Goal: Task Accomplishment & Management: Manage account settings

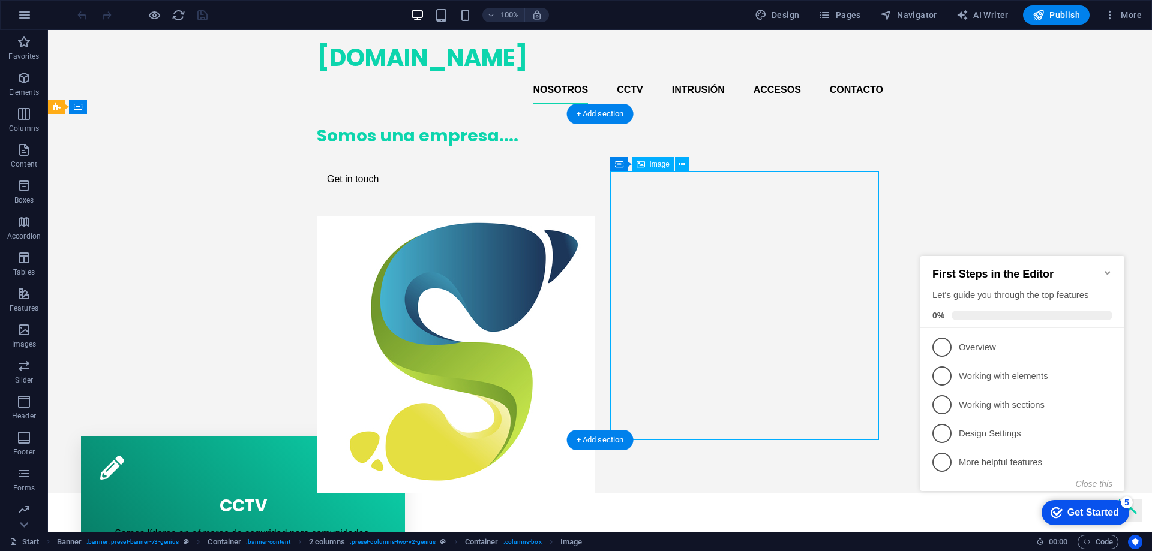
drag, startPoint x: 685, startPoint y: 257, endPoint x: 660, endPoint y: 181, distance: 80.3
click at [586, 216] on figure at bounding box center [451, 355] width 269 height 278
select select "px"
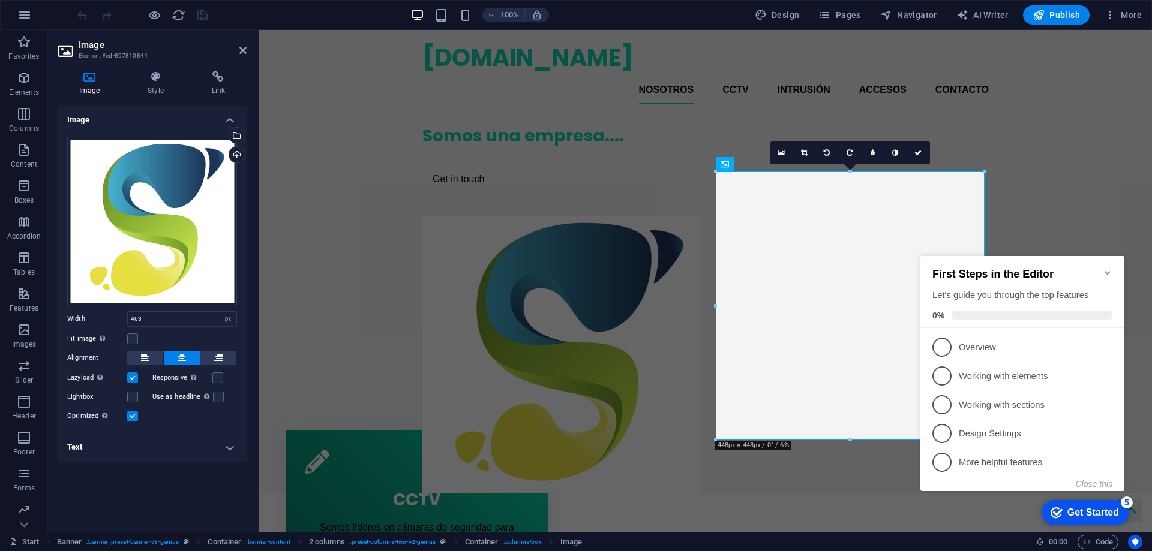
click at [1107, 271] on icon "Minimize checklist" at bounding box center [1107, 273] width 5 height 4
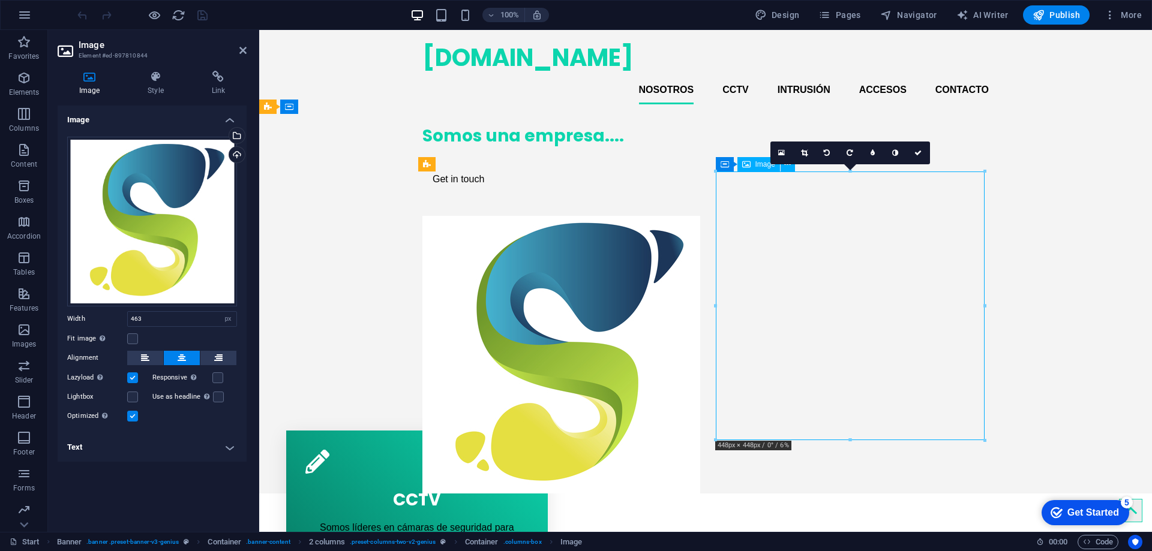
drag, startPoint x: 854, startPoint y: 280, endPoint x: 841, endPoint y: 235, distance: 47.1
click at [691, 235] on figure at bounding box center [556, 355] width 269 height 278
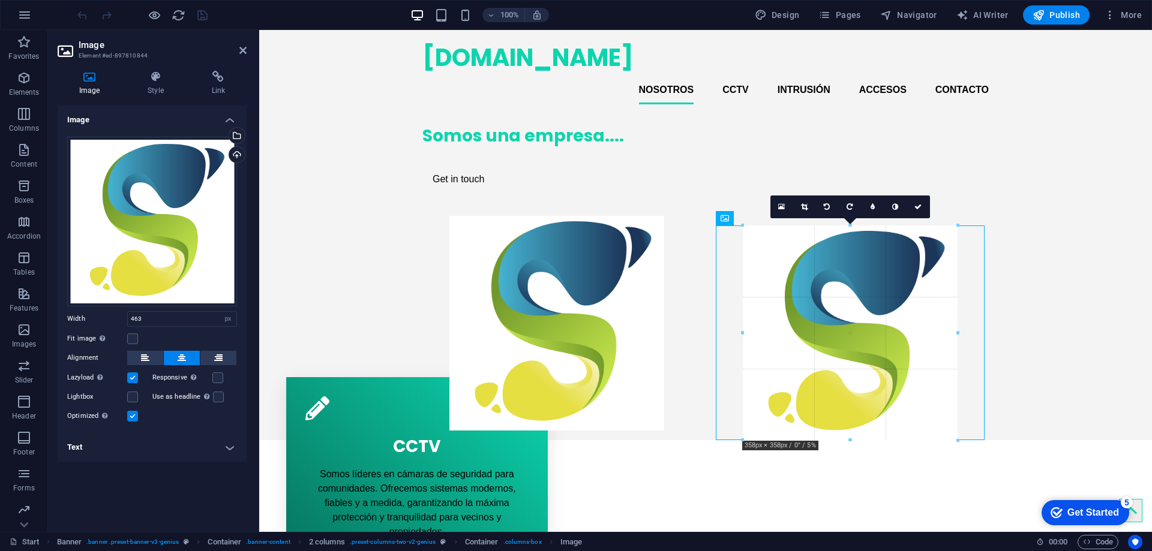
drag, startPoint x: 986, startPoint y: 441, endPoint x: 929, endPoint y: 347, distance: 109.6
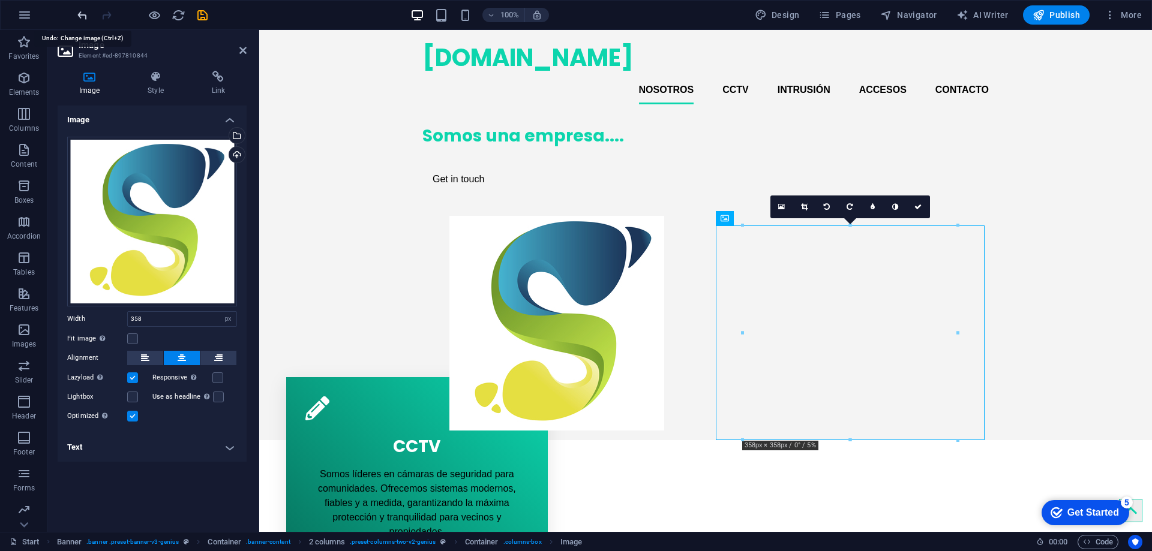
click at [85, 13] on icon "undo" at bounding box center [83, 15] width 14 height 14
type input "463"
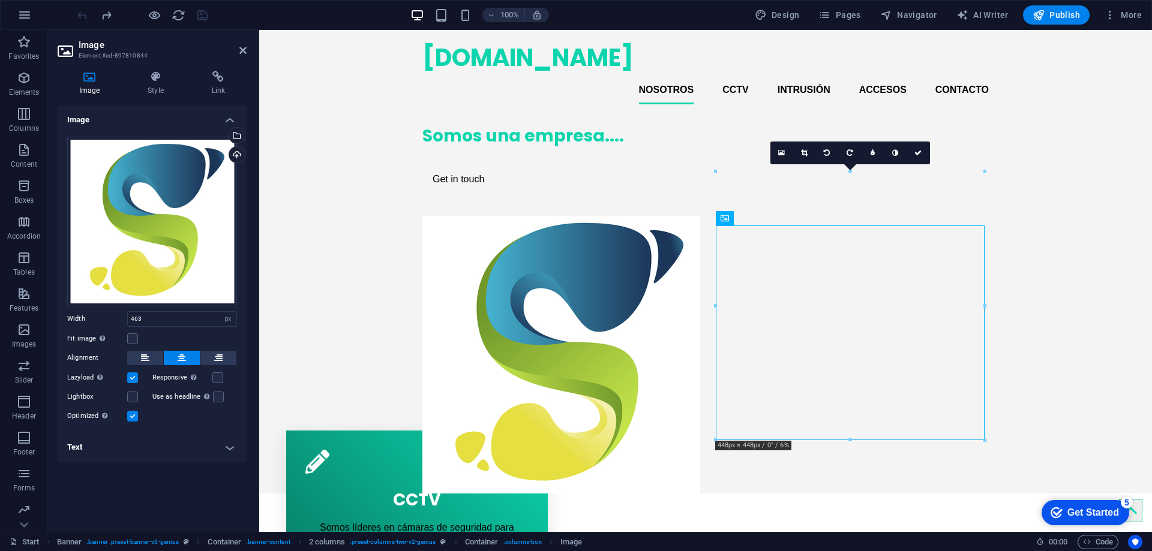
click at [85, 13] on div at bounding box center [142, 14] width 134 height 19
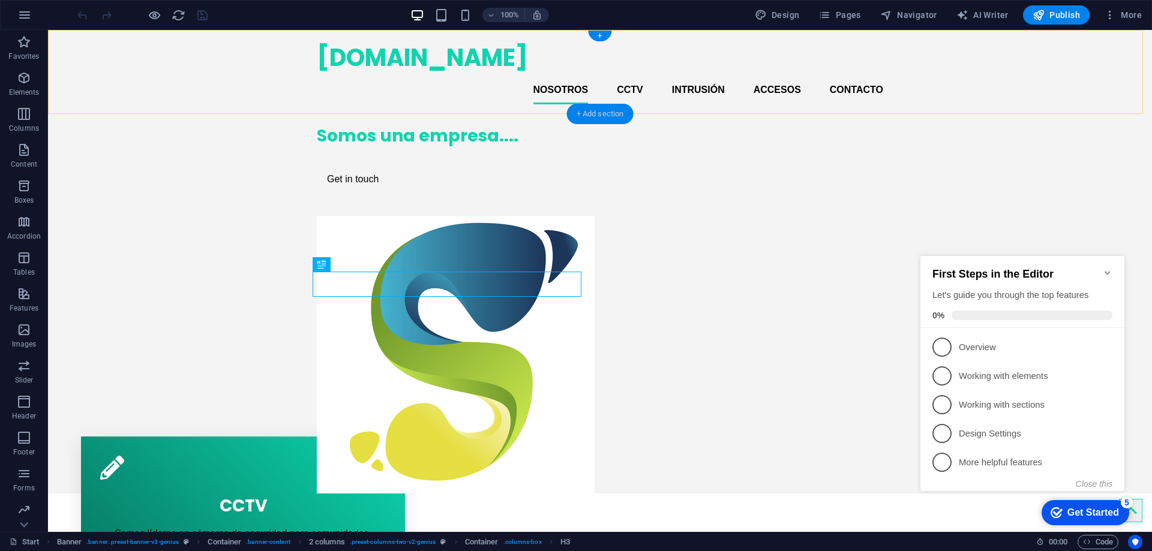
click at [602, 115] on div "+ Add section" at bounding box center [600, 114] width 67 height 20
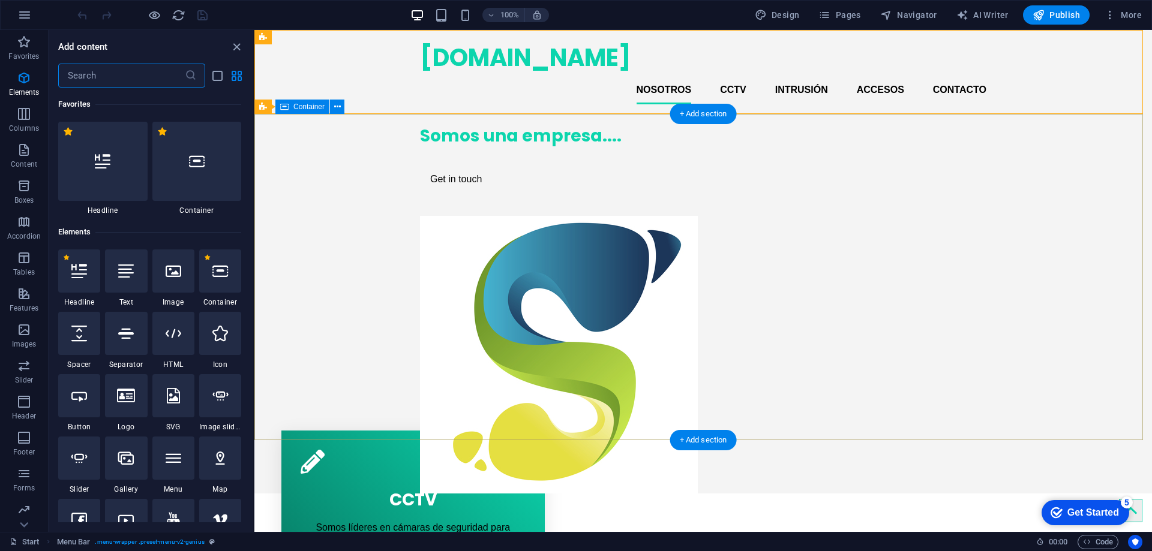
scroll to position [2099, 0]
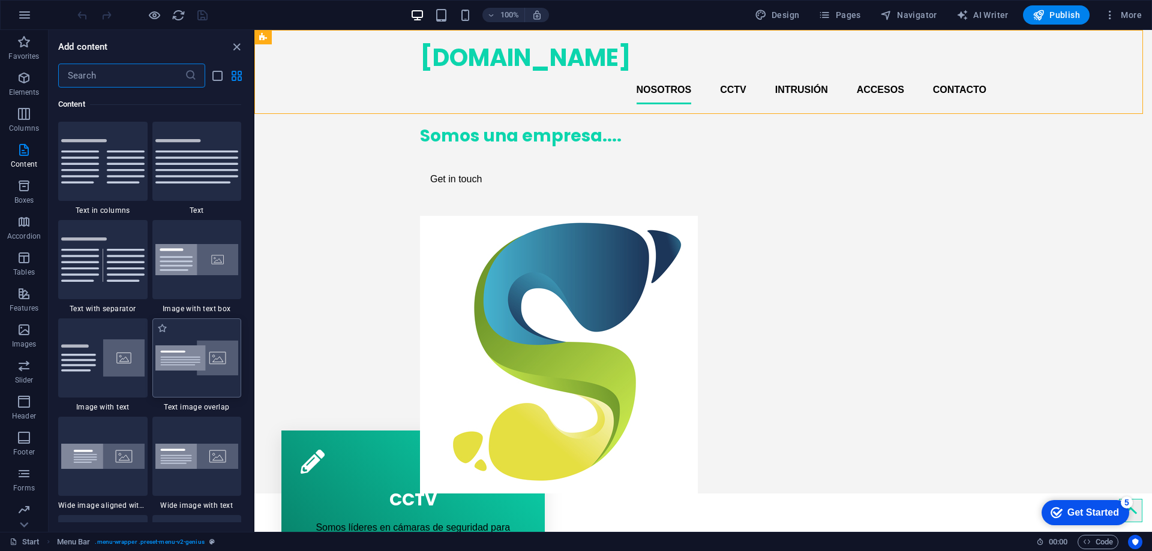
click at [224, 358] on img at bounding box center [196, 358] width 83 height 35
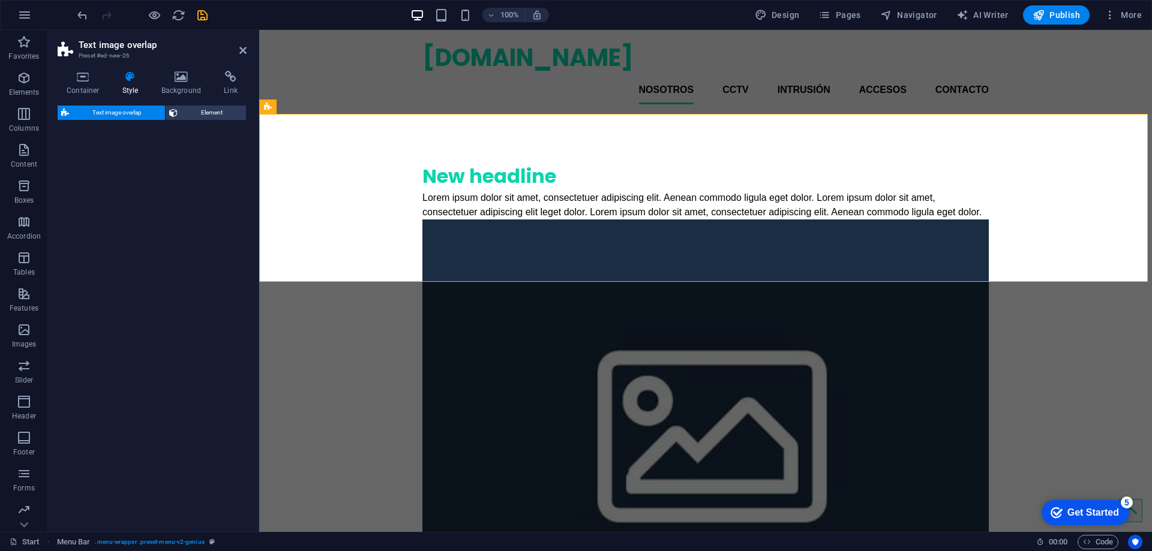
select select "rem"
select select "px"
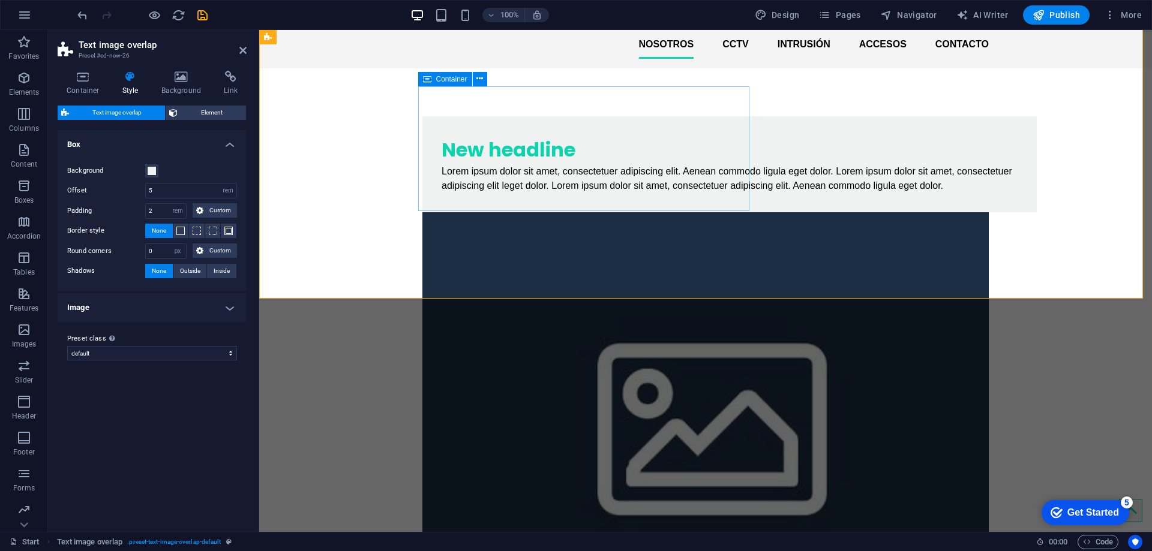
scroll to position [0, 0]
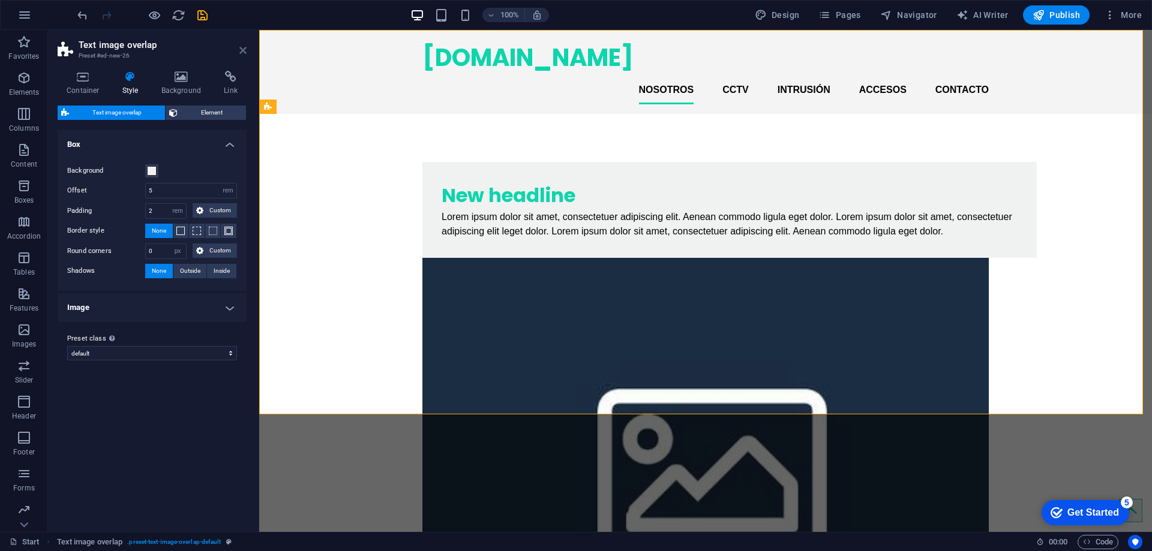
click at [243, 49] on icon at bounding box center [242, 51] width 7 height 10
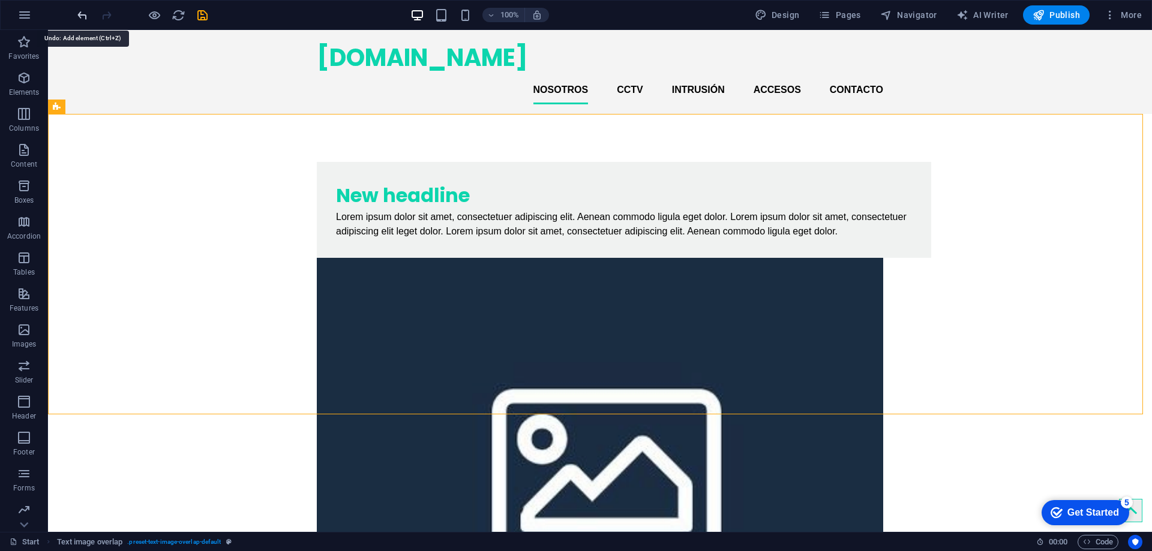
click at [81, 16] on icon "undo" at bounding box center [83, 15] width 14 height 14
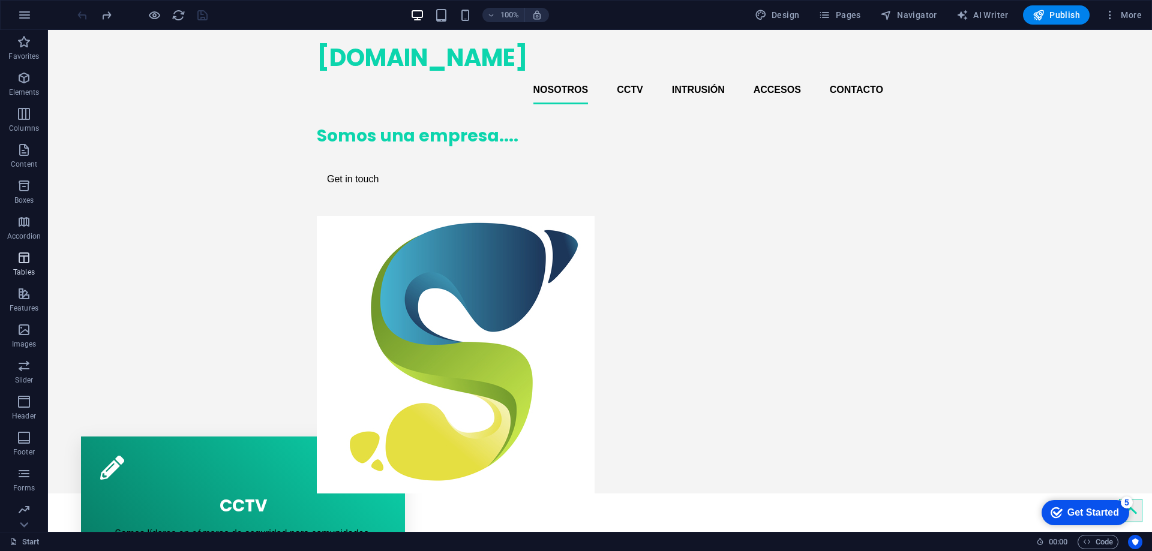
scroll to position [38, 0]
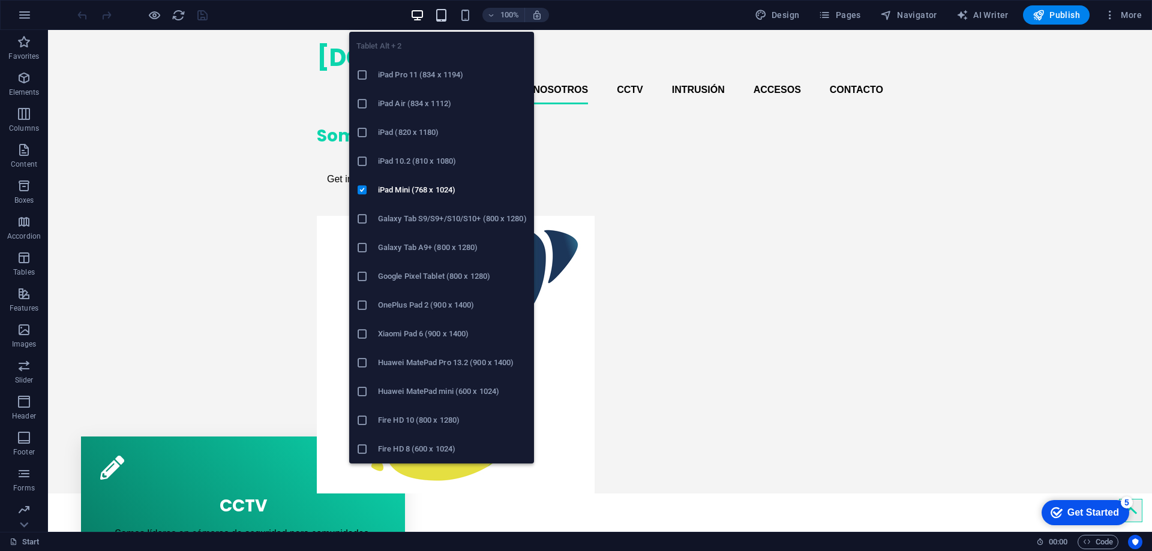
click at [445, 8] on icon "button" at bounding box center [441, 15] width 14 height 14
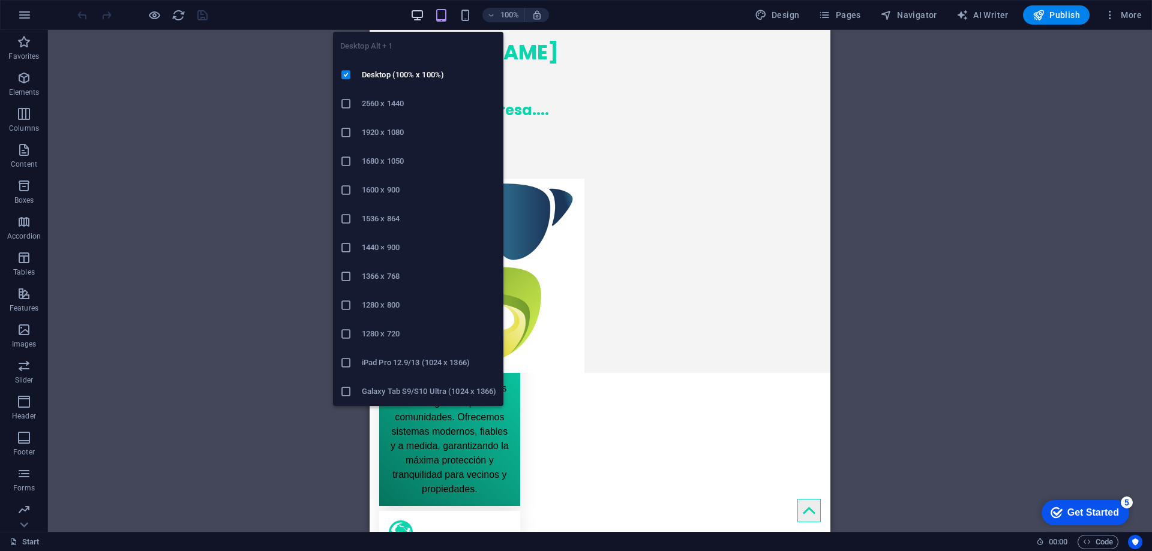
click at [418, 11] on icon "button" at bounding box center [417, 15] width 14 height 14
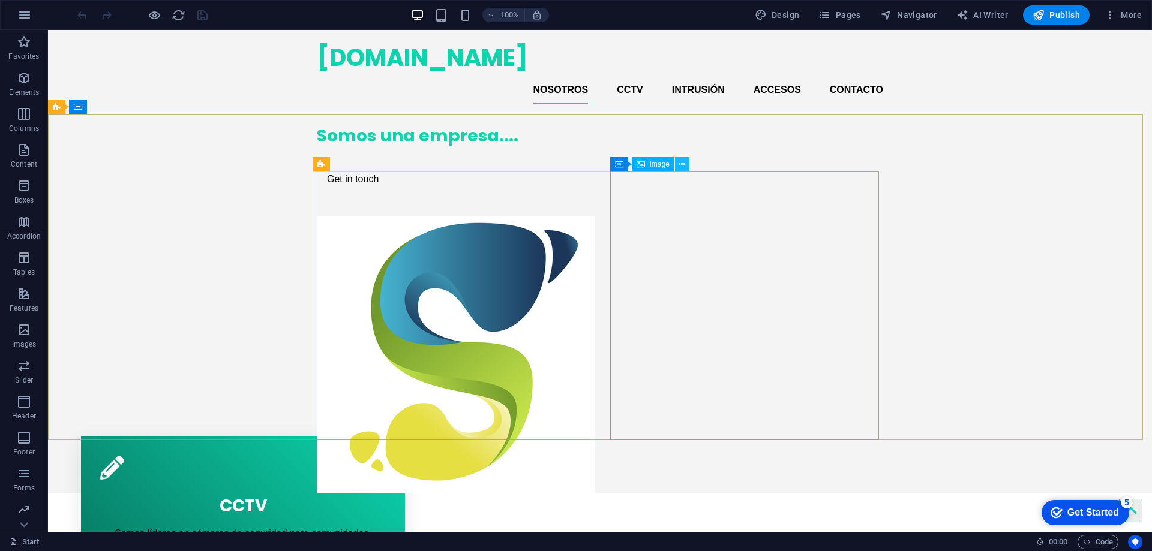
click at [683, 164] on icon at bounding box center [682, 164] width 7 height 13
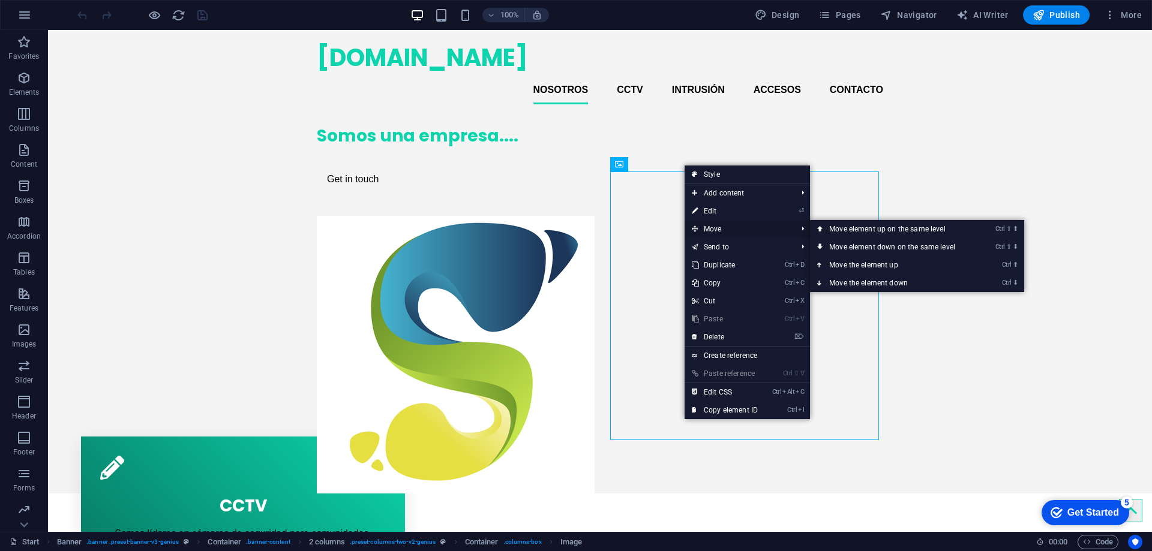
click at [725, 228] on span "Move" at bounding box center [738, 229] width 107 height 18
click at [841, 227] on link "Ctrl ⇧ ⬆ Move element up on the same level" at bounding box center [894, 229] width 169 height 18
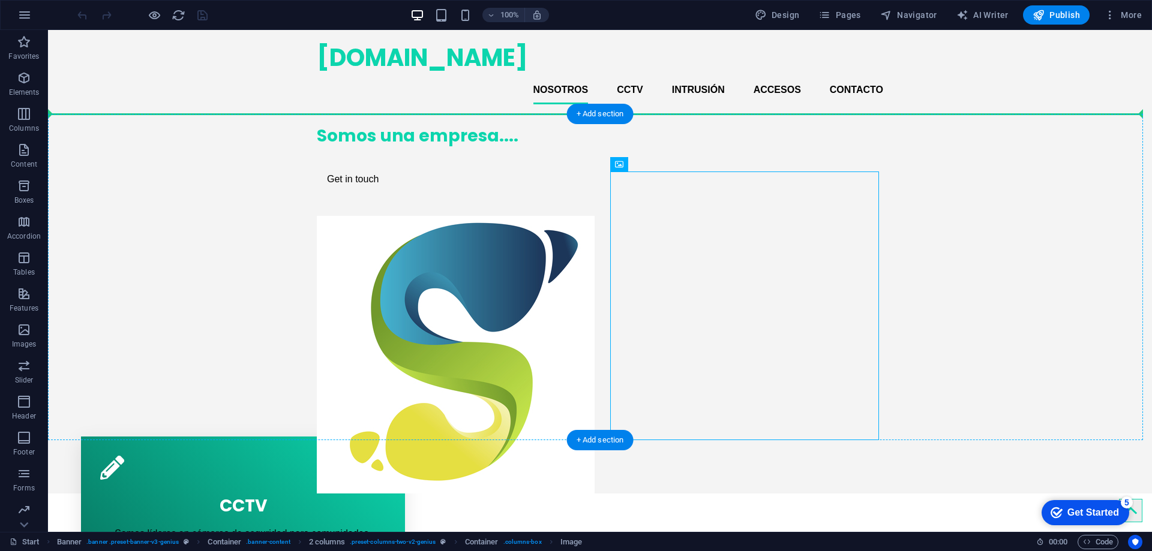
drag, startPoint x: 779, startPoint y: 227, endPoint x: 764, endPoint y: 146, distance: 82.4
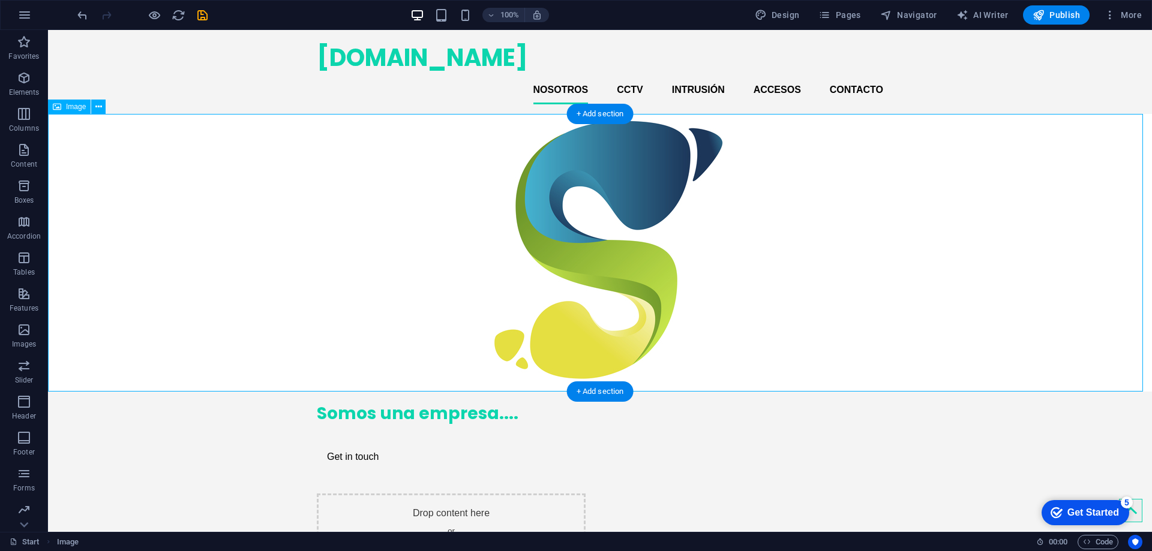
click at [758, 241] on figure at bounding box center [600, 253] width 1104 height 278
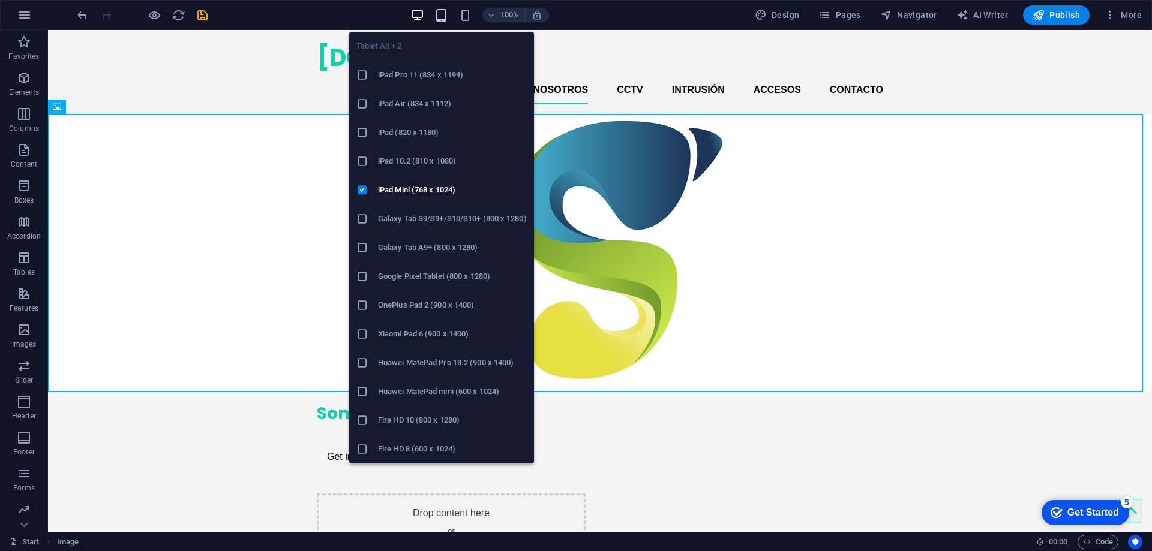
click at [440, 14] on icon "button" at bounding box center [441, 15] width 14 height 14
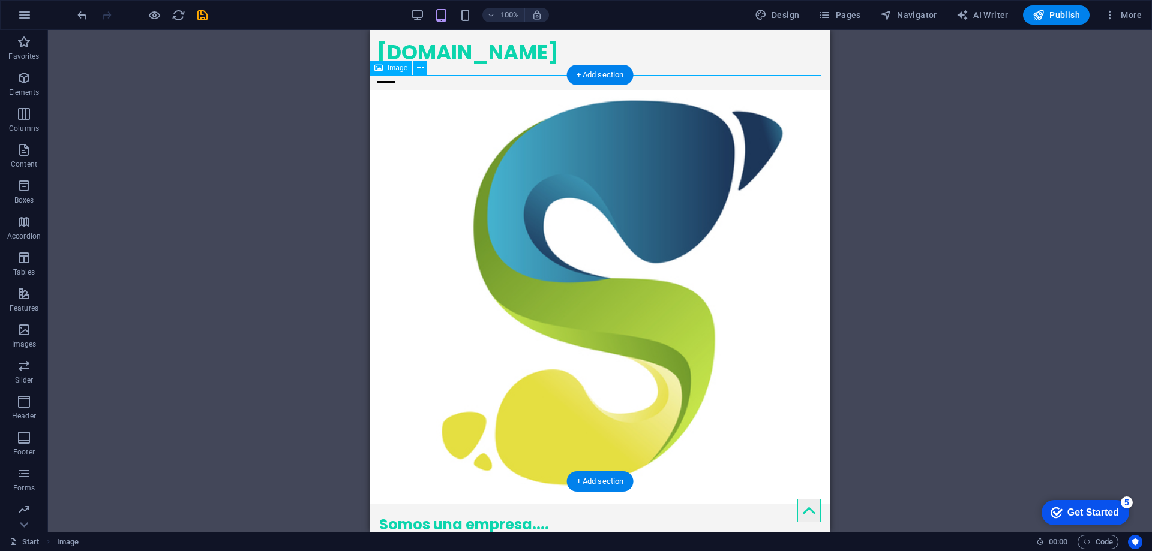
click at [623, 195] on figure at bounding box center [600, 297] width 461 height 415
click at [686, 359] on figure at bounding box center [600, 297] width 461 height 415
select select "%"
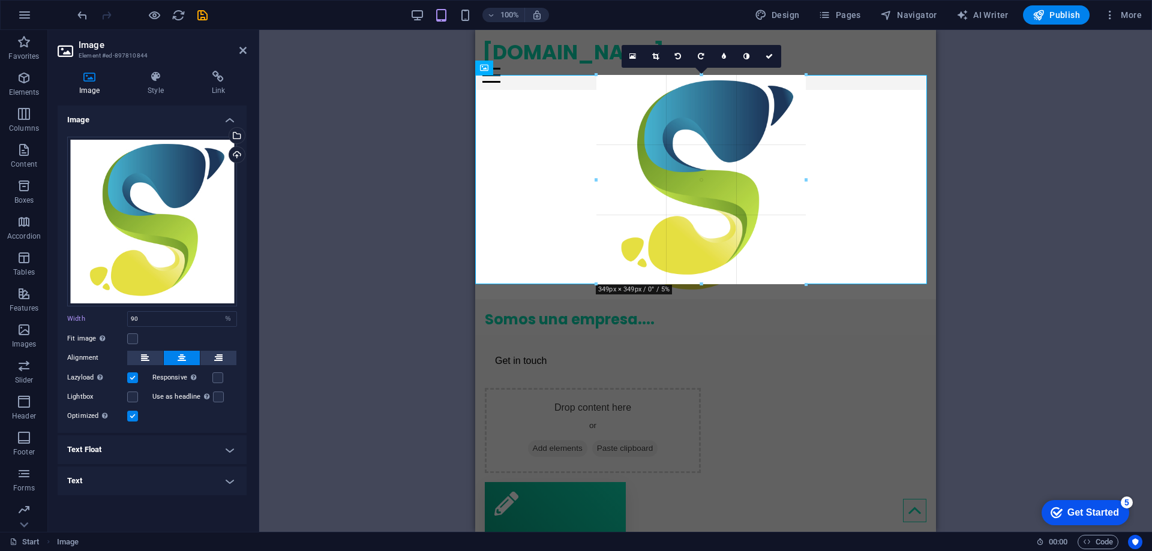
drag, startPoint x: 905, startPoint y: 481, endPoint x: 233, endPoint y: 233, distance: 717.0
type input "349"
select select "px"
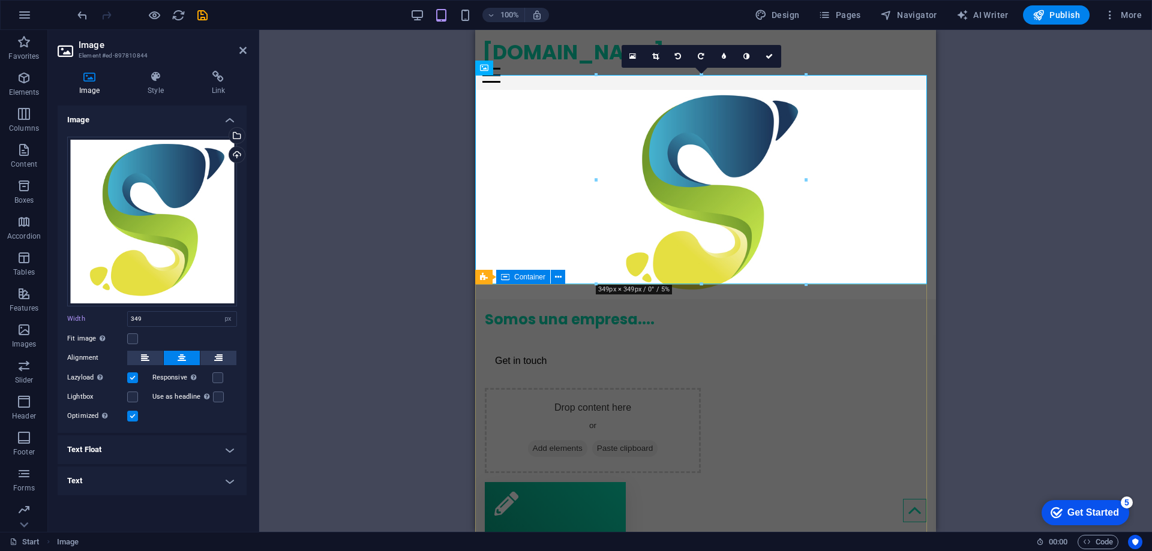
click at [695, 332] on div "Somos una empresa.... Get in touch Drop content here or Add elements Paste clip…" at bounding box center [705, 386] width 461 height 174
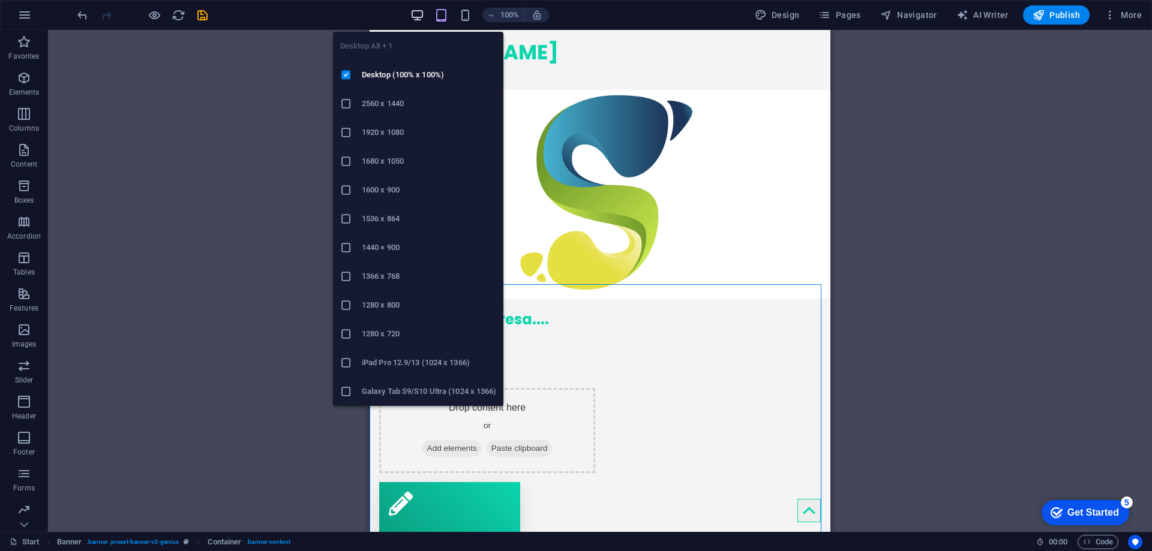
click at [419, 12] on icon "button" at bounding box center [417, 15] width 14 height 14
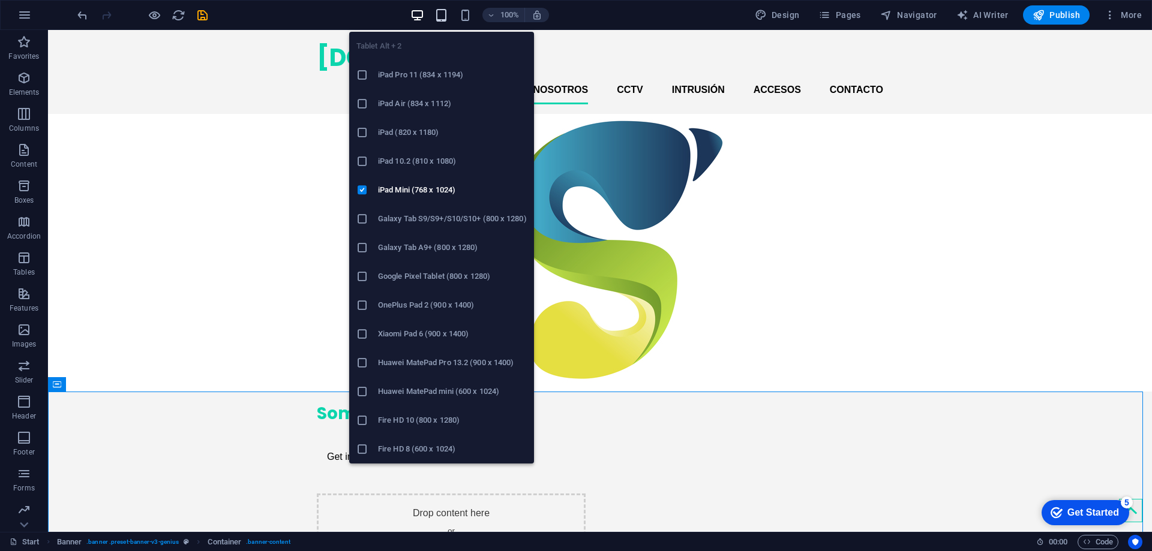
click at [442, 14] on icon "button" at bounding box center [441, 15] width 14 height 14
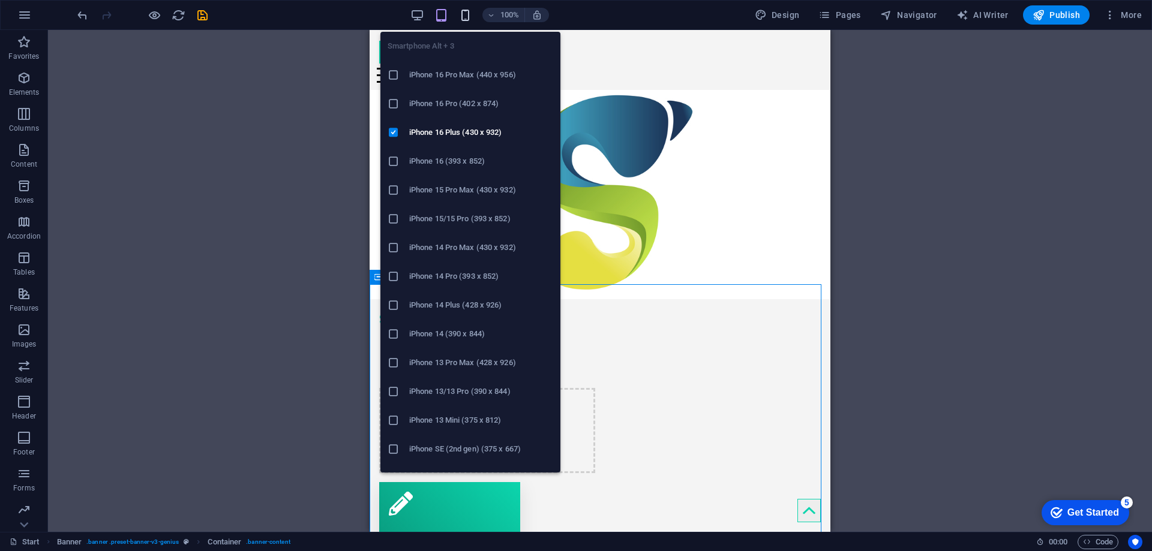
click at [466, 13] on icon "button" at bounding box center [465, 15] width 14 height 14
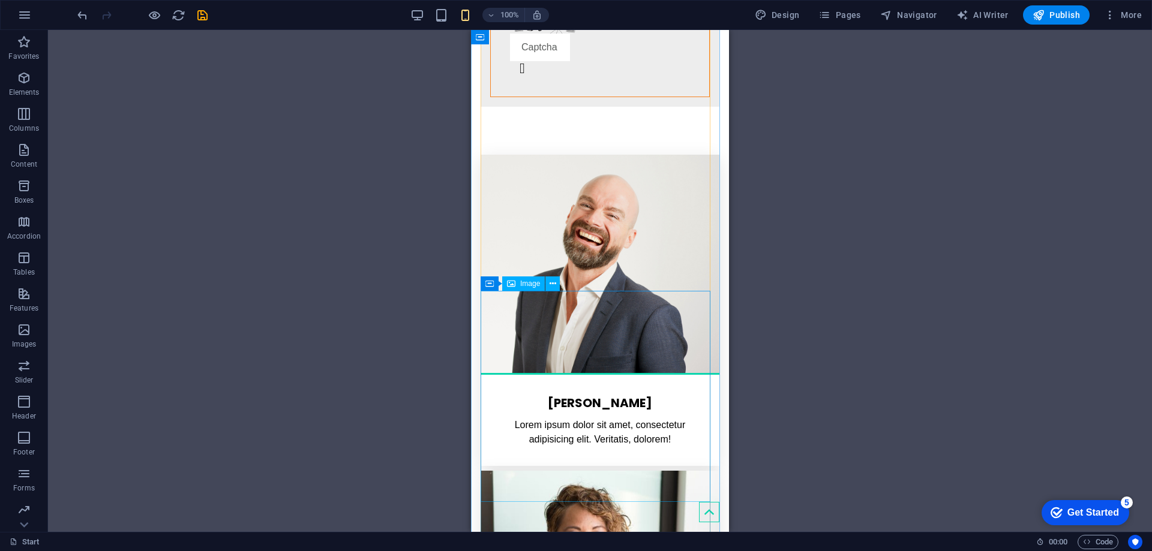
scroll to position [2520, 0]
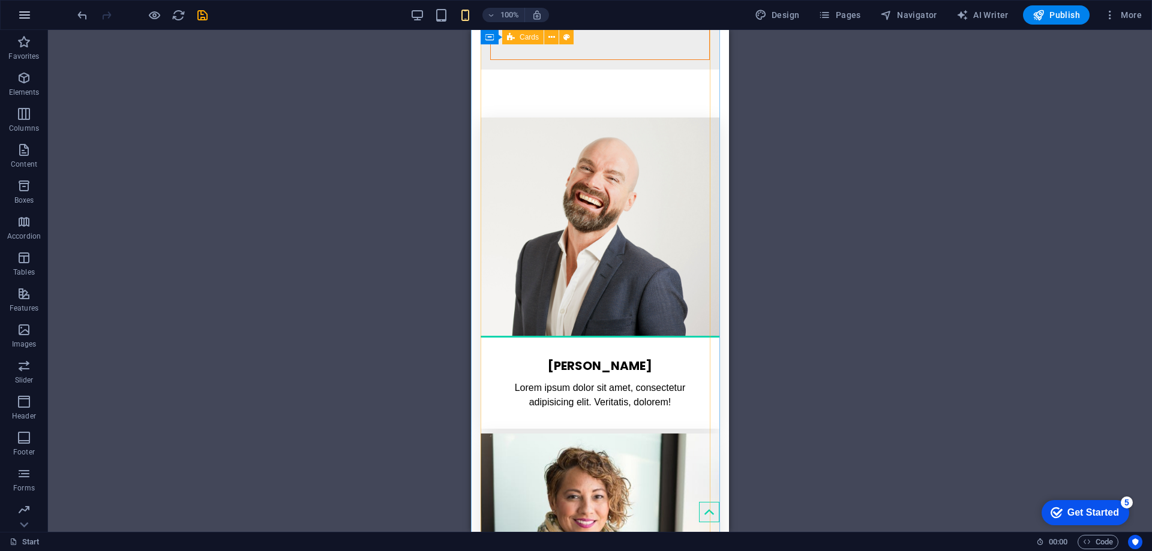
click at [25, 13] on icon "button" at bounding box center [24, 15] width 14 height 14
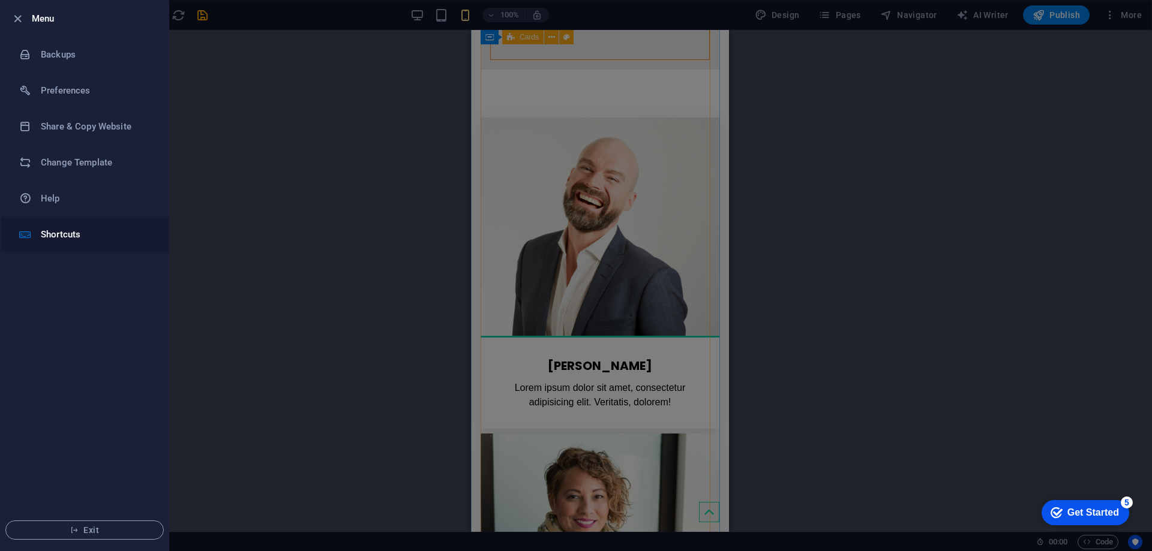
click at [53, 233] on h6 "Shortcuts" at bounding box center [96, 234] width 111 height 14
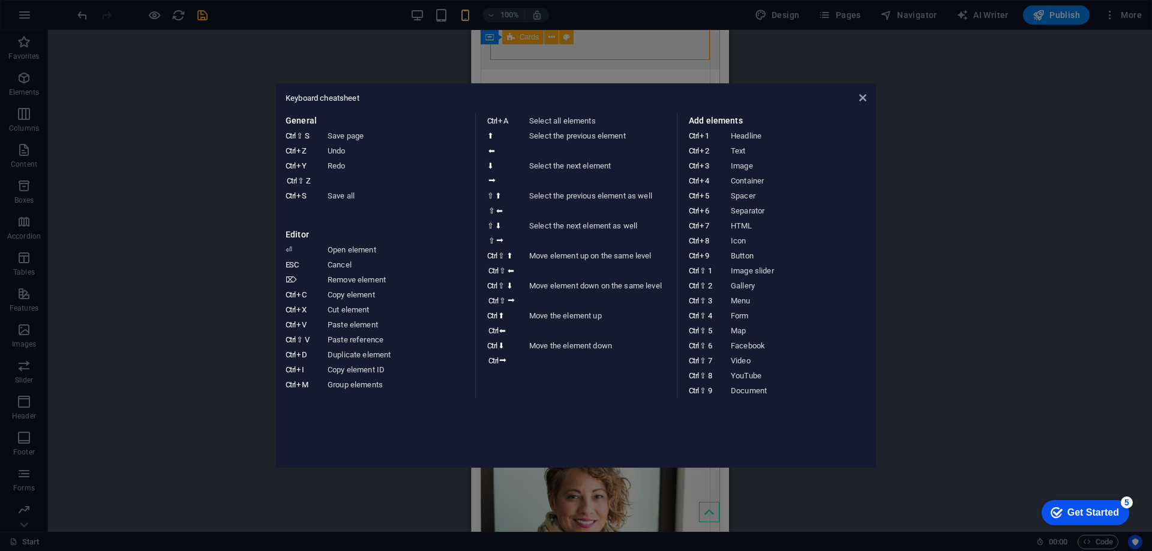
click at [115, 85] on aside "Keyboard cheatsheet General Ctrl ⇧ S Save page Ctrl Z Undo Ctrl Y Ctrl ⇧ Z Redo…" at bounding box center [576, 275] width 1152 height 551
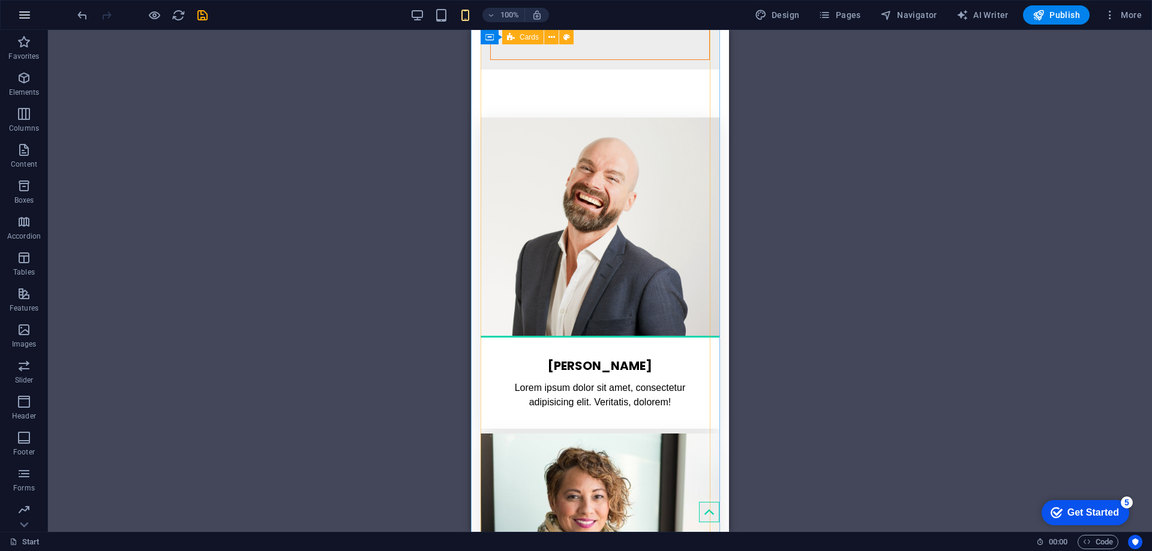
click at [25, 10] on icon "button" at bounding box center [24, 15] width 14 height 14
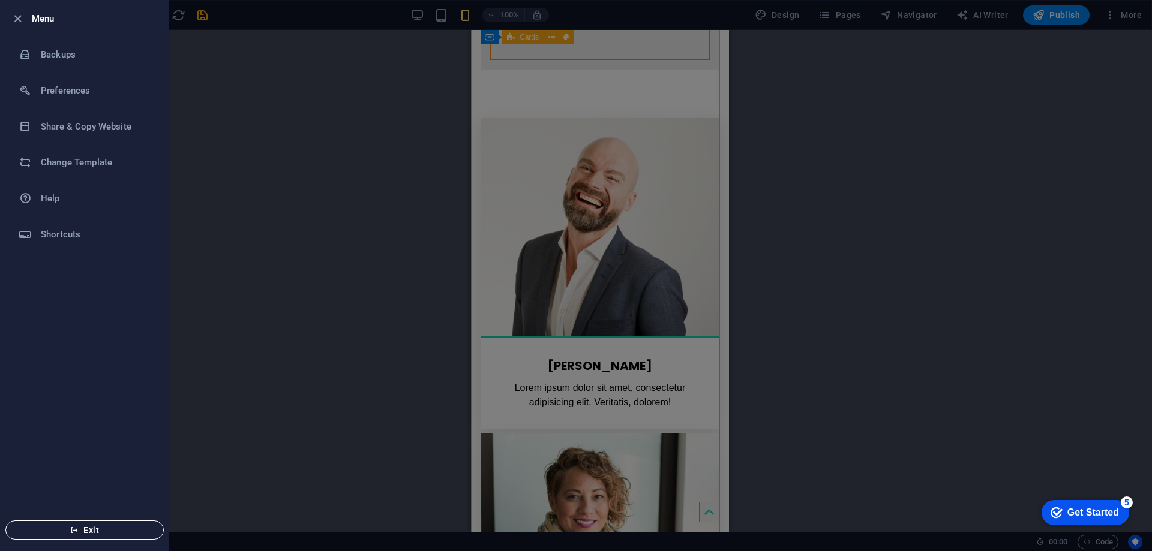
click at [97, 534] on span "Exit" at bounding box center [85, 531] width 138 height 10
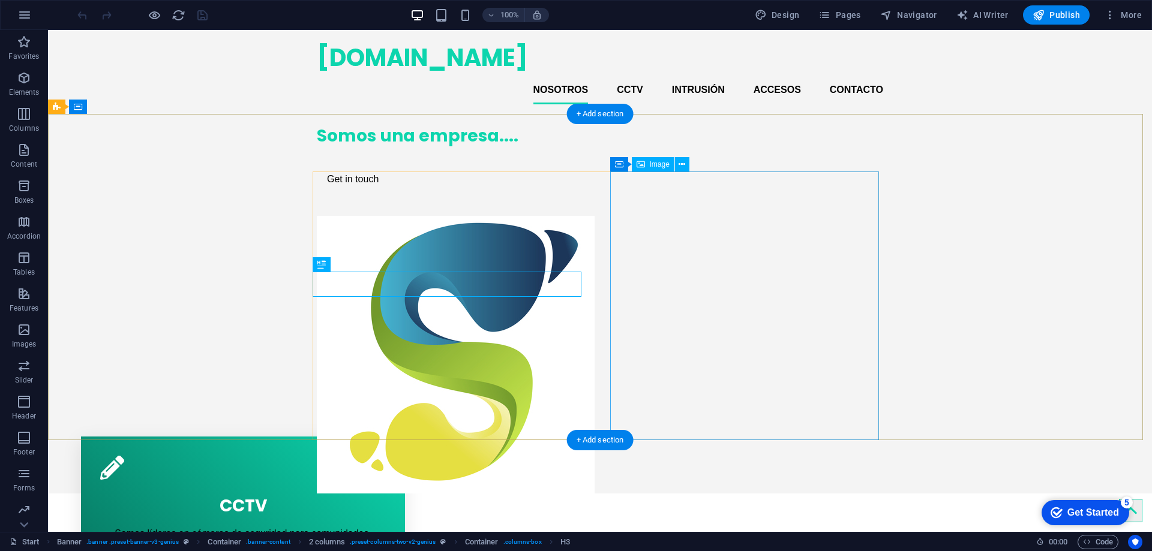
click at [586, 220] on figure at bounding box center [451, 355] width 269 height 278
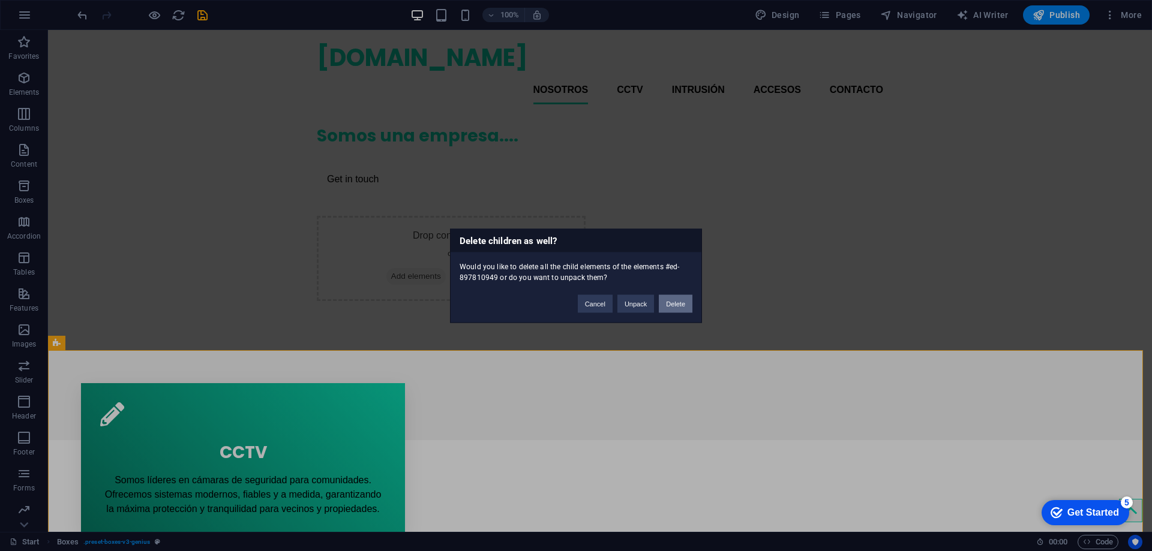
click at [668, 303] on button "Delete" at bounding box center [676, 304] width 34 height 18
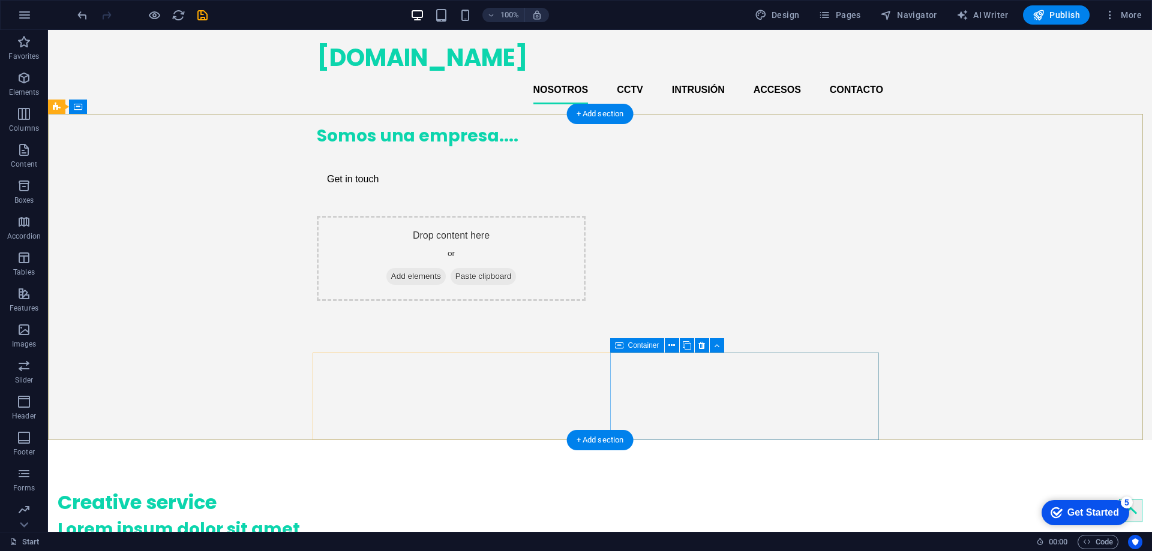
click at [586, 301] on div "Drop content here or Add elements Paste clipboard" at bounding box center [451, 258] width 269 height 85
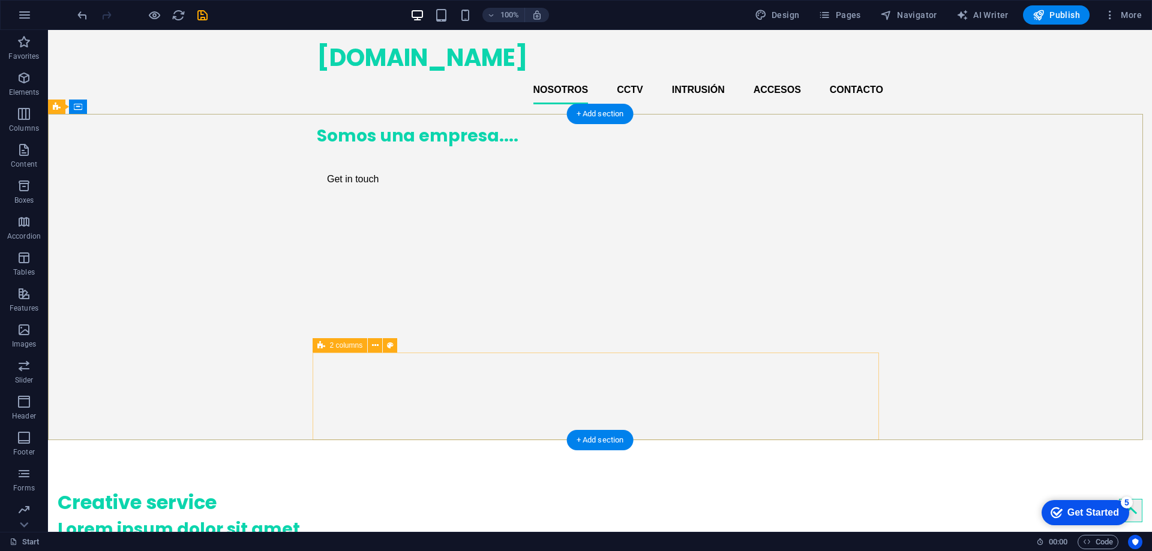
click at [670, 202] on div "Somos una empresa.... Get in touch" at bounding box center [600, 158] width 566 height 88
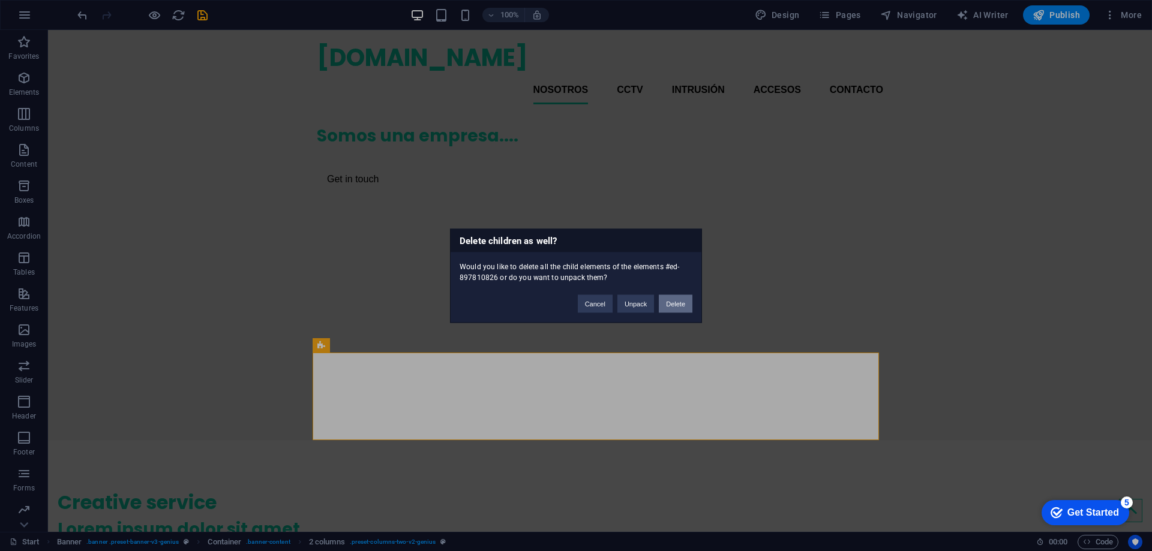
click at [663, 305] on button "Delete" at bounding box center [676, 304] width 34 height 18
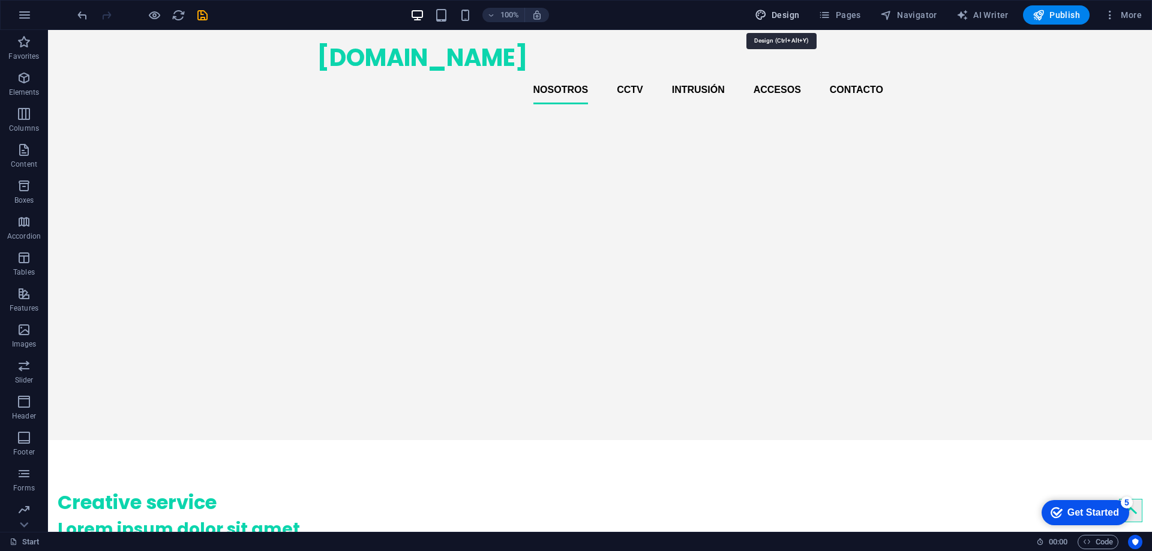
click at [787, 12] on span "Design" at bounding box center [777, 15] width 45 height 12
select select "px"
select select "400"
select select "px"
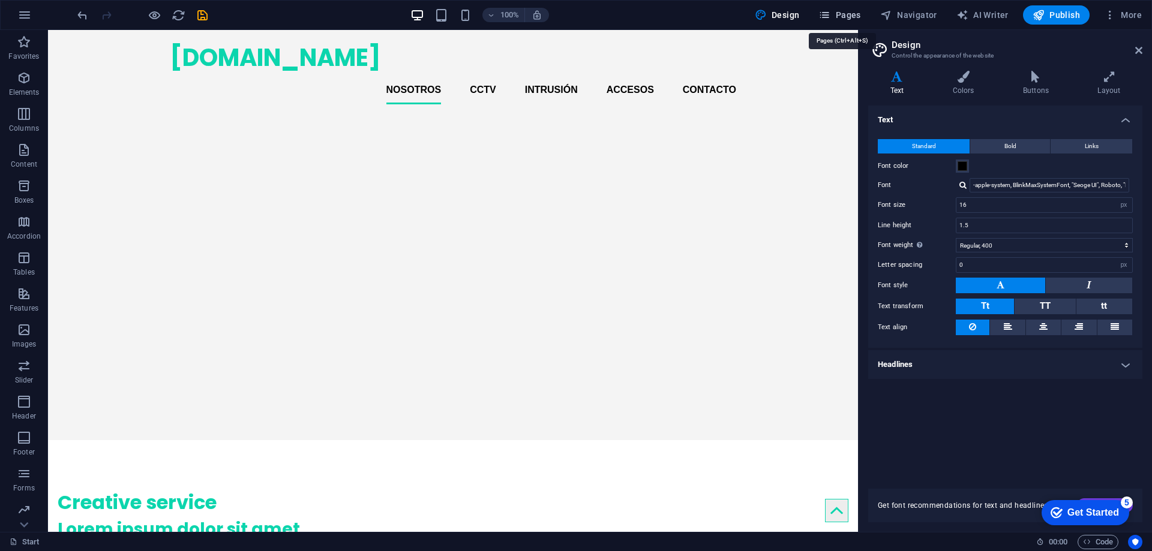
click at [856, 15] on span "Pages" at bounding box center [839, 15] width 42 height 12
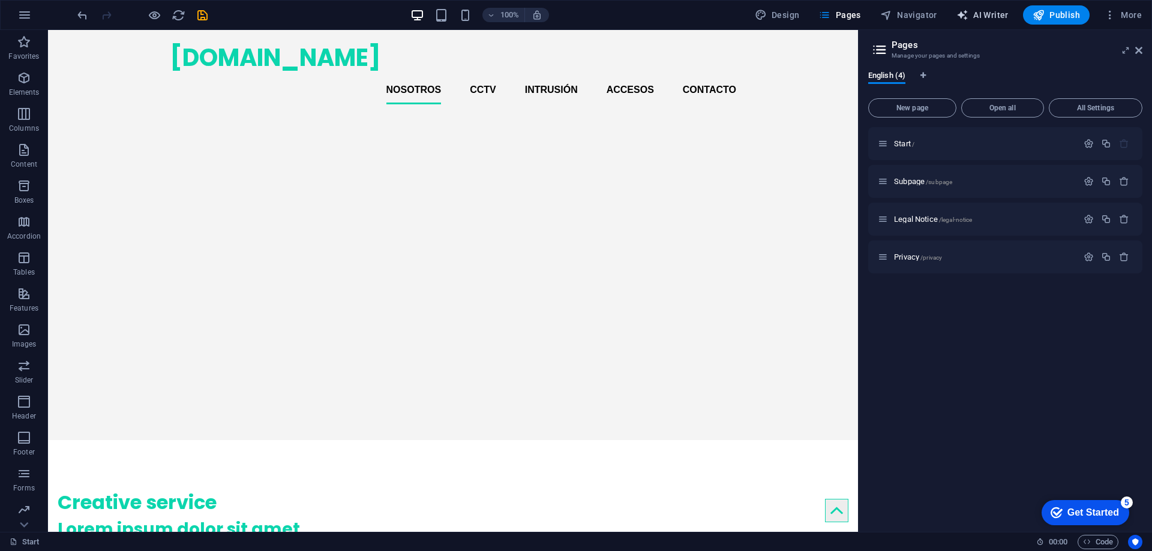
click at [987, 13] on span "AI Writer" at bounding box center [982, 15] width 52 height 12
select select "English"
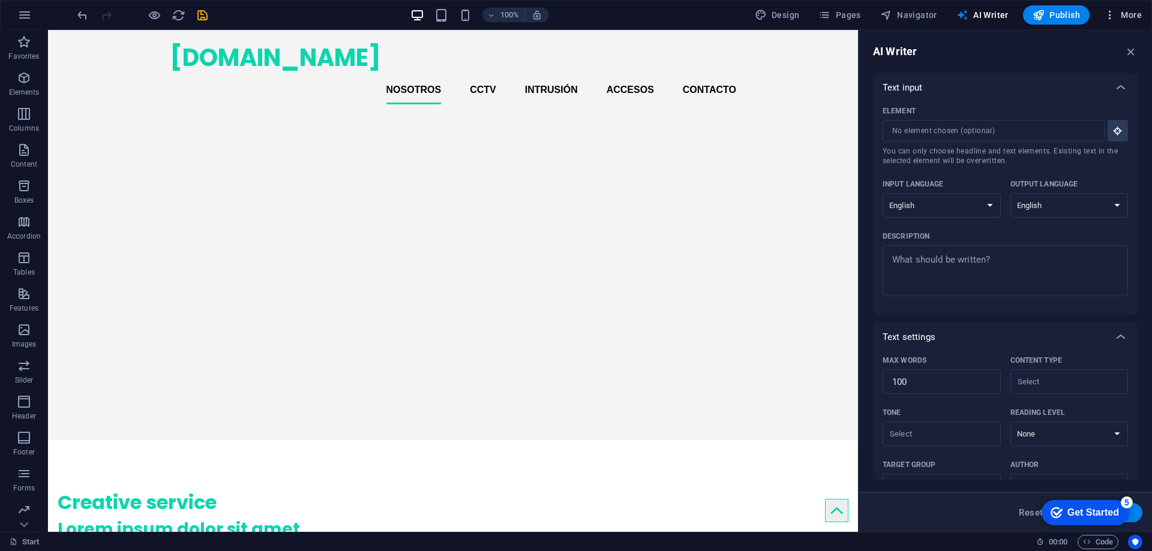
click at [1136, 11] on span "More" at bounding box center [1123, 15] width 38 height 12
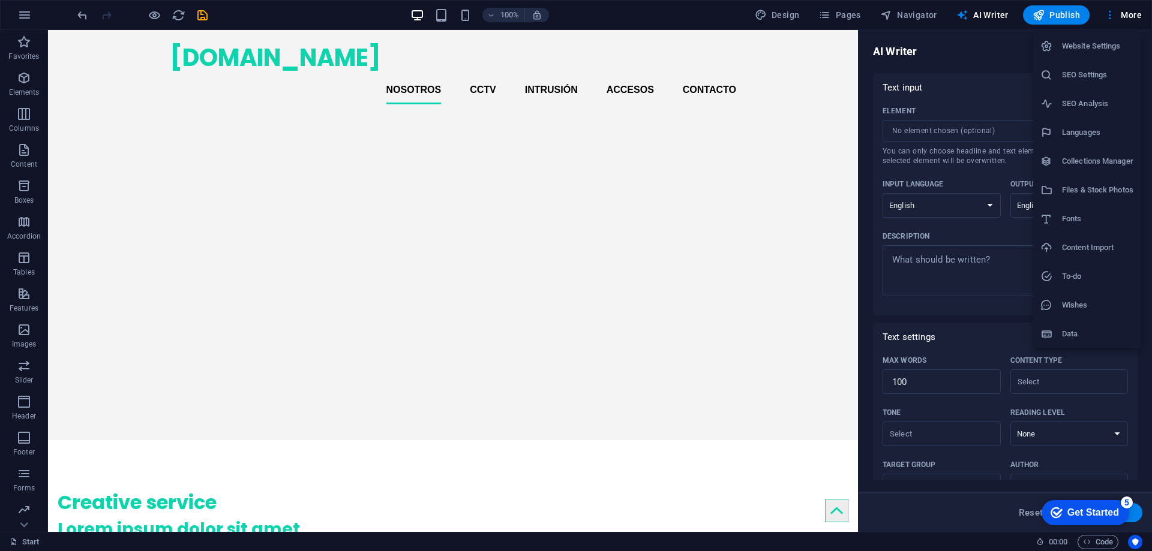
click at [177, 14] on div at bounding box center [576, 275] width 1152 height 551
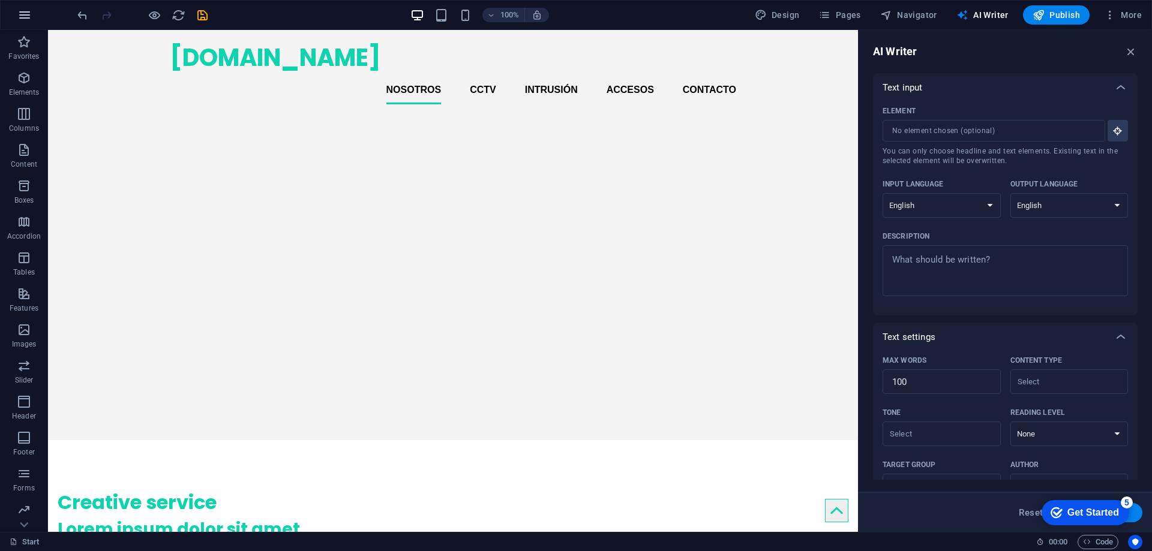
click at [22, 17] on icon "button" at bounding box center [24, 15] width 14 height 14
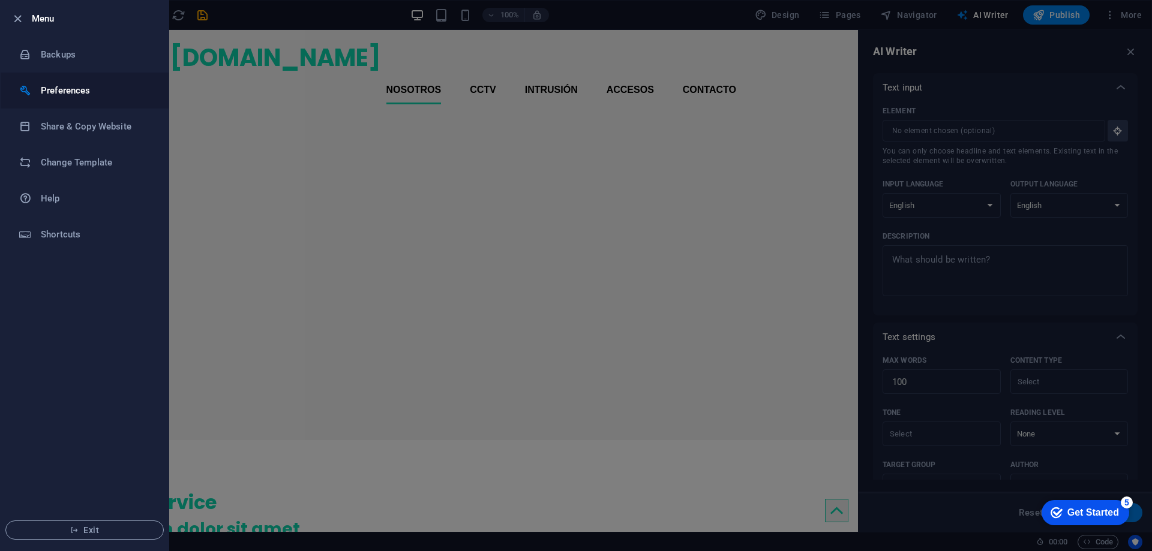
click at [76, 90] on h6 "Preferences" at bounding box center [96, 90] width 111 height 14
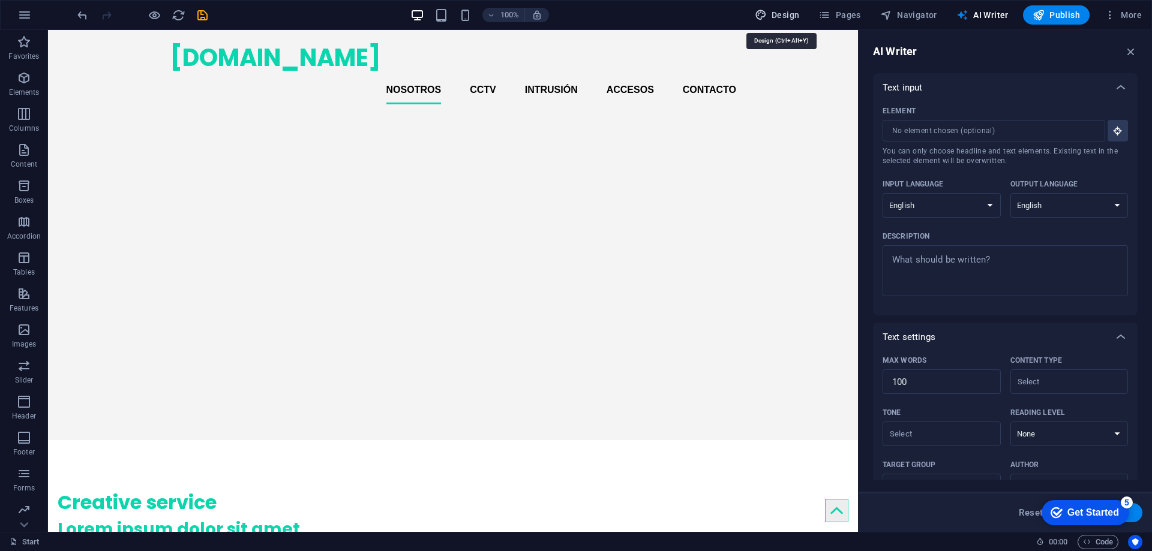
click at [783, 13] on span "Design" at bounding box center [777, 15] width 45 height 12
select select "px"
select select "400"
select select "px"
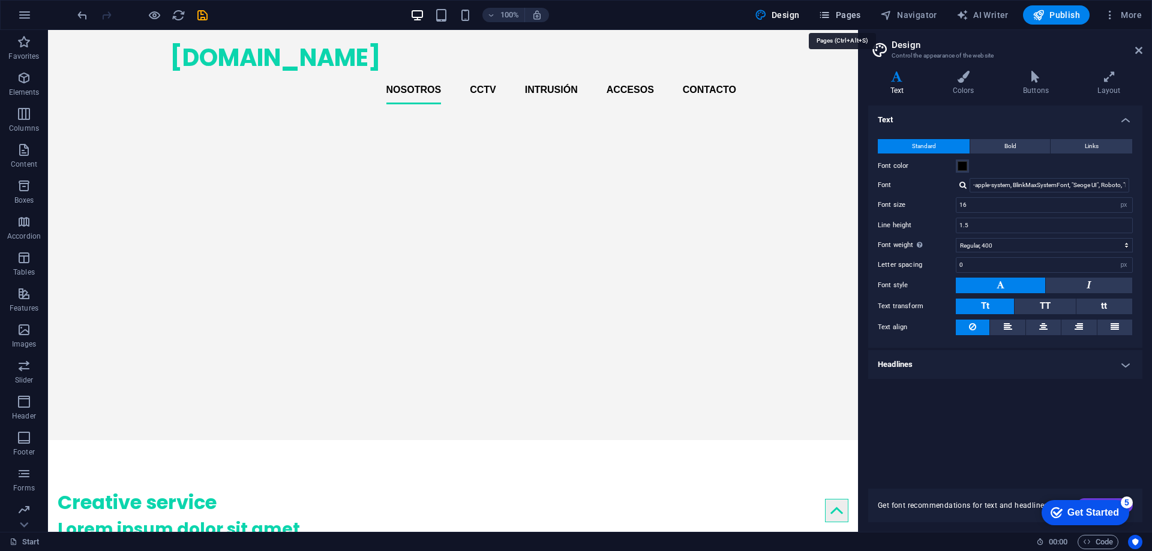
click at [835, 13] on span "Pages" at bounding box center [839, 15] width 42 height 12
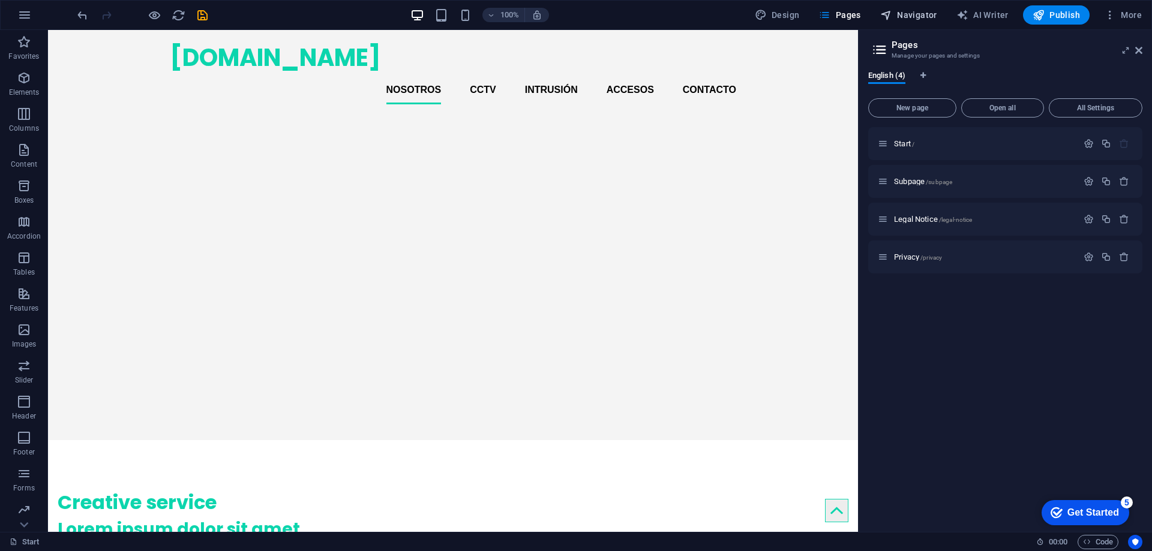
click at [910, 11] on span "Navigator" at bounding box center [908, 15] width 57 height 12
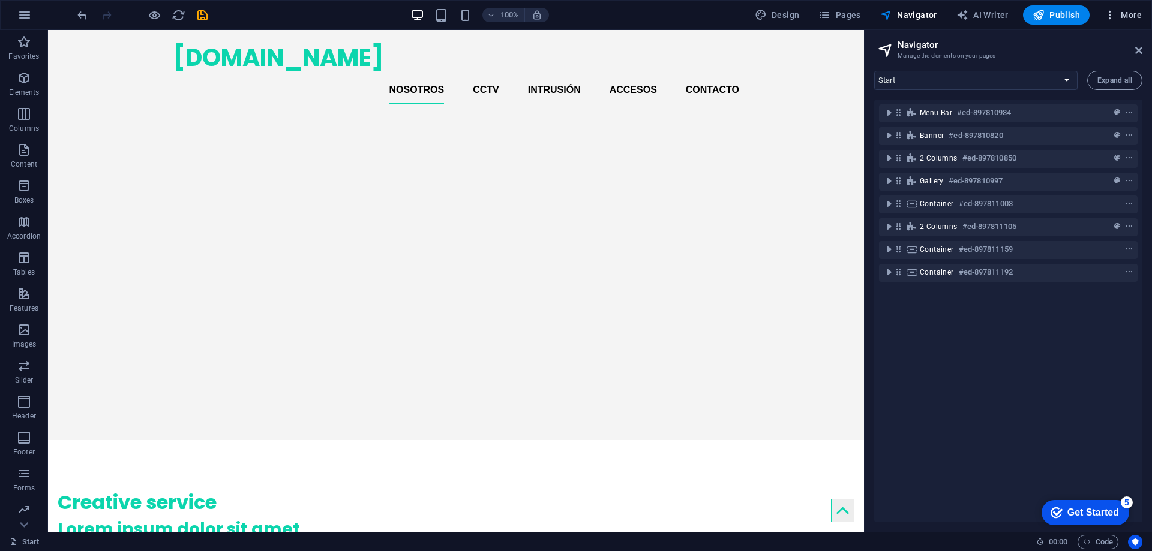
click at [1137, 12] on span "More" at bounding box center [1123, 15] width 38 height 12
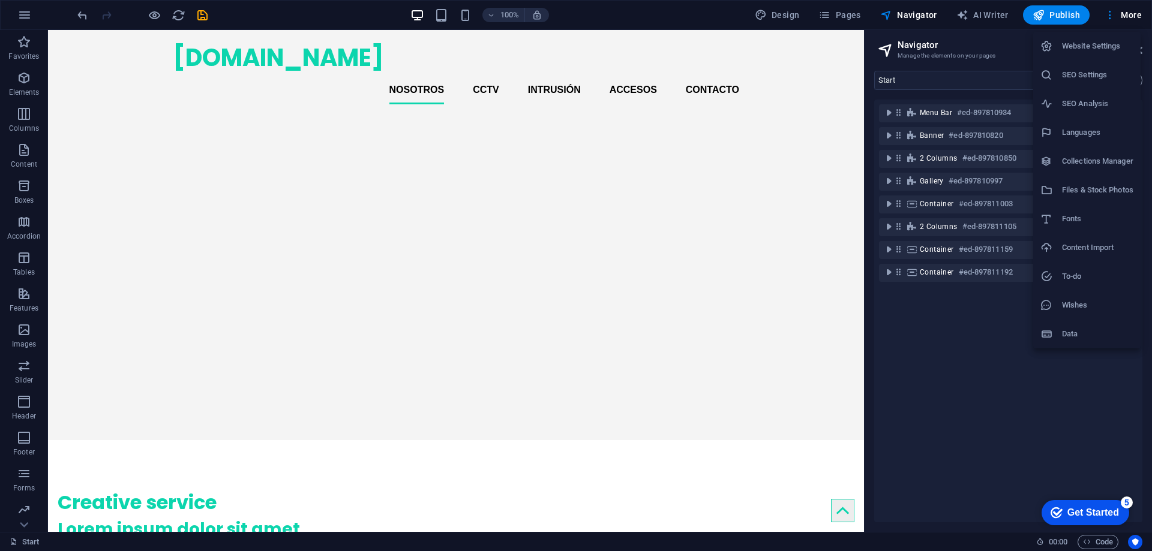
click at [1122, 43] on h6 "Website Settings" at bounding box center [1097, 46] width 71 height 14
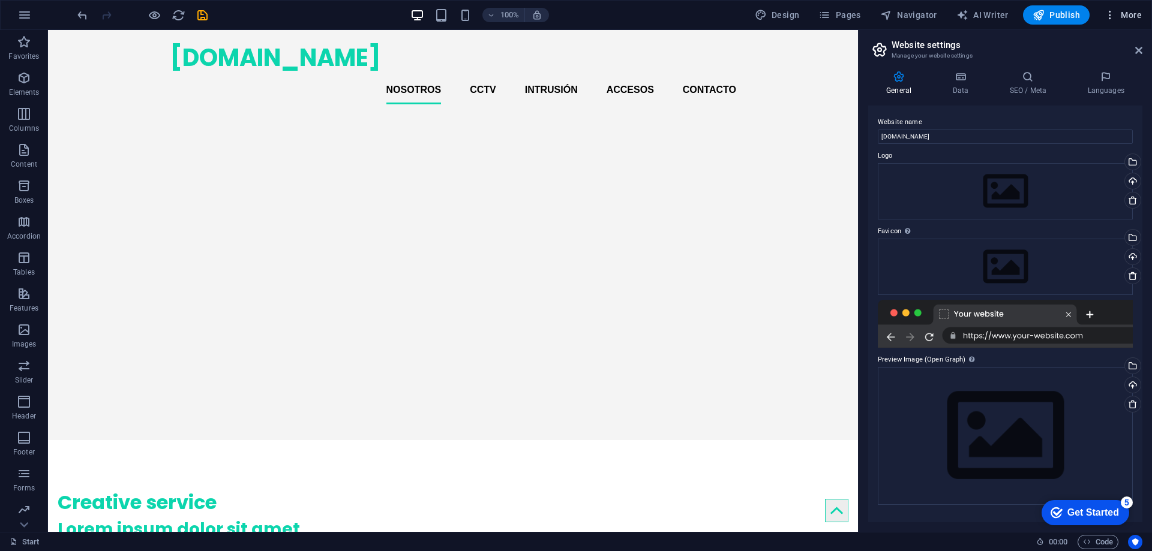
click at [1130, 12] on span "More" at bounding box center [1123, 15] width 38 height 12
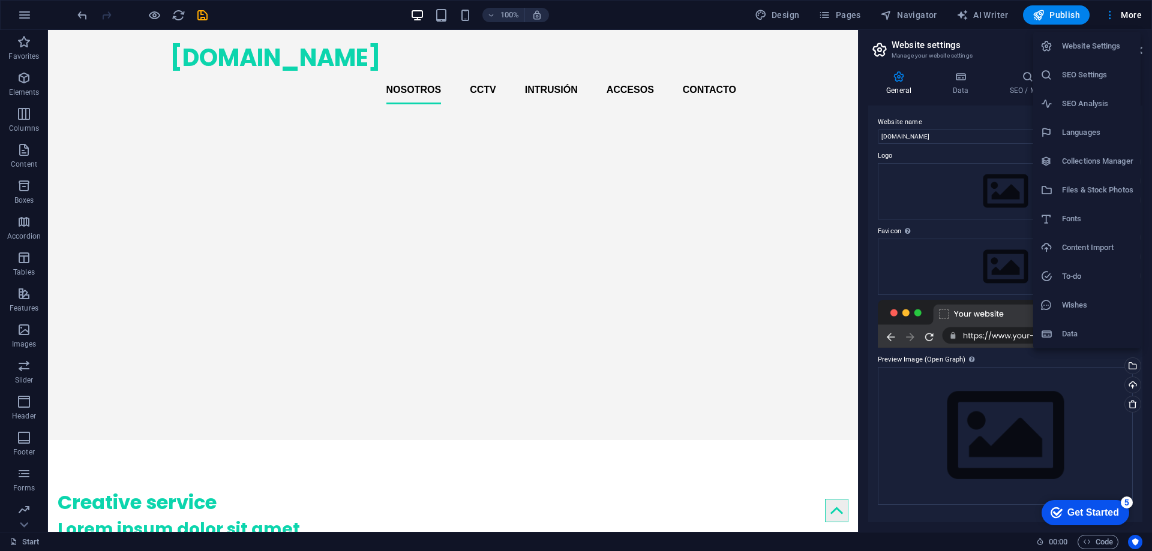
click at [1117, 135] on h6 "Languages" at bounding box center [1097, 132] width 71 height 14
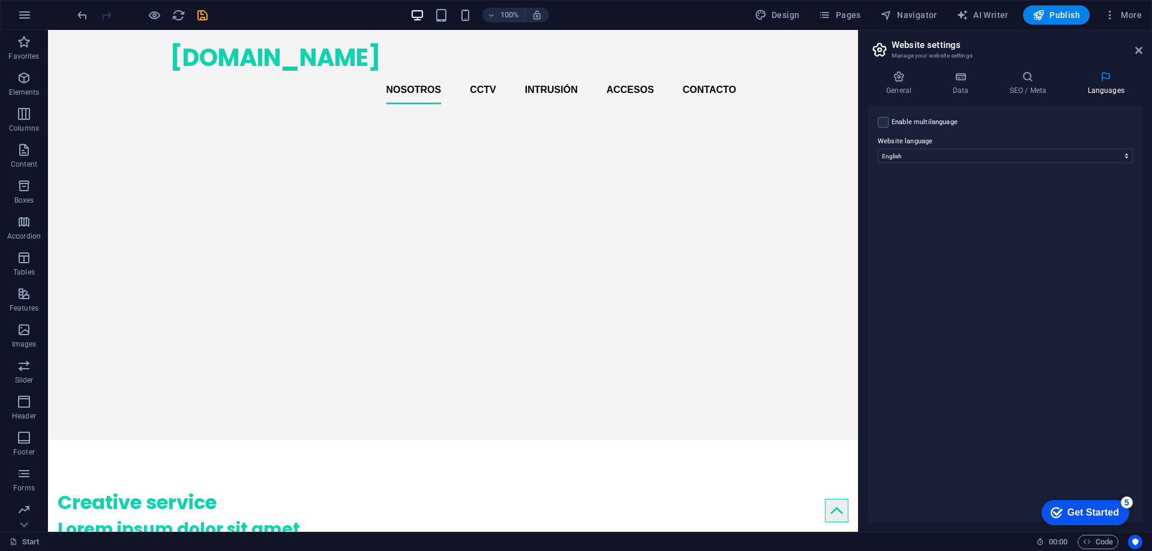
click at [1102, 82] on icon at bounding box center [1105, 77] width 73 height 12
click at [939, 152] on select "Abkhazian Afar Afrikaans Akan Albanian Amharic Arabic Aragonese Armenian Assame…" at bounding box center [1005, 156] width 255 height 14
select select "148"
click at [878, 149] on select "Abkhazian Afar Afrikaans Akan Albanian Amharic Arabic Aragonese Armenian Assame…" at bounding box center [1005, 156] width 255 height 14
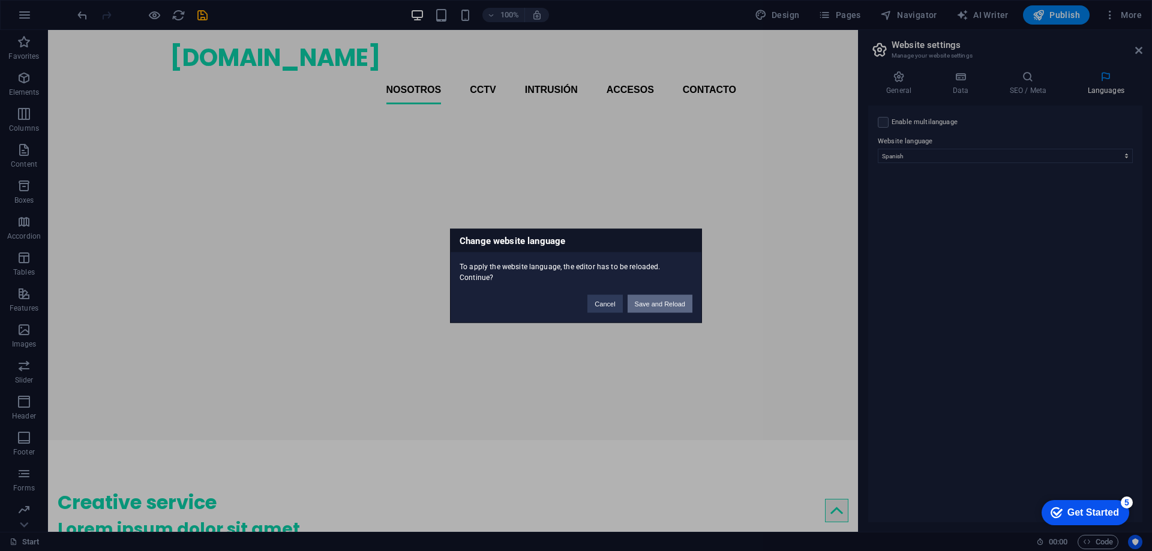
click at [669, 300] on button "Save and Reload" at bounding box center [660, 304] width 65 height 18
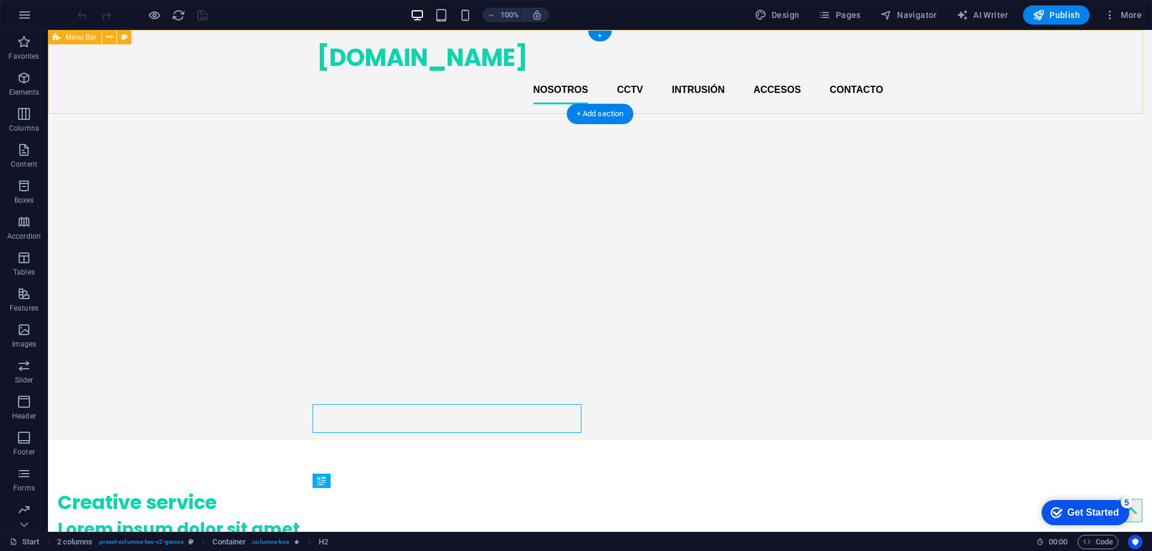
drag, startPoint x: 472, startPoint y: 188, endPoint x: 456, endPoint y: 104, distance: 84.8
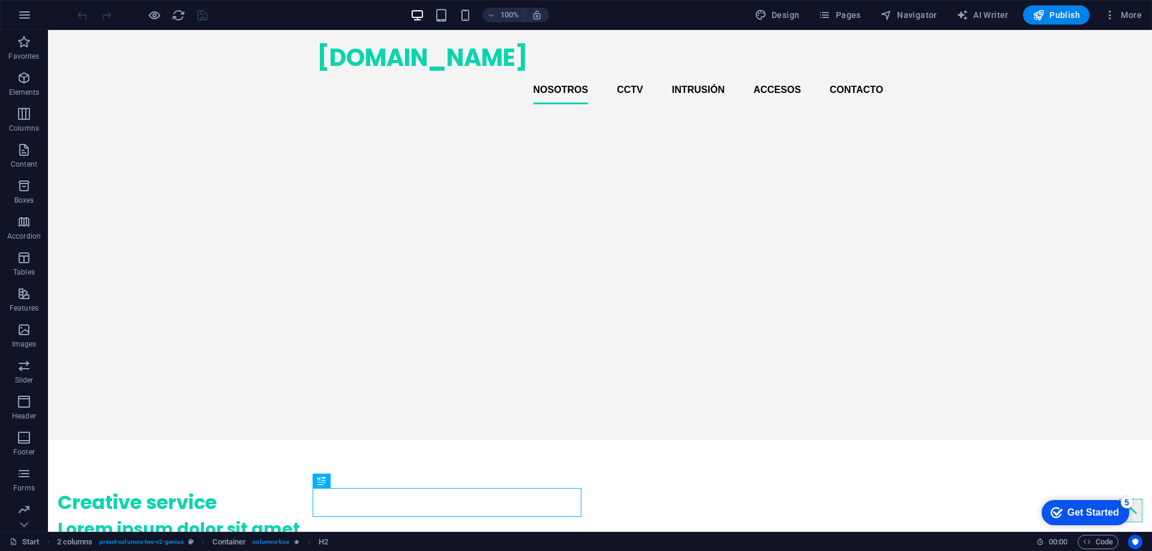
drag, startPoint x: 252, startPoint y: 42, endPoint x: 87, endPoint y: 459, distance: 448.4
click at [104, 114] on div at bounding box center [600, 114] width 1104 height 0
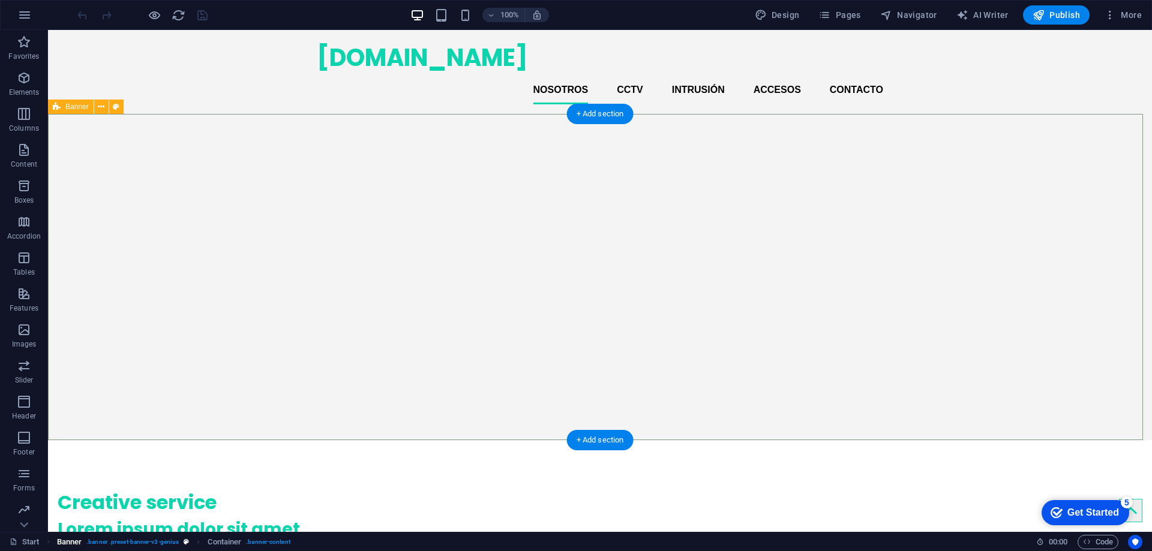
click at [91, 542] on span ". banner .preset-banner-v3-genius" at bounding box center [132, 542] width 92 height 14
click at [100, 540] on span ". banner .preset-banner-v3-genius" at bounding box center [132, 542] width 92 height 14
click at [178, 541] on link "Banner . banner .preset-banner-v3-genius" at bounding box center [123, 542] width 133 height 14
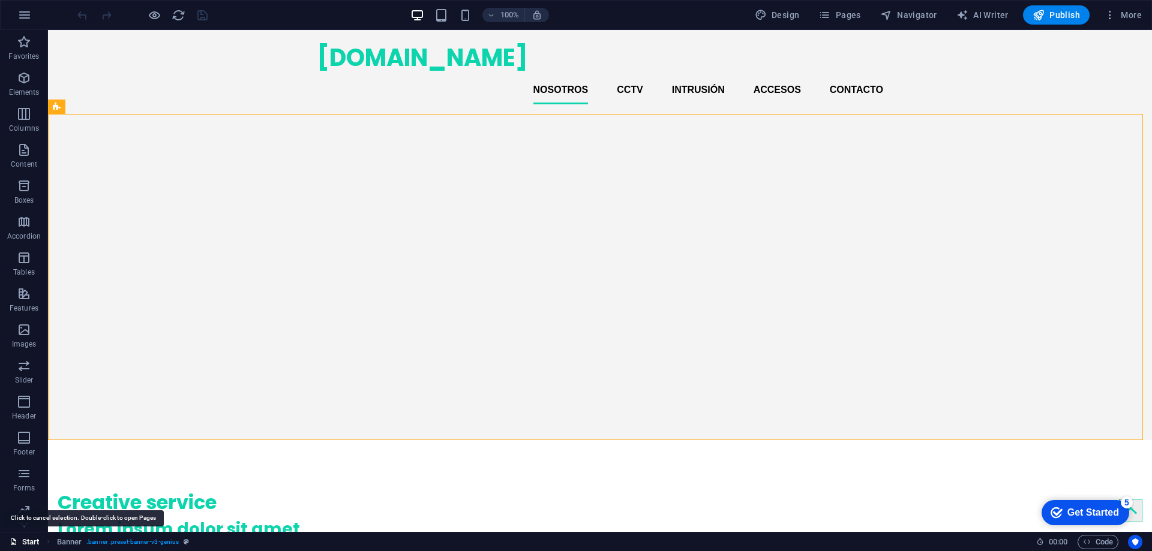
click at [27, 539] on link "Start" at bounding box center [25, 542] width 30 height 14
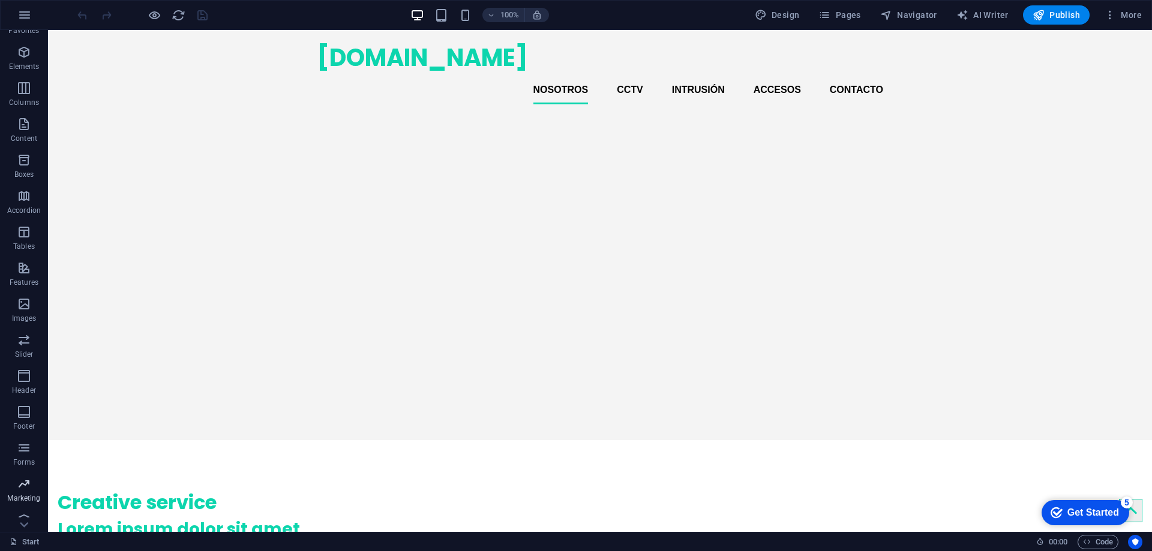
scroll to position [38, 0]
click at [28, 511] on icon "button" at bounding box center [24, 508] width 14 height 14
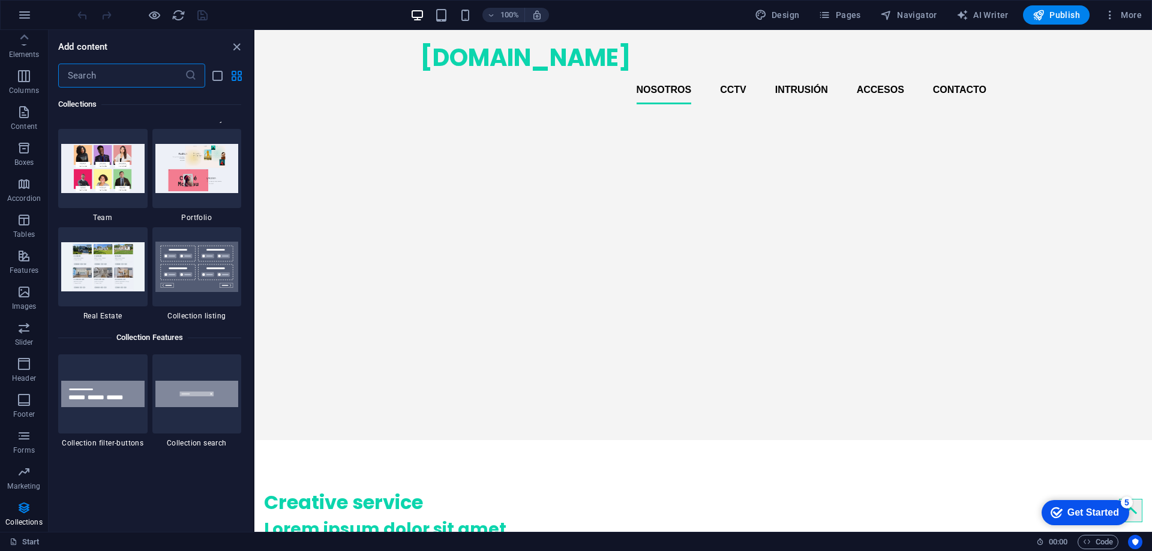
scroll to position [11223, 0]
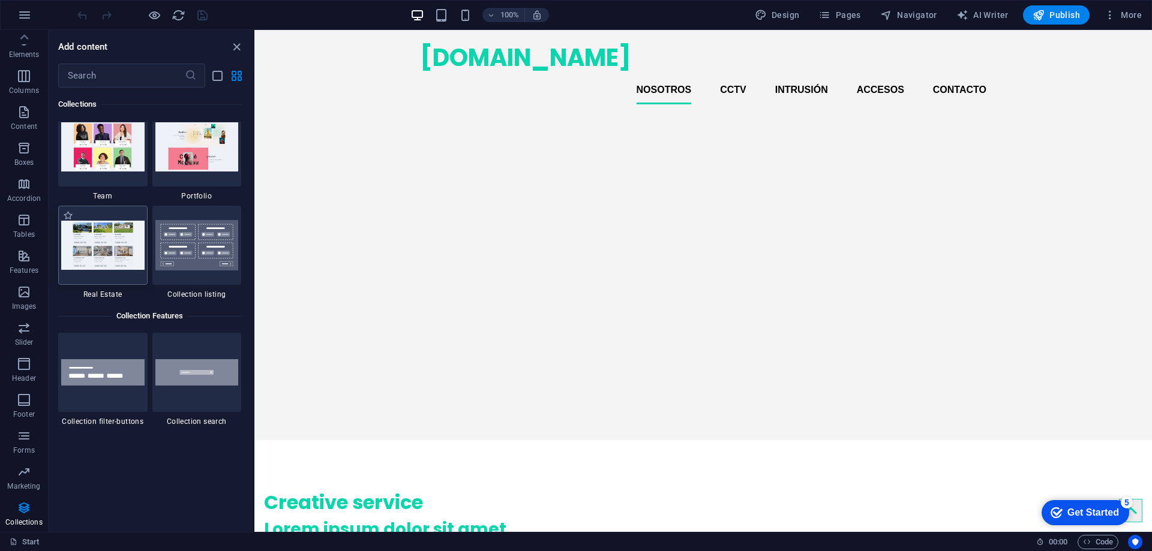
click at [93, 256] on img at bounding box center [102, 245] width 83 height 49
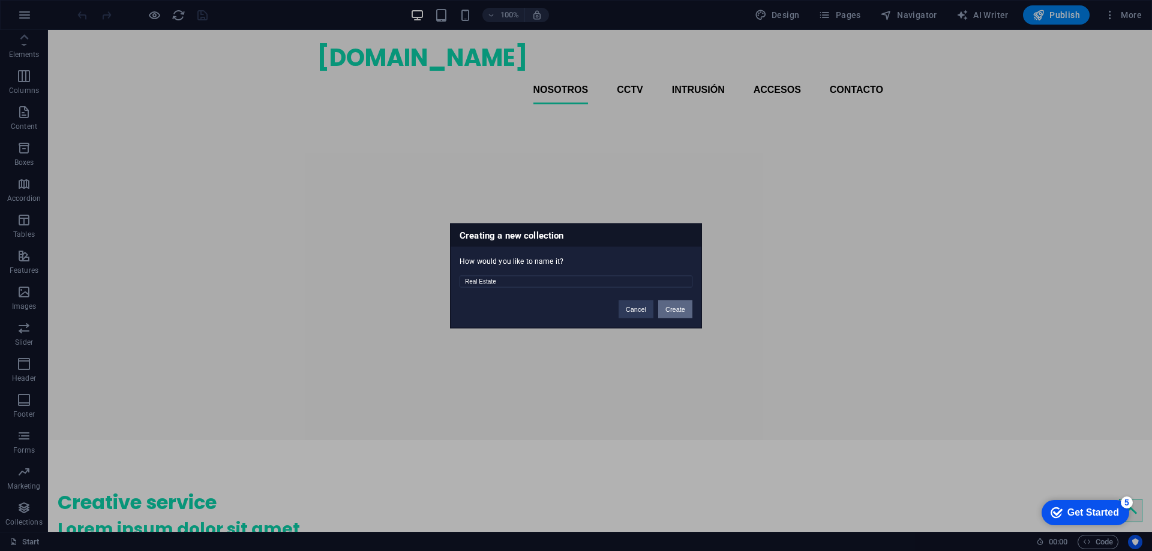
click at [678, 307] on button "Create" at bounding box center [675, 309] width 34 height 18
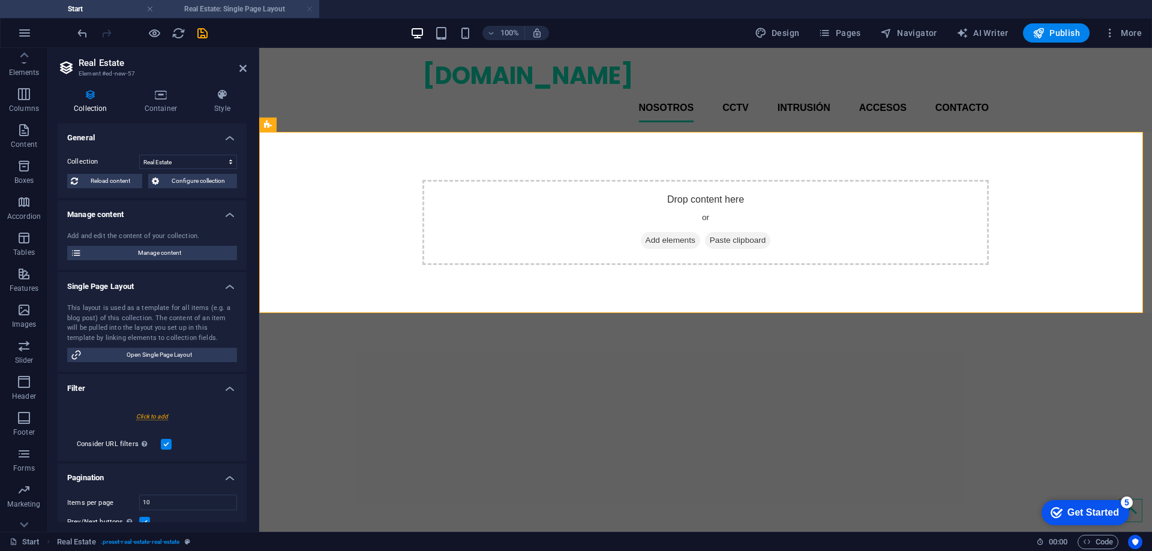
click at [310, 6] on ul "Start Real Estate: Single Page Layout" at bounding box center [576, 9] width 1152 height 18
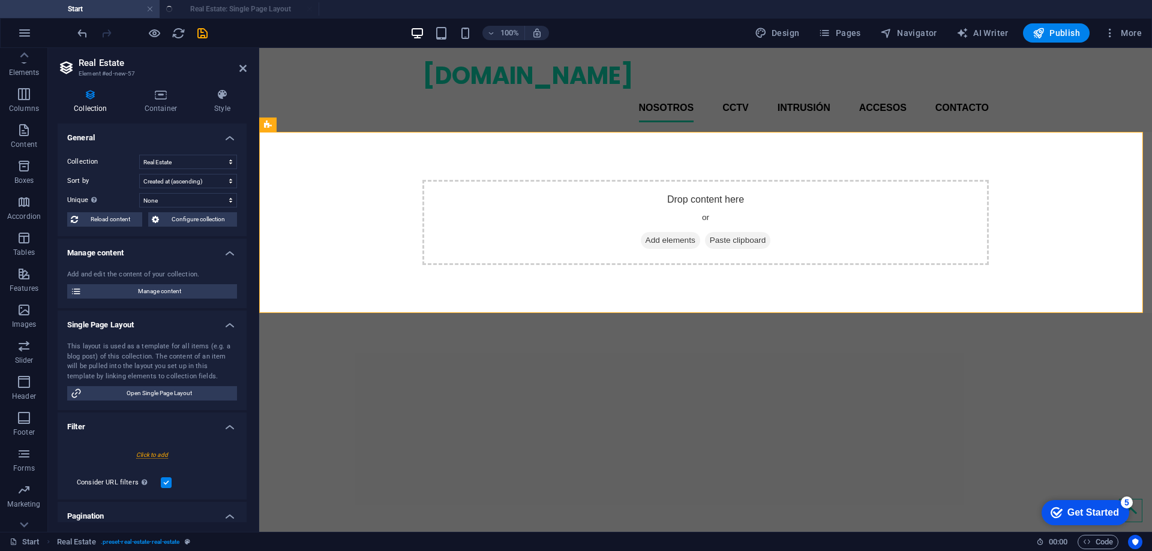
select select "createdAt_DESC"
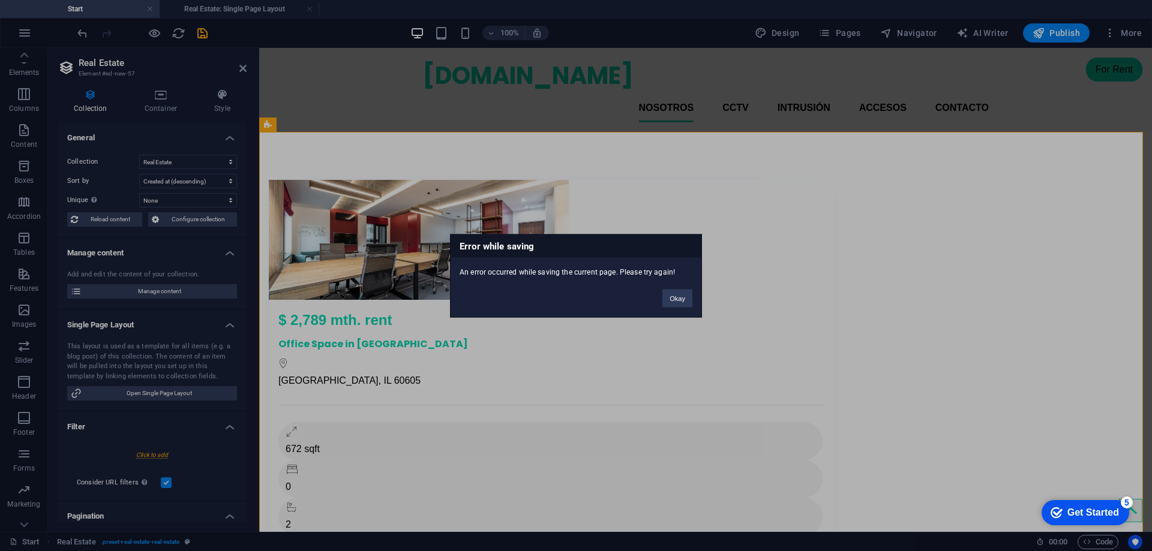
click at [244, 67] on div "Error while saving An error occurred while saving the current page. Please try …" at bounding box center [576, 275] width 1152 height 551
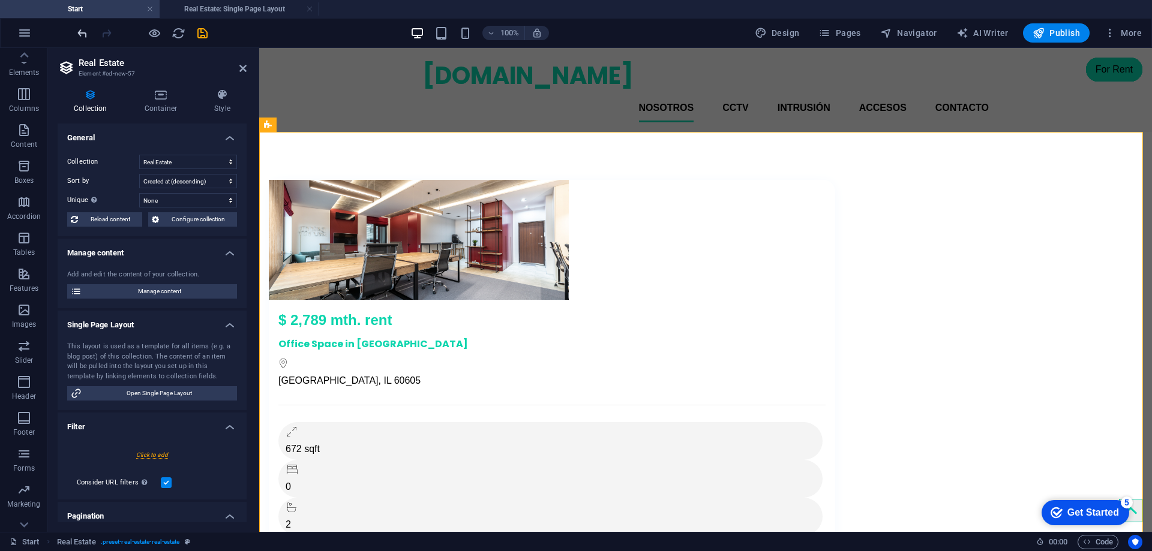
click at [84, 33] on icon "undo" at bounding box center [83, 33] width 14 height 14
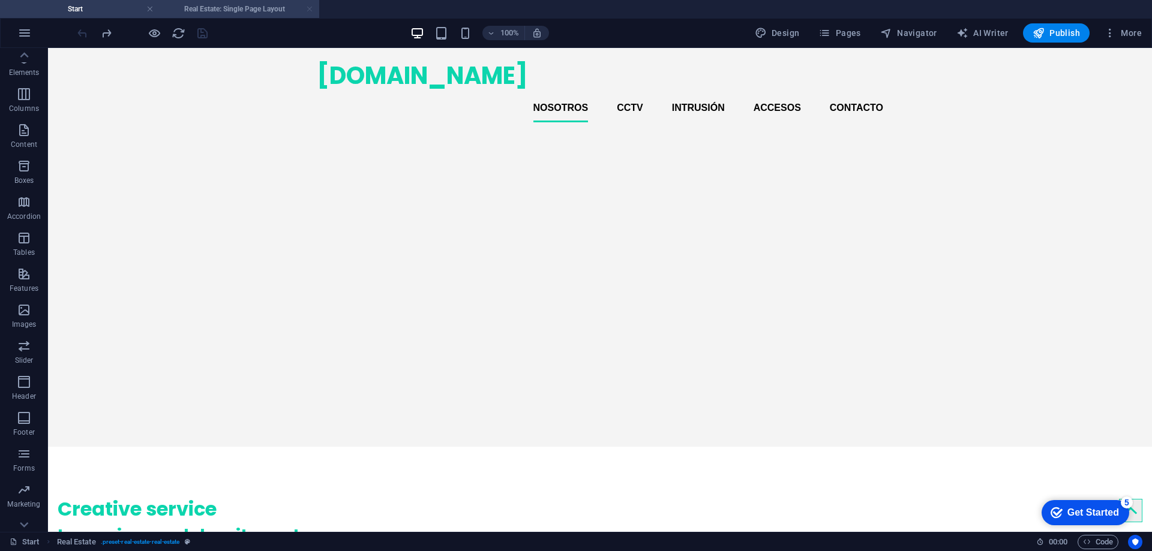
scroll to position [0, 0]
click at [307, 5] on link at bounding box center [309, 9] width 7 height 11
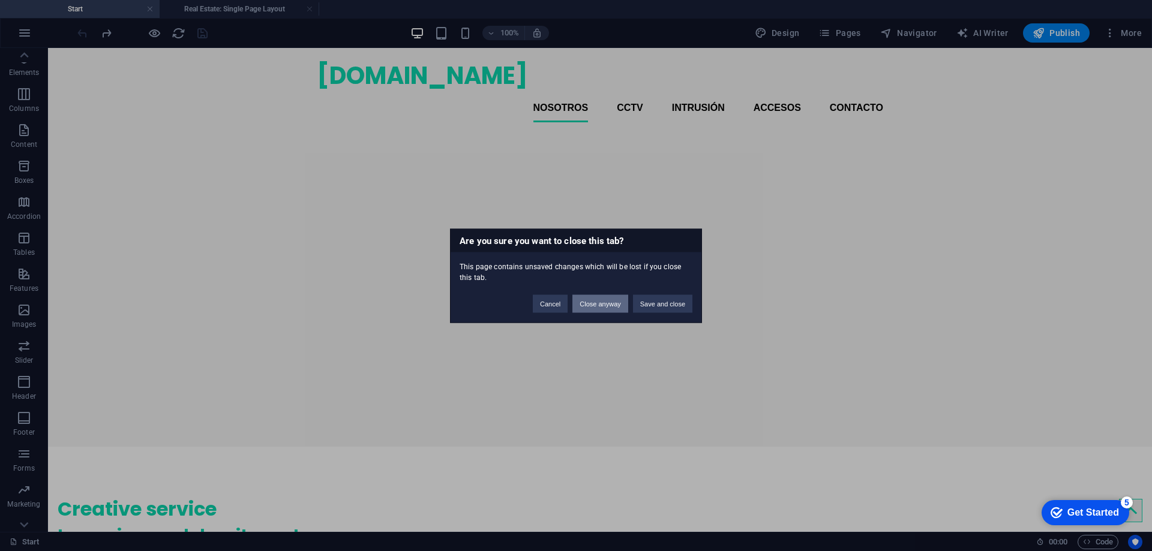
click at [587, 305] on button "Close anyway" at bounding box center [599, 304] width 55 height 18
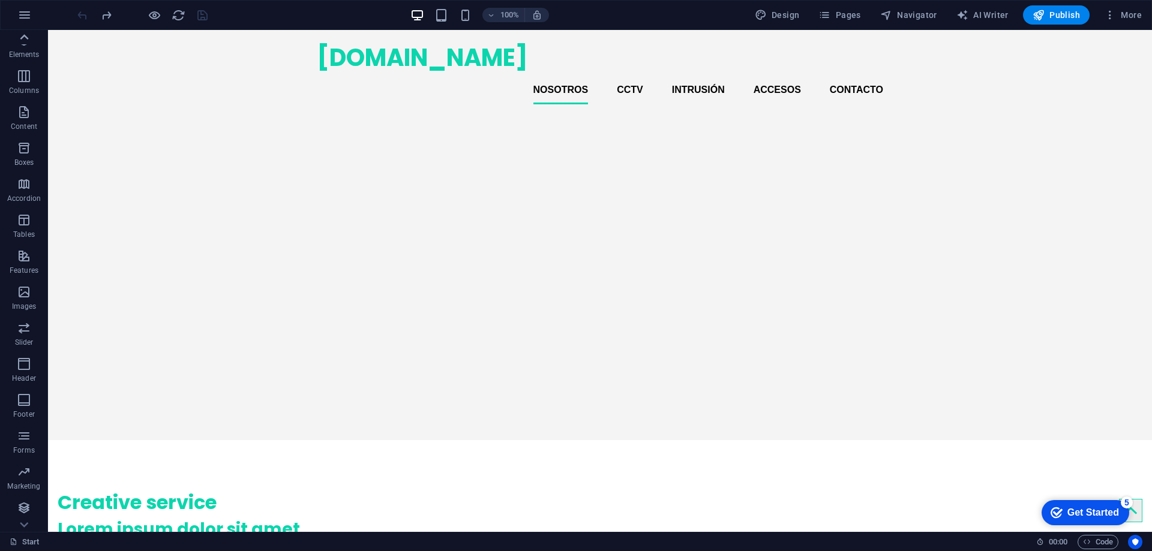
click at [28, 41] on icon at bounding box center [24, 37] width 17 height 17
click at [28, 41] on icon "button" at bounding box center [24, 42] width 14 height 14
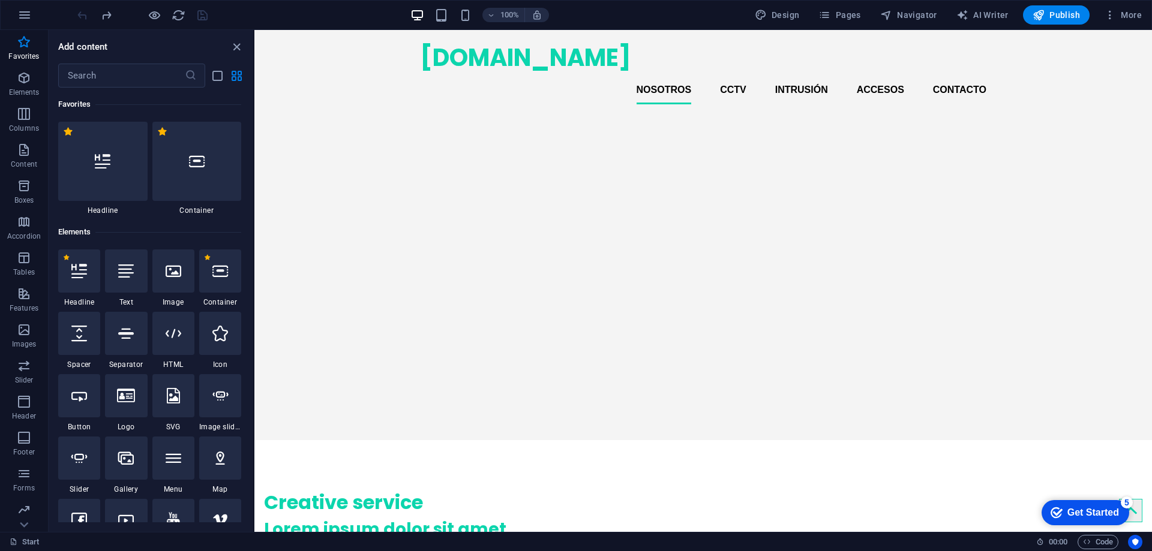
click at [28, 41] on icon "button" at bounding box center [24, 42] width 14 height 14
click at [26, 13] on icon "button" at bounding box center [24, 15] width 14 height 14
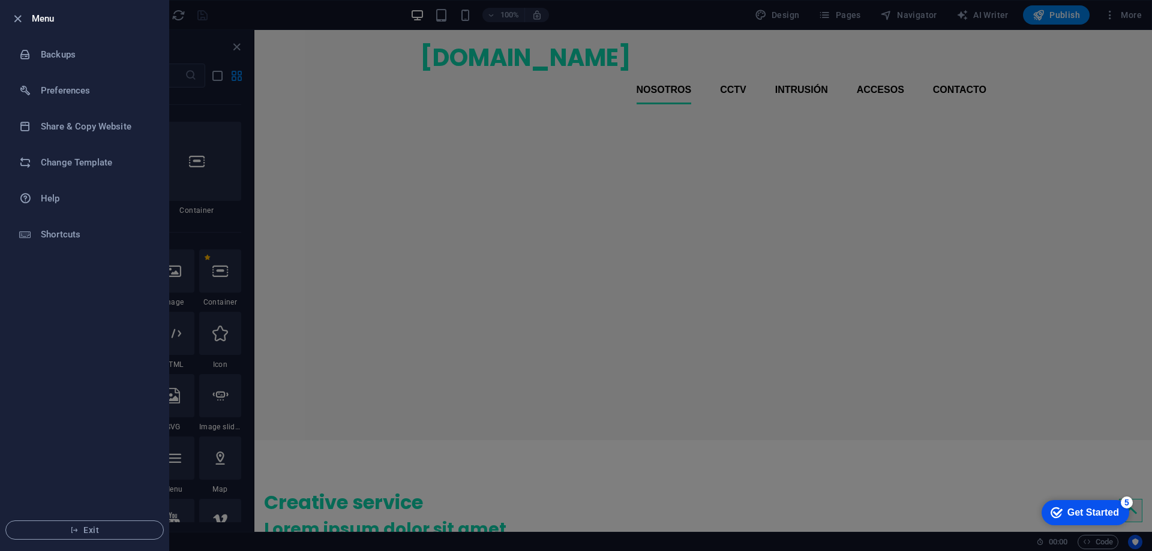
click at [33, 17] on h6 "Menu" at bounding box center [95, 18] width 127 height 14
click at [130, 526] on span "Exit" at bounding box center [85, 531] width 138 height 10
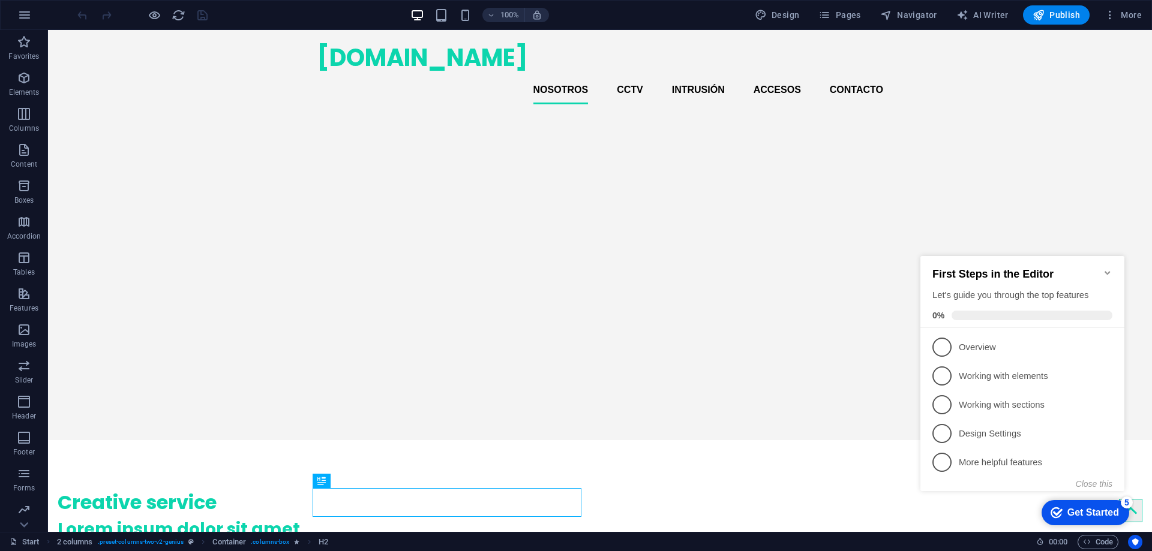
click at [1108, 271] on icon "Minimize checklist" at bounding box center [1107, 273] width 5 height 4
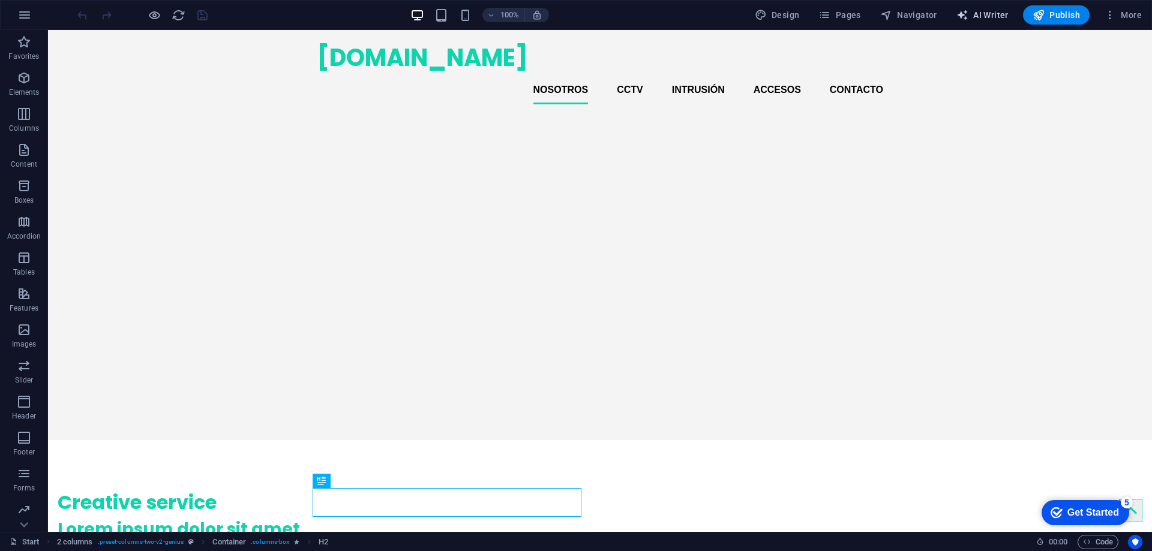
click at [1004, 17] on span "AI Writer" at bounding box center [982, 15] width 52 height 12
select select "English"
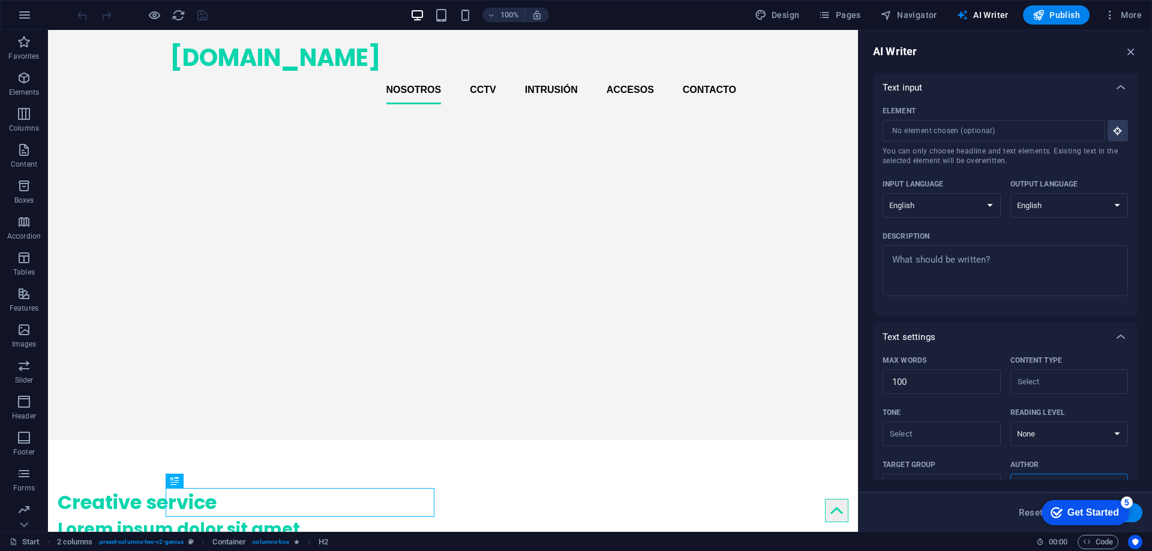
click at [1090, 512] on div "Get Started" at bounding box center [1093, 513] width 52 height 11
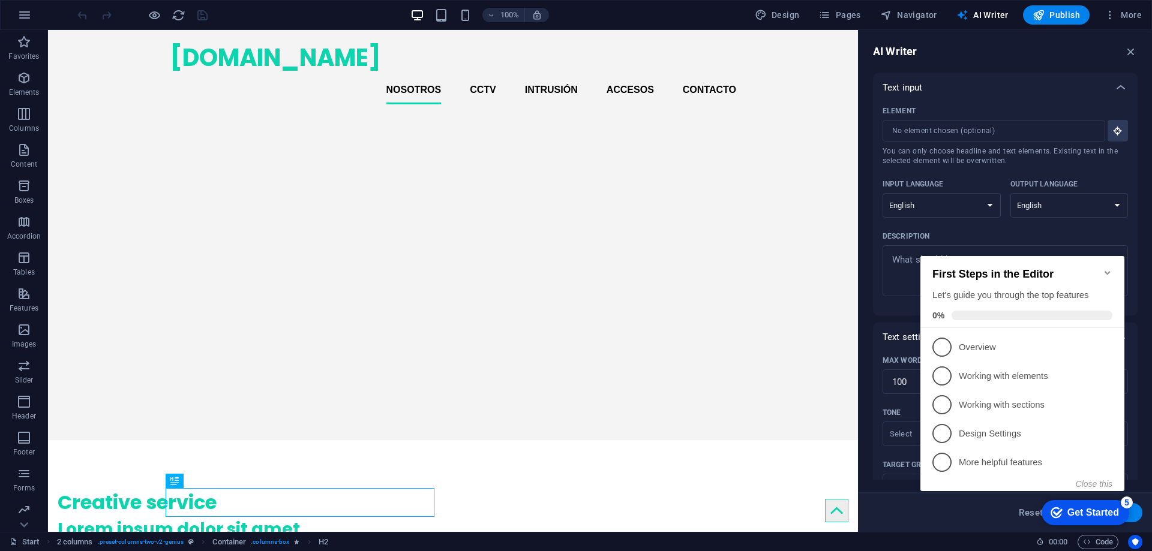
click at [1108, 268] on icon "Minimize checklist" at bounding box center [1108, 273] width 10 height 10
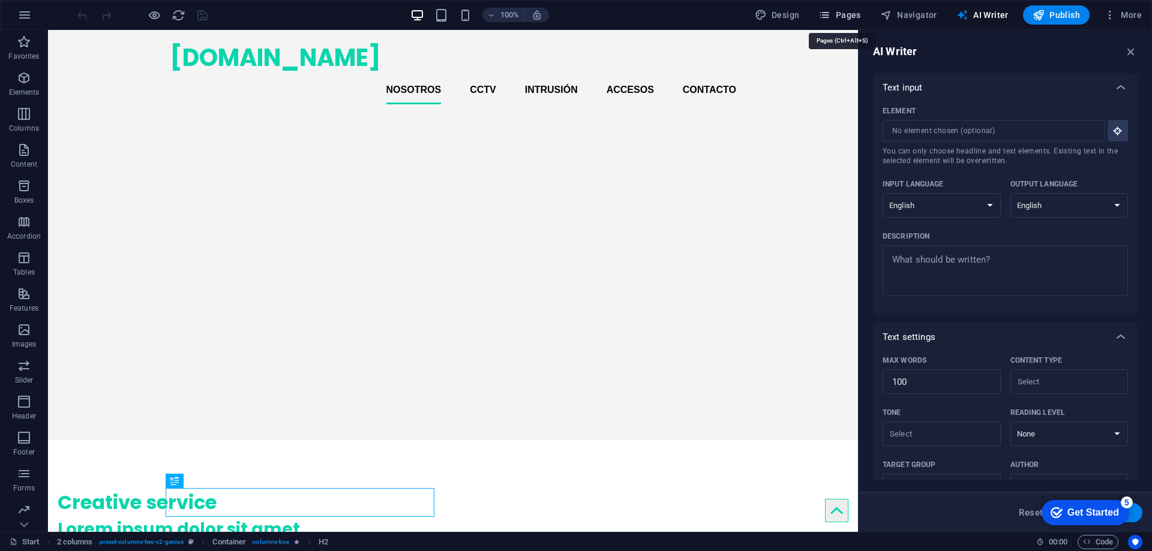
click at [830, 14] on icon "button" at bounding box center [824, 15] width 12 height 12
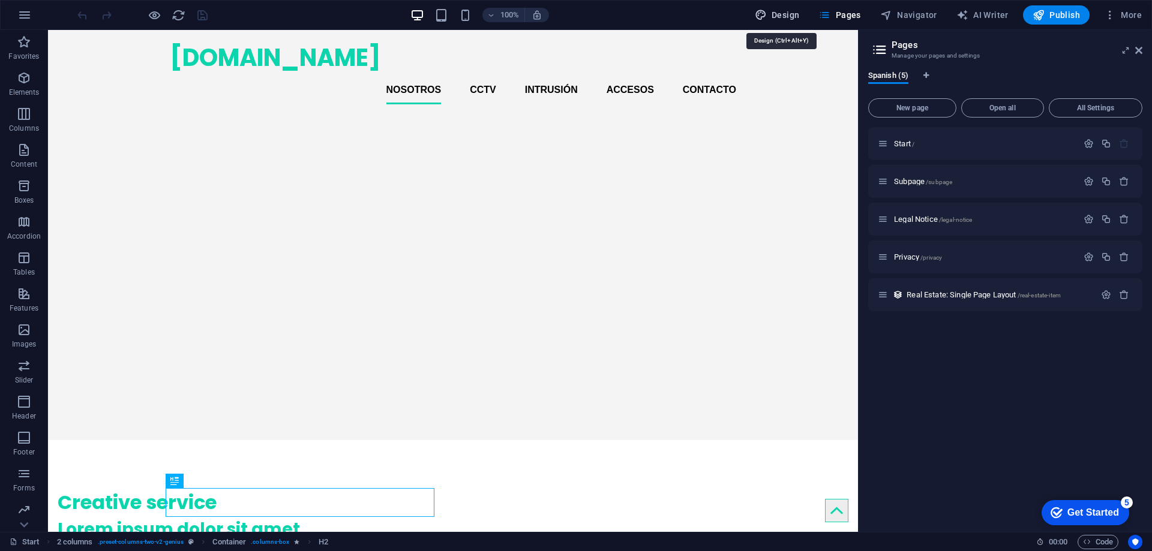
click at [791, 15] on span "Design" at bounding box center [777, 15] width 45 height 12
select select "px"
select select "400"
select select "px"
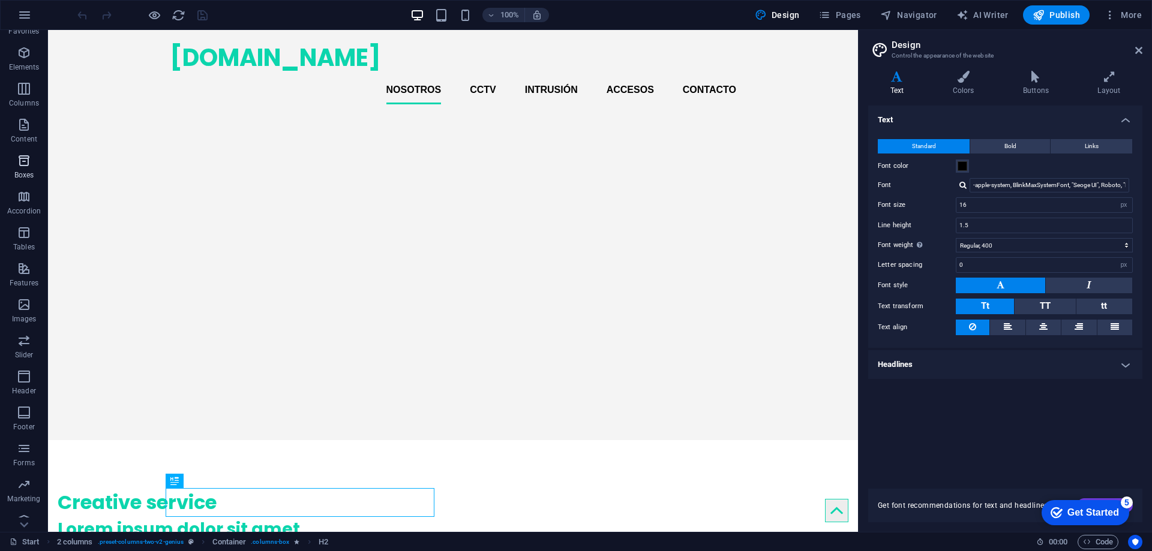
scroll to position [38, 0]
click at [27, 508] on icon "button" at bounding box center [24, 508] width 14 height 14
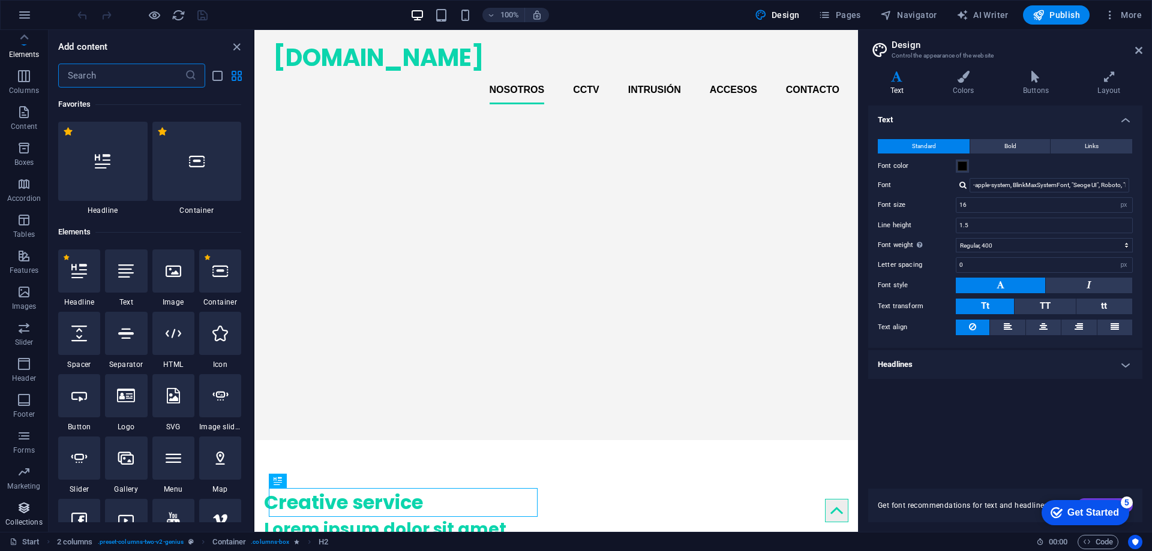
scroll to position [10983, 0]
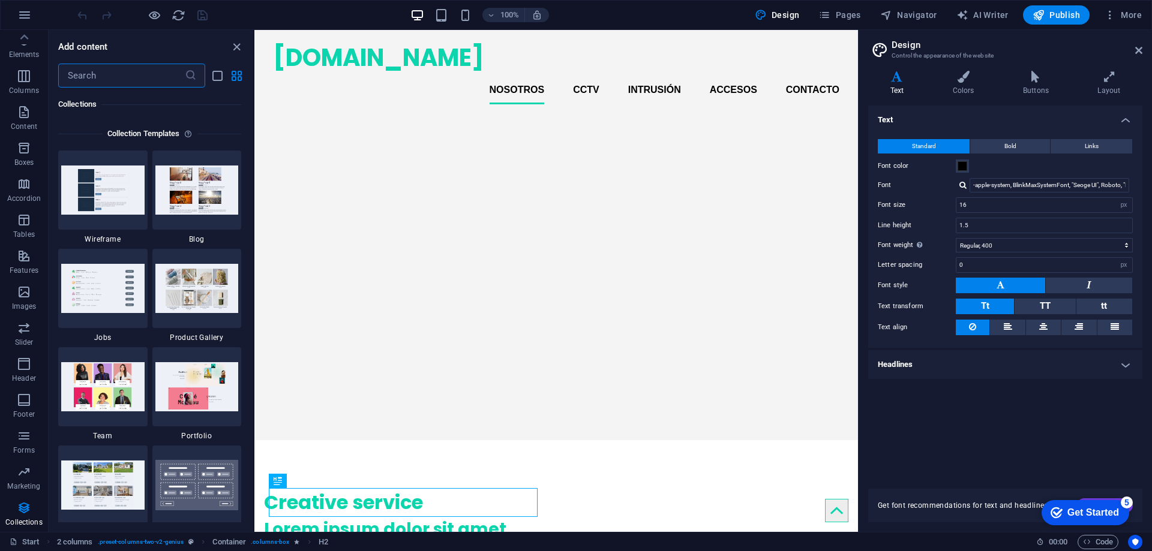
click at [120, 73] on input "text" at bounding box center [121, 76] width 127 height 24
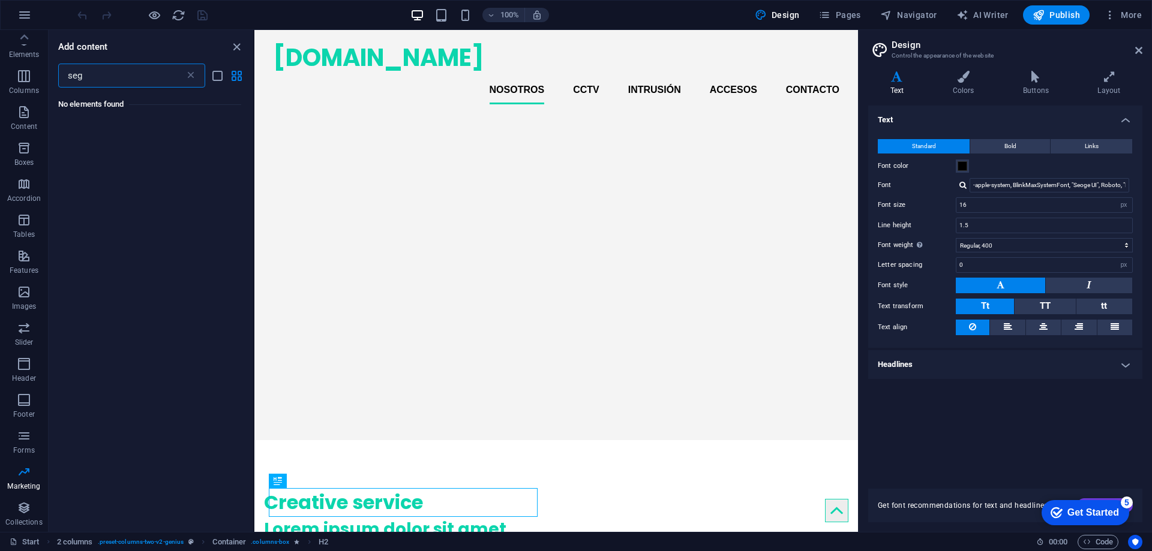
scroll to position [0, 0]
type input "s"
type input "c"
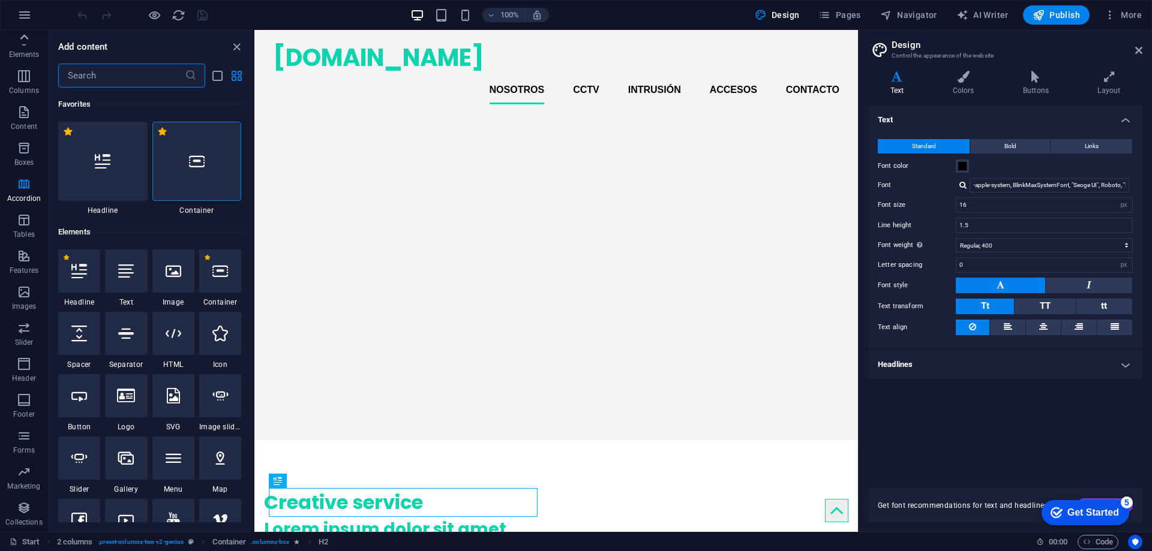
click at [23, 37] on icon at bounding box center [24, 36] width 8 height 5
click at [23, 37] on icon "button" at bounding box center [24, 42] width 14 height 14
click at [25, 11] on icon "button" at bounding box center [24, 15] width 14 height 14
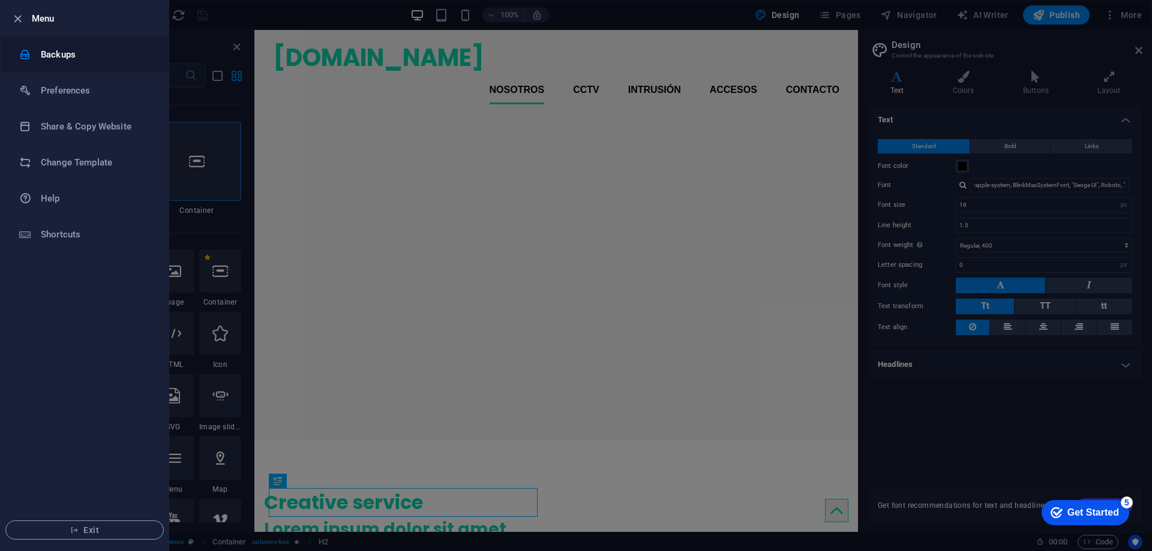
click at [65, 55] on h6 "Backups" at bounding box center [96, 54] width 111 height 14
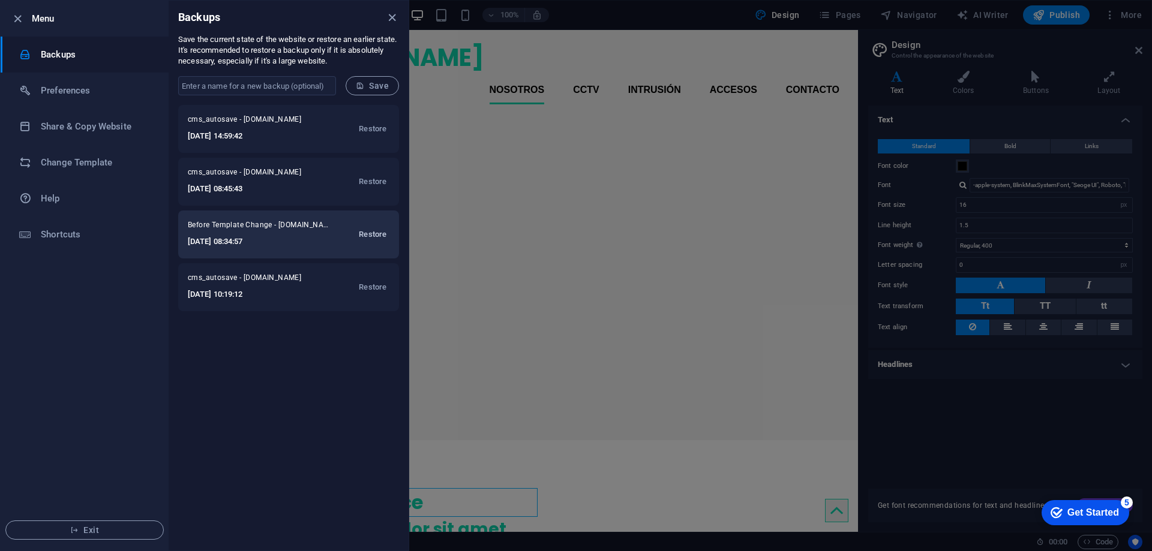
click at [369, 233] on span "Restore" at bounding box center [373, 234] width 28 height 14
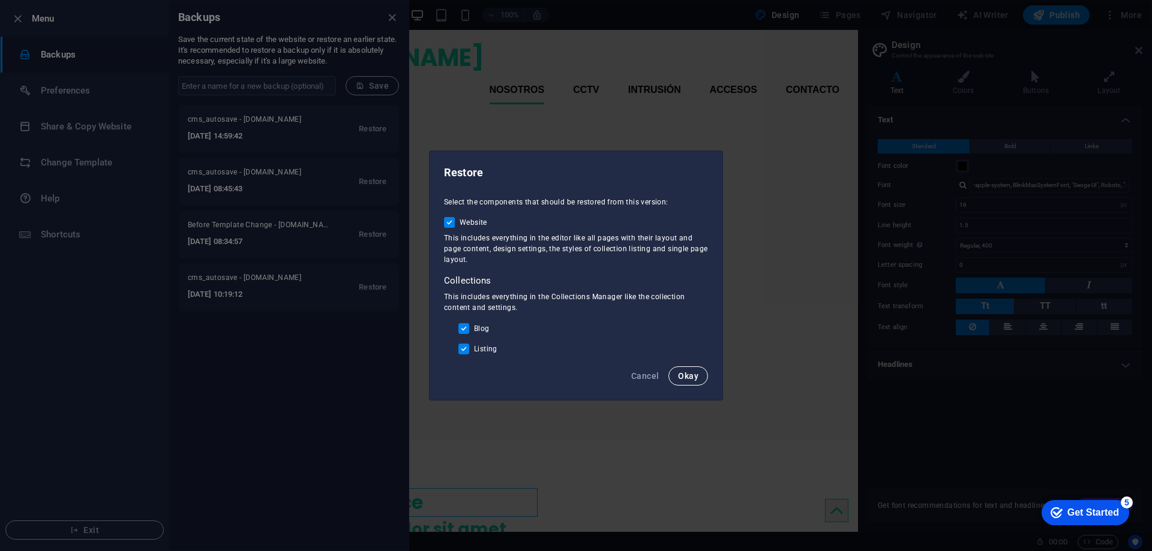
click at [697, 375] on span "Okay" at bounding box center [688, 376] width 20 height 10
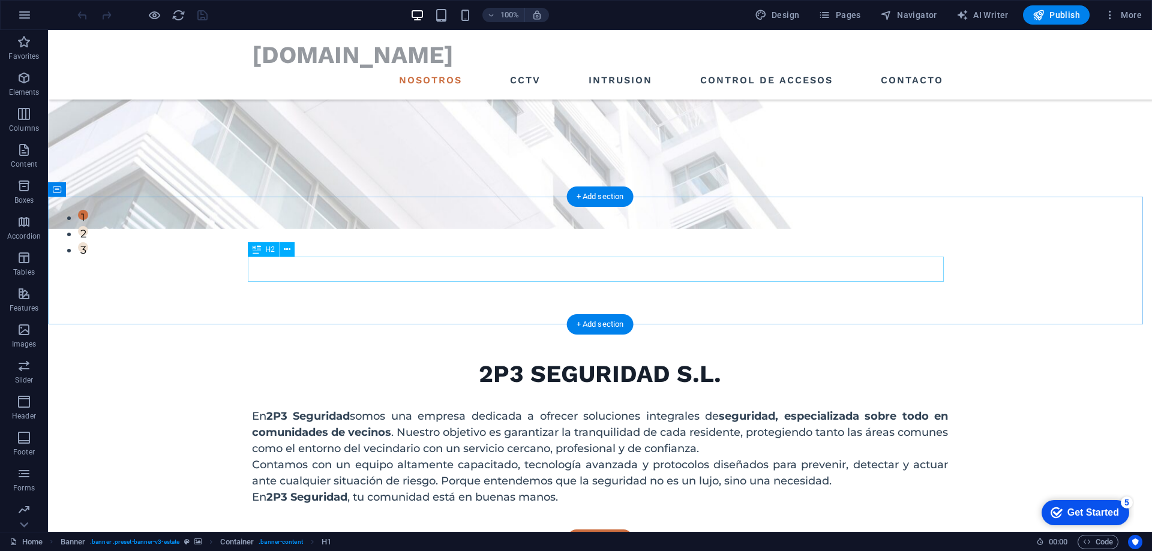
scroll to position [360, 0]
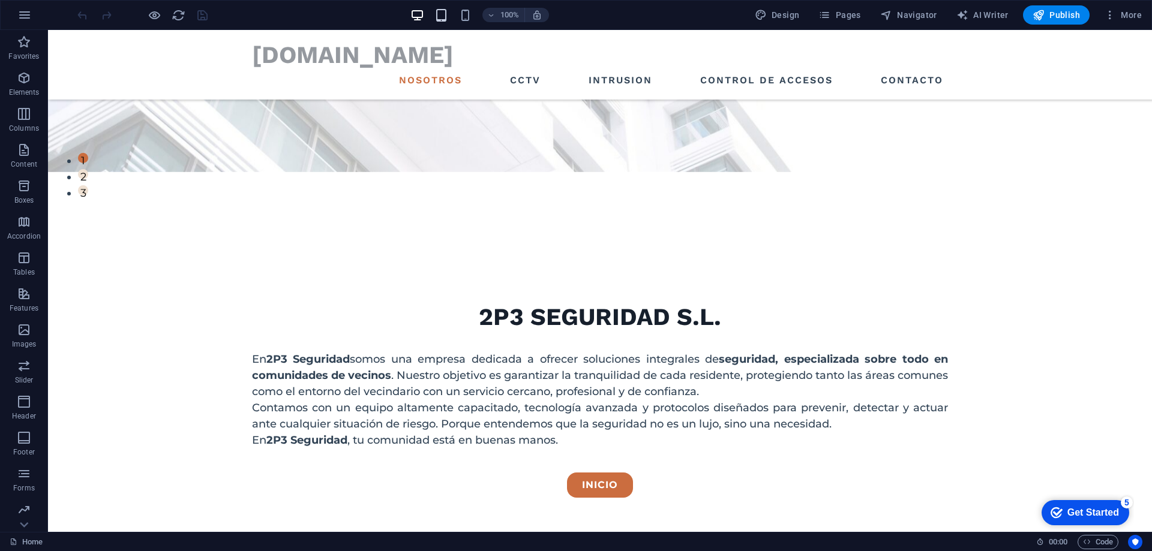
click at [448, 17] on icon "button" at bounding box center [441, 15] width 14 height 14
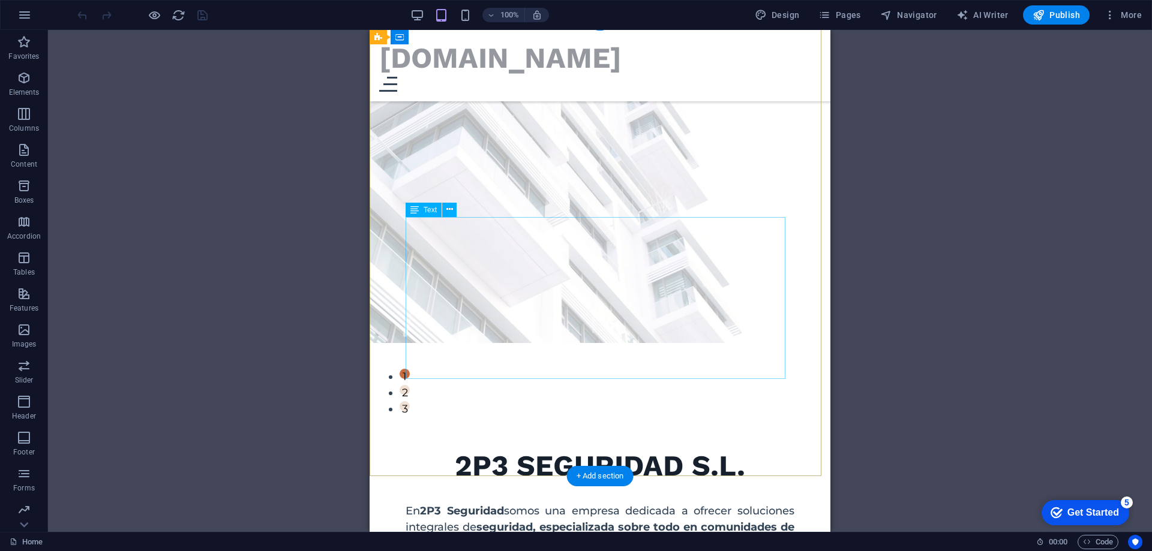
scroll to position [0, 0]
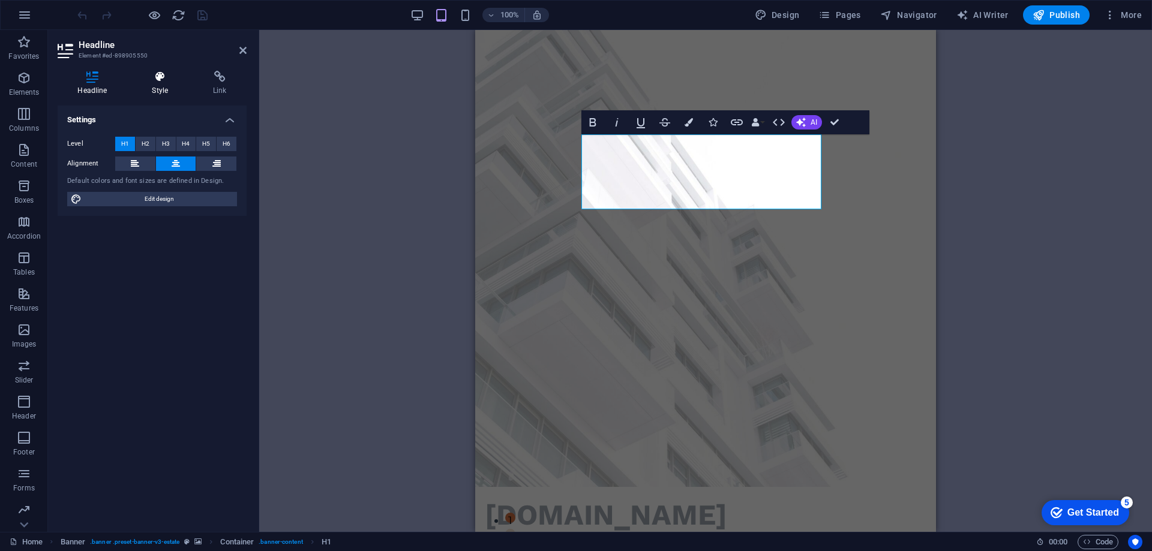
click at [161, 86] on h4 "Style" at bounding box center [162, 83] width 61 height 25
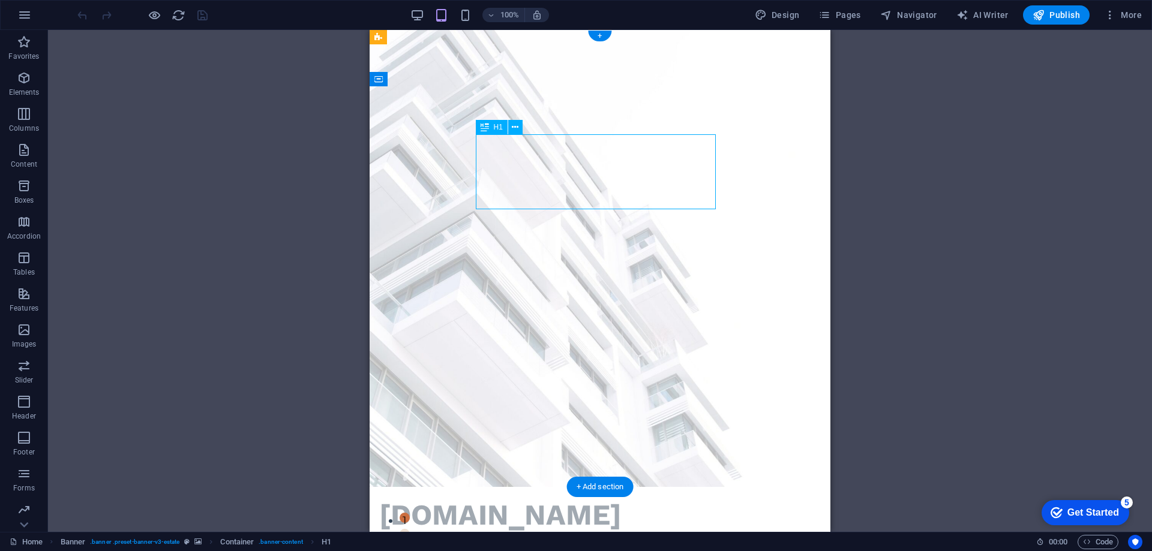
select select "px"
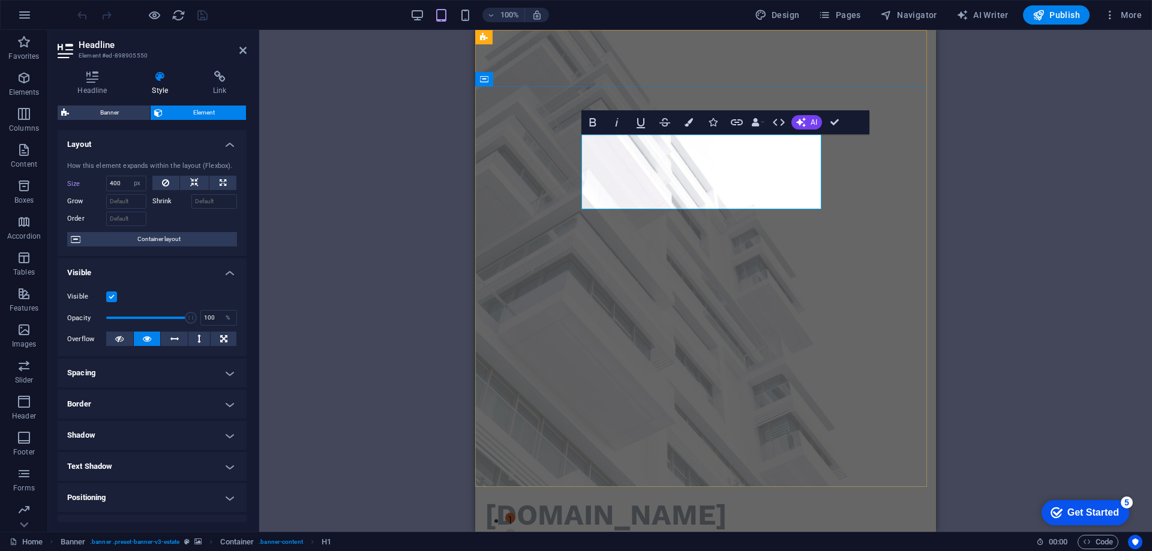
drag, startPoint x: 716, startPoint y: 162, endPoint x: 643, endPoint y: 197, distance: 81.8
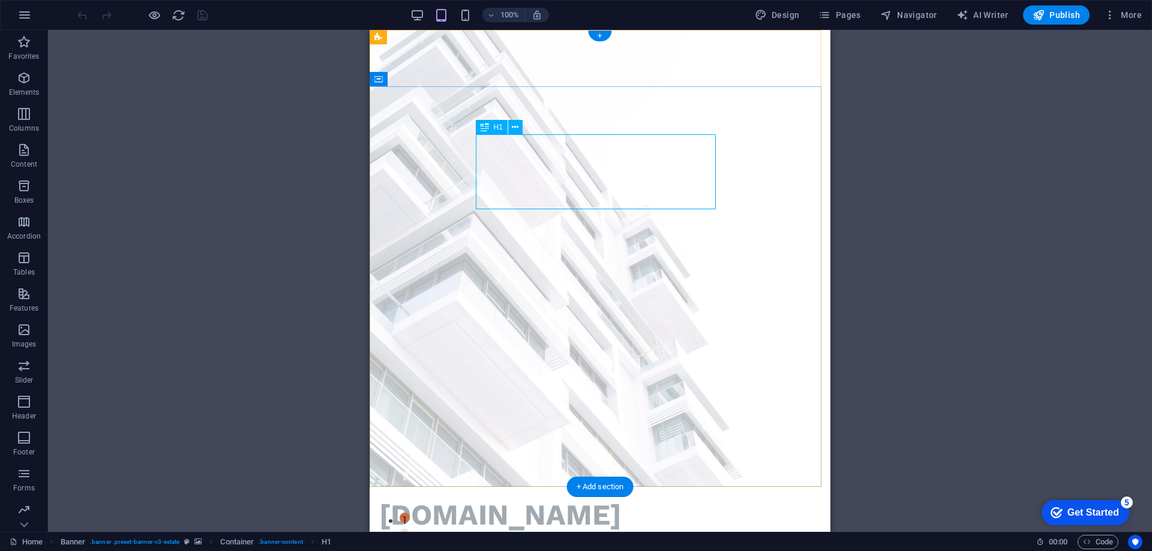
click at [517, 129] on icon at bounding box center [515, 127] width 7 height 13
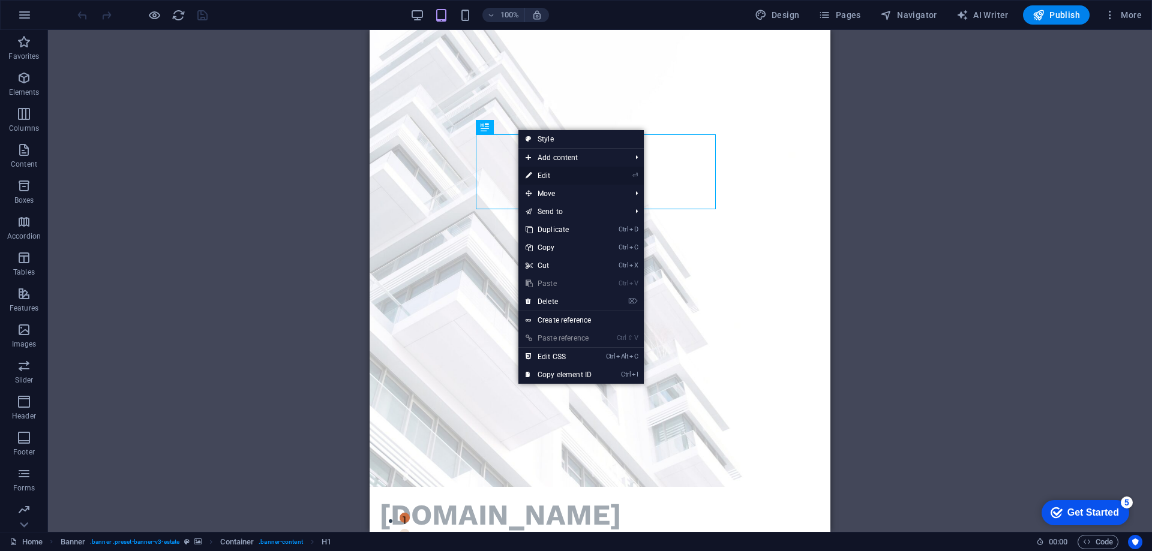
click at [557, 175] on link "⏎ Edit" at bounding box center [558, 176] width 80 height 18
select select "px"
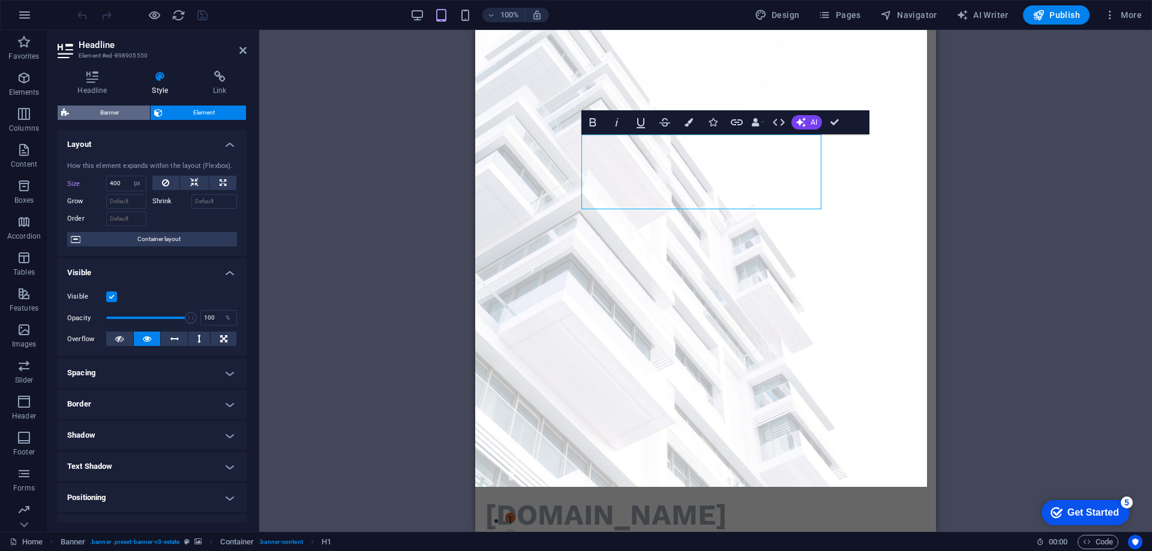
click at [104, 108] on span "Banner" at bounding box center [110, 113] width 74 height 14
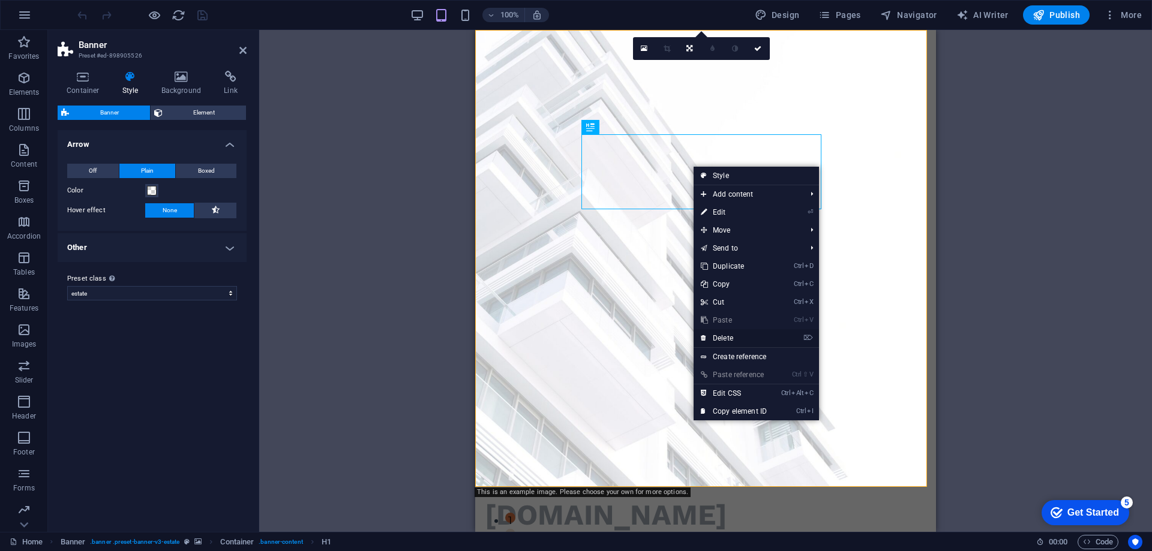
click at [765, 337] on link "⌦ Delete" at bounding box center [734, 338] width 80 height 18
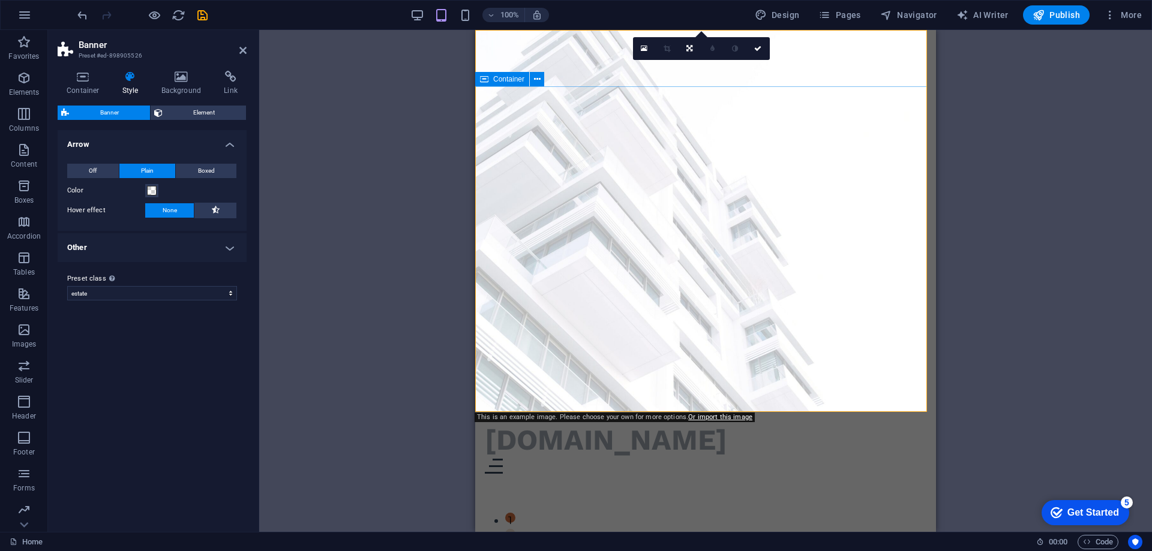
click at [34, 331] on span "Images" at bounding box center [24, 337] width 48 height 29
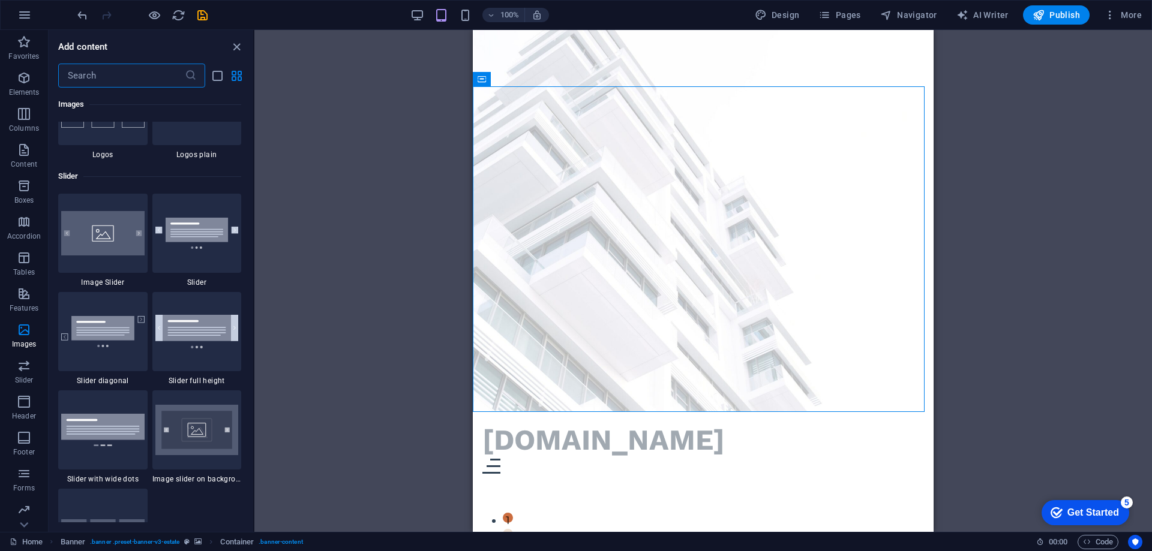
scroll to position [6744, 0]
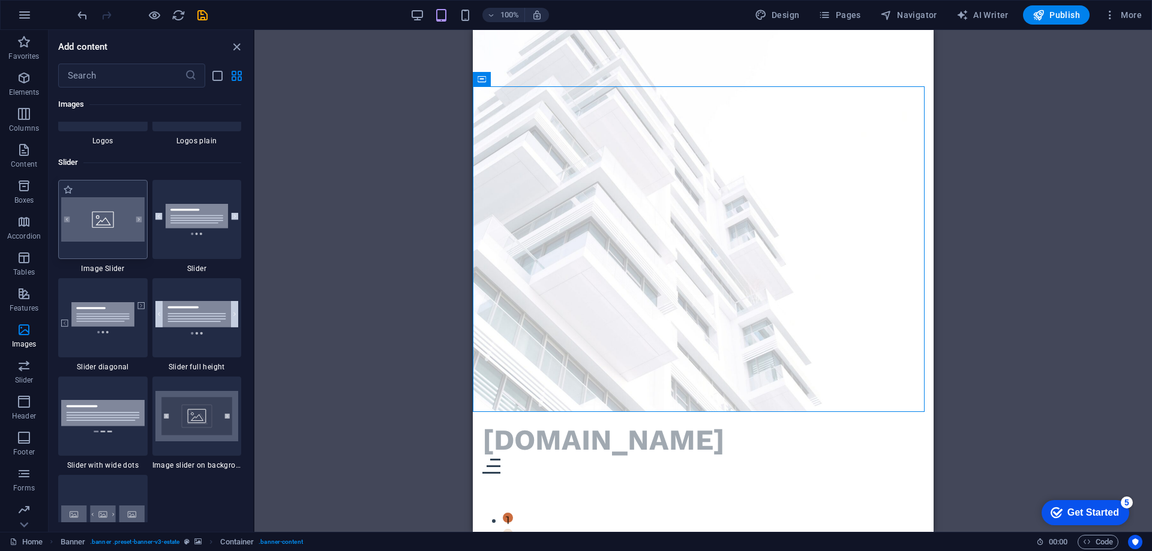
click at [98, 229] on img at bounding box center [102, 219] width 83 height 44
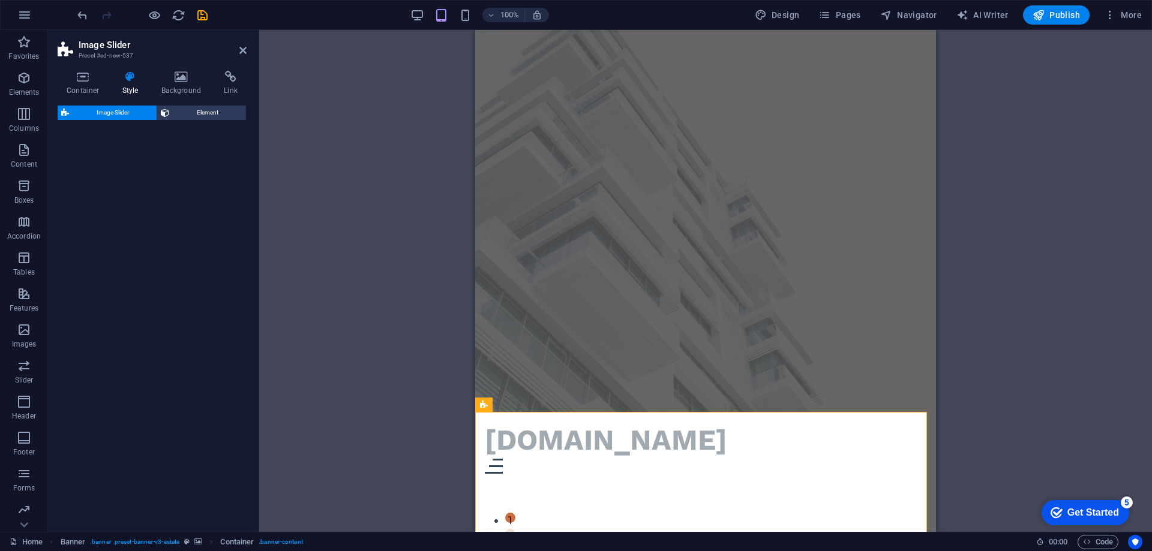
select select "rem"
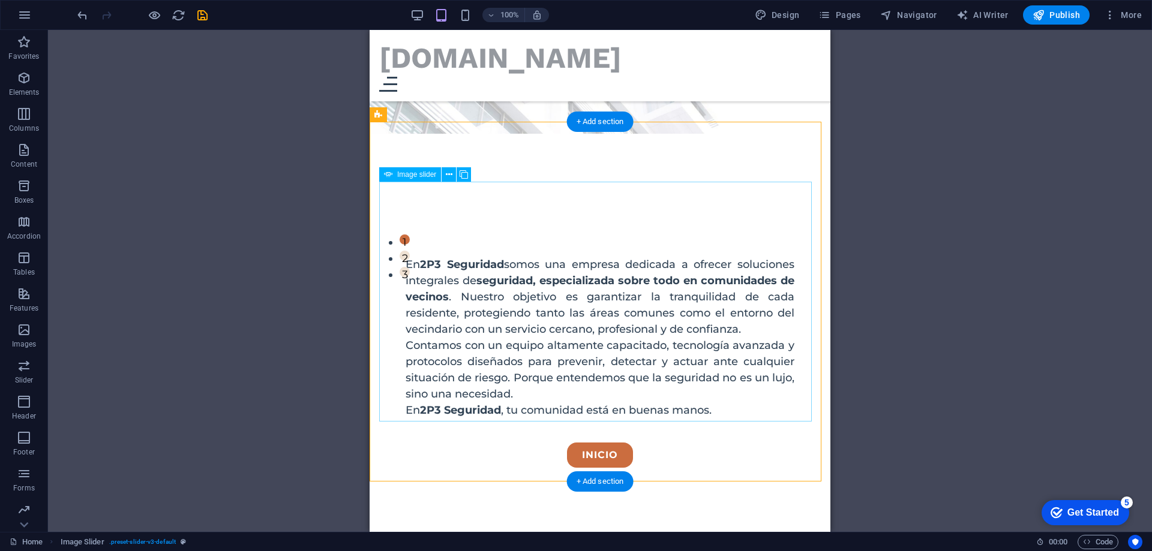
scroll to position [300, 0]
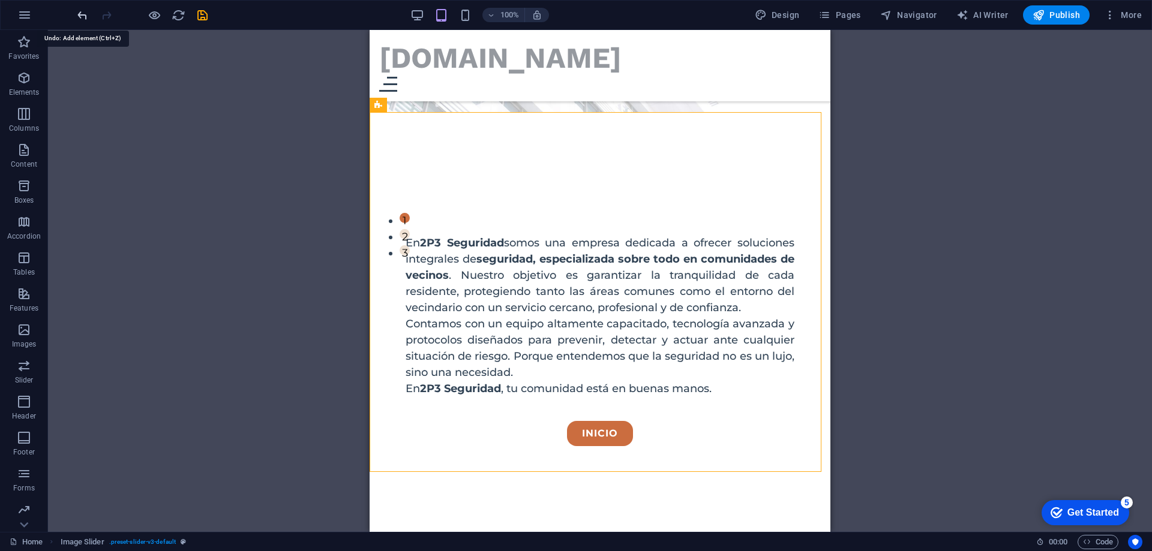
click at [83, 14] on icon "undo" at bounding box center [83, 15] width 14 height 14
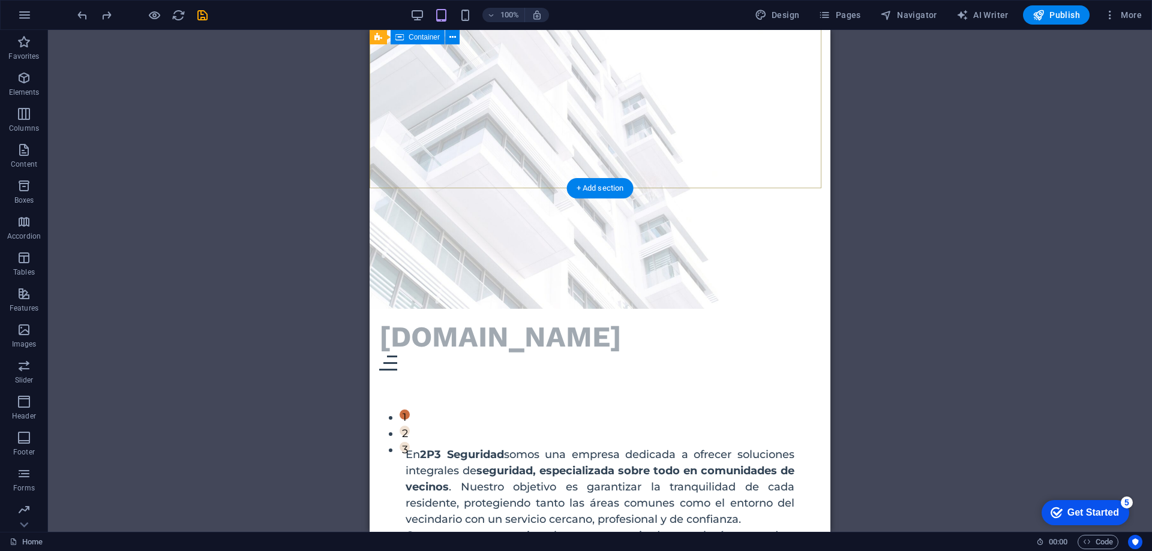
scroll to position [0, 0]
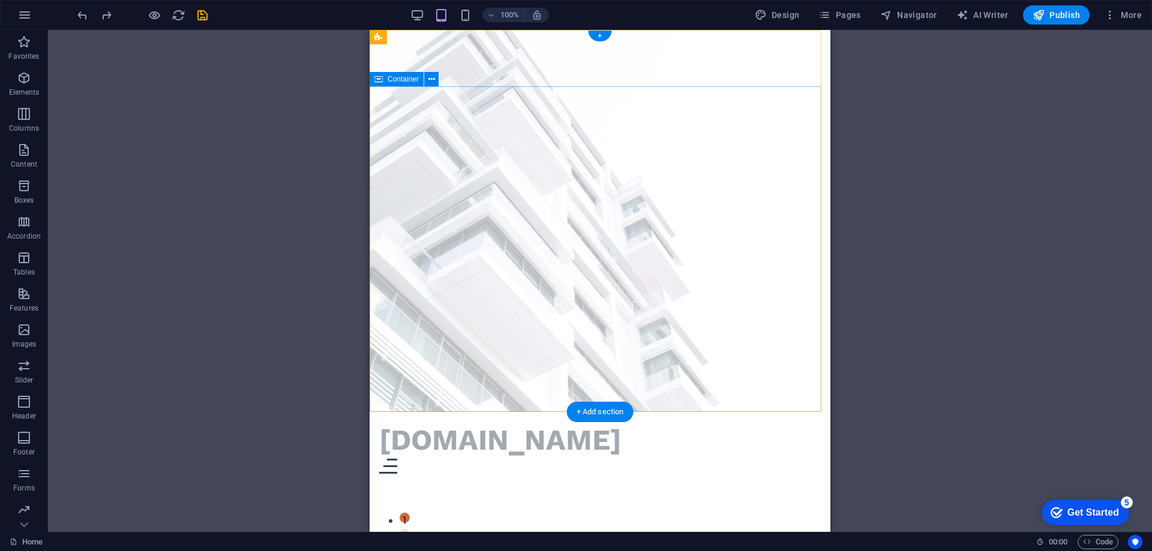
click at [571, 532] on div at bounding box center [600, 541] width 389 height 19
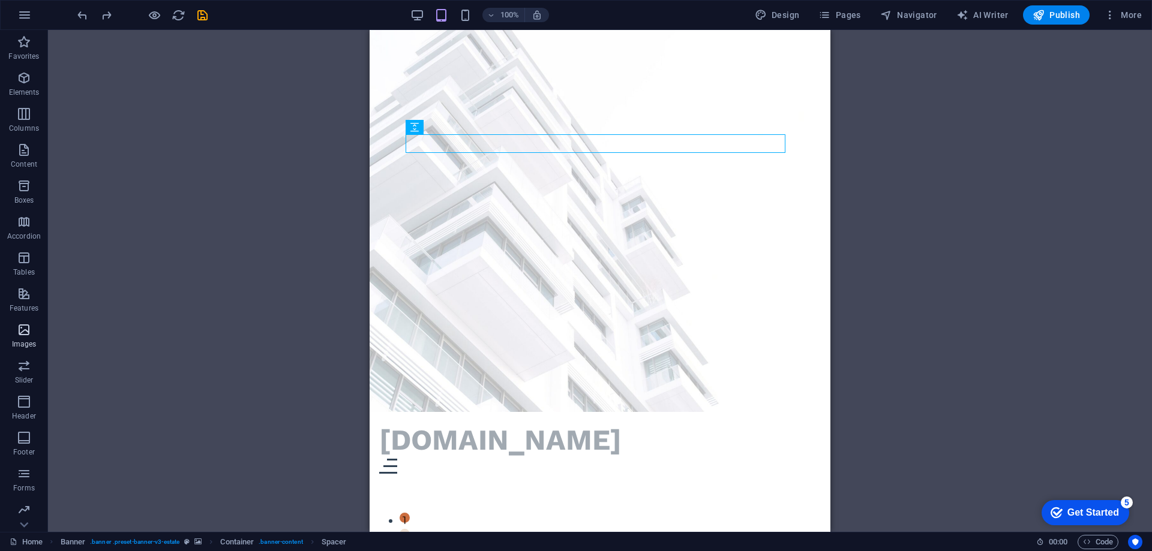
click at [24, 331] on icon "button" at bounding box center [24, 330] width 14 height 14
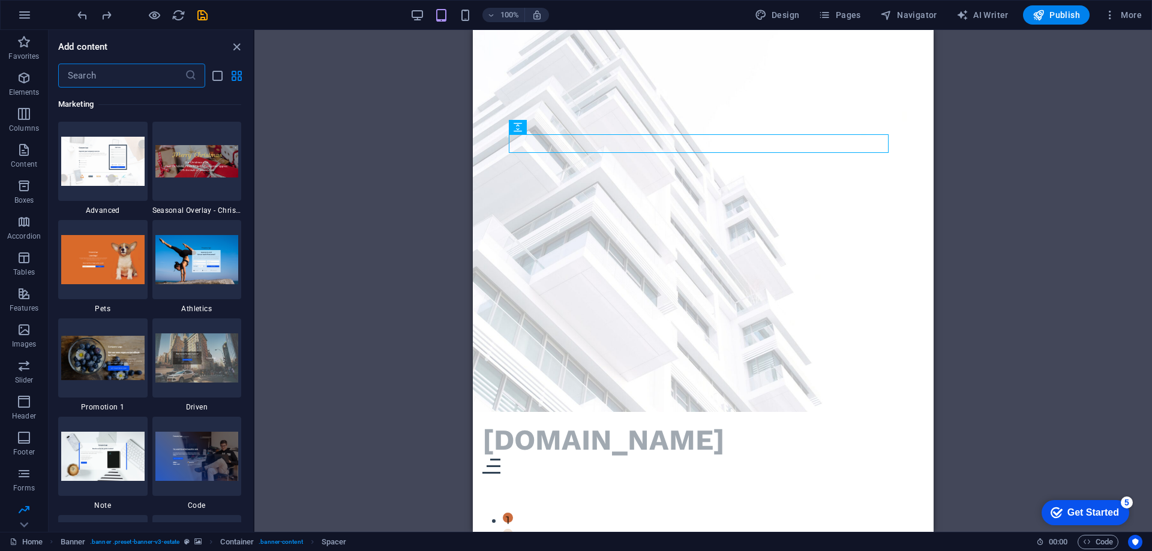
scroll to position [10544, 0]
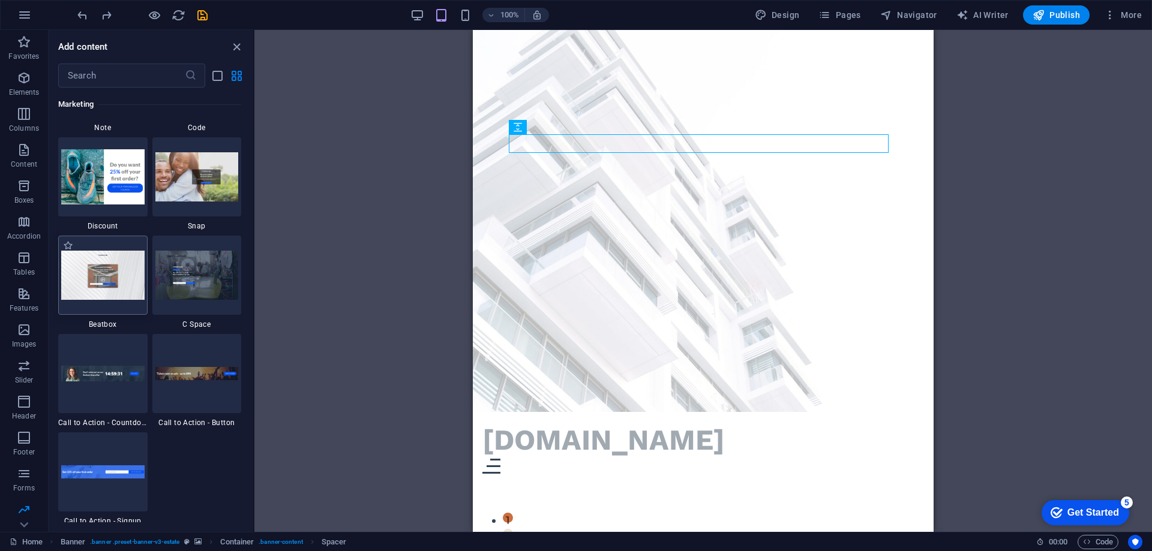
click at [106, 279] on img at bounding box center [102, 275] width 83 height 49
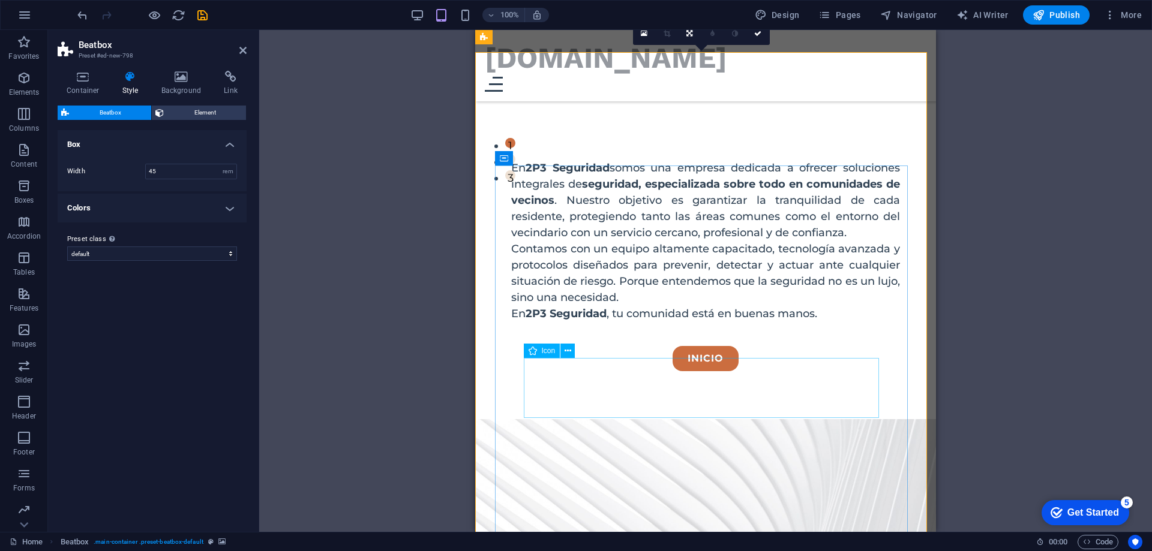
scroll to position [360, 0]
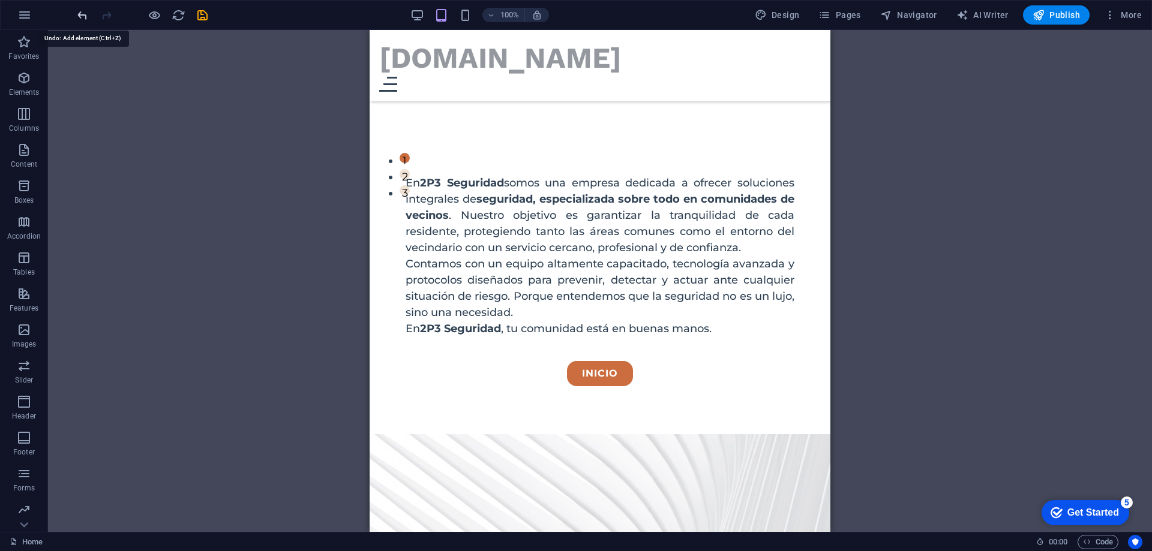
click at [80, 13] on icon "undo" at bounding box center [83, 15] width 14 height 14
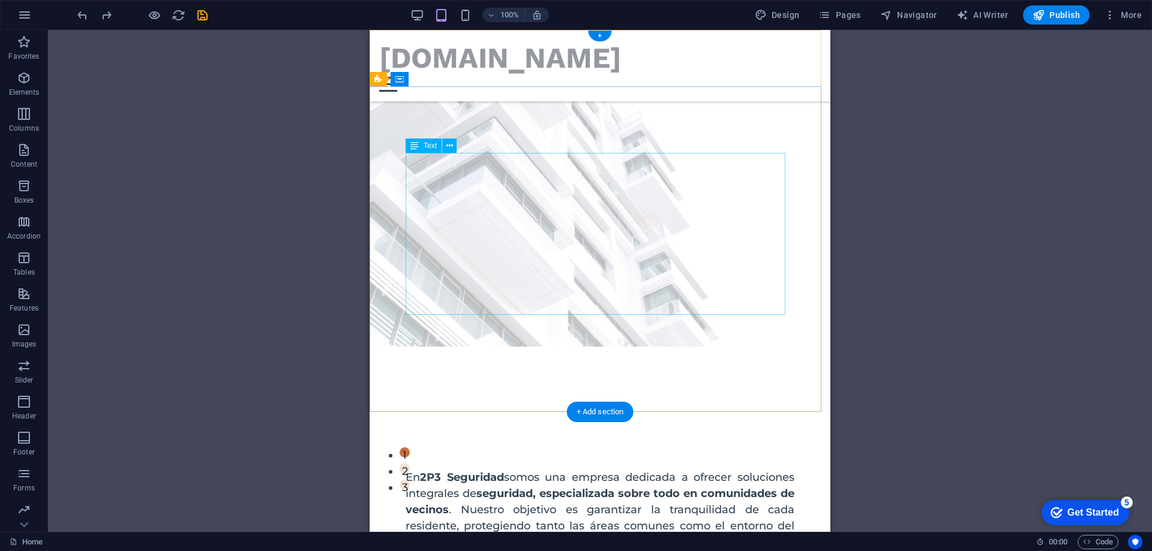
scroll to position [0, 0]
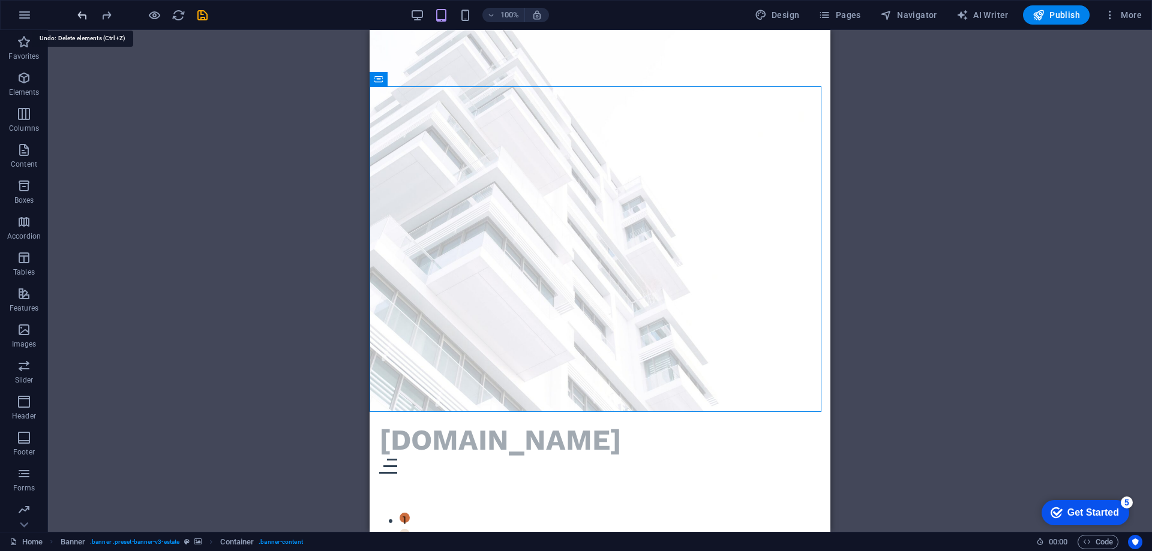
click at [83, 14] on icon "undo" at bounding box center [83, 15] width 14 height 14
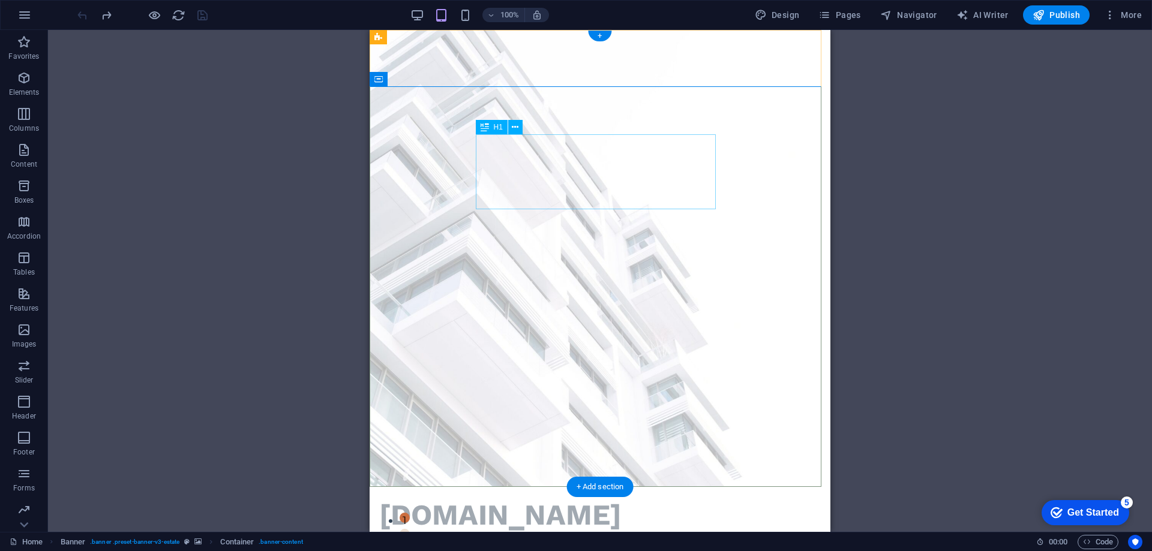
select select "px"
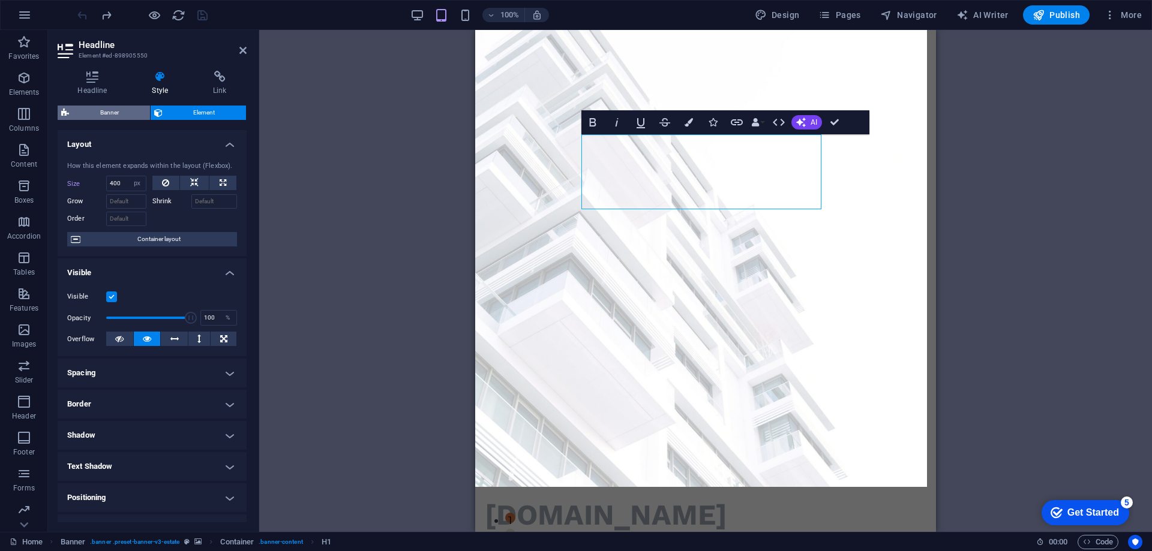
click at [107, 111] on span "Banner" at bounding box center [110, 113] width 74 height 14
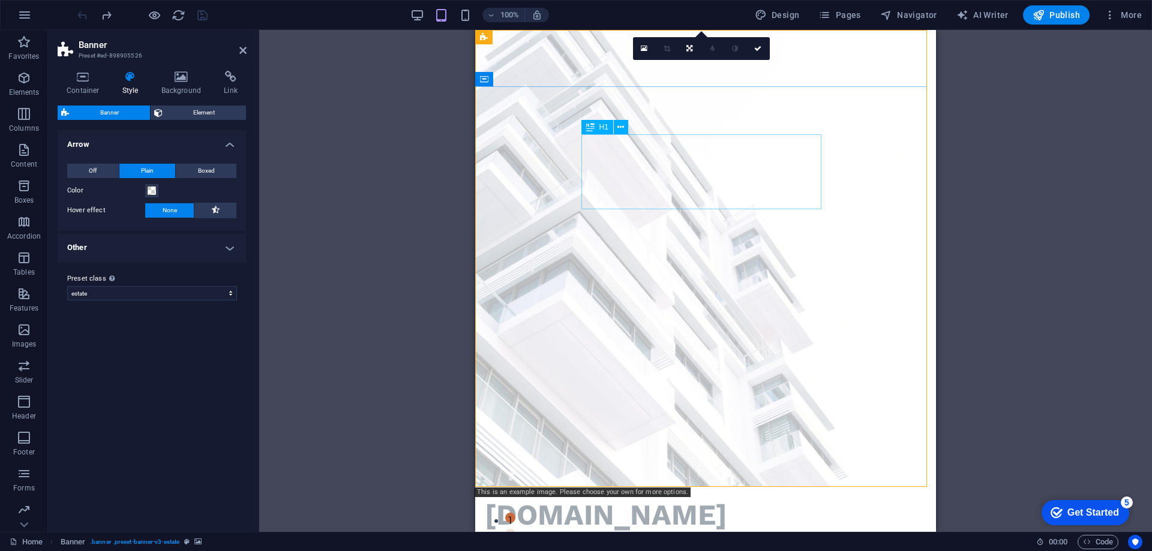
click at [80, 11] on div at bounding box center [142, 14] width 134 height 19
click at [646, 49] on icon at bounding box center [644, 48] width 7 height 8
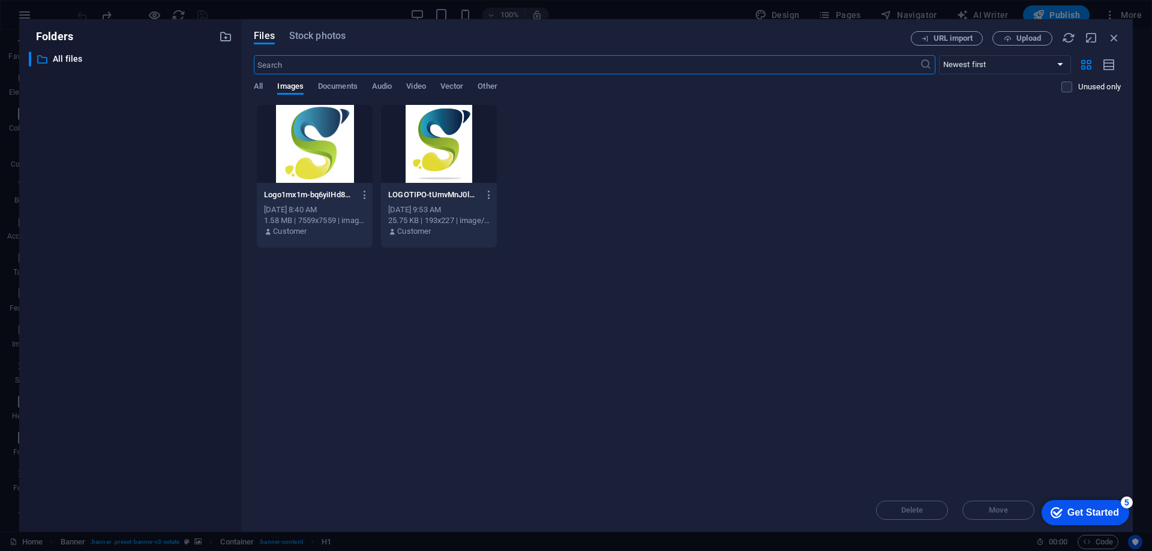
click at [304, 157] on div at bounding box center [315, 144] width 116 height 78
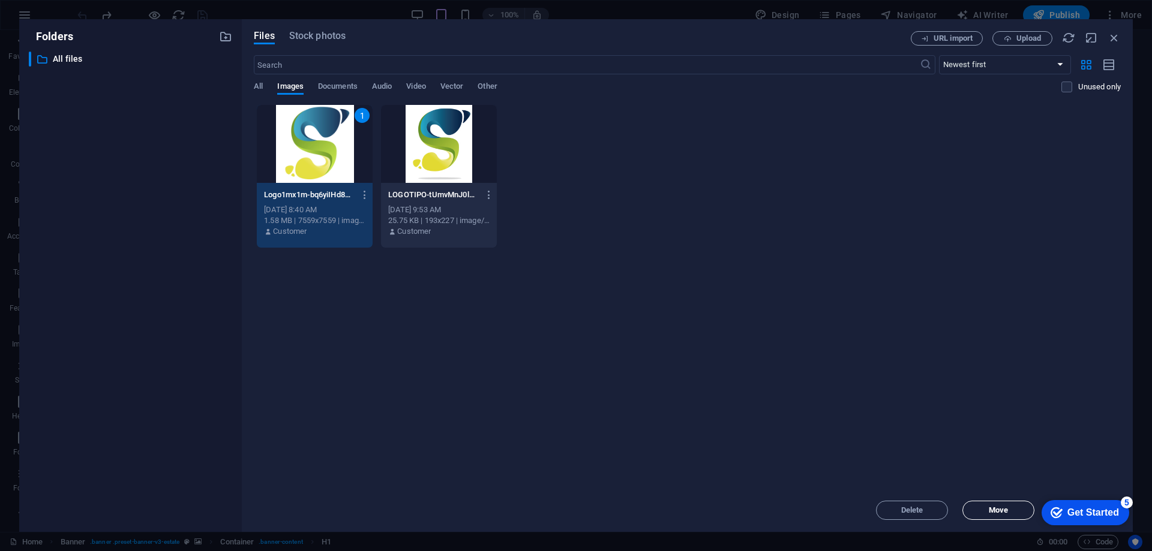
click at [992, 508] on span "Move" at bounding box center [998, 510] width 19 height 7
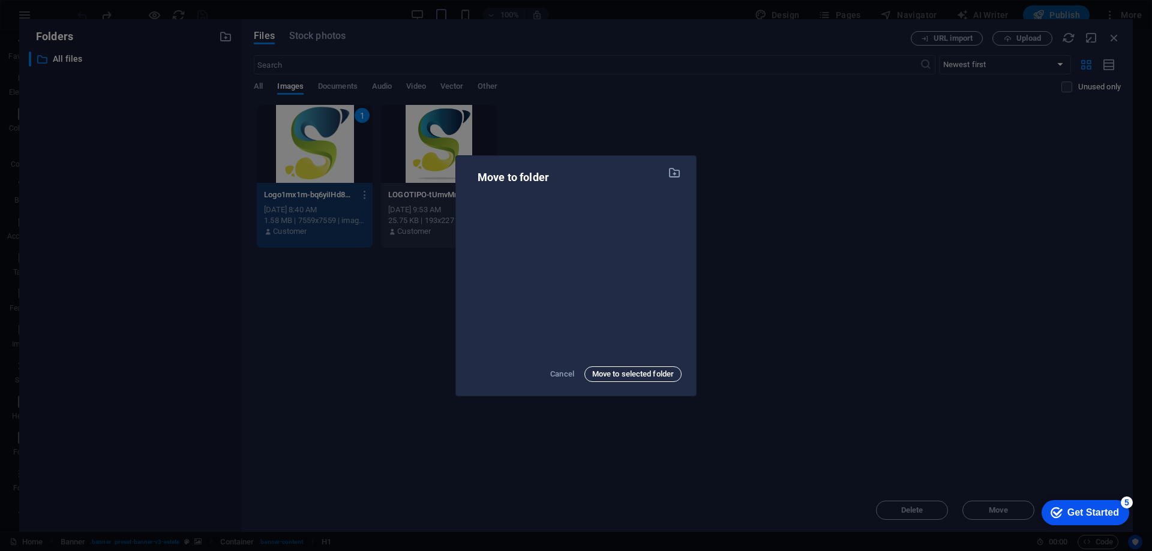
click at [638, 374] on span "Move to selected folder" at bounding box center [633, 374] width 82 height 14
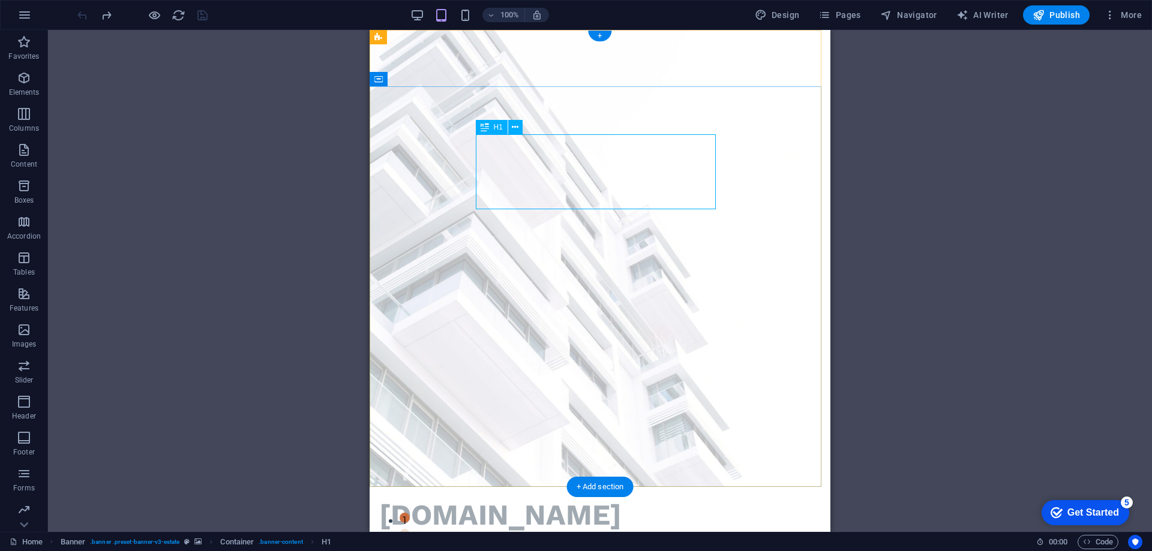
click at [498, 125] on span "H1" at bounding box center [498, 127] width 9 height 7
click at [515, 124] on icon at bounding box center [515, 127] width 7 height 13
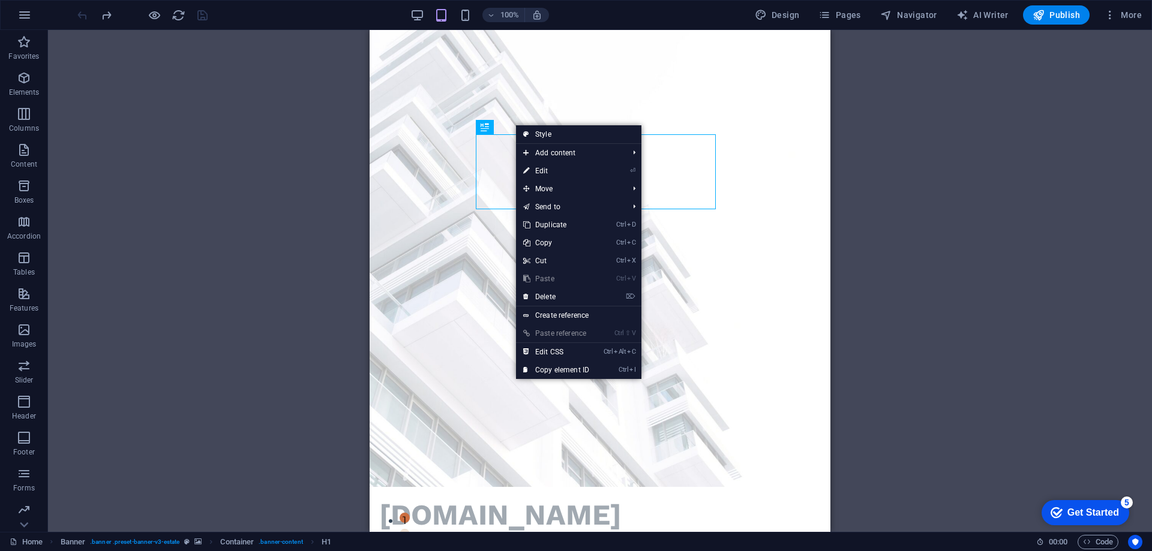
click at [103, 226] on div "Drag here to replace the existing content. Press “Ctrl” if you want to create a…" at bounding box center [600, 281] width 1104 height 502
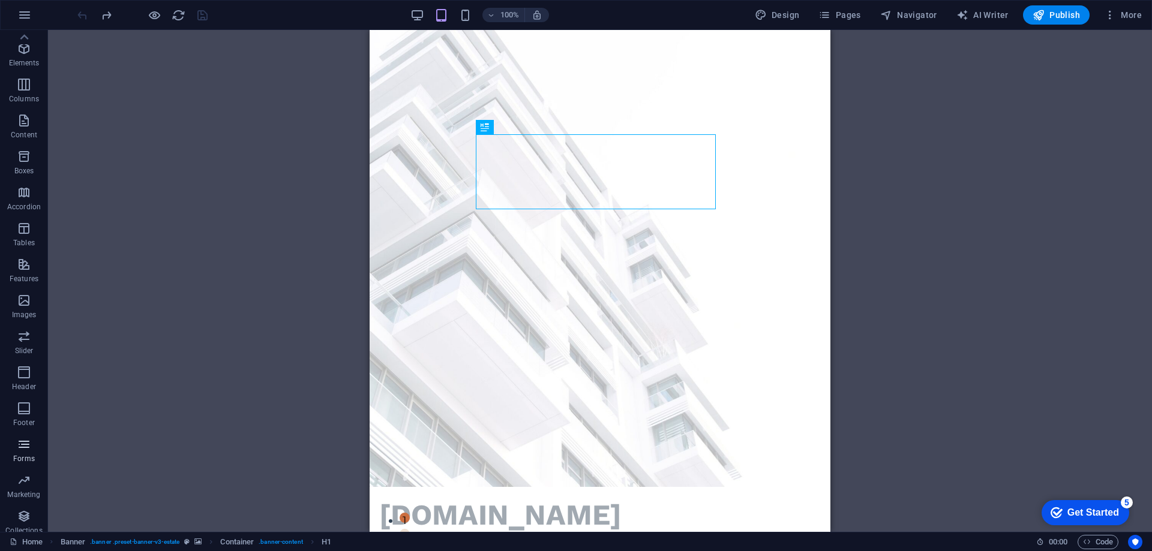
scroll to position [38, 0]
click at [25, 295] on icon "button" at bounding box center [24, 292] width 14 height 14
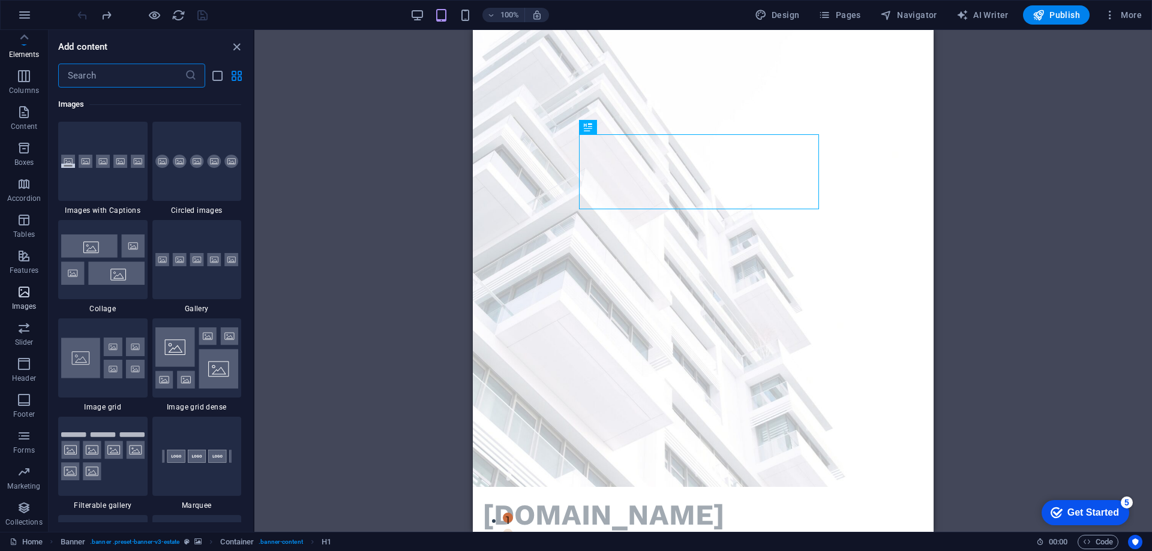
scroll to position [6084, 0]
click at [88, 156] on img at bounding box center [102, 162] width 83 height 14
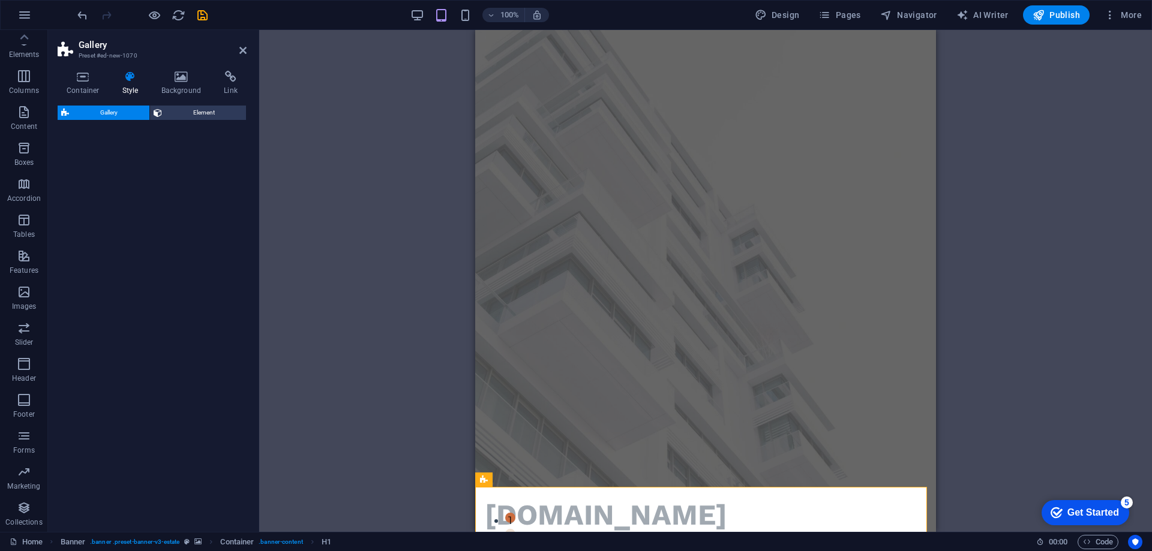
select select "rem"
select select "preset-gallery-v3-captions"
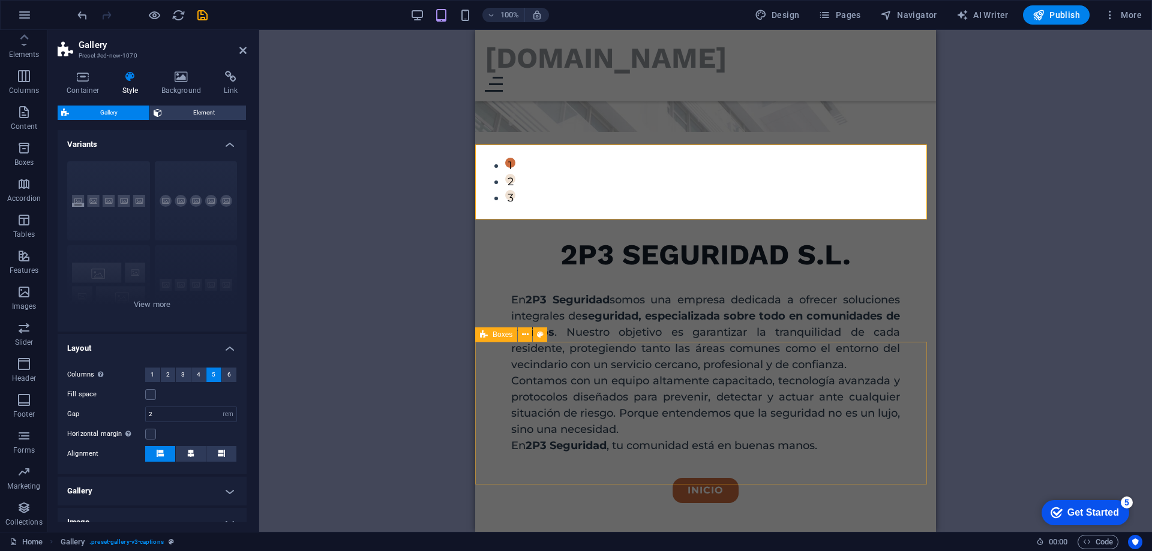
scroll to position [360, 0]
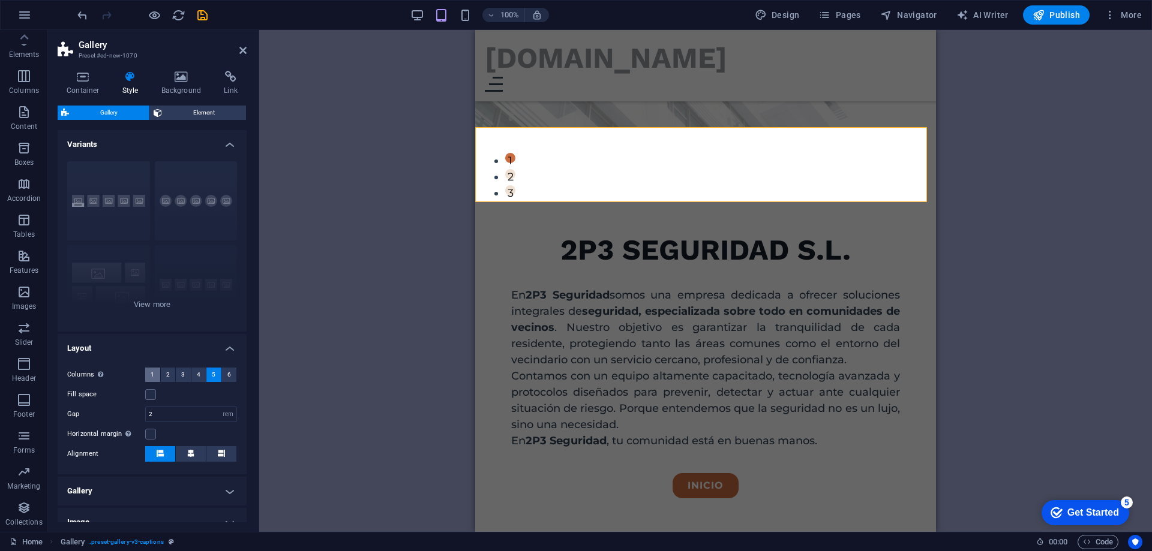
click at [151, 376] on span "1" at bounding box center [153, 375] width 4 height 14
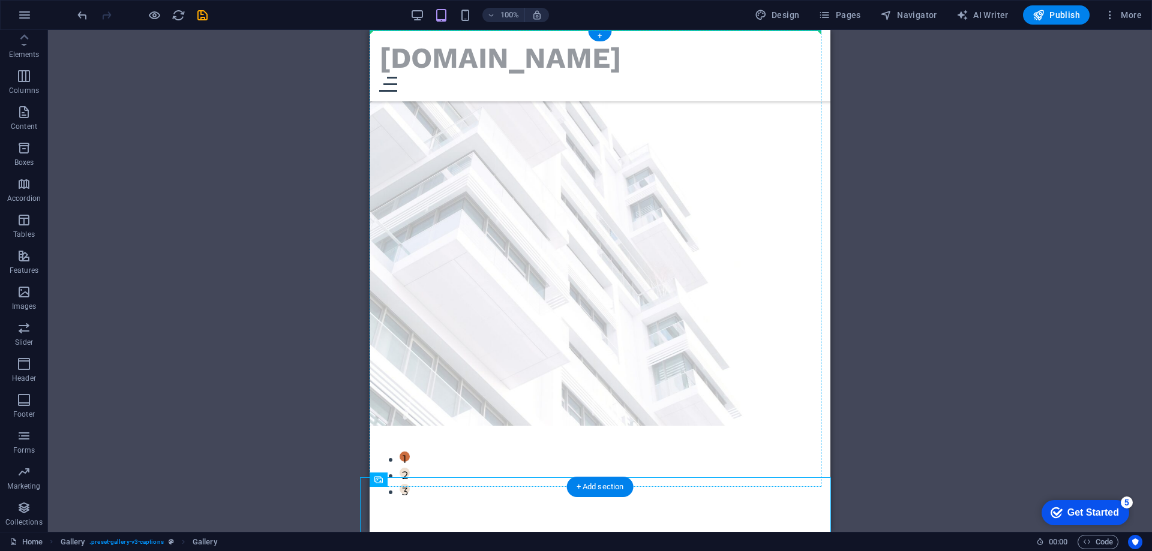
scroll to position [0, 0]
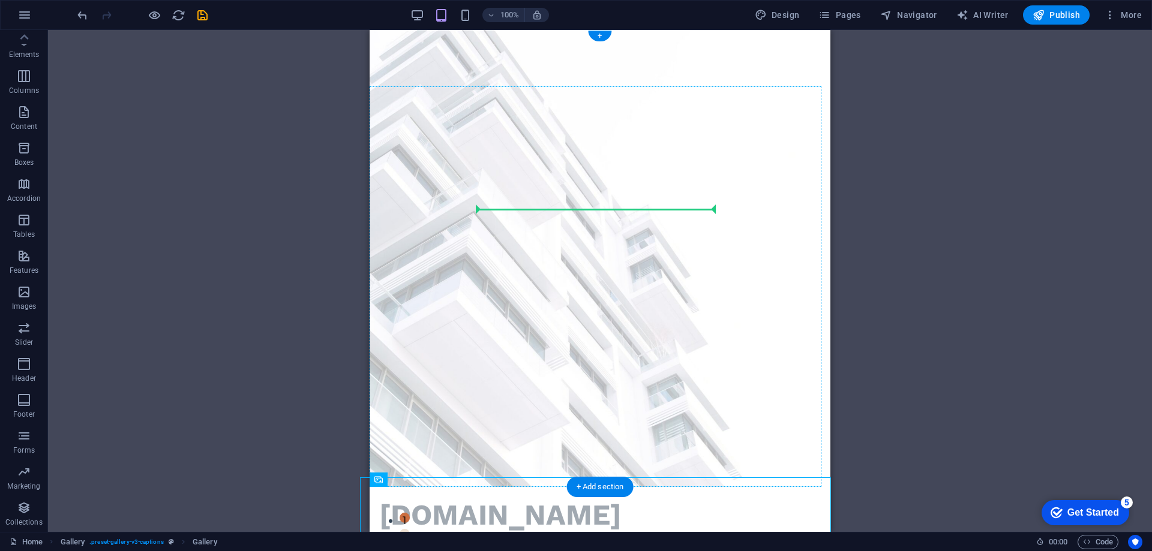
drag, startPoint x: 625, startPoint y: 282, endPoint x: 646, endPoint y: 180, distance: 104.3
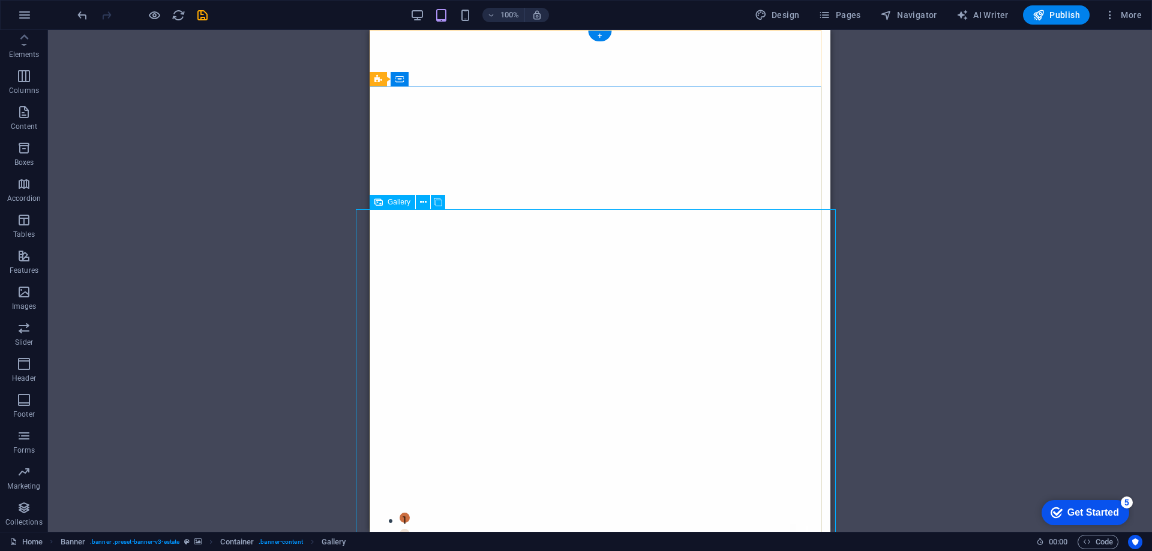
select select "4"
select select "px"
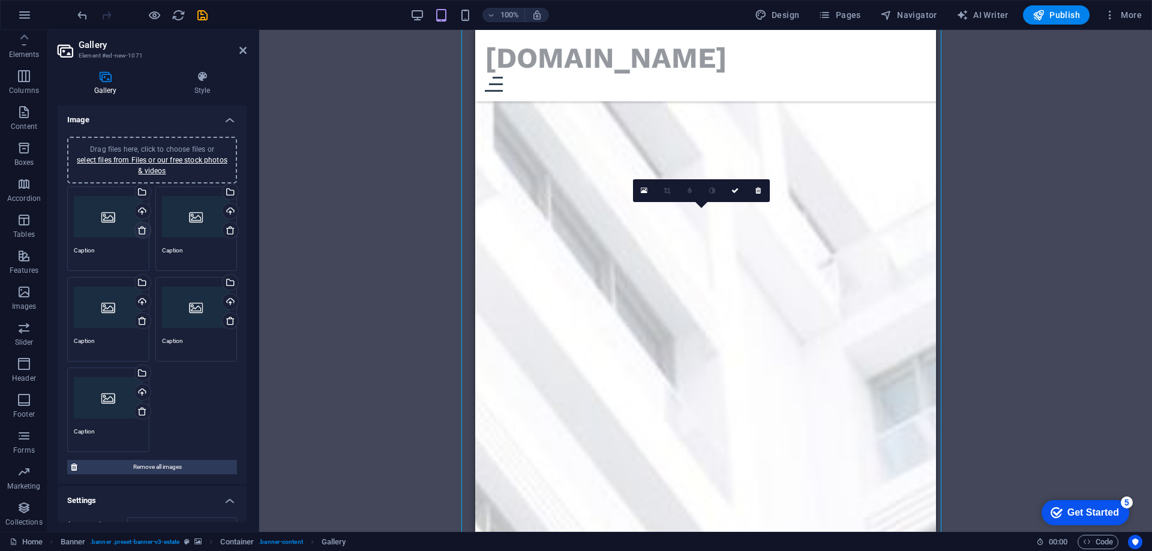
click at [143, 232] on icon at bounding box center [142, 231] width 10 height 10
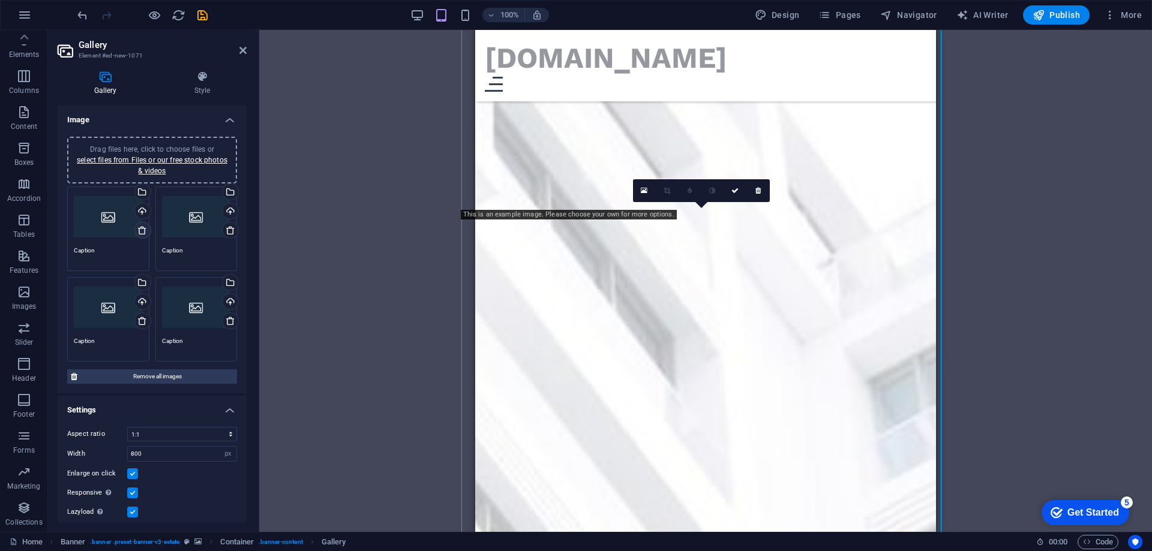
click at [143, 232] on icon at bounding box center [142, 231] width 10 height 10
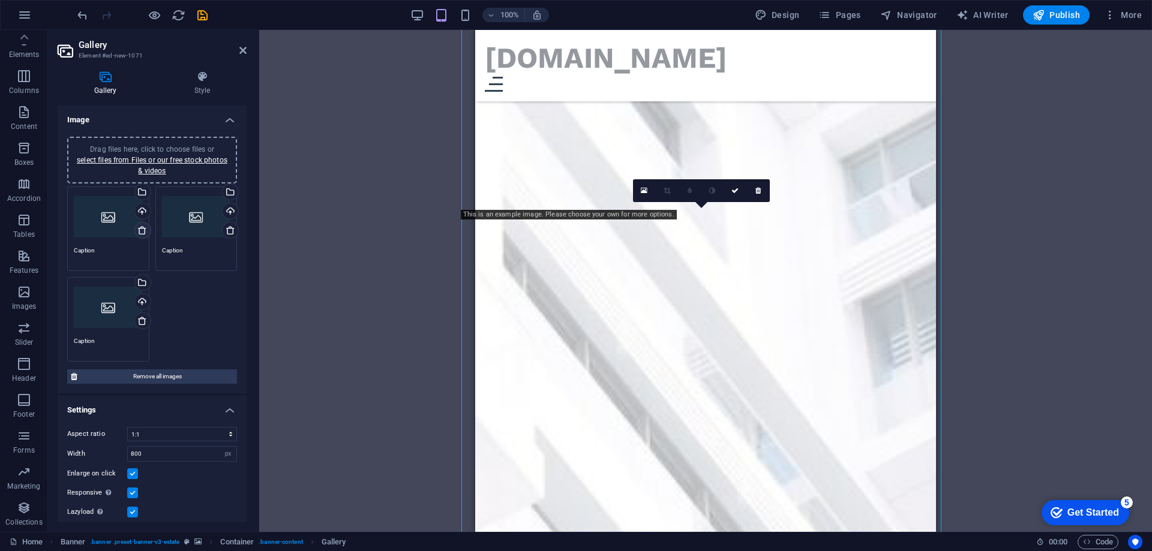
click at [143, 232] on icon at bounding box center [142, 231] width 10 height 10
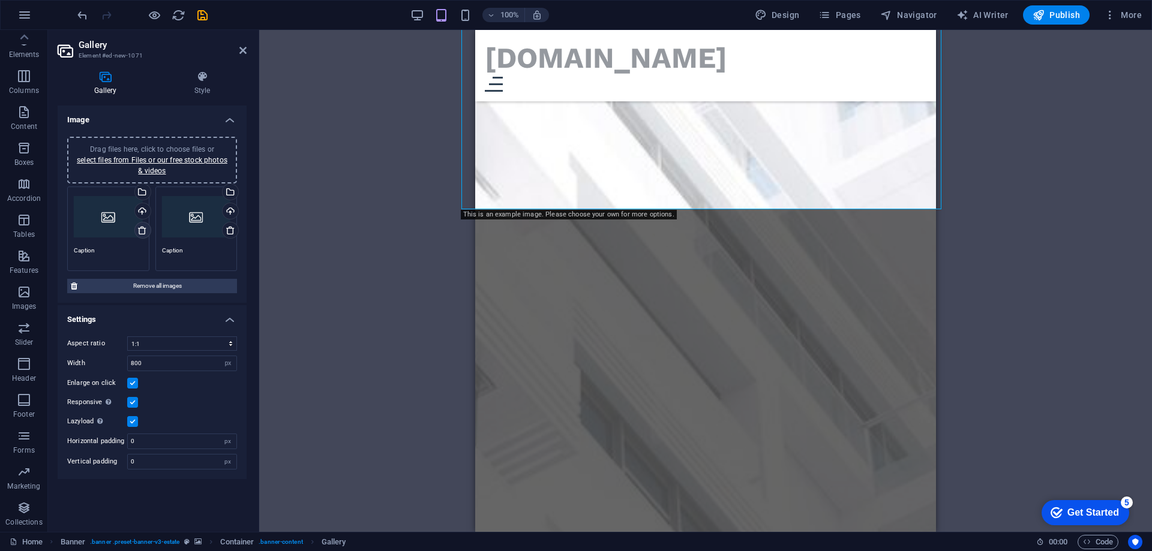
click at [143, 232] on icon at bounding box center [142, 231] width 10 height 10
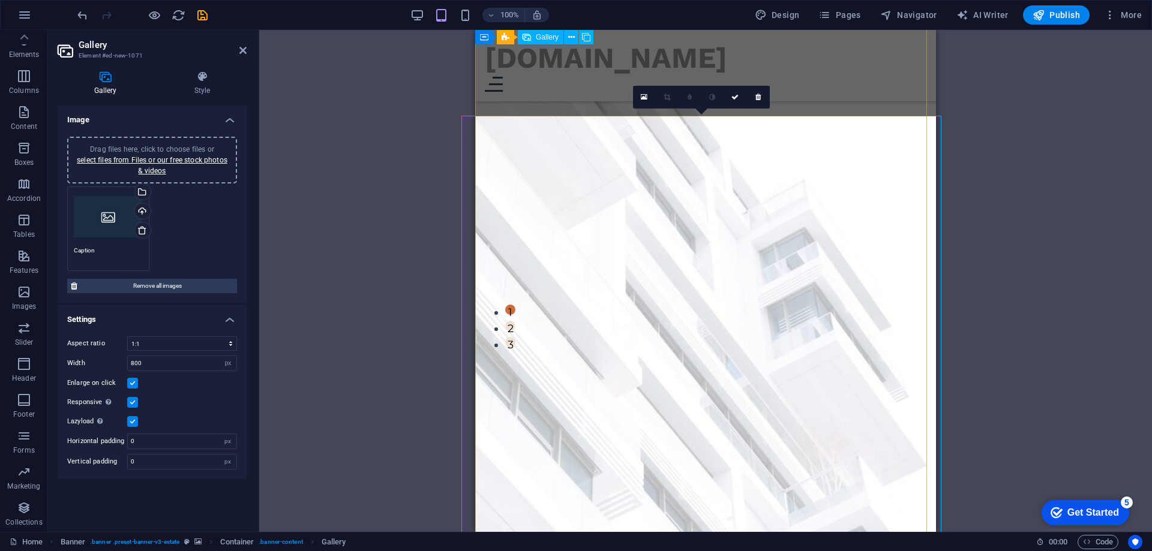
scroll to position [60, 0]
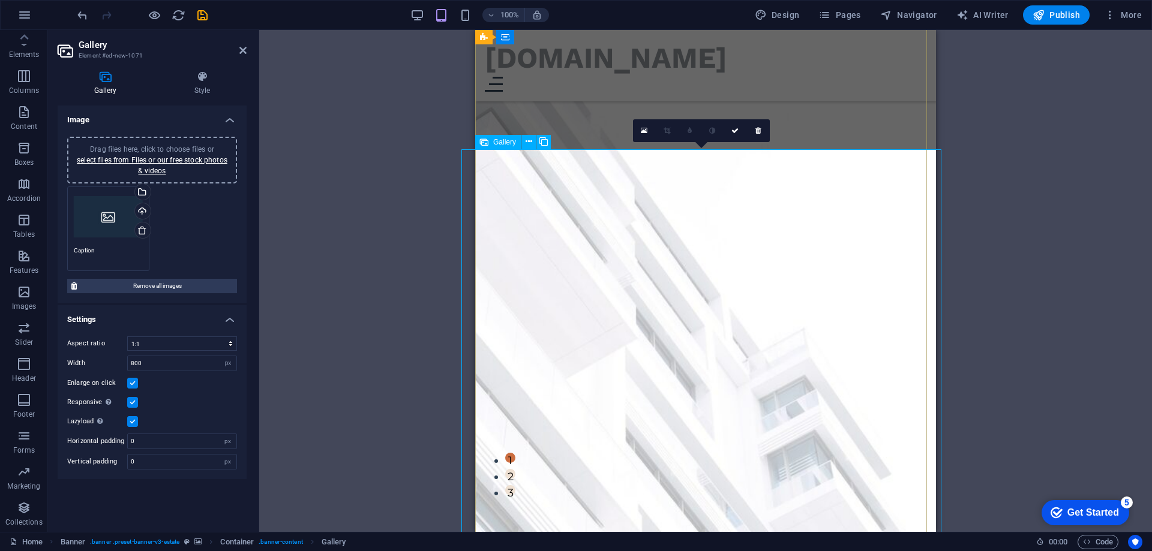
click at [526, 136] on icon at bounding box center [529, 142] width 7 height 13
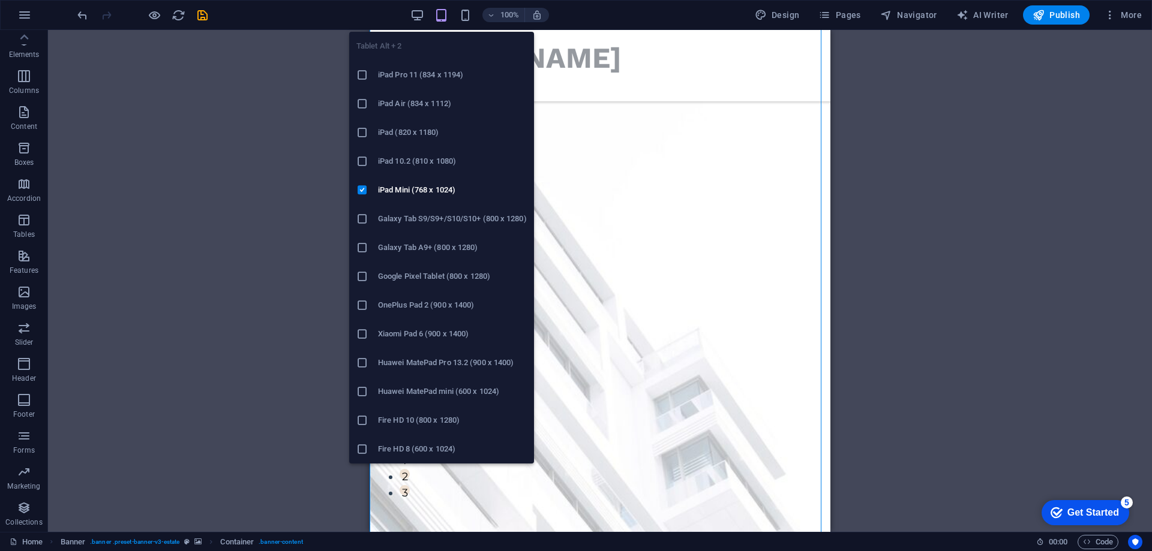
click at [442, 11] on icon "button" at bounding box center [441, 15] width 14 height 14
click at [448, 13] on icon "button" at bounding box center [441, 15] width 14 height 14
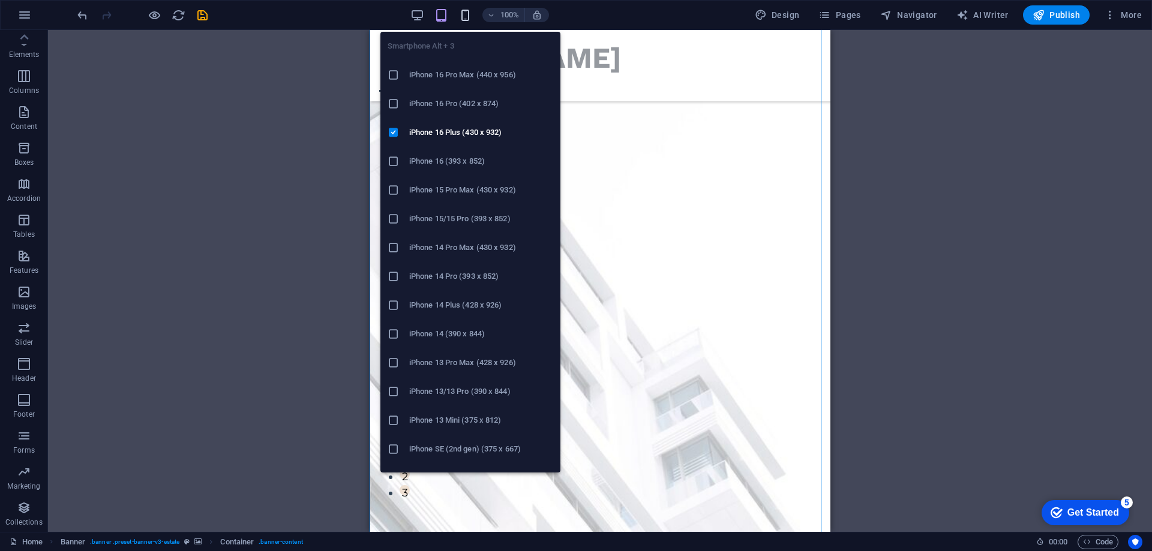
click at [466, 14] on icon "button" at bounding box center [465, 15] width 14 height 14
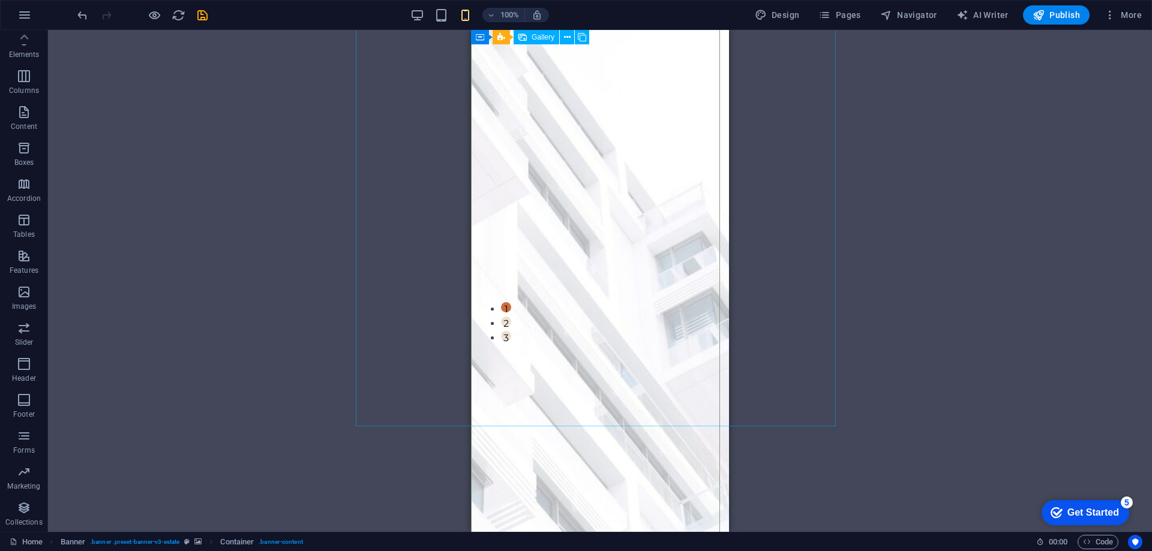
scroll to position [0, 0]
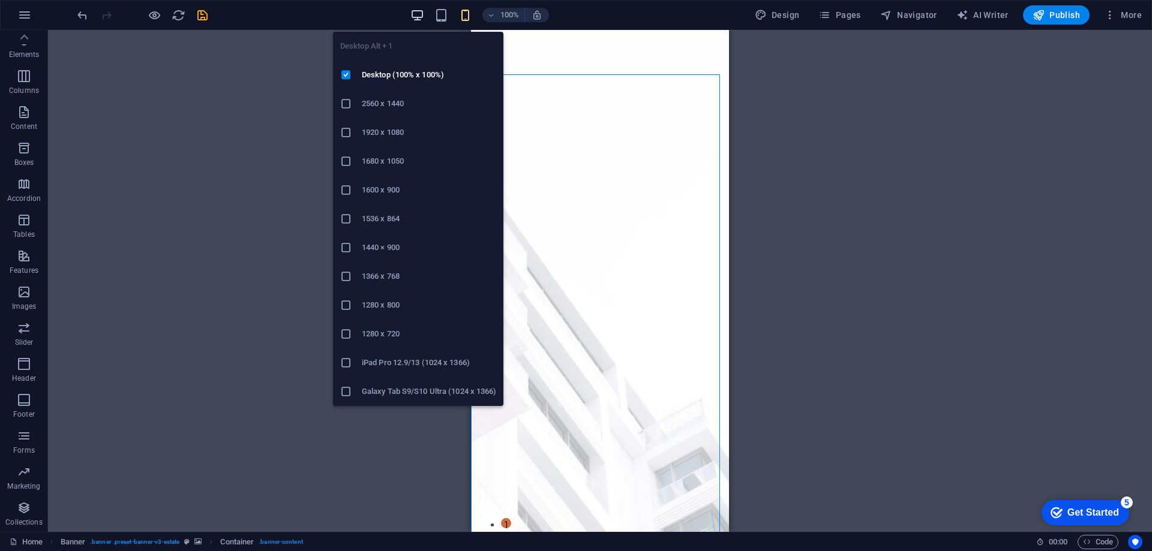
click at [418, 13] on icon "button" at bounding box center [417, 15] width 14 height 14
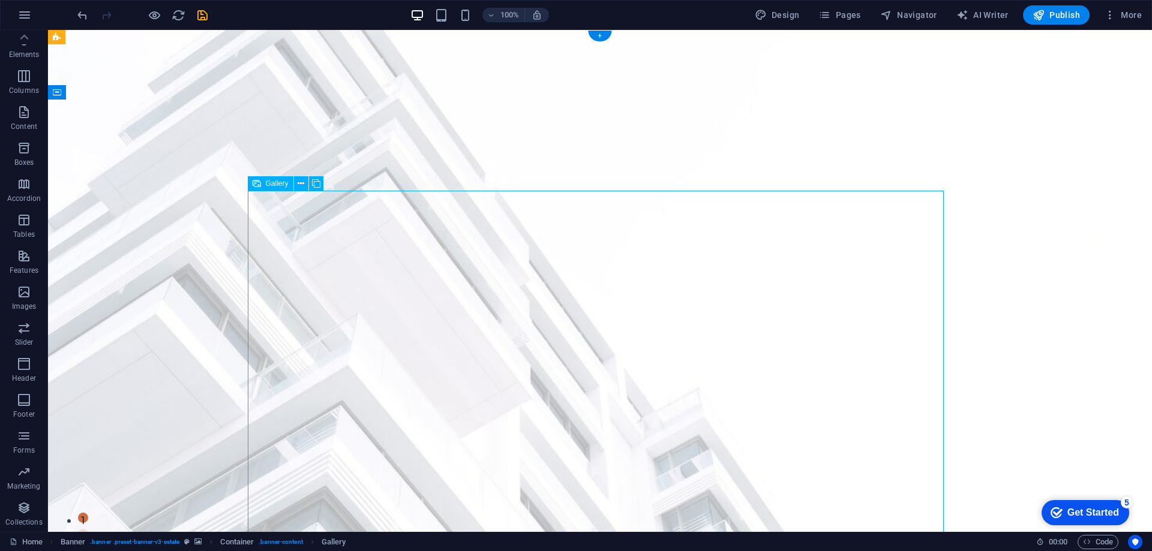
drag, startPoint x: 468, startPoint y: 260, endPoint x: 761, endPoint y: 242, distance: 293.3
select select "4"
select select "px"
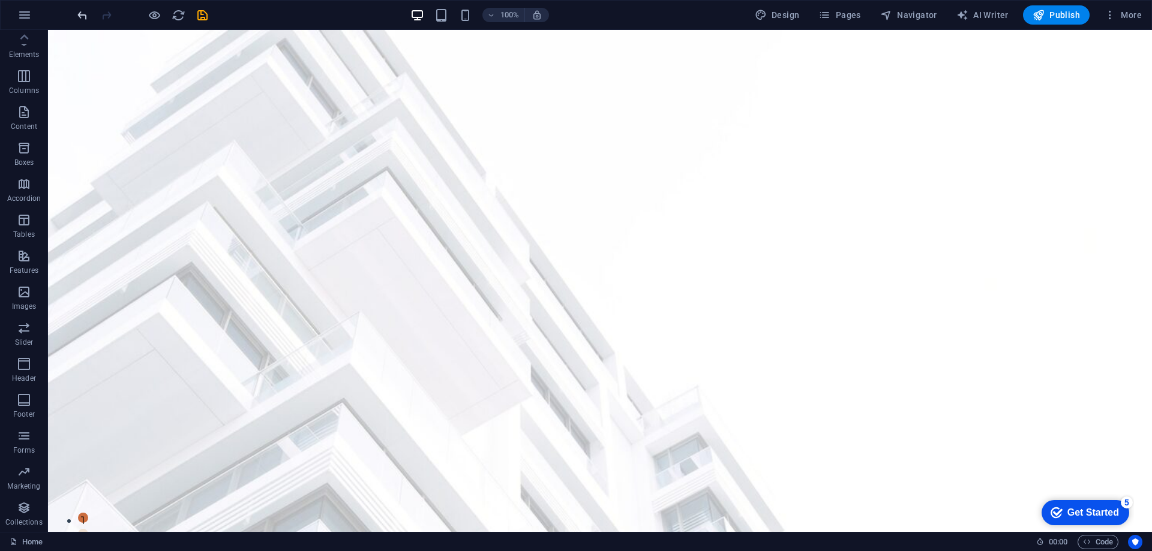
click at [87, 19] on icon "undo" at bounding box center [83, 15] width 14 height 14
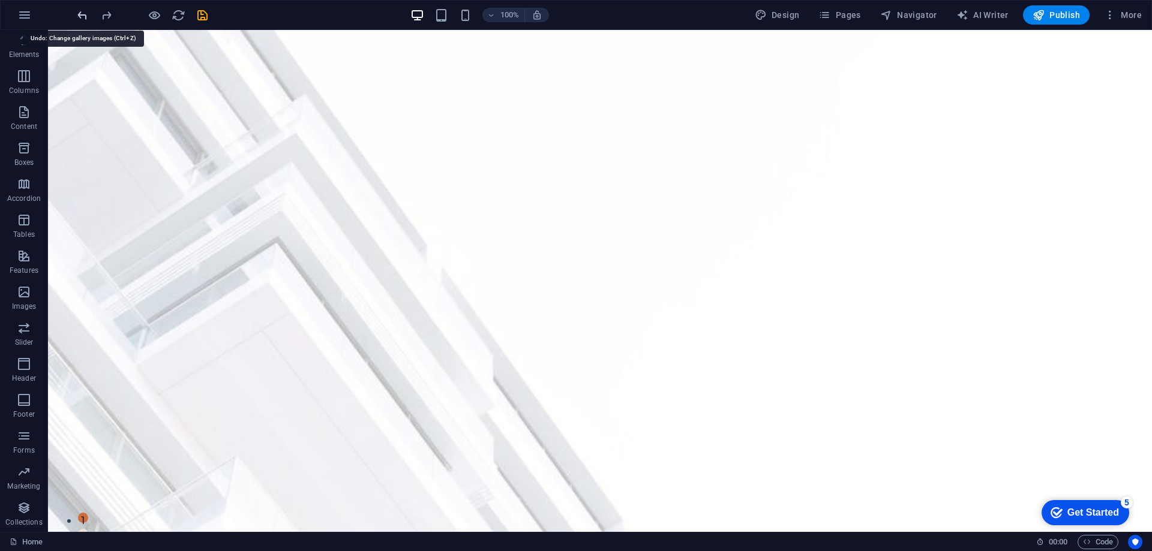
click at [87, 19] on icon "undo" at bounding box center [83, 15] width 14 height 14
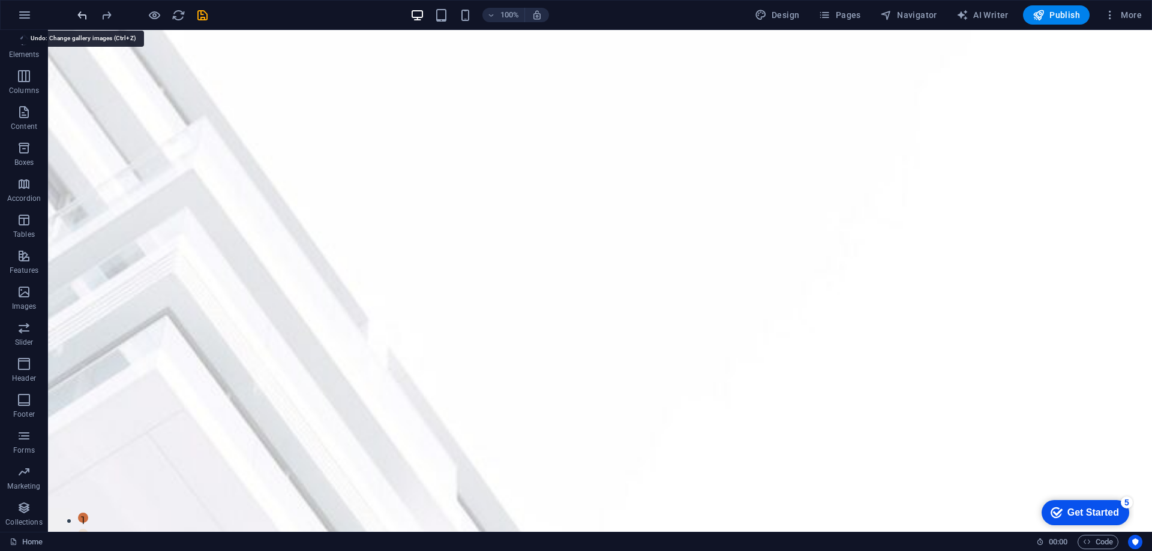
click at [87, 19] on icon "undo" at bounding box center [83, 15] width 14 height 14
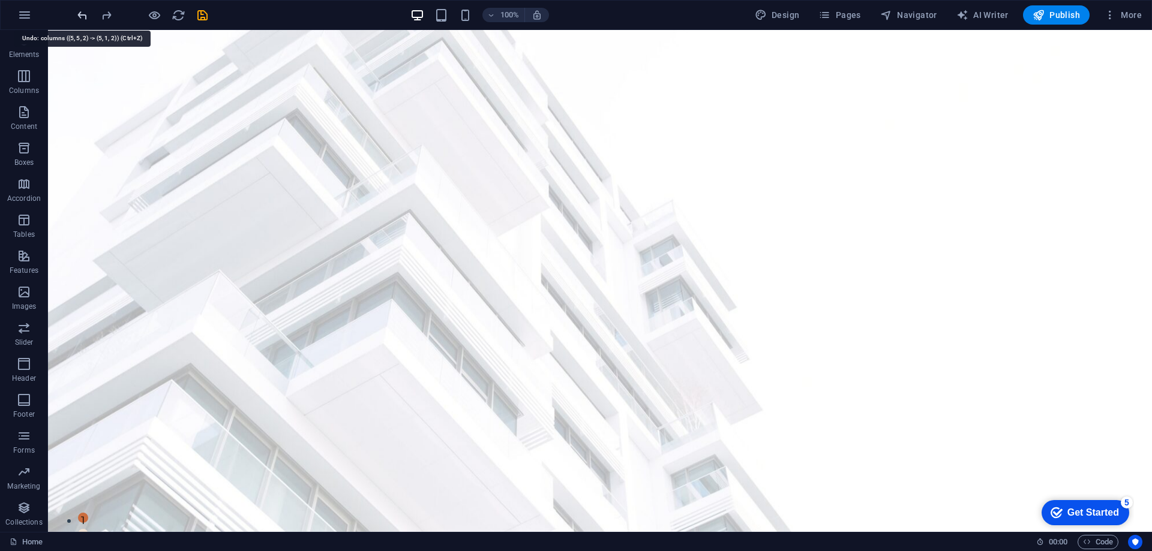
click at [87, 19] on icon "undo" at bounding box center [83, 15] width 14 height 14
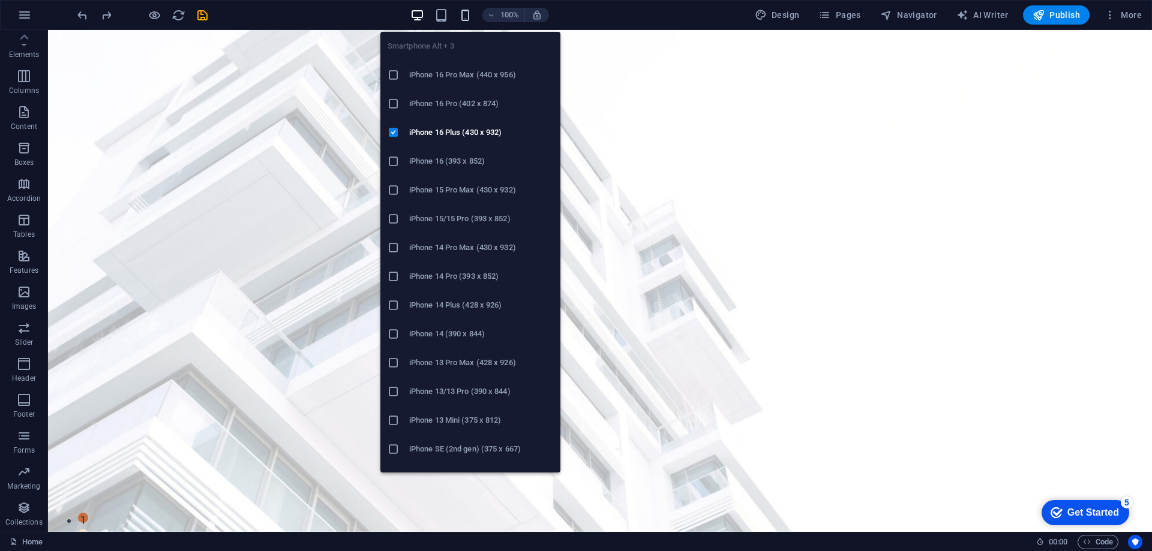
click at [463, 14] on icon "button" at bounding box center [465, 15] width 14 height 14
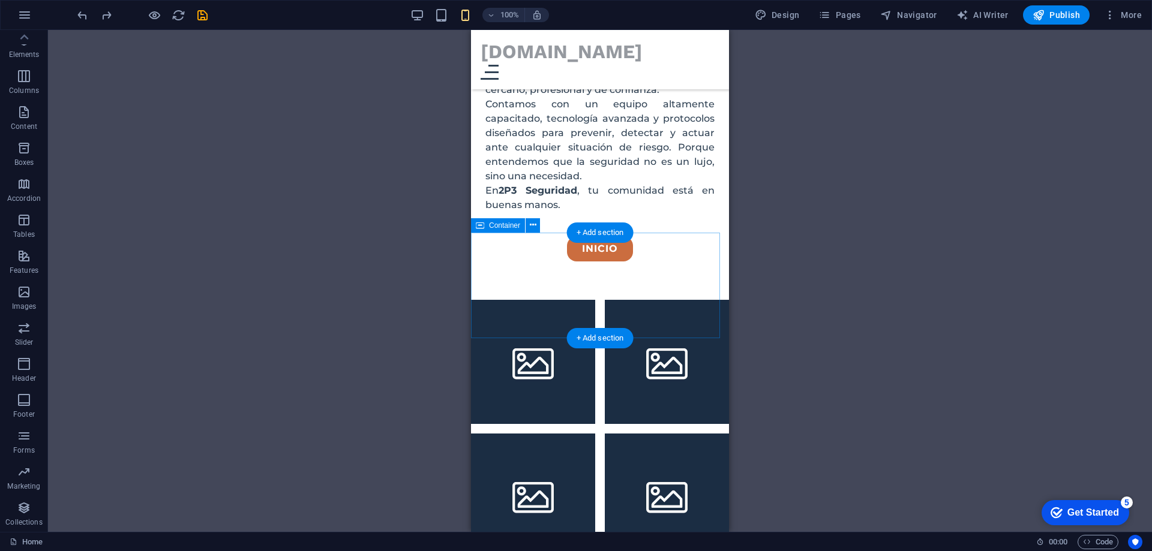
scroll to position [660, 0]
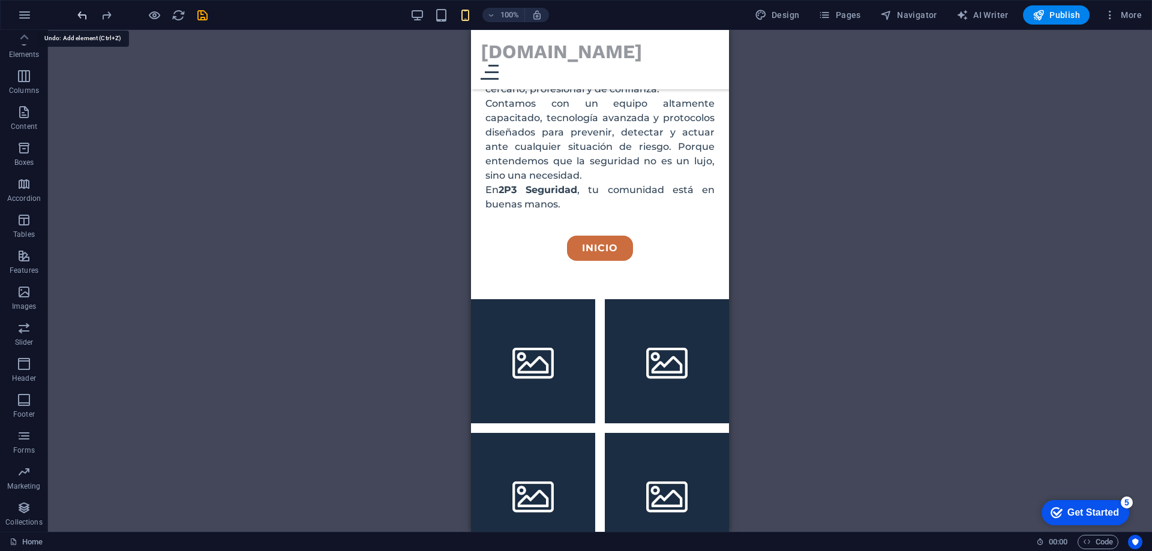
click at [85, 12] on icon "undo" at bounding box center [83, 15] width 14 height 14
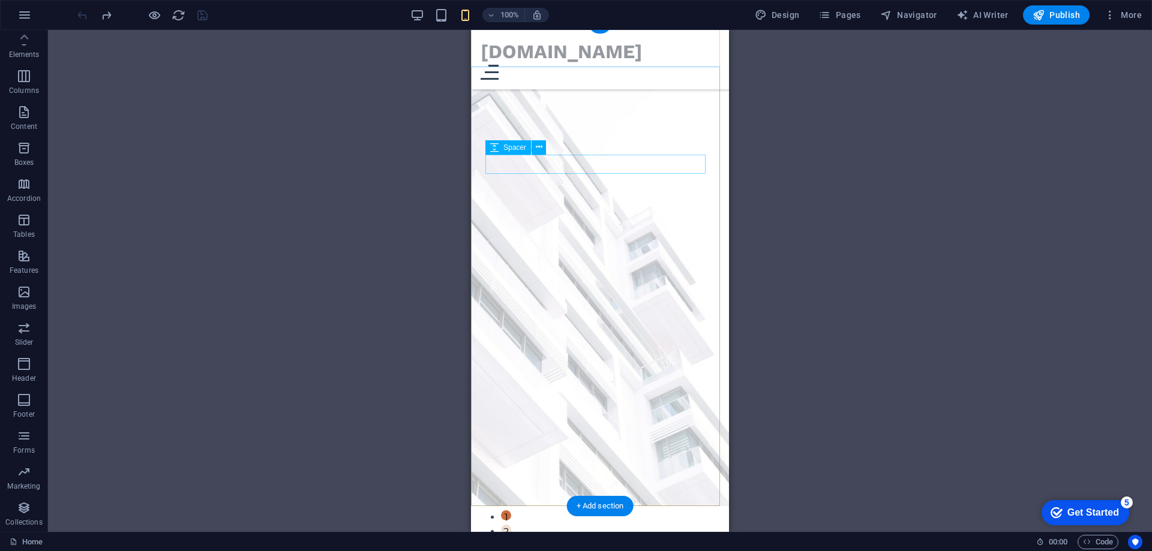
scroll to position [0, 0]
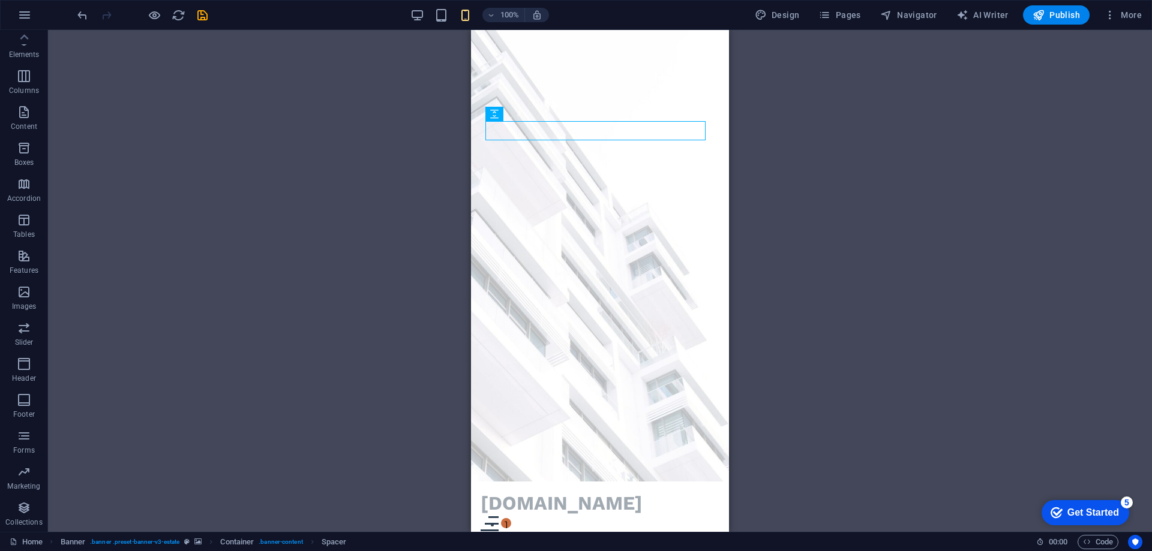
click at [357, 162] on div "Drag and drop a file to add it H1 Banner Container Spacer Banner Menu Bar Menu …" at bounding box center [600, 281] width 1104 height 502
click at [800, 23] on button "Design" at bounding box center [777, 14] width 55 height 19
select select "px"
select select "500"
select select "px"
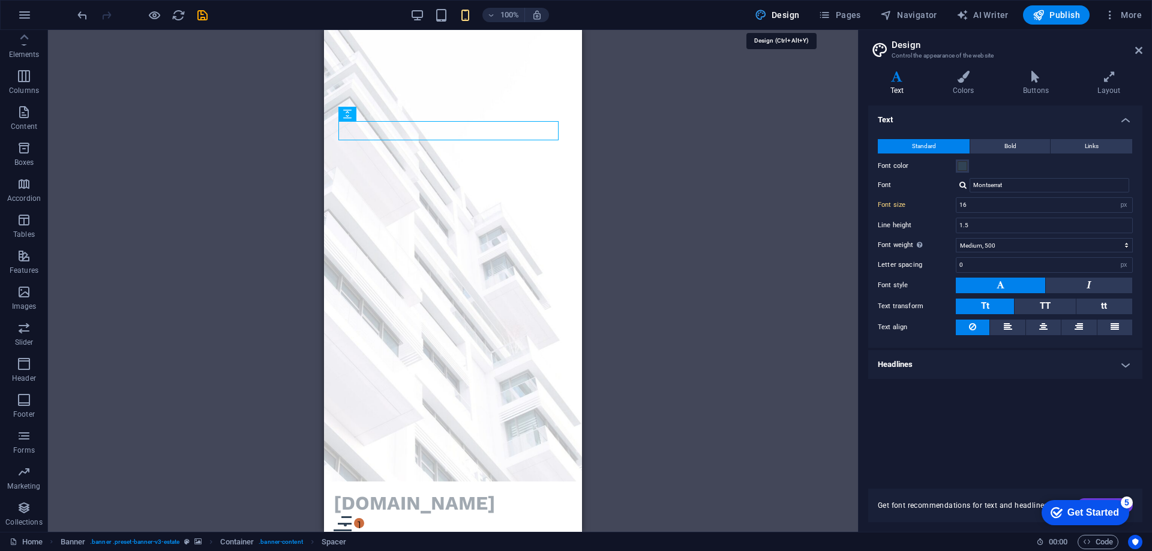
click at [791, 23] on button "Design" at bounding box center [777, 14] width 55 height 19
click at [1139, 49] on icon at bounding box center [1138, 51] width 7 height 10
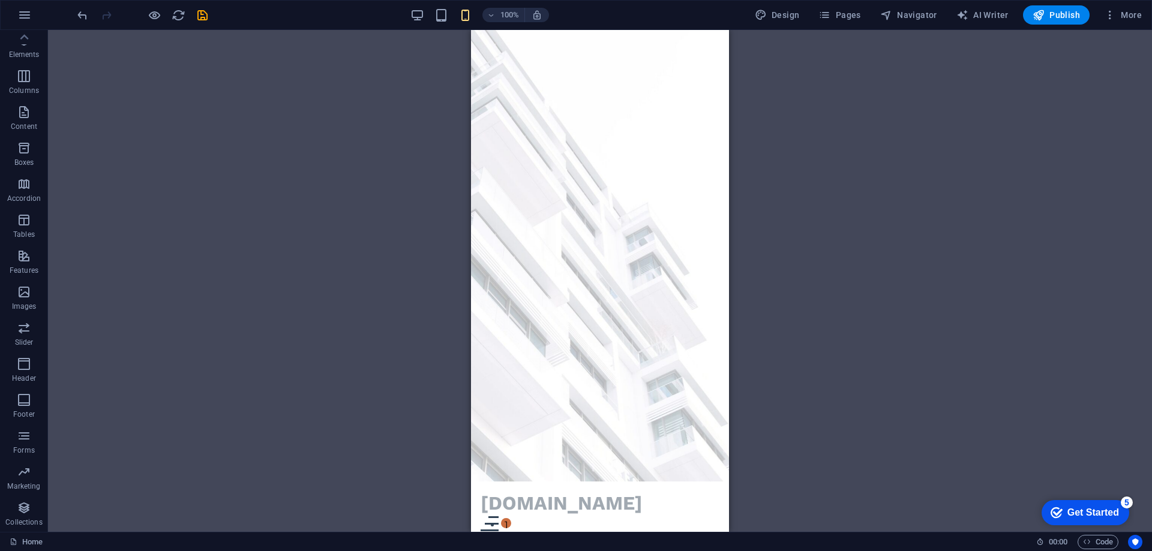
drag, startPoint x: 724, startPoint y: 135, endPoint x: 1221, endPoint y: 80, distance: 500.4
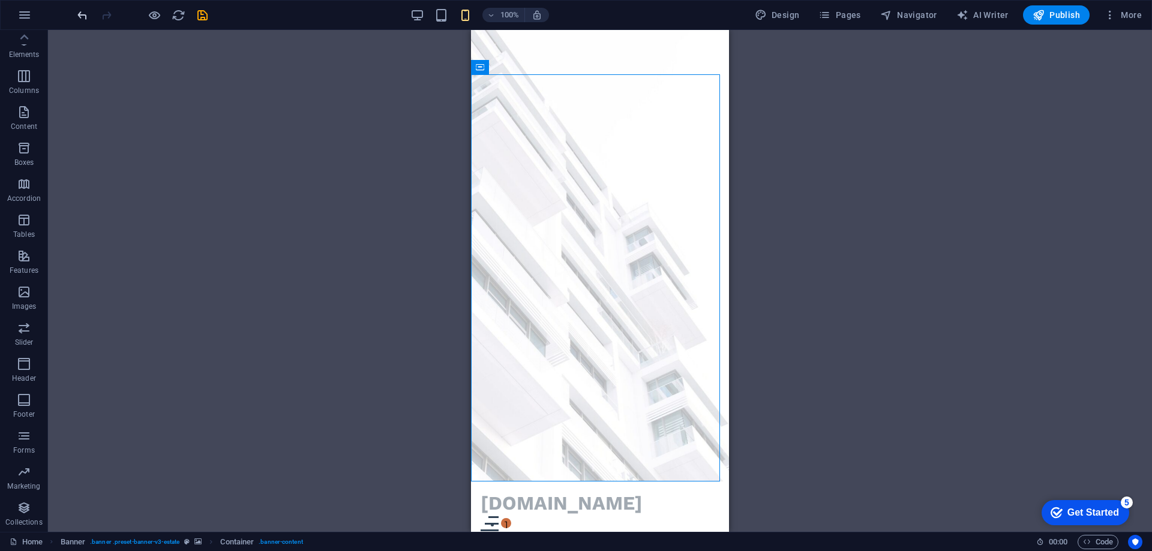
click at [82, 16] on icon "undo" at bounding box center [83, 15] width 14 height 14
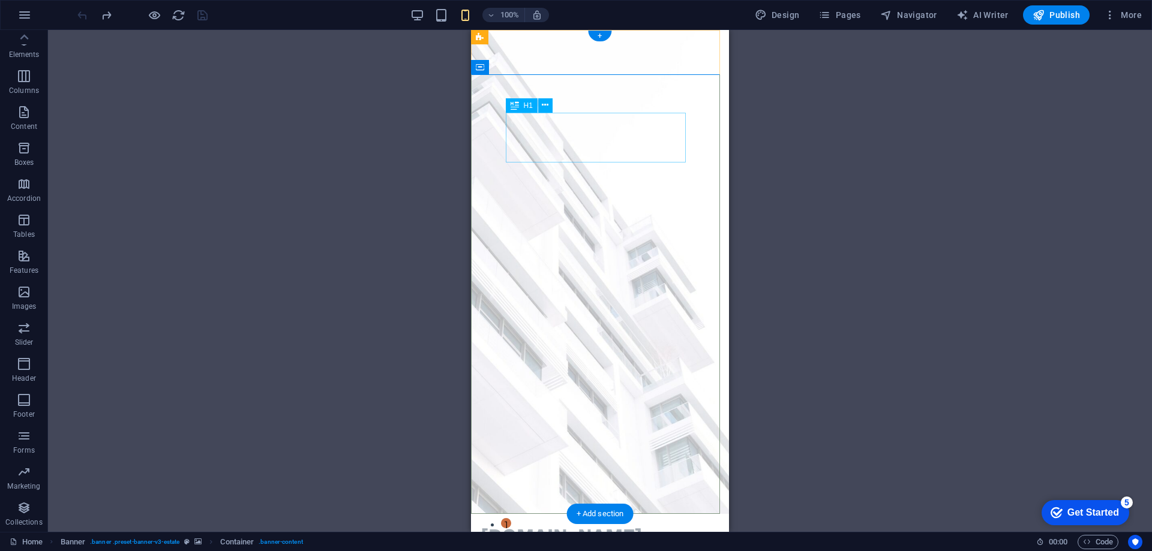
select select "px"
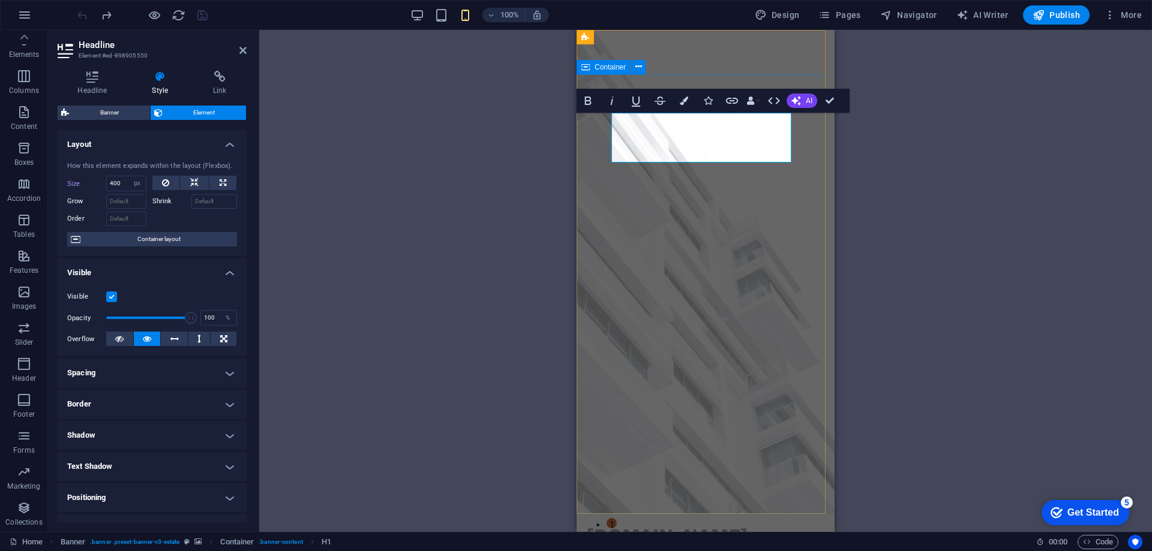
type input "300"
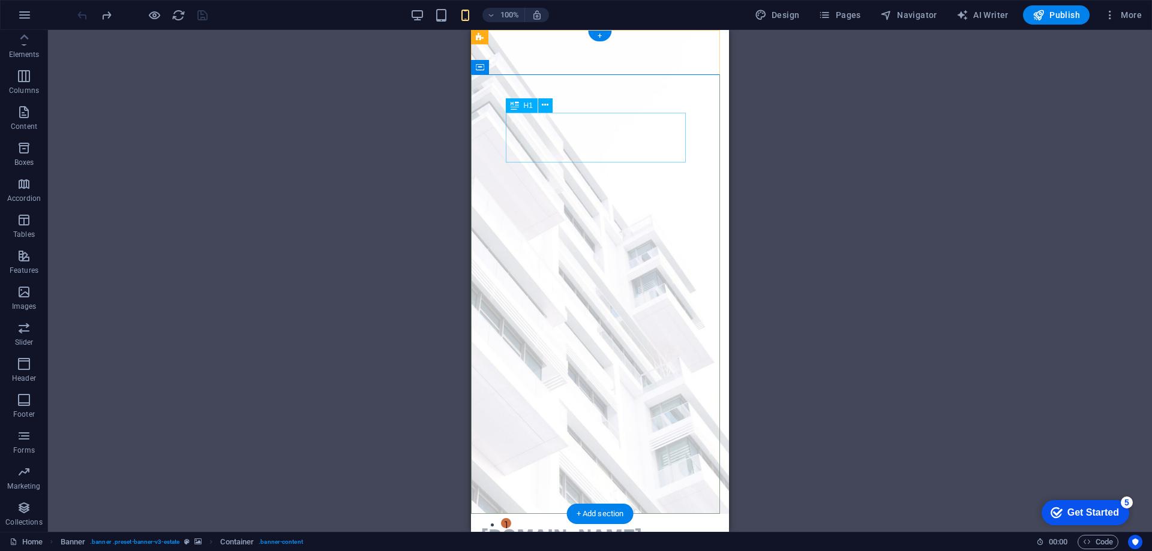
select select "px"
click at [176, 14] on icon "reload" at bounding box center [179, 15] width 14 height 14
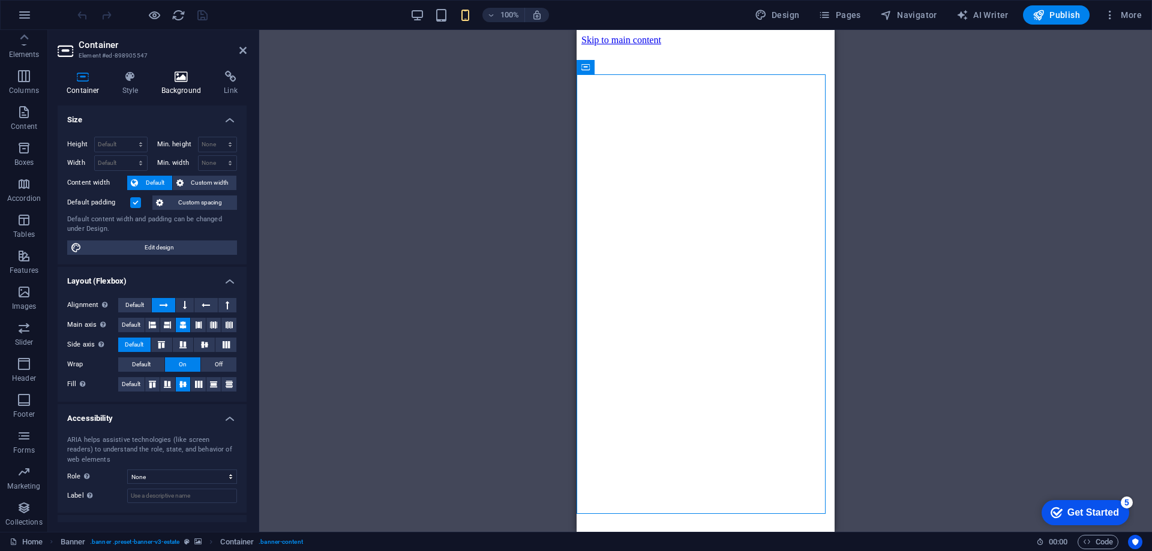
click at [184, 80] on icon at bounding box center [181, 77] width 58 height 12
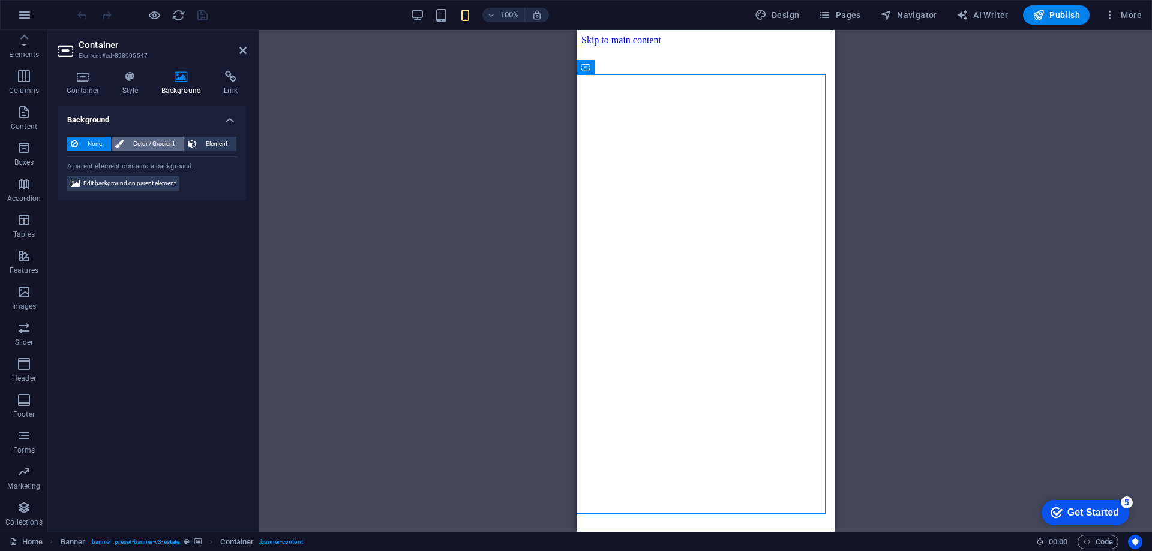
click at [160, 140] on span "Color / Gradient" at bounding box center [153, 144] width 53 height 14
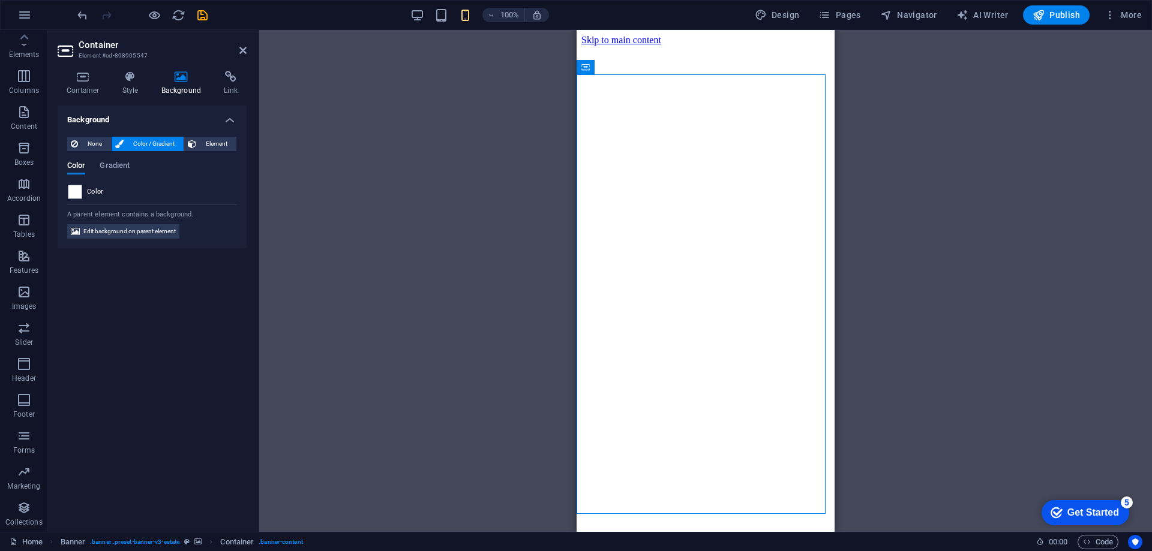
click at [160, 140] on span "Color / Gradient" at bounding box center [153, 144] width 53 height 14
click at [90, 143] on span "None" at bounding box center [95, 144] width 26 height 14
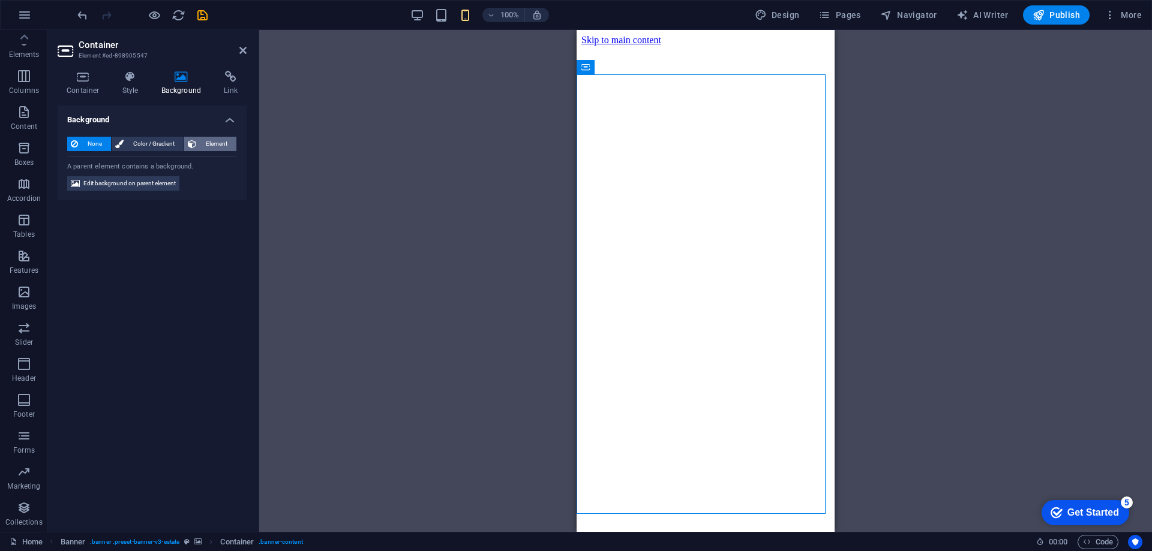
click at [213, 142] on span "Element" at bounding box center [216, 144] width 33 height 14
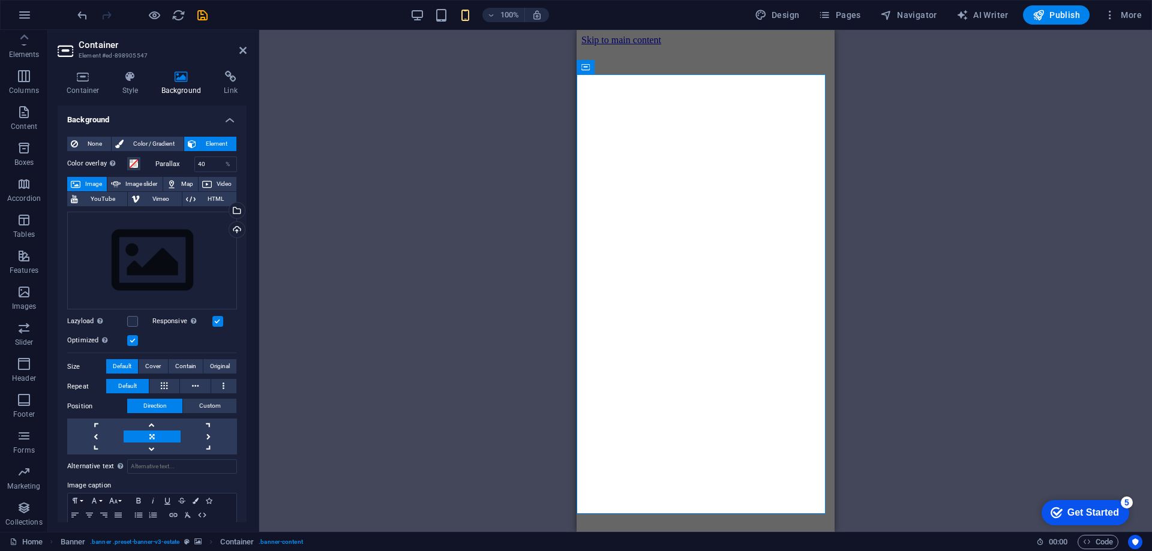
click at [213, 142] on span "Element" at bounding box center [216, 144] width 33 height 14
click at [85, 141] on span "None" at bounding box center [95, 144] width 26 height 14
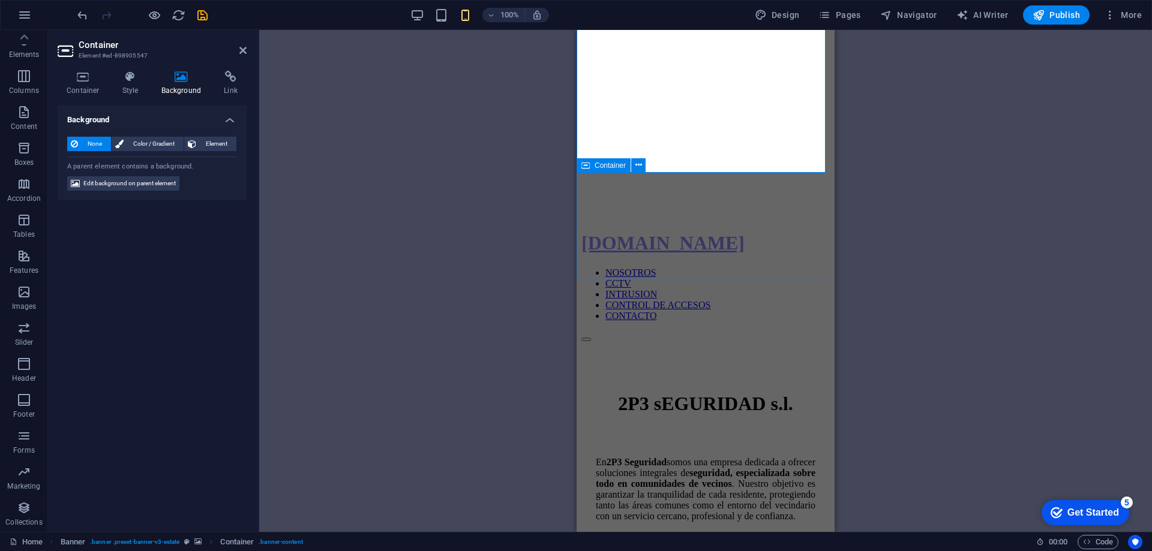
scroll to position [360, 0]
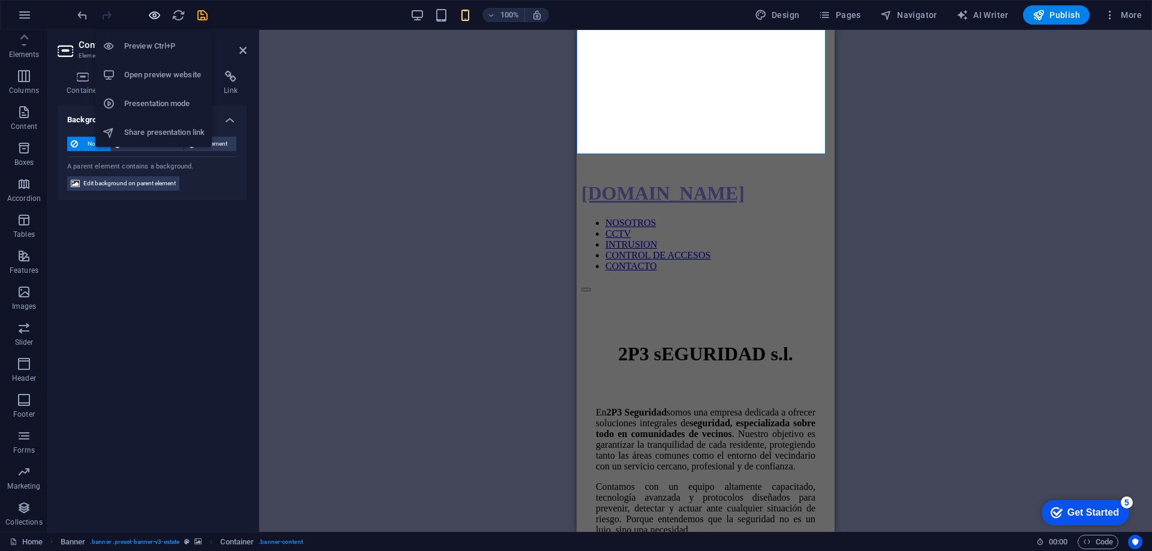
click at [151, 13] on icon "button" at bounding box center [155, 15] width 14 height 14
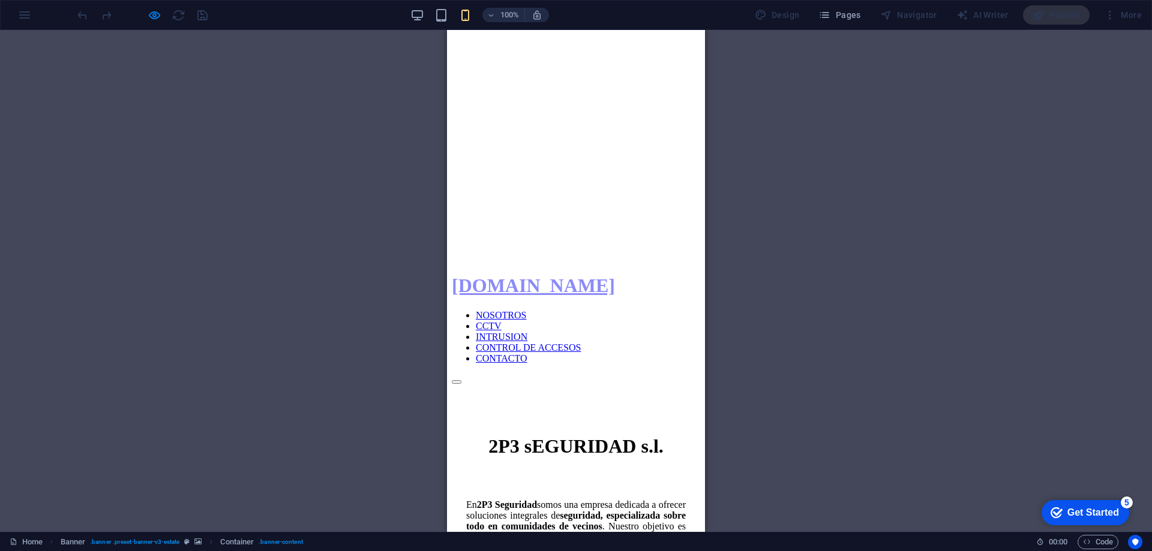
scroll to position [78, 0]
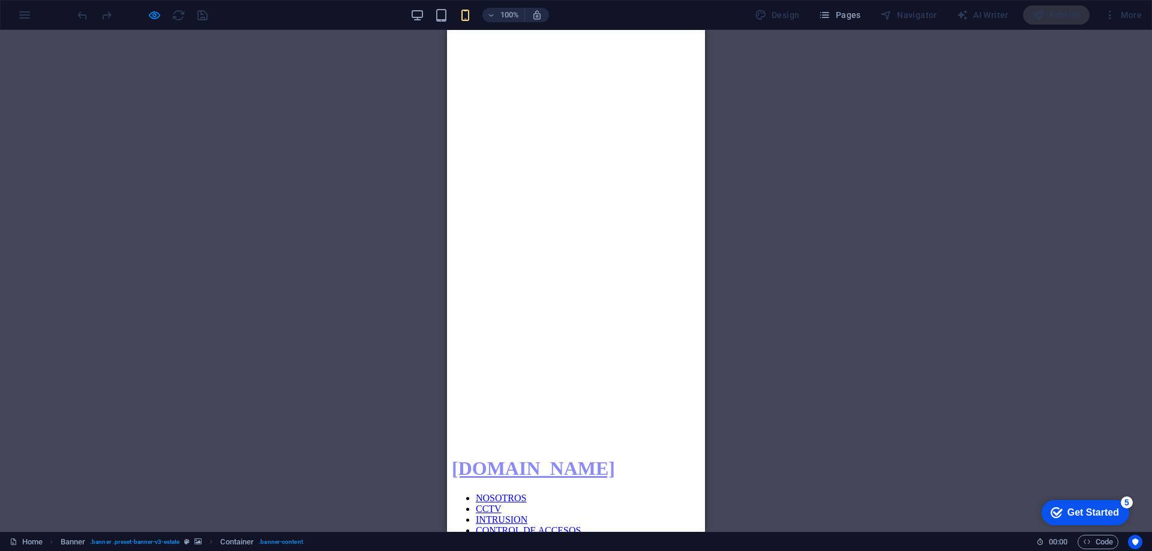
drag, startPoint x: 698, startPoint y: 191, endPoint x: 1160, endPoint y: 95, distance: 471.8
click at [29, 10] on div "100% Design Pages Navigator AI Writer Publish More" at bounding box center [576, 15] width 1151 height 29
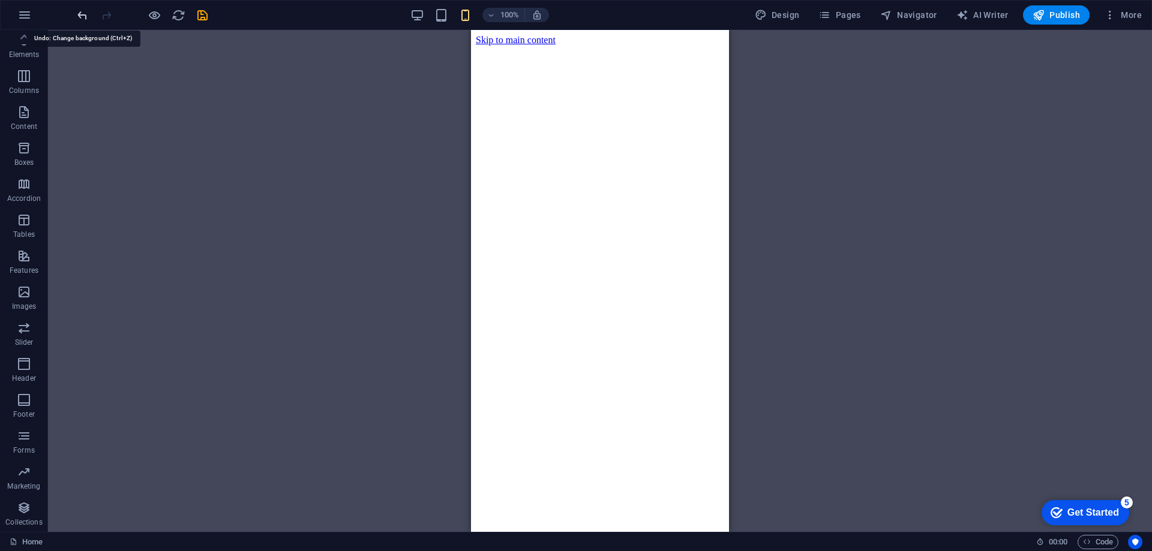
click at [79, 11] on icon "undo" at bounding box center [83, 15] width 14 height 14
click at [79, 11] on div at bounding box center [142, 14] width 134 height 19
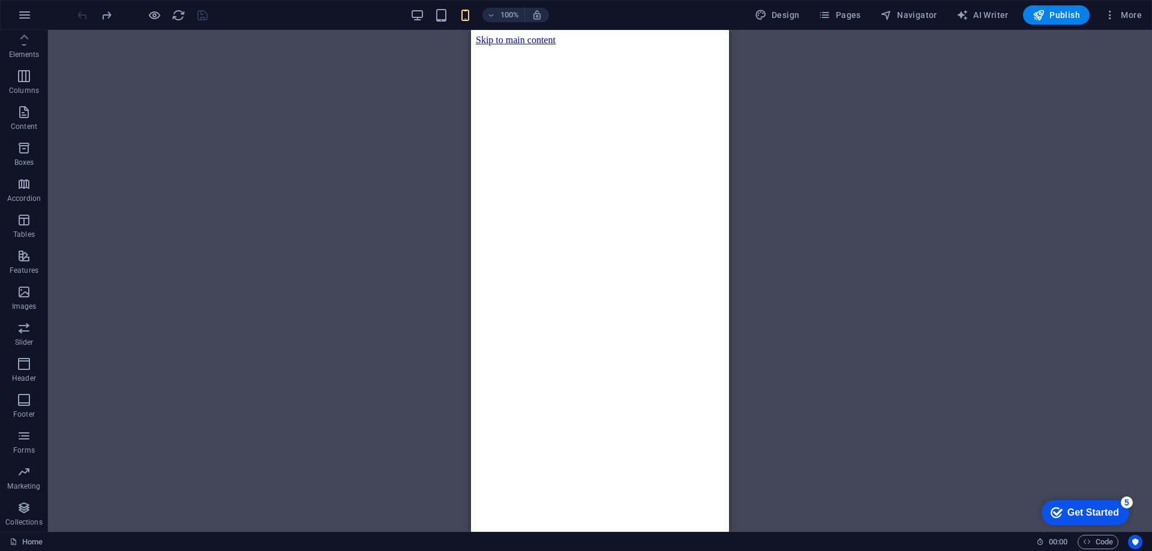
click at [79, 11] on div at bounding box center [142, 14] width 134 height 19
click at [27, 18] on icon "button" at bounding box center [24, 15] width 14 height 14
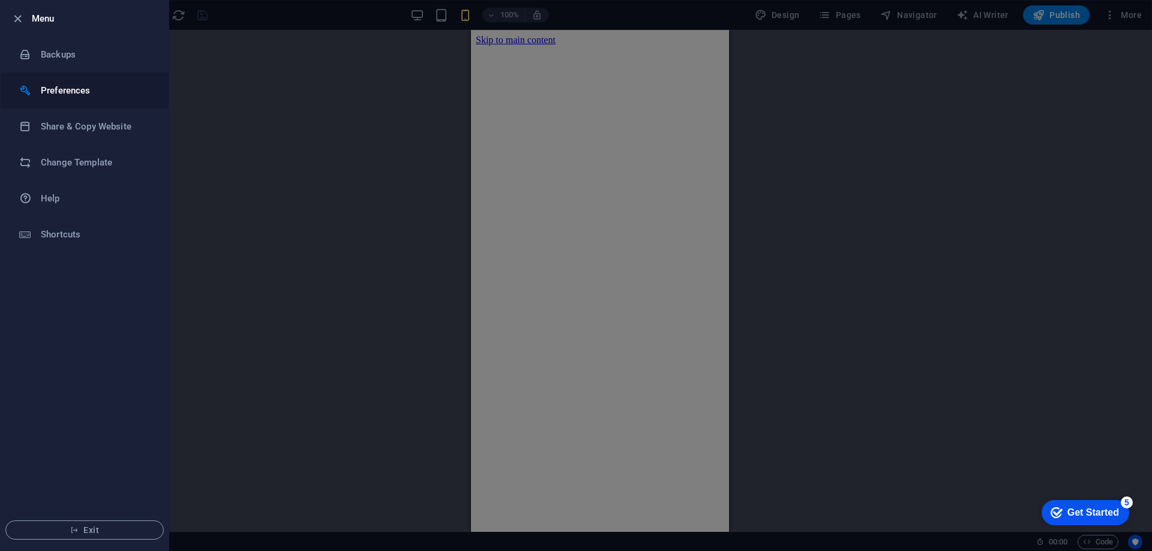
click at [63, 82] on li "Preferences" at bounding box center [85, 91] width 168 height 36
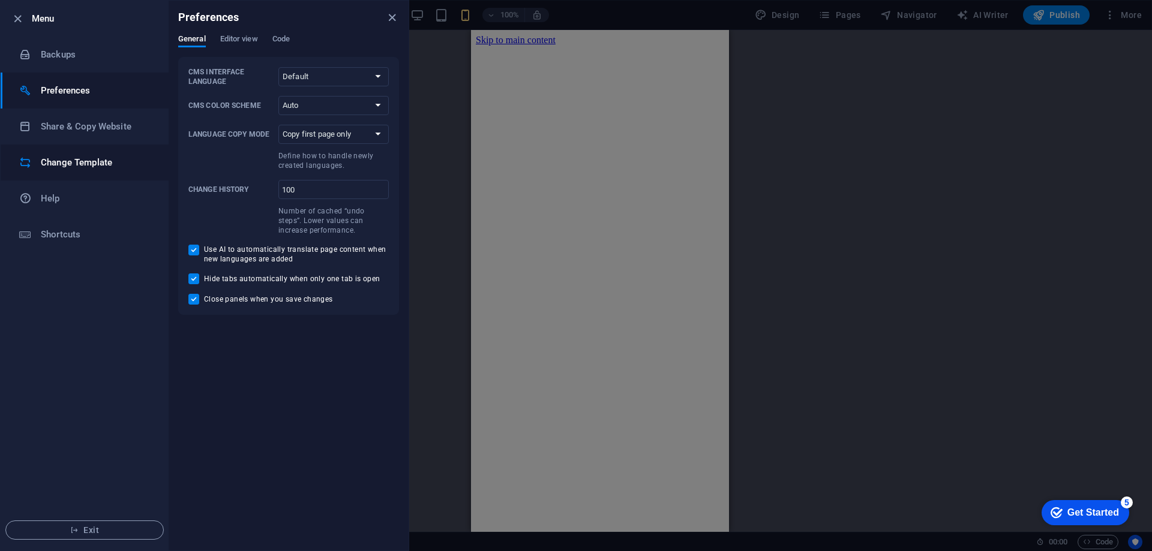
click at [112, 159] on h6 "Change Template" at bounding box center [96, 162] width 111 height 14
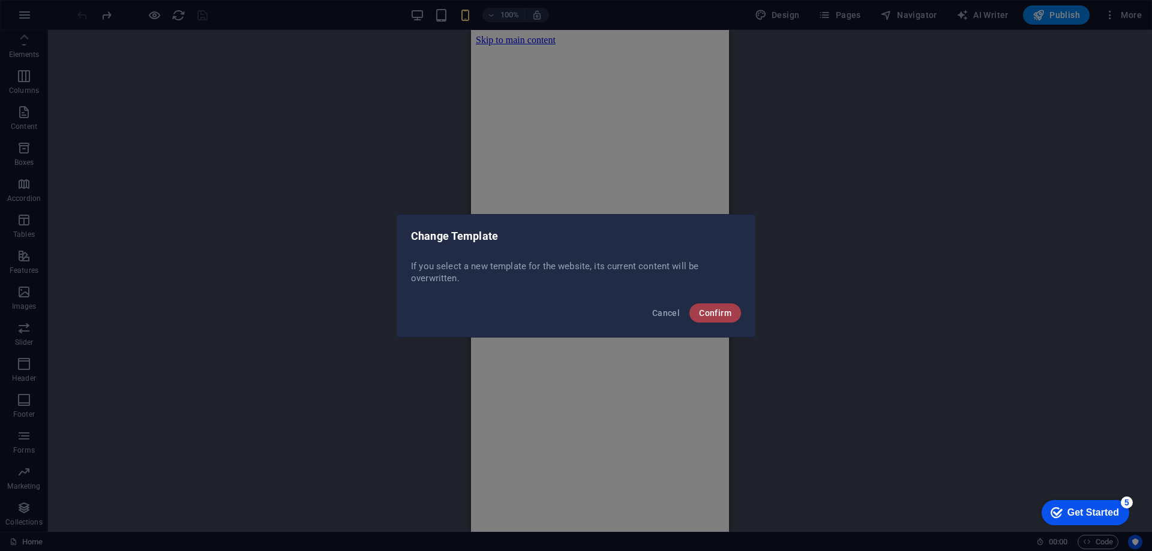
click at [718, 317] on span "Confirm" at bounding box center [715, 313] width 32 height 10
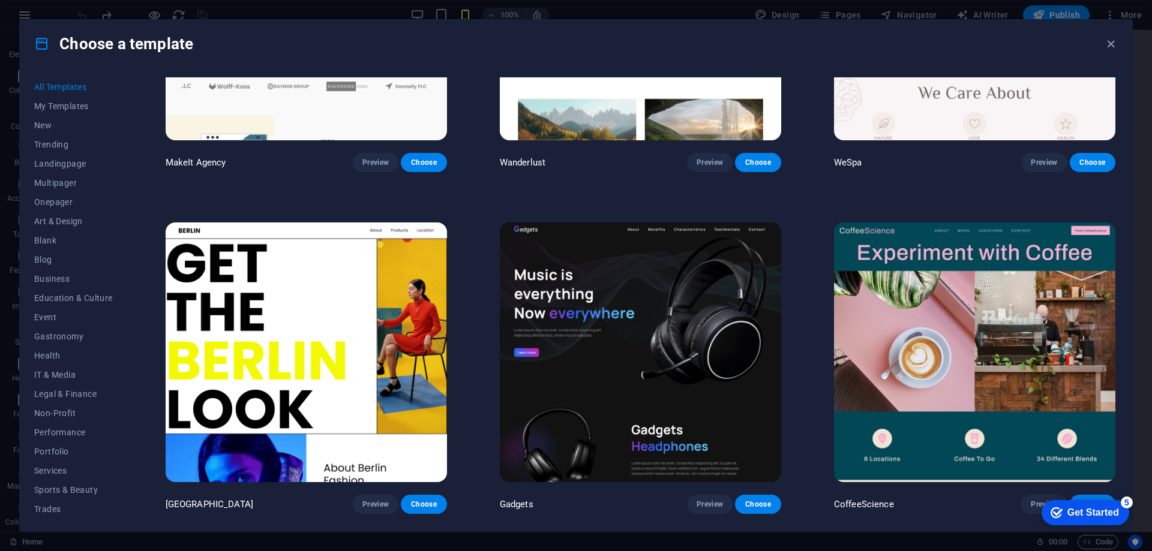
scroll to position [3792, 0]
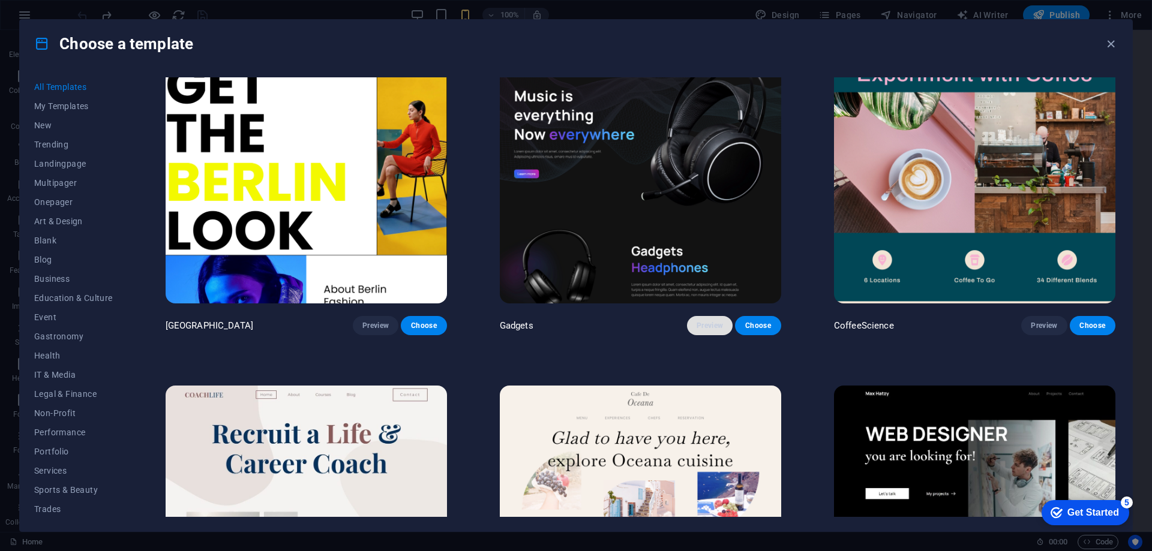
click at [708, 321] on span "Preview" at bounding box center [710, 326] width 26 height 10
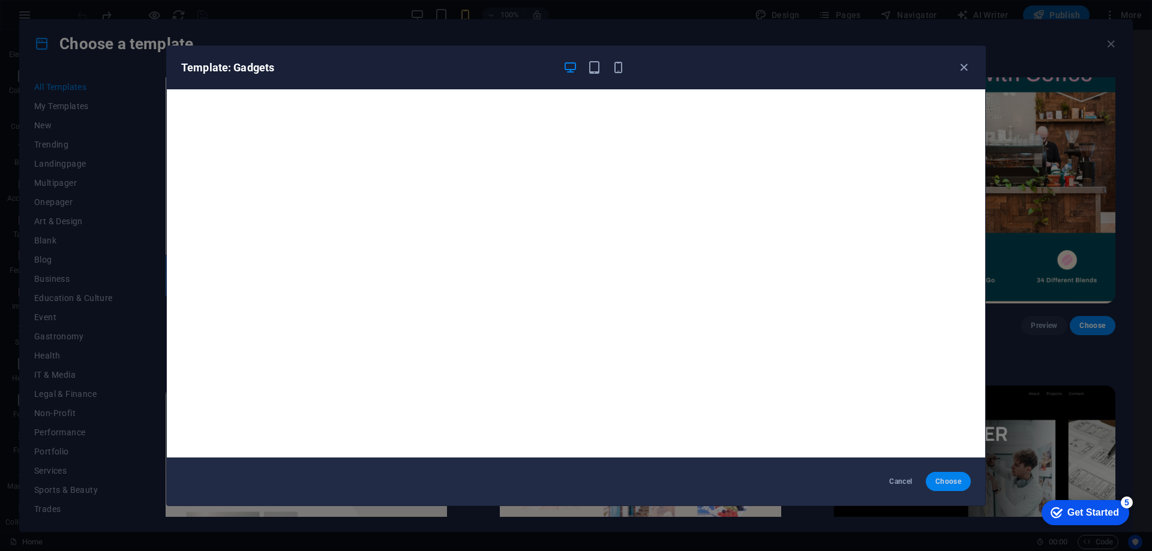
click at [952, 485] on span "Choose" at bounding box center [948, 482] width 26 height 10
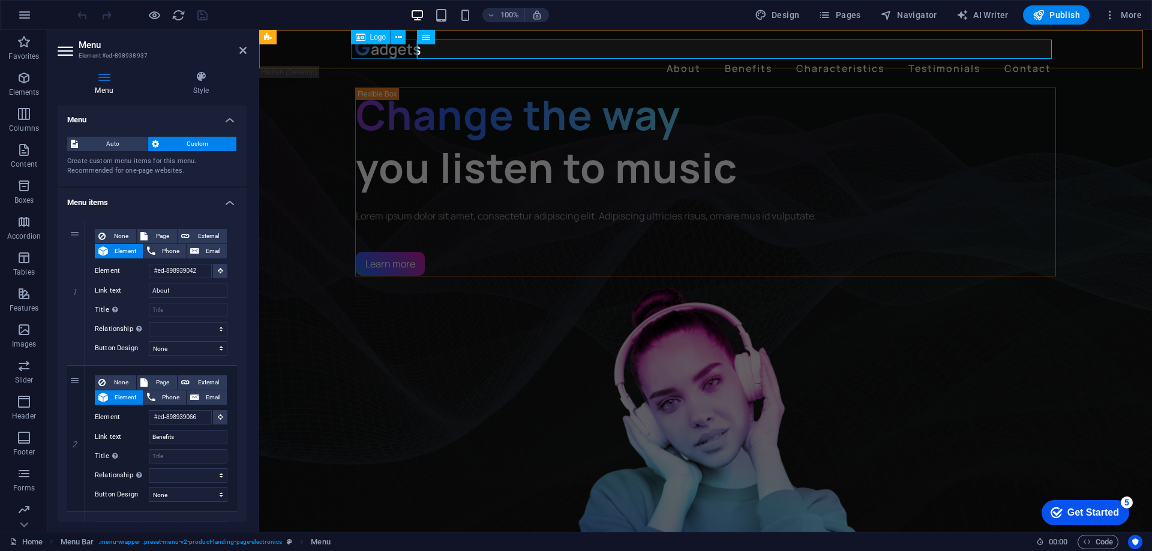
click at [401, 50] on div at bounding box center [705, 49] width 701 height 19
select select "px"
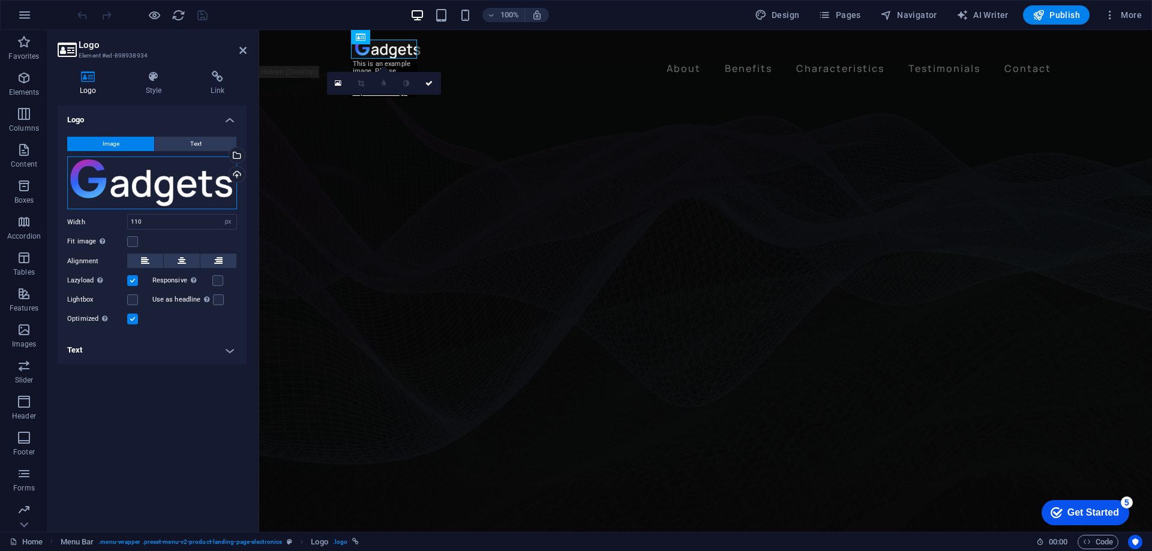
click at [140, 185] on div "Drag files here, click to choose files or select files from Files or our free s…" at bounding box center [152, 183] width 170 height 53
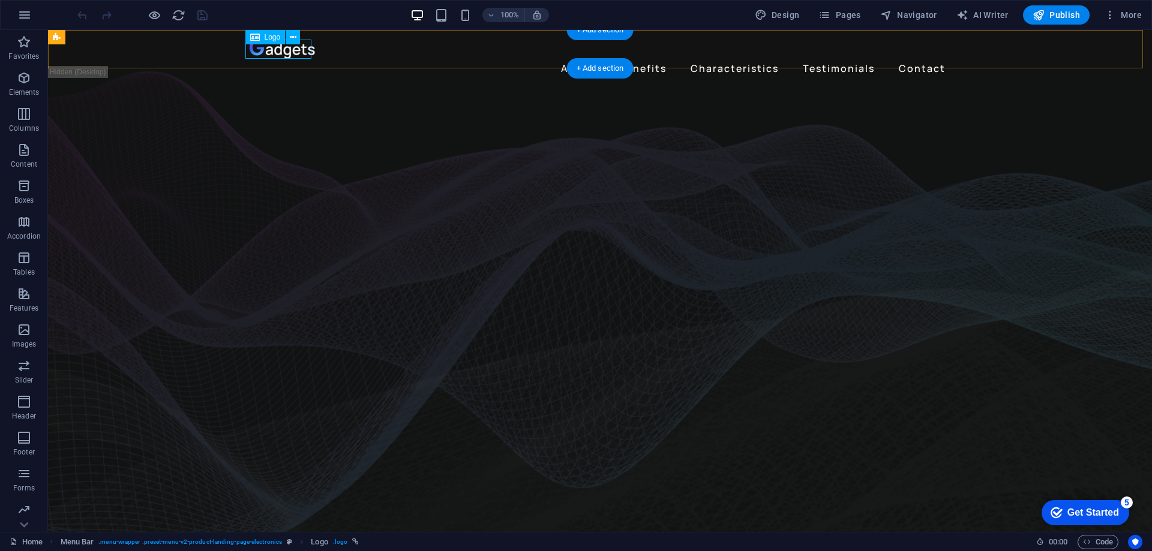
click at [273, 46] on div at bounding box center [600, 49] width 701 height 19
select select "px"
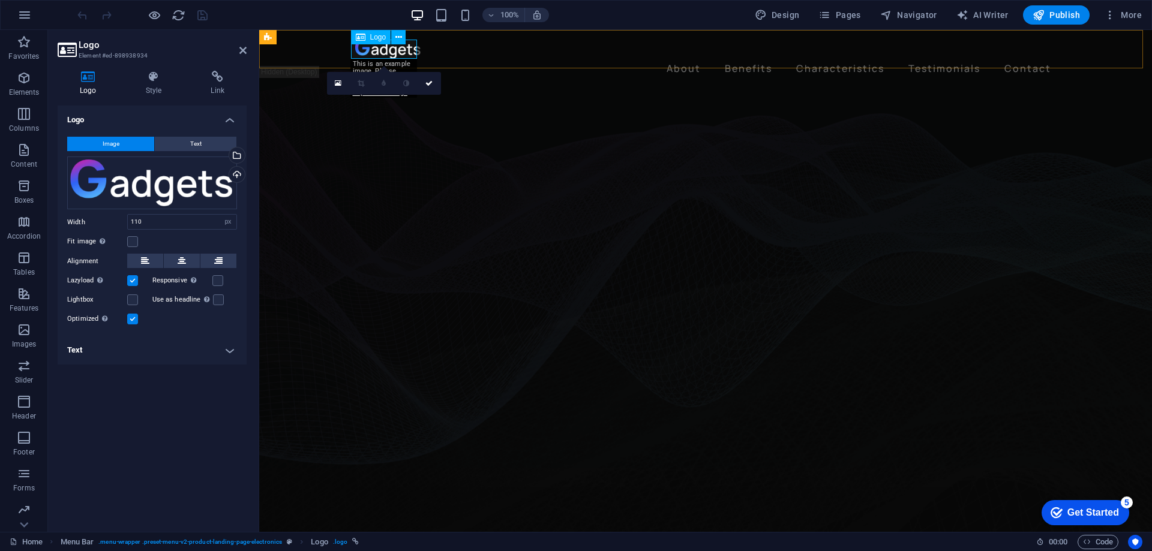
click at [379, 37] on span "Logo" at bounding box center [378, 37] width 16 height 7
click at [170, 176] on div "Drag files here, click to choose files or select files from Files or our free s…" at bounding box center [152, 183] width 170 height 53
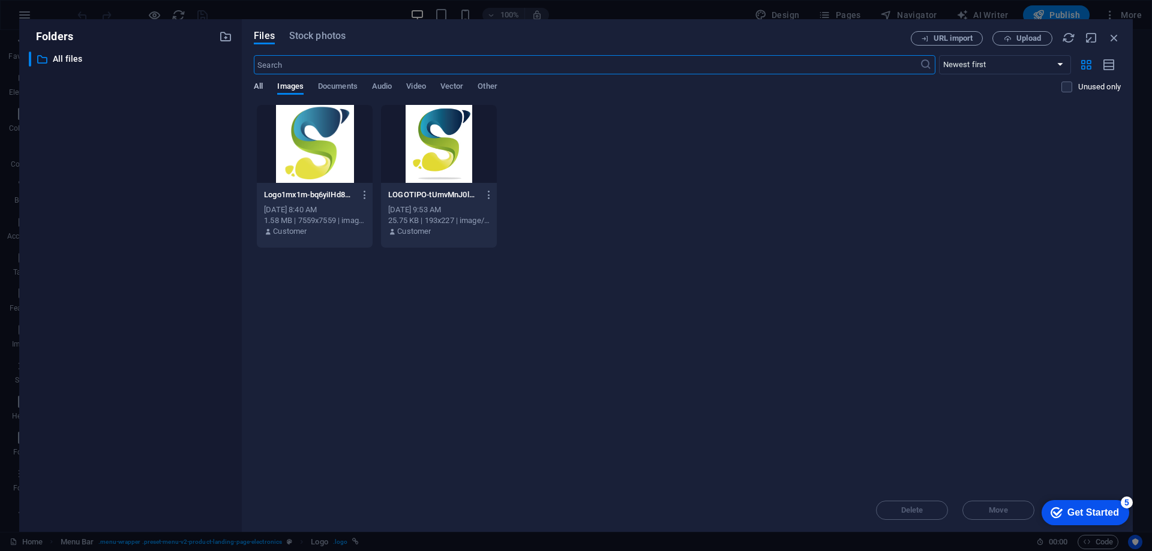
click at [257, 85] on span "All" at bounding box center [258, 87] width 9 height 17
click at [497, 88] on span "Other" at bounding box center [487, 87] width 19 height 17
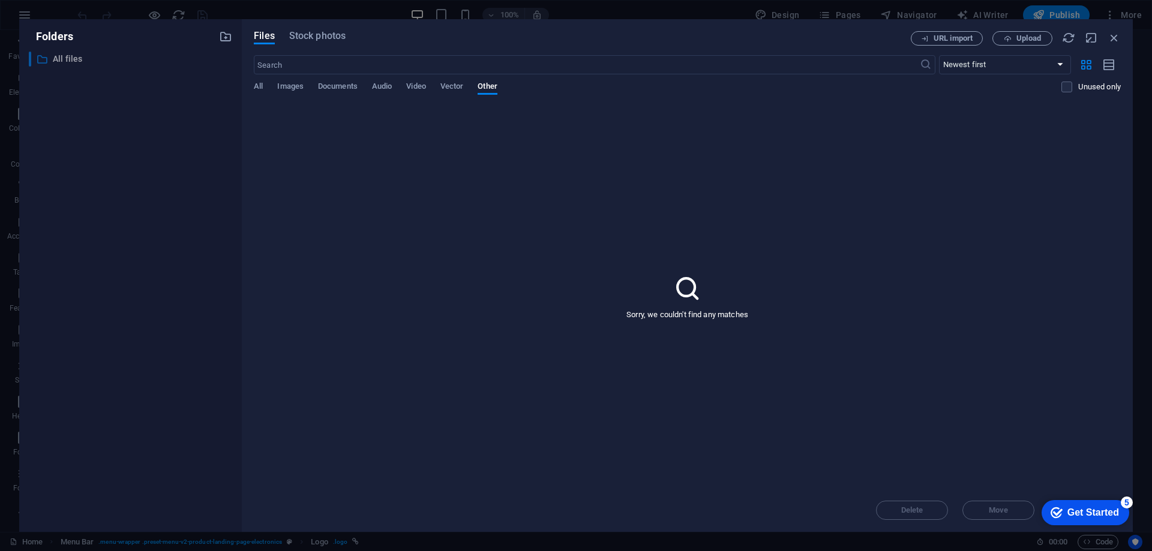
click at [58, 55] on p "All files" at bounding box center [131, 59] width 157 height 14
click at [304, 148] on div "Sorry, we couldn't find any matches" at bounding box center [687, 296] width 867 height 385
click at [257, 86] on span "All" at bounding box center [258, 87] width 9 height 17
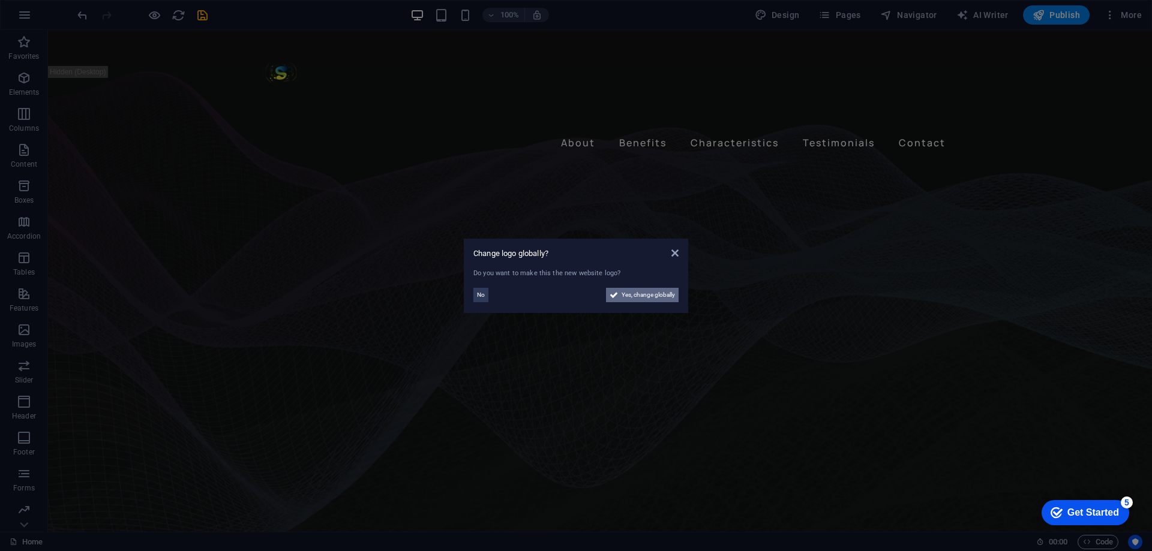
click at [657, 296] on span "Yes, change globally" at bounding box center [648, 295] width 53 height 14
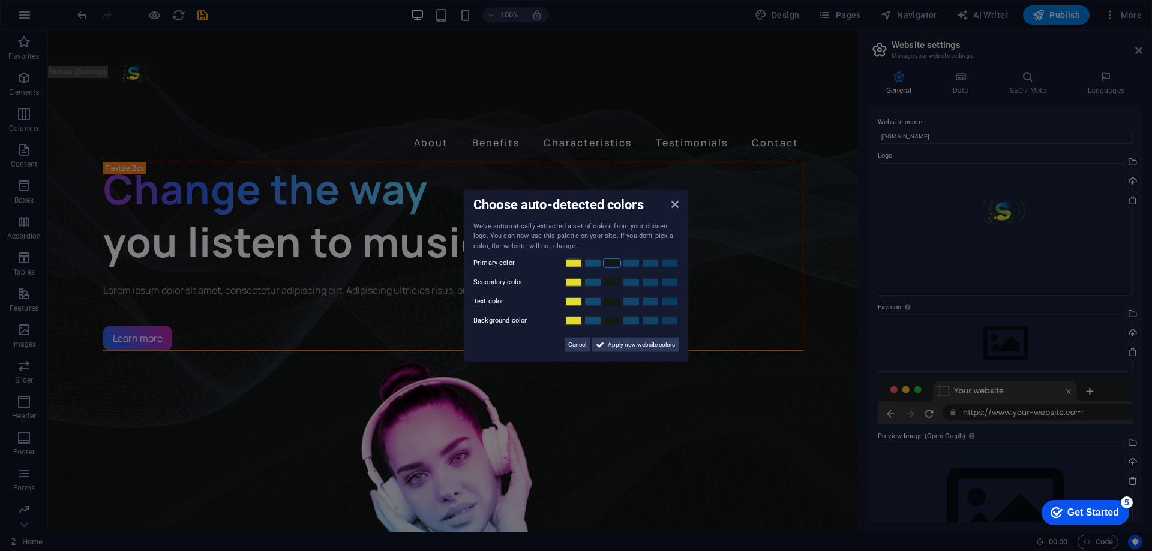
click at [620, 265] on link at bounding box center [612, 264] width 18 height 10
click at [659, 344] on span "Apply new website colors" at bounding box center [641, 345] width 67 height 14
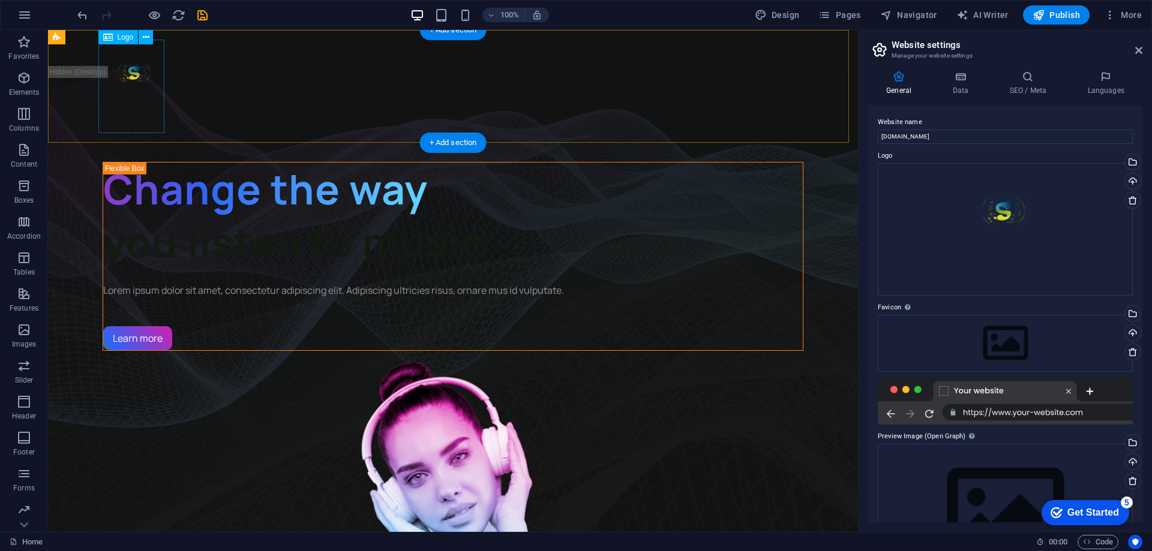
click at [155, 80] on div at bounding box center [453, 87] width 701 height 94
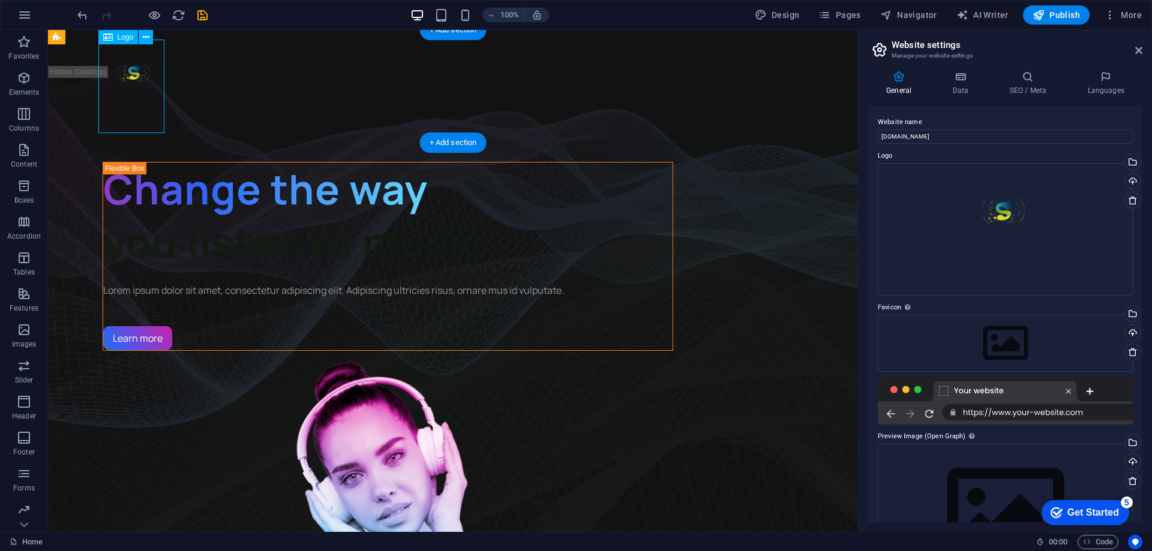
select select "px"
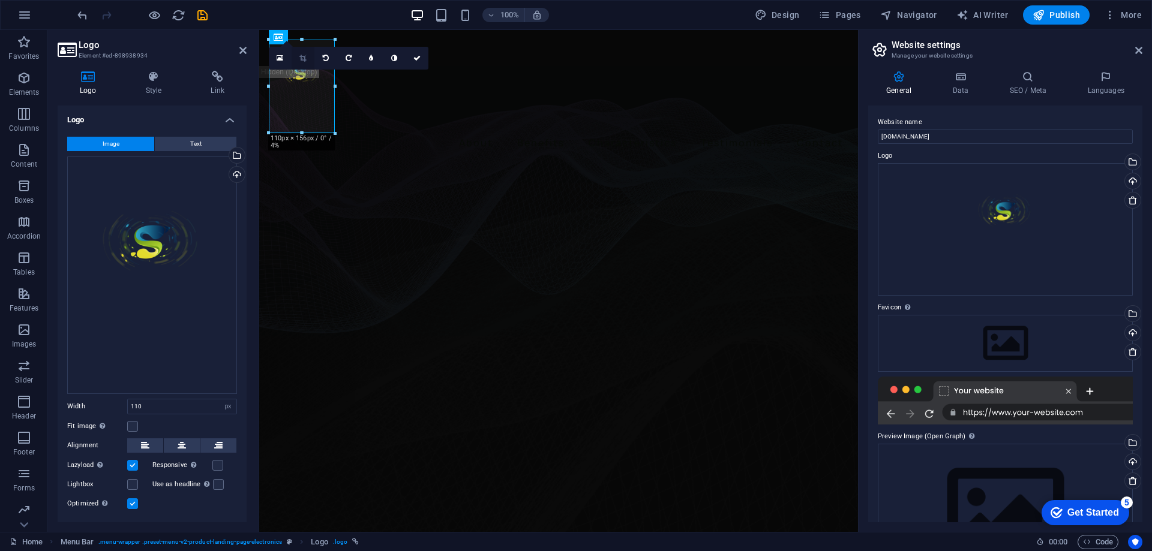
click at [308, 57] on link at bounding box center [303, 58] width 23 height 23
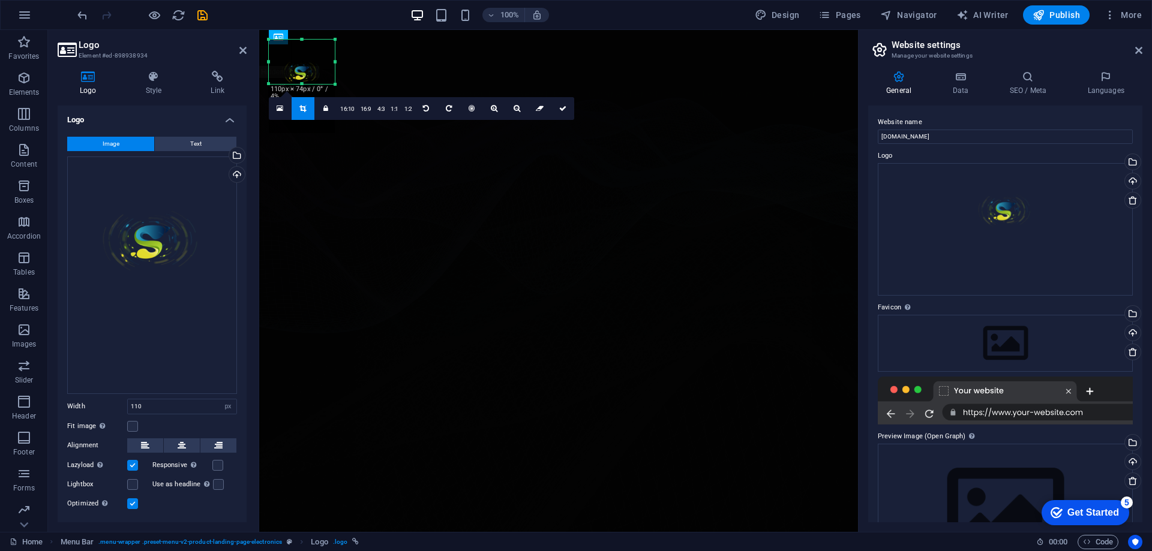
drag, startPoint x: 335, startPoint y: 136, endPoint x: 338, endPoint y: 87, distance: 49.3
click at [338, 87] on div at bounding box center [335, 84] width 7 height 7
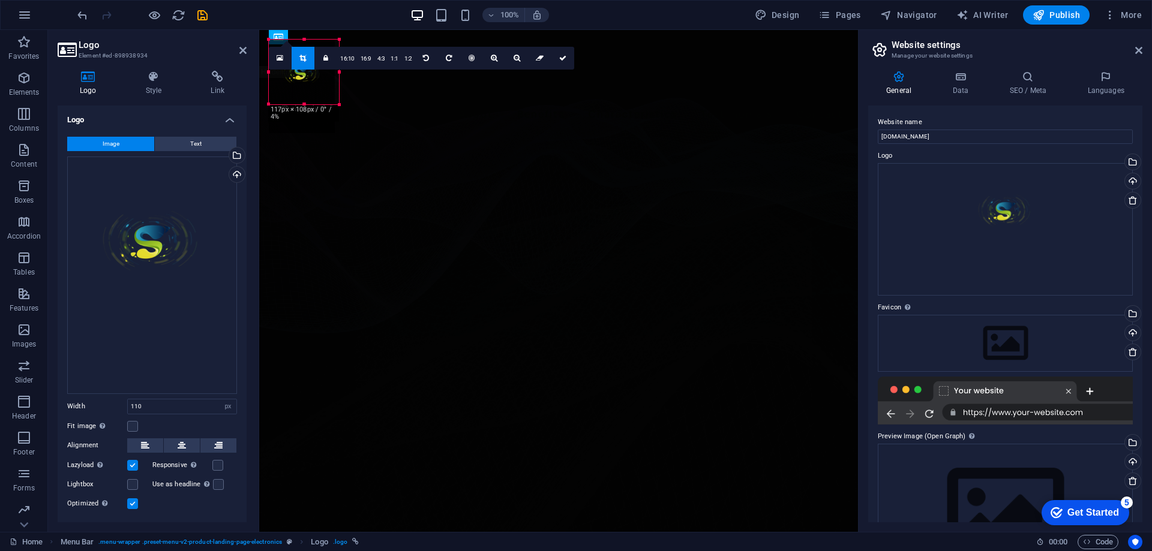
drag, startPoint x: 336, startPoint y: 86, endPoint x: 340, endPoint y: 107, distance: 20.8
click at [340, 107] on div at bounding box center [339, 104] width 7 height 7
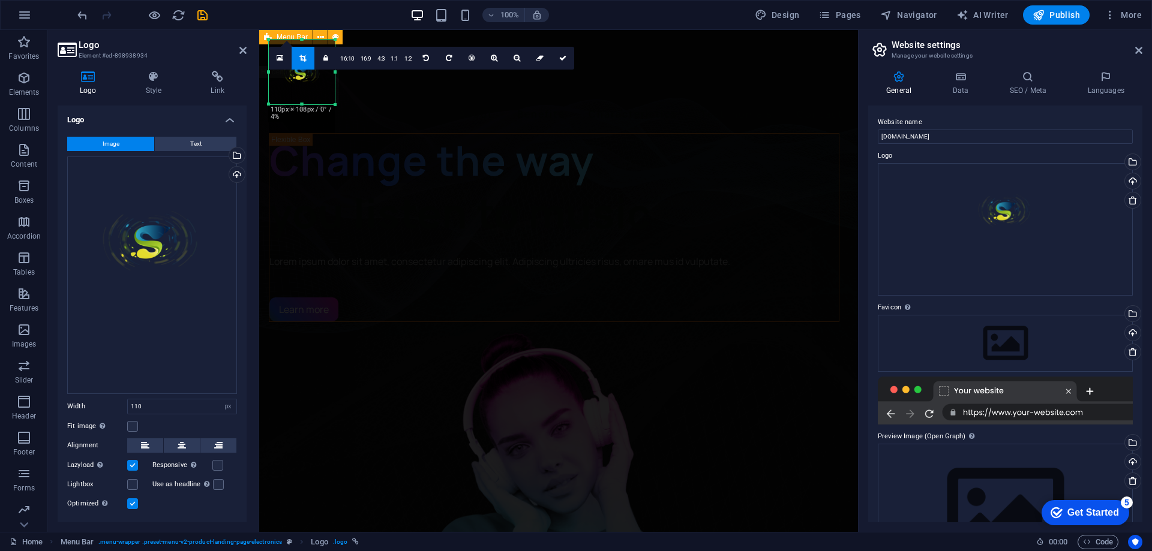
click at [383, 95] on div "About Benefits Characteristics Testimonials Contact" at bounding box center [558, 81] width 599 height 103
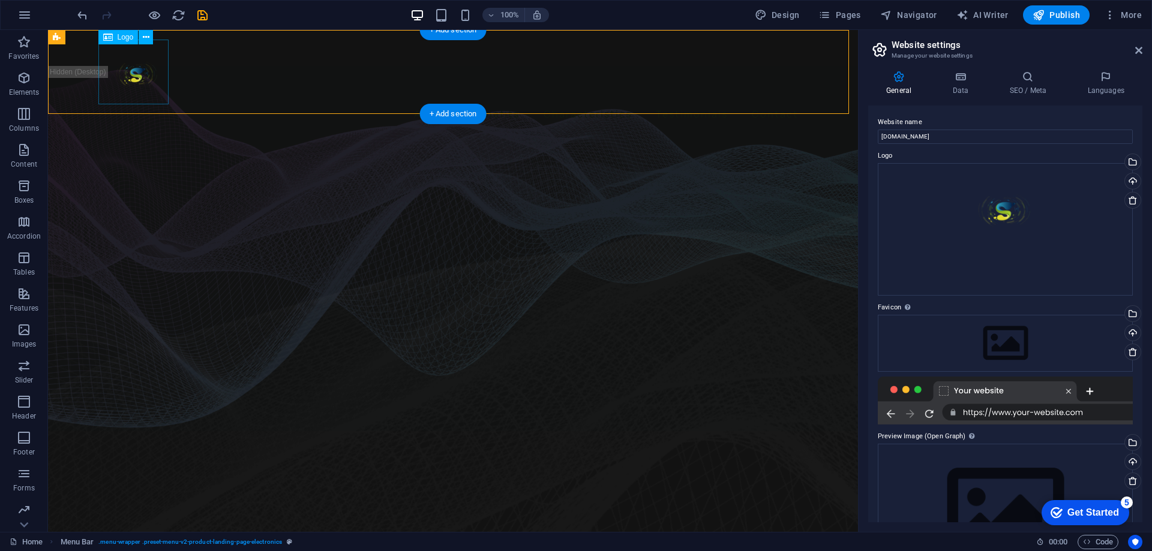
click at [141, 73] on div at bounding box center [453, 72] width 701 height 65
click at [137, 76] on div at bounding box center [453, 72] width 701 height 65
select select "px"
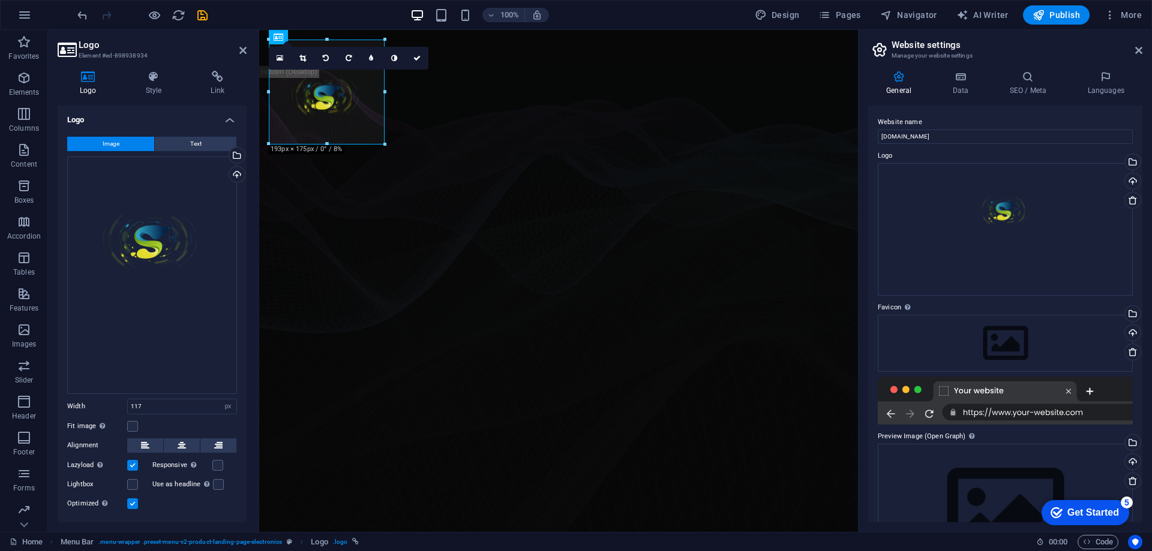
drag, startPoint x: 340, startPoint y: 106, endPoint x: 386, endPoint y: 145, distance: 60.9
type input "193"
click at [440, 103] on div "About Benefits Characteristics Testimonials Contact" at bounding box center [558, 102] width 599 height 145
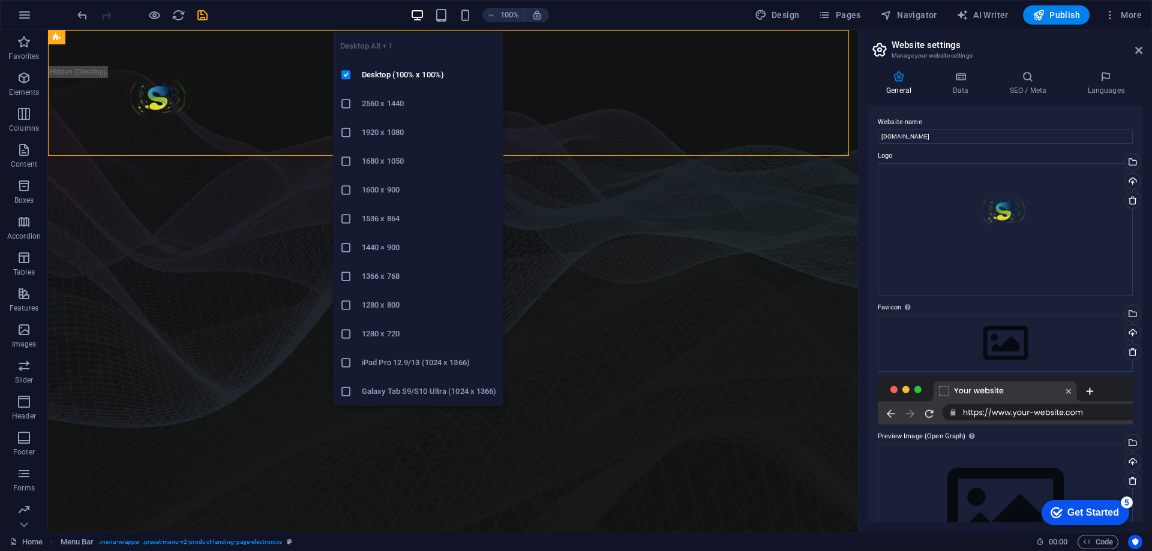
click at [418, 12] on icon "button" at bounding box center [417, 15] width 14 height 14
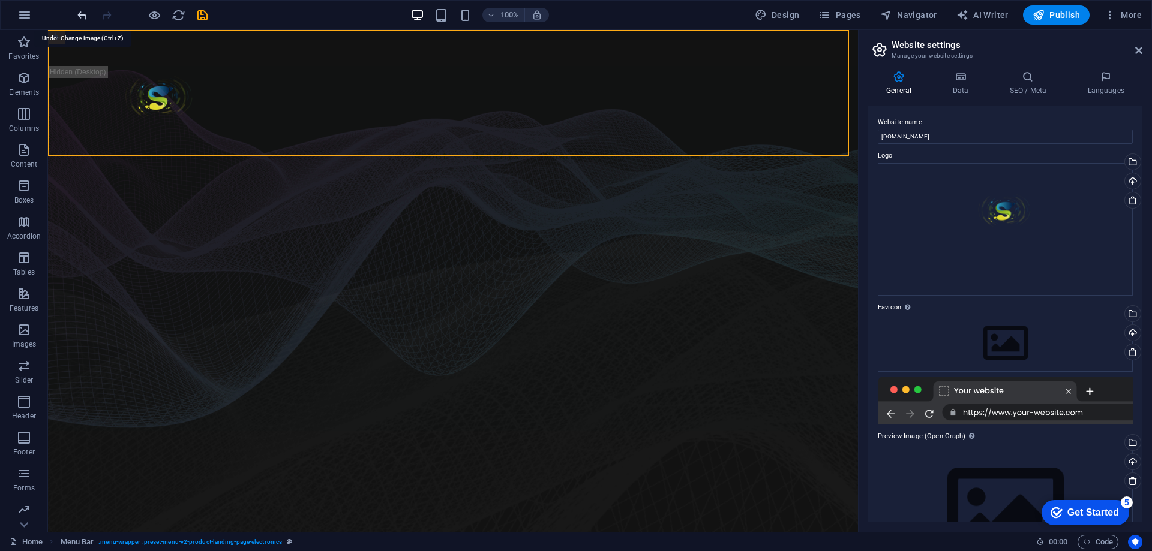
click at [79, 10] on icon "undo" at bounding box center [83, 15] width 14 height 14
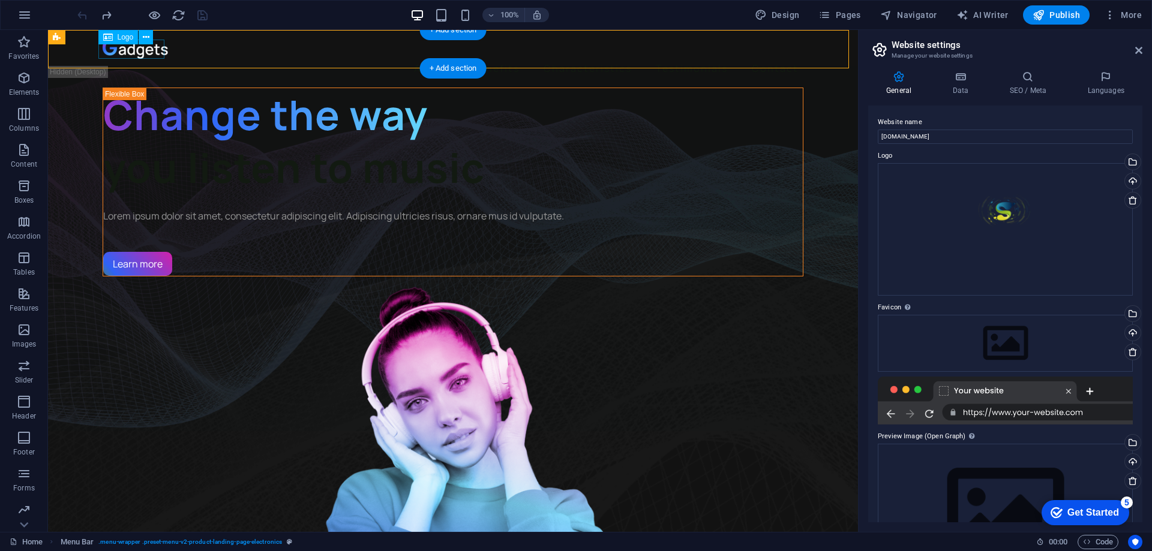
click at [142, 54] on div at bounding box center [453, 49] width 701 height 19
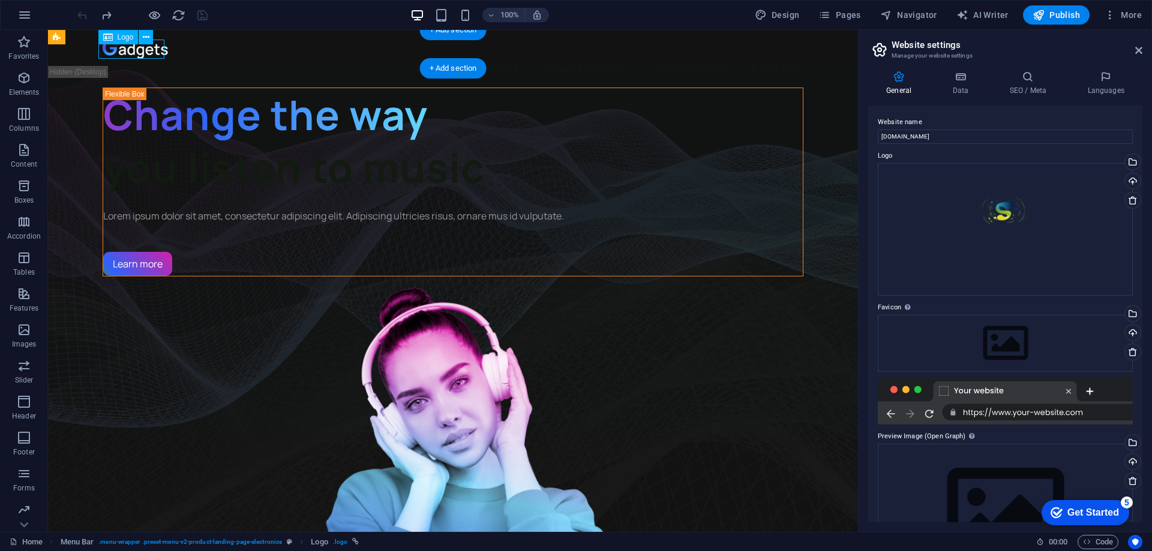
click at [142, 52] on div at bounding box center [453, 49] width 701 height 19
select select "px"
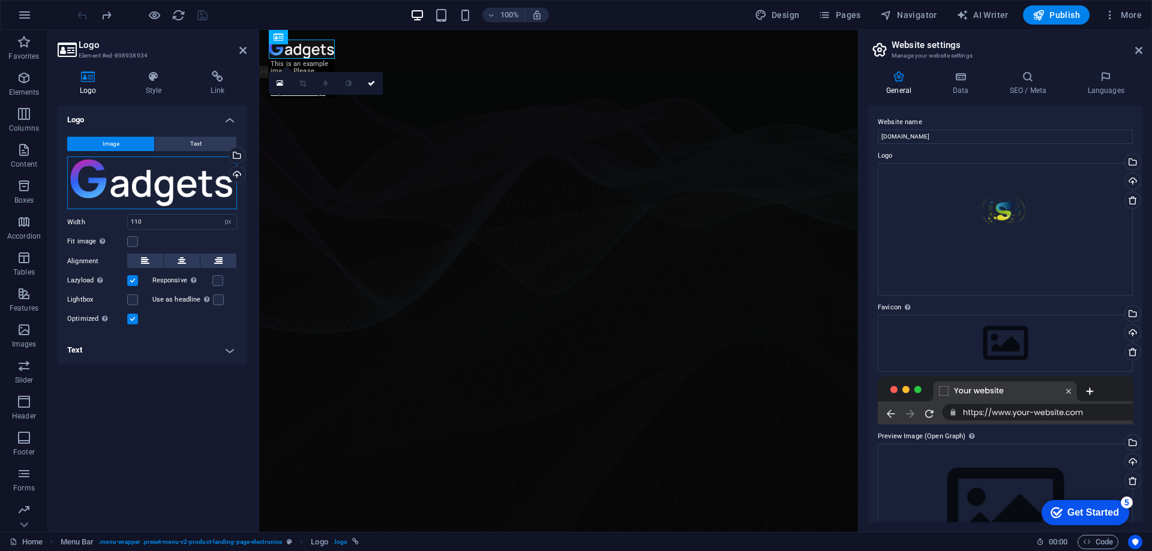
click at [125, 172] on div "Drag files here, click to choose files or select files from Files or our free s…" at bounding box center [152, 183] width 170 height 53
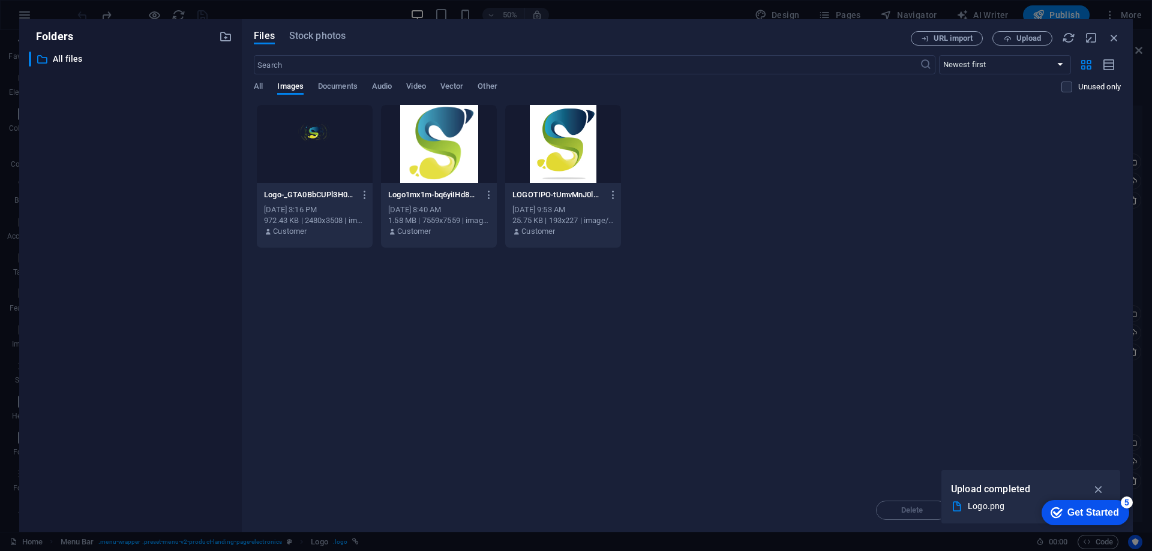
click at [307, 135] on div at bounding box center [315, 144] width 116 height 78
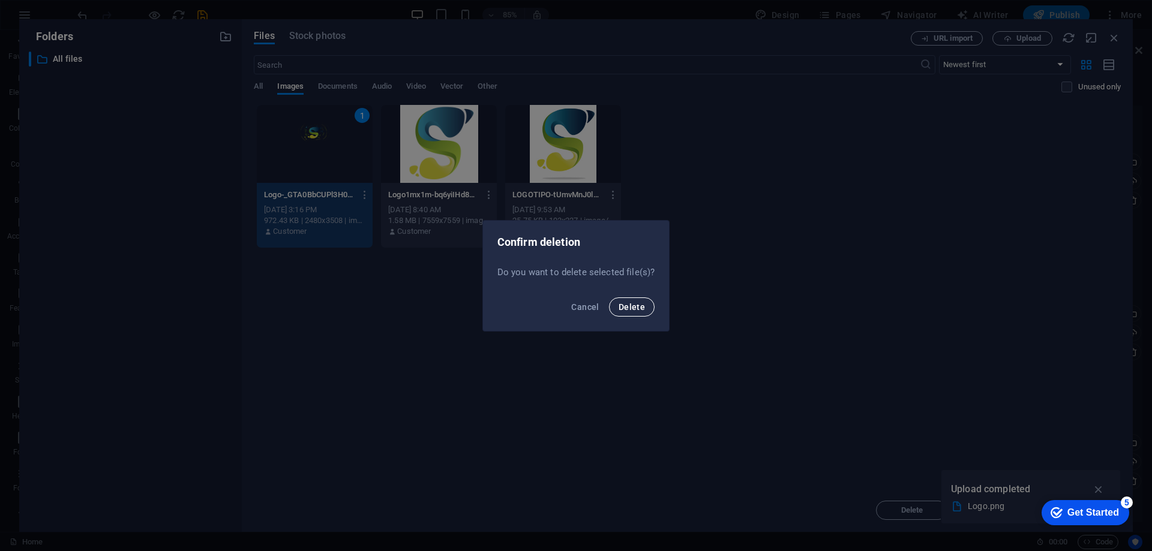
click at [631, 306] on span "Delete" at bounding box center [632, 307] width 26 height 10
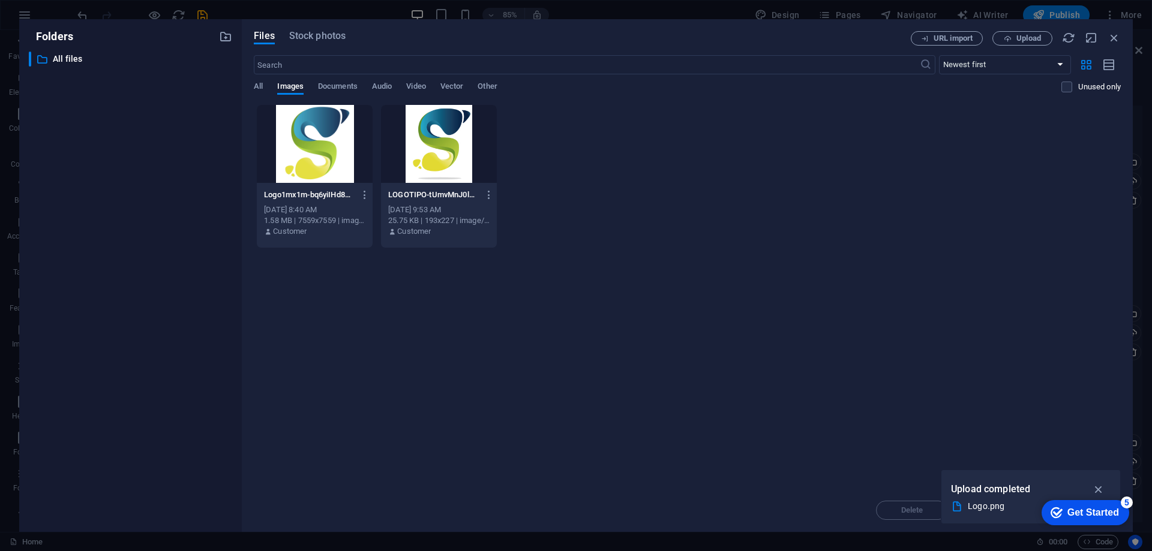
click at [320, 149] on div at bounding box center [315, 144] width 116 height 78
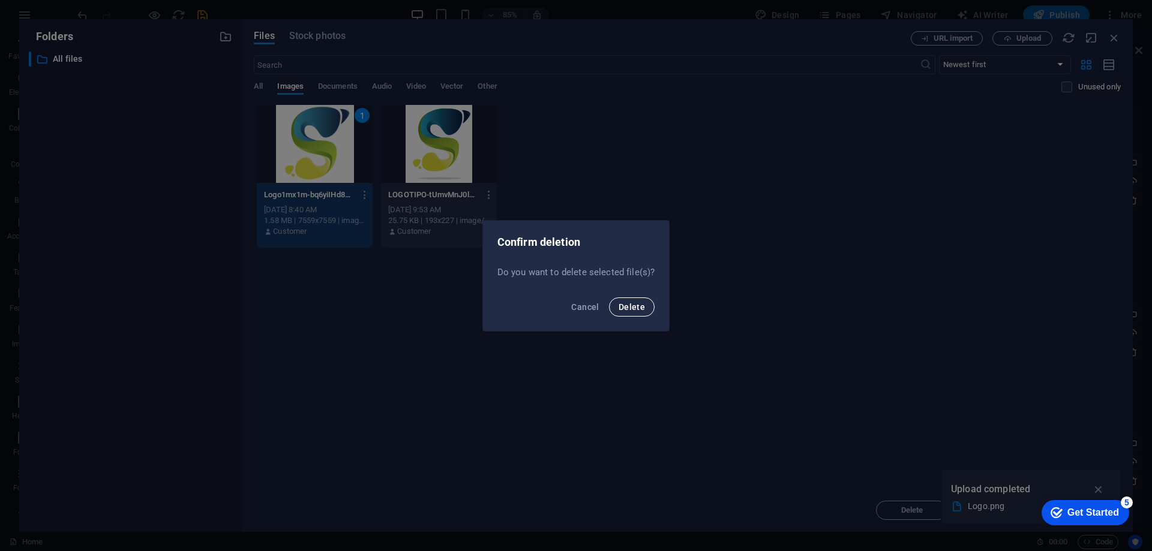
click at [632, 305] on span "Delete" at bounding box center [632, 307] width 26 height 10
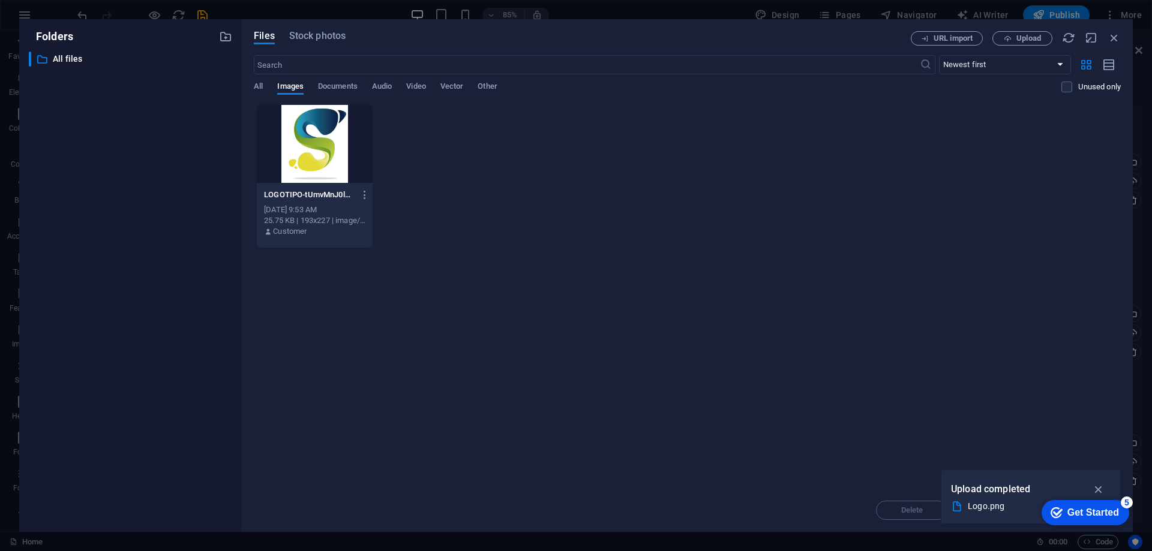
click at [336, 142] on div at bounding box center [315, 144] width 116 height 78
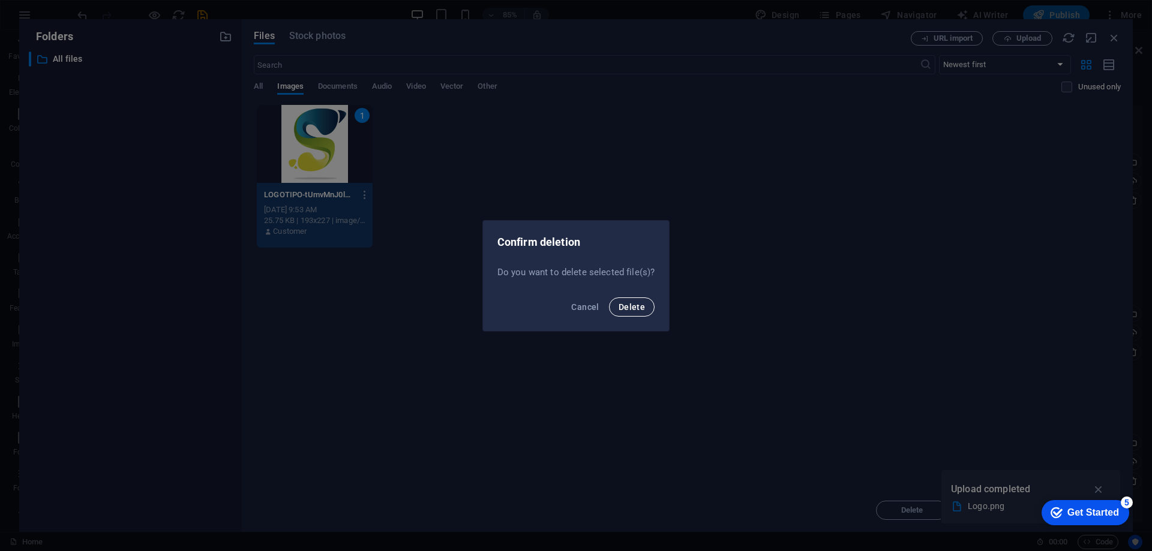
click at [638, 305] on span "Delete" at bounding box center [632, 307] width 26 height 10
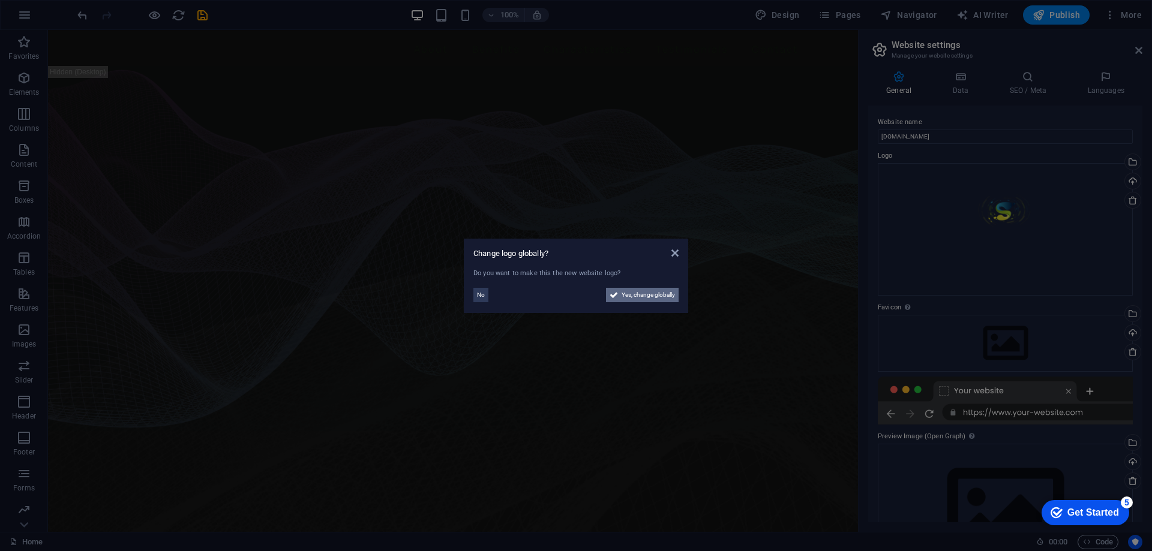
click at [641, 295] on span "Yes, change globally" at bounding box center [648, 295] width 53 height 14
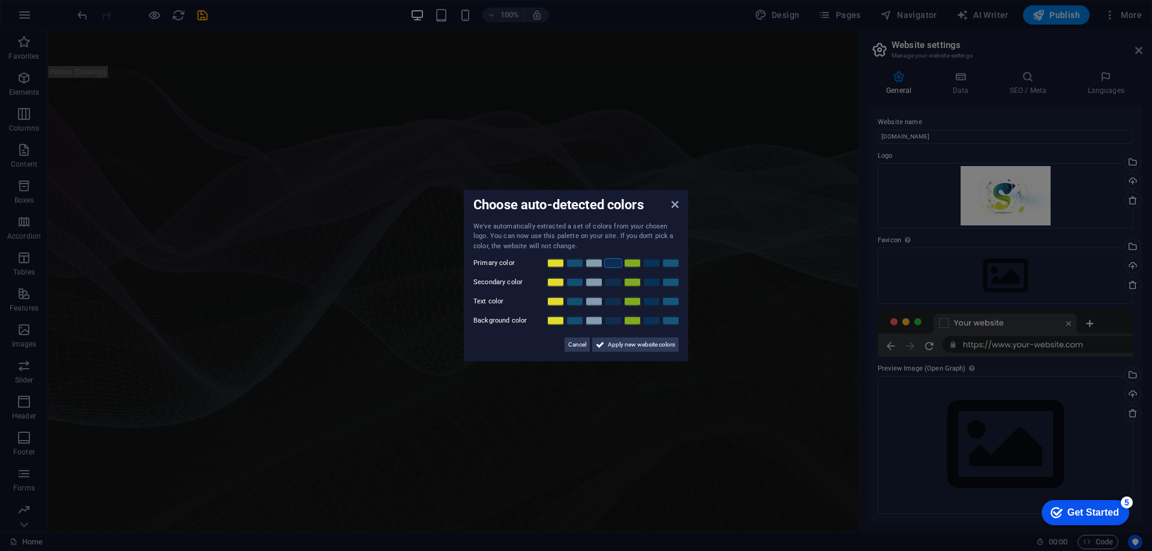
click at [618, 265] on link at bounding box center [613, 264] width 18 height 10
click at [671, 349] on span "Apply new website colors" at bounding box center [641, 345] width 67 height 14
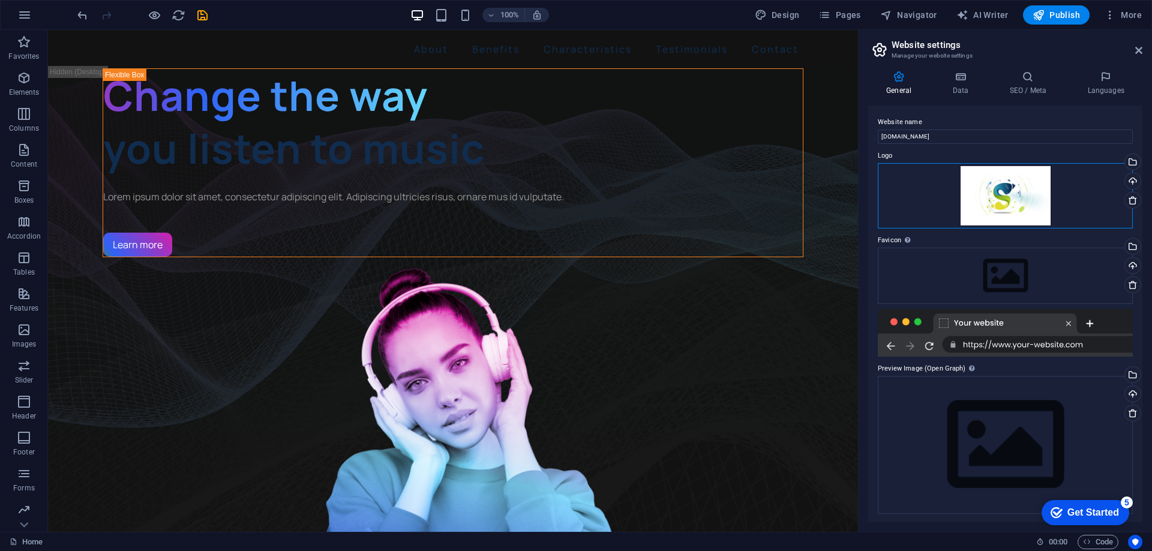
click at [992, 193] on div "Drag files here, click to choose files or select files from Files or our free s…" at bounding box center [1005, 195] width 255 height 65
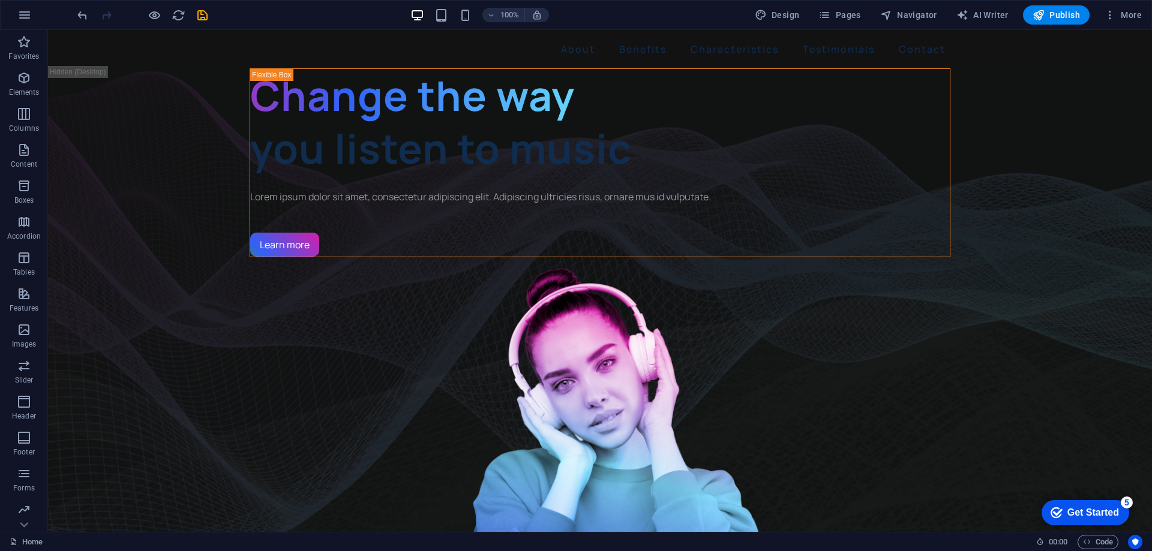
drag, startPoint x: 1147, startPoint y: 274, endPoint x: 1174, endPoint y: 51, distance: 224.8
click at [80, 11] on icon "undo" at bounding box center [83, 15] width 14 height 14
click at [83, 14] on icon "undo" at bounding box center [83, 15] width 14 height 14
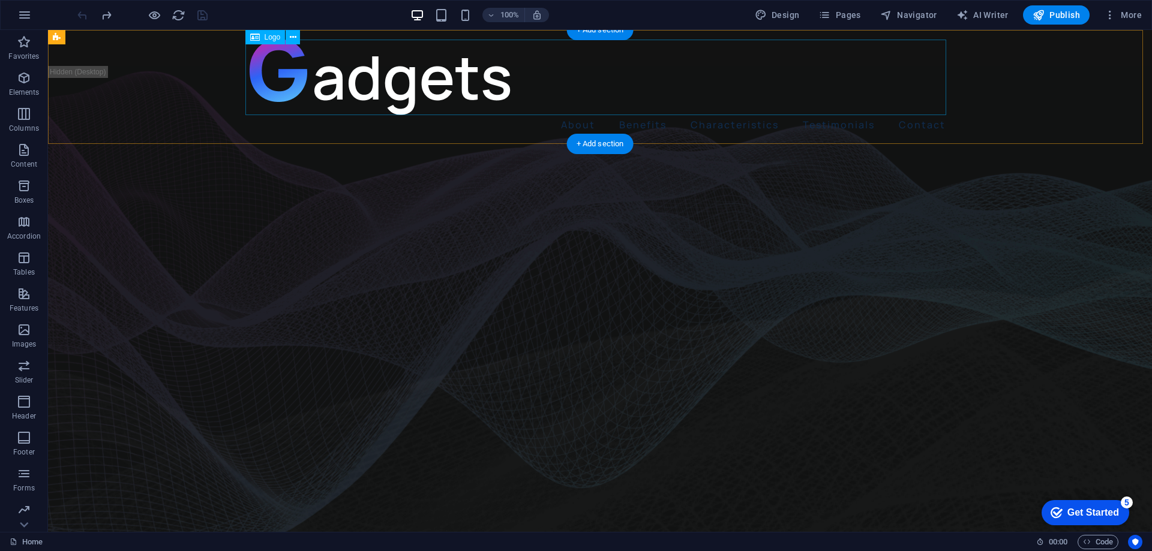
click at [336, 74] on div at bounding box center [600, 78] width 701 height 76
click at [271, 38] on span "Logo" at bounding box center [273, 37] width 16 height 7
click at [257, 35] on icon at bounding box center [255, 37] width 10 height 14
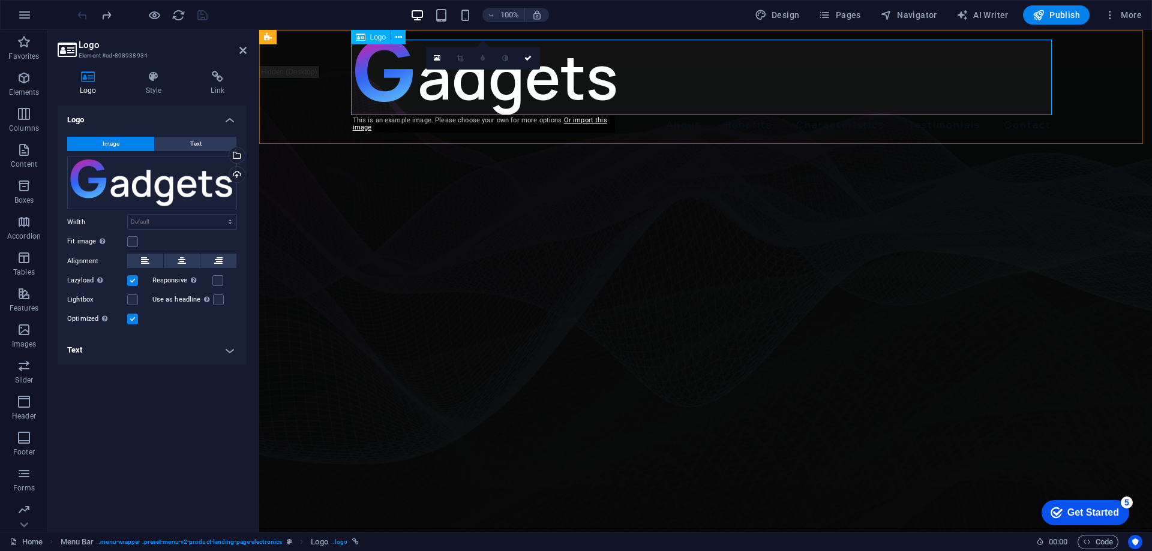
click at [449, 87] on div at bounding box center [705, 78] width 701 height 76
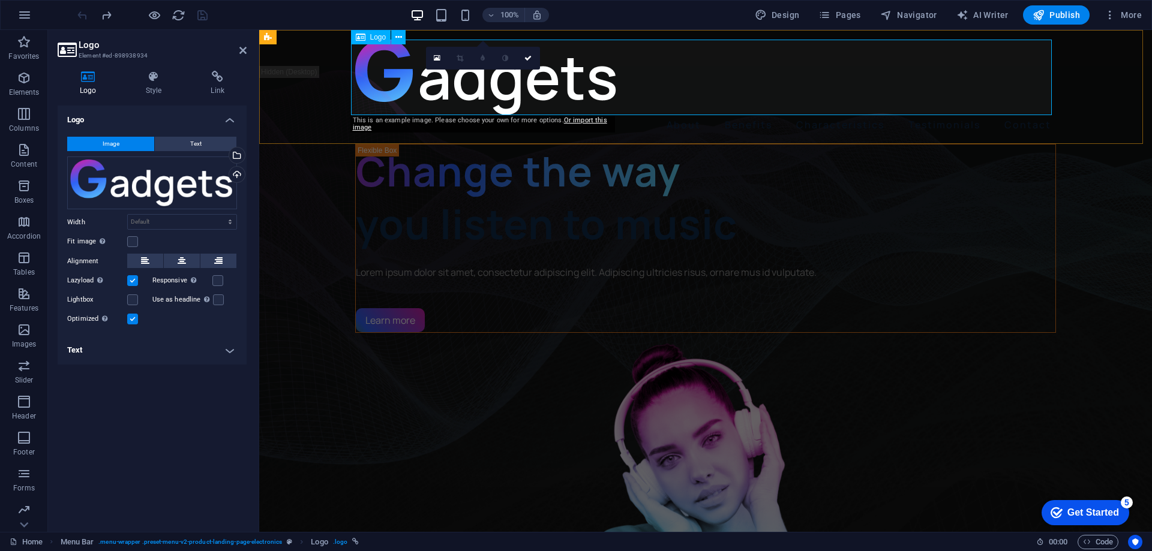
click at [449, 87] on div at bounding box center [705, 78] width 701 height 76
click at [136, 179] on div "Drag files here, click to choose files or select files from Files or our free s…" at bounding box center [152, 183] width 170 height 53
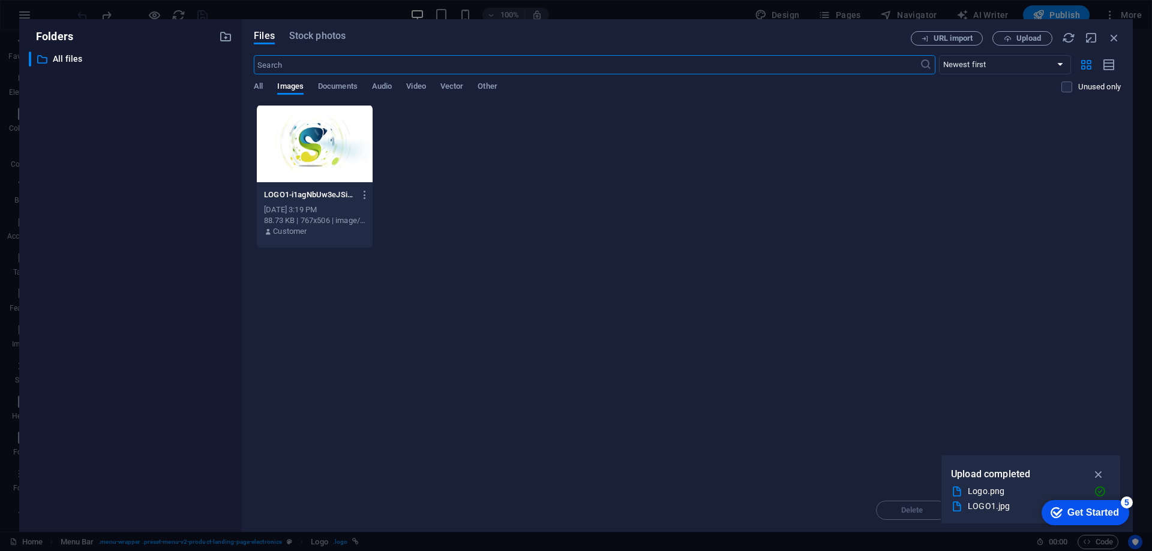
click at [307, 150] on div at bounding box center [315, 144] width 116 height 78
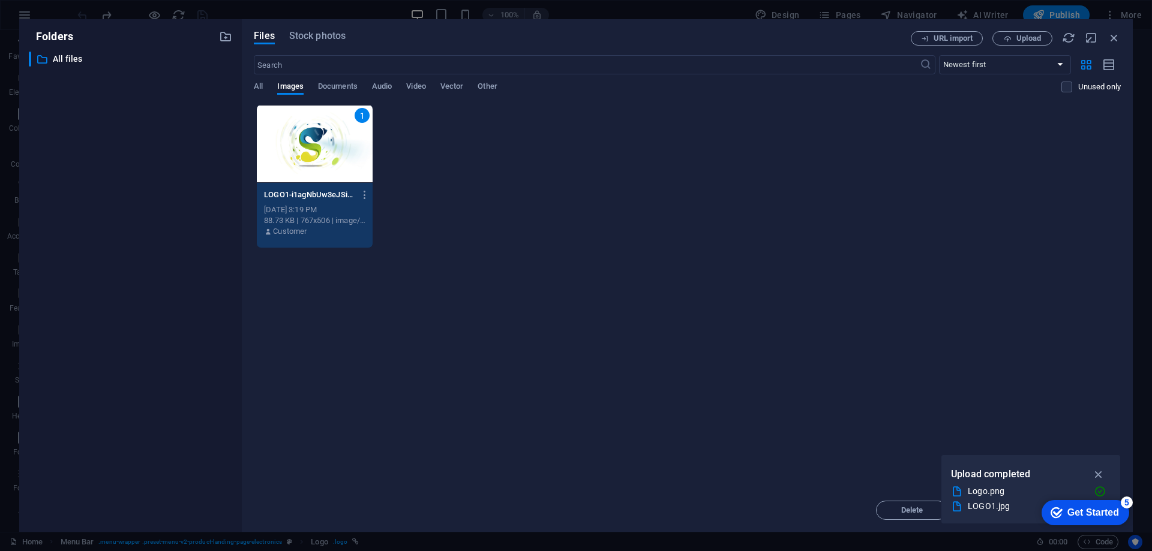
click at [298, 151] on div "1" at bounding box center [315, 144] width 116 height 78
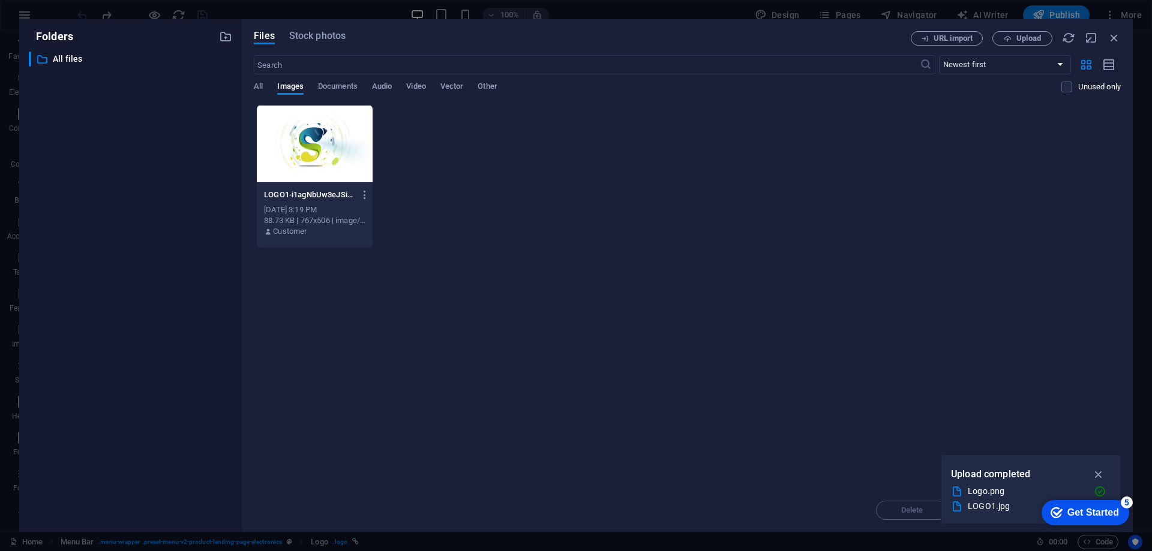
click at [298, 151] on div at bounding box center [315, 144] width 116 height 78
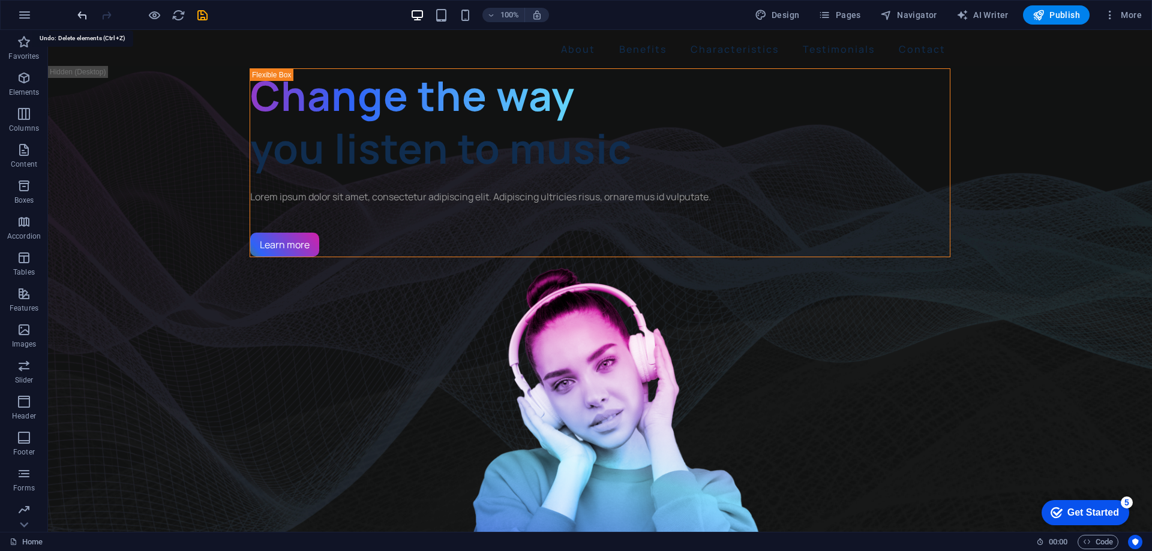
click at [79, 14] on icon "undo" at bounding box center [83, 15] width 14 height 14
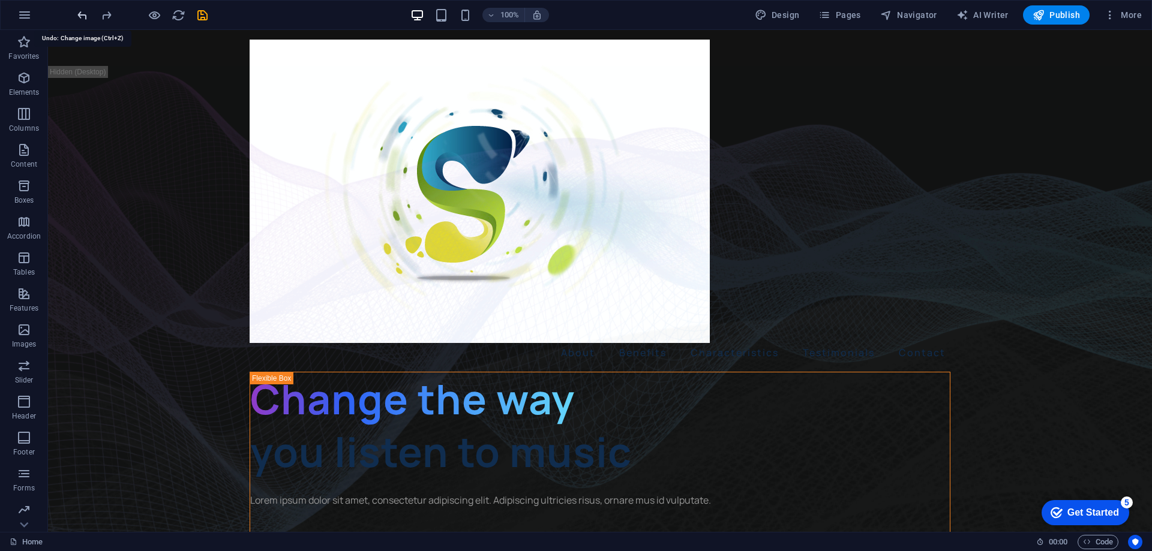
click at [79, 14] on icon "undo" at bounding box center [83, 15] width 14 height 14
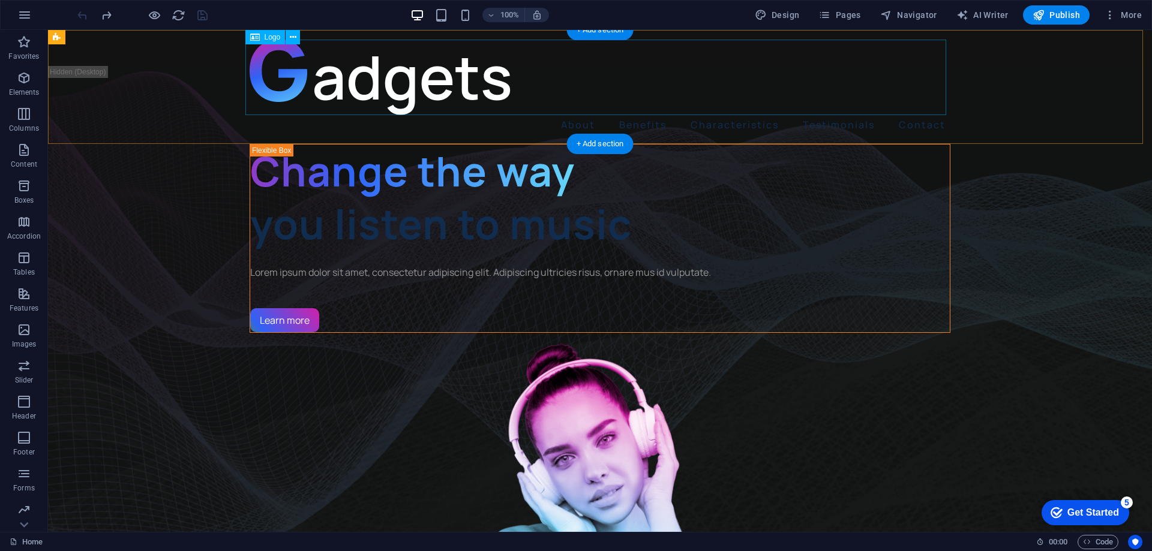
click at [439, 79] on div at bounding box center [600, 78] width 701 height 76
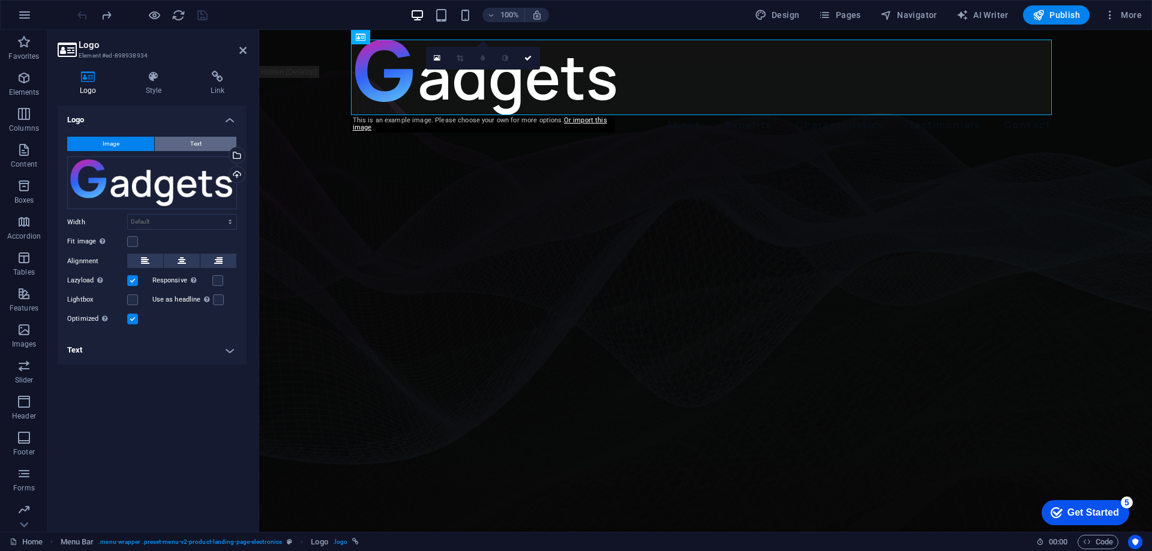
click at [187, 145] on button "Text" at bounding box center [196, 144] width 82 height 14
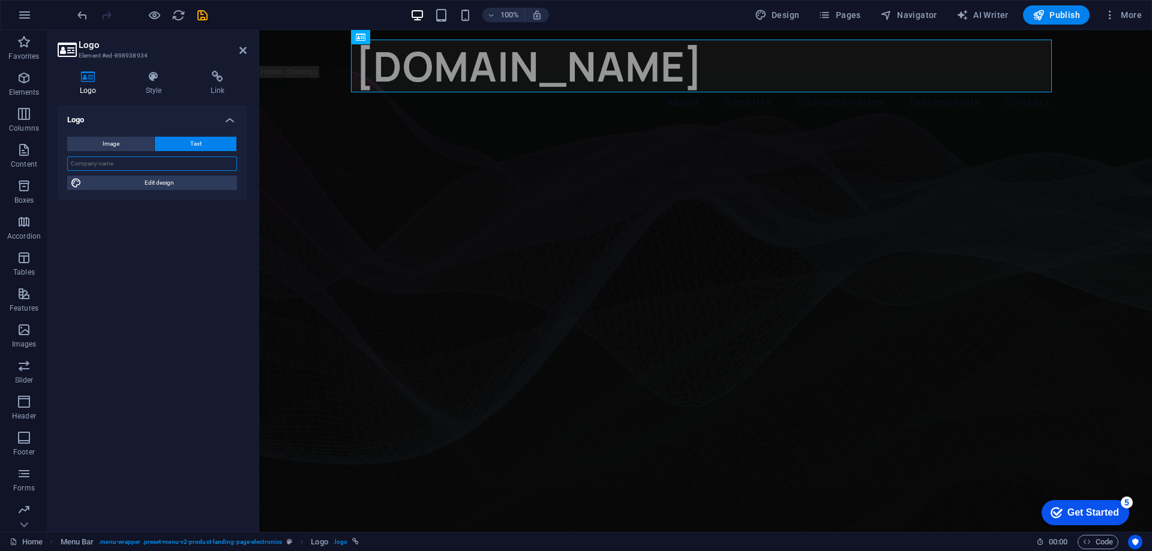
click at [121, 163] on input "text" at bounding box center [152, 164] width 170 height 14
click at [104, 331] on div "Logo Image Text Drag files here, click to choose files or select files from Fil…" at bounding box center [152, 314] width 189 height 417
click at [110, 268] on div "Logo Image Text Drag files here, click to choose files or select files from Fil…" at bounding box center [152, 314] width 189 height 417
click at [495, 109] on nav "About Benefits Characteristics Testimonials Contact" at bounding box center [705, 101] width 701 height 19
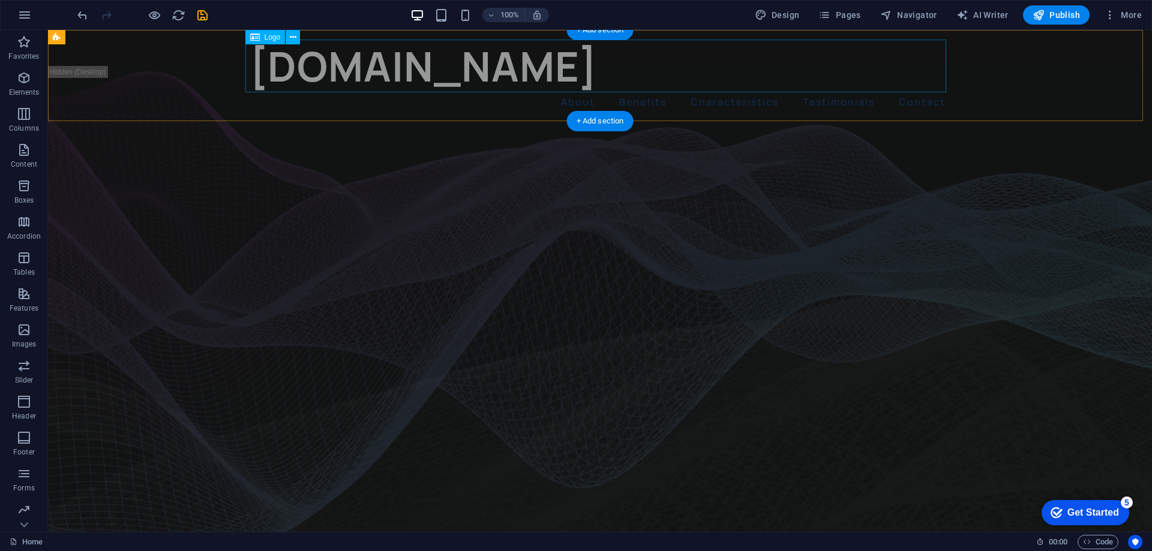
click at [351, 64] on div "[DOMAIN_NAME]" at bounding box center [600, 66] width 701 height 53
click at [250, 64] on div "[DOMAIN_NAME]" at bounding box center [600, 66] width 701 height 53
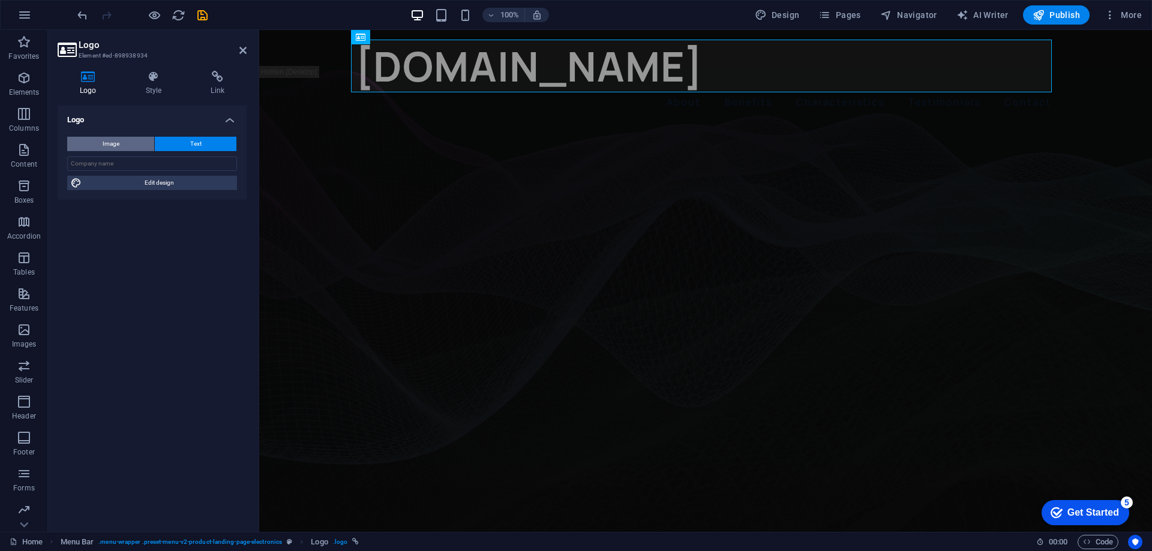
click at [113, 145] on span "Image" at bounding box center [111, 144] width 17 height 14
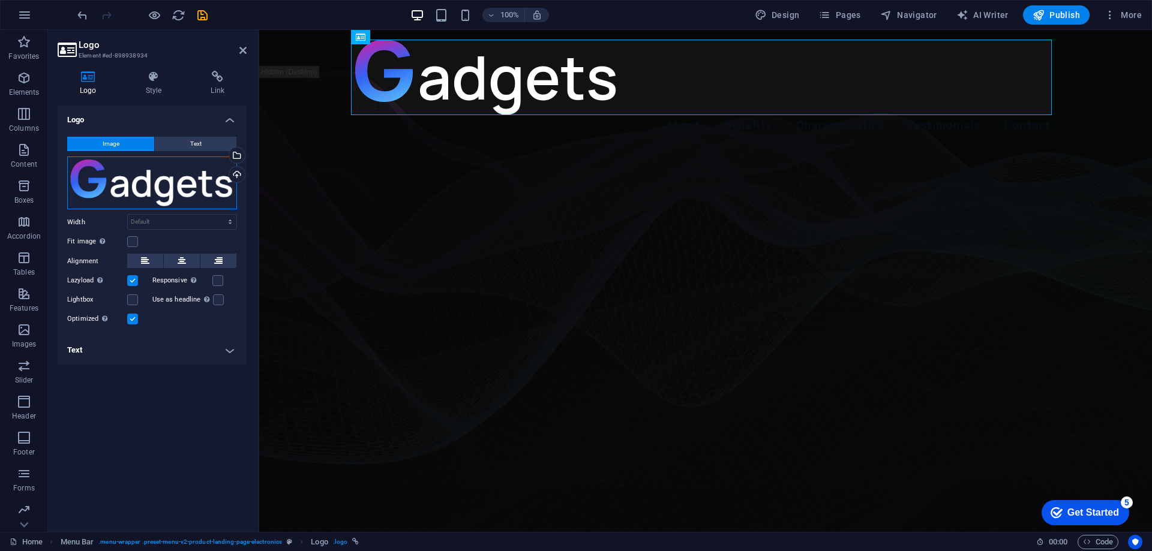
click at [135, 188] on div "Drag files here, click to choose files or select files from Files or our free s…" at bounding box center [152, 183] width 170 height 53
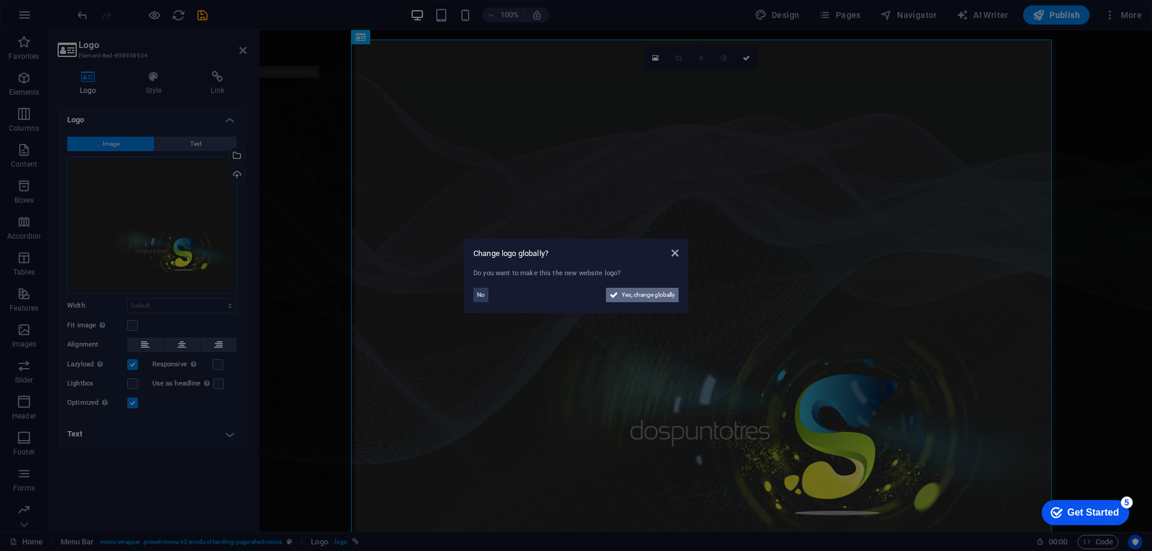
click at [653, 293] on span "Yes, change globally" at bounding box center [648, 295] width 53 height 14
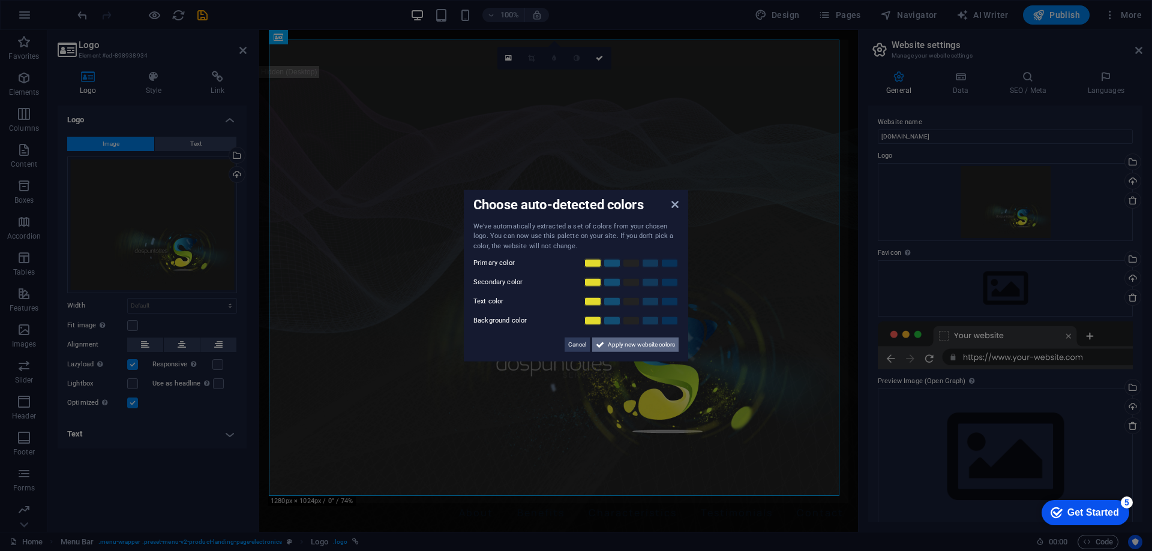
click at [665, 347] on span "Apply new website colors" at bounding box center [641, 345] width 67 height 14
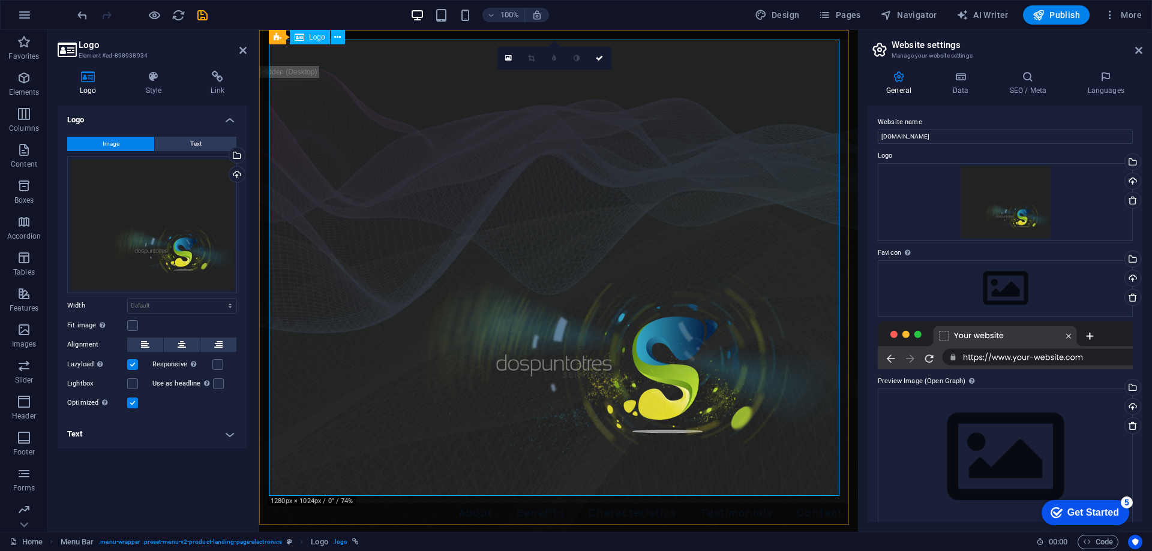
click at [574, 257] on div at bounding box center [559, 272] width 580 height 464
click at [208, 305] on select "Default auto px rem % em vh vw" at bounding box center [182, 306] width 109 height 14
click at [128, 299] on select "Default auto px rem % em vh vw" at bounding box center [182, 306] width 109 height 14
click at [188, 302] on select "Default auto px rem % em vh vw" at bounding box center [182, 306] width 109 height 14
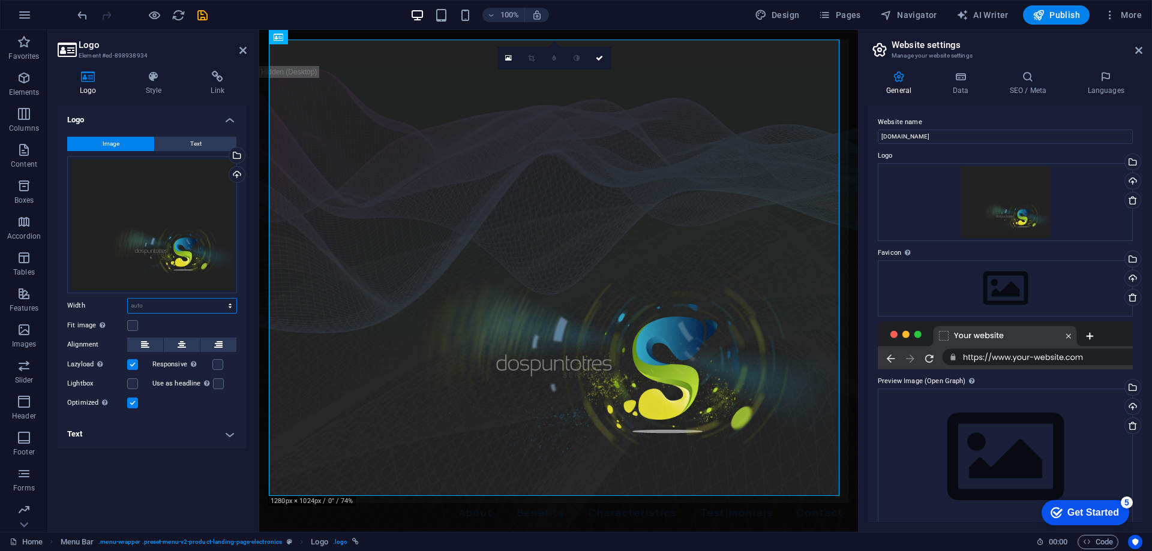
select select "px"
click at [220, 299] on select "Default auto px rem % em vh vw" at bounding box center [182, 306] width 109 height 14
type input "951"
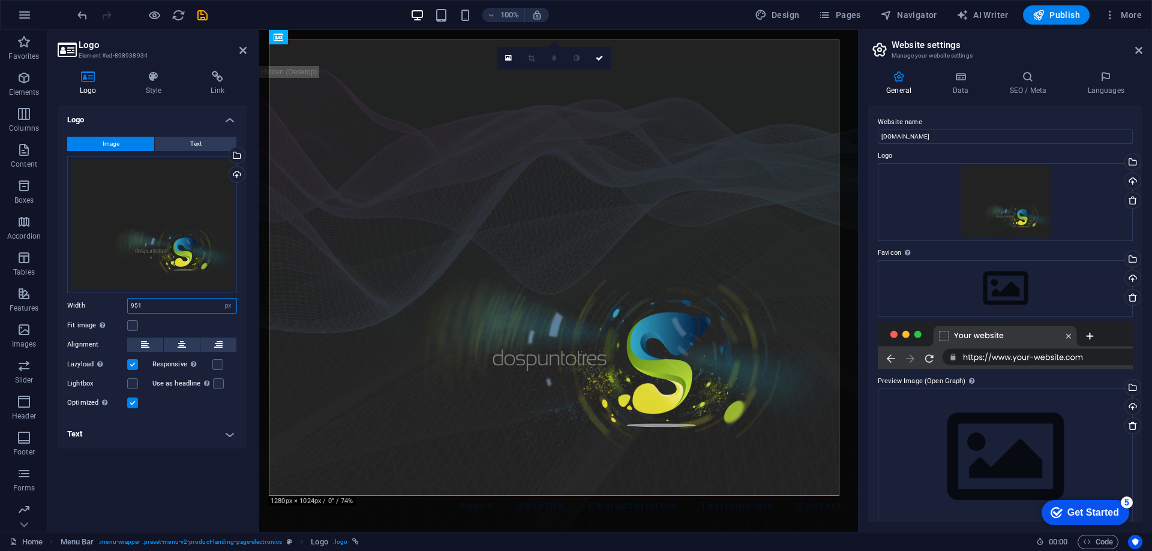
click at [200, 304] on input "951" at bounding box center [182, 306] width 109 height 14
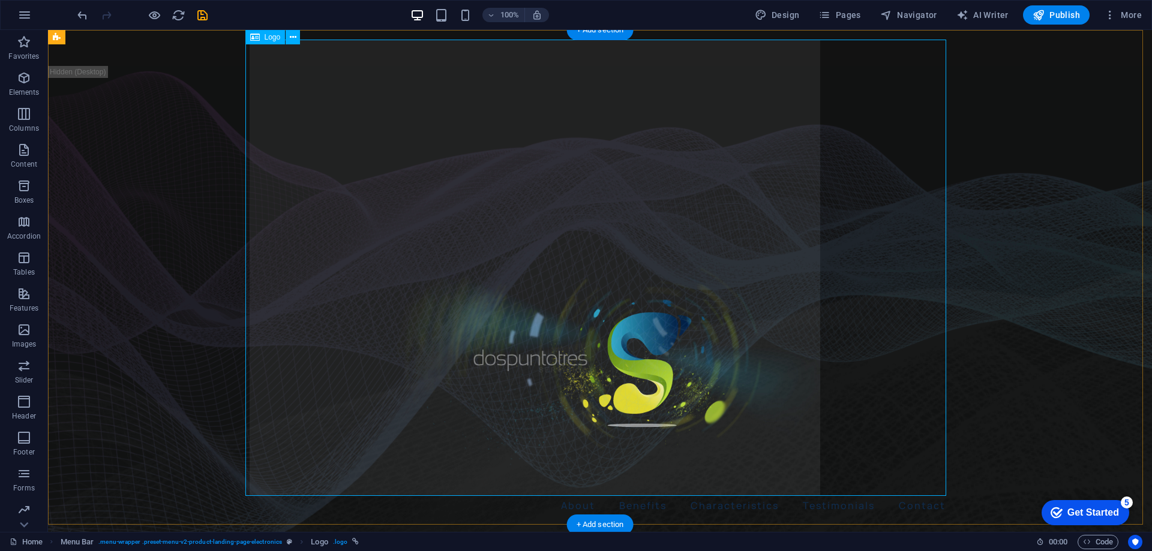
click at [448, 43] on div at bounding box center [600, 268] width 701 height 457
select select "px"
click at [159, 86] on div "About Benefits Characteristics Testimonials Contact" at bounding box center [600, 277] width 1104 height 495
click at [540, 193] on div at bounding box center [600, 268] width 701 height 457
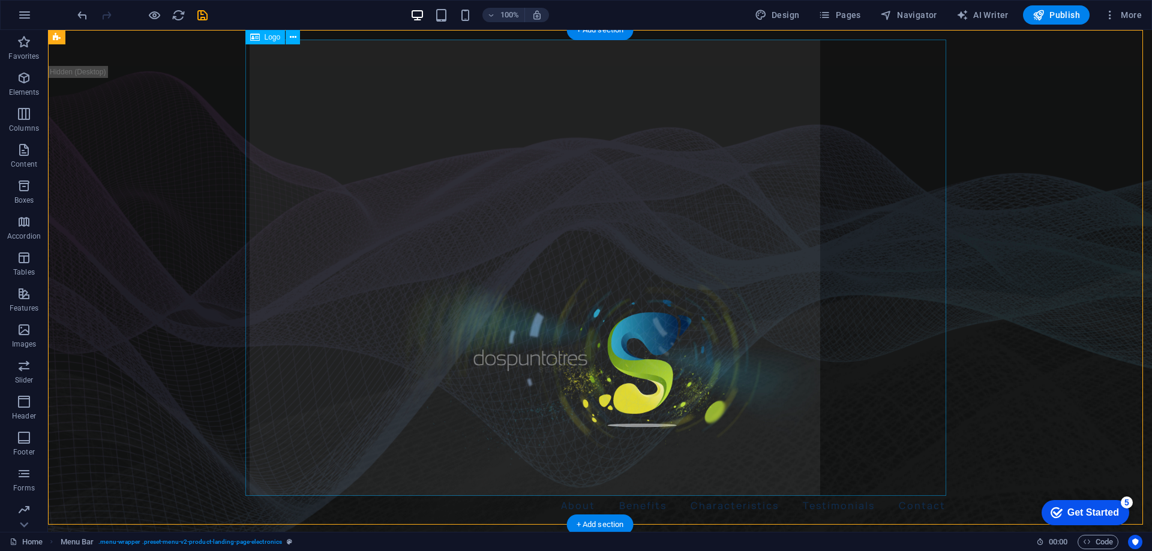
click at [540, 193] on div at bounding box center [600, 268] width 701 height 457
select select "px"
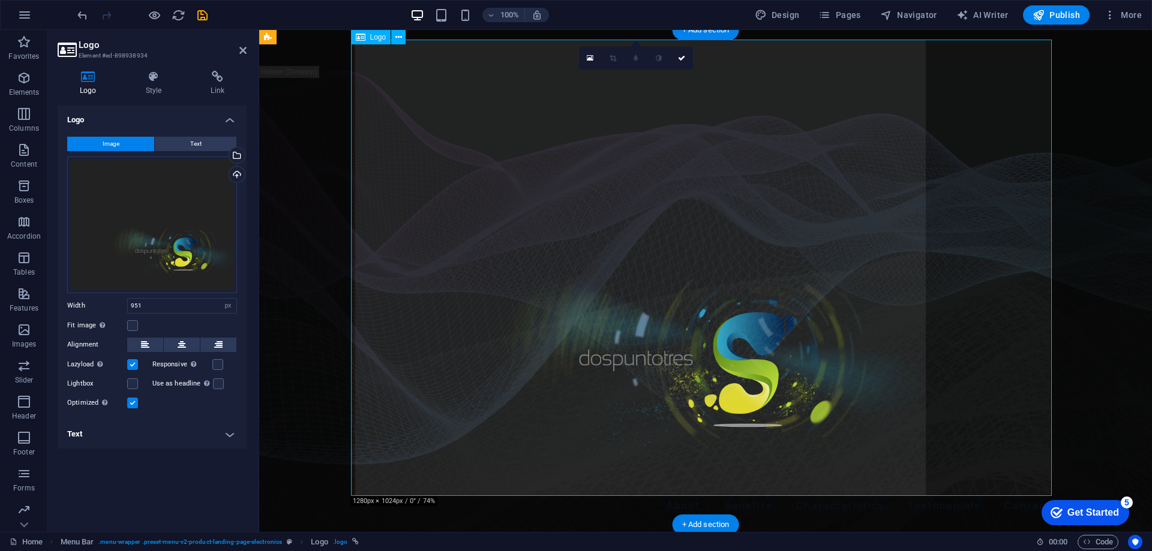
click at [540, 193] on div at bounding box center [705, 268] width 701 height 457
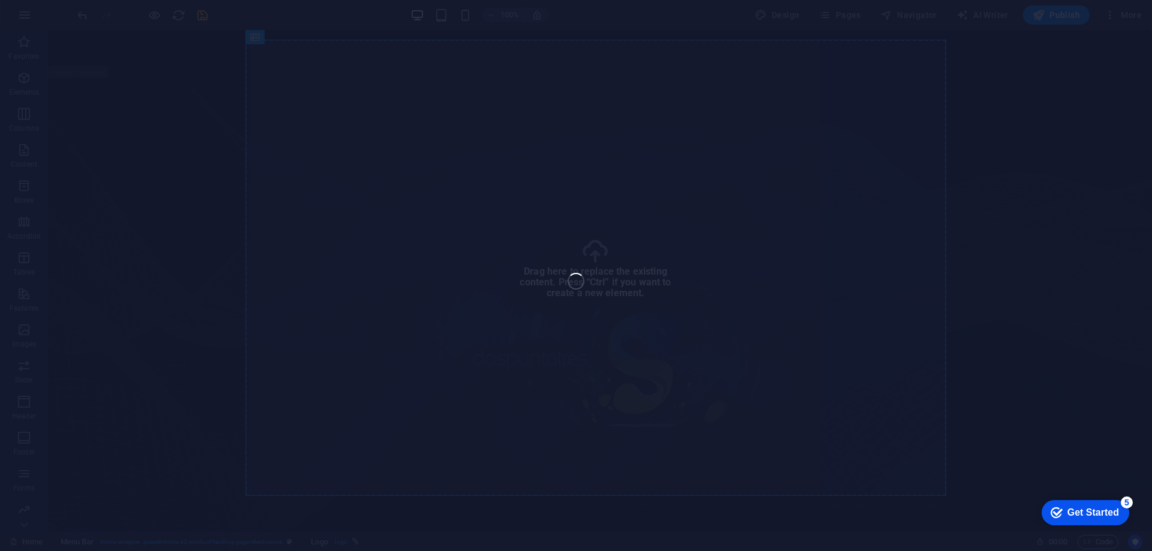
select select "px"
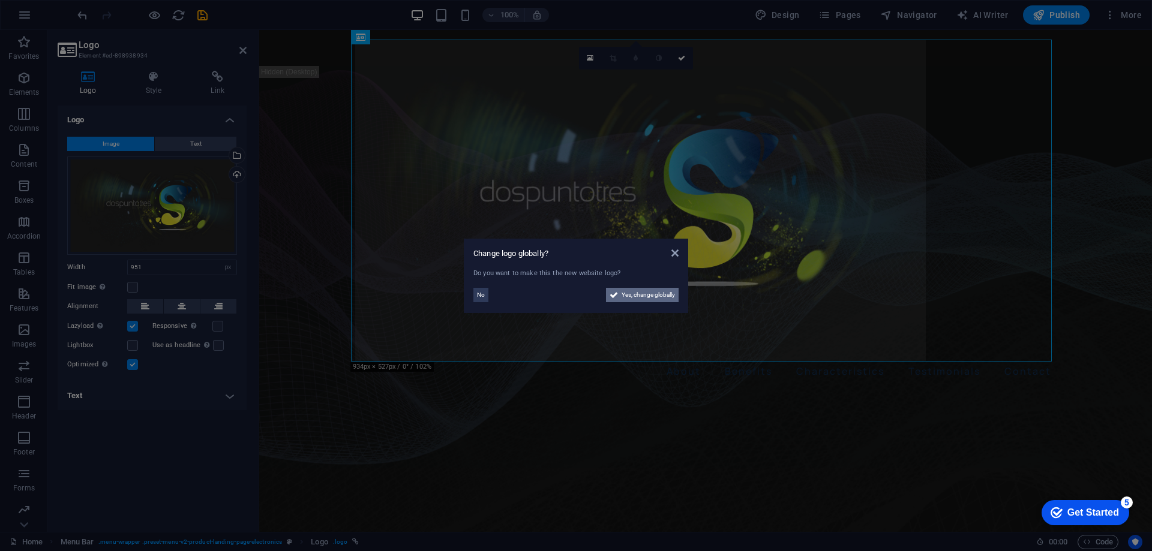
click at [662, 296] on span "Yes, change globally" at bounding box center [648, 295] width 53 height 14
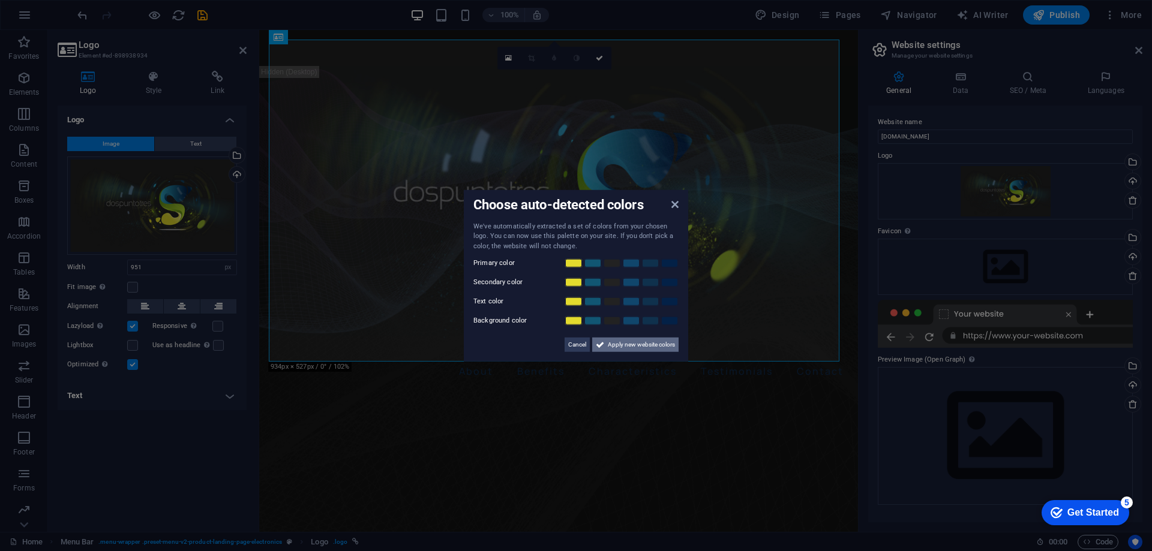
click at [620, 344] on span "Apply new website colors" at bounding box center [641, 345] width 67 height 14
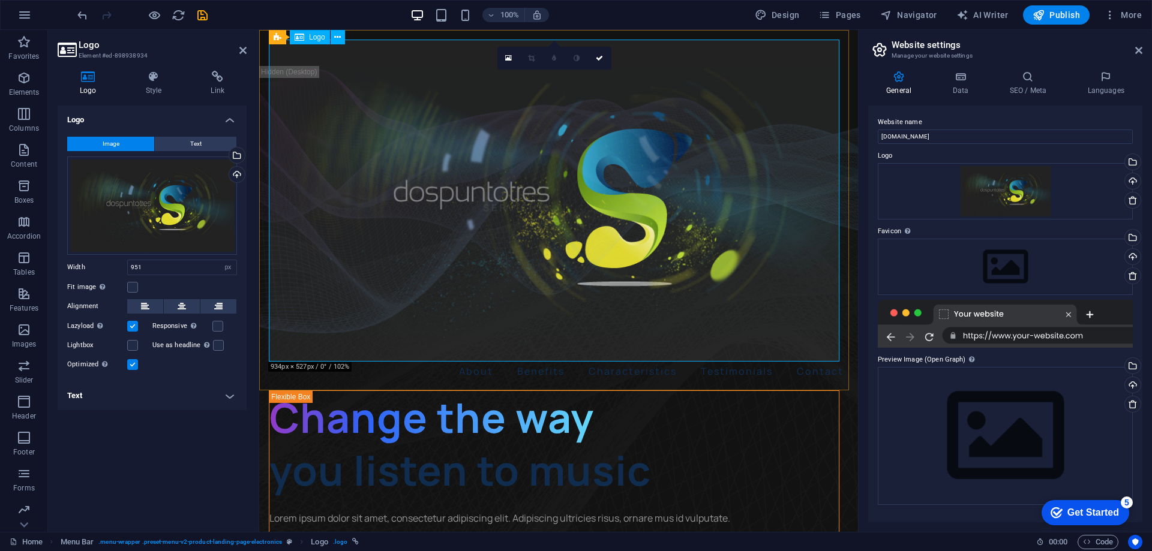
click at [373, 211] on div at bounding box center [559, 201] width 580 height 322
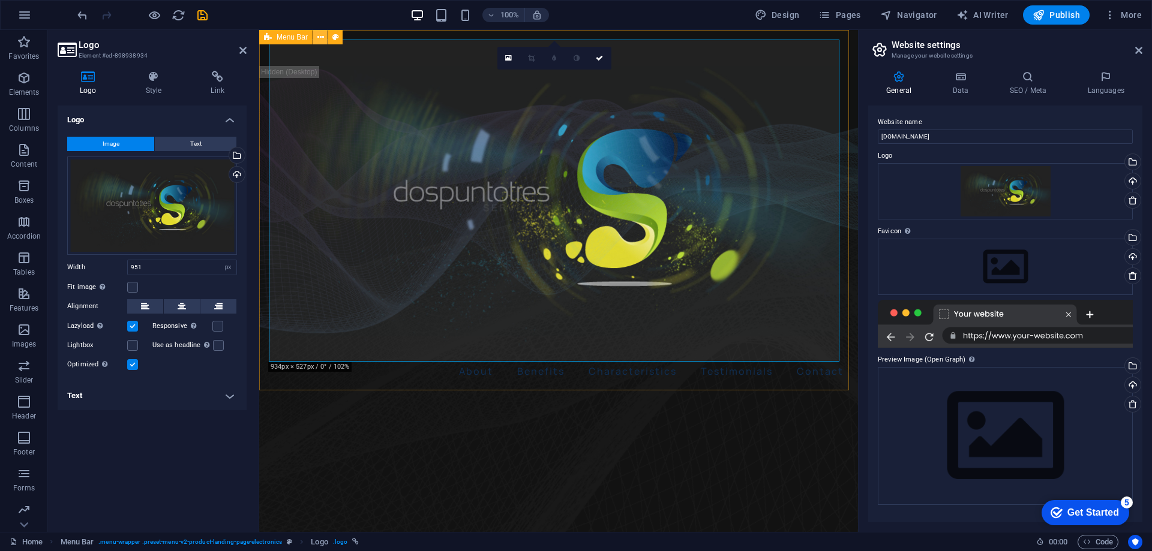
click at [319, 37] on icon at bounding box center [320, 37] width 7 height 13
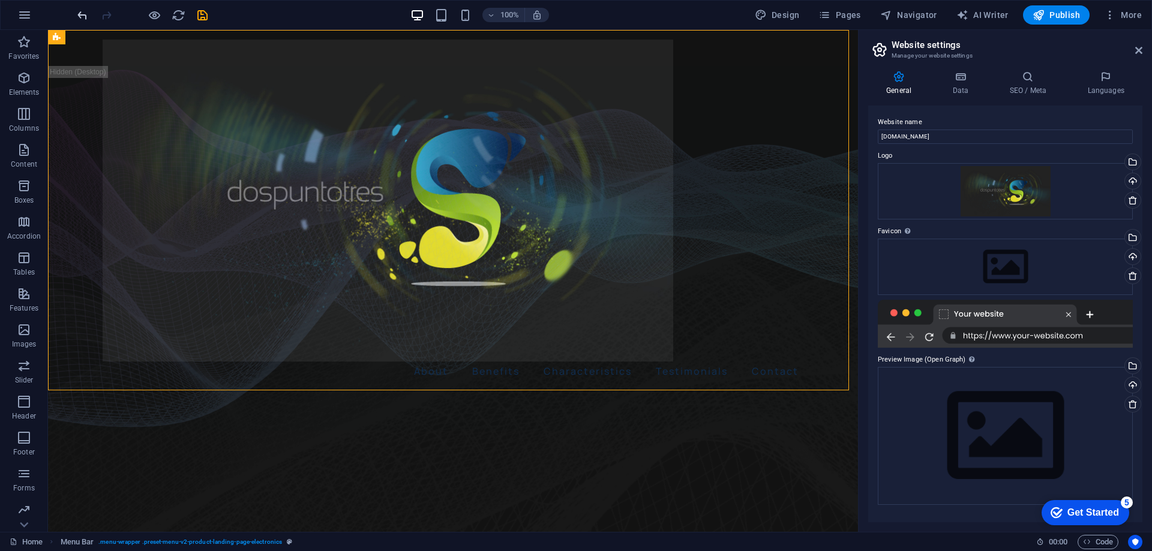
click at [78, 14] on icon "undo" at bounding box center [83, 15] width 14 height 14
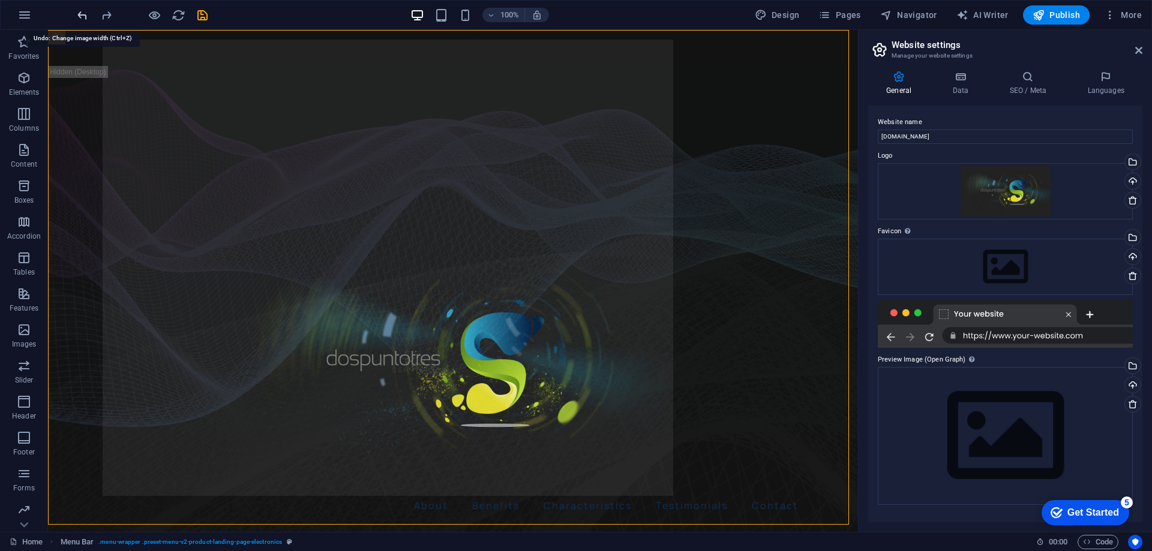
click at [78, 14] on icon "undo" at bounding box center [83, 15] width 14 height 14
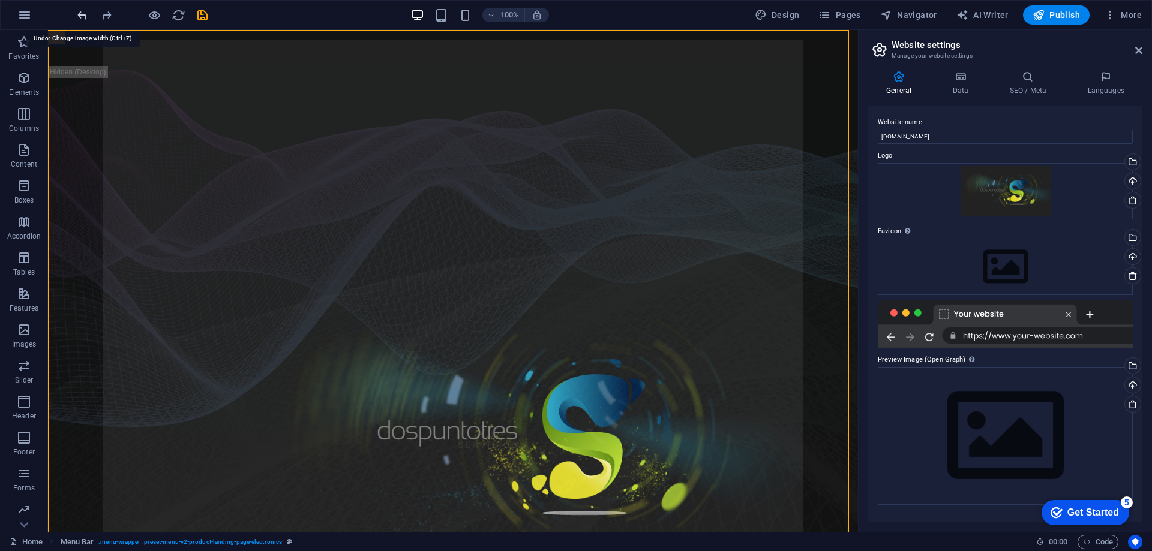
click at [78, 14] on icon "undo" at bounding box center [83, 15] width 14 height 14
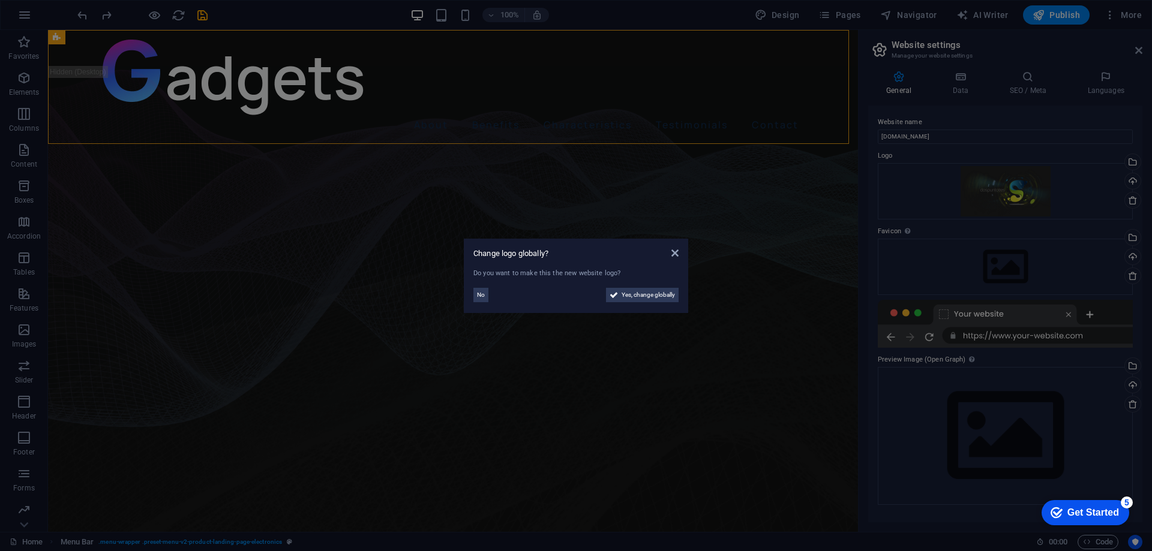
click at [294, 73] on aside "Change logo globally? Do you want to make this the new website logo? No Yes, ch…" at bounding box center [576, 275] width 1152 height 551
click at [294, 73] on div at bounding box center [453, 78] width 701 height 76
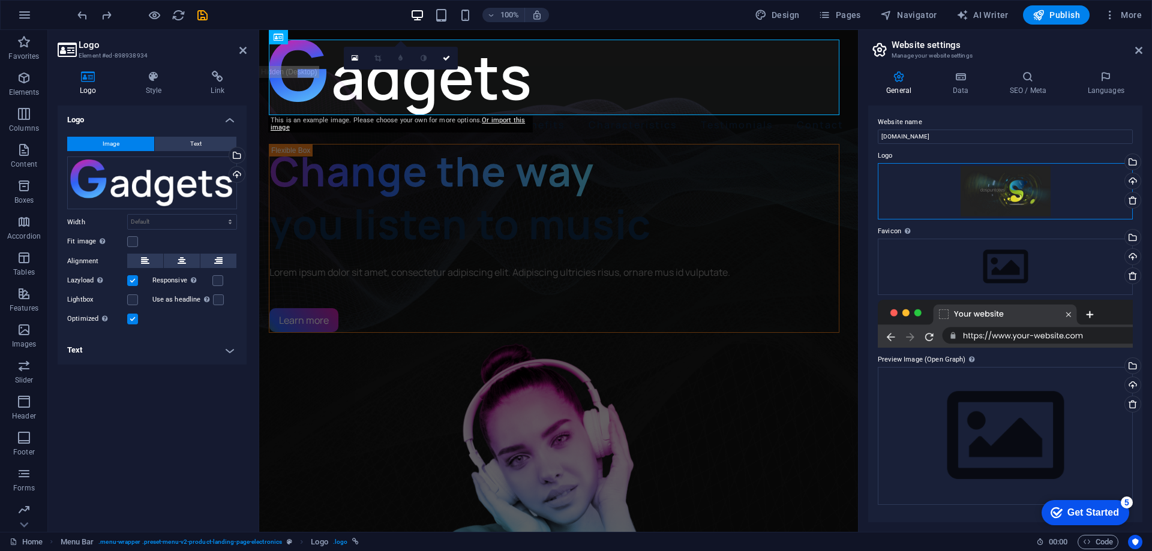
click at [1016, 181] on div "Drag files here, click to choose files or select files from Files or our free s…" at bounding box center [1005, 191] width 255 height 56
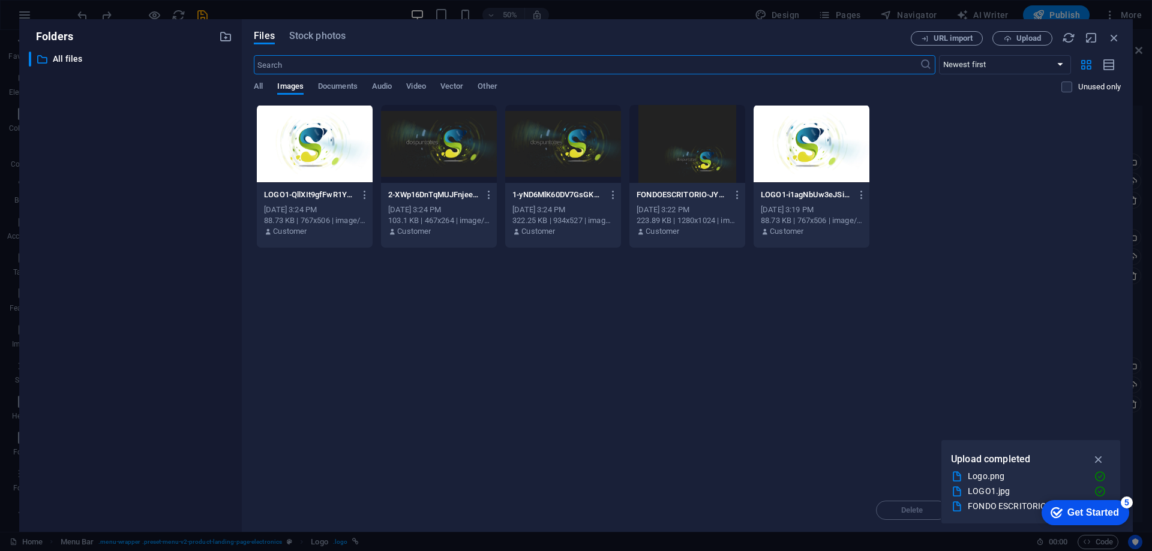
click at [448, 154] on div at bounding box center [439, 144] width 116 height 78
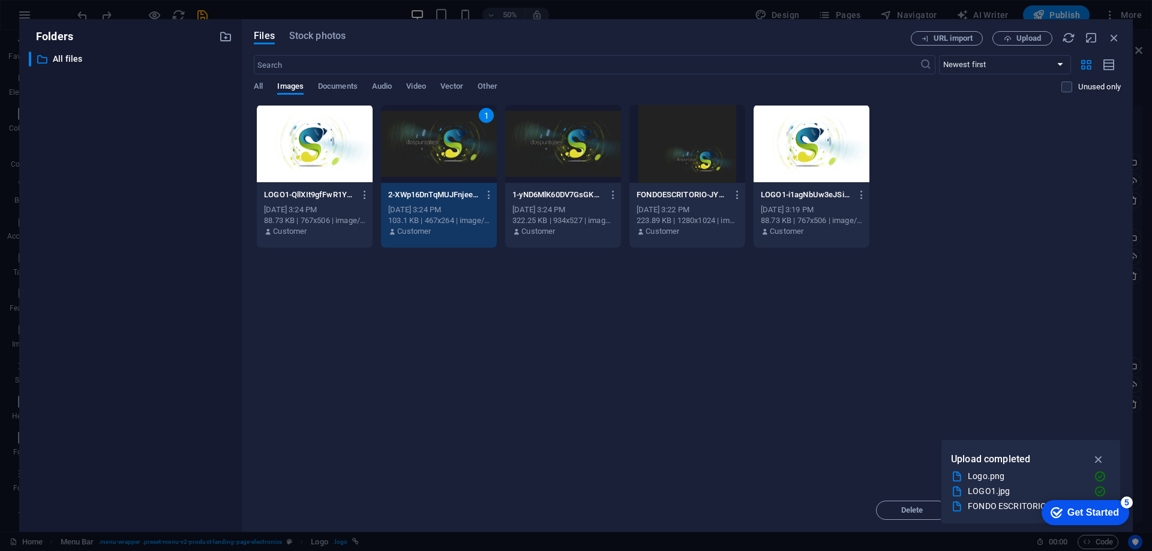
click at [448, 154] on div "1" at bounding box center [439, 144] width 116 height 78
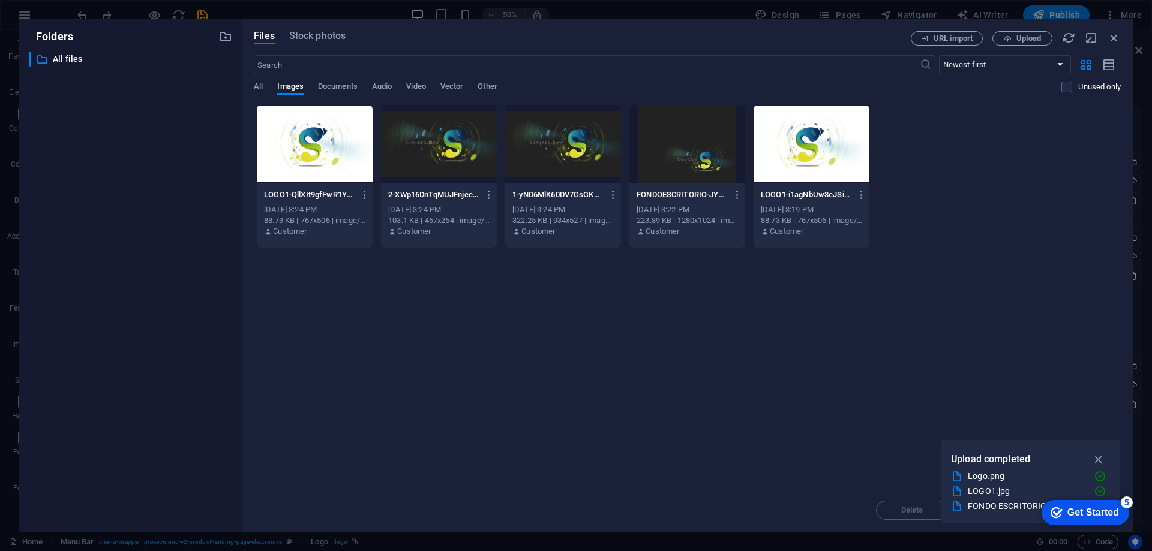
click at [448, 154] on div at bounding box center [439, 144] width 116 height 78
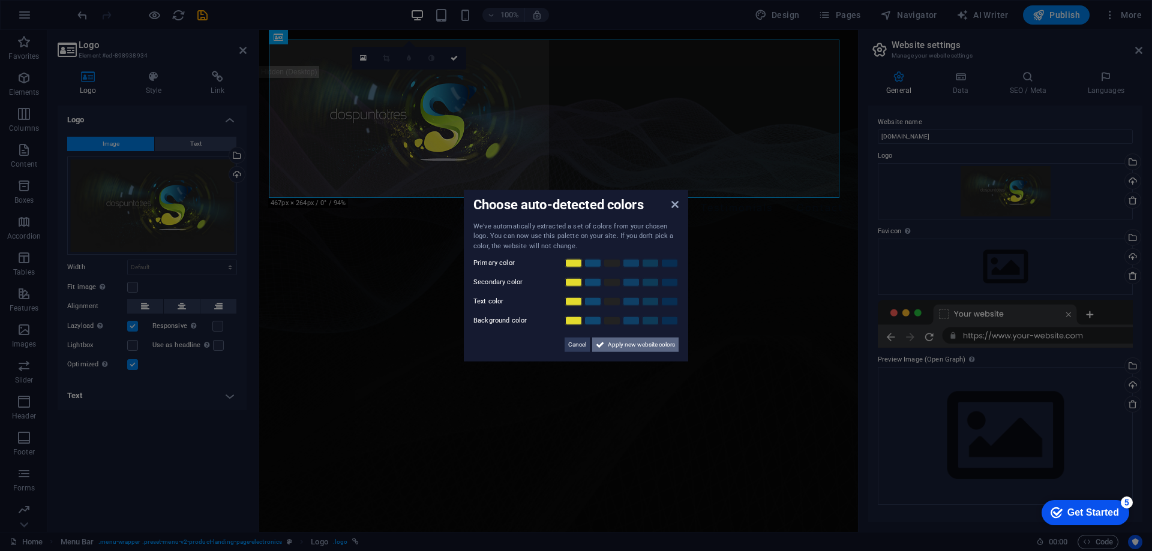
click at [624, 346] on span "Apply new website colors" at bounding box center [641, 345] width 67 height 14
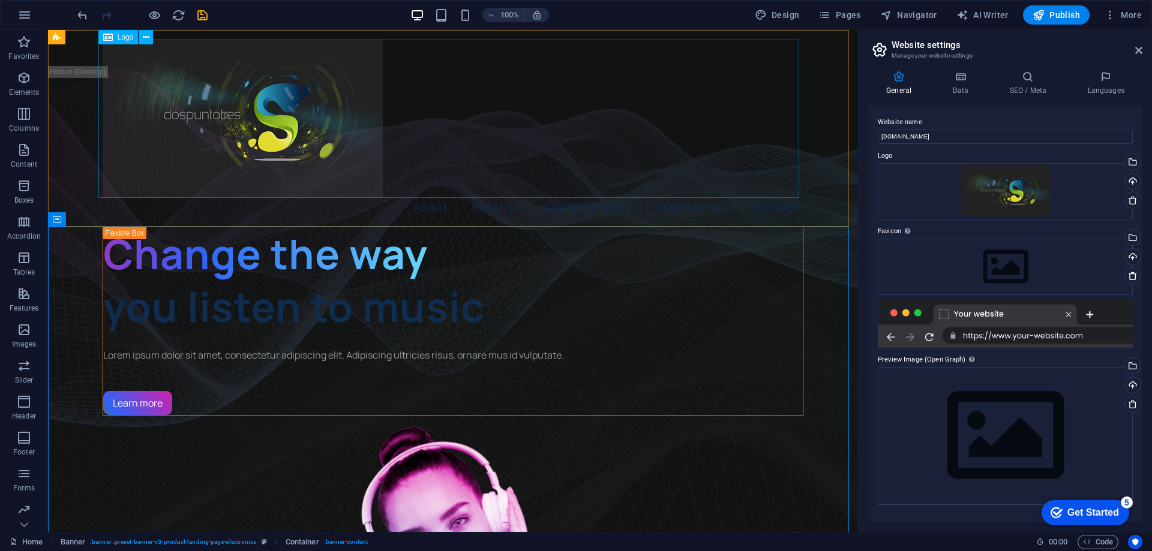
click at [305, 143] on div at bounding box center [453, 119] width 701 height 158
click at [448, 16] on icon "button" at bounding box center [441, 15] width 14 height 14
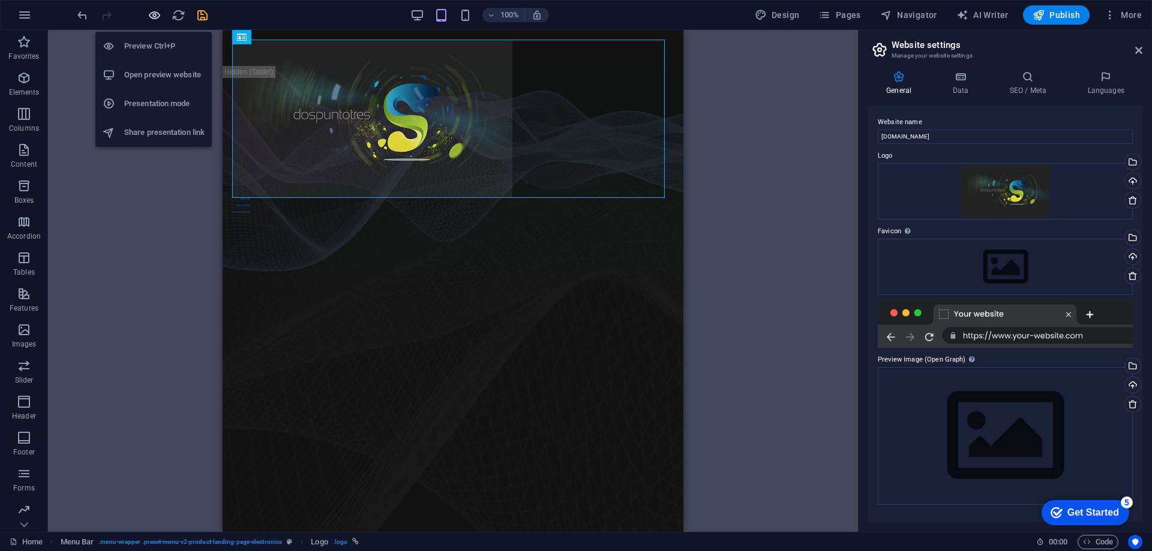
click at [151, 16] on icon "button" at bounding box center [155, 15] width 14 height 14
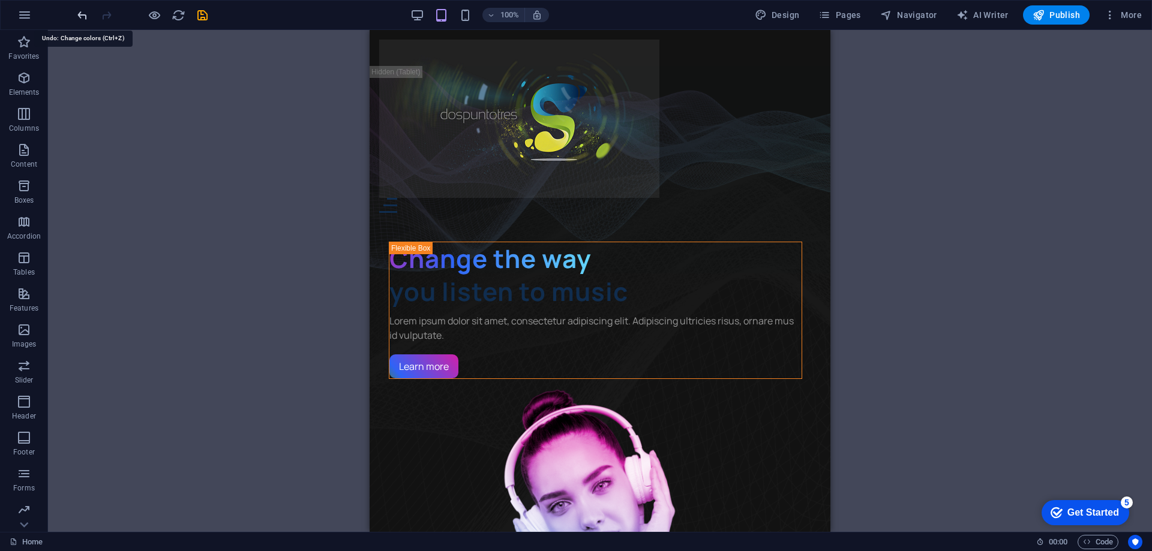
click at [82, 16] on icon "undo" at bounding box center [83, 15] width 14 height 14
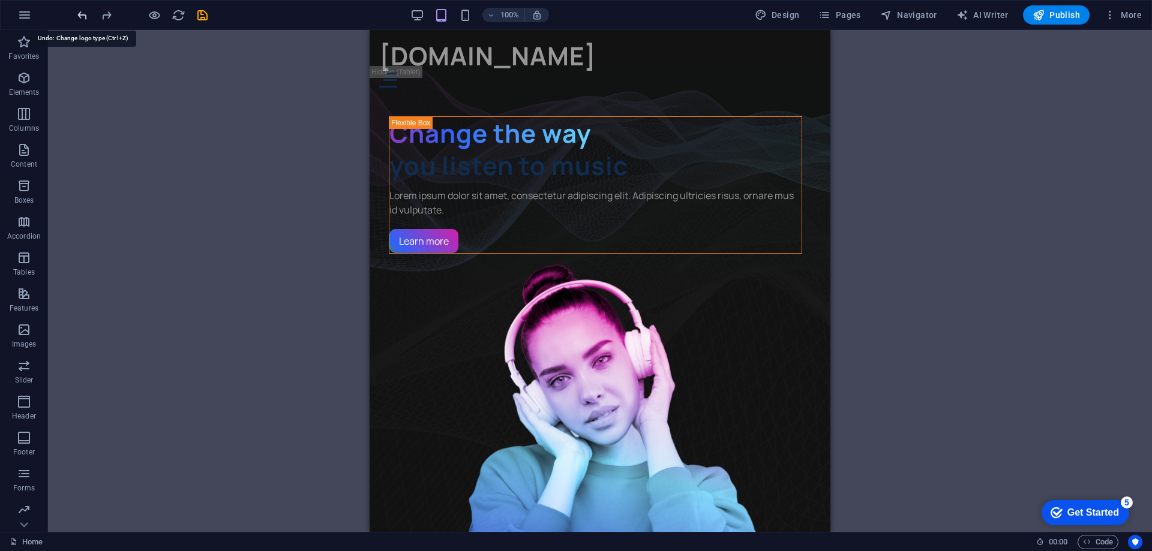
click at [82, 16] on icon "undo" at bounding box center [83, 15] width 14 height 14
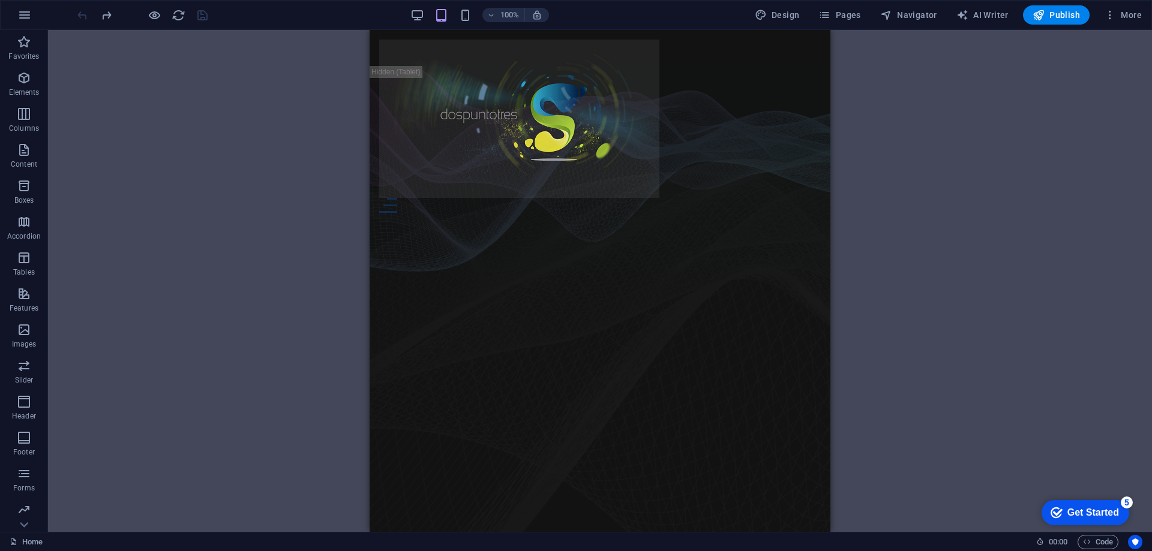
click at [82, 16] on div at bounding box center [142, 14] width 134 height 19
click at [109, 13] on icon "redo" at bounding box center [107, 15] width 14 height 14
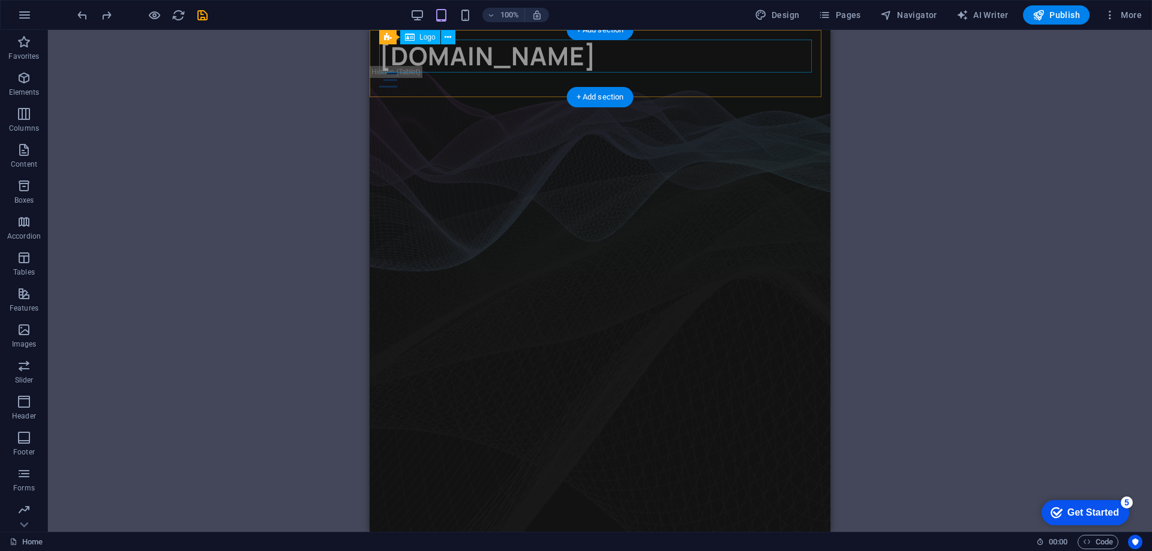
click at [514, 70] on div "[DOMAIN_NAME]" at bounding box center [600, 56] width 442 height 33
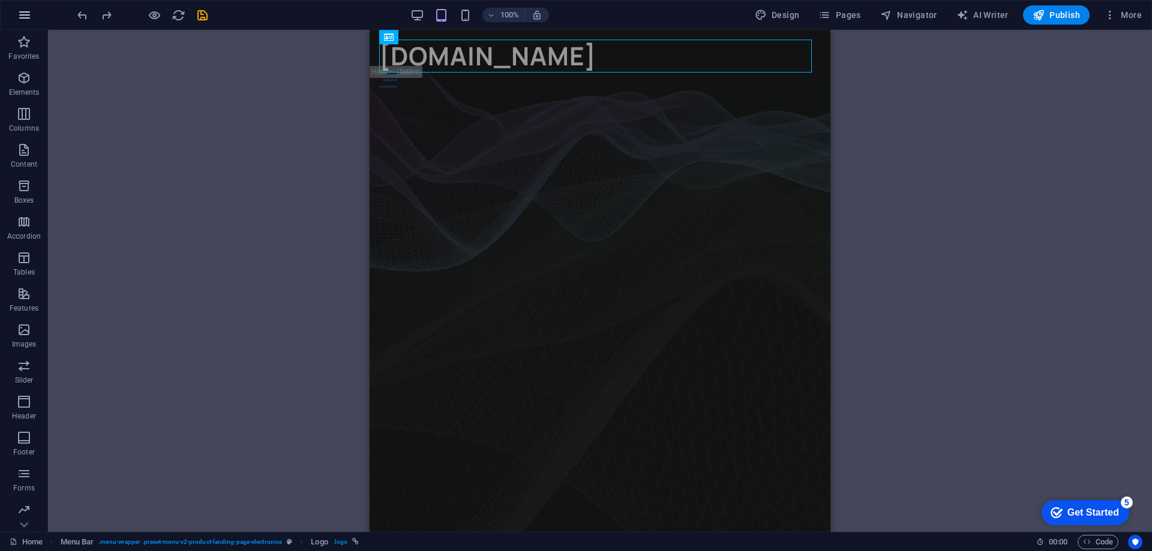
click at [22, 16] on icon "button" at bounding box center [24, 15] width 14 height 14
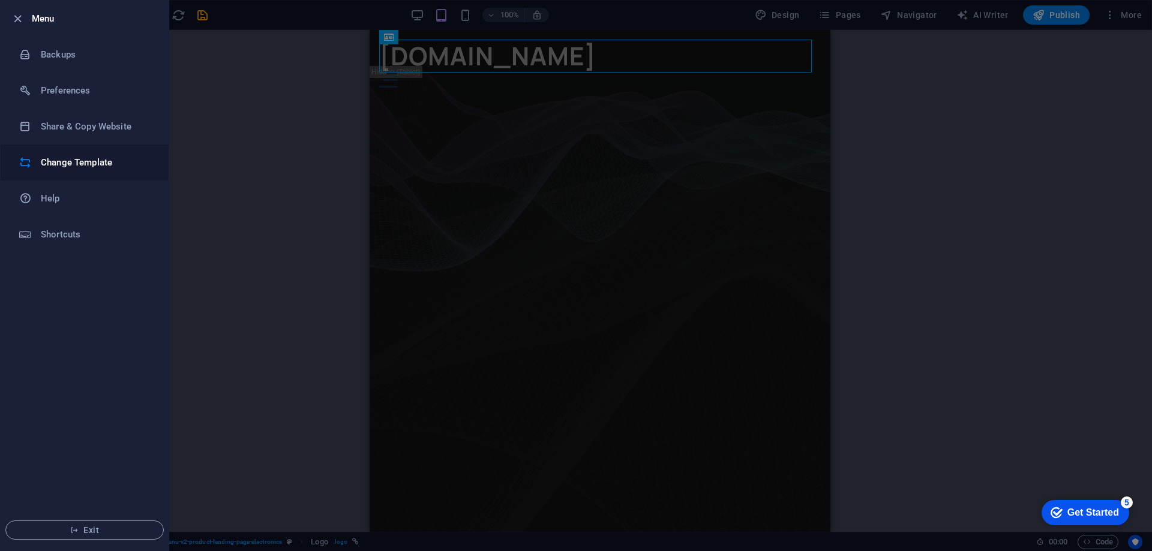
click at [76, 158] on h6 "Change Template" at bounding box center [96, 162] width 111 height 14
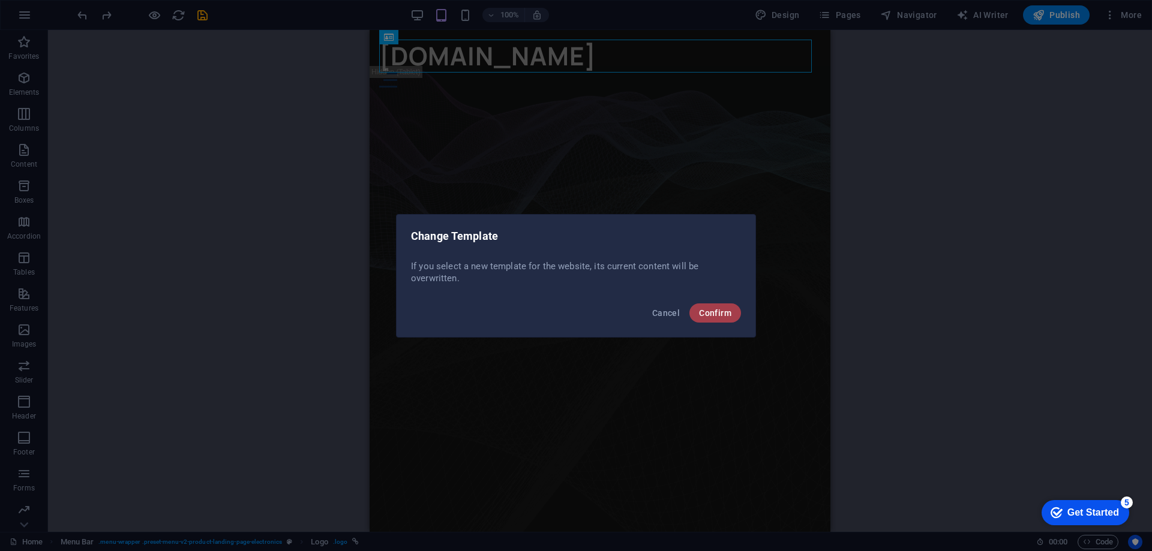
click at [710, 315] on span "Confirm" at bounding box center [715, 313] width 32 height 10
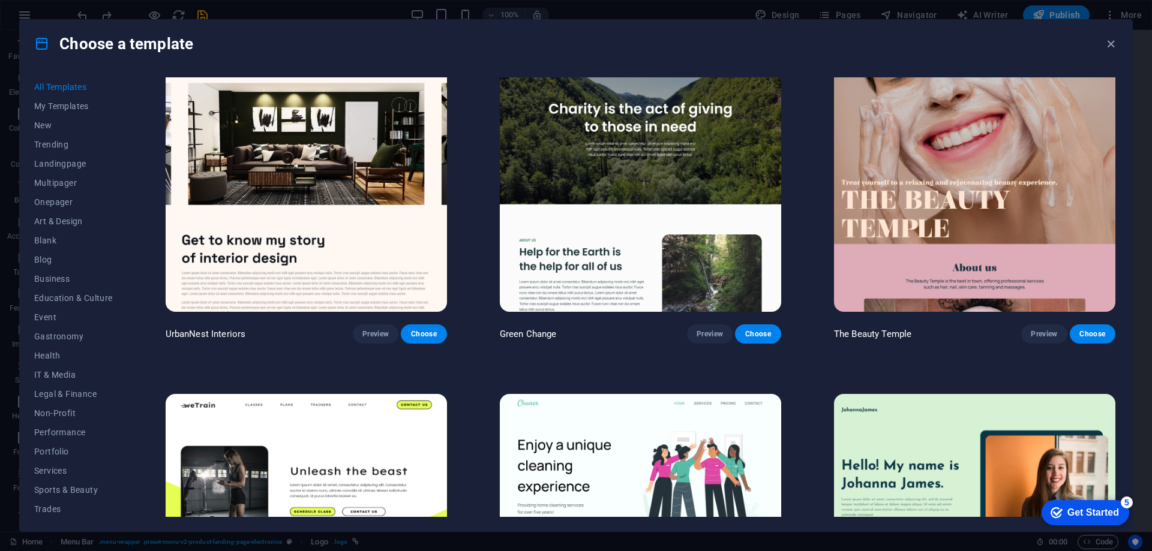
scroll to position [1740, 0]
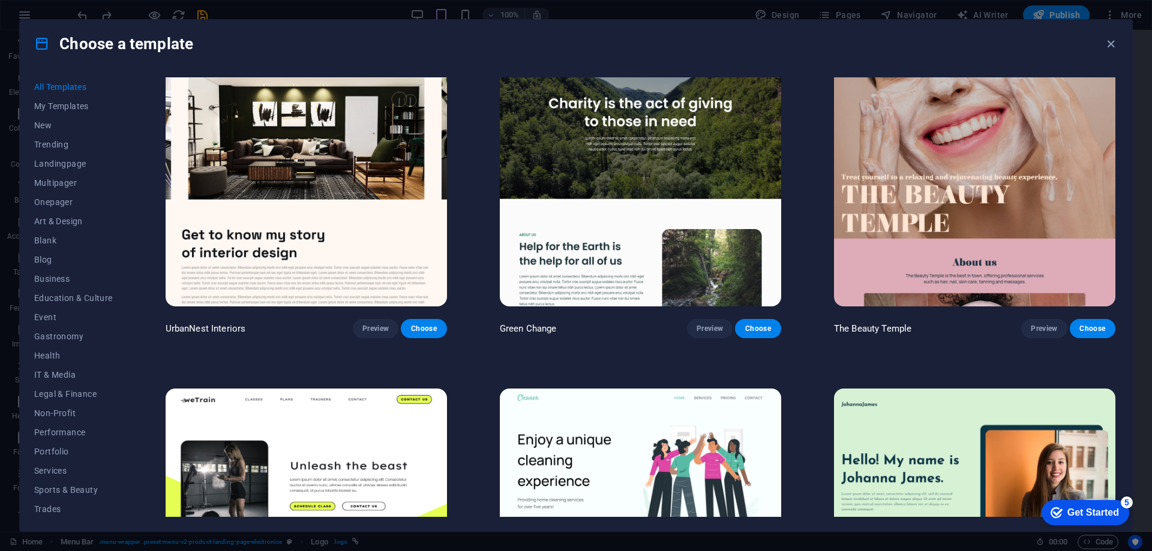
drag, startPoint x: 1120, startPoint y: 123, endPoint x: 1123, endPoint y: 141, distance: 18.2
click at [1123, 141] on div "All Templates My Templates New Trending Landingpage Multipager Onepager Art & D…" at bounding box center [576, 300] width 1112 height 464
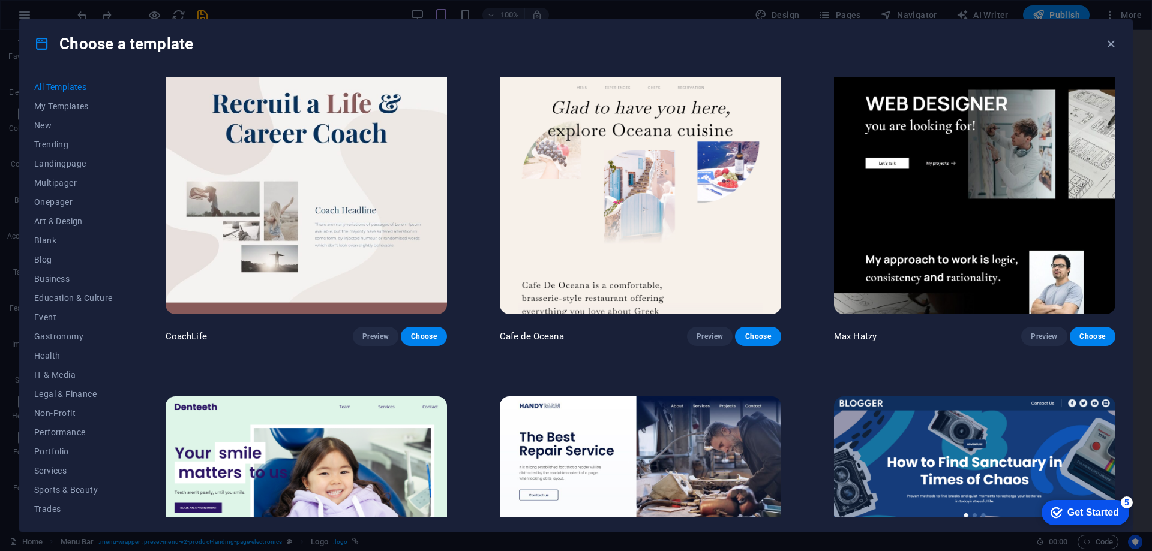
scroll to position [4148, 0]
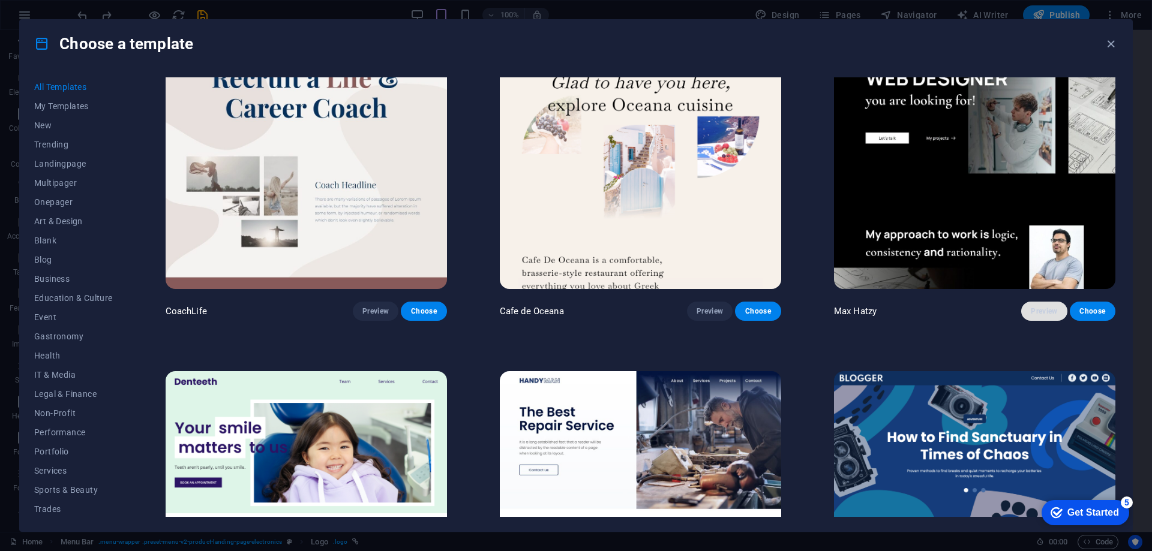
click at [1045, 307] on span "Preview" at bounding box center [1044, 312] width 26 height 10
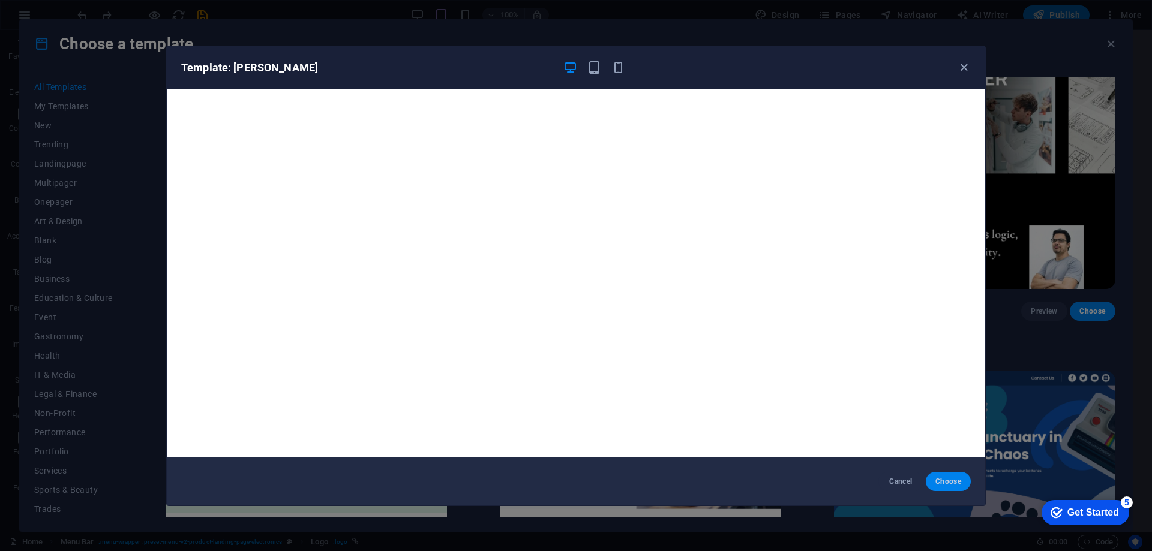
click at [944, 479] on span "Choose" at bounding box center [948, 482] width 26 height 10
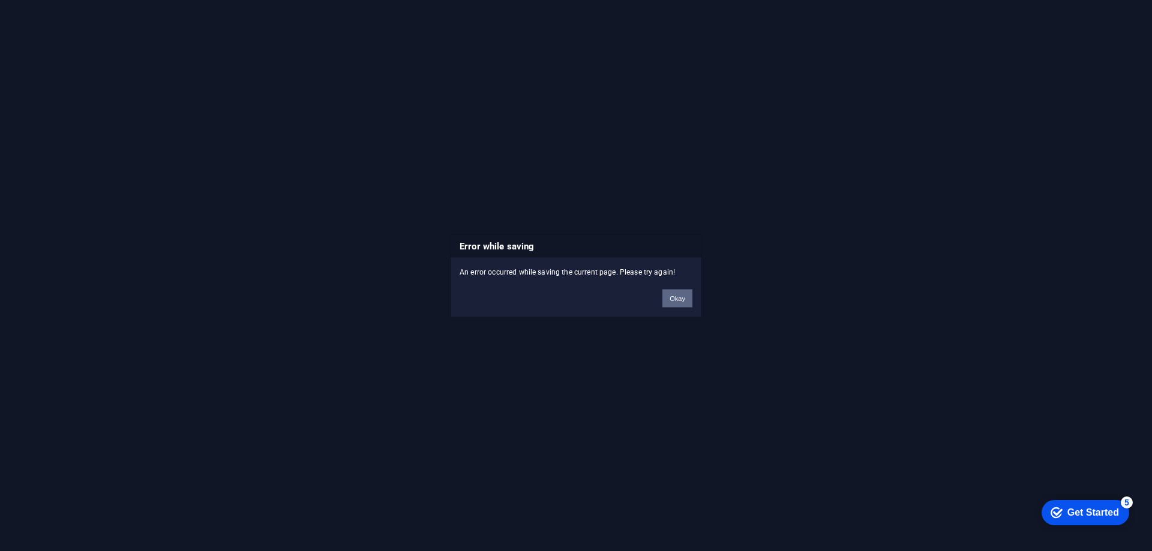
click at [680, 298] on button "Okay" at bounding box center [677, 298] width 30 height 18
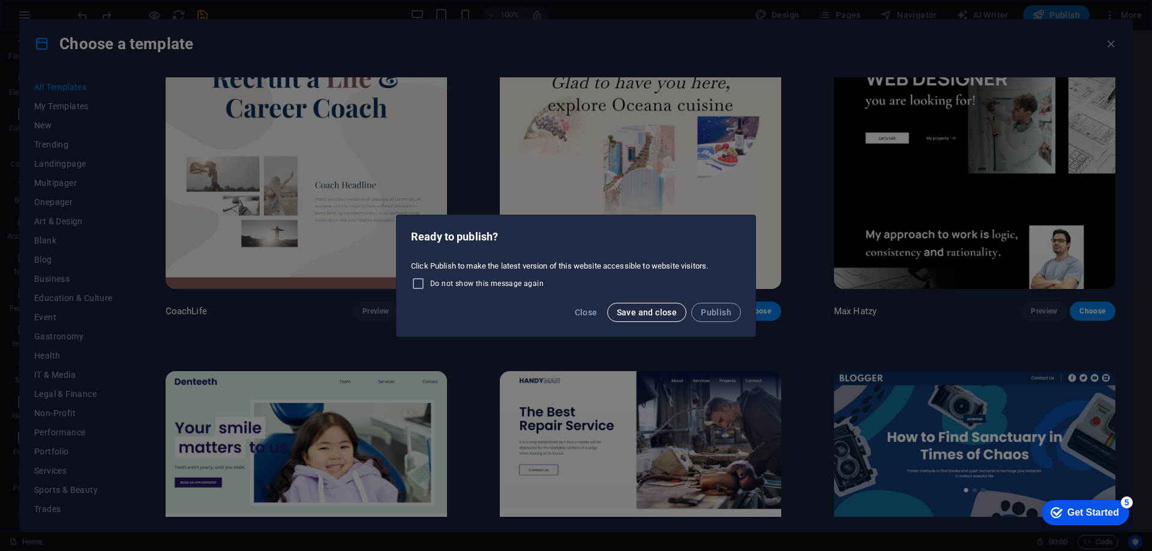
click at [661, 311] on span "Save and close" at bounding box center [647, 313] width 61 height 10
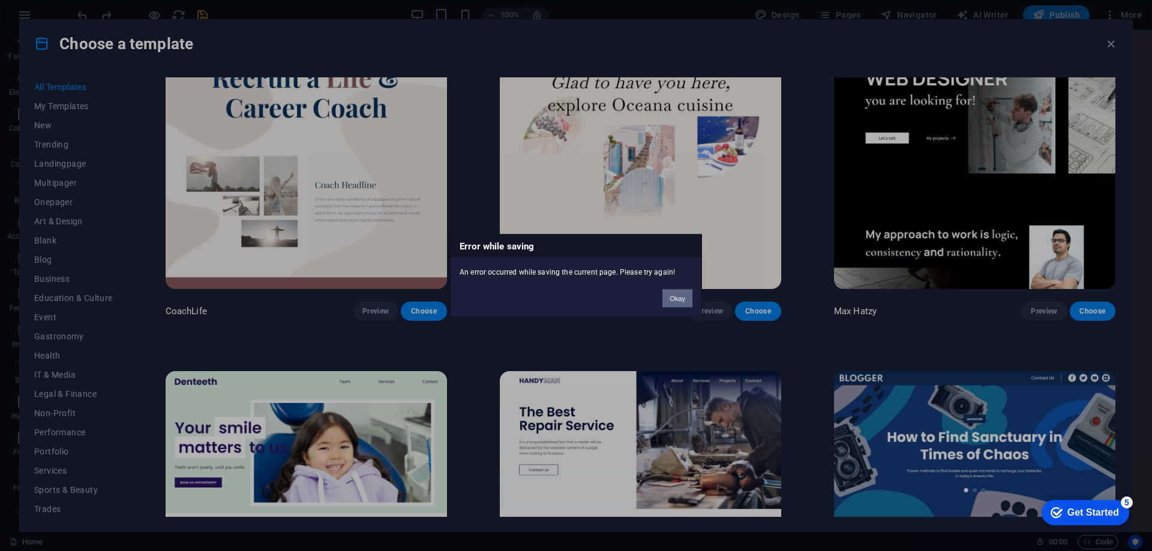
click at [680, 296] on button "Okay" at bounding box center [677, 298] width 30 height 18
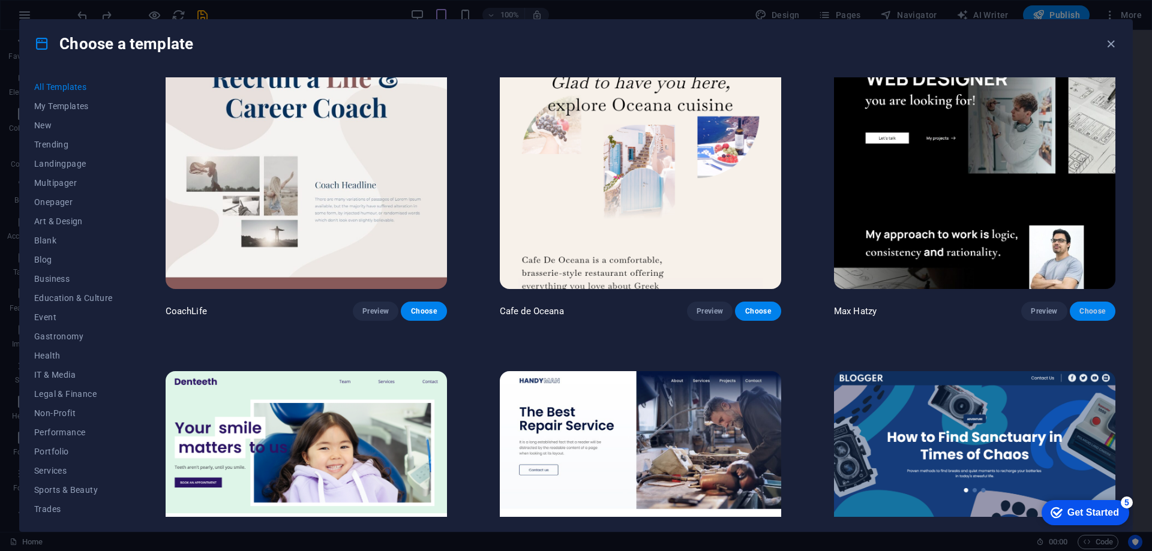
click at [1092, 307] on span "Choose" at bounding box center [1092, 312] width 26 height 10
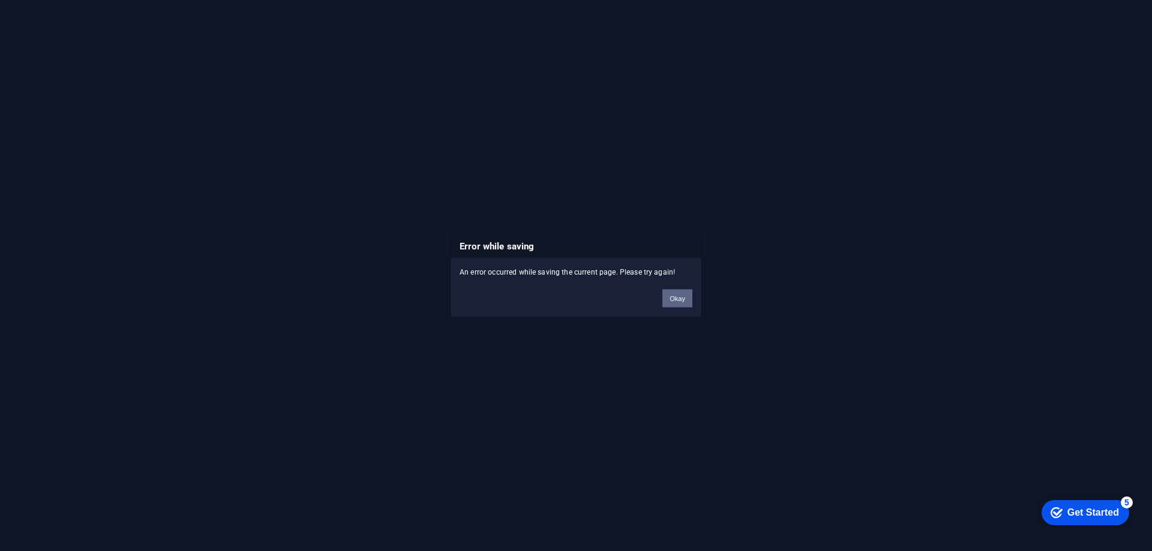
click at [670, 299] on button "Okay" at bounding box center [677, 298] width 30 height 18
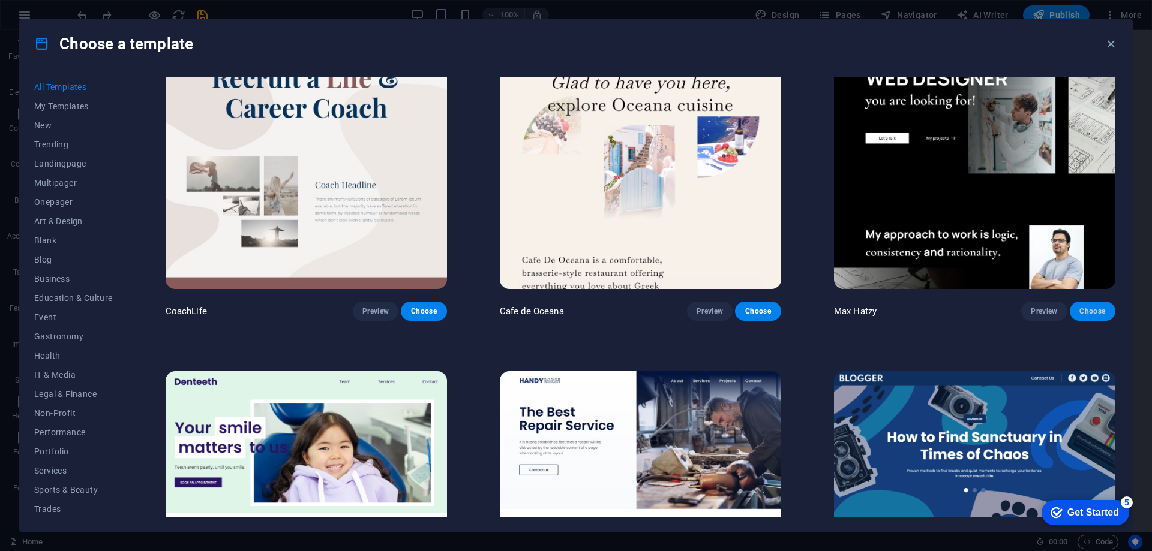
click at [1099, 307] on span "Choose" at bounding box center [1092, 312] width 26 height 10
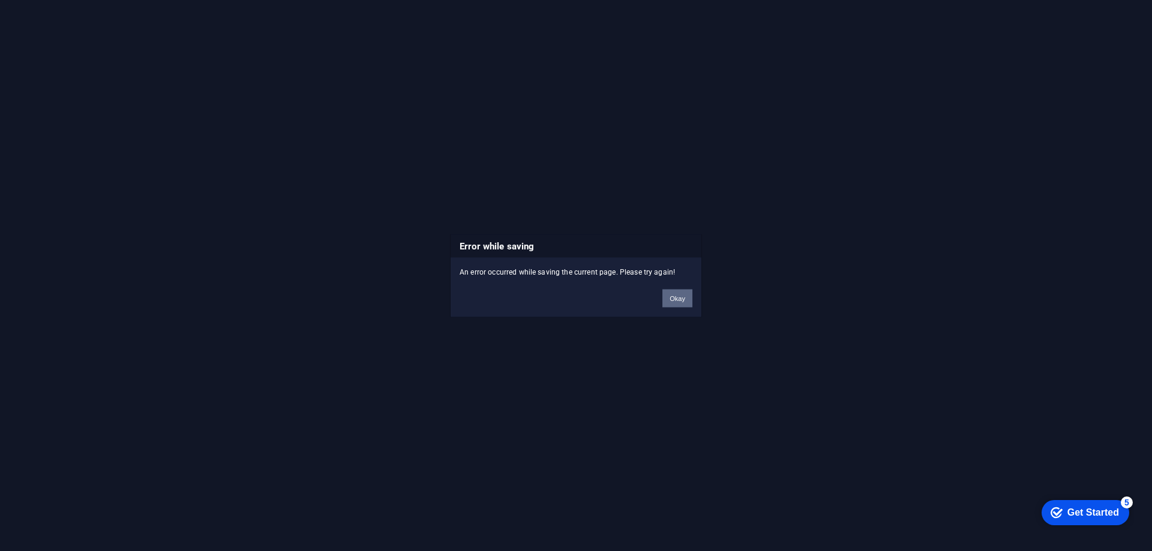
click at [679, 300] on button "Okay" at bounding box center [677, 298] width 30 height 18
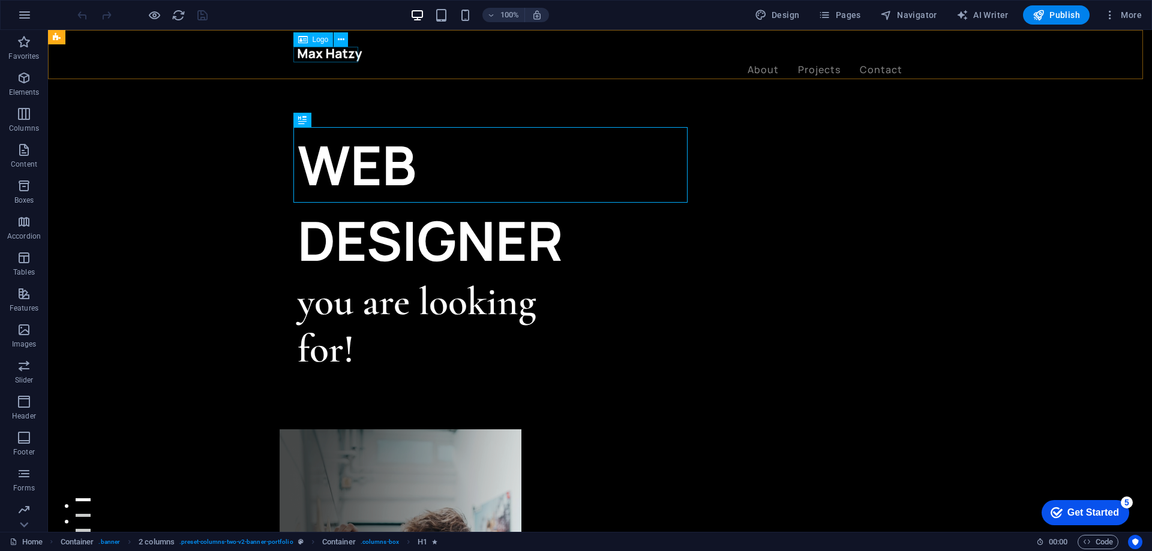
click at [334, 54] on div at bounding box center [600, 55] width 605 height 16
select select "px"
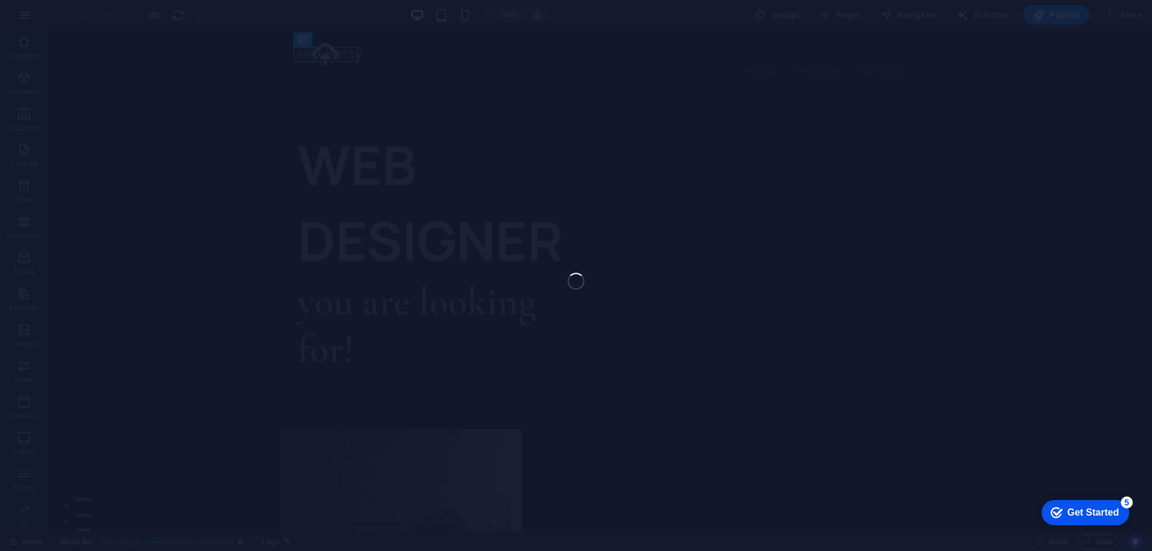
select select "px"
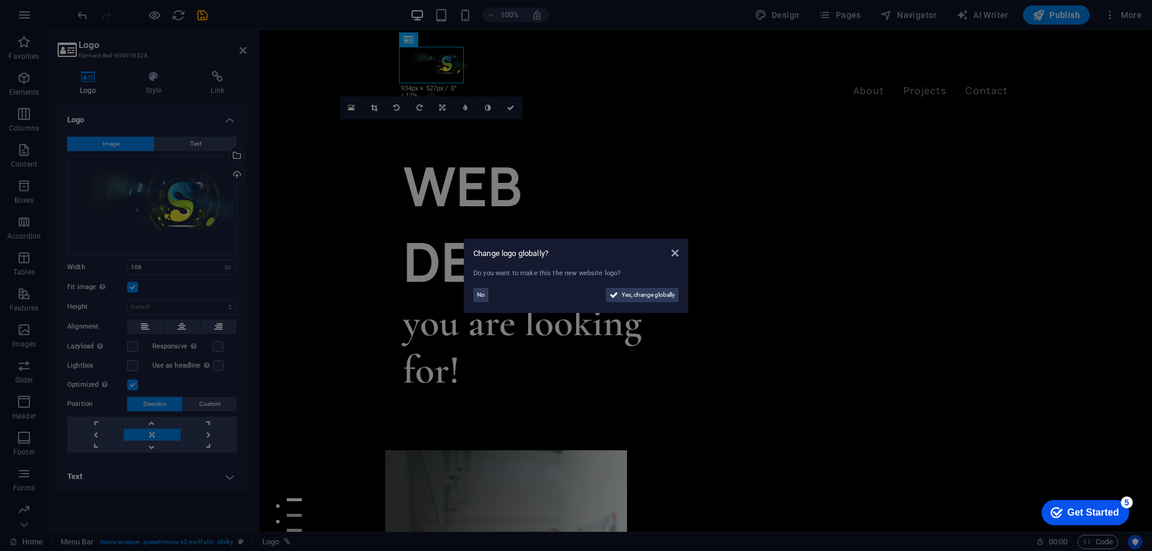
click at [504, 69] on aside "Change logo globally? Do you want to make this the new website logo? No Yes, ch…" at bounding box center [576, 275] width 1152 height 551
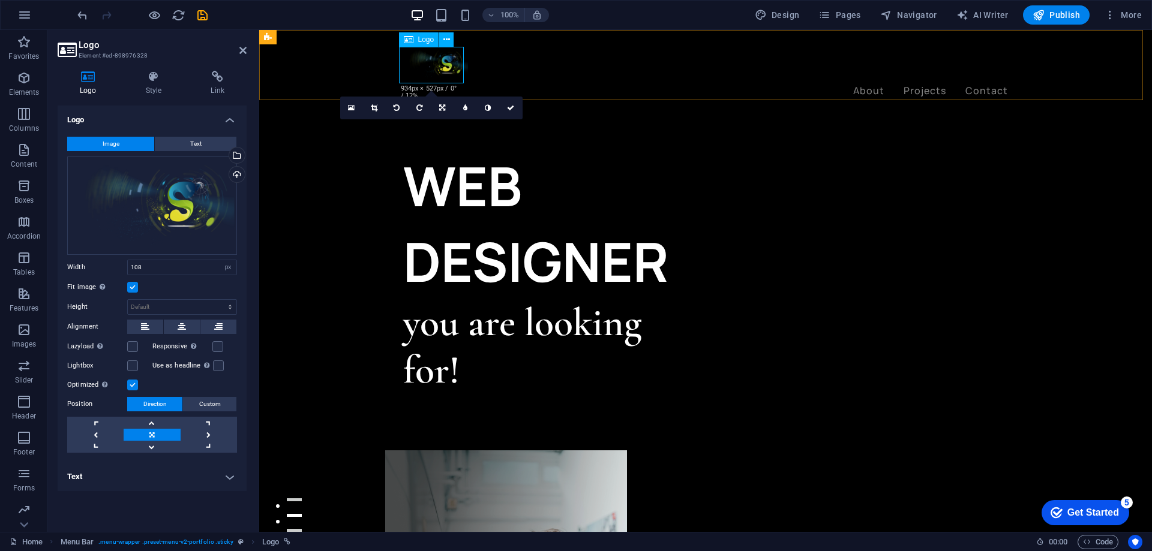
click at [452, 68] on div at bounding box center [705, 65] width 605 height 37
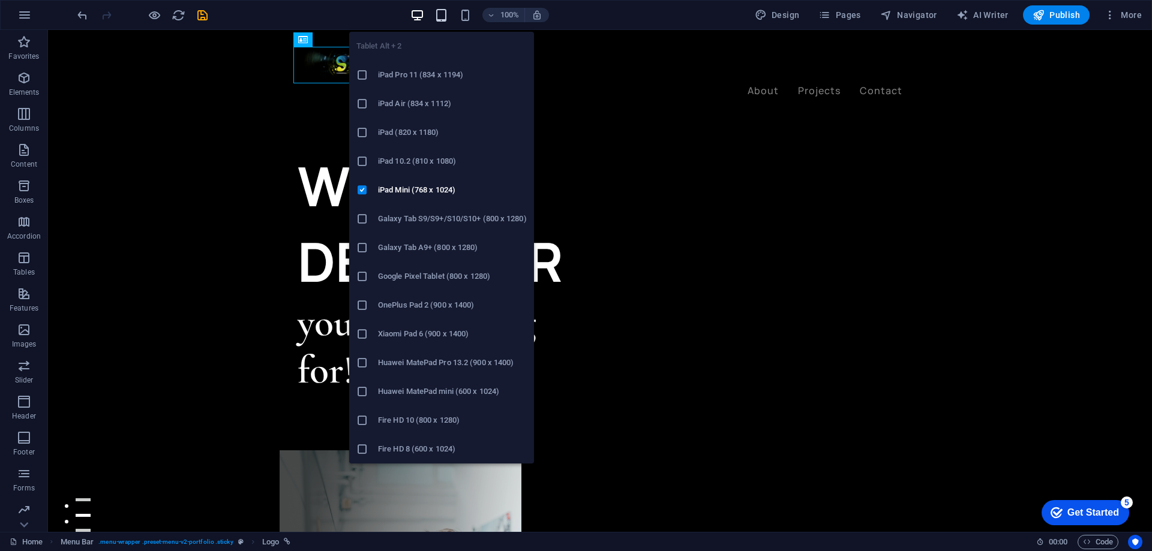
click at [443, 13] on icon "button" at bounding box center [441, 15] width 14 height 14
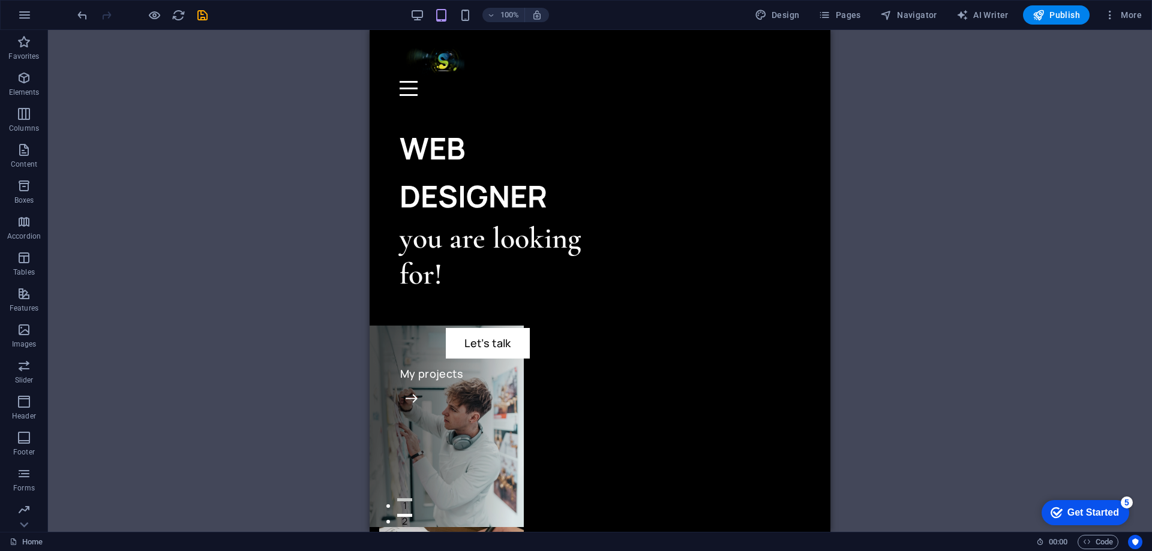
click at [968, 232] on div "H1 Container 2 columns 2 columns Container H2 Menu Bar Menu Logo Container Butt…" at bounding box center [600, 281] width 1104 height 502
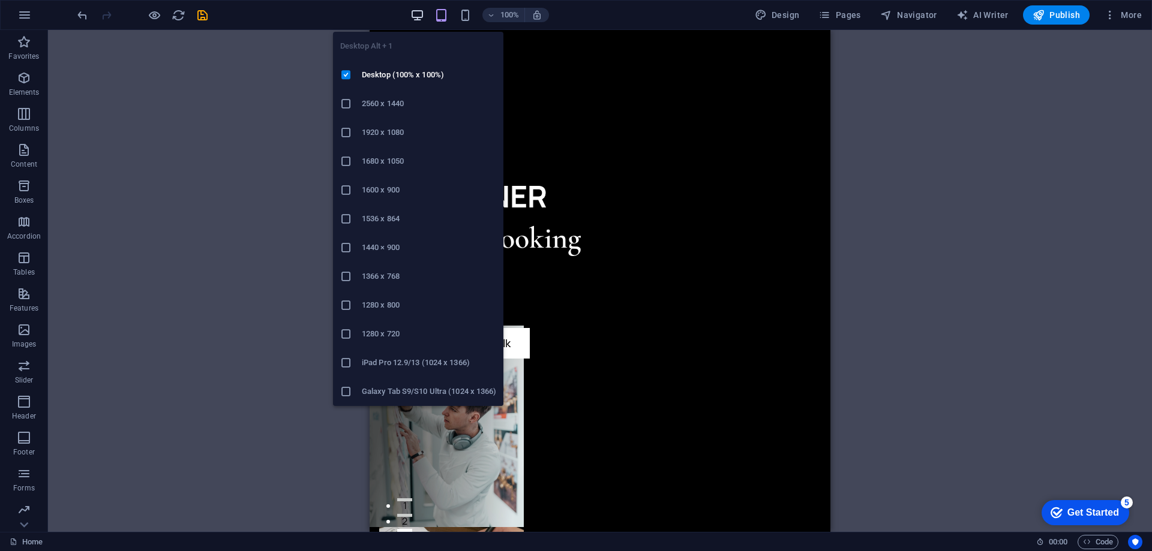
click at [422, 16] on icon "button" at bounding box center [417, 15] width 14 height 14
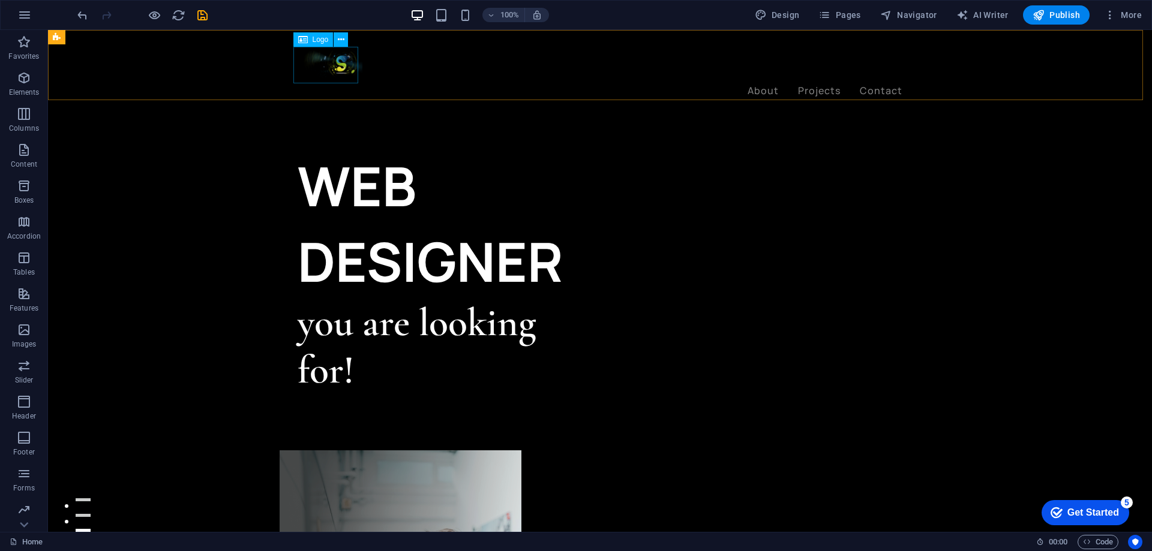
click at [332, 64] on div at bounding box center [600, 65] width 605 height 37
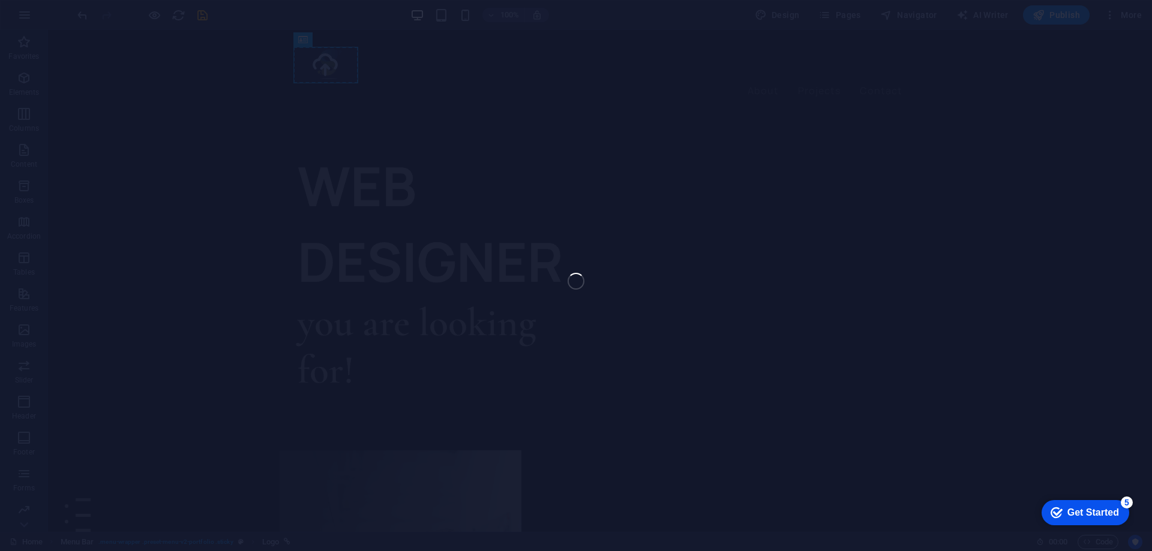
select select "px"
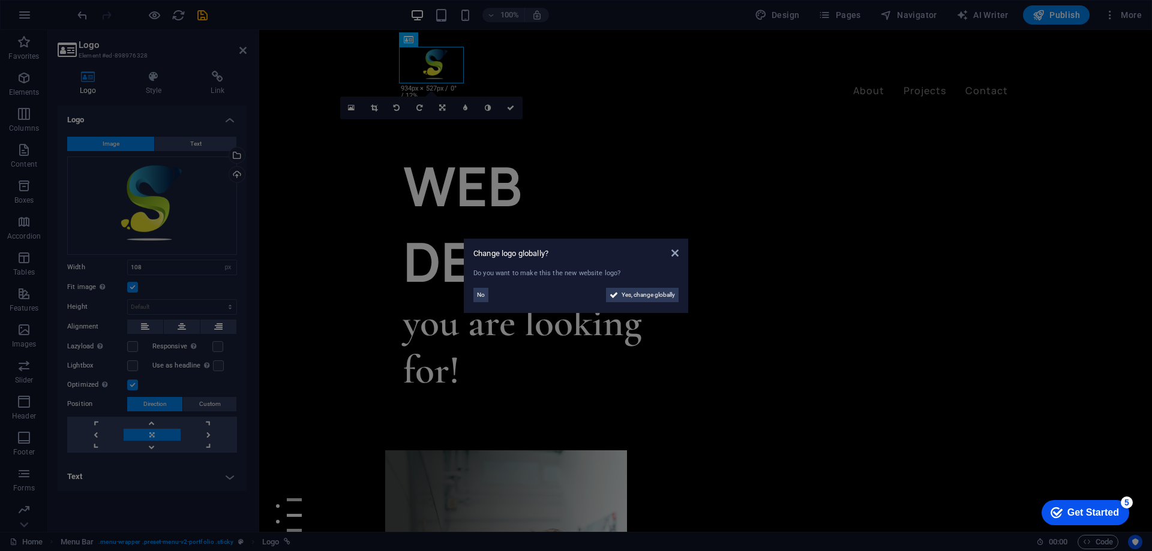
click at [515, 65] on aside "Change logo globally? Do you want to make this the new website logo? No Yes, ch…" at bounding box center [576, 275] width 1152 height 551
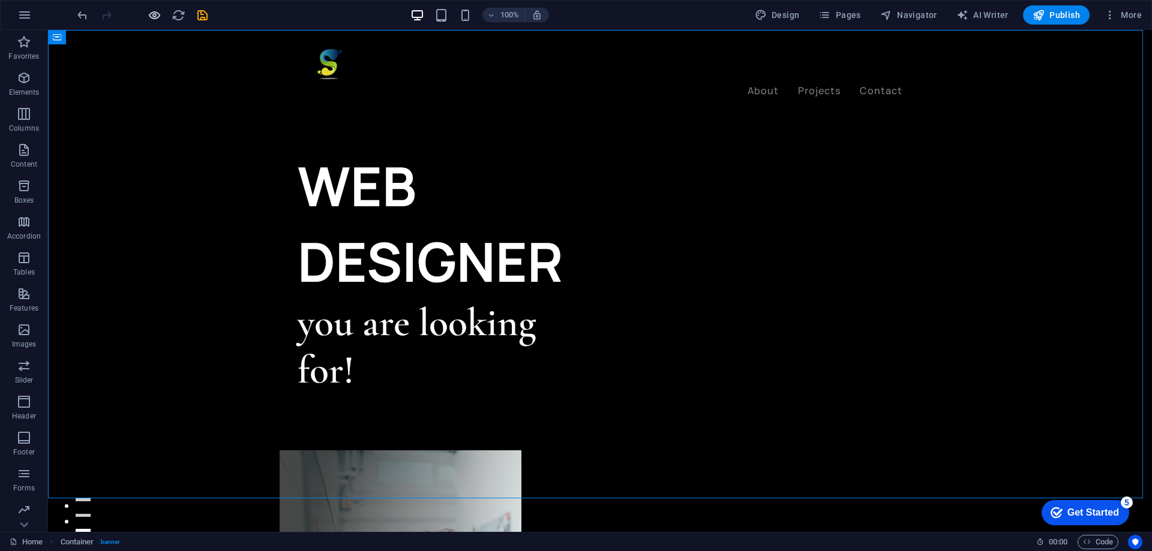
click at [151, 14] on icon "button" at bounding box center [155, 15] width 14 height 14
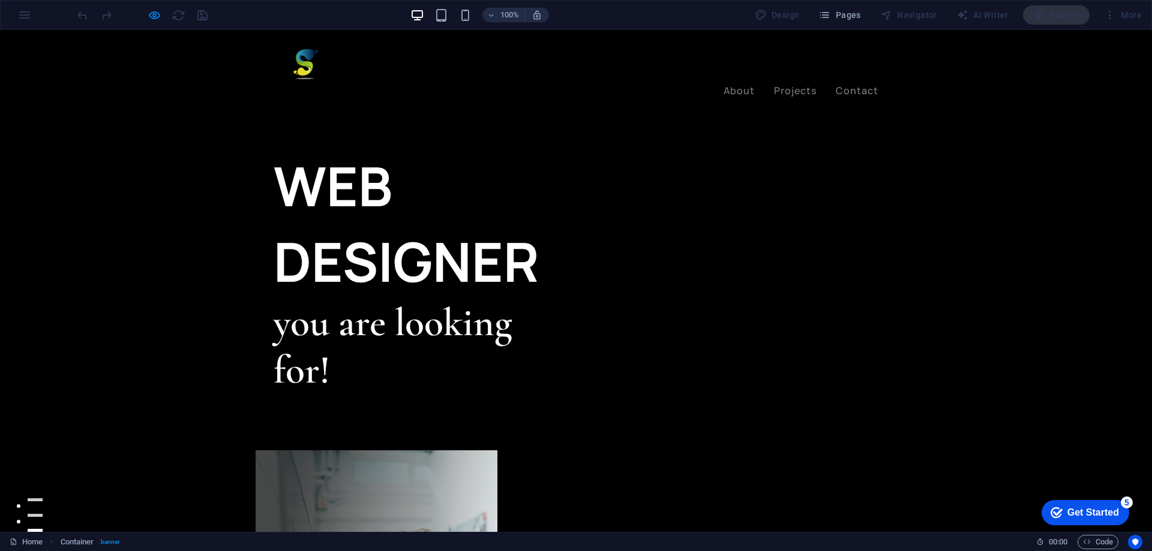
click at [301, 64] on img at bounding box center [306, 65] width 65 height 37
click at [301, 66] on img at bounding box center [306, 65] width 65 height 37
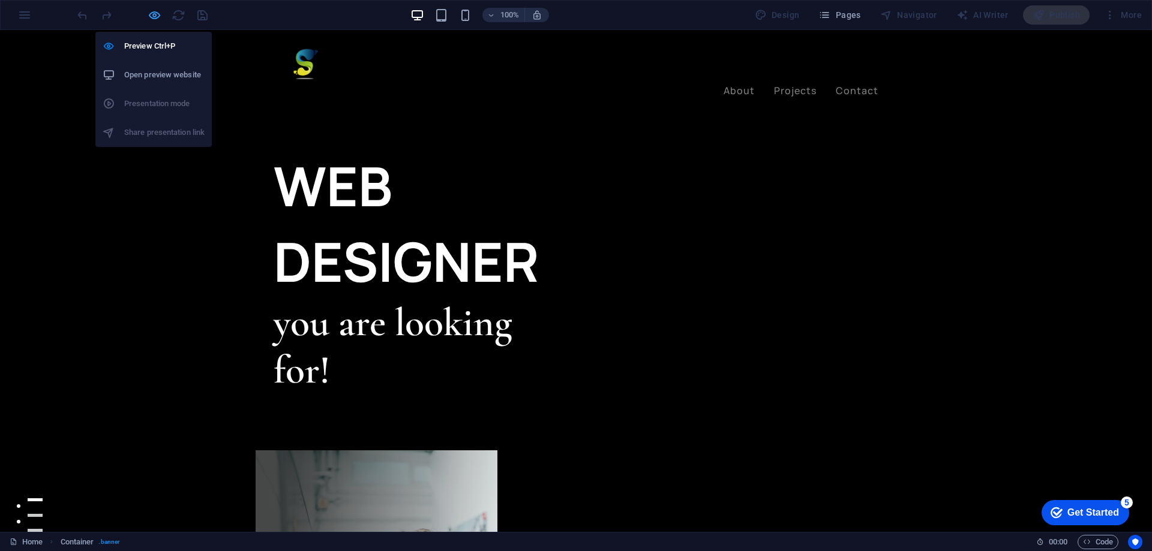
click at [157, 18] on icon "button" at bounding box center [155, 15] width 14 height 14
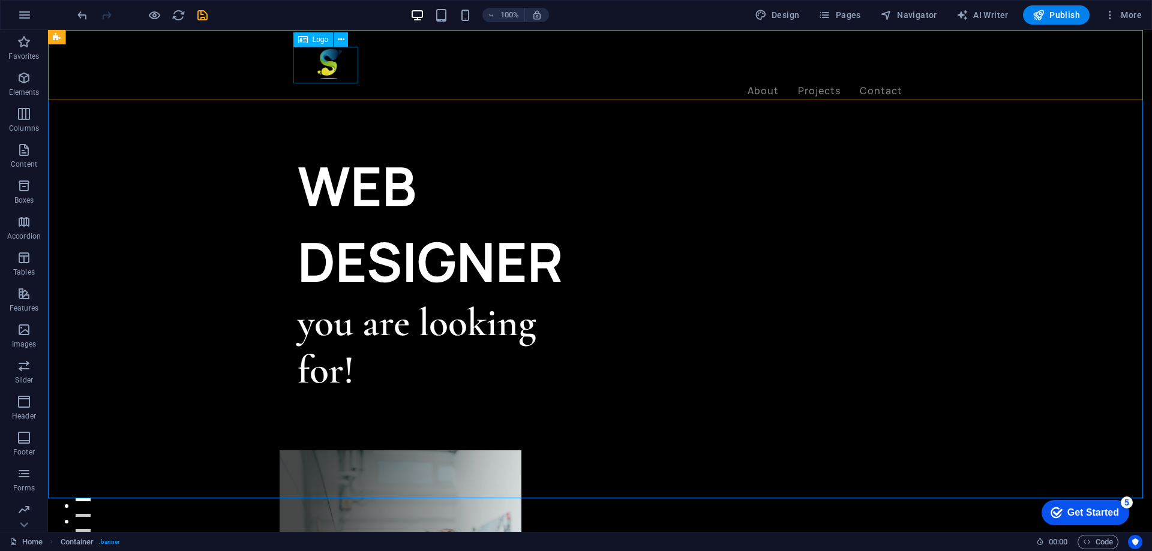
click at [327, 65] on div at bounding box center [600, 65] width 605 height 37
select select "px"
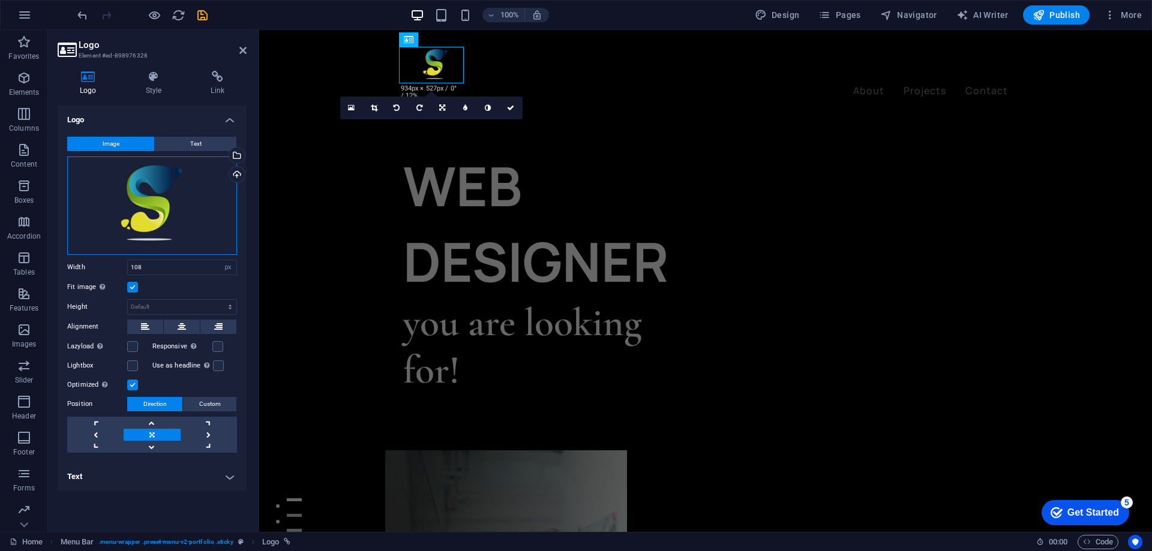
click at [151, 201] on div "Drag files here, click to choose files or select files from Files or our free s…" at bounding box center [152, 206] width 170 height 98
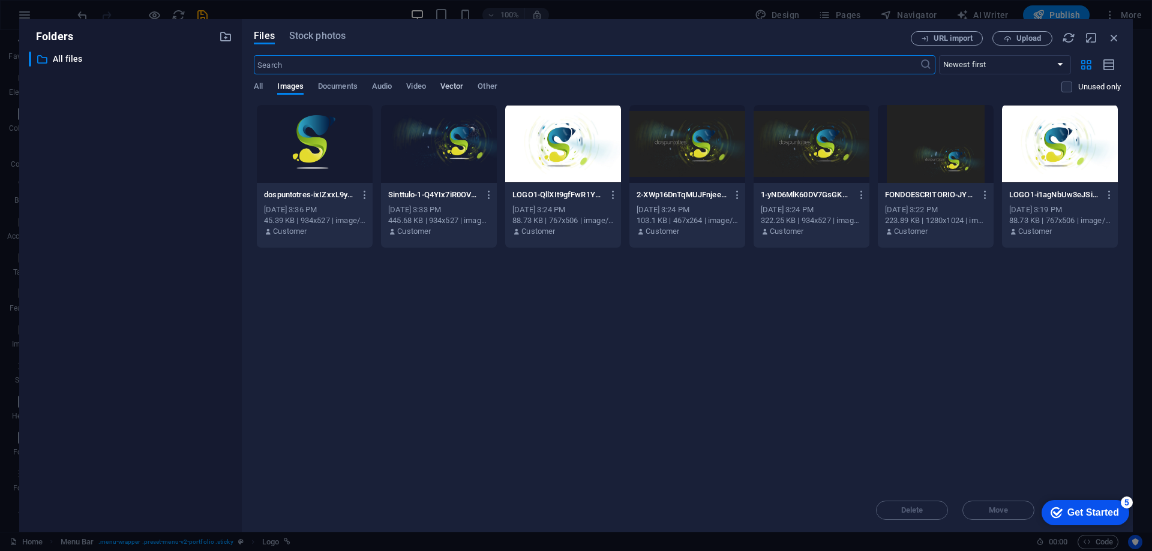
click at [458, 85] on span "Vector" at bounding box center [451, 87] width 23 height 17
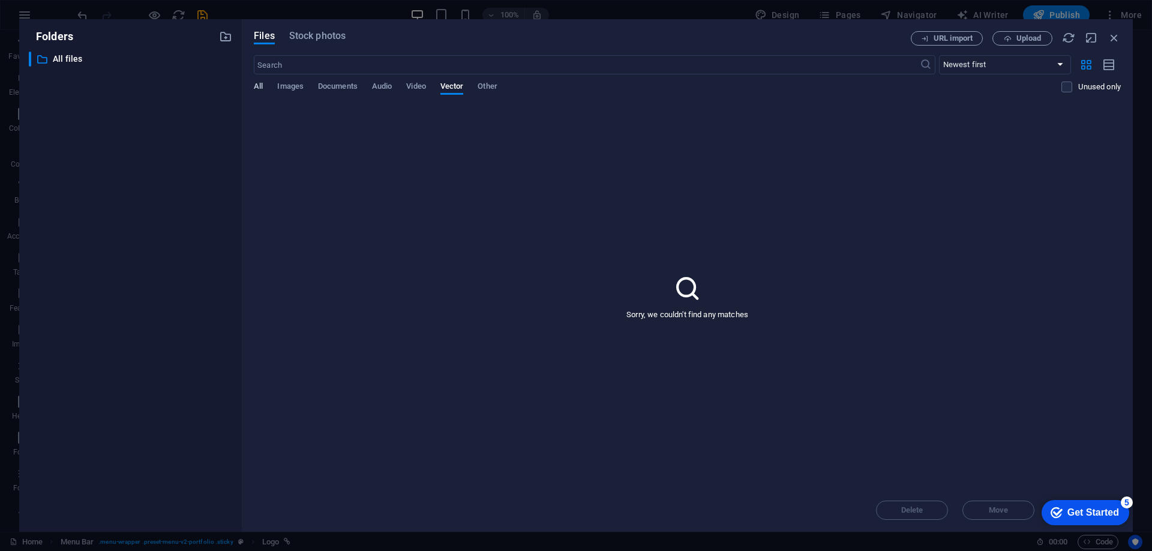
click at [260, 85] on span "All" at bounding box center [258, 87] width 9 height 17
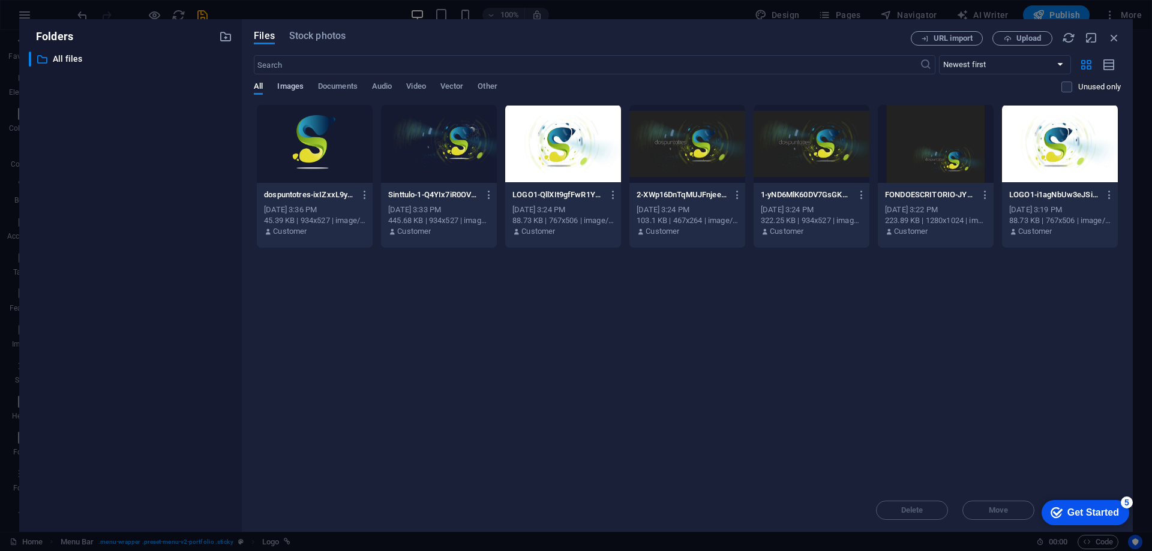
click at [284, 84] on span "Images" at bounding box center [290, 87] width 26 height 17
click at [355, 121] on div at bounding box center [315, 144] width 116 height 78
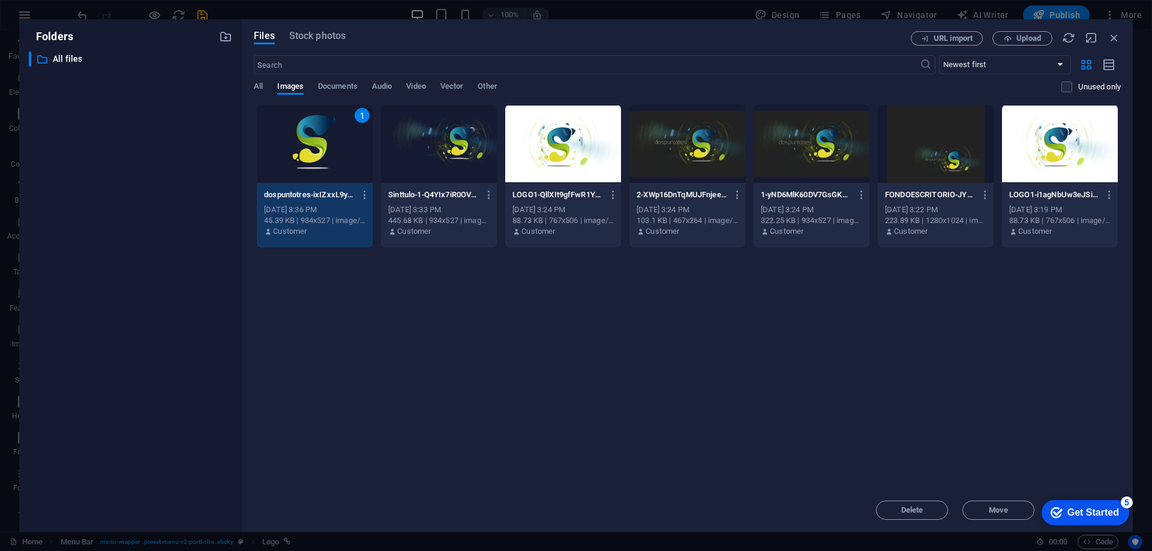
click at [491, 122] on div at bounding box center [439, 144] width 116 height 78
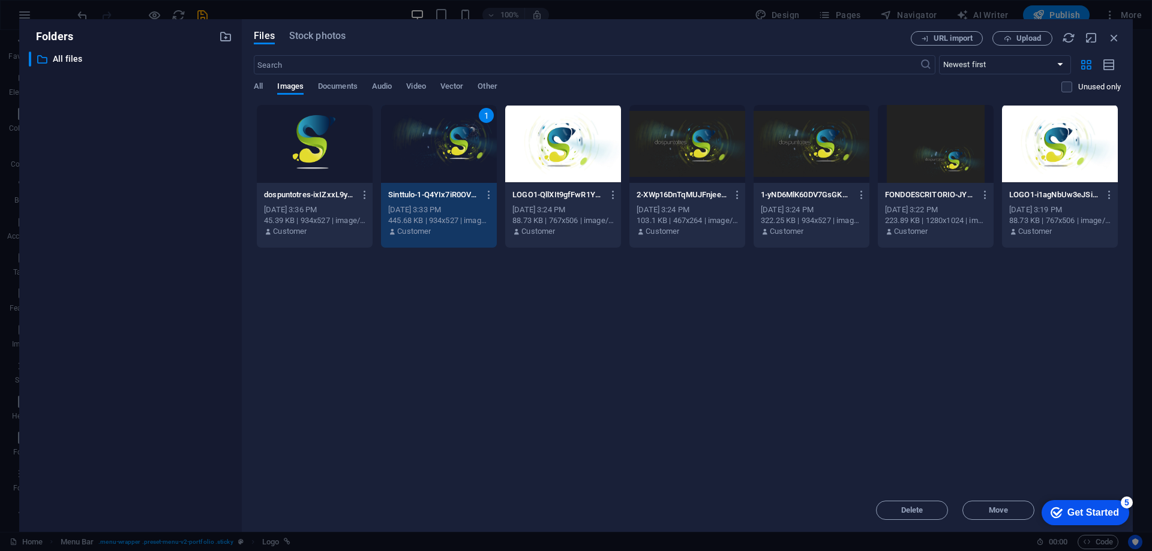
click at [352, 119] on div at bounding box center [315, 144] width 116 height 78
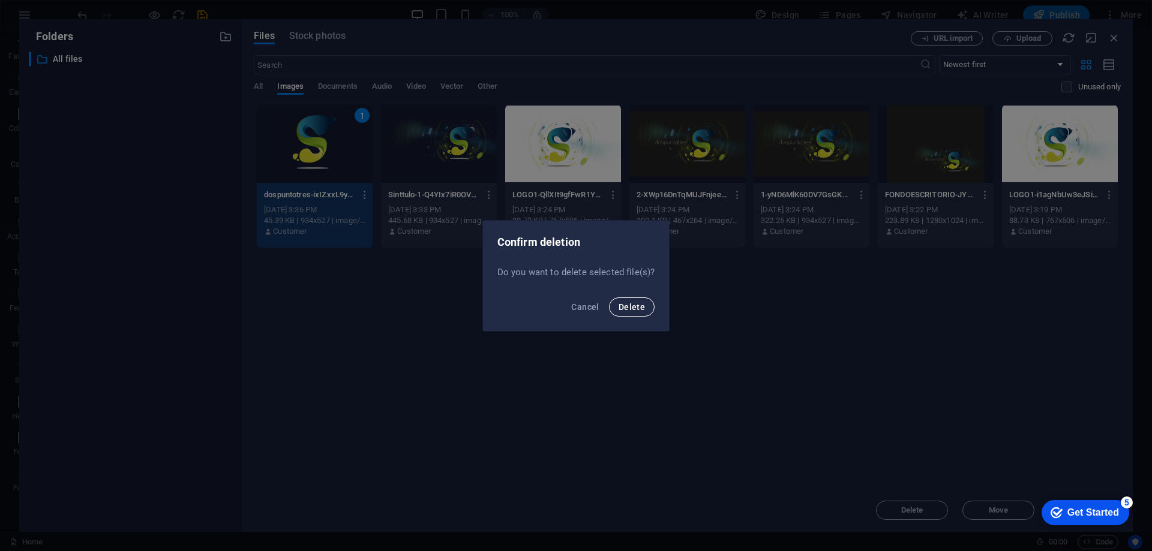
click at [628, 308] on span "Delete" at bounding box center [632, 307] width 26 height 10
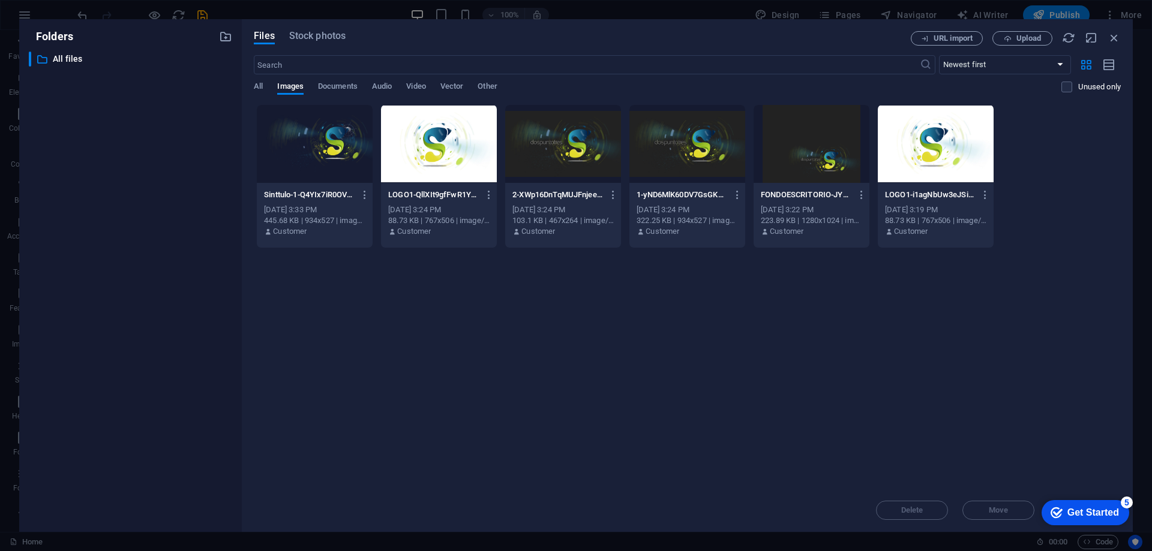
click at [335, 117] on div at bounding box center [315, 144] width 116 height 78
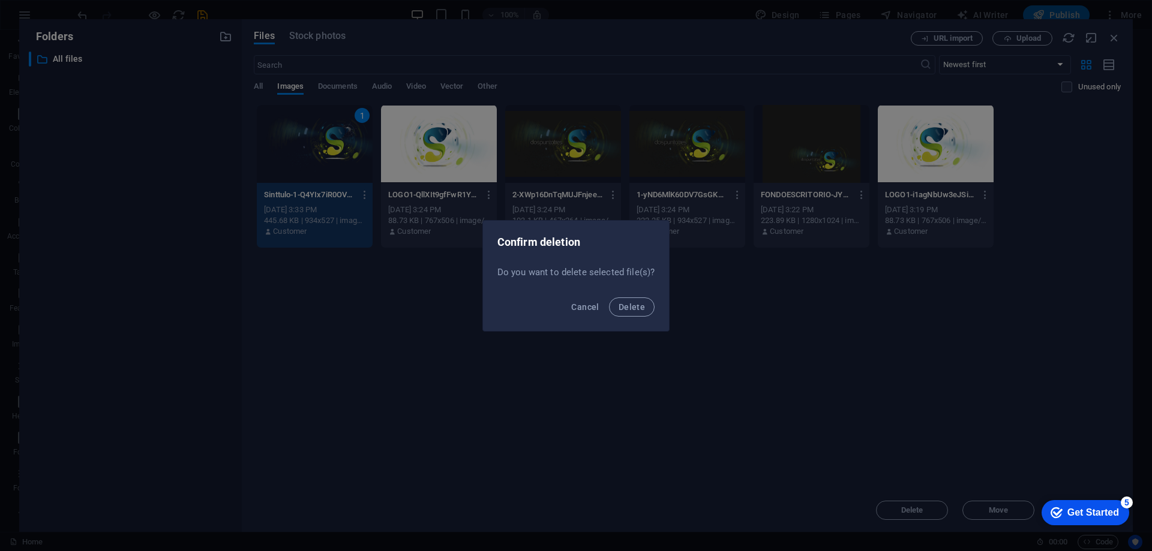
click at [624, 295] on div "Cancel Delete" at bounding box center [576, 310] width 187 height 41
click at [634, 306] on span "Delete" at bounding box center [632, 307] width 26 height 10
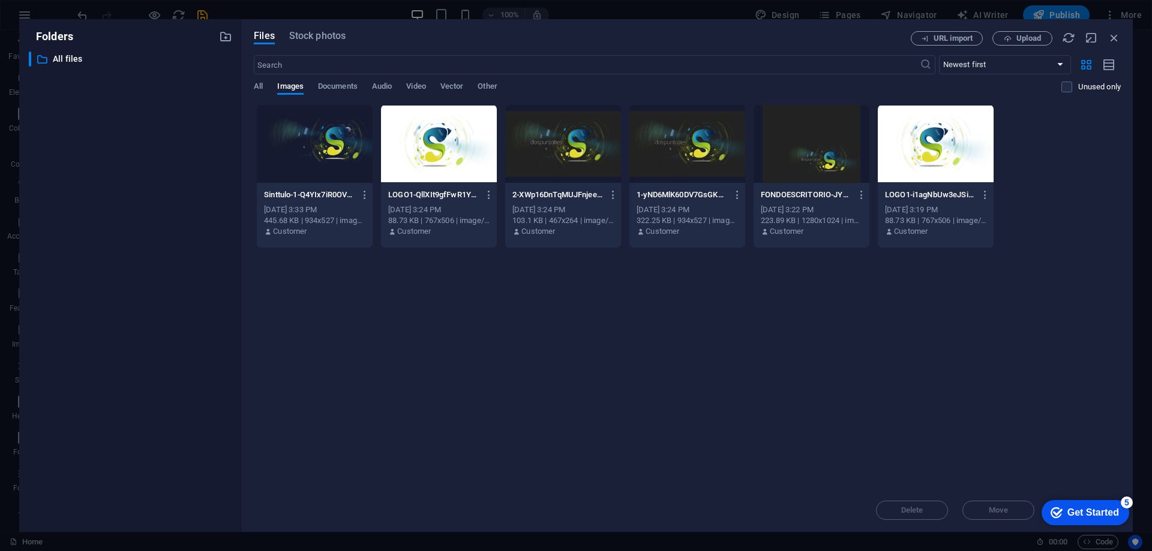
click at [352, 144] on div at bounding box center [315, 144] width 116 height 78
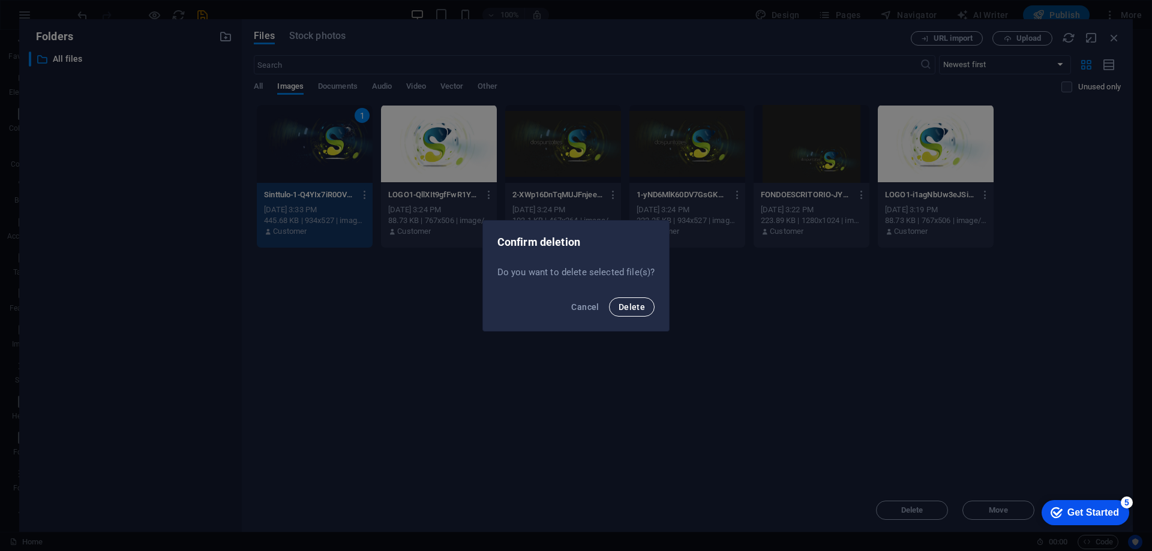
click at [639, 305] on span "Delete" at bounding box center [632, 307] width 26 height 10
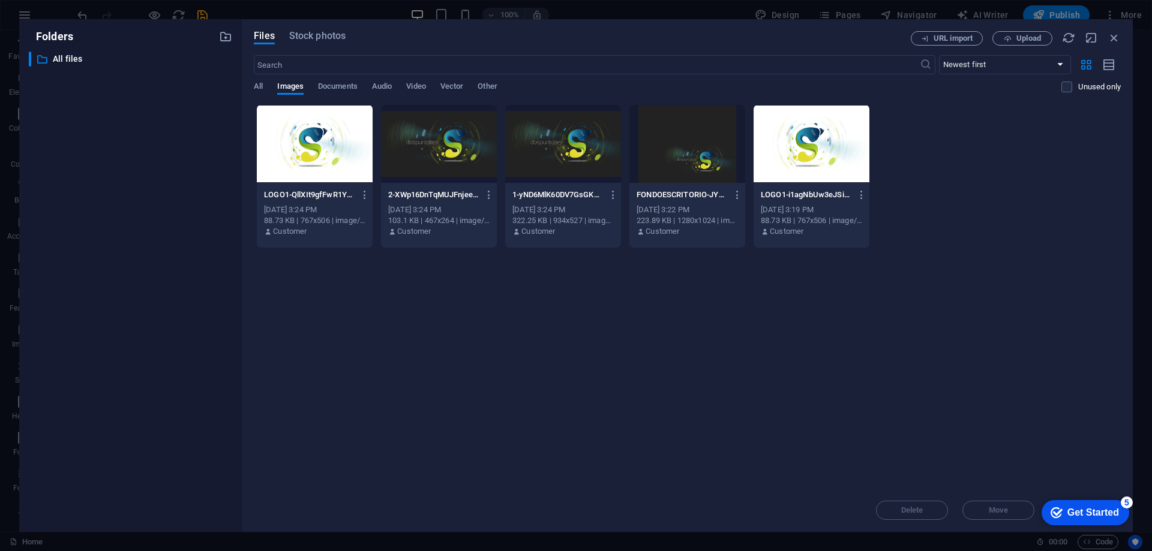
click at [328, 154] on div at bounding box center [315, 144] width 116 height 78
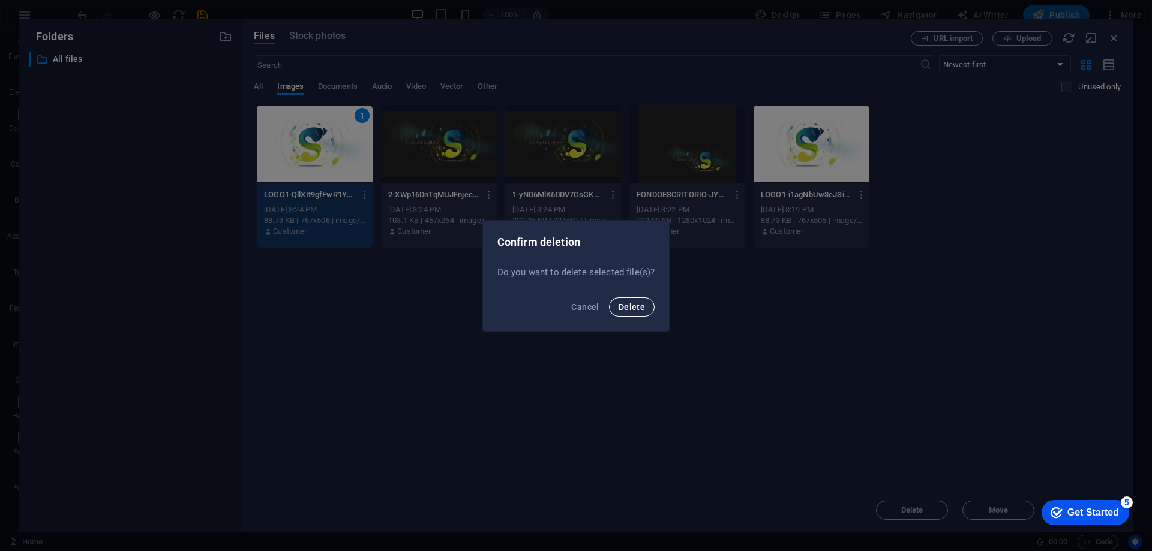
click at [634, 305] on span "Delete" at bounding box center [632, 307] width 26 height 10
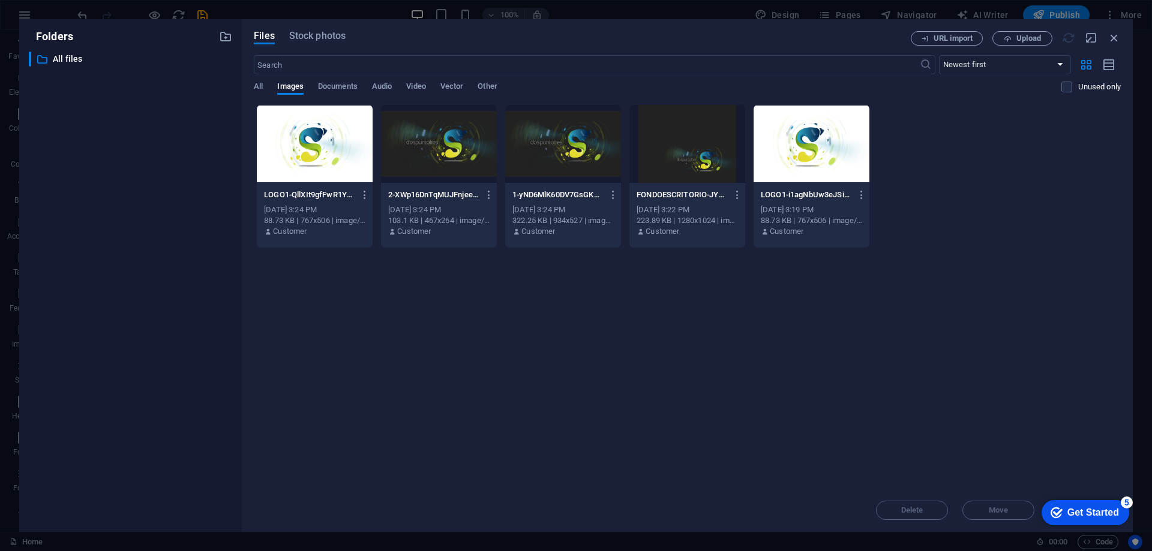
click at [381, 143] on div at bounding box center [439, 144] width 116 height 78
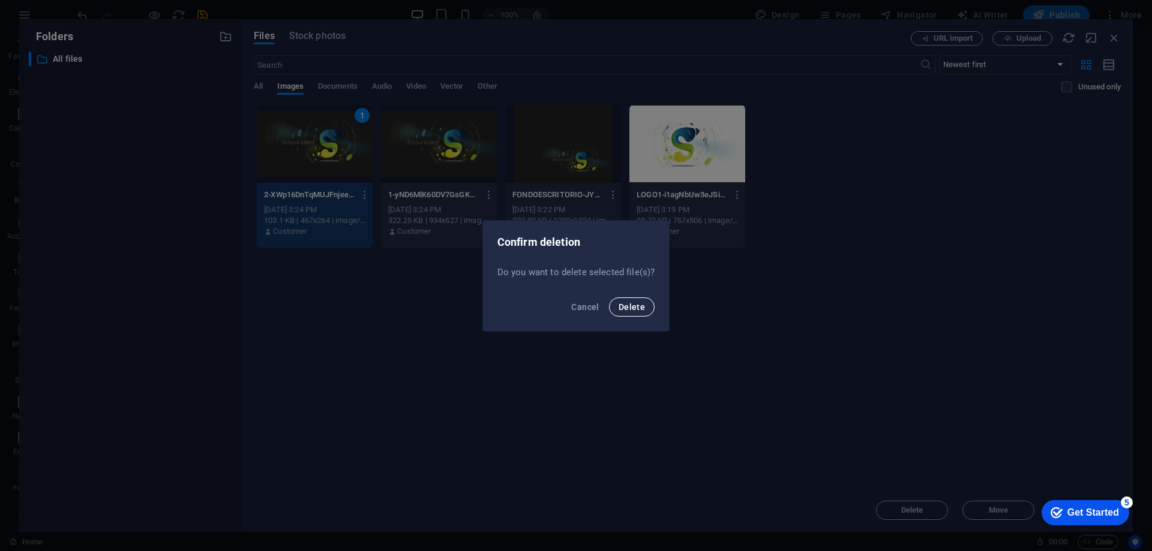
click at [637, 306] on span "Delete" at bounding box center [632, 307] width 26 height 10
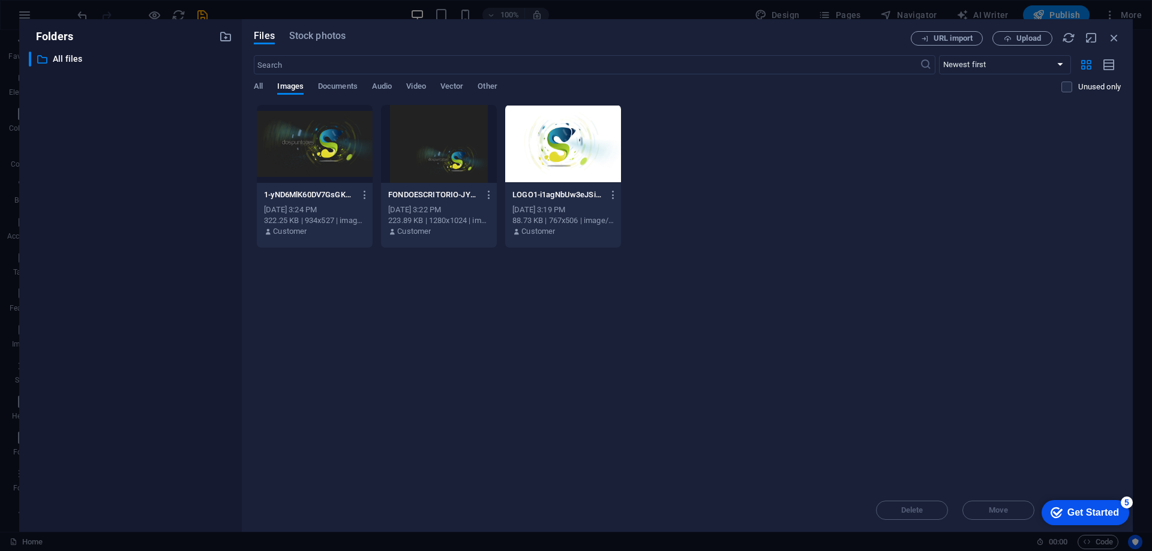
click at [338, 146] on div at bounding box center [315, 144] width 116 height 78
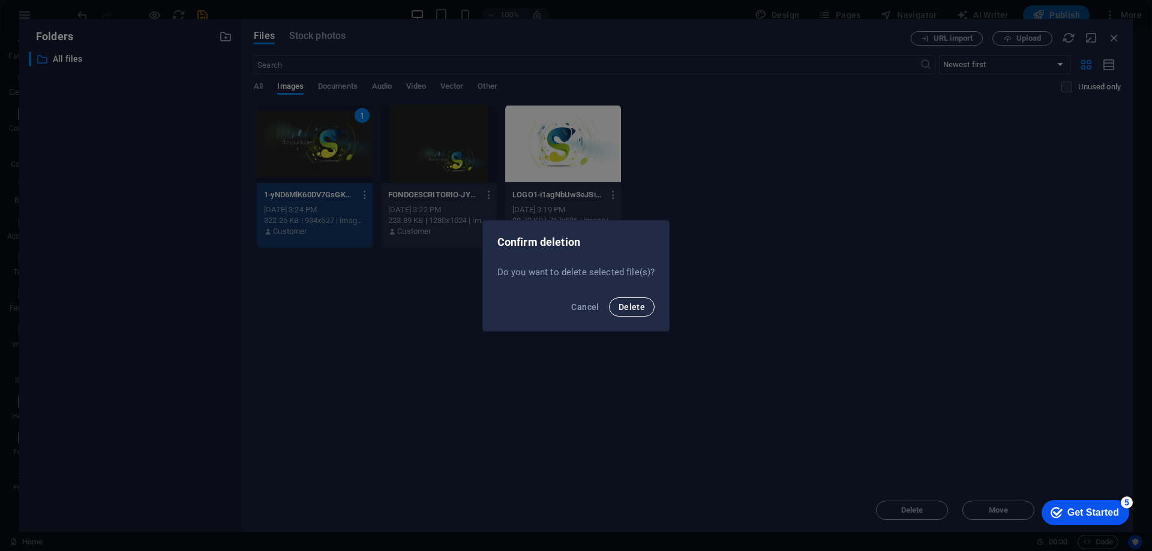
click at [646, 310] on button "Delete" at bounding box center [632, 307] width 46 height 19
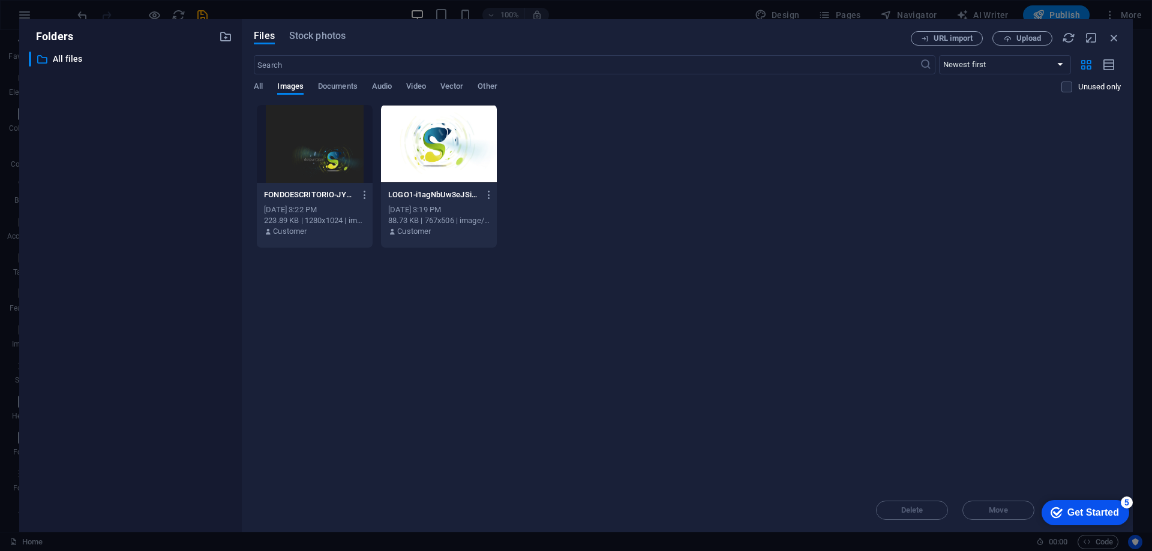
click at [335, 151] on div at bounding box center [315, 144] width 116 height 78
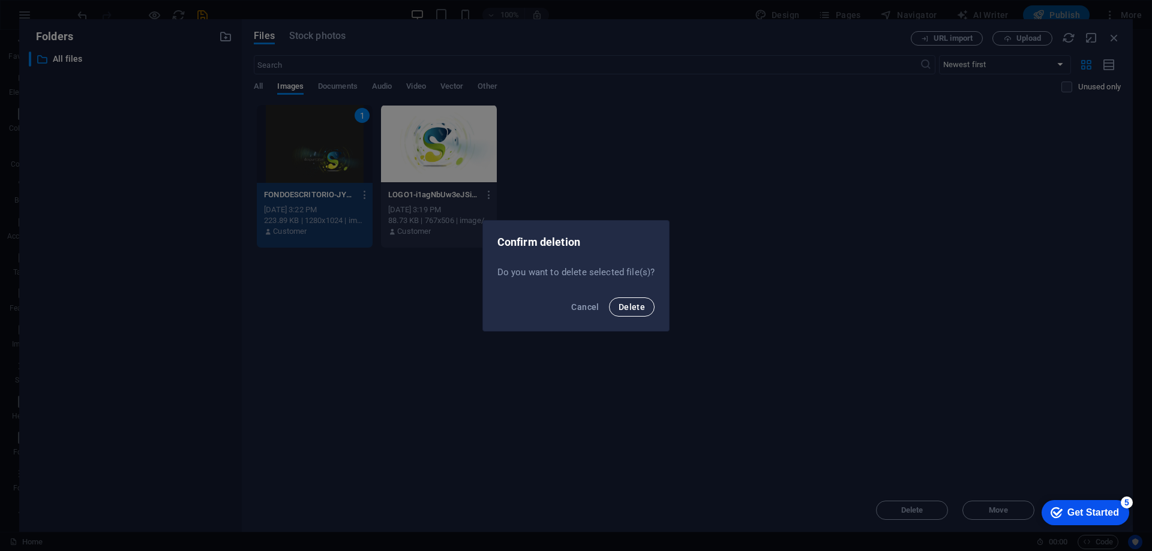
click at [632, 305] on span "Delete" at bounding box center [632, 307] width 26 height 10
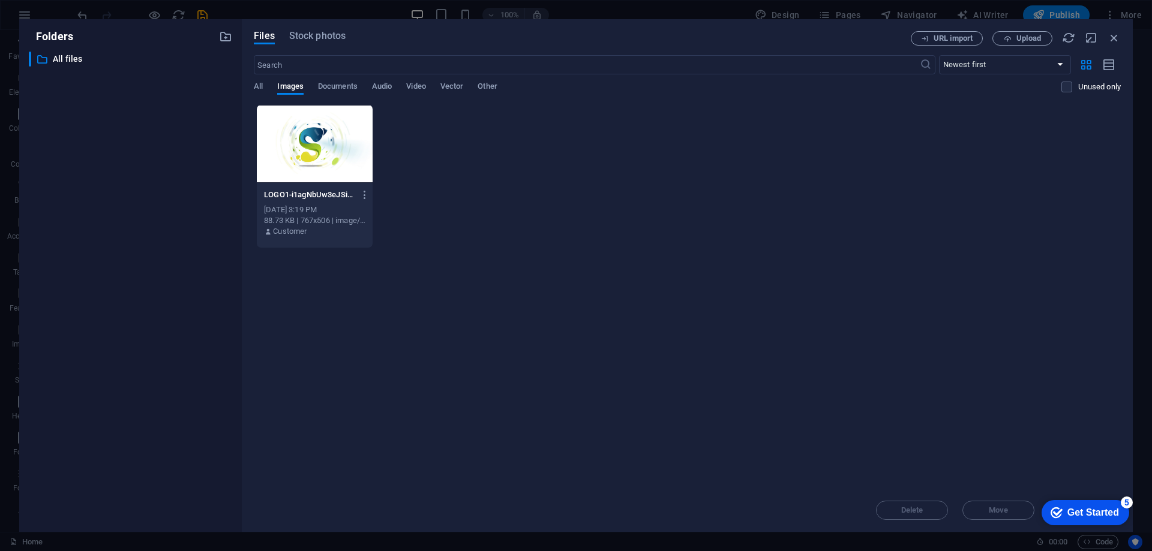
click at [302, 131] on div at bounding box center [315, 144] width 116 height 78
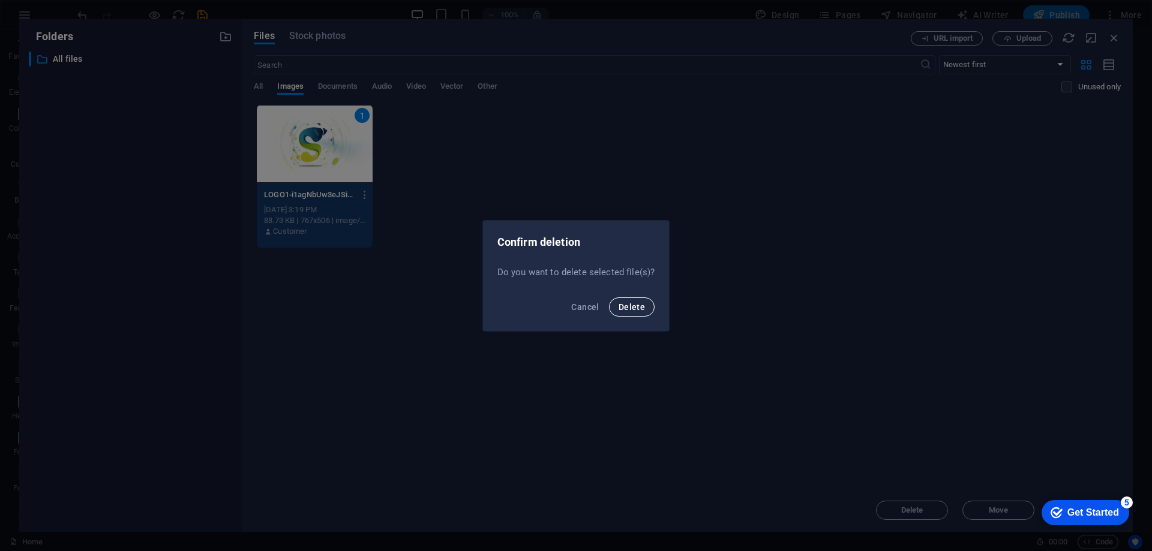
click at [628, 305] on span "Delete" at bounding box center [632, 307] width 26 height 10
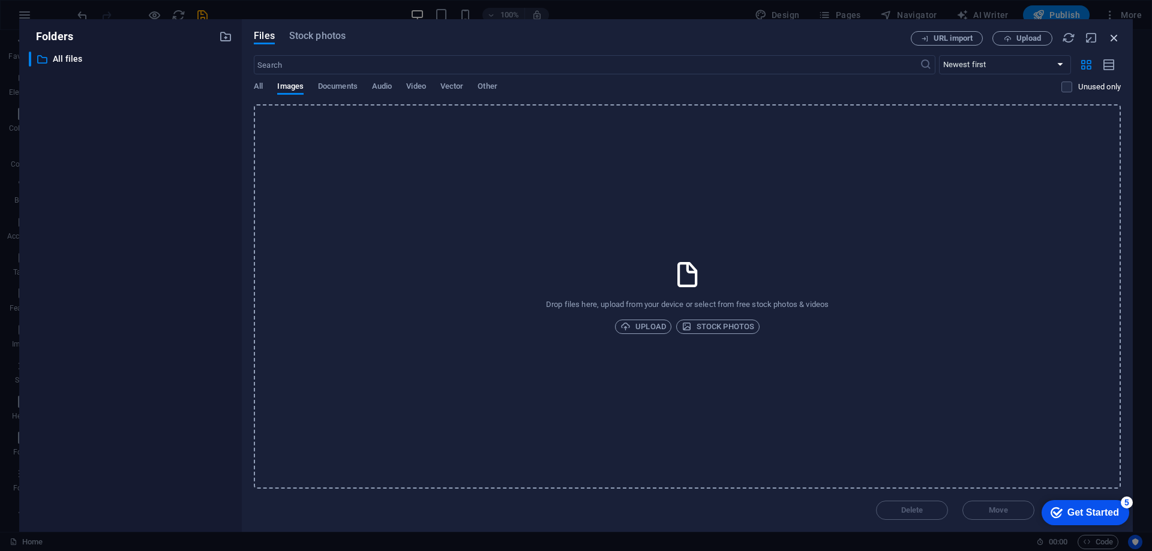
click at [1115, 35] on icon "button" at bounding box center [1114, 37] width 13 height 13
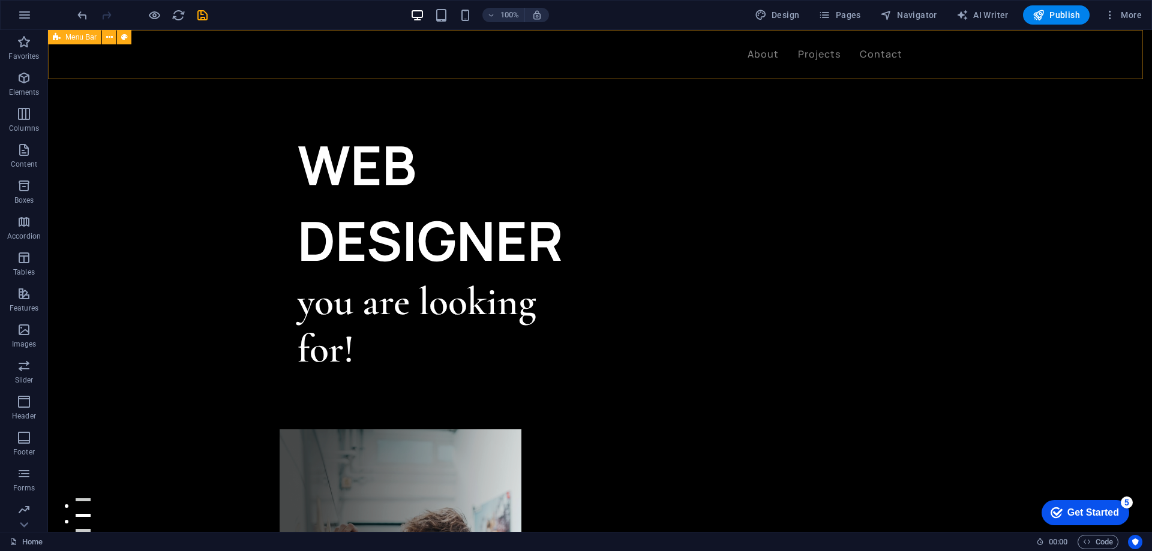
click at [143, 56] on div "About Projects Contact" at bounding box center [600, 54] width 1104 height 49
select select "header"
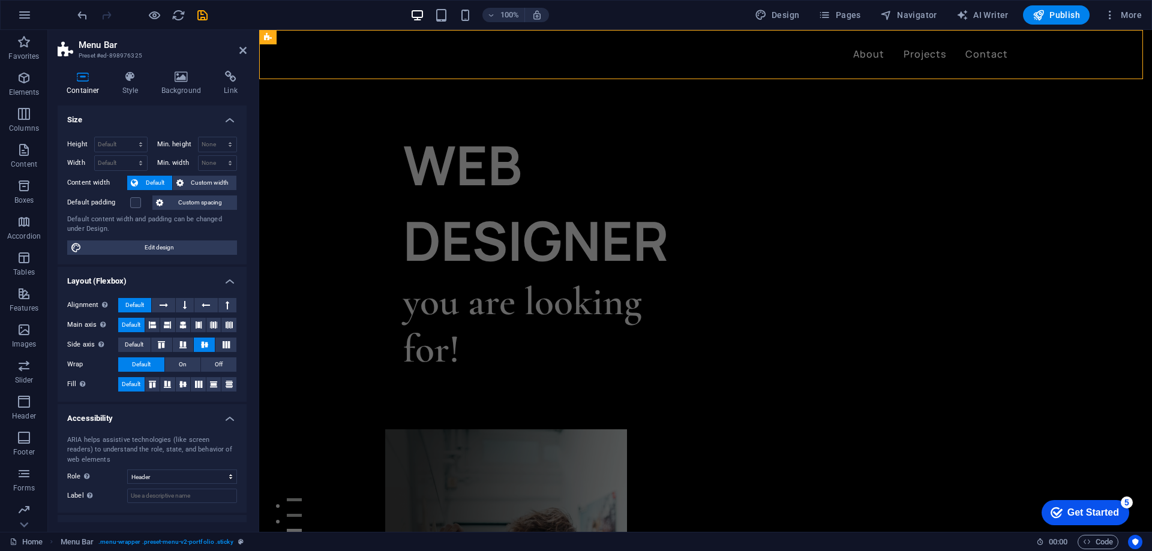
click at [74, 14] on div "100% Design Pages Navigator AI Writer Publish More" at bounding box center [576, 15] width 1151 height 29
click at [76, 14] on icon "undo" at bounding box center [83, 15] width 14 height 14
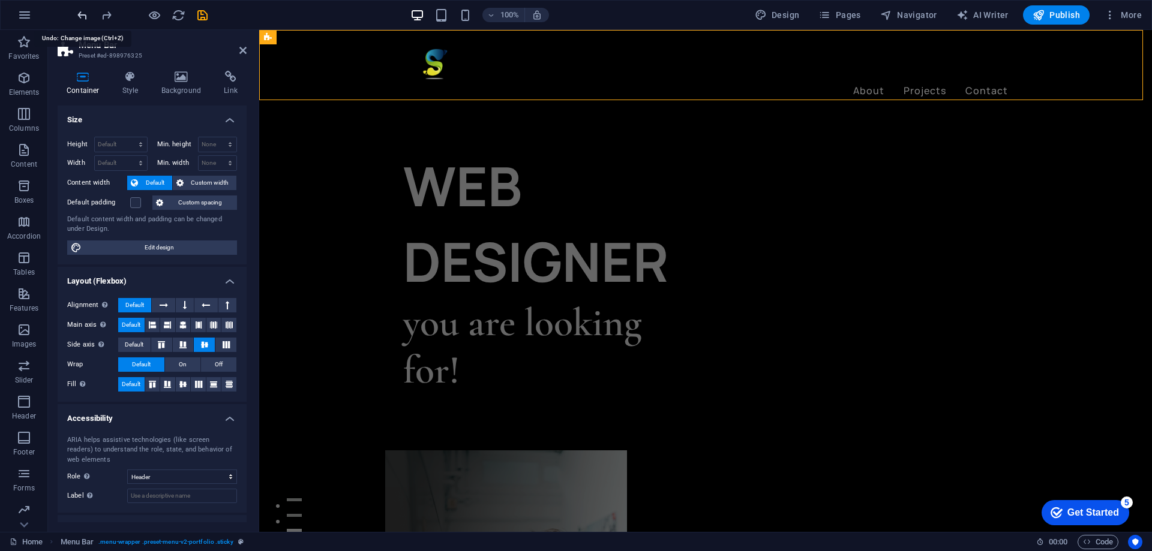
click at [80, 15] on icon "undo" at bounding box center [83, 15] width 14 height 14
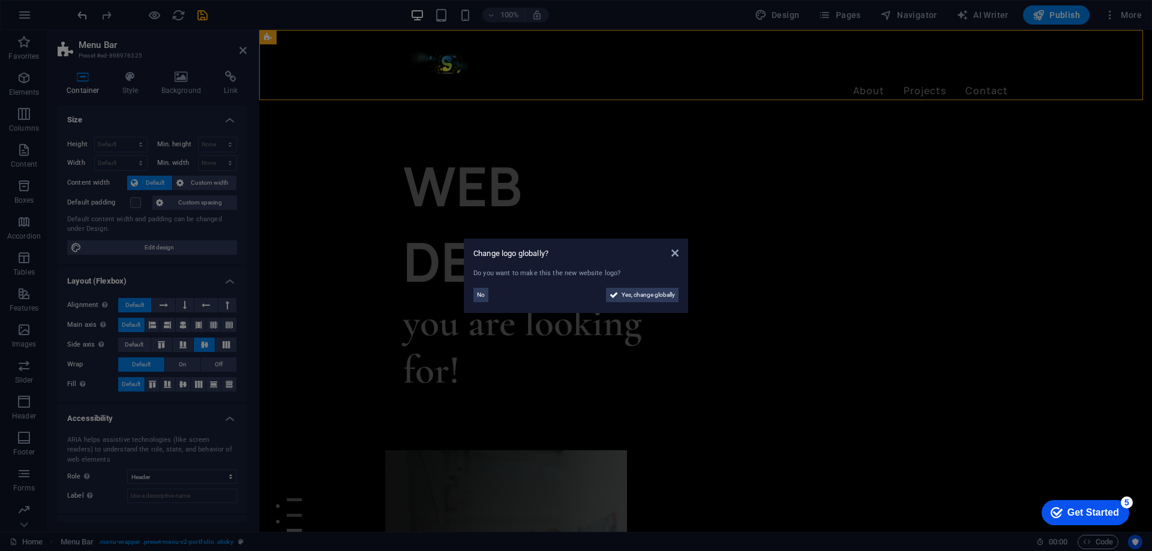
click at [80, 15] on aside "Change logo globally? Do you want to make this the new website logo? No Yes, ch…" at bounding box center [576, 275] width 1152 height 551
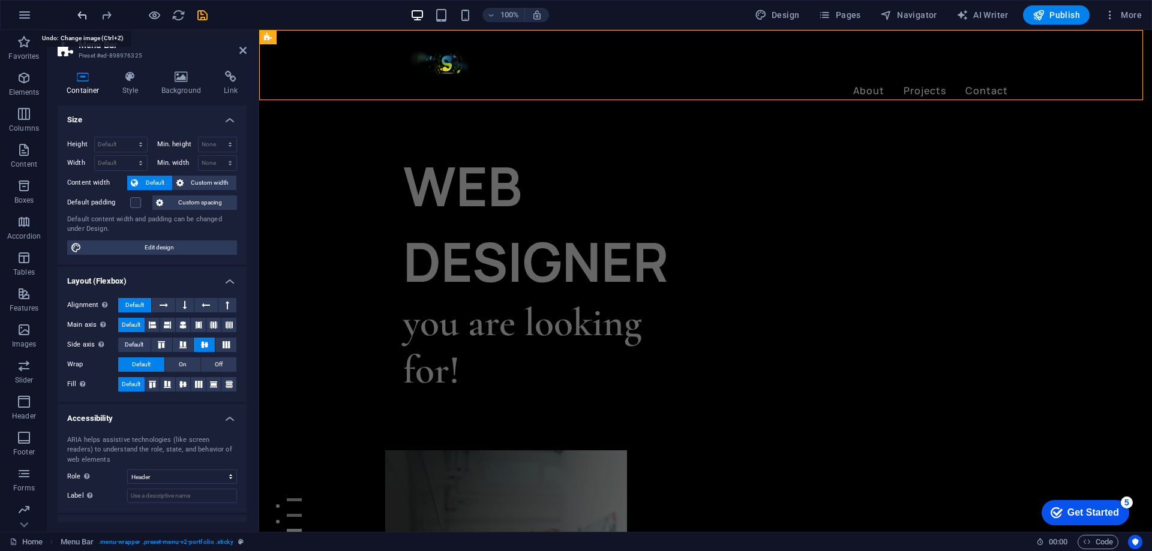
click at [80, 15] on icon "undo" at bounding box center [83, 15] width 14 height 14
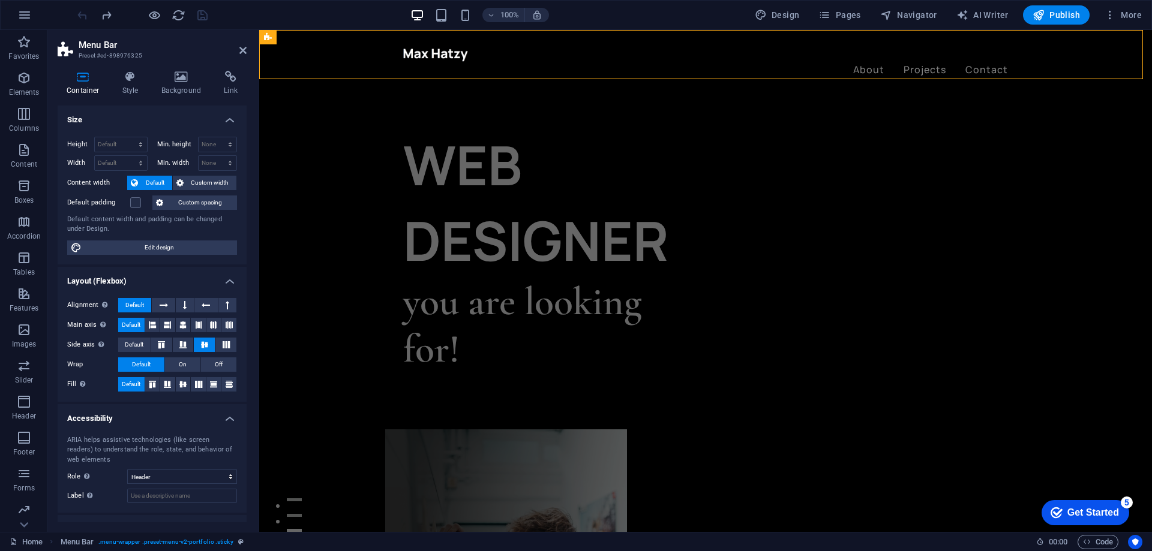
click at [427, 51] on div at bounding box center [705, 55] width 605 height 16
select select "px"
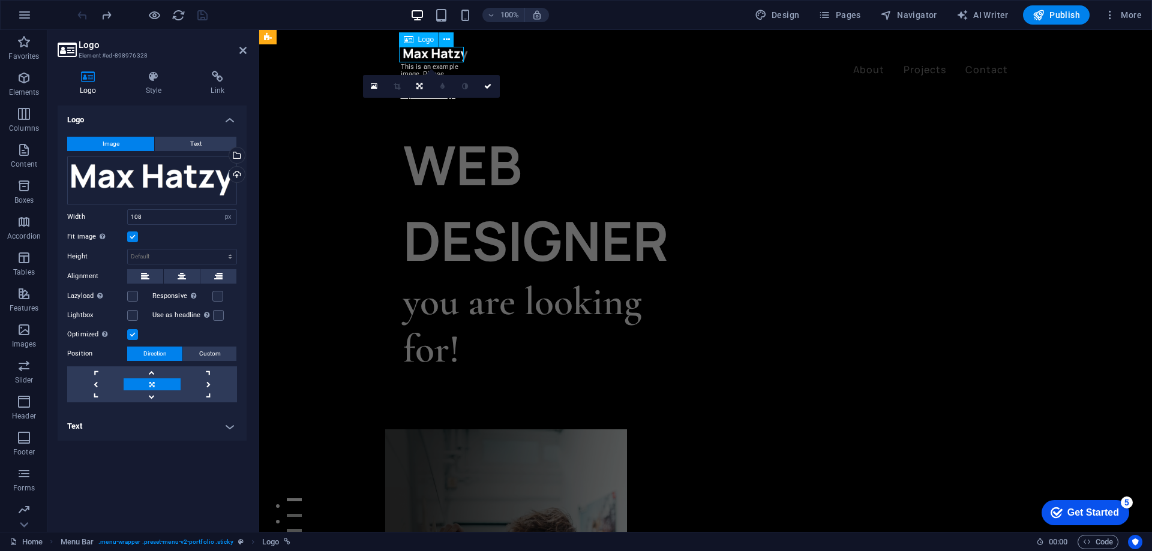
click at [427, 51] on div at bounding box center [705, 55] width 605 height 16
click at [218, 145] on button "Text" at bounding box center [196, 144] width 82 height 14
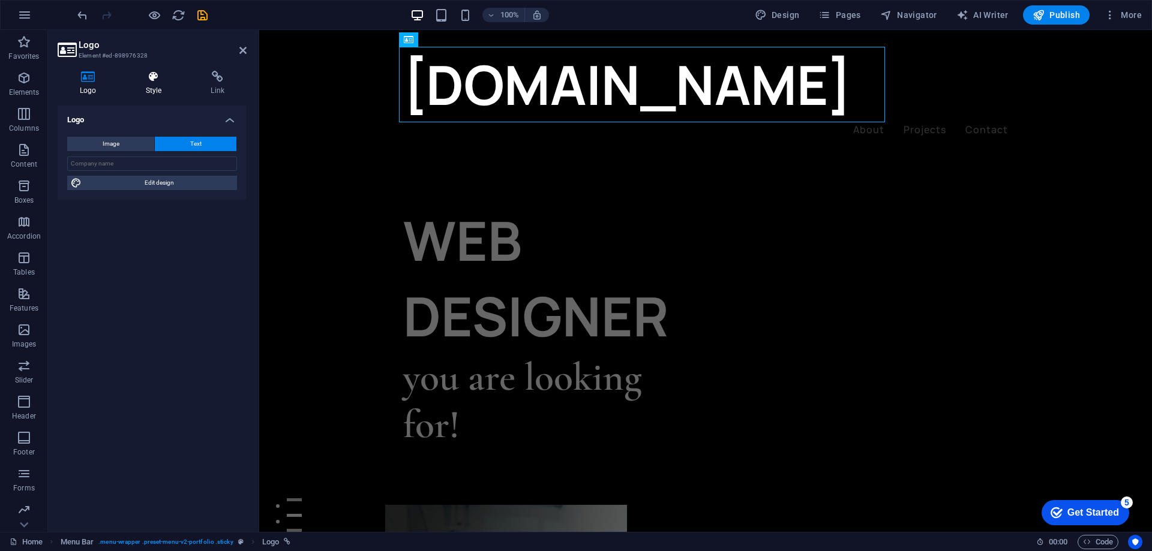
click at [156, 79] on icon at bounding box center [154, 77] width 61 height 12
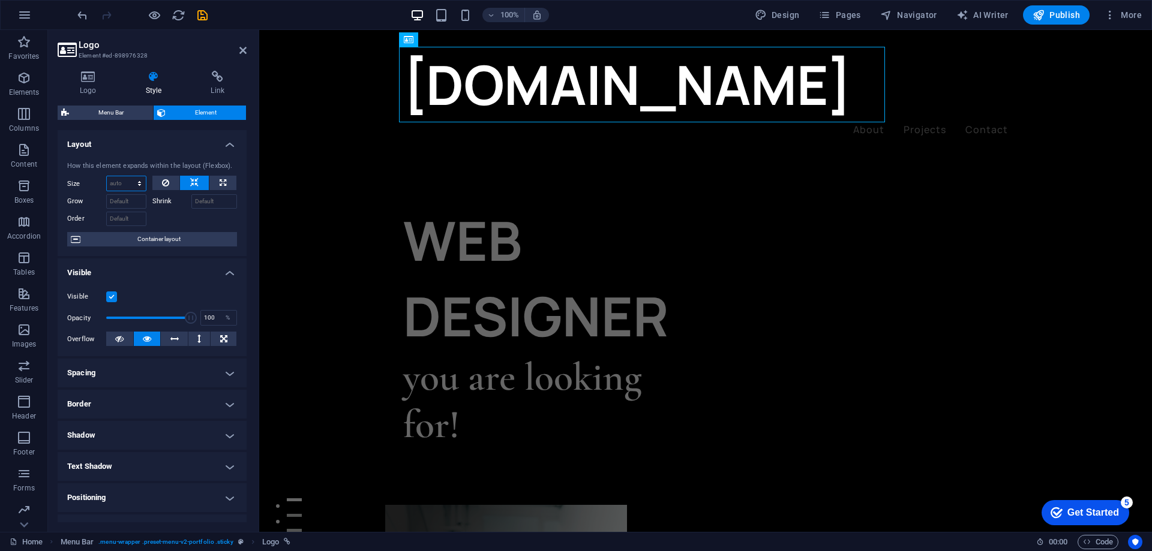
click at [137, 183] on select "Default auto px % 1/1 1/2 1/3 1/4 1/5 1/6 1/7 1/8 1/9 1/10" at bounding box center [126, 183] width 39 height 14
select select "1/10"
click at [127, 176] on select "Default auto px % 1/1 1/2 1/3 1/4 1/5 1/6 1/7 1/8 1/9 1/10" at bounding box center [126, 183] width 39 height 14
type input "10"
select select "%"
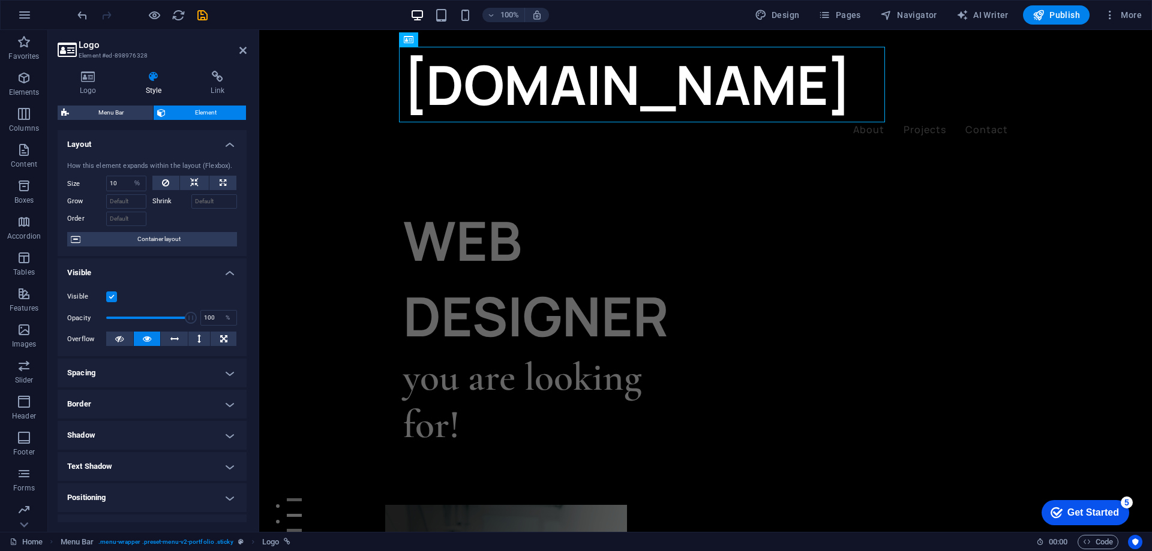
click at [697, 71] on div "[DOMAIN_NAME]" at bounding box center [705, 85] width 605 height 76
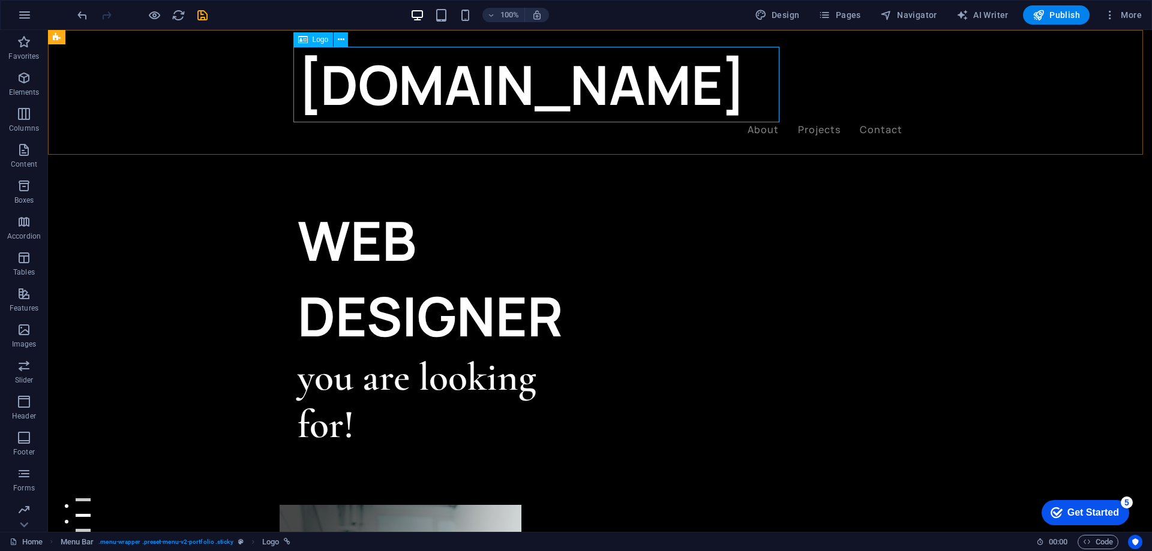
click at [626, 80] on div "[DOMAIN_NAME]" at bounding box center [600, 85] width 605 height 76
click at [625, 80] on div "[DOMAIN_NAME]" at bounding box center [600, 85] width 605 height 76
select select "%"
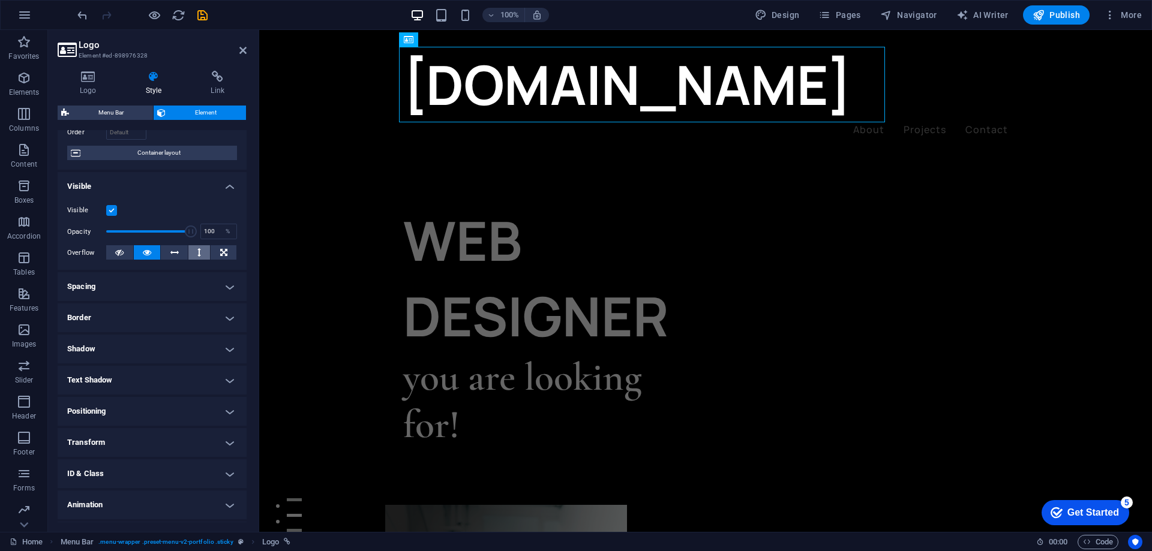
scroll to position [115, 0]
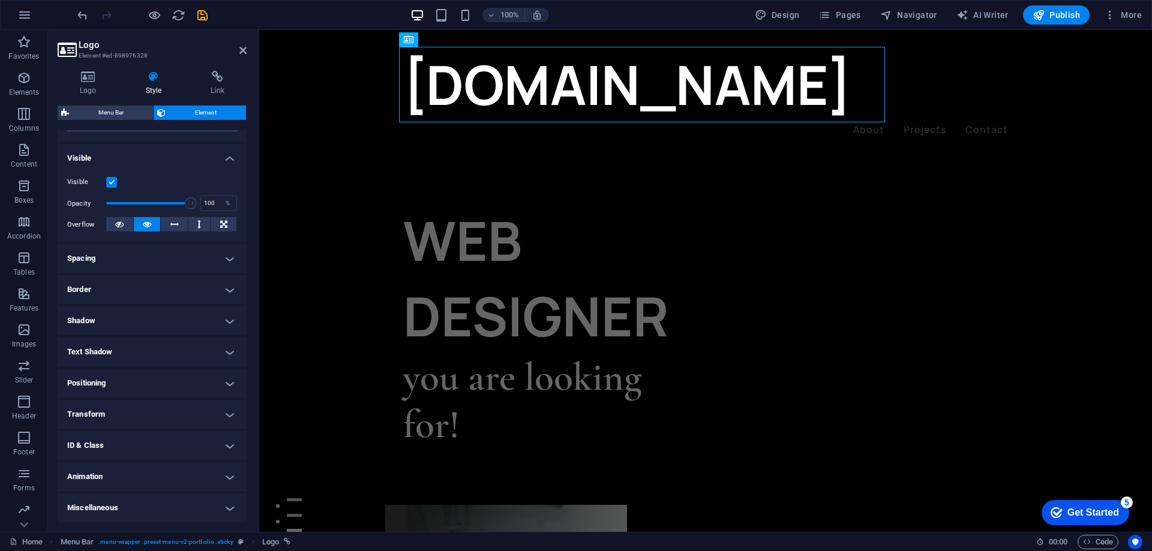
click at [224, 481] on h4 "Animation" at bounding box center [152, 477] width 189 height 29
click at [224, 481] on h4 "Animation" at bounding box center [152, 474] width 189 height 22
drag, startPoint x: 190, startPoint y: 204, endPoint x: 156, endPoint y: 199, distance: 34.0
click at [156, 199] on span at bounding box center [157, 203] width 12 height 12
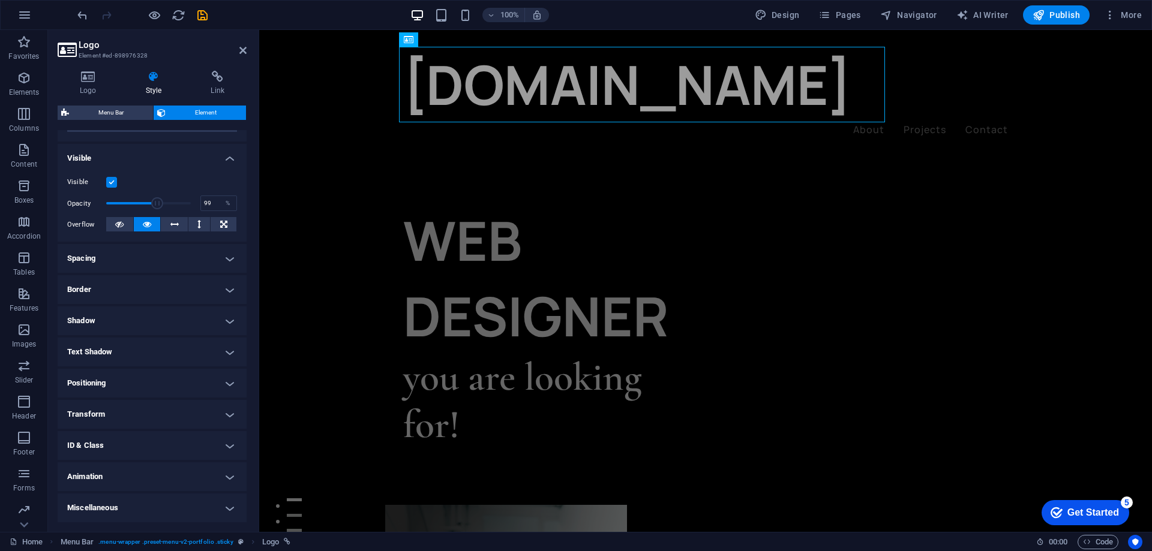
type input "100"
drag, startPoint x: 156, startPoint y: 199, endPoint x: 199, endPoint y: 197, distance: 43.2
click at [199, 197] on div "Opacity 100 %" at bounding box center [152, 203] width 170 height 18
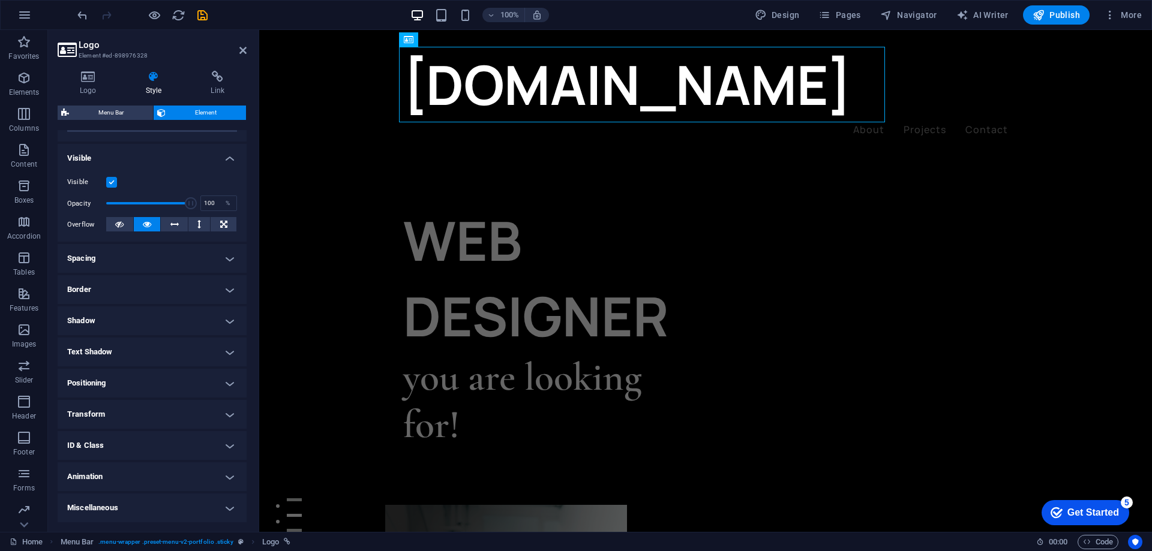
scroll to position [0, 0]
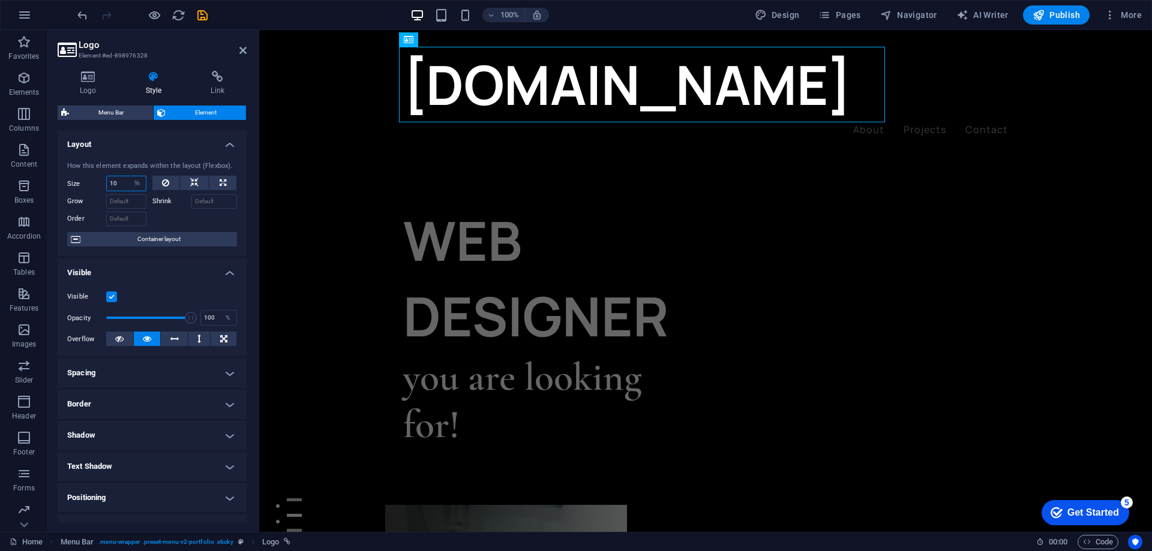
click at [118, 185] on input "10" at bounding box center [126, 183] width 39 height 14
click at [112, 179] on input "5" at bounding box center [126, 183] width 39 height 14
click at [114, 179] on input "5" at bounding box center [126, 183] width 39 height 14
type input "10"
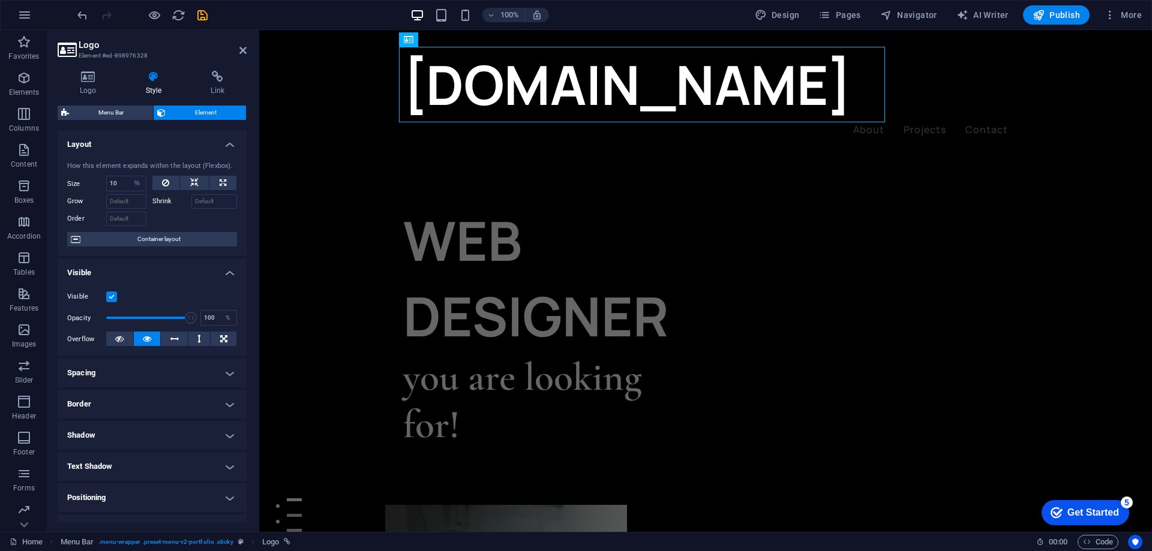
click at [230, 143] on h4 "Layout" at bounding box center [152, 141] width 189 height 22
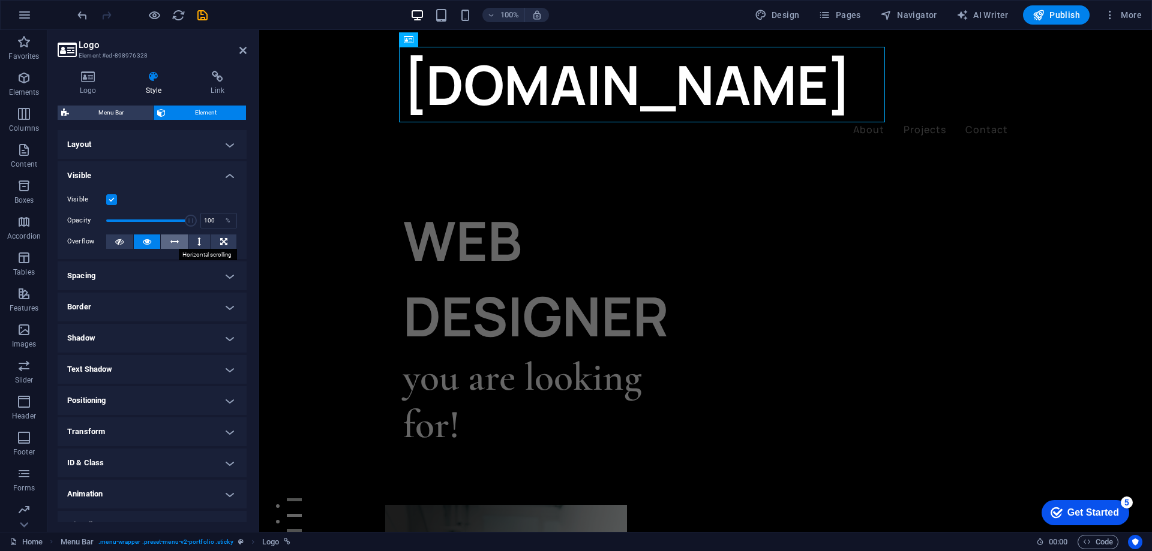
click at [174, 242] on icon at bounding box center [174, 242] width 8 height 14
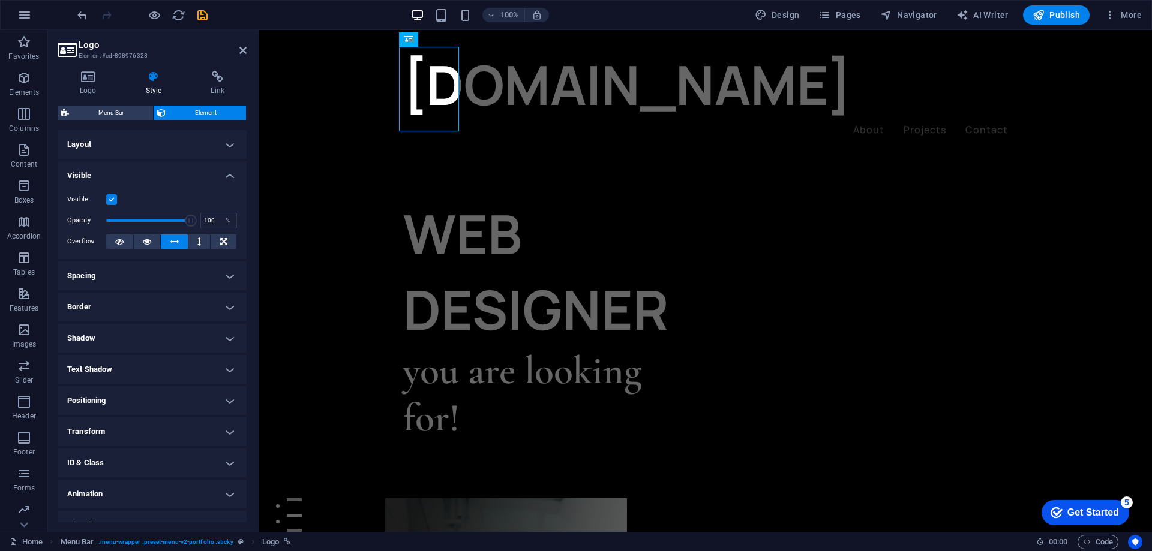
click at [174, 242] on icon at bounding box center [174, 242] width 8 height 14
click at [149, 239] on icon at bounding box center [147, 242] width 8 height 14
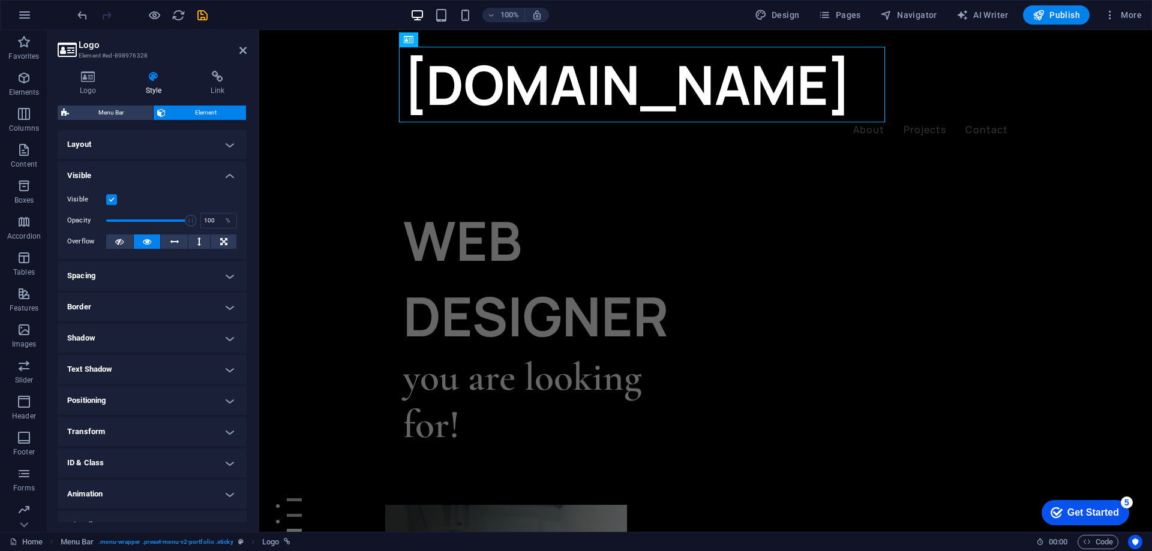
click at [224, 272] on h4 "Spacing" at bounding box center [152, 276] width 189 height 29
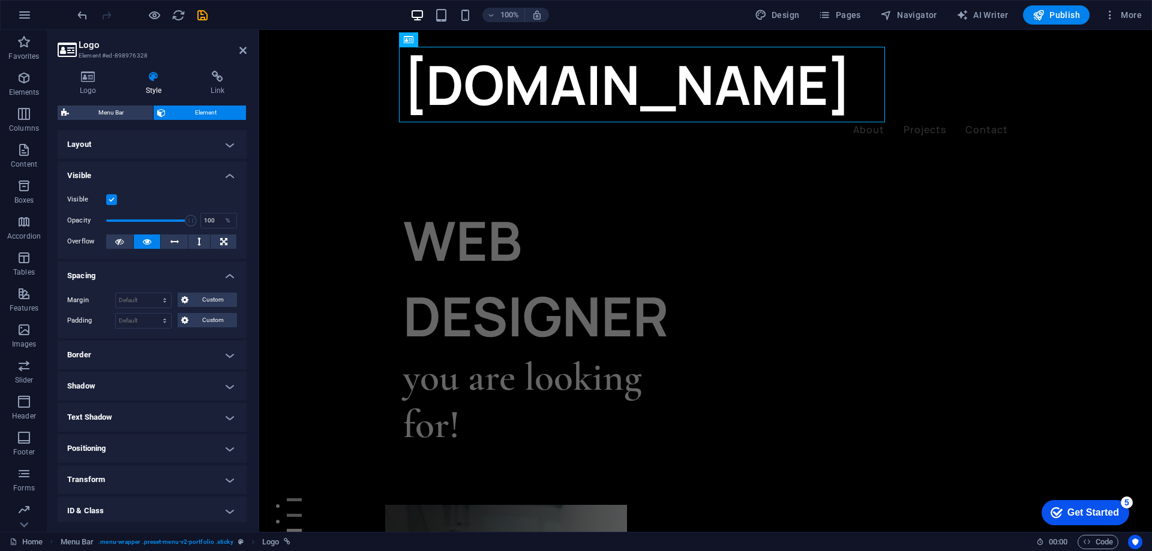
click at [224, 272] on h4 "Spacing" at bounding box center [152, 273] width 189 height 22
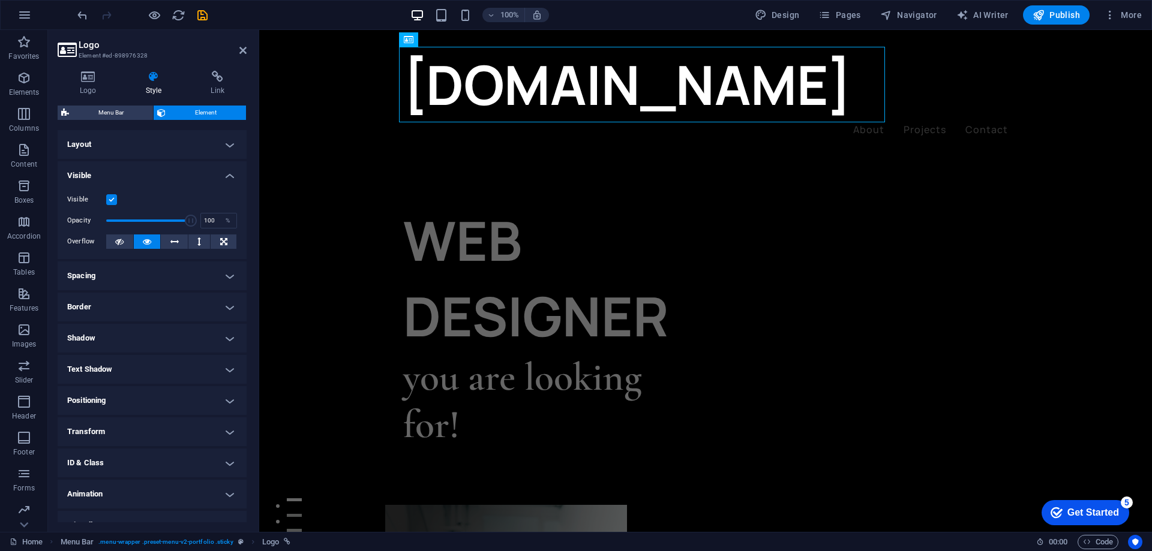
click at [228, 146] on h4 "Layout" at bounding box center [152, 144] width 189 height 29
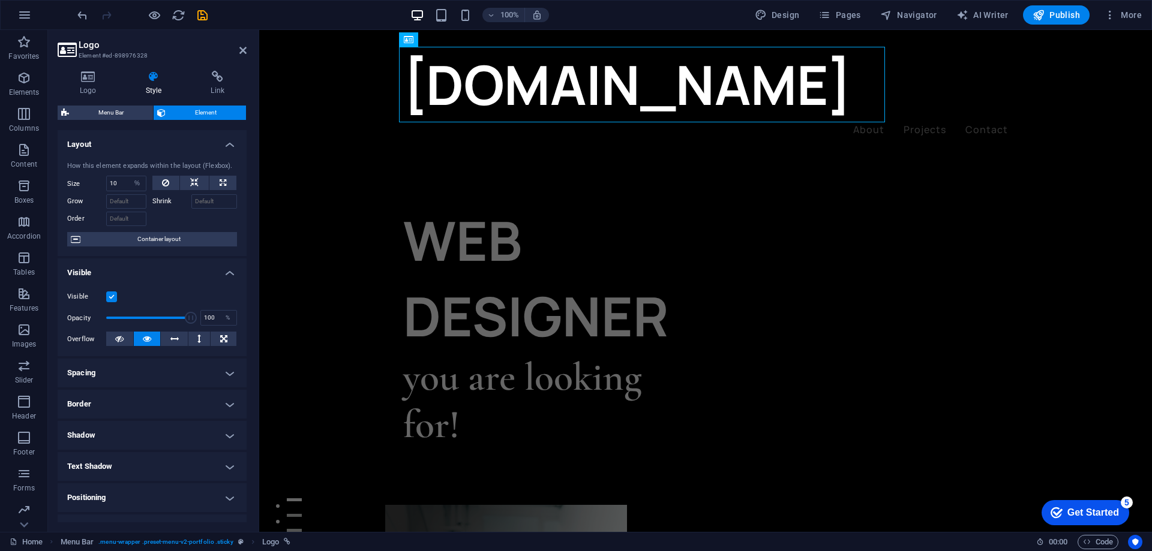
click at [223, 141] on h4 "Layout" at bounding box center [152, 141] width 189 height 22
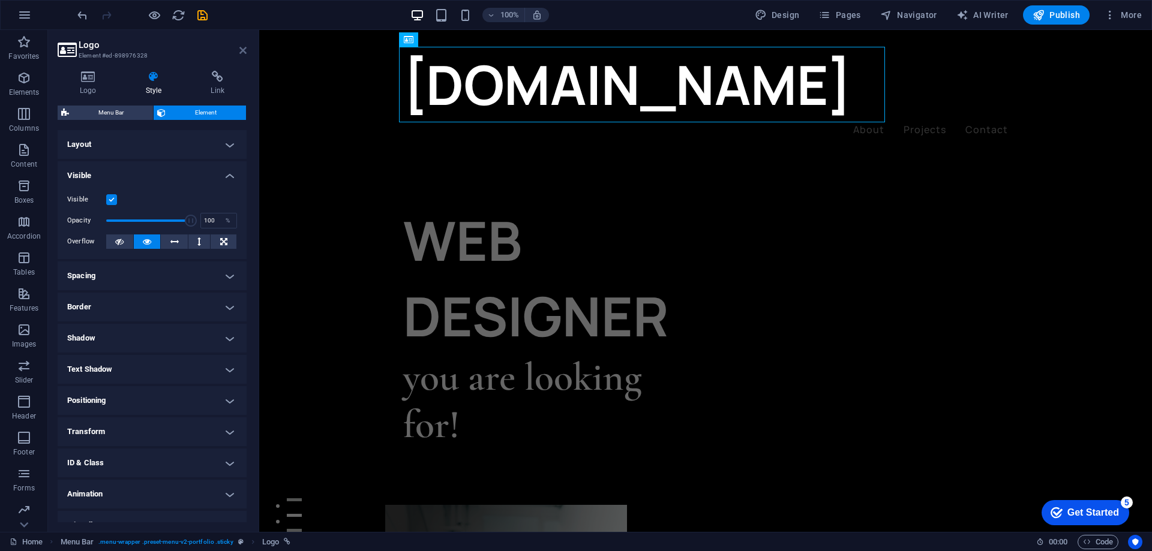
click at [243, 50] on icon at bounding box center [242, 51] width 7 height 10
click at [598, 70] on div "[DOMAIN_NAME]" at bounding box center [705, 85] width 605 height 76
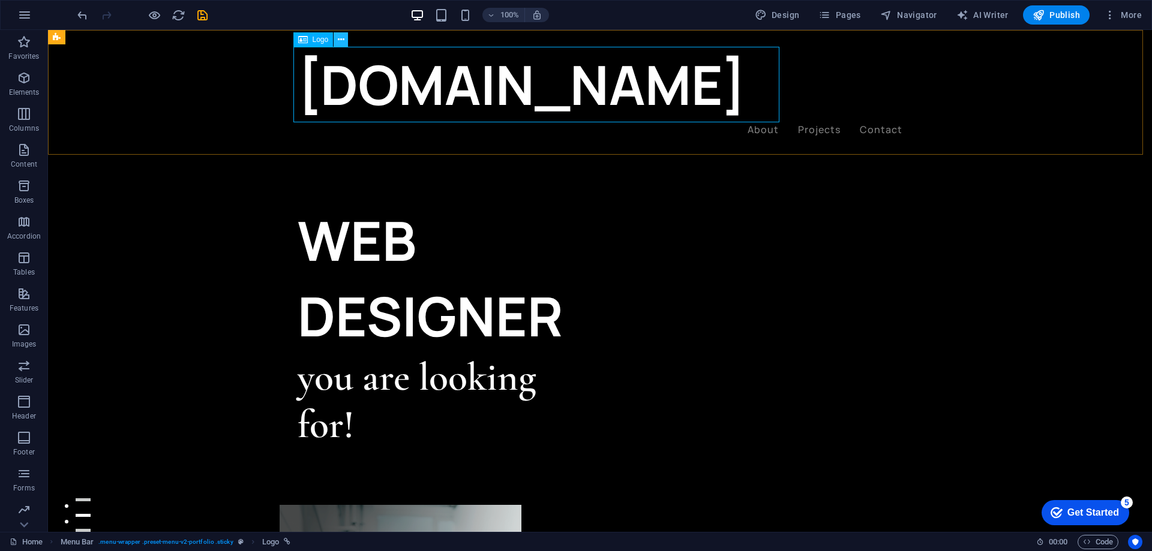
click at [342, 39] on icon at bounding box center [341, 40] width 7 height 13
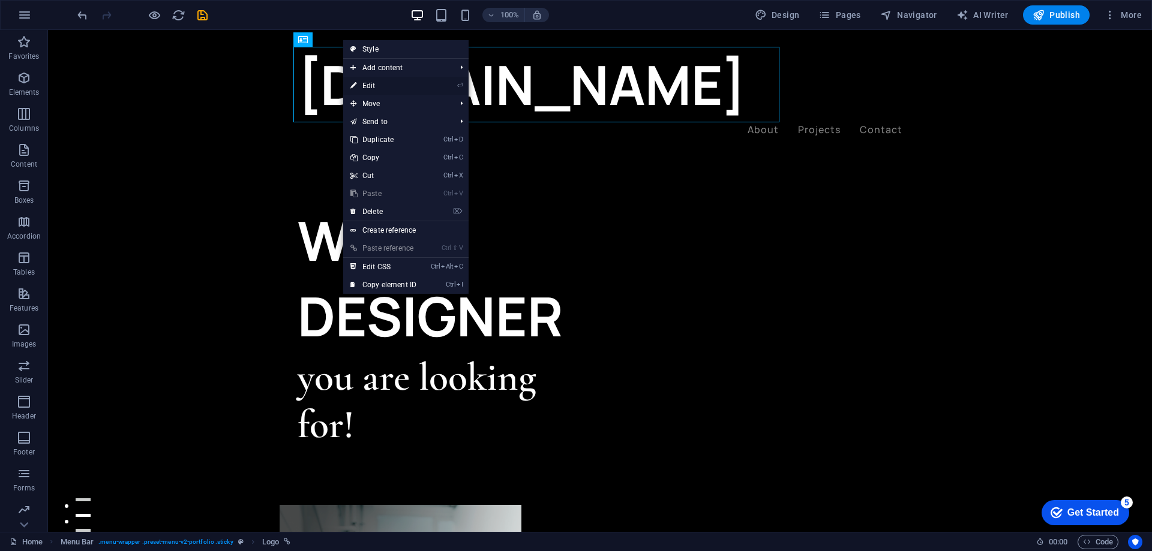
click at [387, 85] on link "⏎ Edit" at bounding box center [383, 86] width 80 height 18
drag, startPoint x: 673, startPoint y: 119, endPoint x: 654, endPoint y: 116, distance: 18.8
click at [654, 116] on div "[DOMAIN_NAME]" at bounding box center [600, 85] width 605 height 76
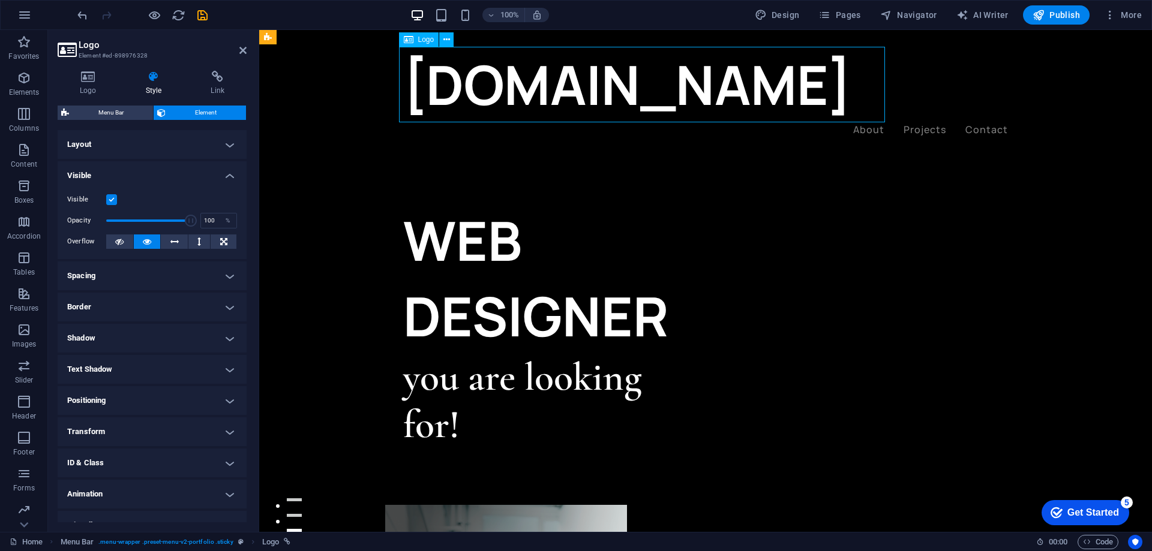
click at [884, 114] on div "[DOMAIN_NAME]" at bounding box center [705, 85] width 605 height 76
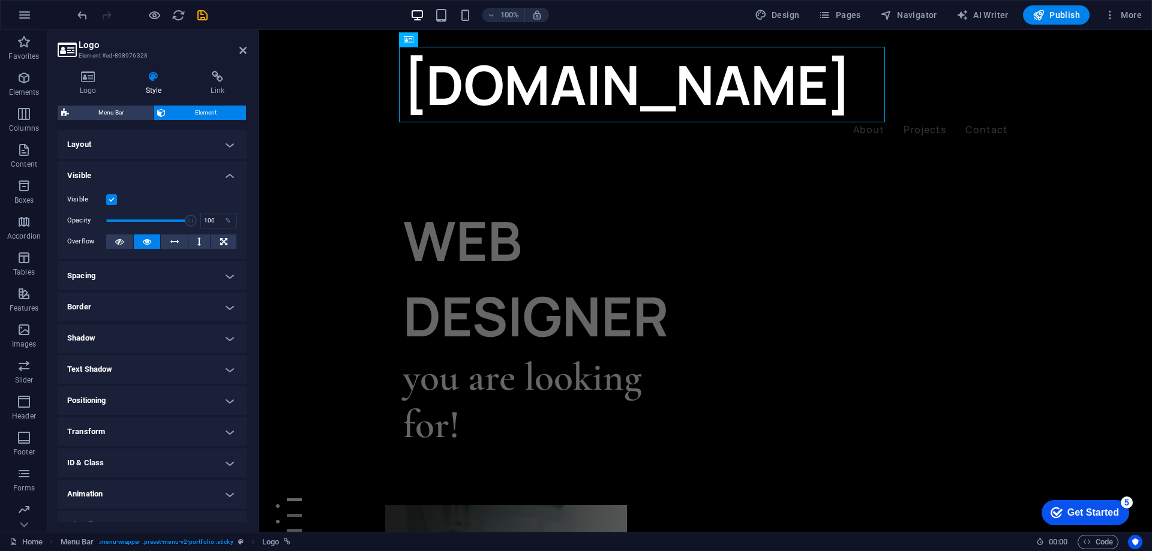
click at [157, 74] on icon at bounding box center [154, 77] width 61 height 12
click at [228, 149] on h4 "Layout" at bounding box center [152, 144] width 189 height 29
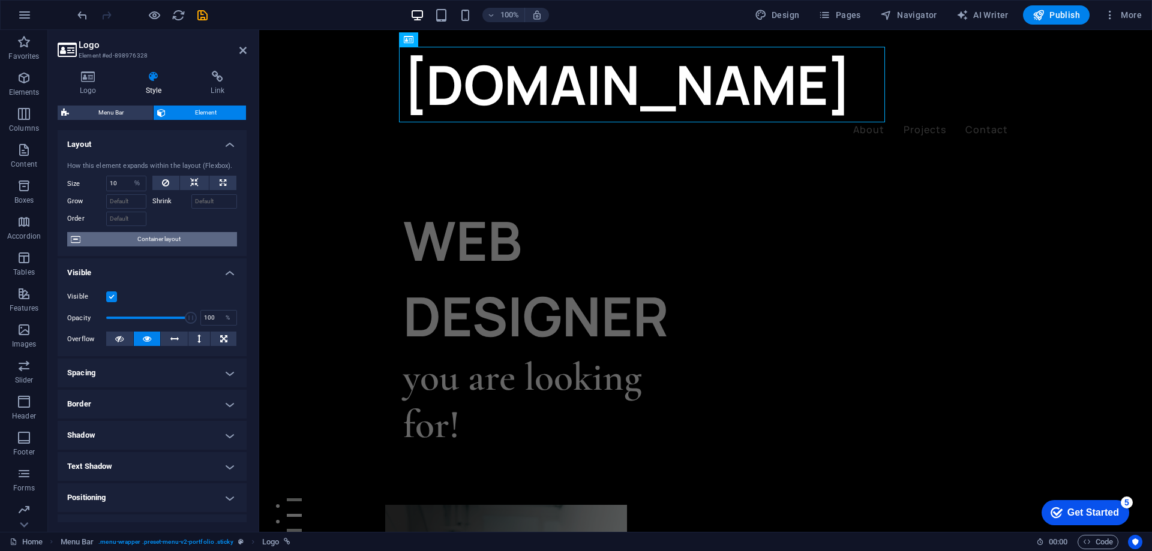
click at [180, 243] on span "Container layout" at bounding box center [158, 239] width 149 height 14
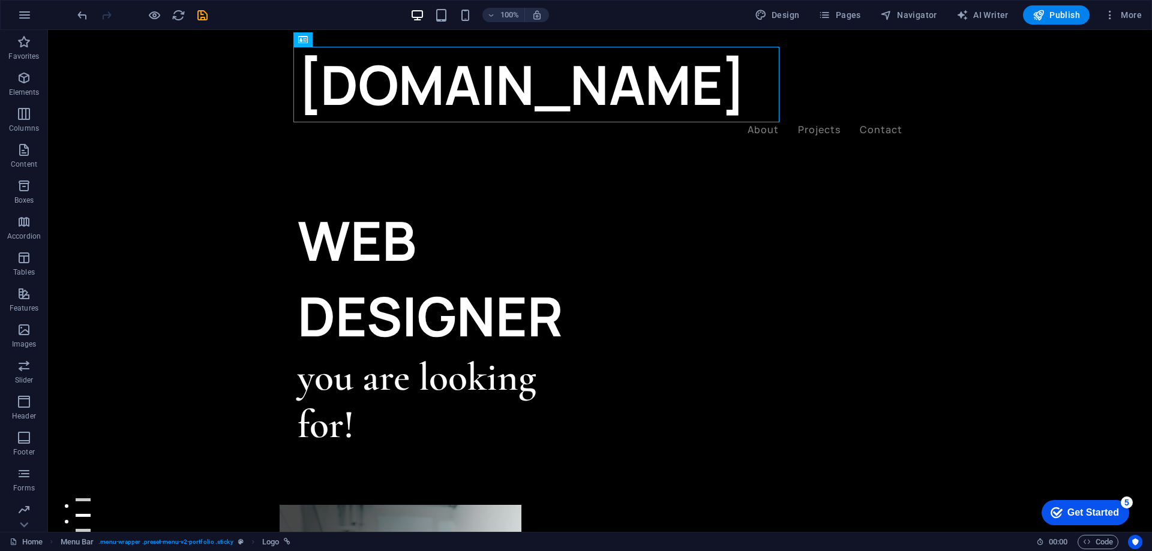
click at [723, 95] on div "[DOMAIN_NAME]" at bounding box center [600, 85] width 605 height 76
drag, startPoint x: 723, startPoint y: 95, endPoint x: 665, endPoint y: 95, distance: 57.6
click at [665, 95] on div "[DOMAIN_NAME]" at bounding box center [600, 85] width 605 height 76
click at [303, 42] on icon at bounding box center [303, 39] width 10 height 14
click at [344, 41] on icon at bounding box center [341, 40] width 7 height 13
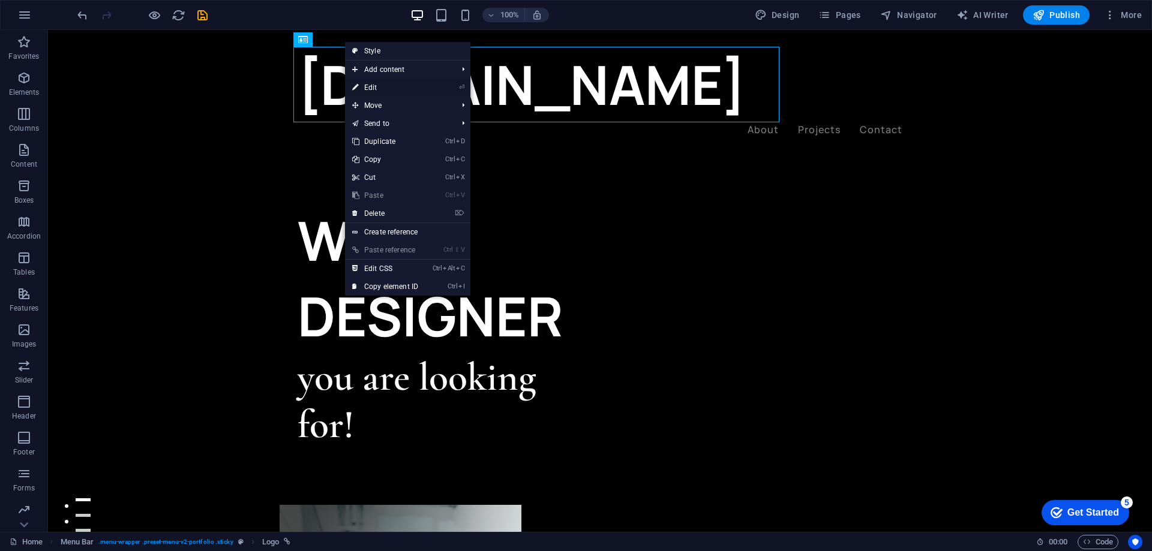
drag, startPoint x: 391, startPoint y: 85, endPoint x: 1, endPoint y: 242, distance: 421.0
click at [391, 85] on link "⏎ Edit" at bounding box center [385, 88] width 80 height 18
select select "%"
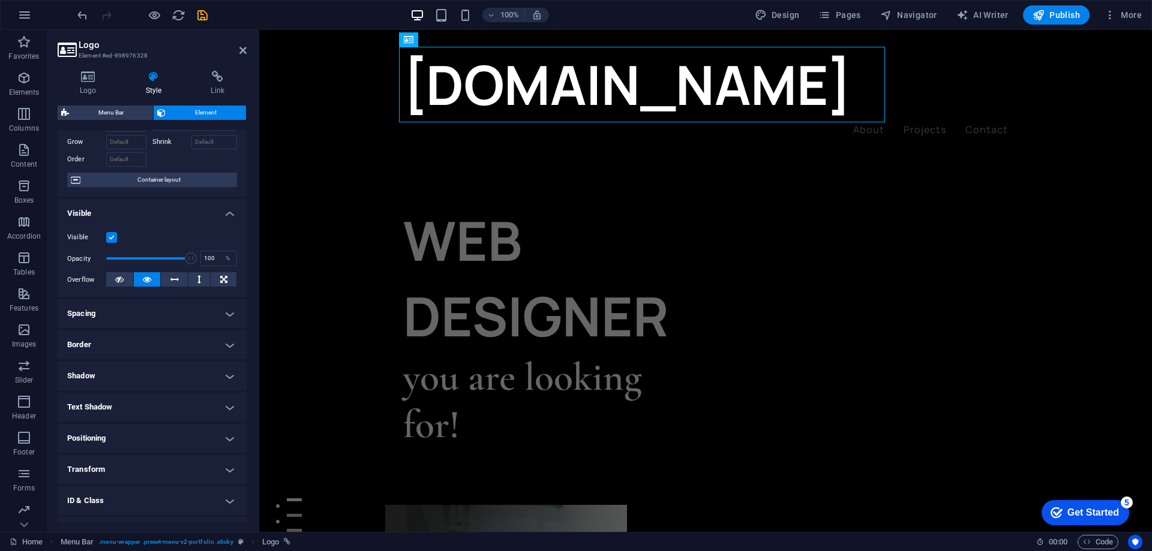
scroll to position [115, 0]
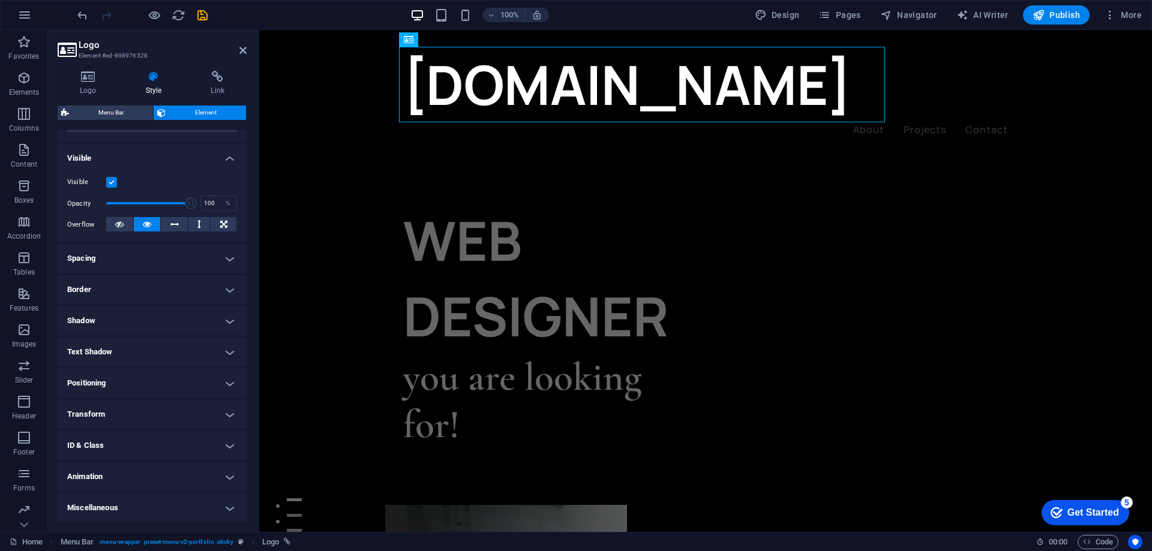
click at [206, 352] on h4 "Text Shadow" at bounding box center [152, 352] width 189 height 29
click at [159, 377] on button "None" at bounding box center [151, 376] width 53 height 14
click at [92, 373] on span "Default" at bounding box center [95, 376] width 19 height 14
click at [149, 408] on h4 "Positioning" at bounding box center [152, 410] width 189 height 29
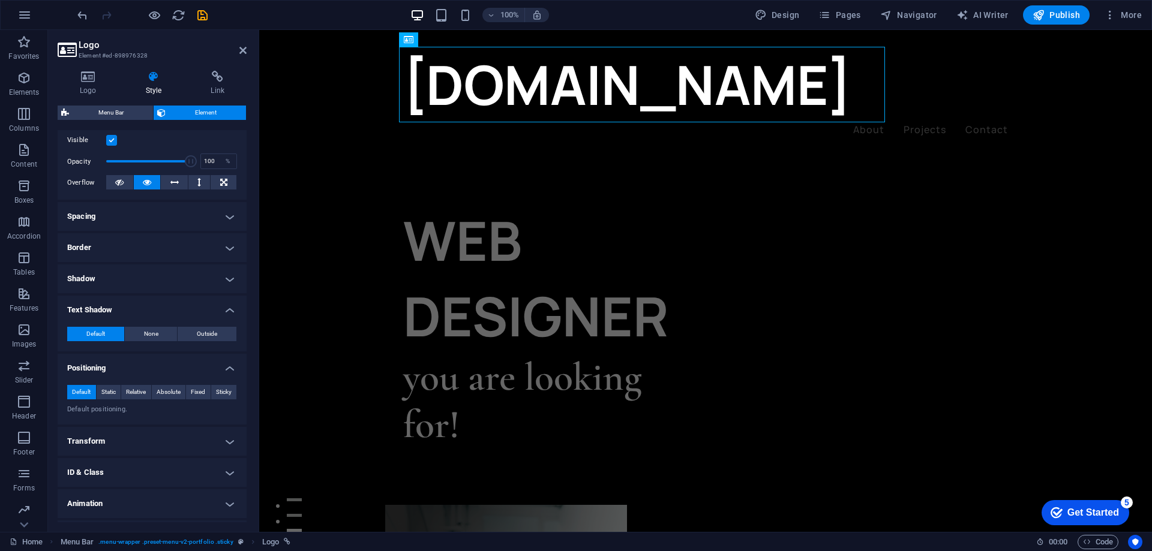
scroll to position [184, 0]
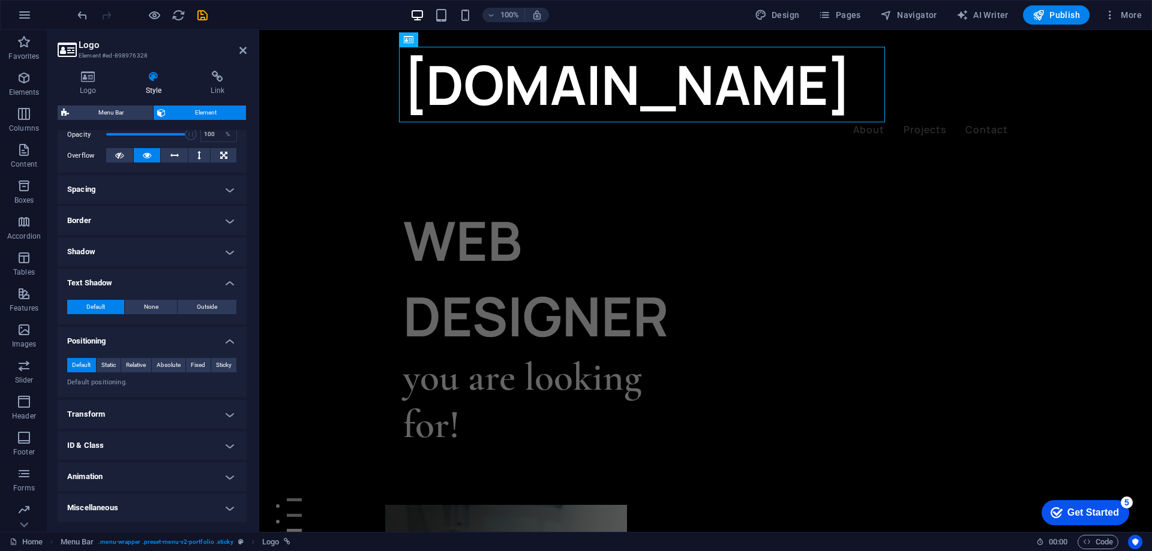
click at [149, 408] on h4 "Transform" at bounding box center [152, 414] width 189 height 29
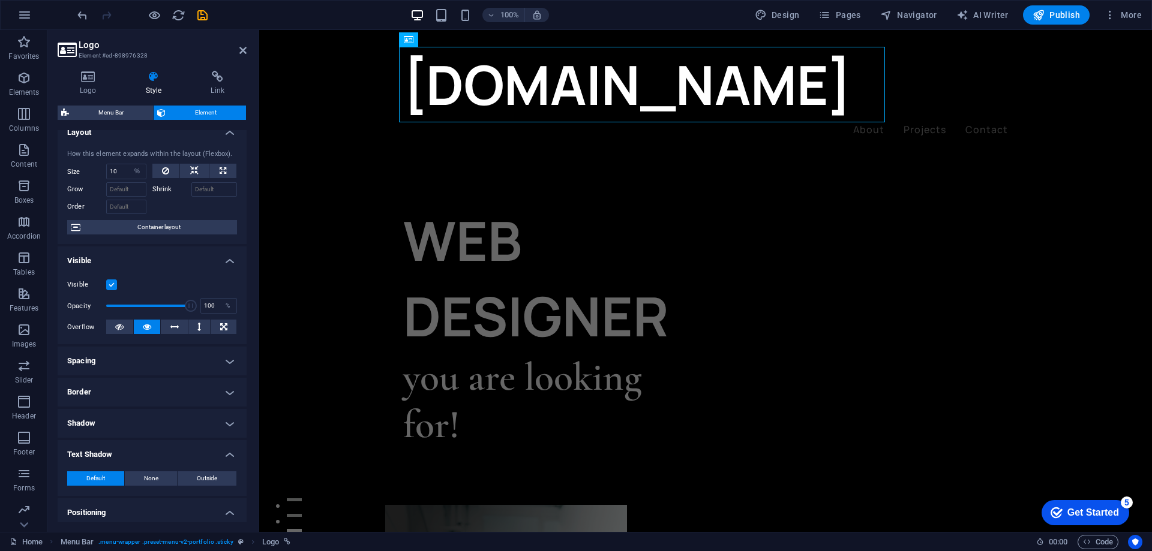
scroll to position [0, 0]
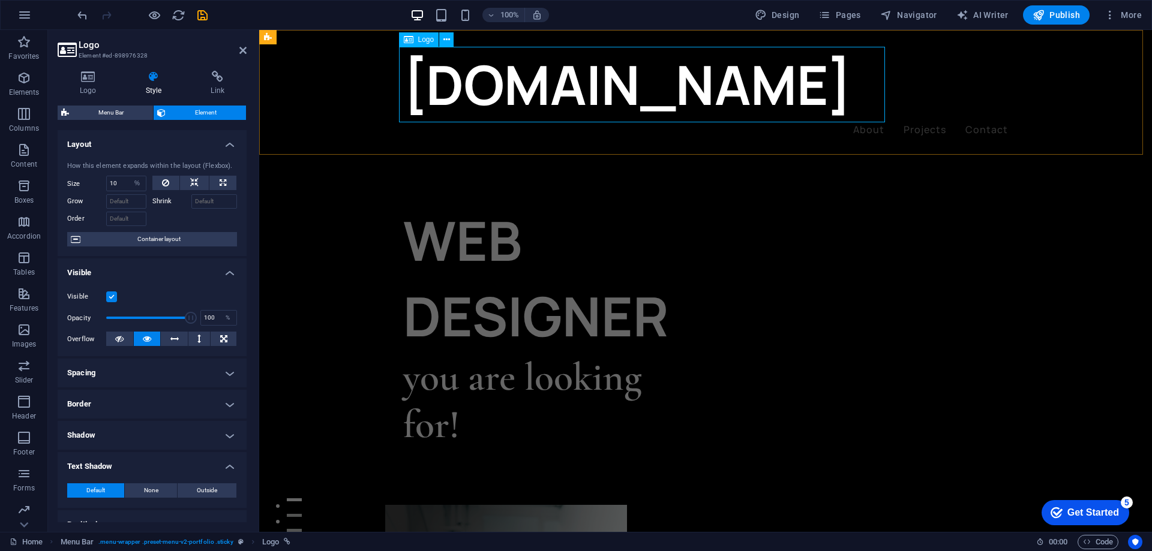
click at [410, 44] on icon at bounding box center [409, 39] width 10 height 14
click at [409, 38] on icon at bounding box center [409, 39] width 10 height 14
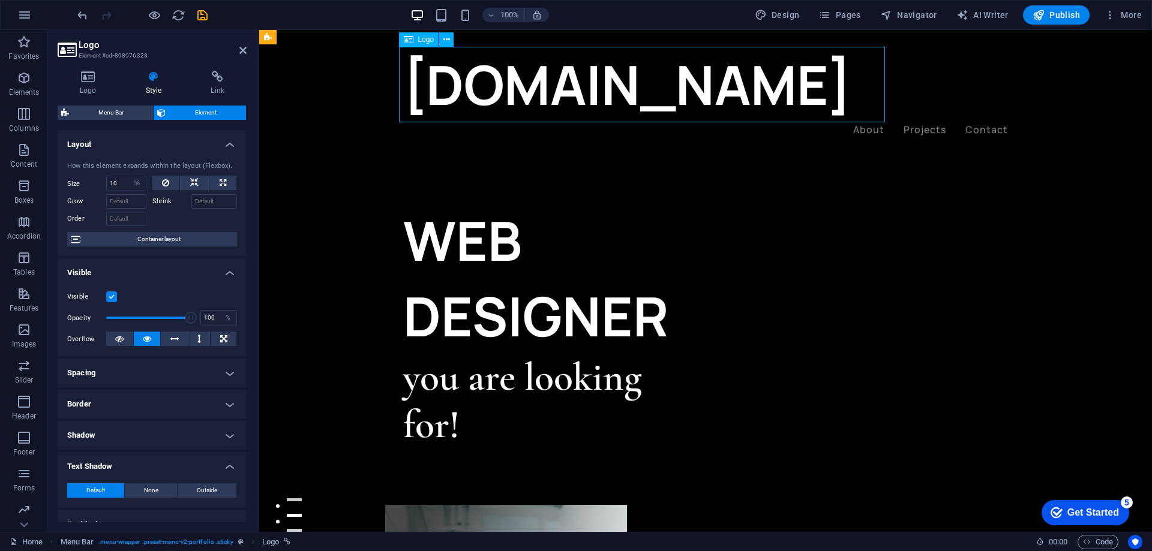
drag, startPoint x: 668, startPoint y: 68, endPoint x: 377, endPoint y: 38, distance: 291.9
click at [447, 43] on icon at bounding box center [446, 40] width 7 height 13
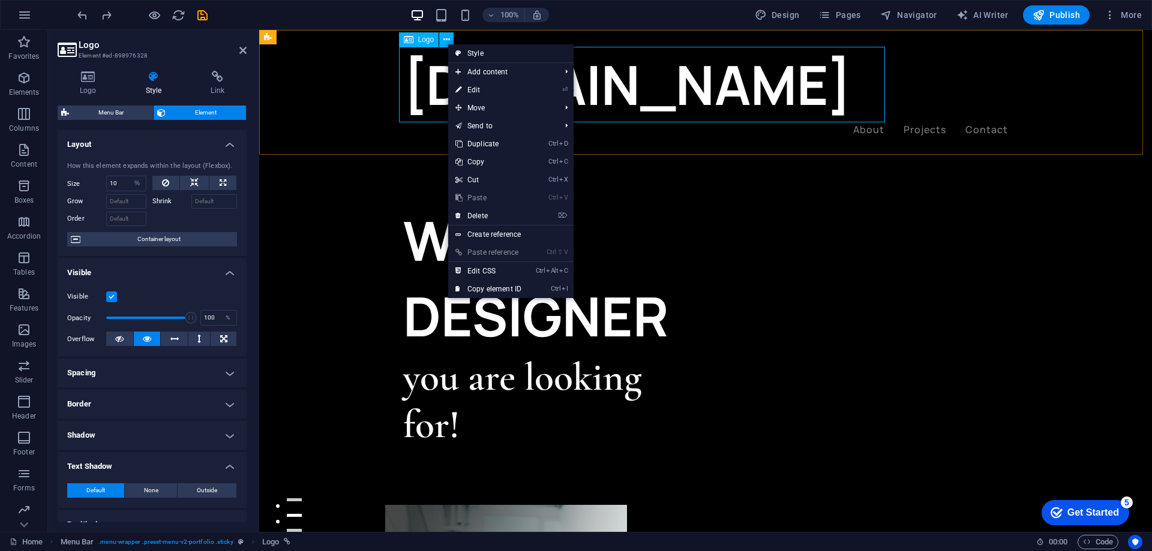
click at [482, 50] on link "Style" at bounding box center [510, 53] width 125 height 18
select select "rem"
select select "px"
select select "rem"
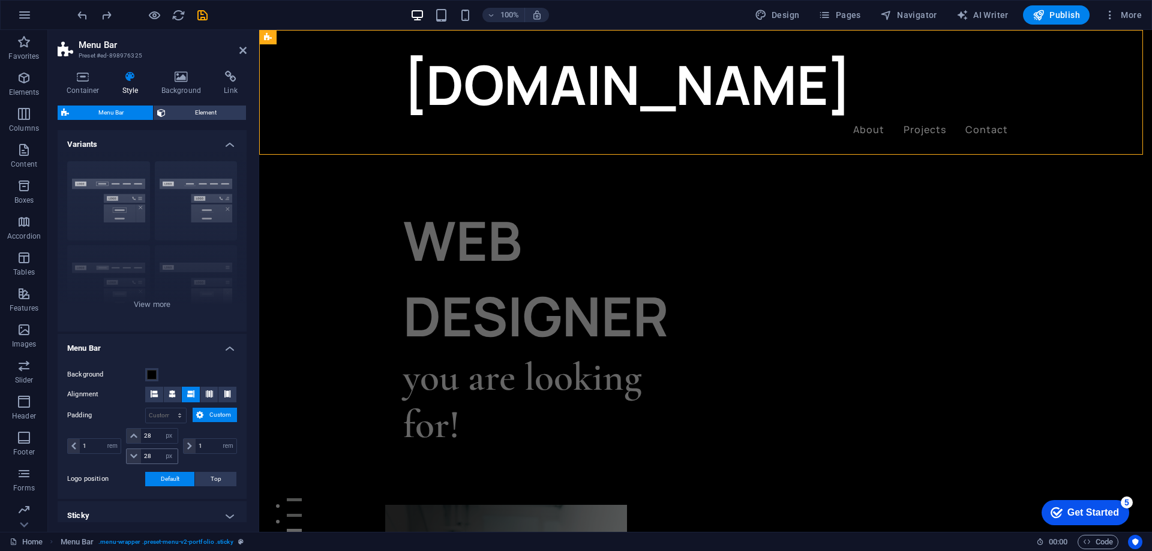
click at [131, 456] on icon at bounding box center [133, 456] width 7 height 7
click at [70, 447] on span at bounding box center [74, 446] width 12 height 14
click at [116, 110] on span "Menu Bar" at bounding box center [111, 113] width 77 height 14
click at [191, 111] on span "Element" at bounding box center [205, 113] width 73 height 14
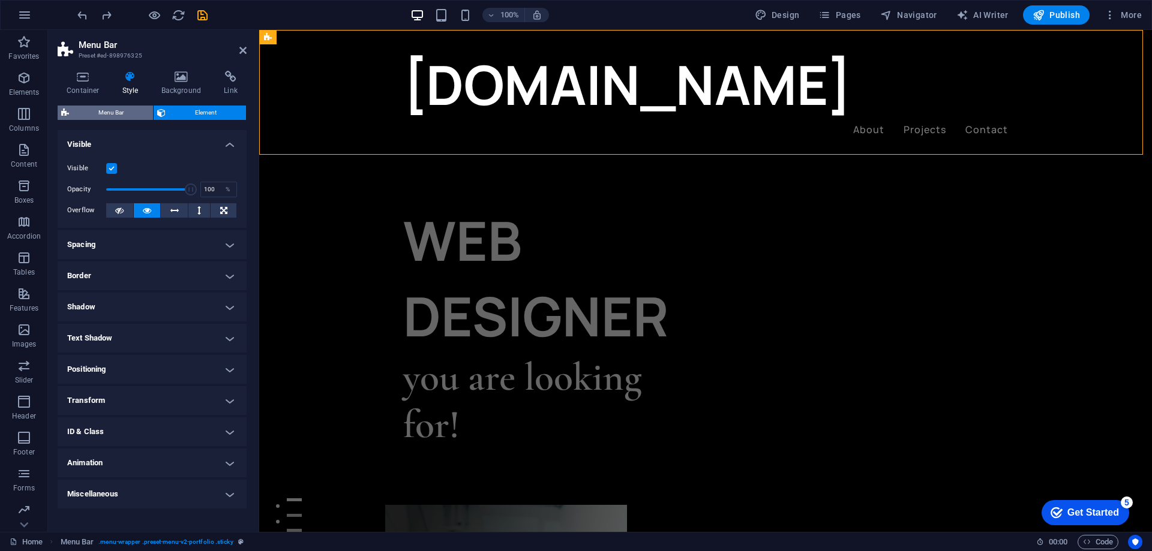
click at [113, 112] on span "Menu Bar" at bounding box center [111, 113] width 77 height 14
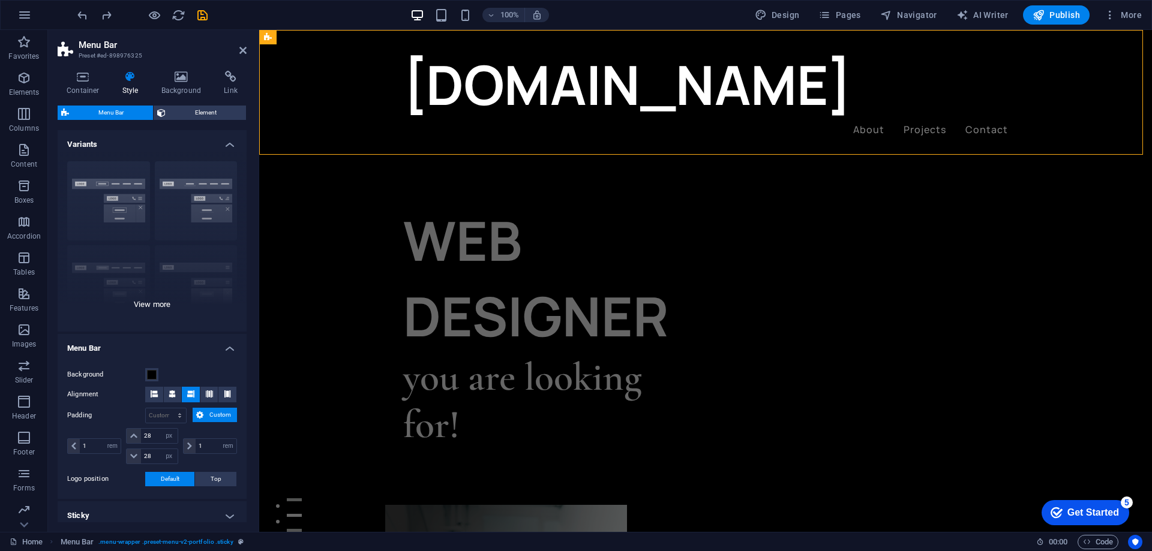
click at [110, 185] on div "Border Centered Default Fixed Loki Trigger Wide XXL" at bounding box center [152, 242] width 189 height 180
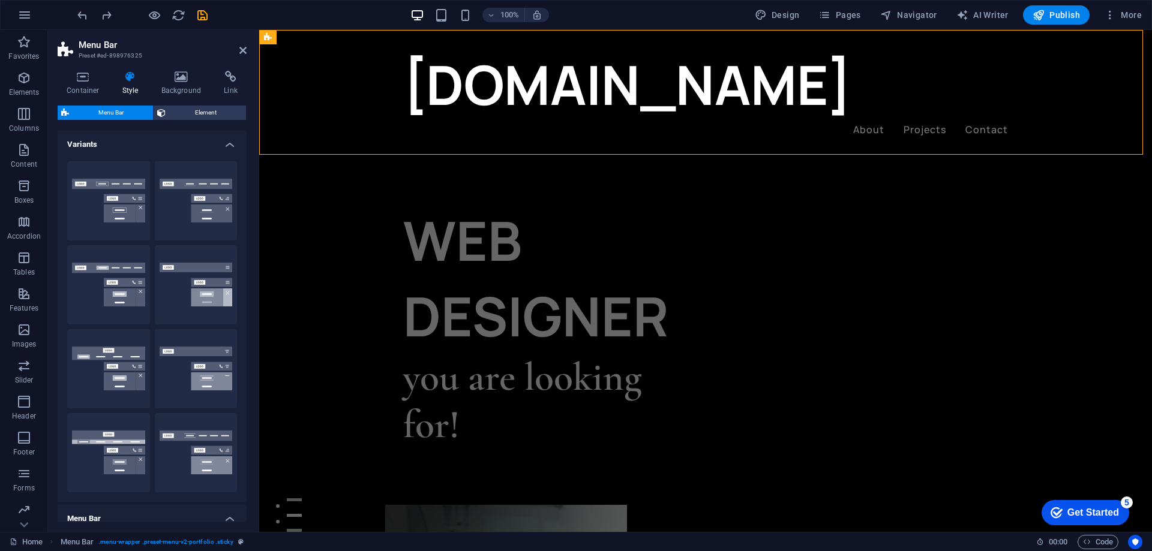
click at [110, 185] on button "Border" at bounding box center [108, 200] width 83 height 79
type input "1"
select select "rem"
type input "1"
select select "rem"
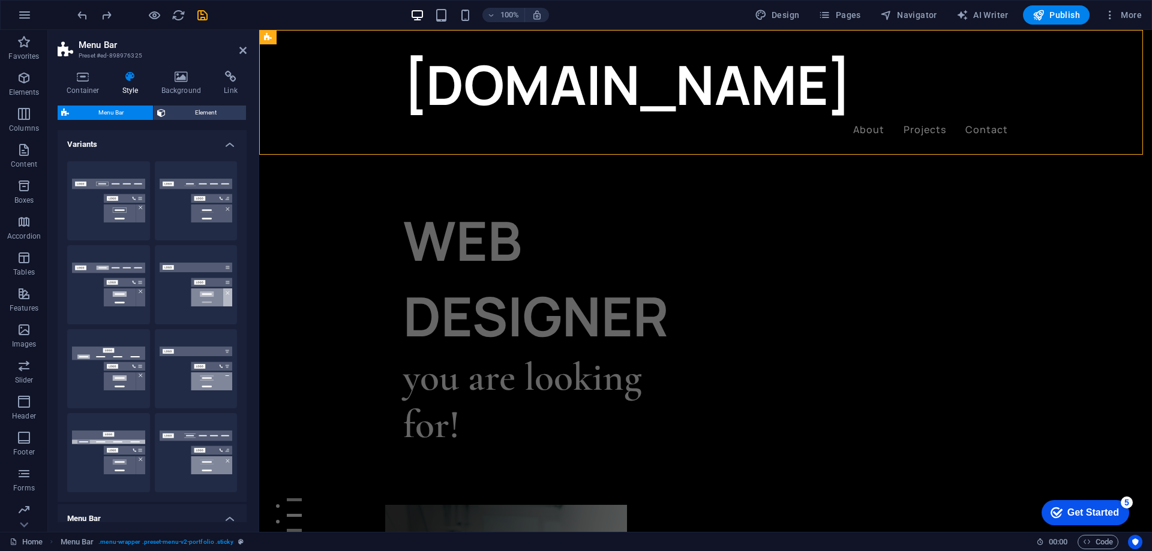
type input "1"
select select "rem"
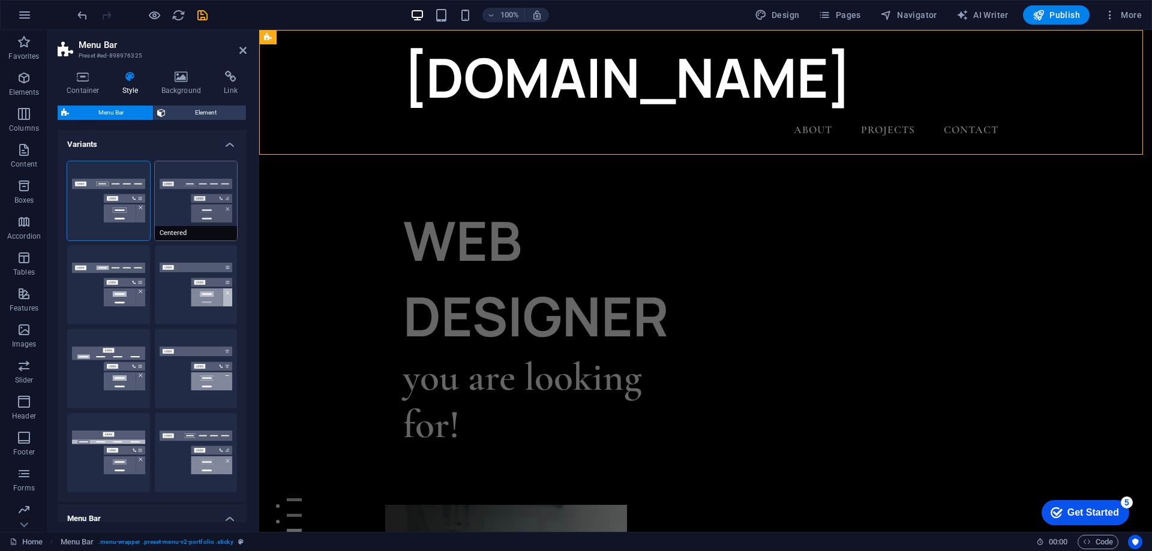
click at [190, 183] on button "Centered" at bounding box center [196, 200] width 83 height 79
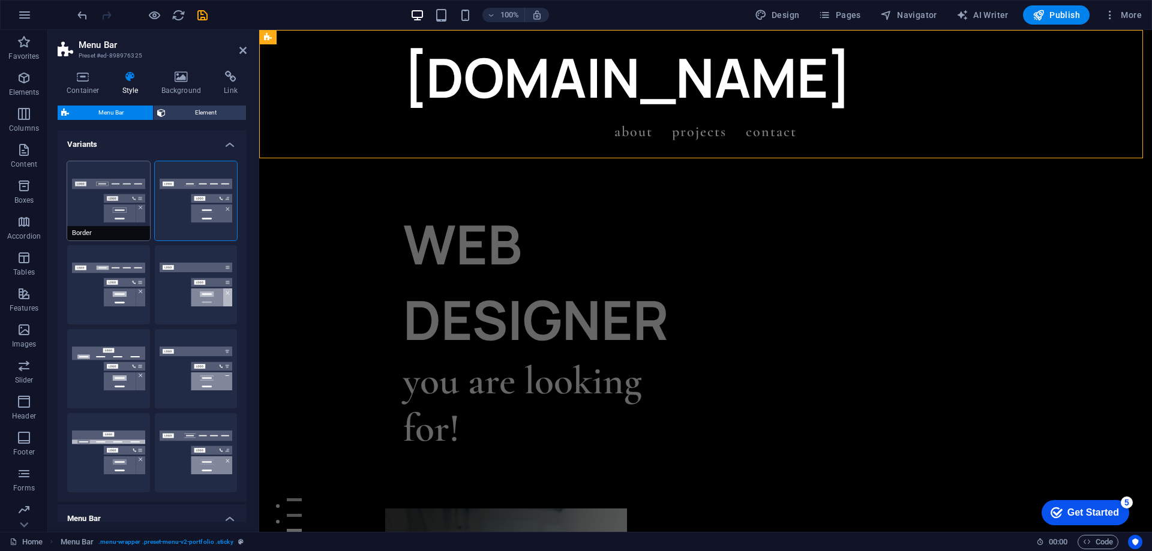
click at [110, 188] on button "Border" at bounding box center [108, 200] width 83 height 79
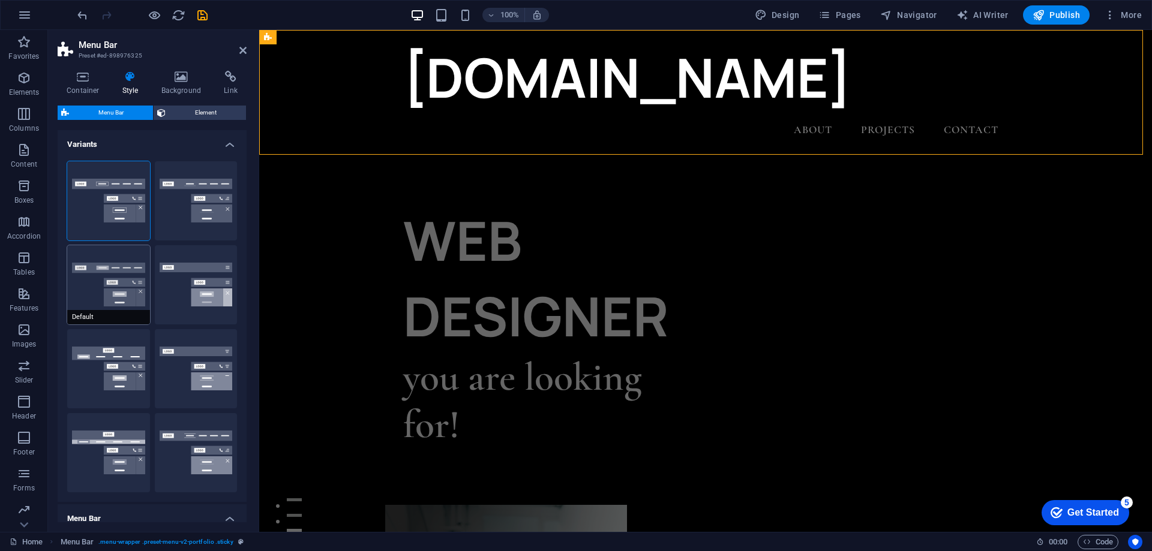
click at [110, 271] on button "Default" at bounding box center [108, 284] width 83 height 79
click at [184, 285] on button "Fixed" at bounding box center [196, 284] width 83 height 79
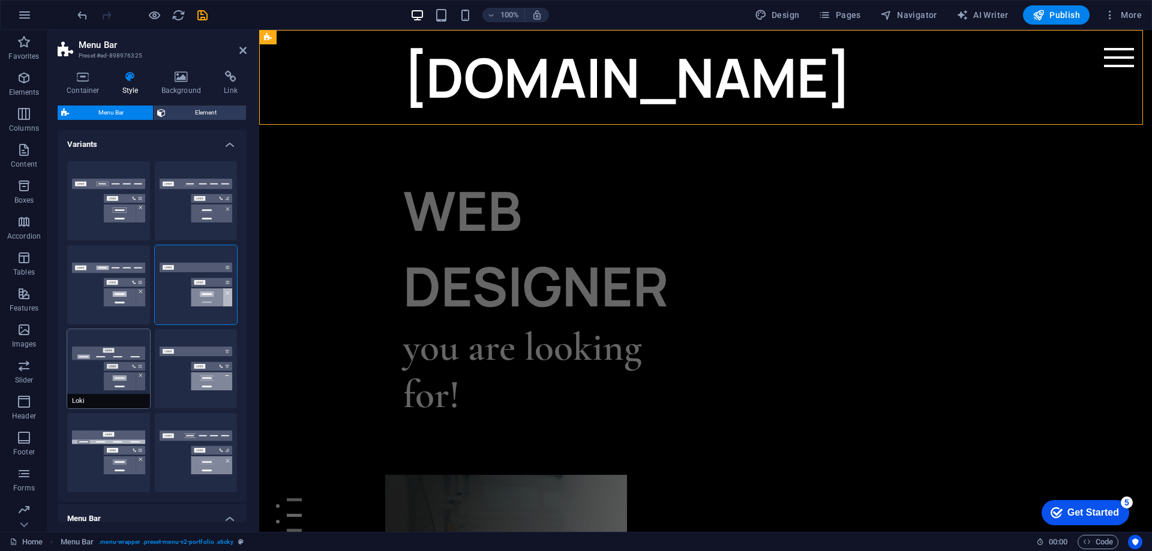
click at [126, 353] on button "Loki" at bounding box center [108, 368] width 83 height 79
type input "0"
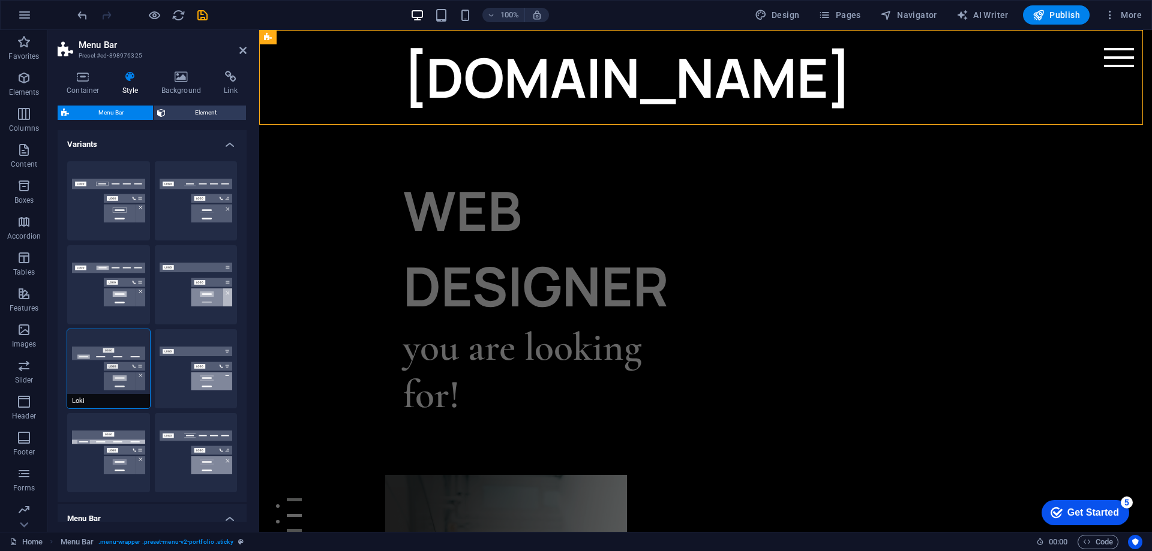
type input "0"
select select "DISABLED_OPTION_VALUE"
type input "2"
type input "1"
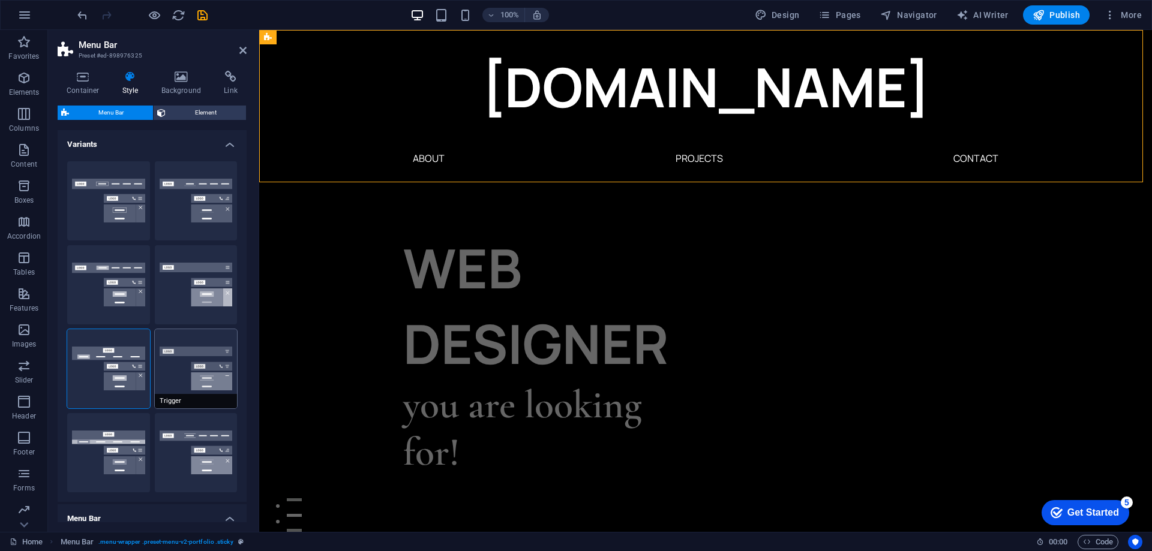
click at [202, 364] on button "Trigger" at bounding box center [196, 368] width 83 height 79
type input "1"
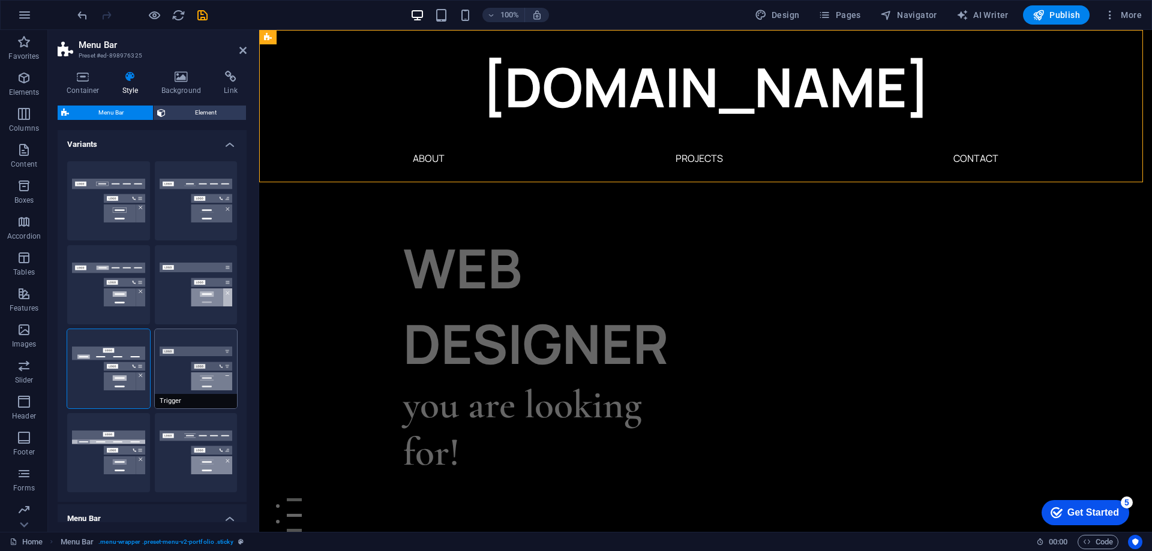
type input "1"
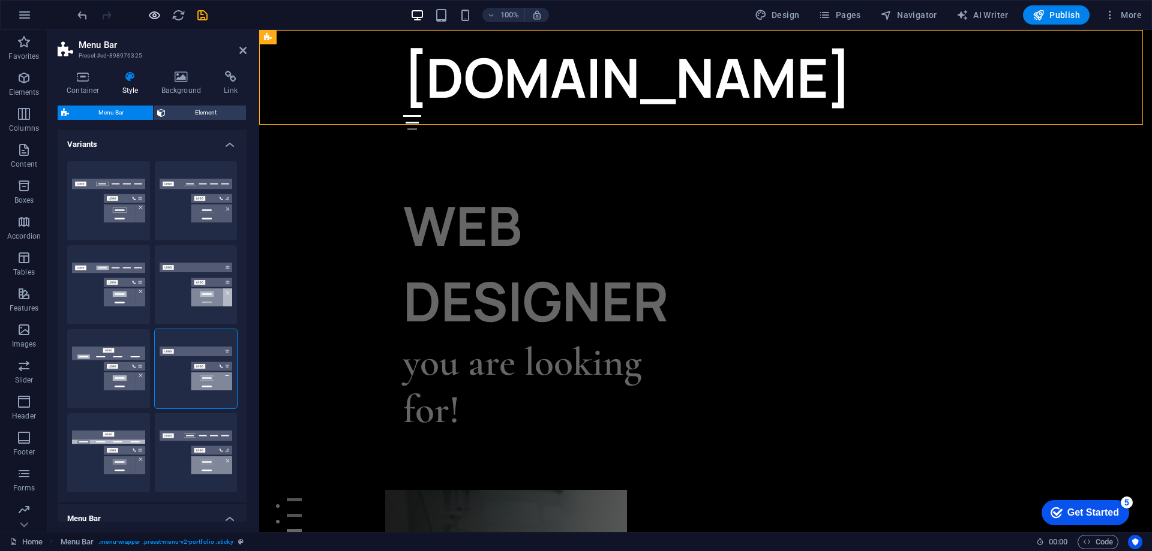
click at [152, 12] on icon "button" at bounding box center [155, 15] width 14 height 14
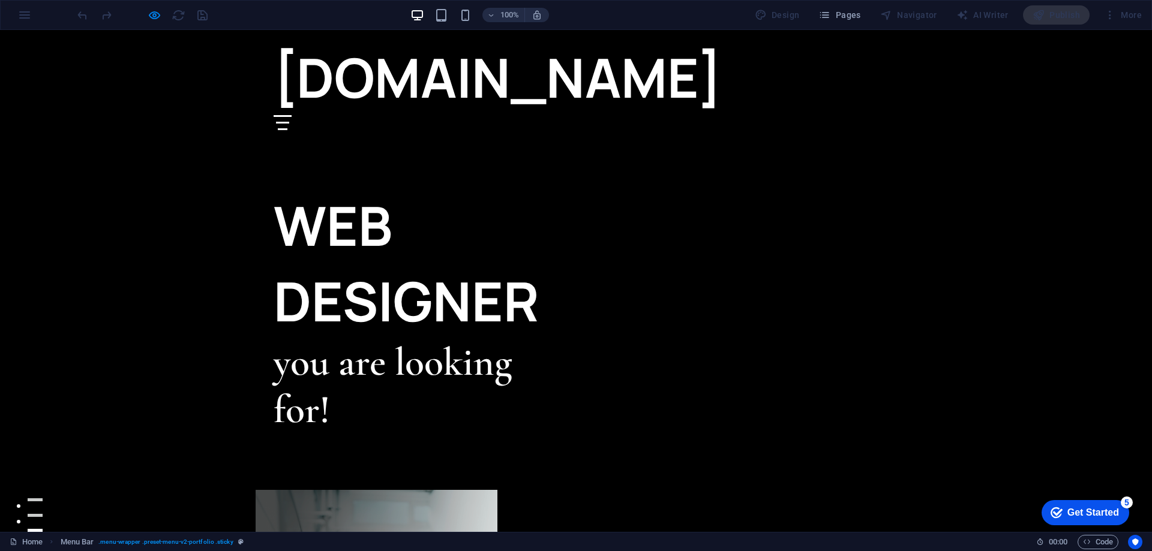
select select "rem"
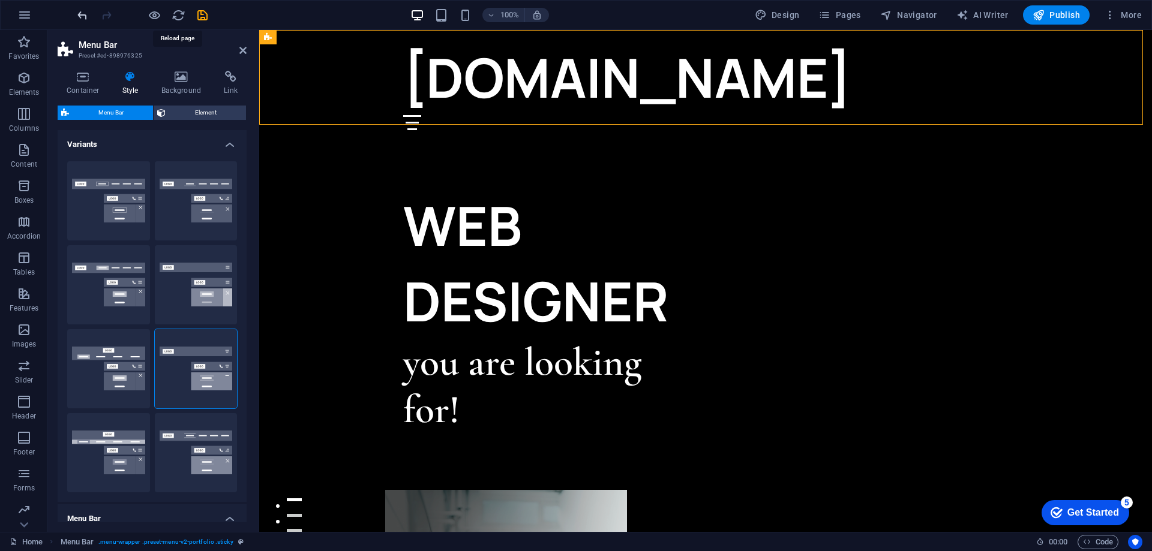
click at [85, 19] on icon "undo" at bounding box center [83, 15] width 14 height 14
type input "0"
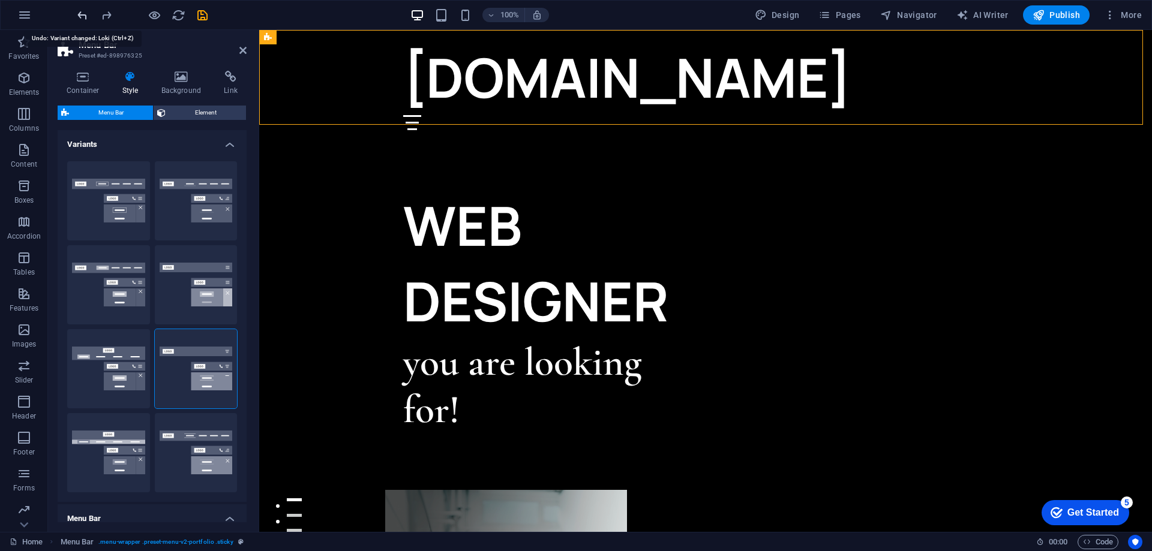
type input "0"
click at [85, 19] on icon "undo" at bounding box center [83, 15] width 14 height 14
type input "1"
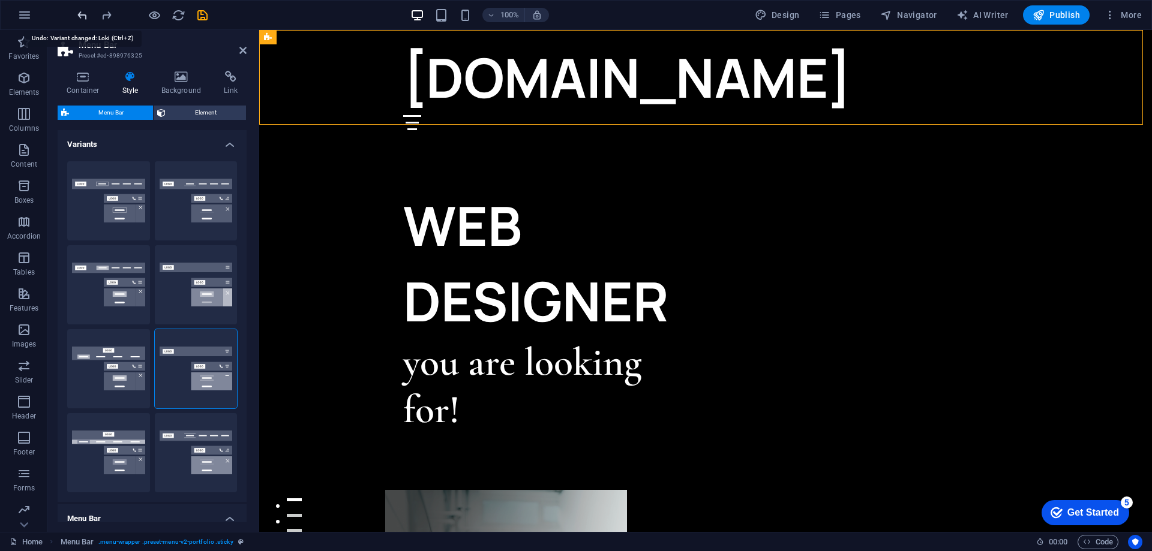
type input "1"
click at [85, 19] on icon "undo" at bounding box center [83, 15] width 14 height 14
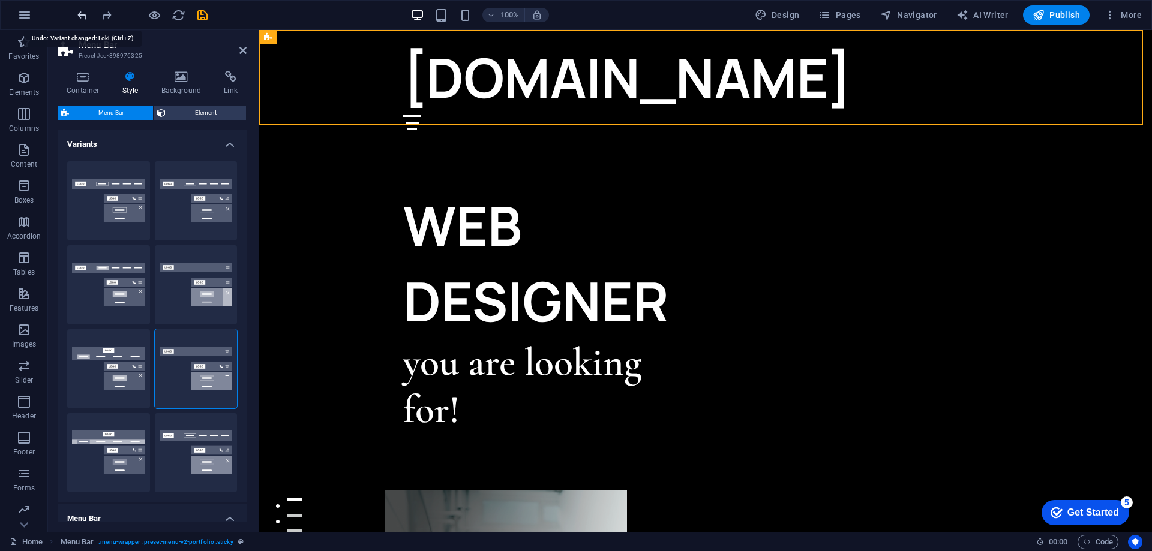
click at [85, 19] on icon "undo" at bounding box center [83, 15] width 14 height 14
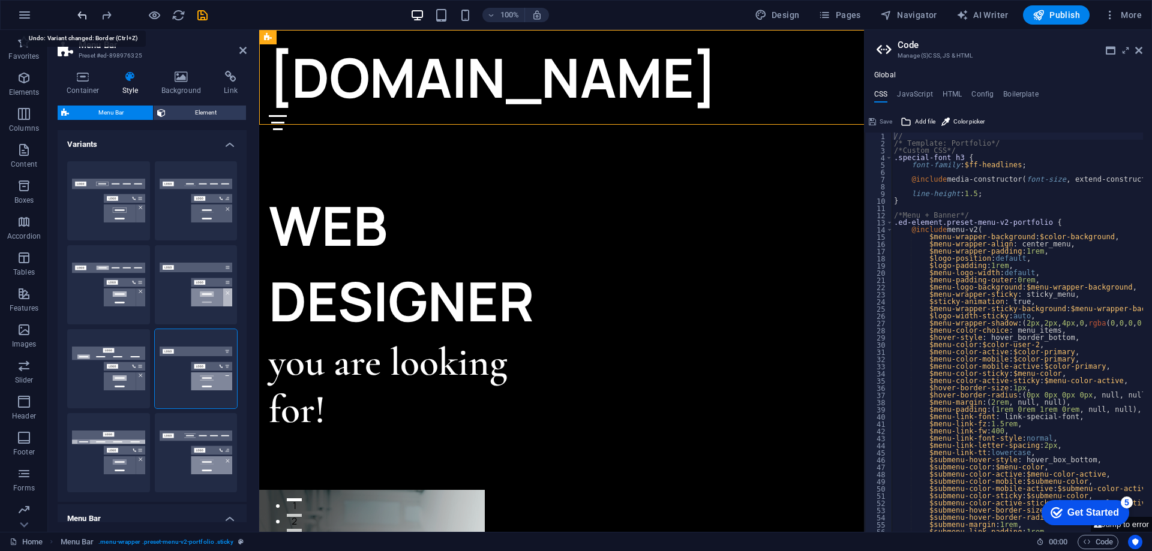
click at [85, 19] on icon "undo" at bounding box center [83, 15] width 14 height 14
select select "DISABLED_OPTION_VALUE"
type input "28"
select select "px"
type input "28"
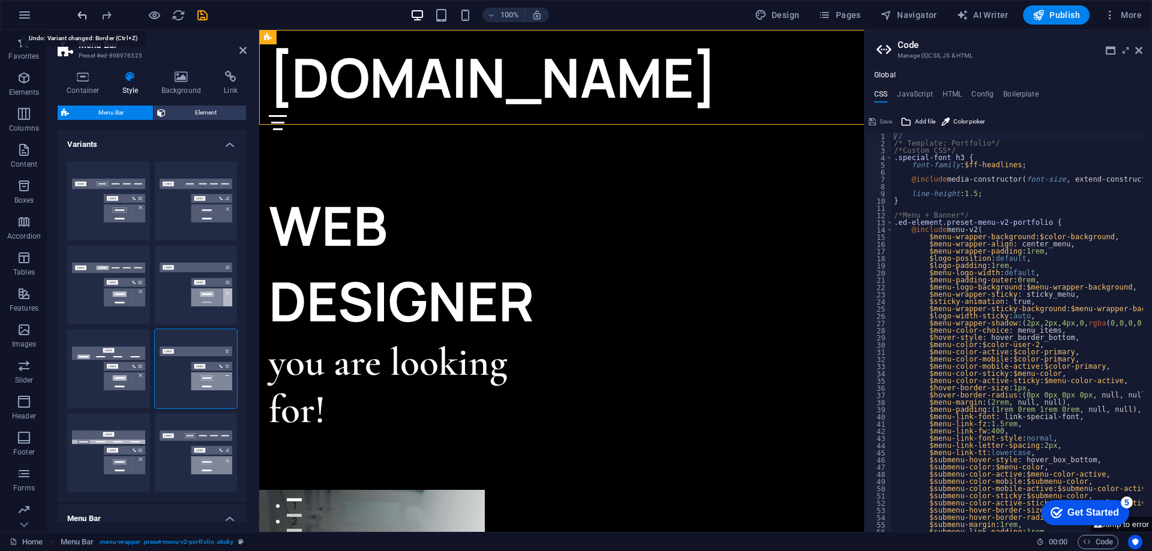
select select "px"
click at [85, 19] on icon "undo" at bounding box center [83, 15] width 14 height 14
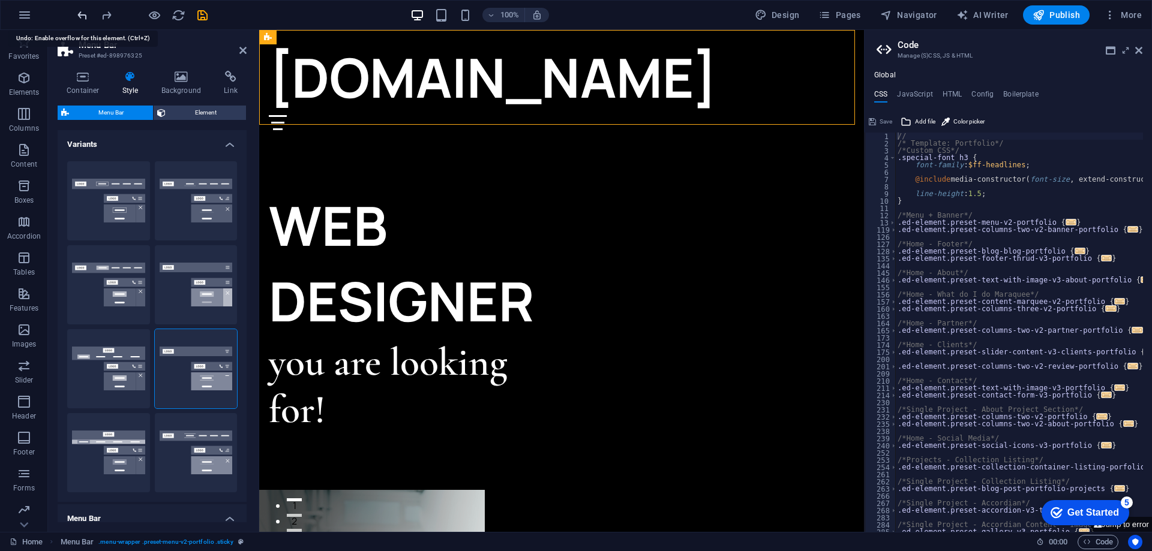
click at [85, 19] on icon "undo" at bounding box center [83, 15] width 14 height 14
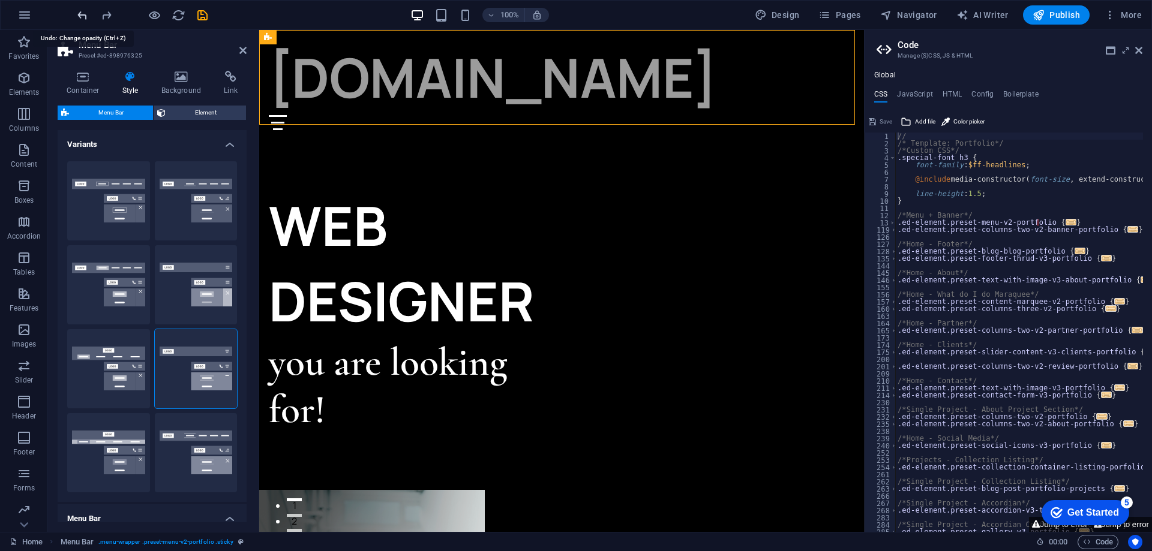
click at [85, 19] on icon "undo" at bounding box center [83, 15] width 14 height 14
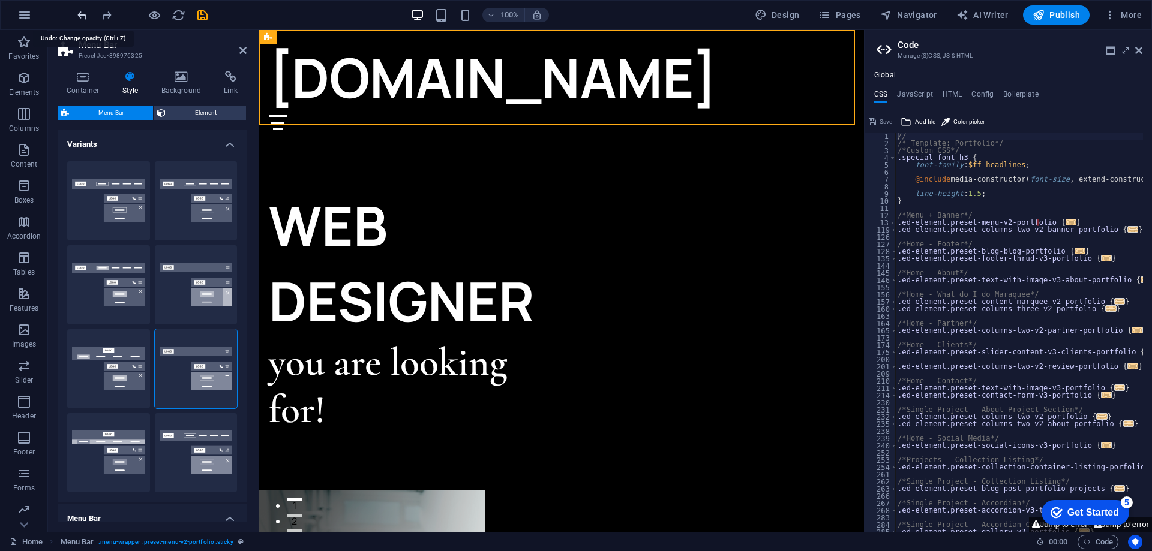
click at [85, 19] on icon "undo" at bounding box center [83, 15] width 14 height 14
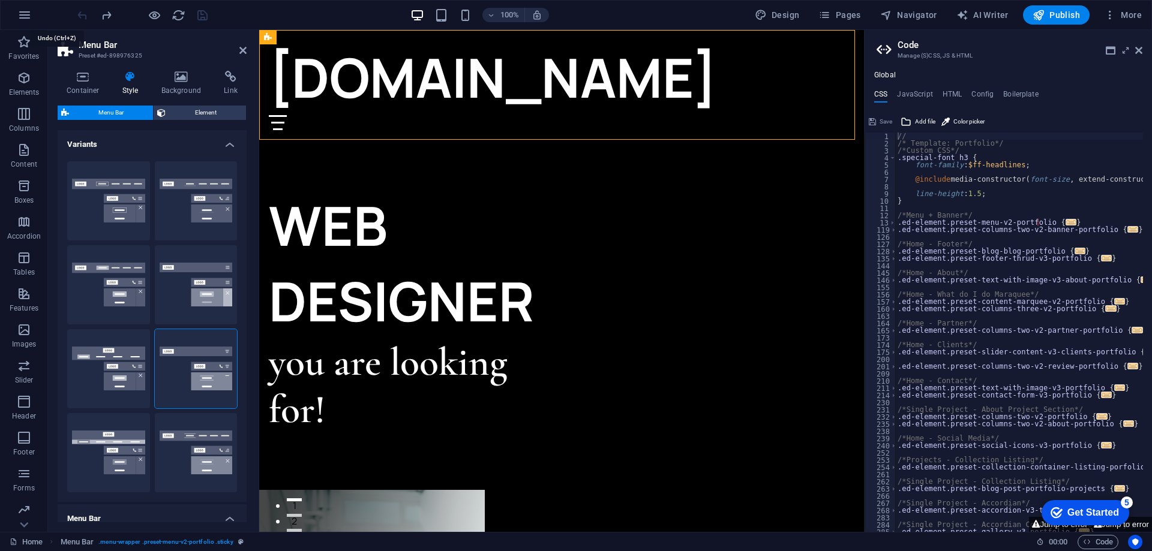
click at [85, 19] on div at bounding box center [142, 14] width 134 height 19
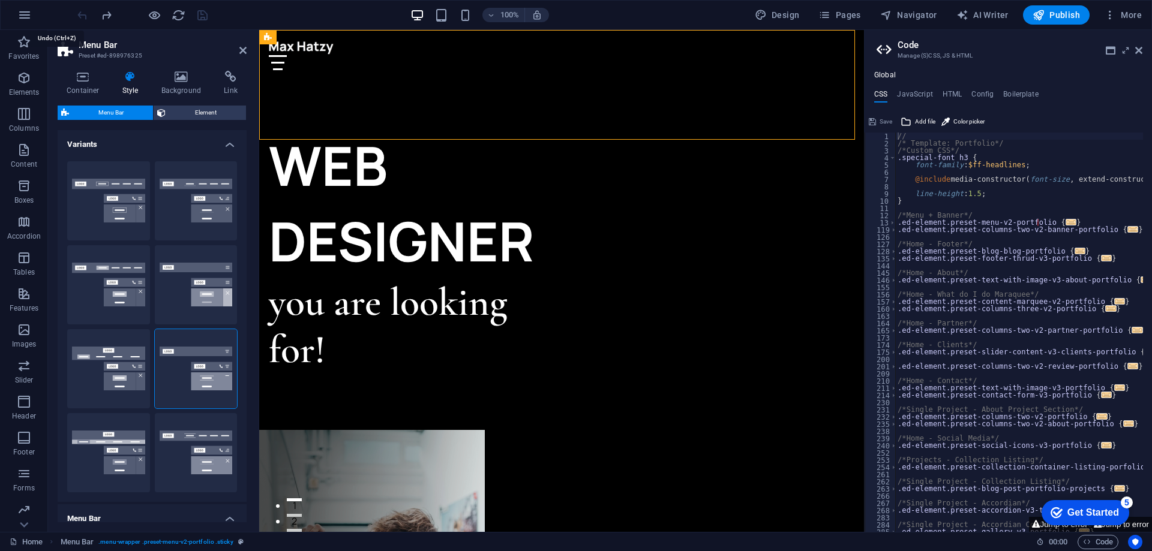
click at [85, 19] on div at bounding box center [142, 14] width 134 height 19
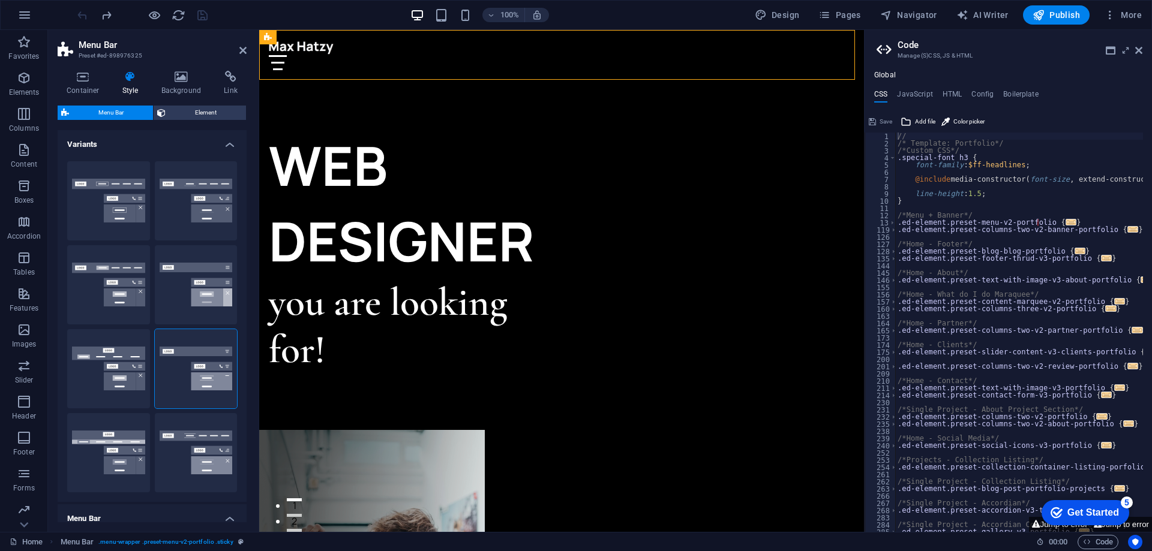
click at [85, 19] on div at bounding box center [142, 14] width 134 height 19
click at [85, 16] on div at bounding box center [142, 14] width 134 height 19
click at [325, 44] on div "Logo" at bounding box center [310, 37] width 40 height 14
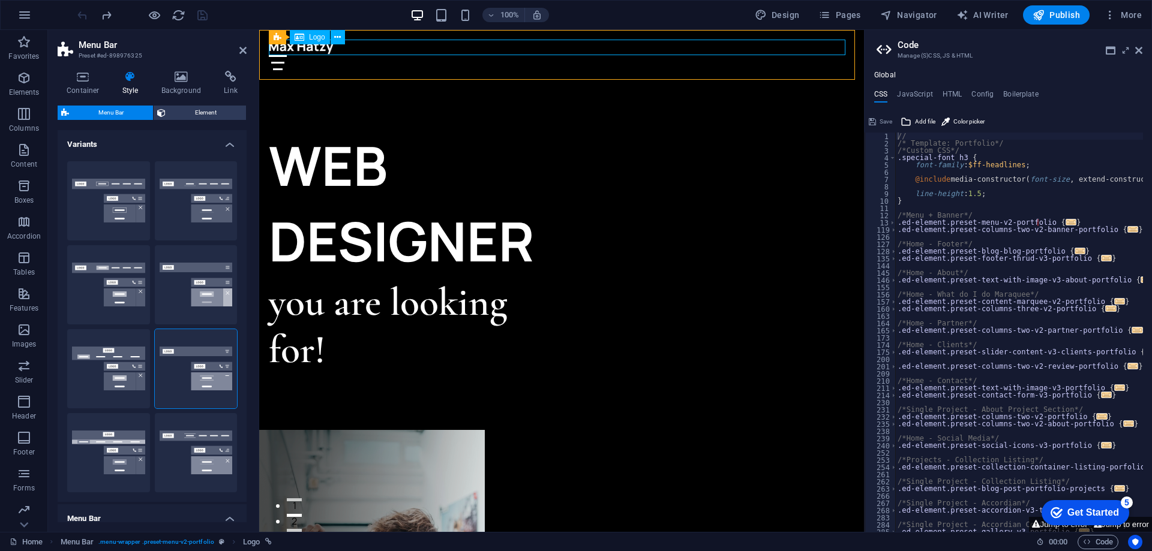
click at [328, 48] on div at bounding box center [562, 48] width 586 height 16
select select "px"
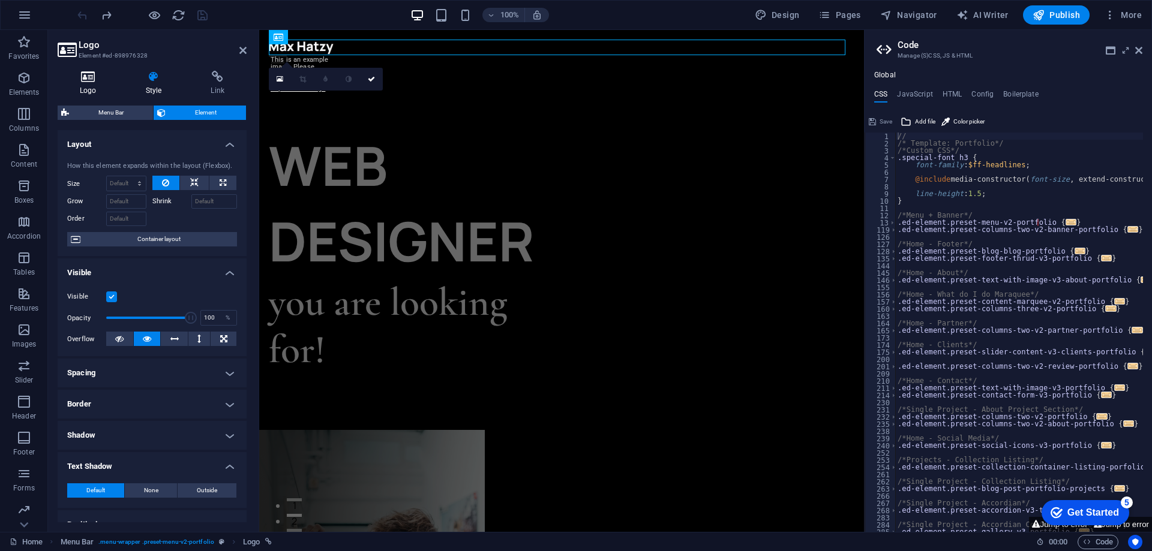
click at [89, 86] on h4 "Logo" at bounding box center [91, 83] width 66 height 25
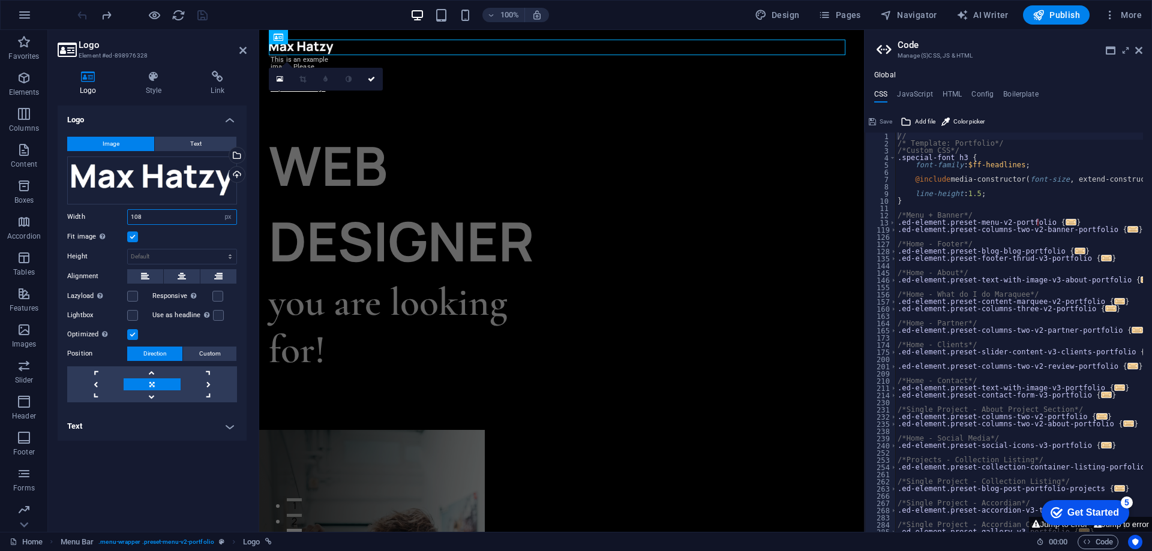
click at [161, 218] on input "108" at bounding box center [182, 217] width 109 height 14
type input "1"
click at [161, 218] on input "50" at bounding box center [182, 217] width 109 height 14
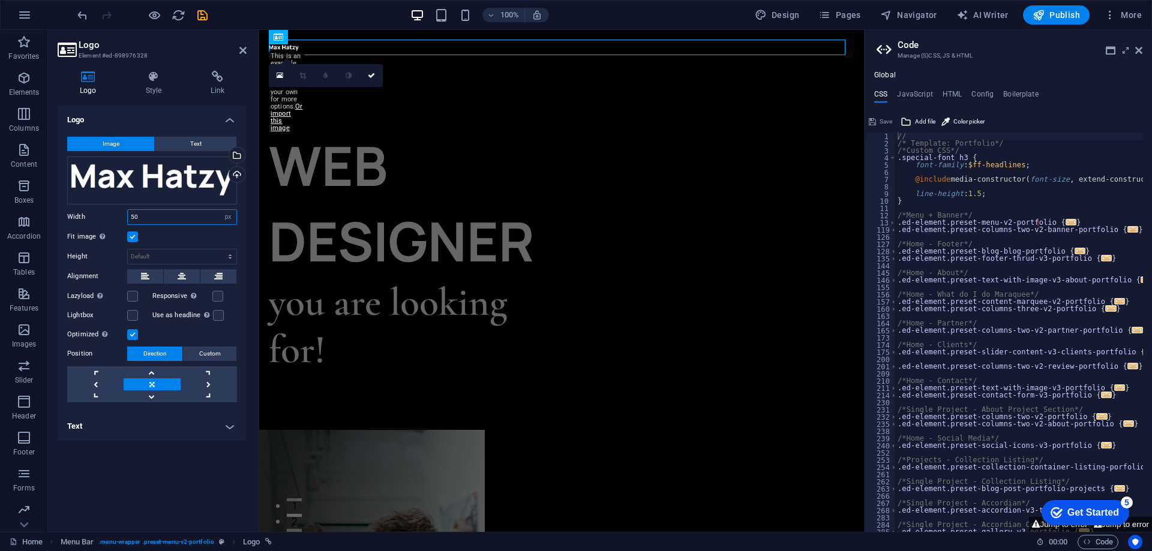
click at [161, 218] on input "50" at bounding box center [182, 217] width 109 height 14
type input "150"
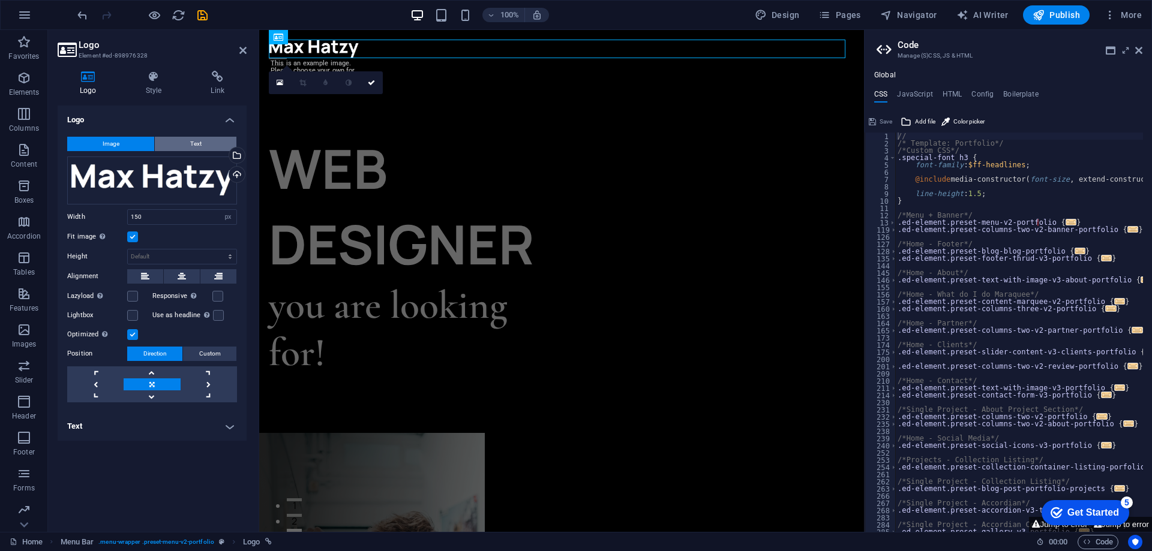
click at [198, 141] on span "Text" at bounding box center [195, 144] width 11 height 14
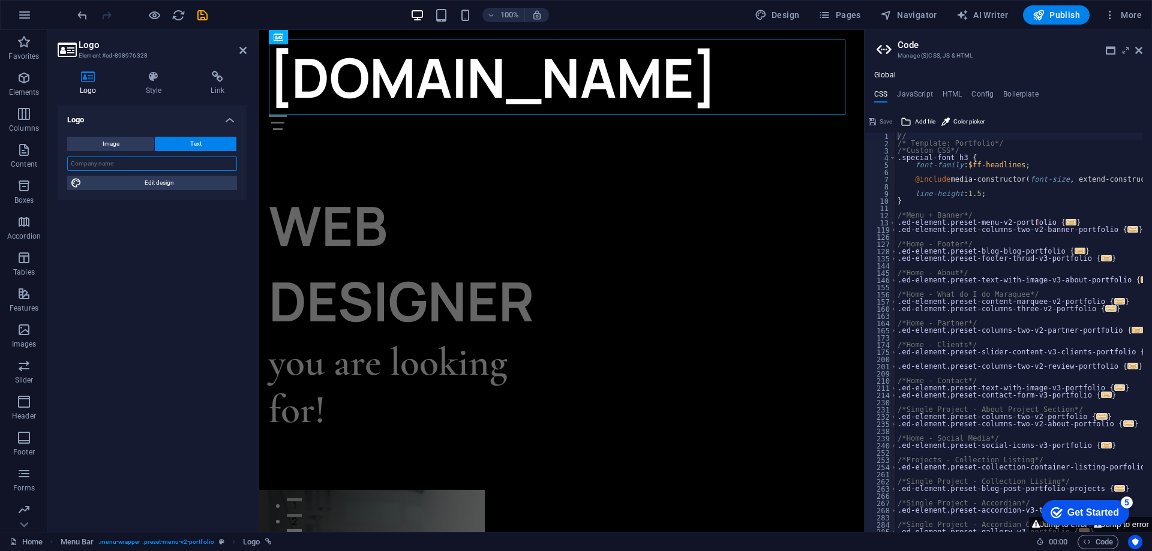
click at [170, 166] on input "text" at bounding box center [152, 164] width 170 height 14
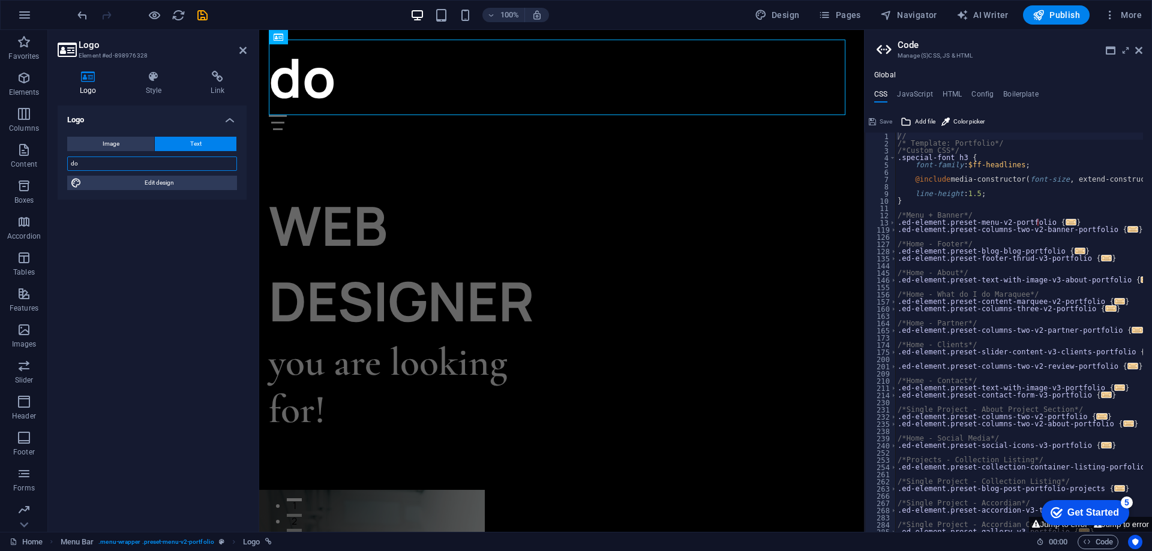
type input "d"
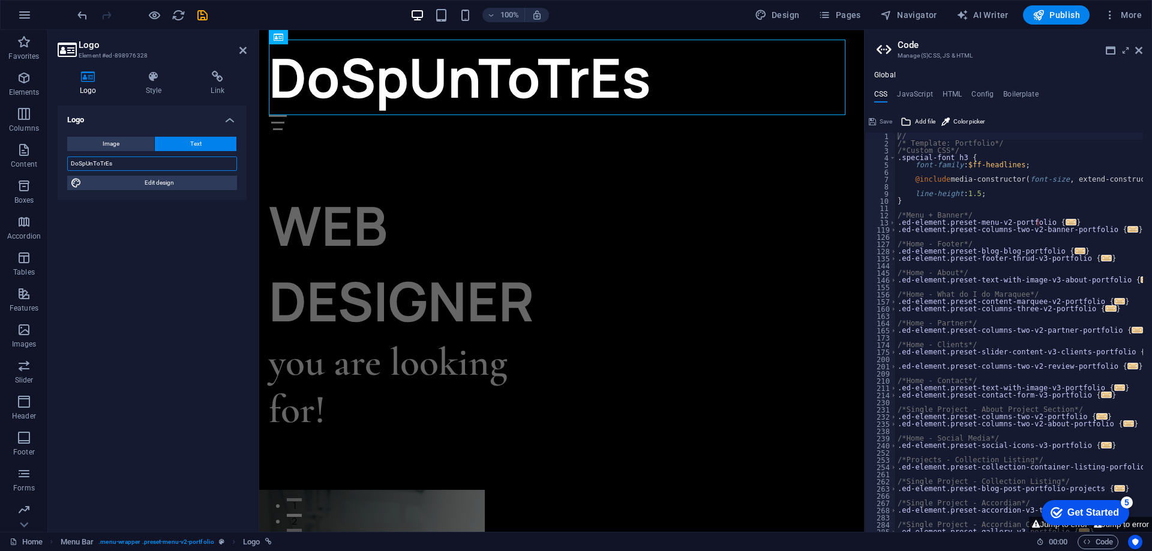
click at [170, 166] on input "DoSpUnToTrEs" at bounding box center [152, 164] width 170 height 14
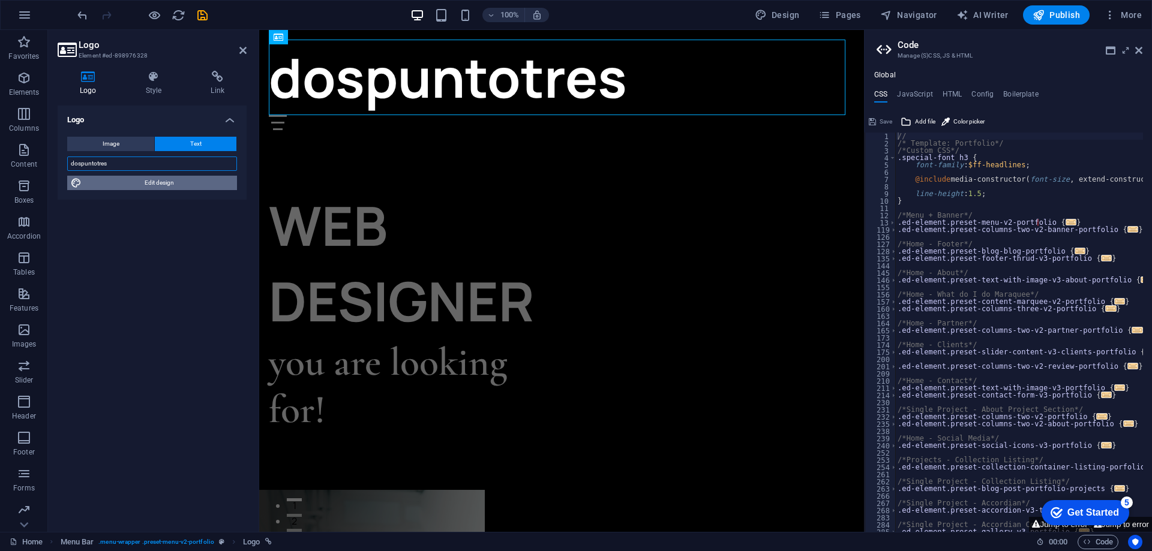
type input "dospuntotres"
click at [209, 184] on span "Edit design" at bounding box center [159, 183] width 148 height 14
select select "px"
select select "700"
select select "px"
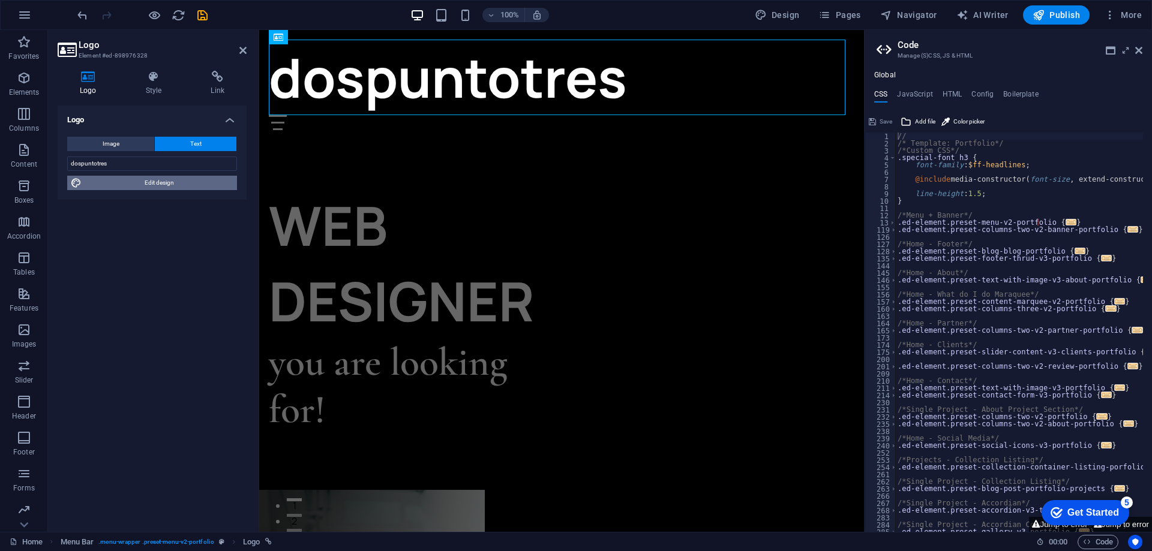
select select "rem"
click at [896, 78] on ul "Global" at bounding box center [1008, 76] width 287 height 10
click at [151, 182] on span "Edit design" at bounding box center [159, 183] width 148 height 14
select select "px"
select select "700"
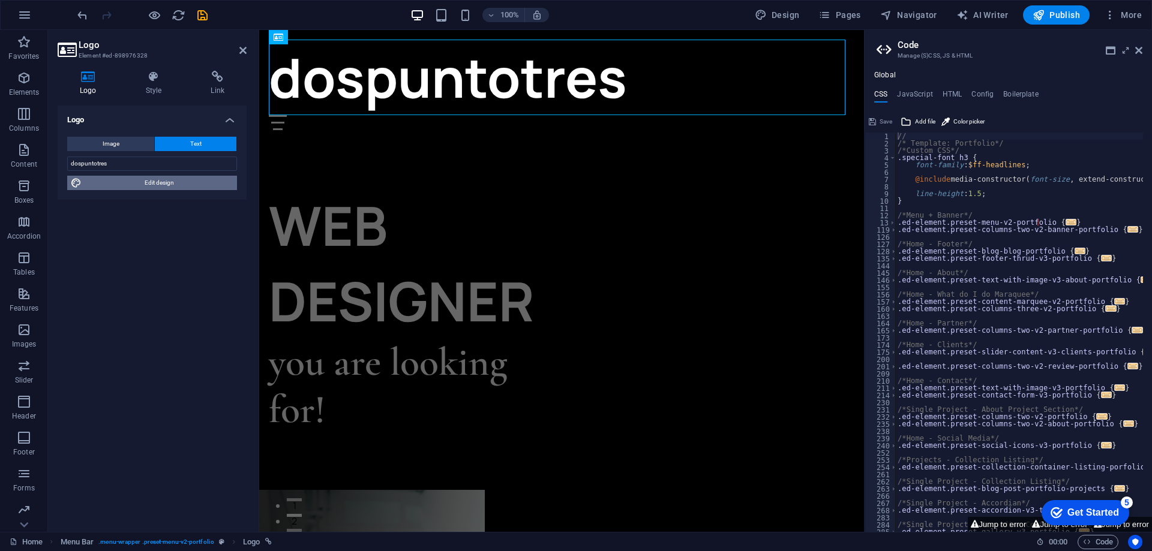
select select "px"
select select "rem"
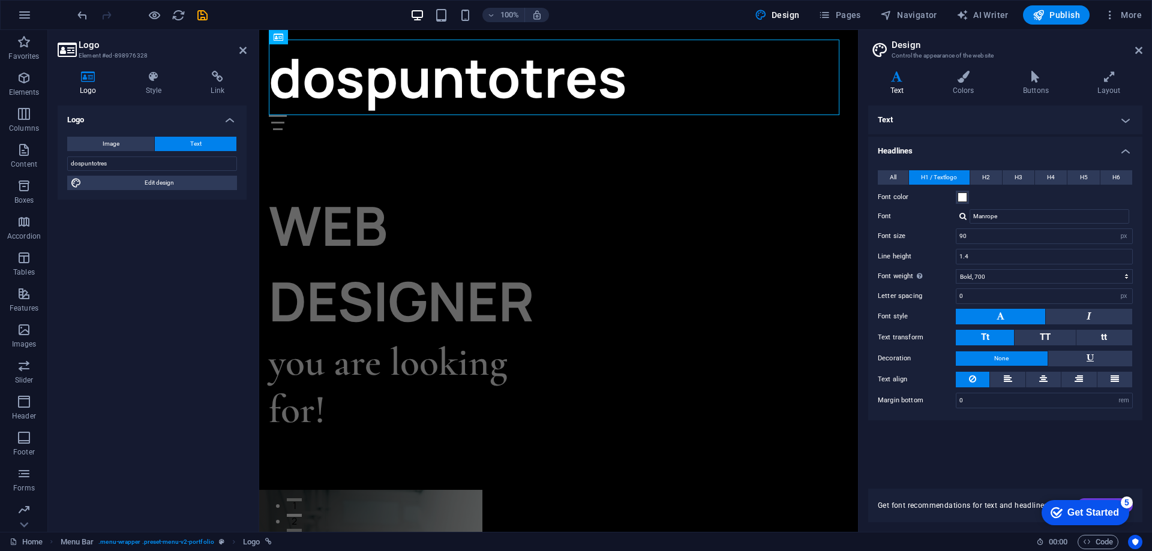
click at [895, 74] on icon at bounding box center [897, 77] width 58 height 12
click at [994, 237] on input "90" at bounding box center [1044, 236] width 176 height 14
click at [994, 235] on input "90" at bounding box center [1044, 236] width 176 height 14
type input "80"
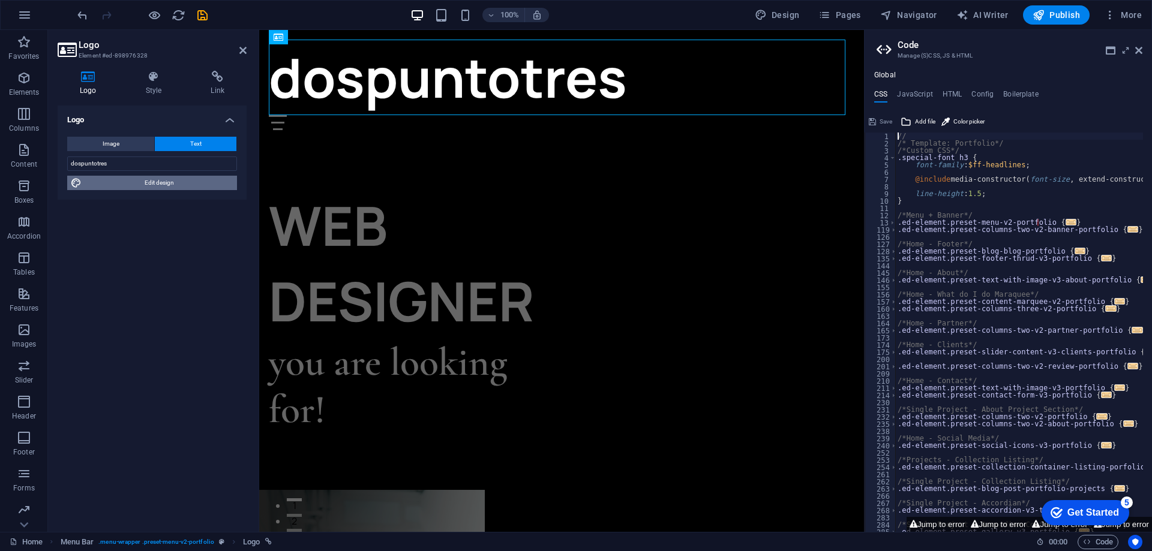
click at [143, 184] on span "Edit design" at bounding box center [159, 183] width 148 height 14
select select "px"
select select "700"
select select "px"
select select "rem"
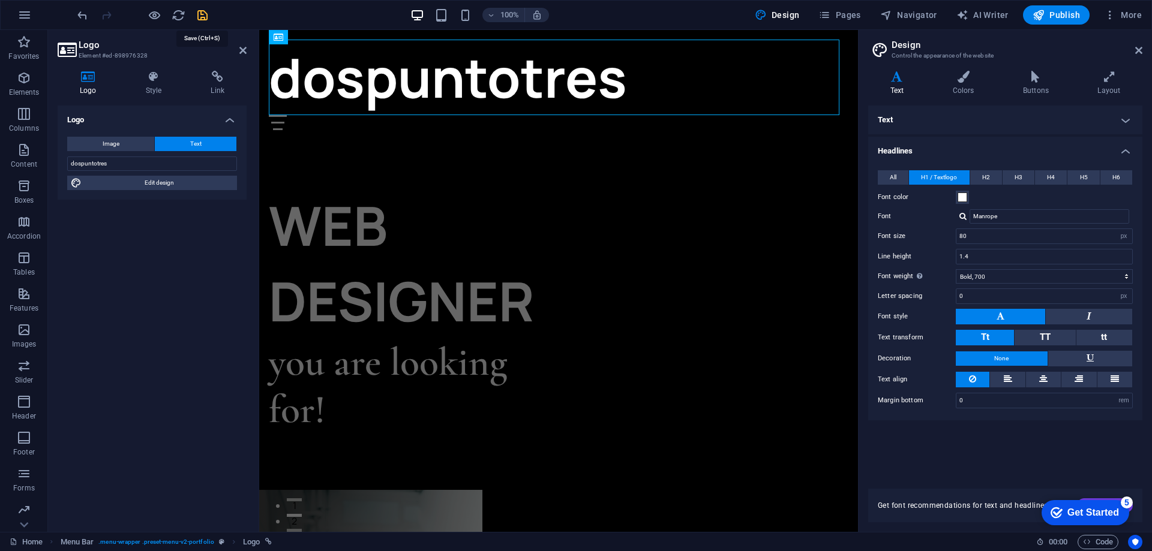
click at [202, 13] on icon "save" at bounding box center [203, 15] width 14 height 14
select select "rem"
select select "px"
select select "rem"
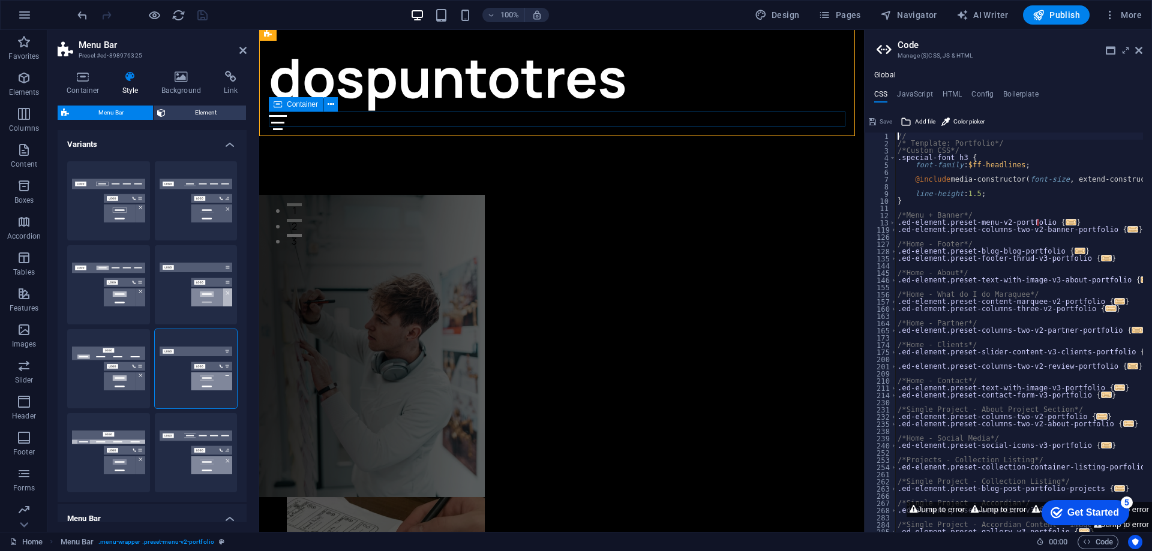
scroll to position [300, 0]
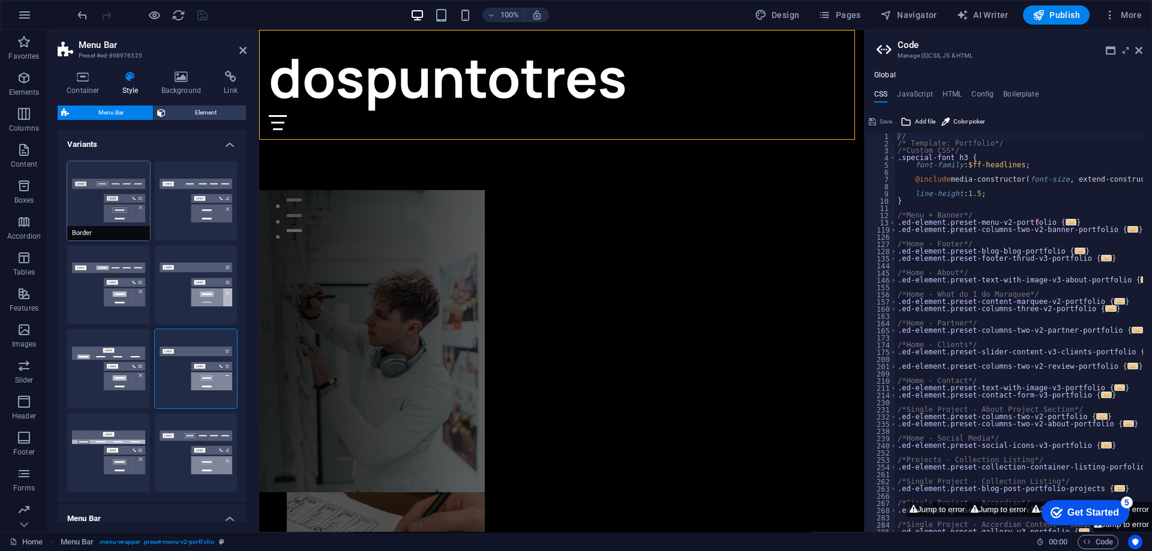
click at [107, 181] on button "Border" at bounding box center [108, 200] width 83 height 79
type input "1"
select select "rem"
type input "1"
select select "rem"
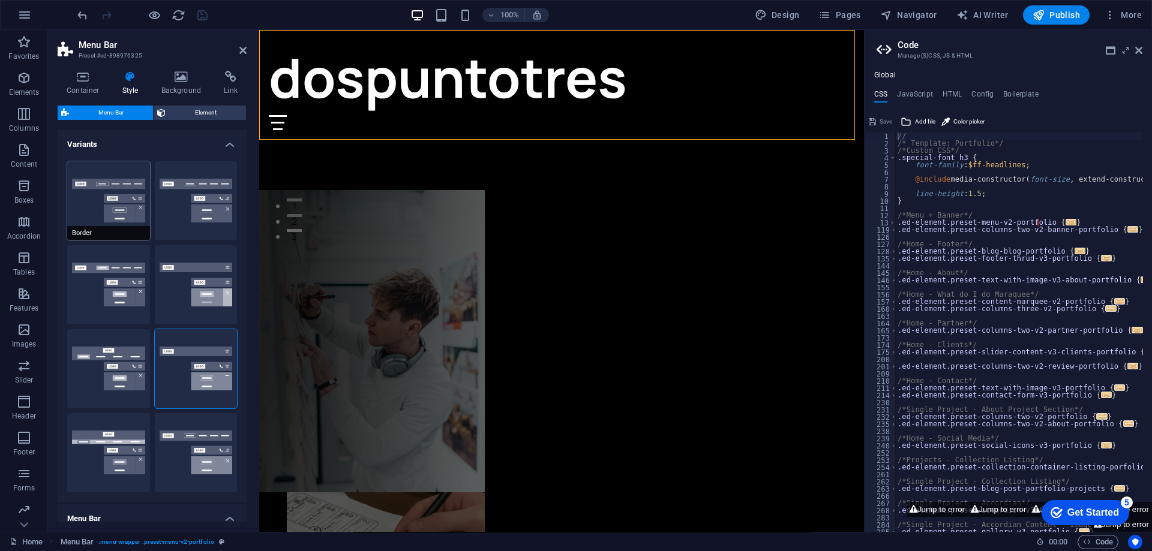
type input "1"
select select "rem"
click at [191, 182] on button "Centered" at bounding box center [196, 200] width 83 height 79
click at [39, 163] on span "Content" at bounding box center [24, 157] width 48 height 29
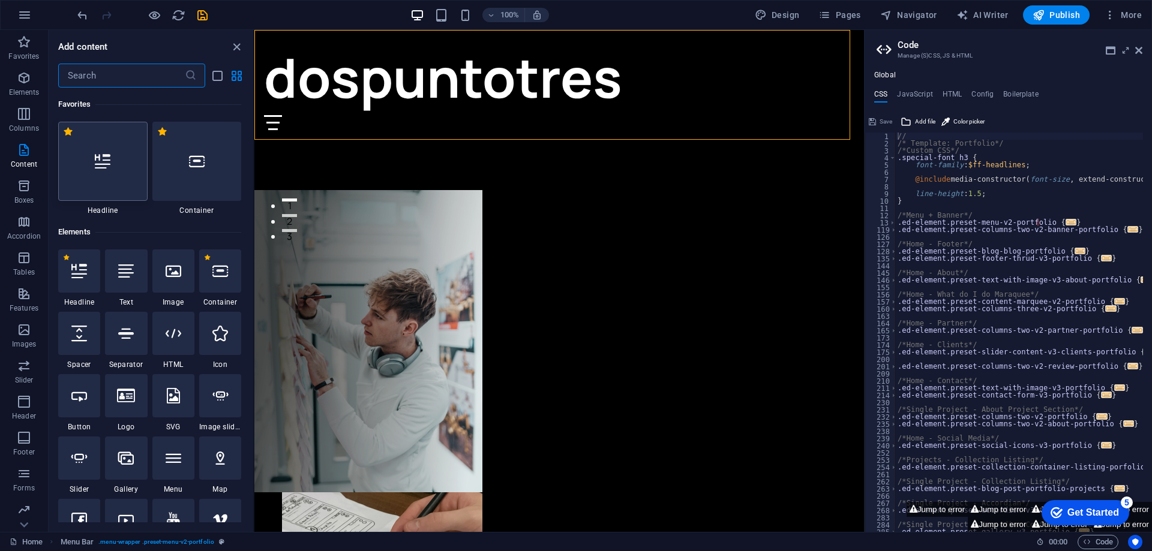
click at [86, 174] on div at bounding box center [102, 161] width 89 height 79
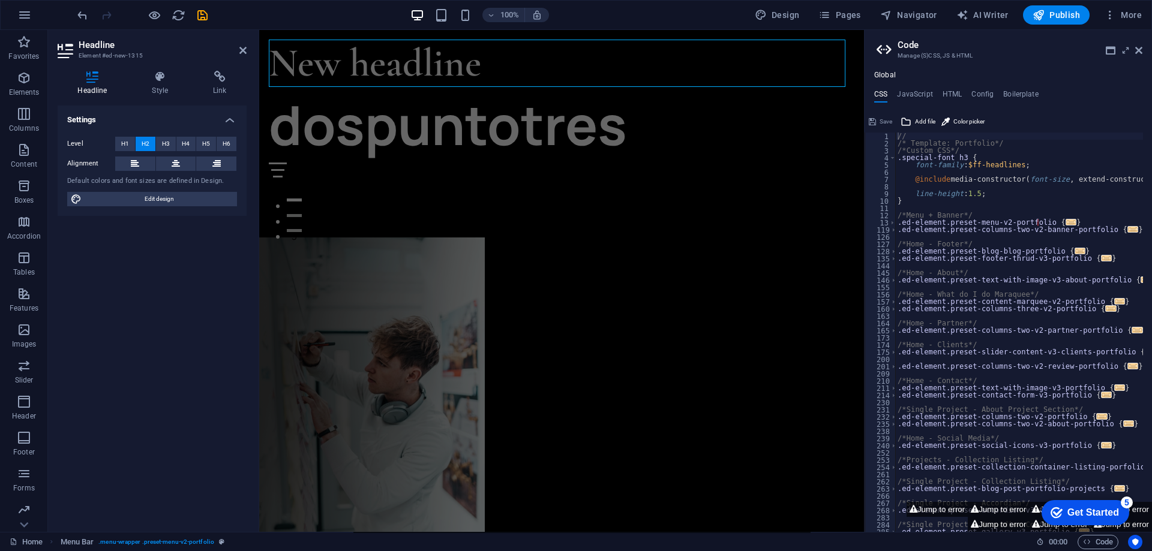
scroll to position [347, 0]
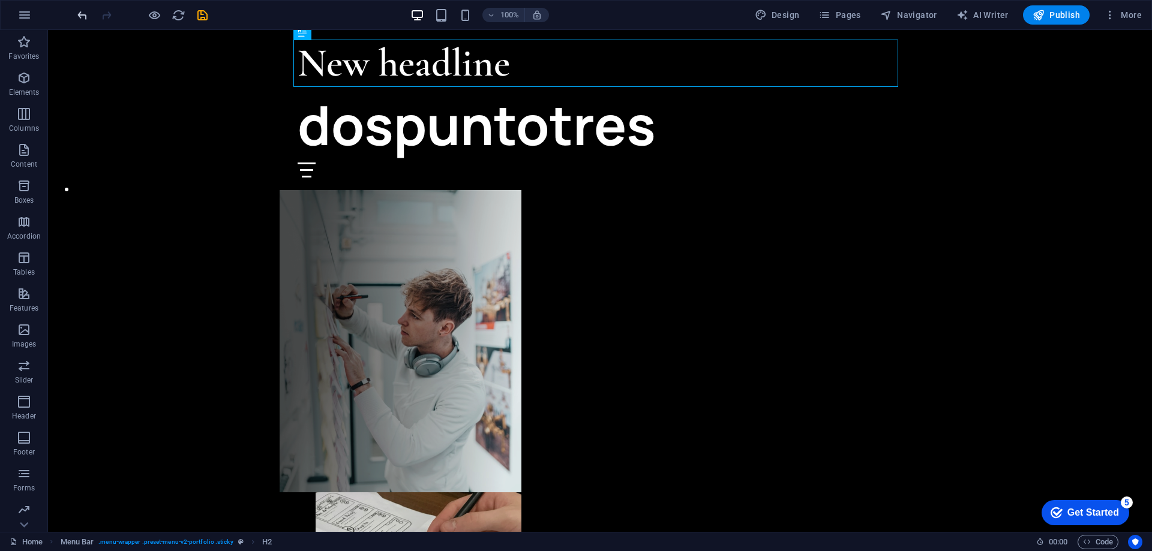
click at [79, 18] on icon "undo" at bounding box center [83, 15] width 14 height 14
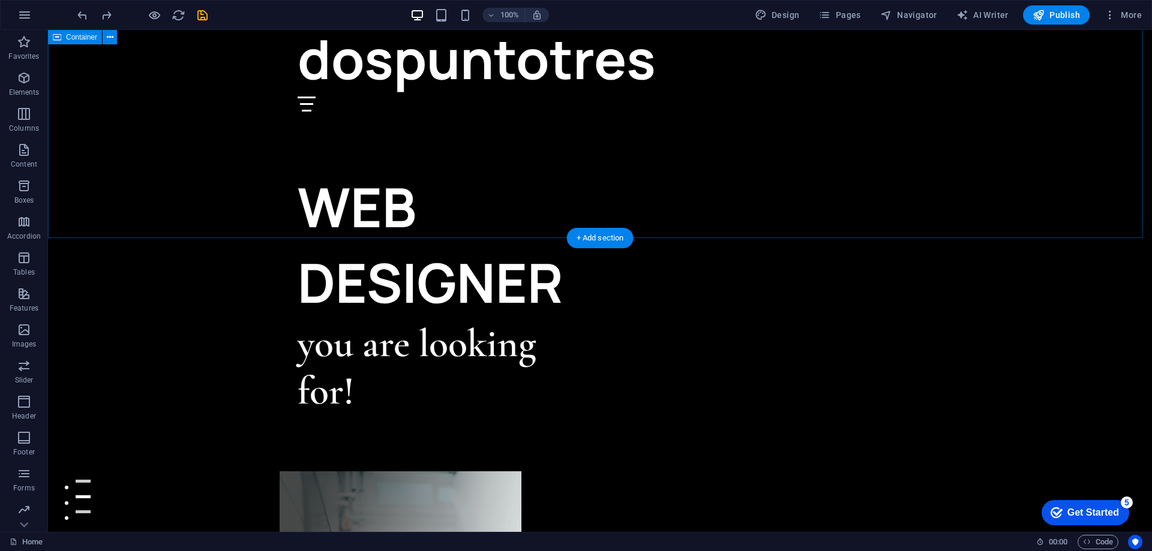
scroll to position [0, 0]
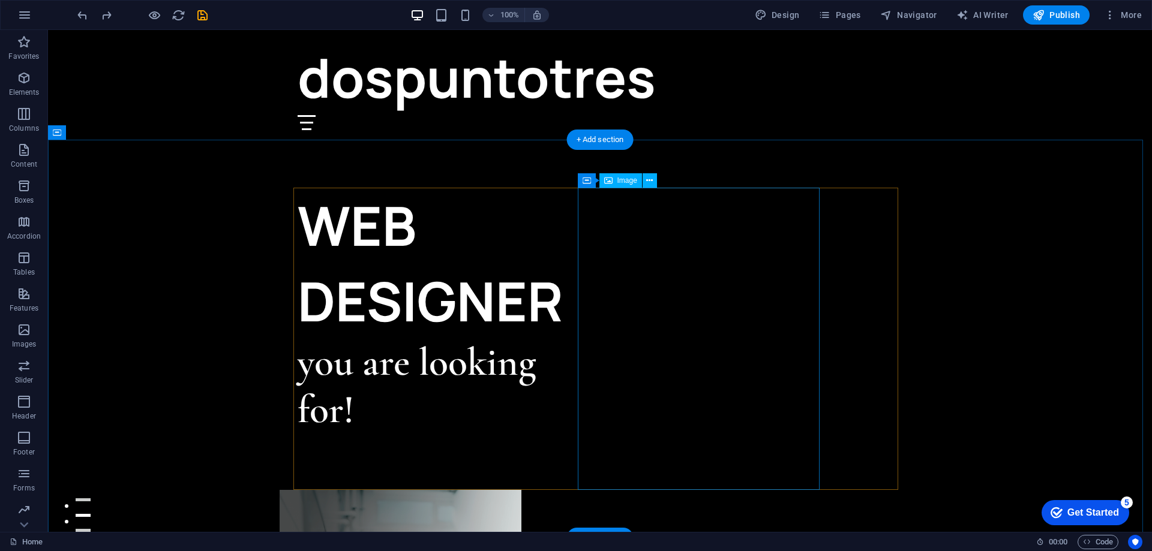
click at [545, 75] on div "dospuntotres" at bounding box center [600, 78] width 605 height 76
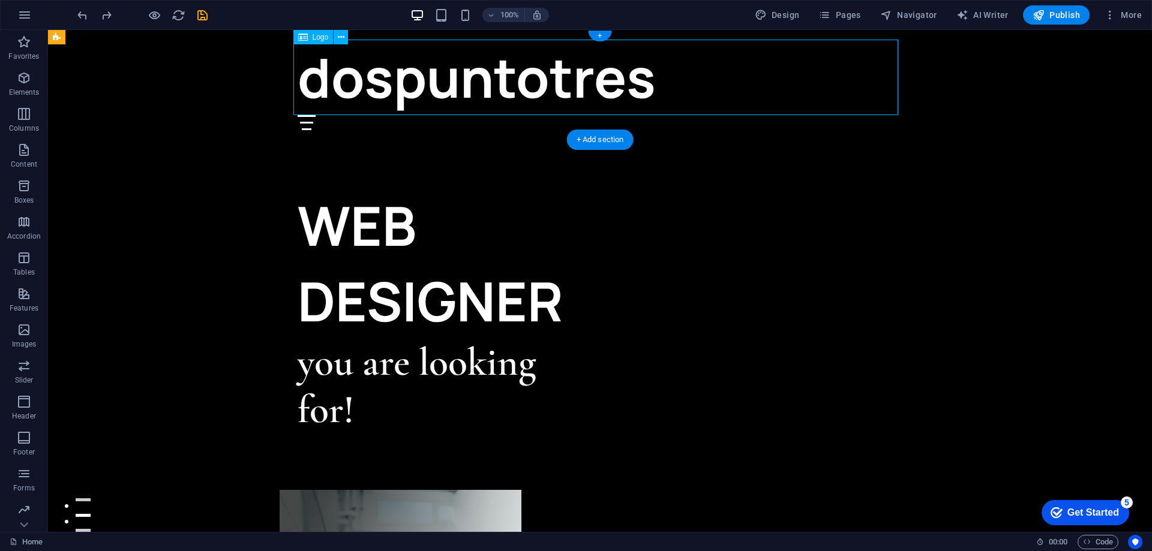
click at [545, 75] on div "dospuntotres" at bounding box center [600, 78] width 605 height 76
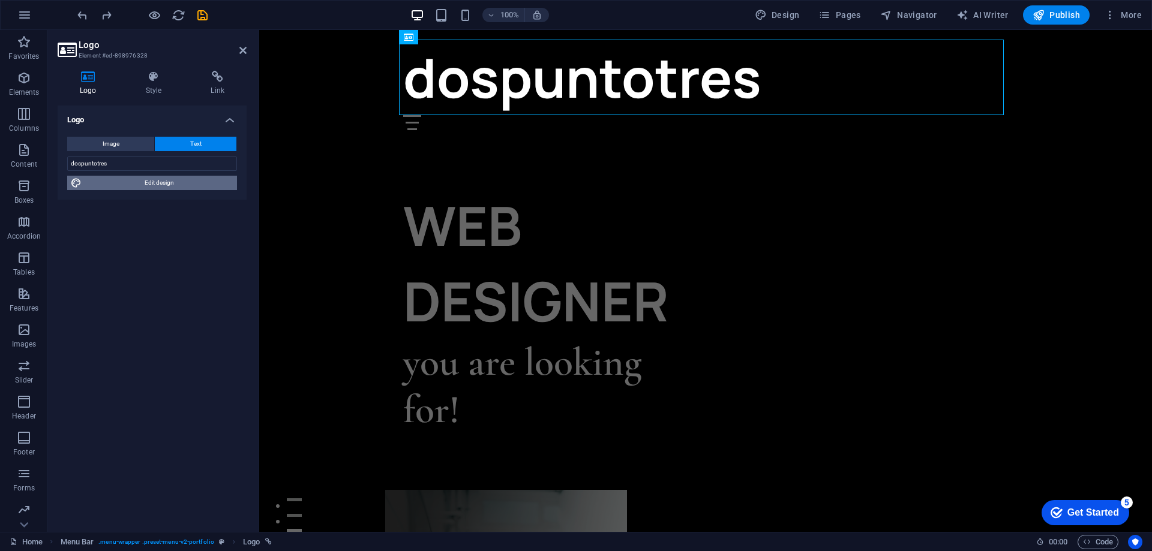
click at [185, 181] on span "Edit design" at bounding box center [159, 183] width 148 height 14
select select "px"
select select "700"
select select "px"
select select "rem"
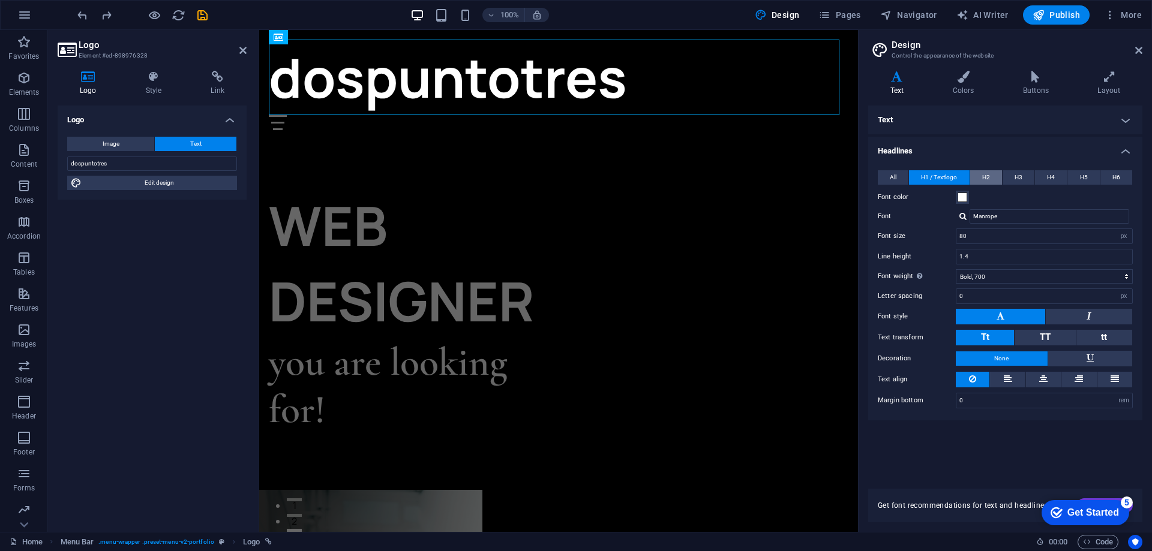
click at [993, 176] on button "H2" at bounding box center [986, 177] width 32 height 14
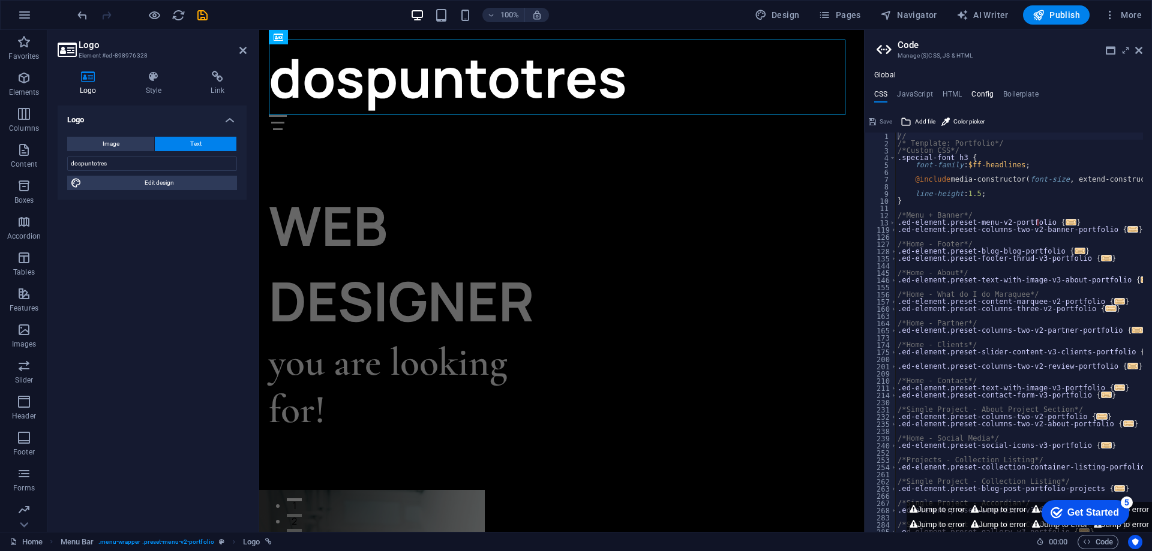
click at [978, 90] on h4 "Config" at bounding box center [982, 96] width 22 height 13
type textarea "$color-background: #000000;"
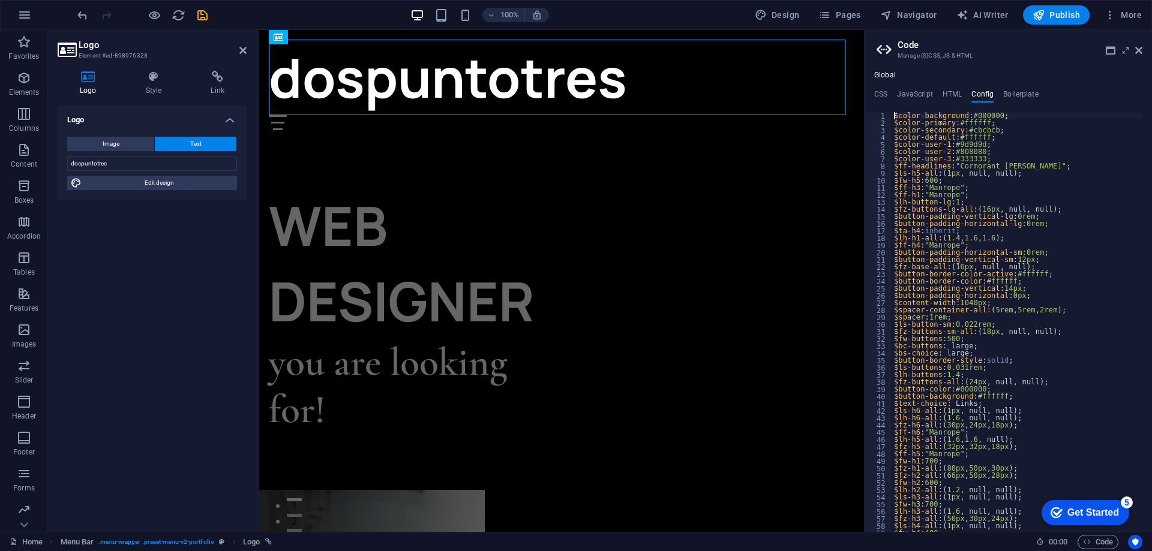
click at [196, 140] on span "Text" at bounding box center [195, 144] width 11 height 14
click at [172, 182] on span "Edit design" at bounding box center [159, 183] width 148 height 14
select select "px"
select select "700"
select select "px"
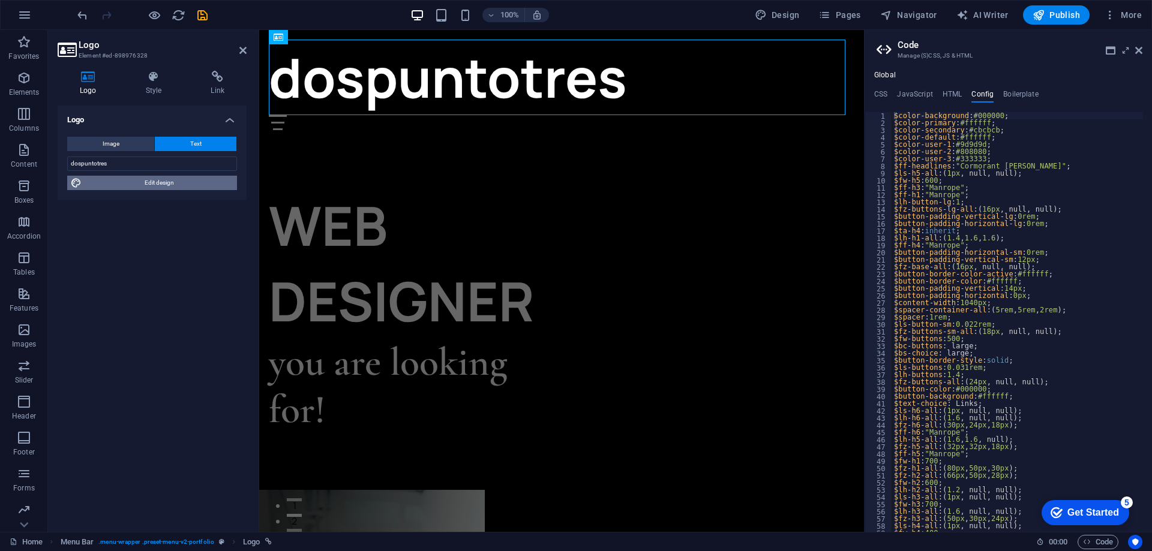
select select "rem"
select select "px"
select select "600"
select select "px"
select select "rem"
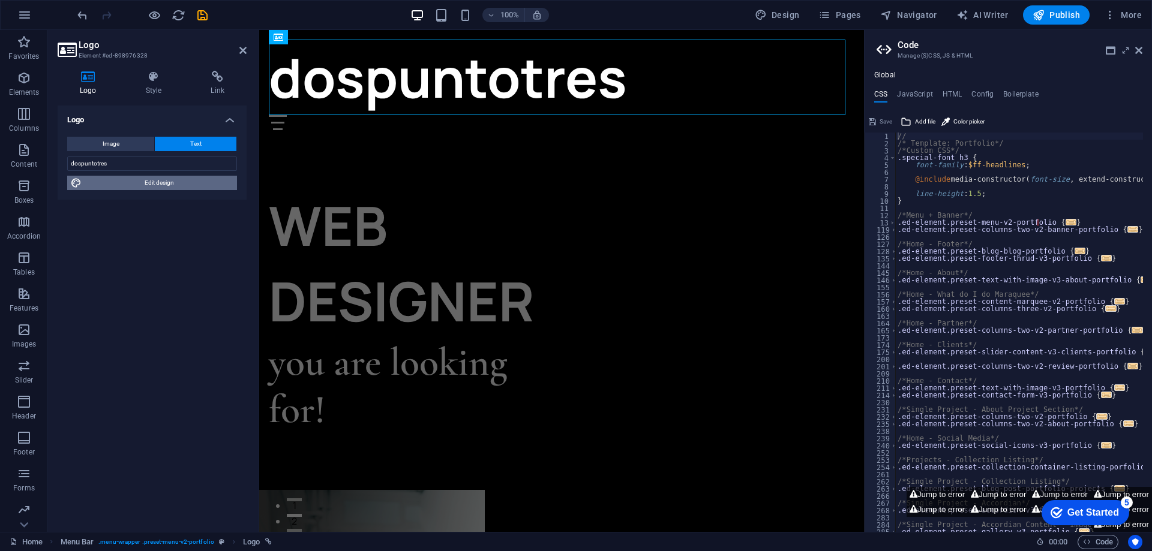
click at [172, 182] on span "Edit design" at bounding box center [159, 183] width 148 height 14
select select "px"
select select "700"
select select "px"
select select "rem"
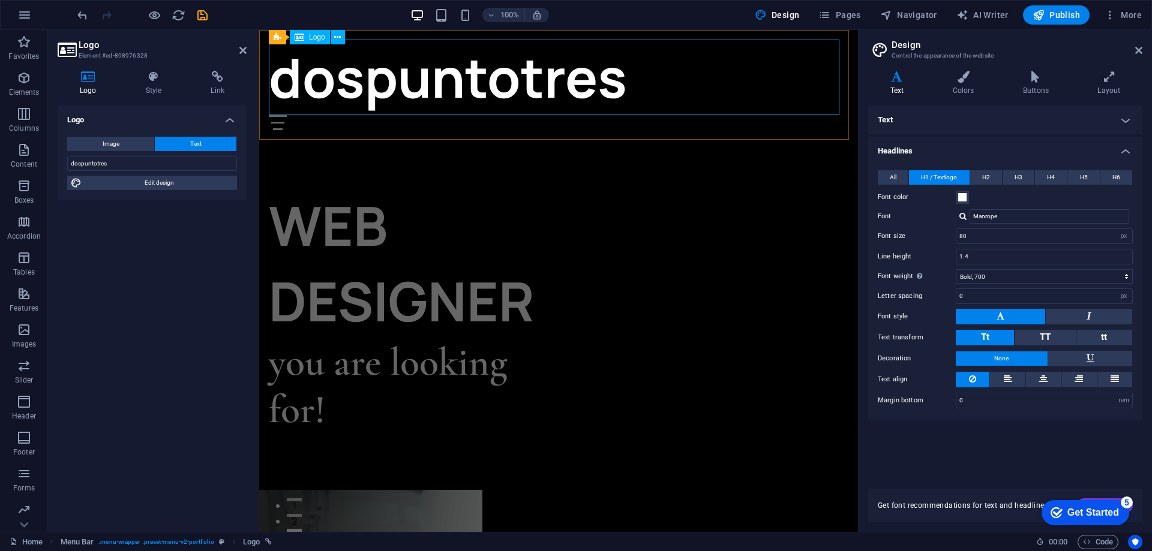
click at [560, 83] on div "dospuntotres" at bounding box center [559, 78] width 580 height 76
click at [586, 79] on div "dospuntotres" at bounding box center [559, 78] width 580 height 76
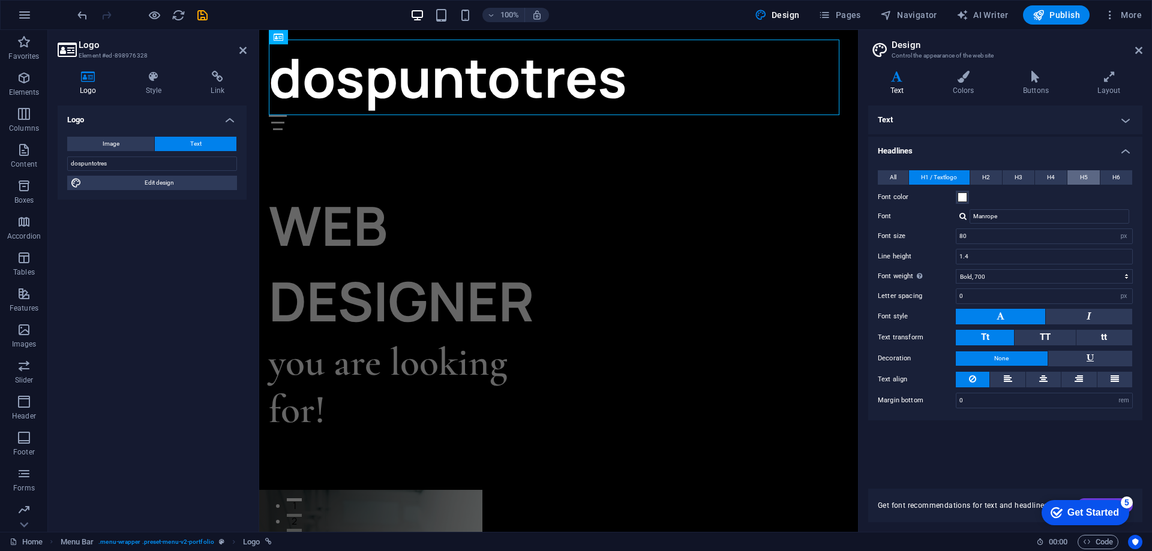
click at [1080, 177] on span "H5" at bounding box center [1084, 177] width 8 height 14
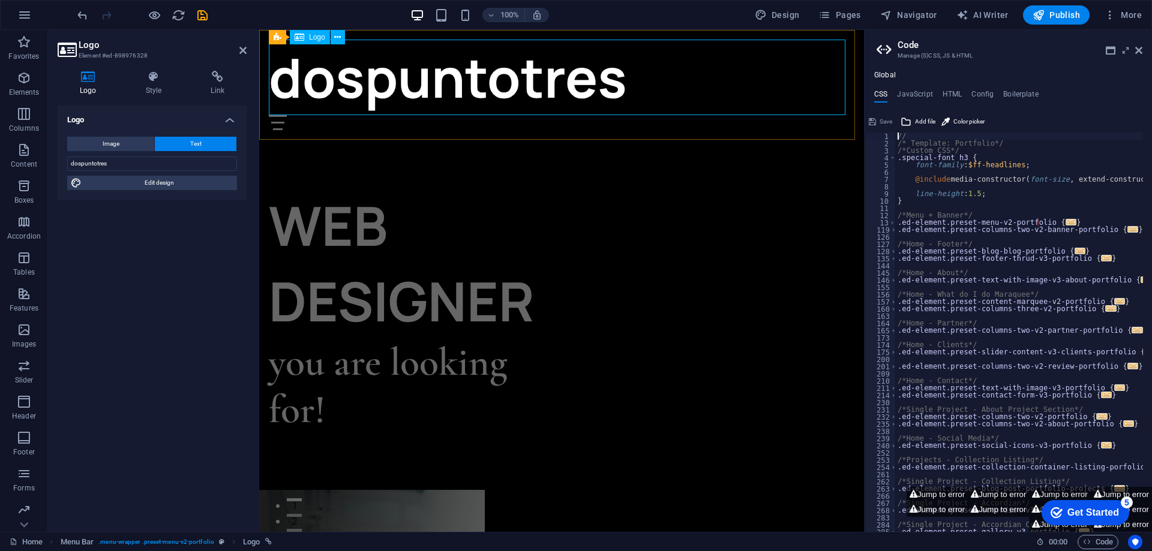
drag, startPoint x: 653, startPoint y: 89, endPoint x: 514, endPoint y: 93, distance: 139.3
click at [514, 93] on div "dospuntotres" at bounding box center [562, 78] width 586 height 76
click at [514, 91] on div "dospuntotres" at bounding box center [562, 78] width 586 height 76
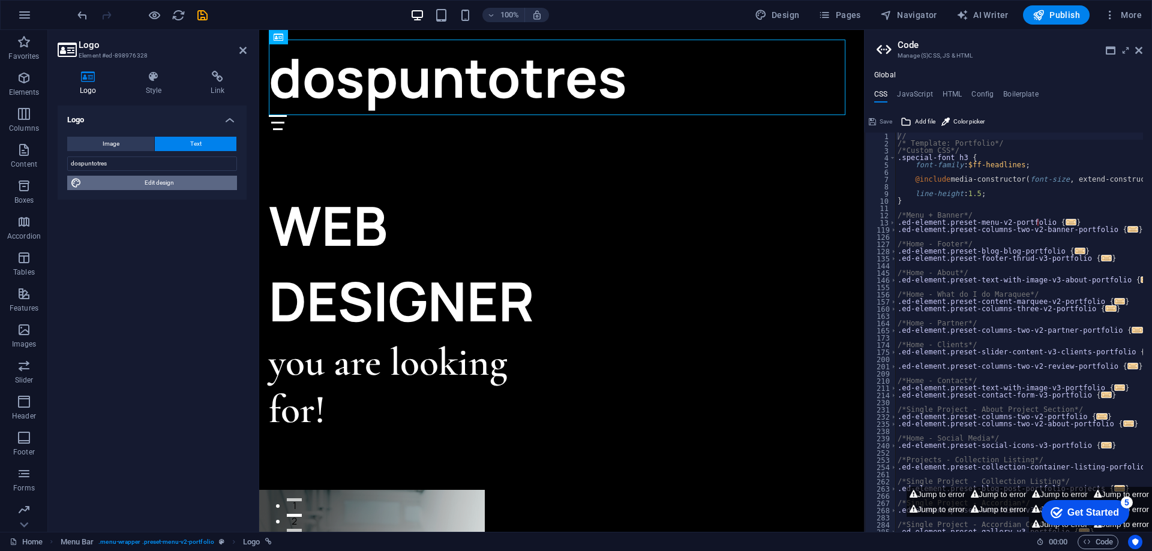
click at [162, 184] on span "Edit design" at bounding box center [159, 183] width 148 height 14
select select "px"
select select "600"
select select "px"
select select "rem"
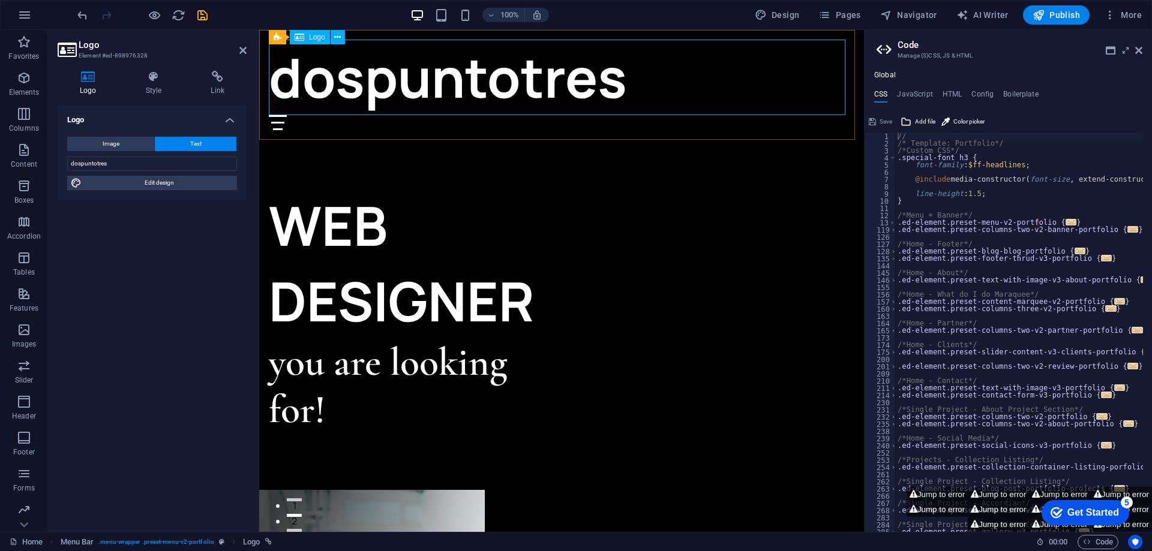
click at [368, 99] on div "dospuntotres" at bounding box center [562, 78] width 586 height 76
click at [336, 37] on icon at bounding box center [337, 37] width 7 height 13
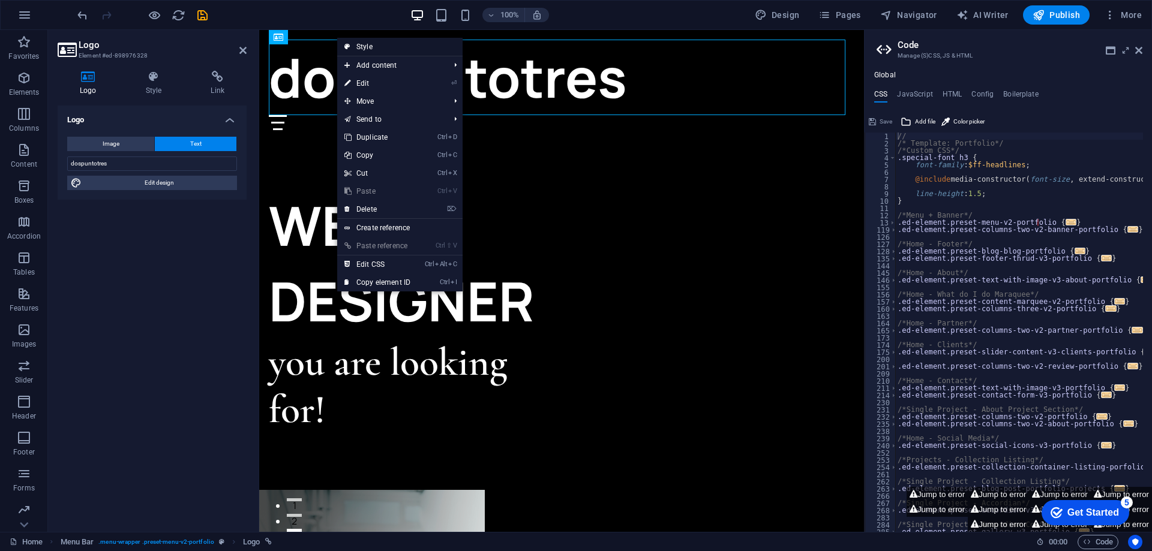
drag, startPoint x: 380, startPoint y: 45, endPoint x: 493, endPoint y: 65, distance: 115.2
click at [380, 45] on link "Style" at bounding box center [399, 47] width 125 height 18
select select "rem"
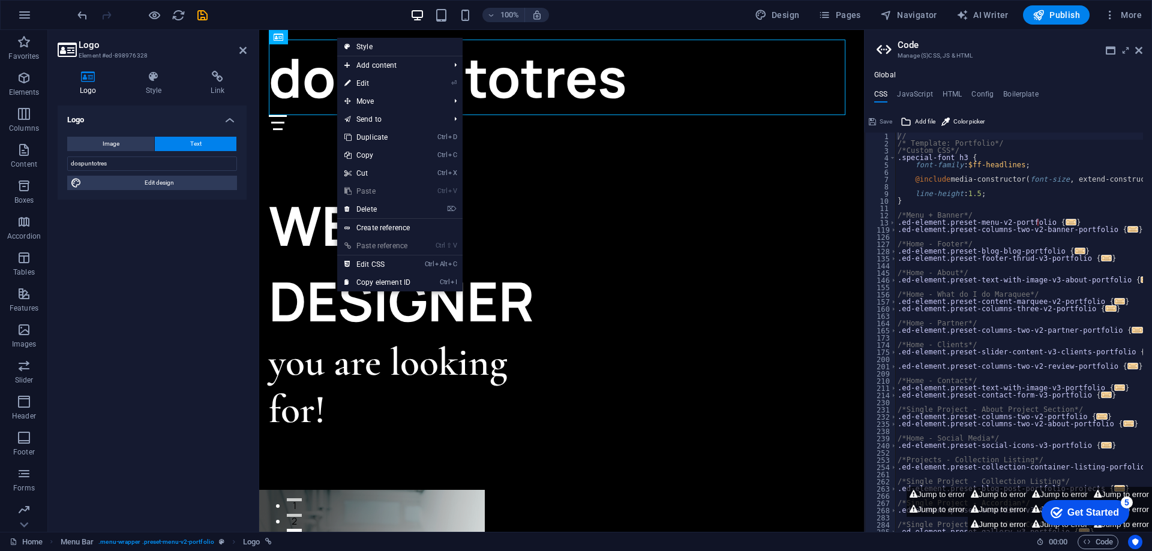
select select "rem"
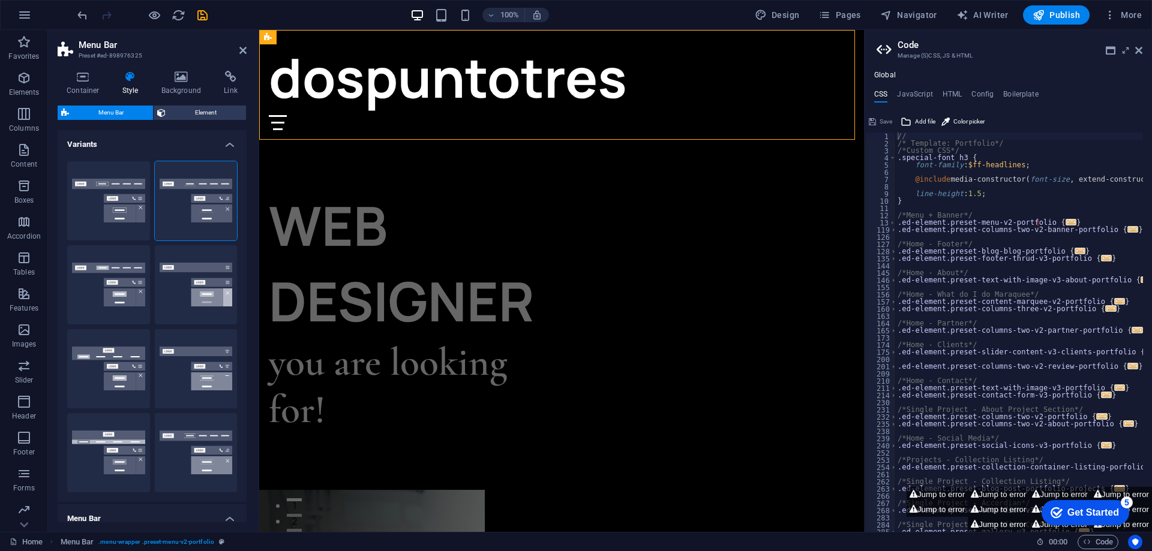
click at [566, 90] on div "dospuntotres" at bounding box center [562, 78] width 586 height 76
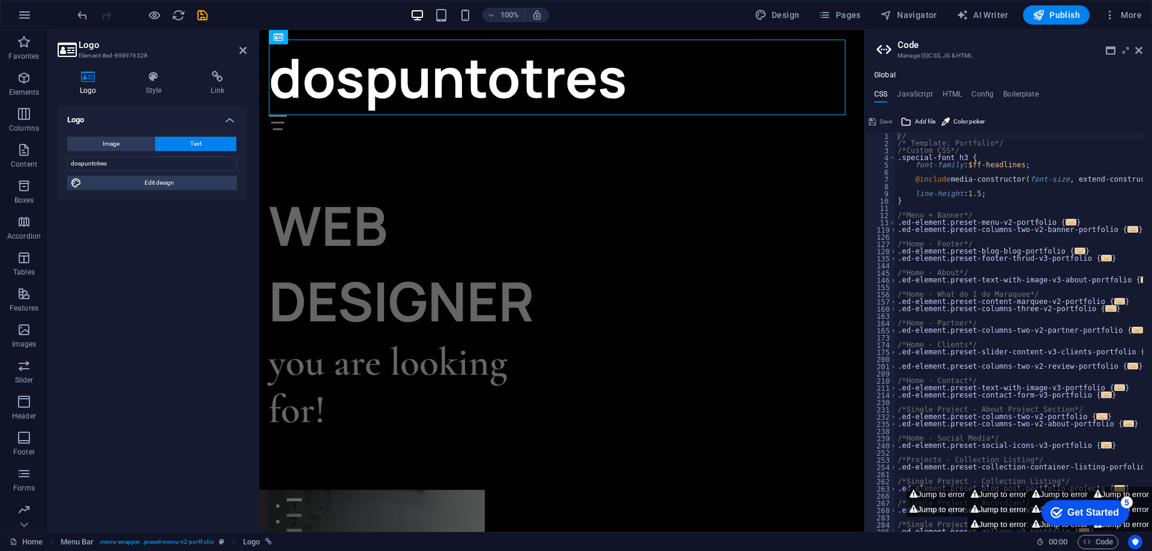
click at [191, 145] on span "Text" at bounding box center [195, 144] width 11 height 14
click at [178, 184] on span "Edit design" at bounding box center [159, 183] width 148 height 14
select select "px"
select select "700"
select select "px"
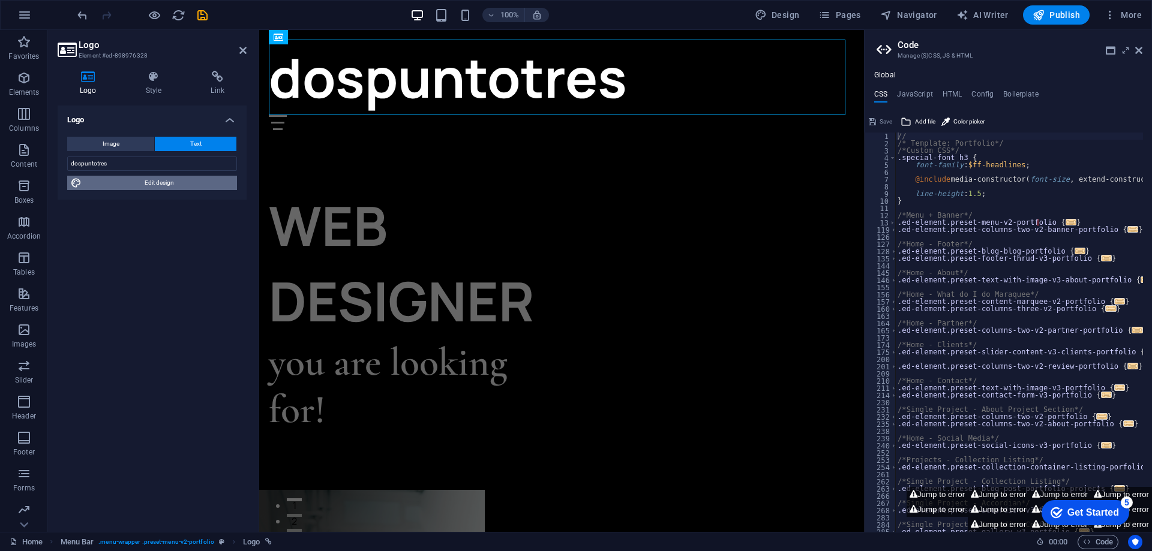
select select "rem"
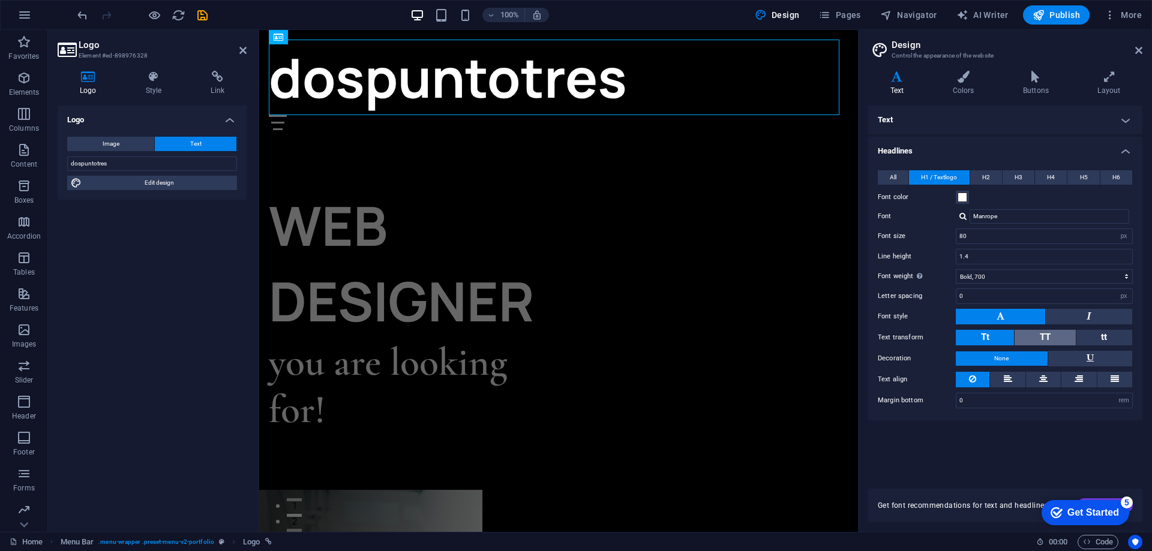
click at [1060, 339] on button "TT" at bounding box center [1045, 338] width 61 height 16
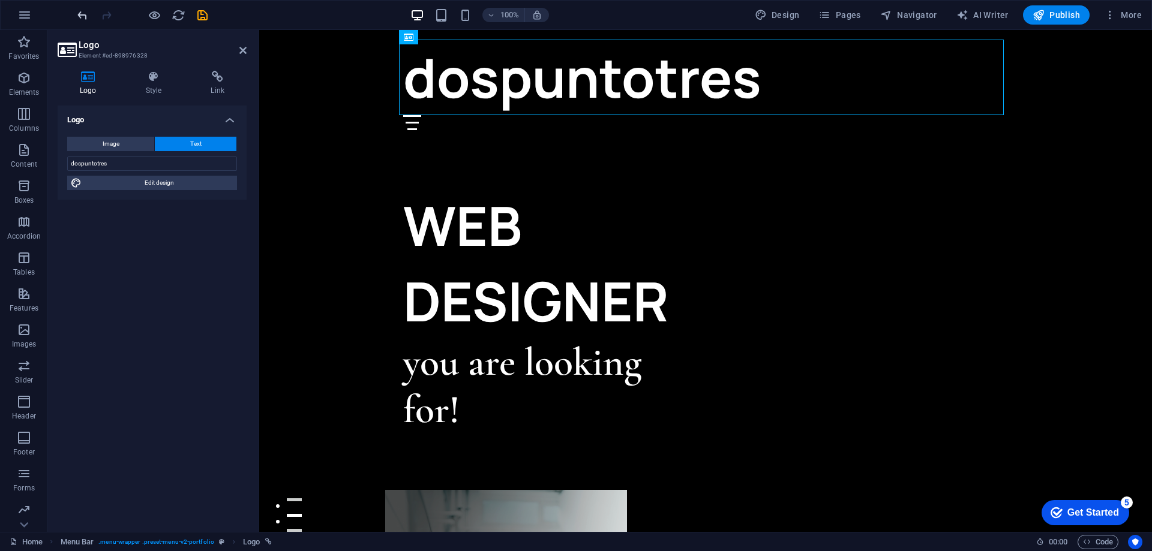
click at [82, 16] on icon "undo" at bounding box center [83, 15] width 14 height 14
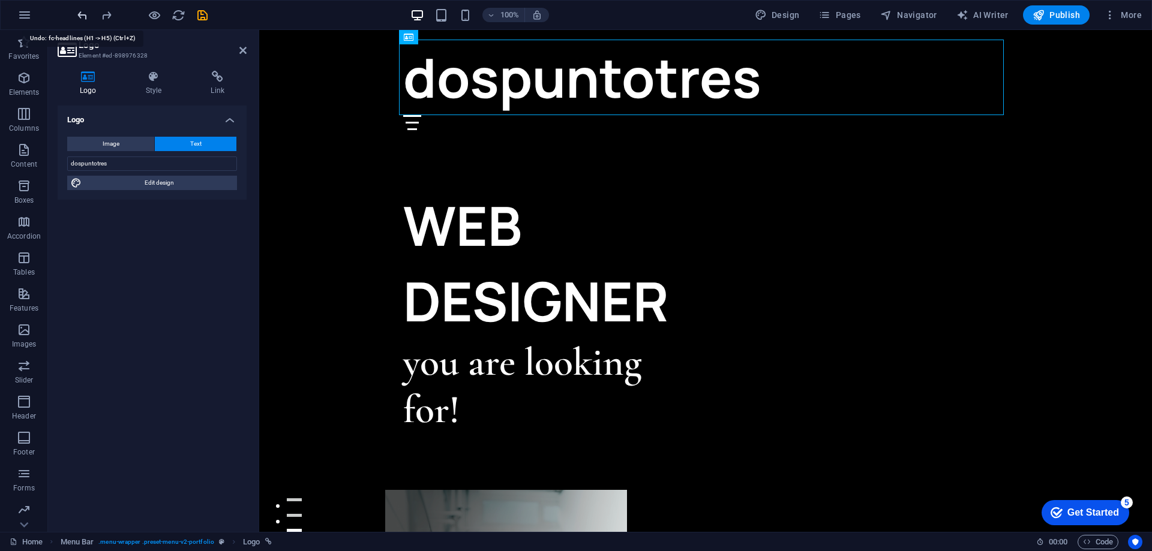
click at [82, 16] on icon "undo" at bounding box center [83, 15] width 14 height 14
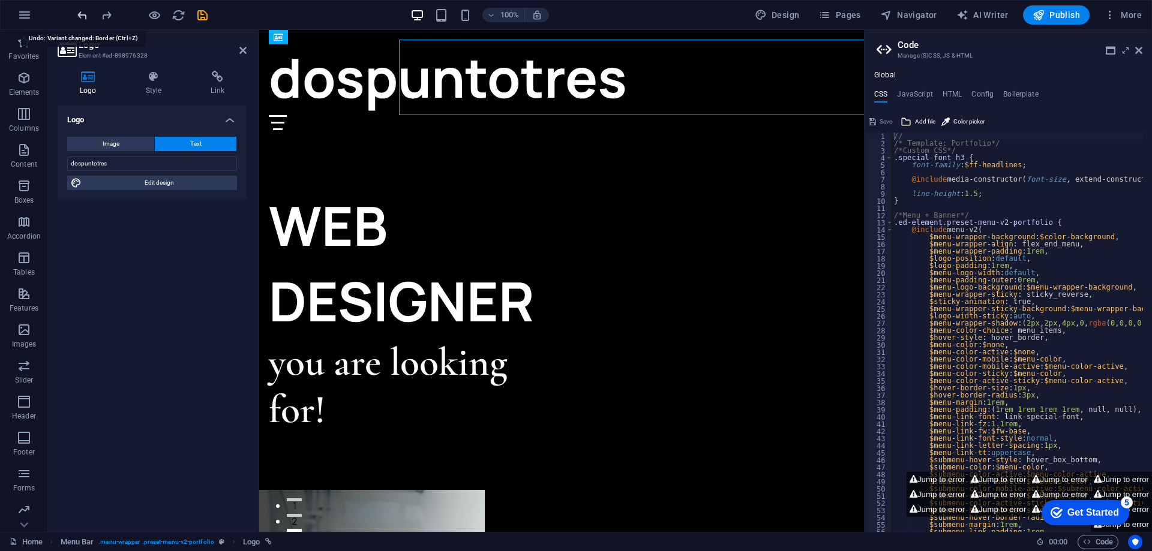
click at [82, 16] on icon "undo" at bounding box center [83, 15] width 14 height 14
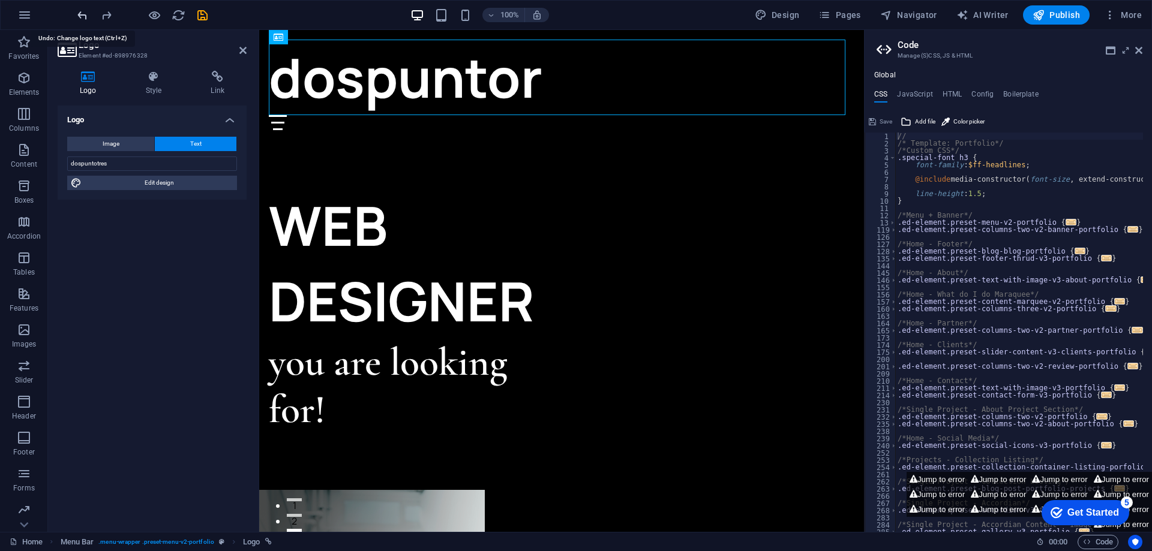
click at [82, 16] on icon "undo" at bounding box center [83, 15] width 14 height 14
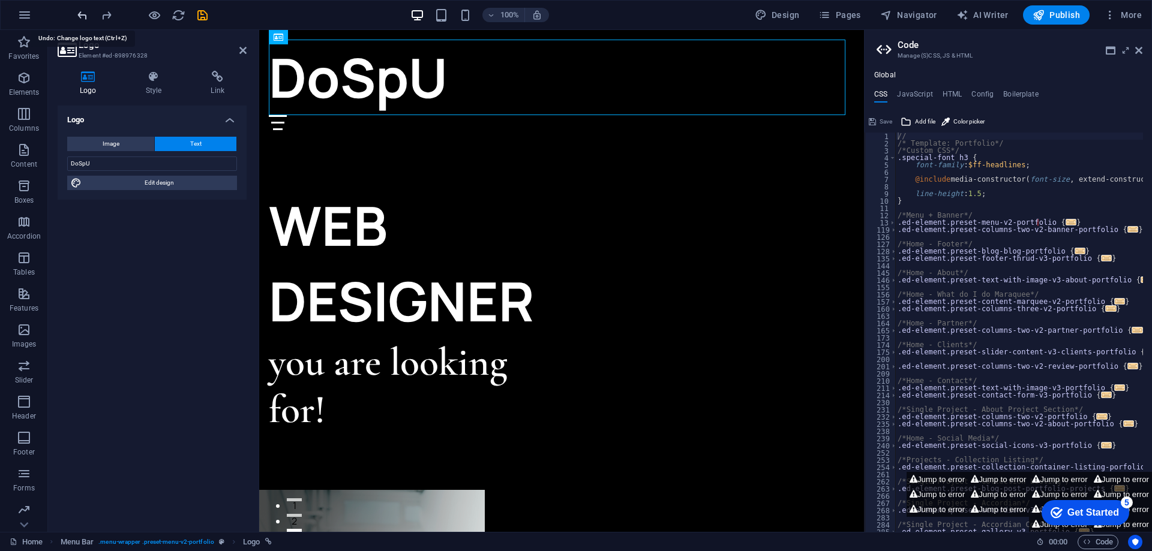
click at [82, 16] on icon "undo" at bounding box center [83, 15] width 14 height 14
type input "d"
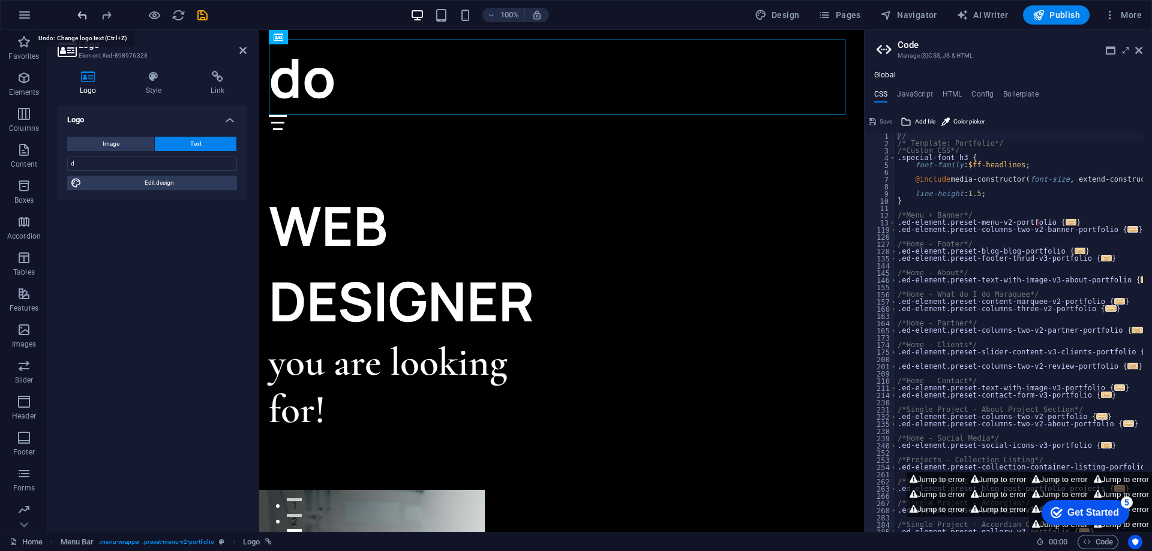
click at [82, 17] on icon "undo" at bounding box center [83, 15] width 14 height 14
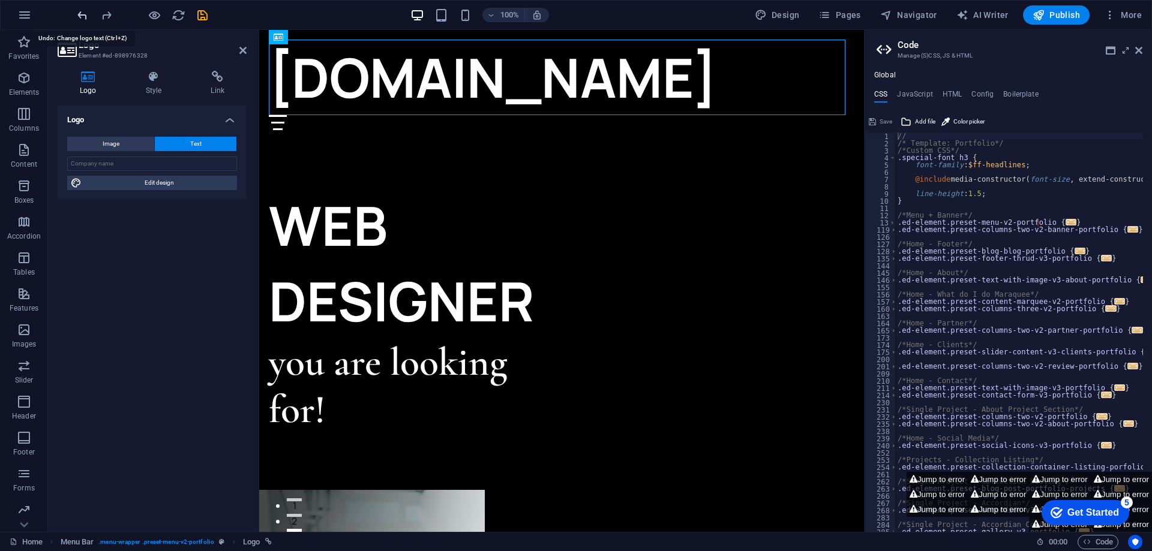
click at [82, 19] on icon "undo" at bounding box center [83, 15] width 14 height 14
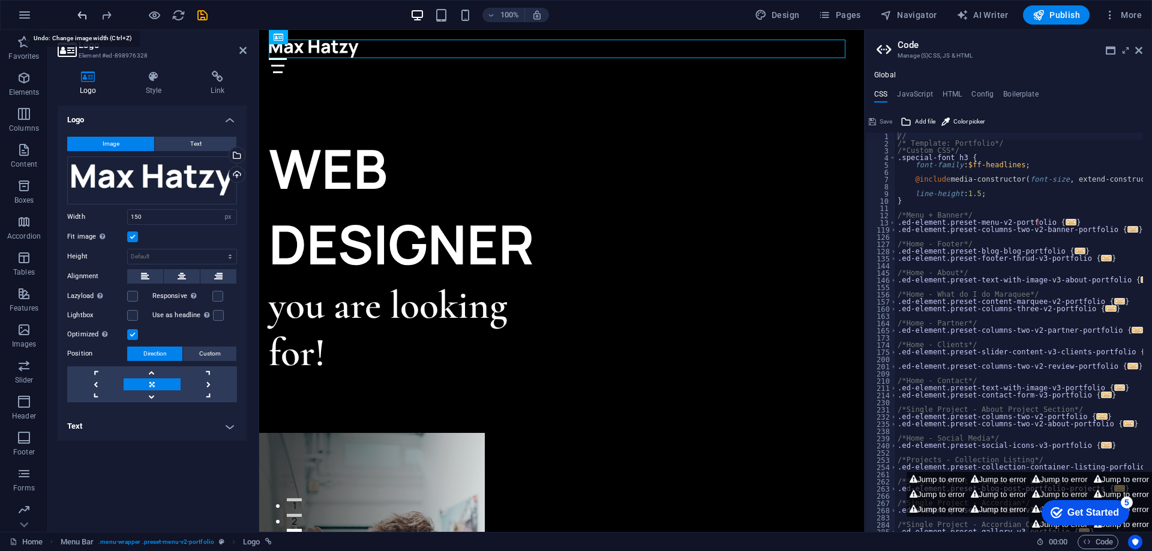
click at [82, 20] on icon "undo" at bounding box center [83, 15] width 14 height 14
click at [82, 21] on icon "undo" at bounding box center [83, 15] width 14 height 14
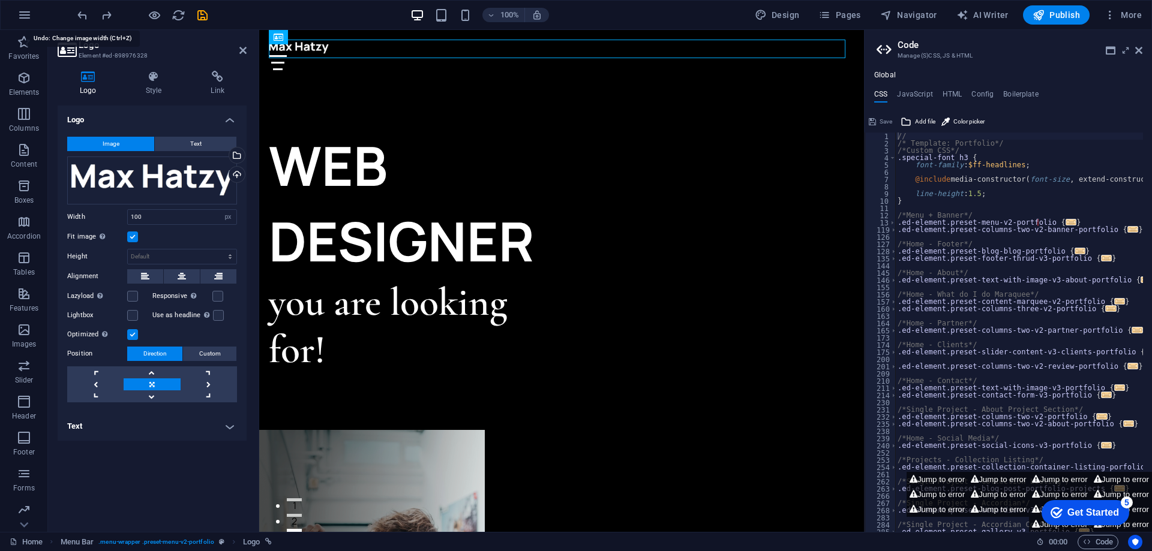
click at [82, 26] on div "100% Design Pages Navigator AI Writer Publish More" at bounding box center [576, 15] width 1151 height 29
click at [82, 10] on icon "undo" at bounding box center [83, 15] width 14 height 14
type input "108"
click at [82, 10] on div at bounding box center [142, 14] width 134 height 19
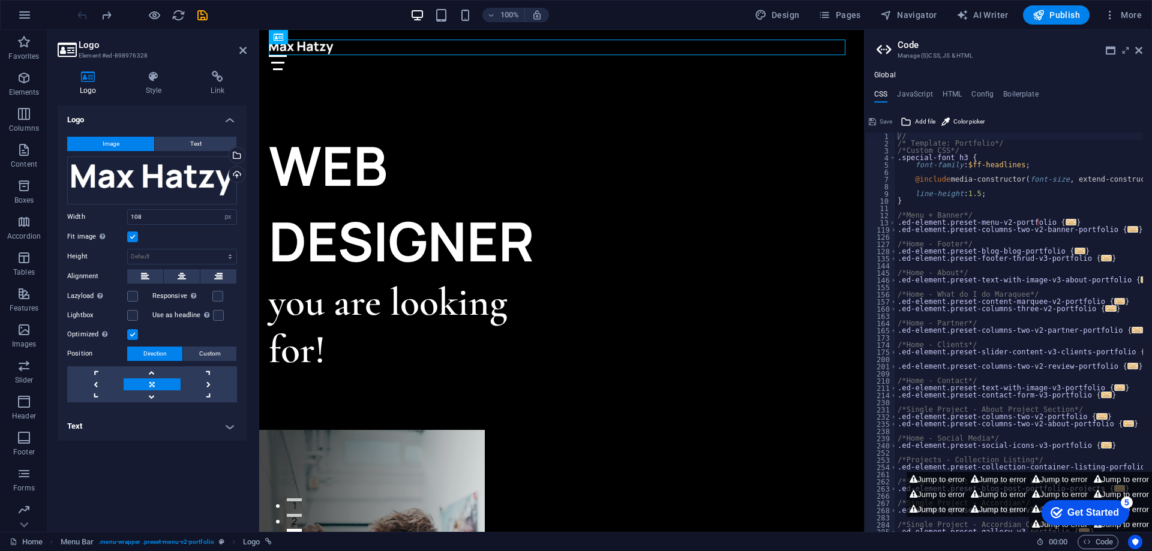
click at [82, 10] on div at bounding box center [142, 14] width 134 height 19
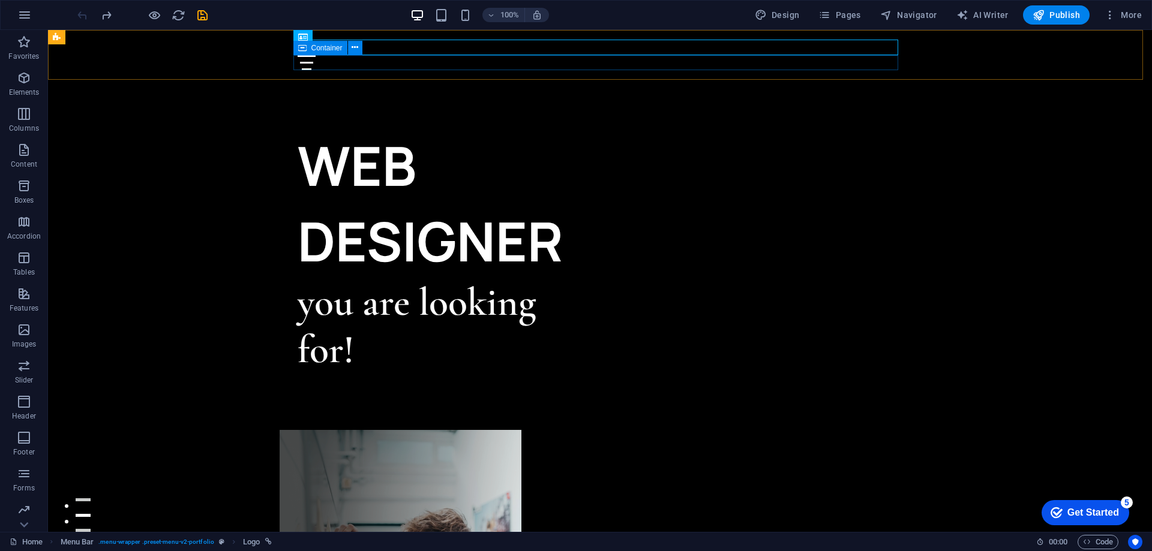
click at [380, 166] on div "WEB DESIGNER" at bounding box center [449, 203] width 302 height 151
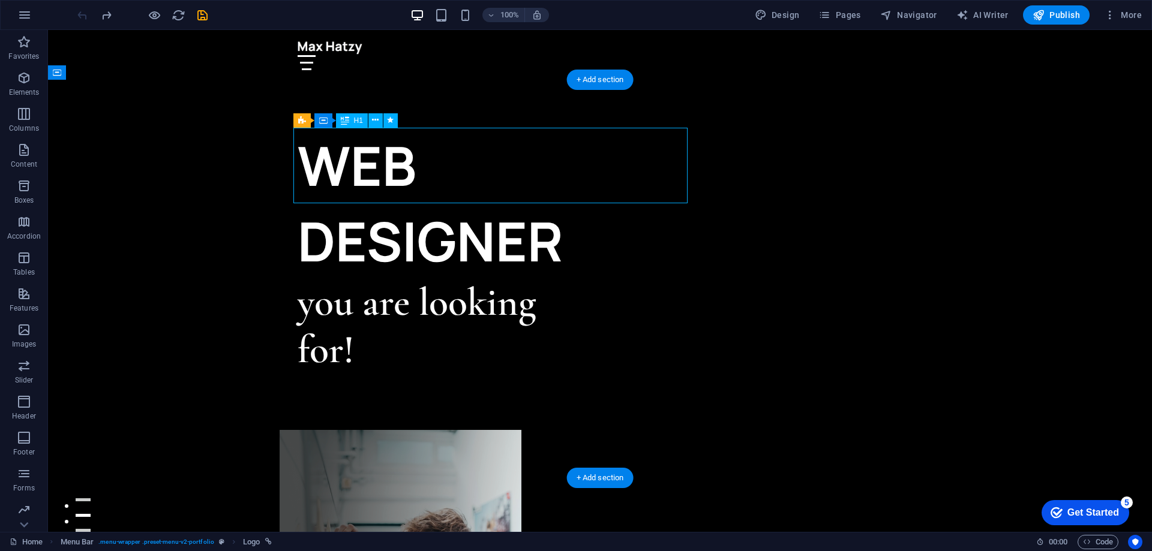
click at [382, 166] on div "WEB DESIGNER" at bounding box center [449, 203] width 302 height 151
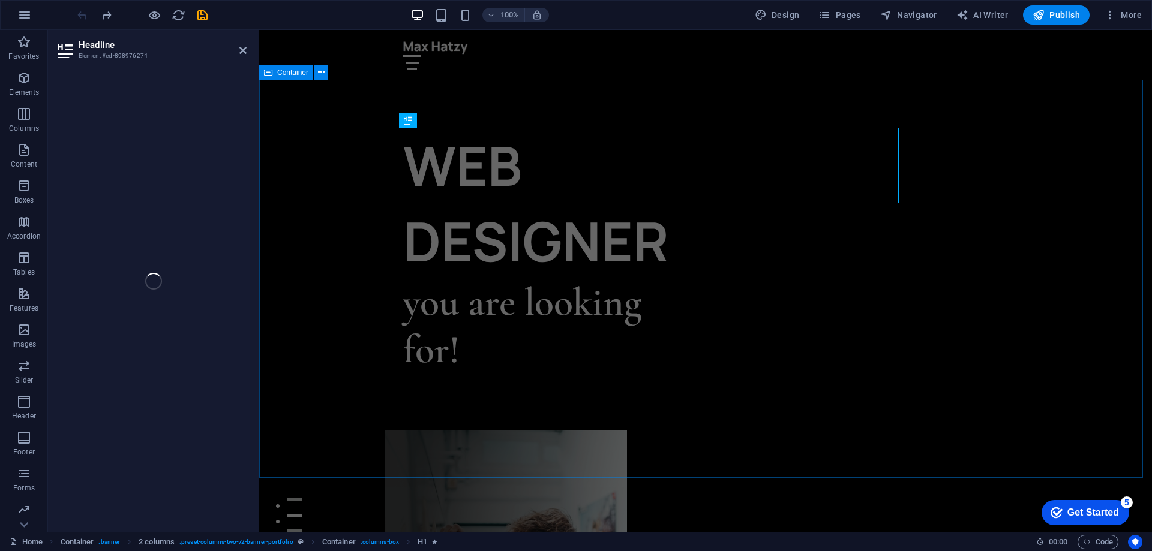
click at [596, 163] on div "WEB DESIGNER" at bounding box center [554, 203] width 302 height 151
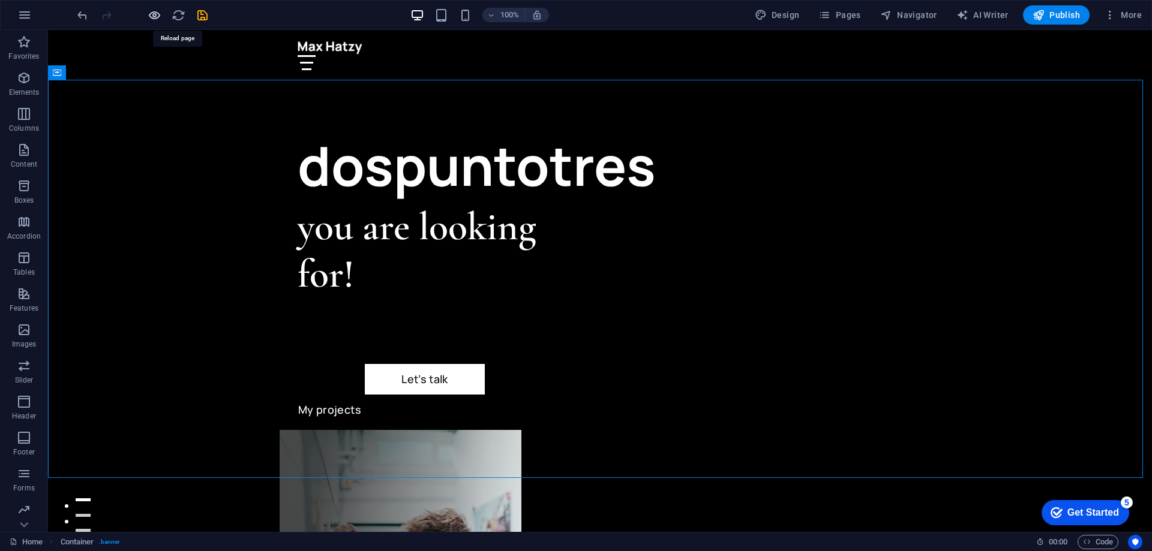
click at [157, 14] on icon "button" at bounding box center [155, 15] width 14 height 14
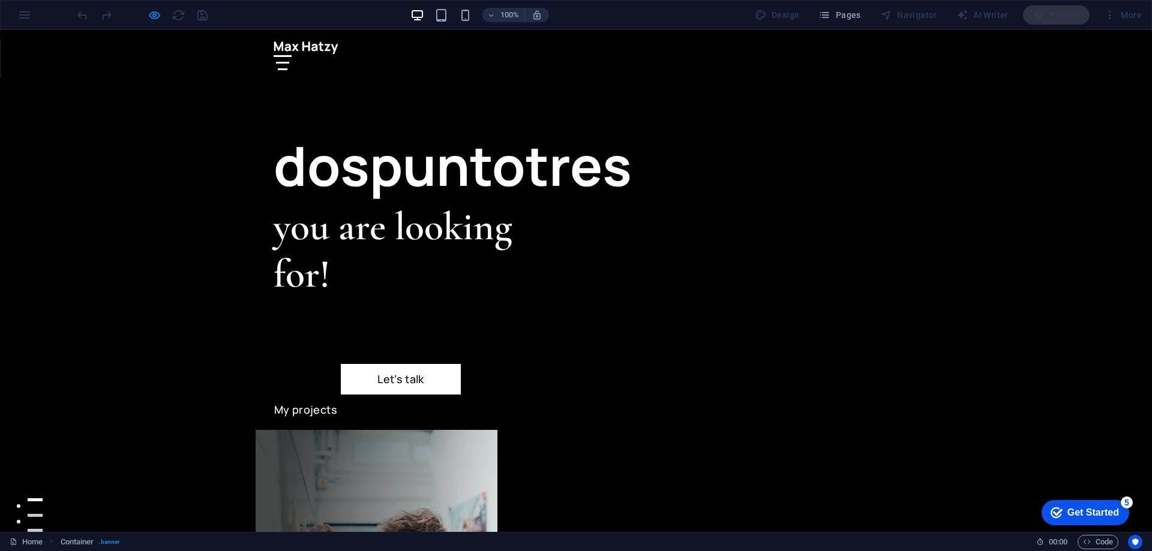
click at [320, 49] on img at bounding box center [306, 47] width 65 height 13
click at [290, 62] on button at bounding box center [283, 63] width 14 height 2
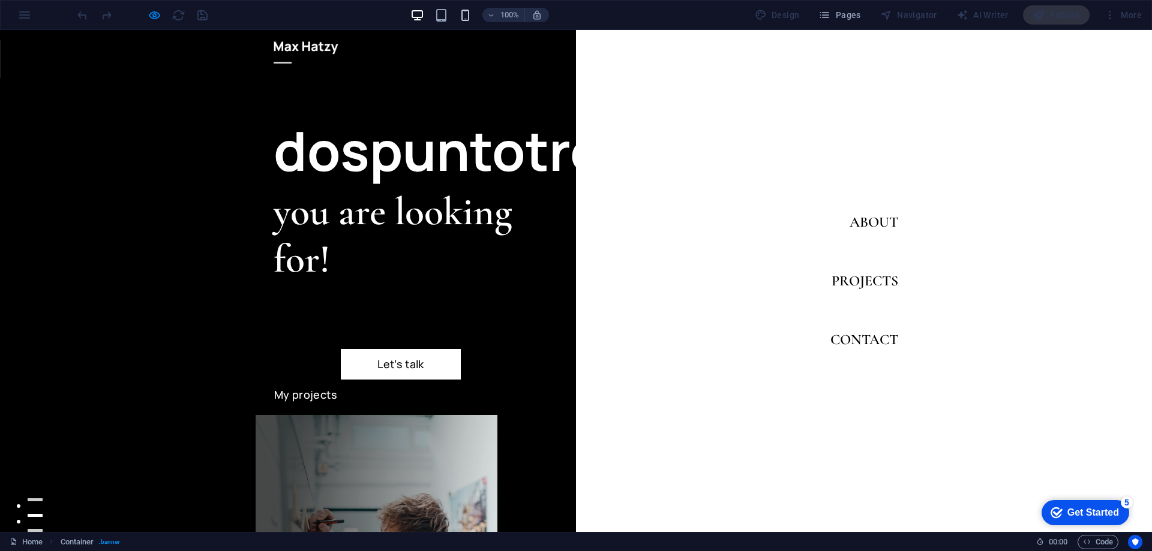
click at [468, 10] on icon "button" at bounding box center [465, 15] width 14 height 14
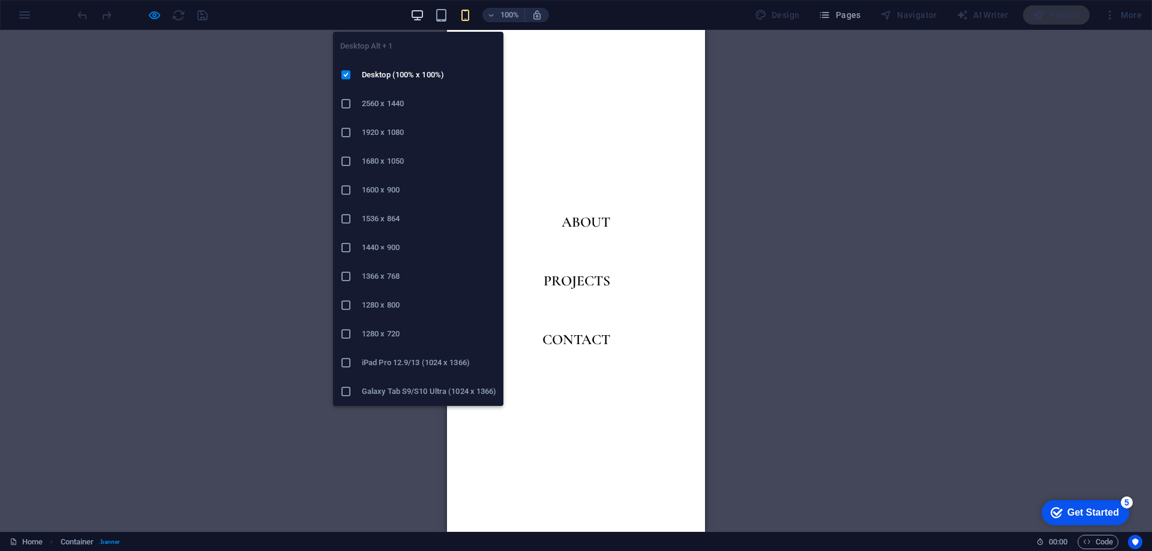
click at [423, 15] on icon "button" at bounding box center [417, 15] width 14 height 14
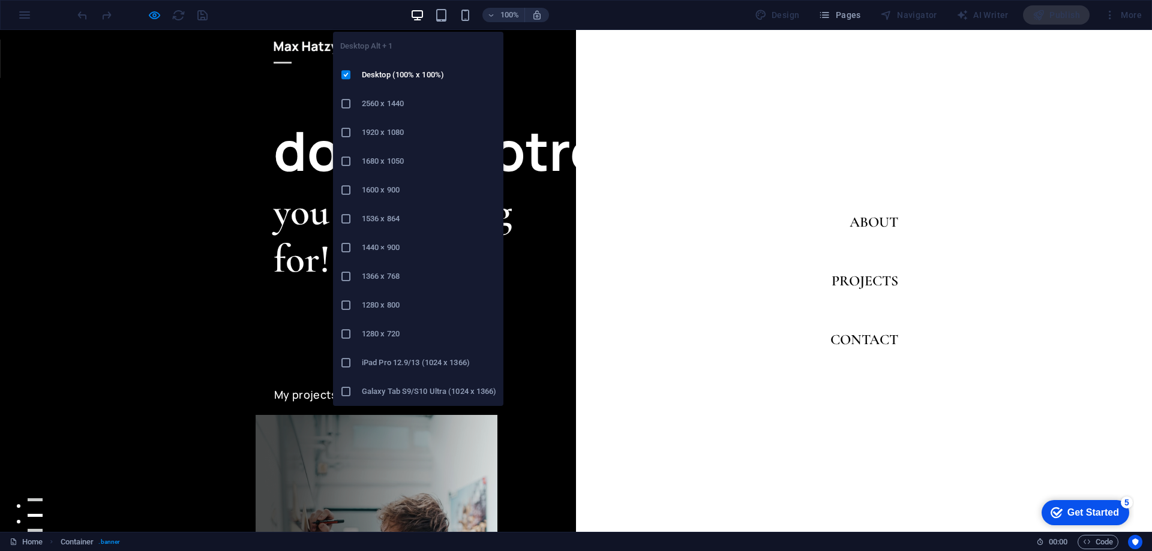
click at [264, 61] on header "About Projects Contact" at bounding box center [576, 47] width 624 height 35
click at [292, 55] on div at bounding box center [283, 62] width 18 height 15
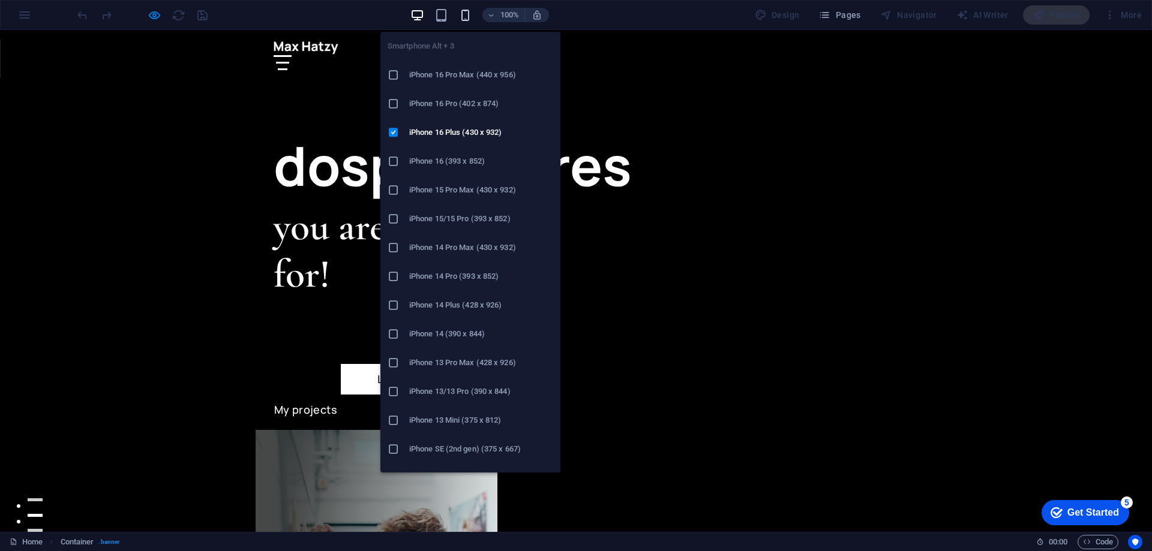
click at [472, 13] on icon "button" at bounding box center [465, 15] width 14 height 14
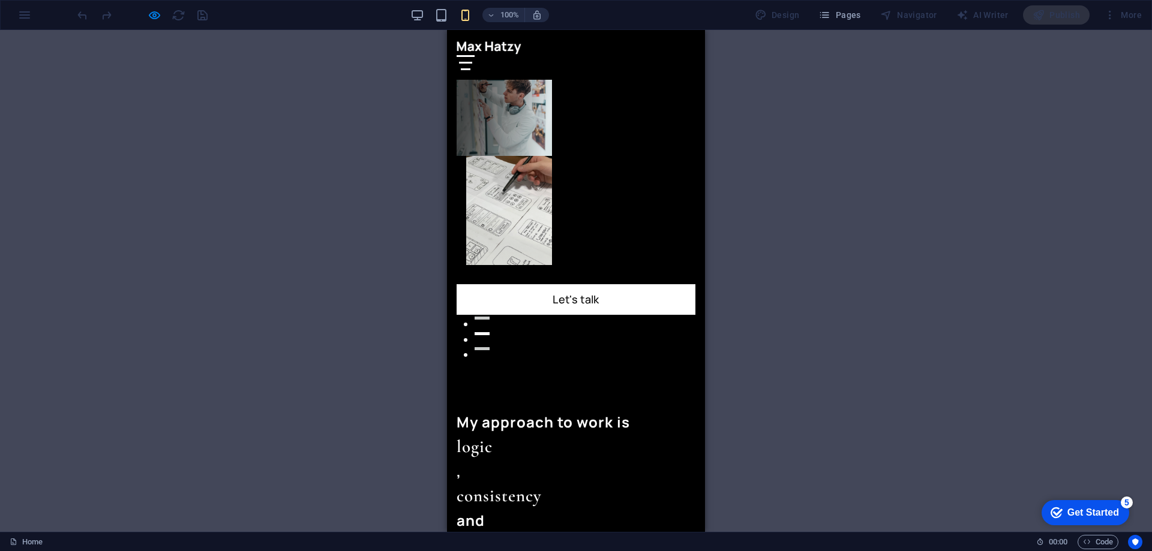
scroll to position [240, 0]
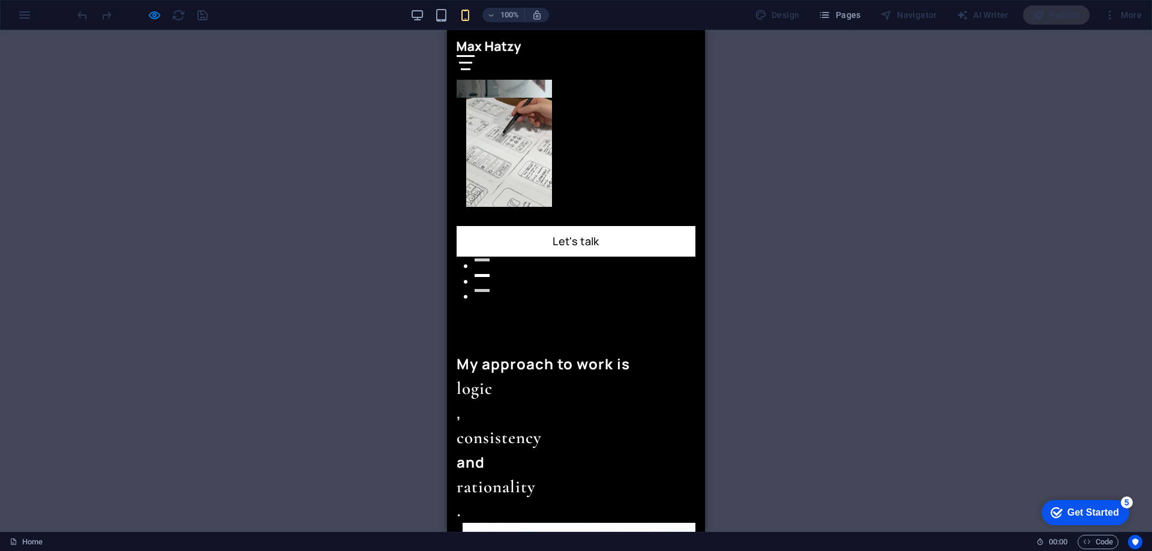
click at [16, 15] on div "100% Design Pages Navigator AI Writer Publish More" at bounding box center [576, 15] width 1151 height 29
click at [19, 17] on div "100% Design Pages Navigator AI Writer Publish More" at bounding box center [576, 15] width 1151 height 29
click at [29, 22] on div "100% Design Pages Navigator AI Writer Publish More" at bounding box center [576, 15] width 1151 height 29
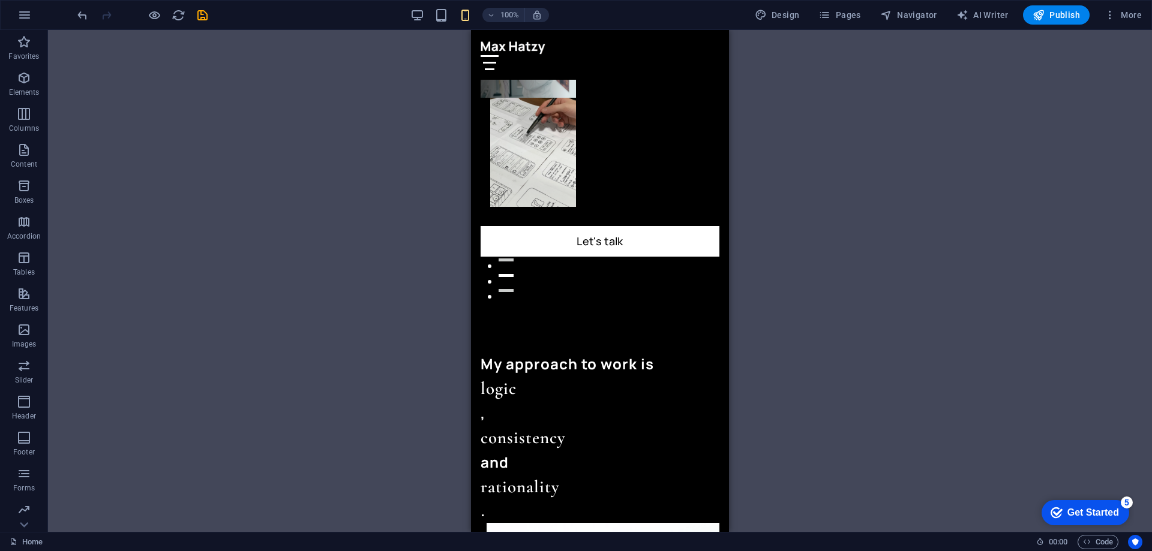
click at [29, 22] on icon "button" at bounding box center [24, 15] width 14 height 14
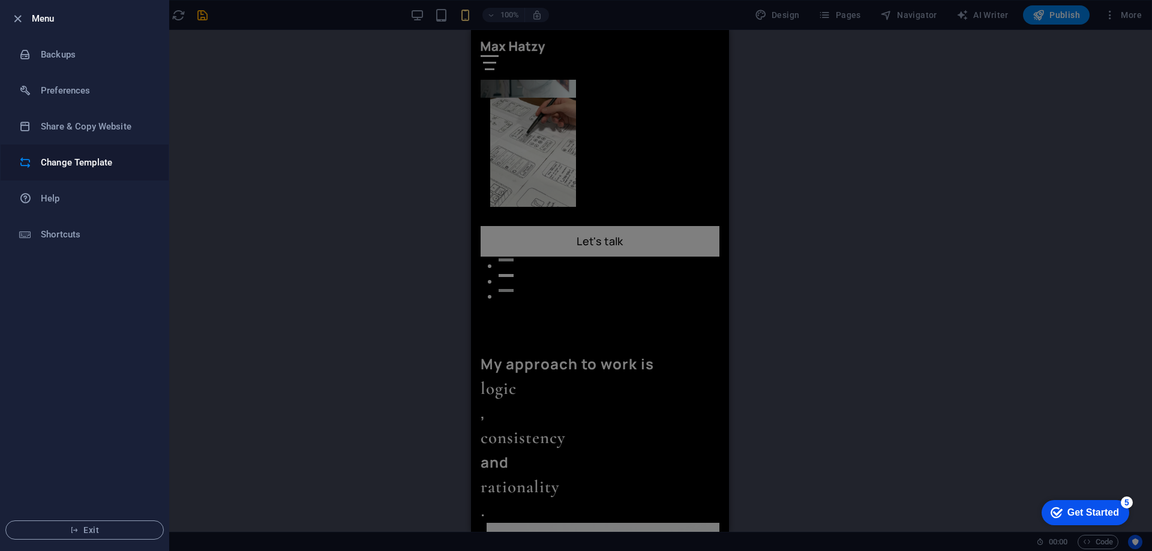
click at [71, 158] on h6 "Change Template" at bounding box center [96, 162] width 111 height 14
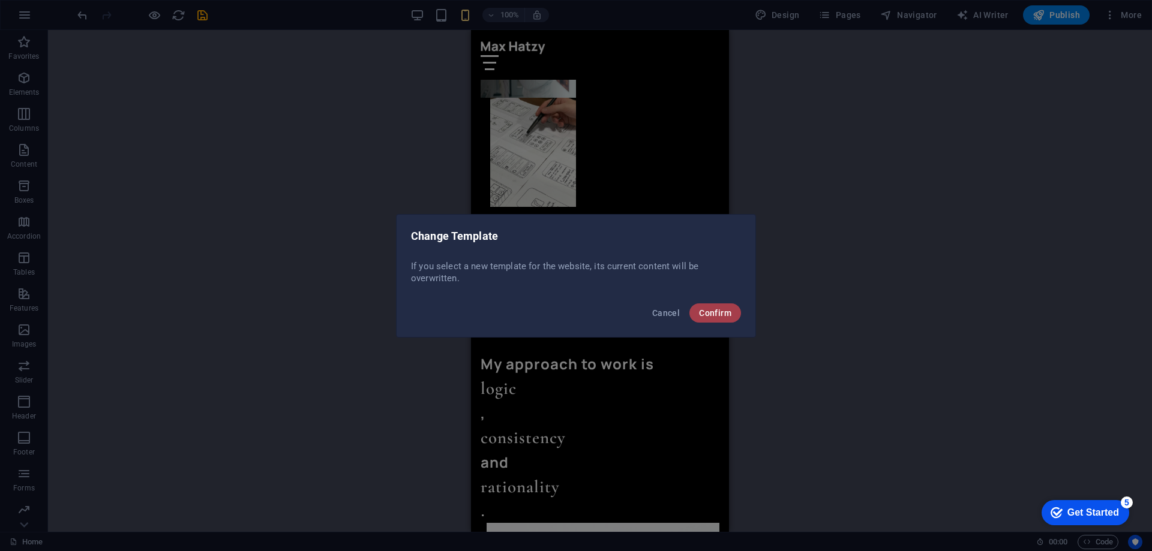
click at [730, 317] on span "Confirm" at bounding box center [715, 313] width 32 height 10
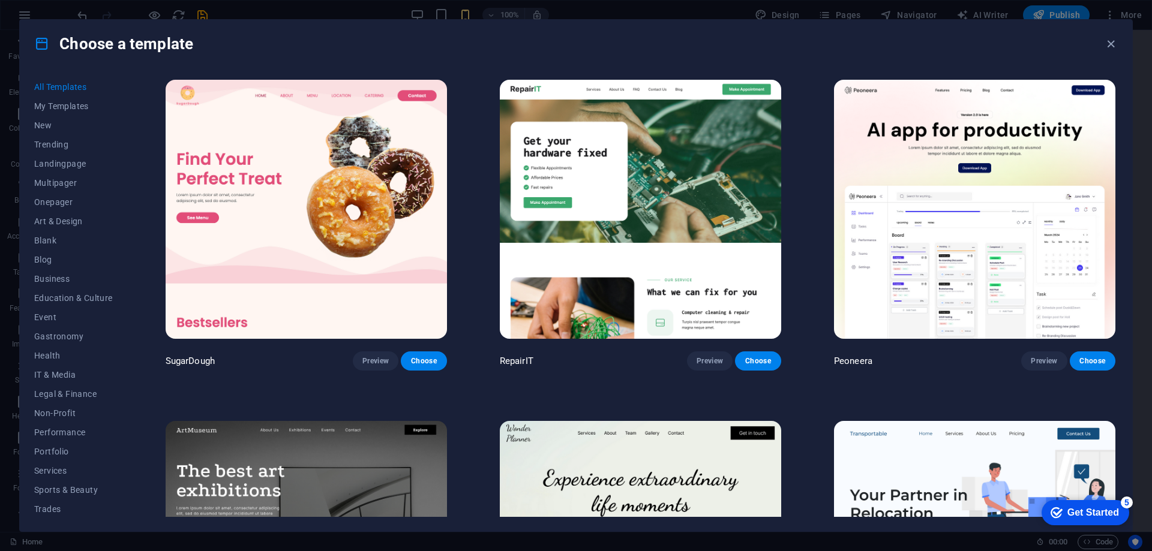
scroll to position [60, 0]
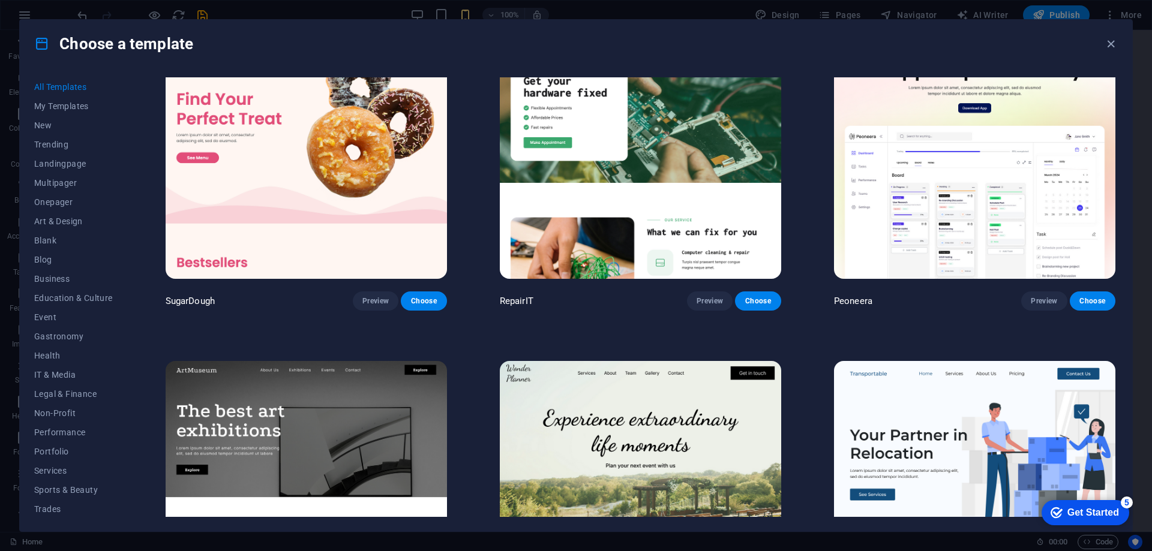
drag, startPoint x: 1118, startPoint y: 84, endPoint x: 1125, endPoint y: 110, distance: 27.4
click at [1125, 110] on div "All Templates My Templates New Trending Landingpage Multipager Onepager Art & D…" at bounding box center [576, 300] width 1112 height 464
click at [1118, 85] on div "All Templates My Templates New Trending Landingpage Multipager Onepager Art & D…" at bounding box center [576, 300] width 1112 height 464
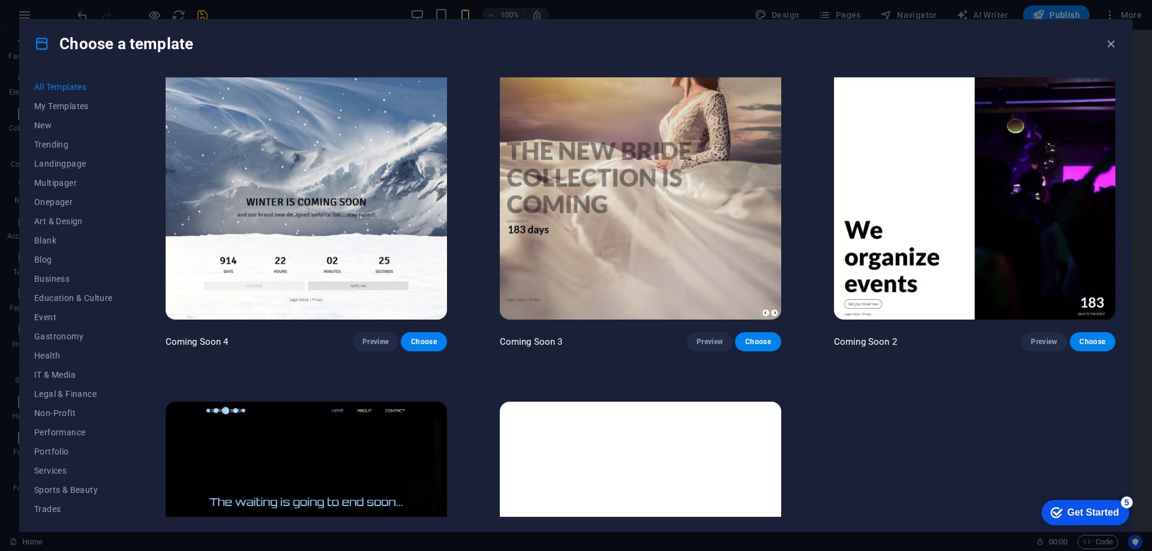
scroll to position [18222, 0]
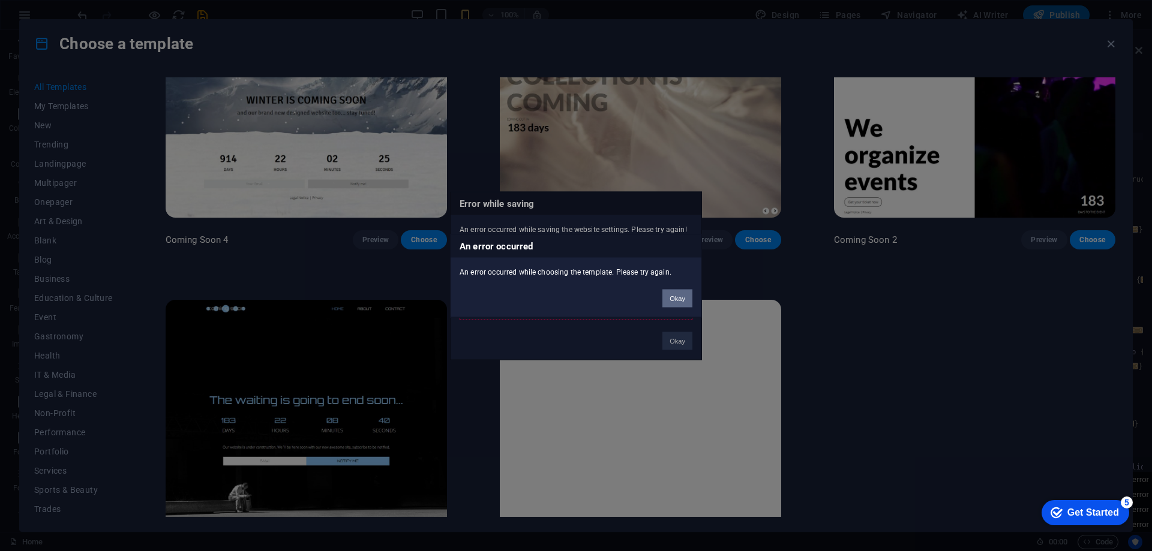
click at [679, 301] on button "Okay" at bounding box center [677, 298] width 30 height 18
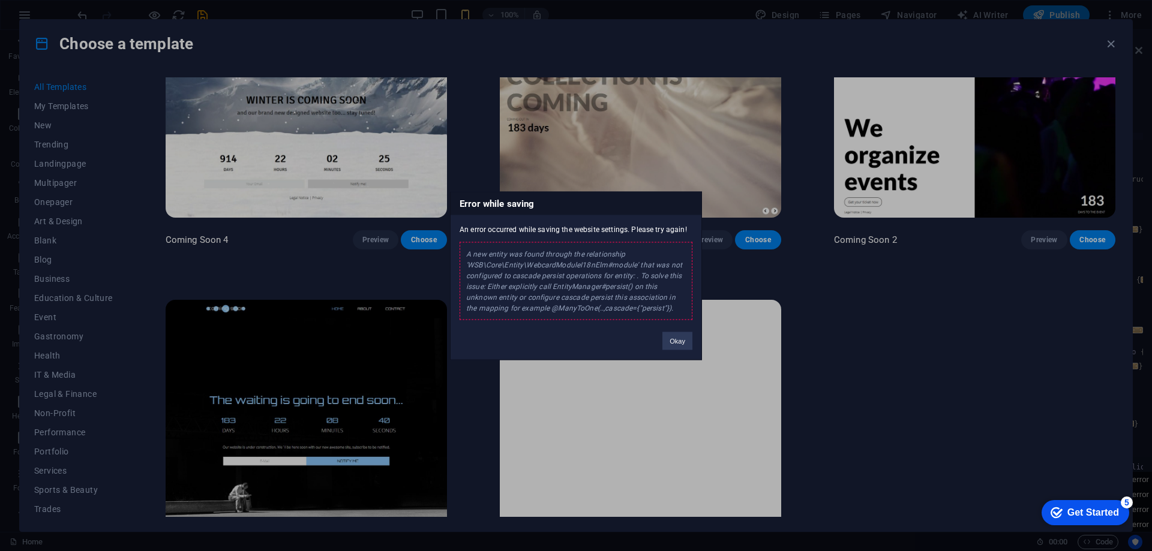
click at [920, 339] on div "Error while saving An error occurred while saving the website settings. Please …" at bounding box center [576, 275] width 1152 height 551
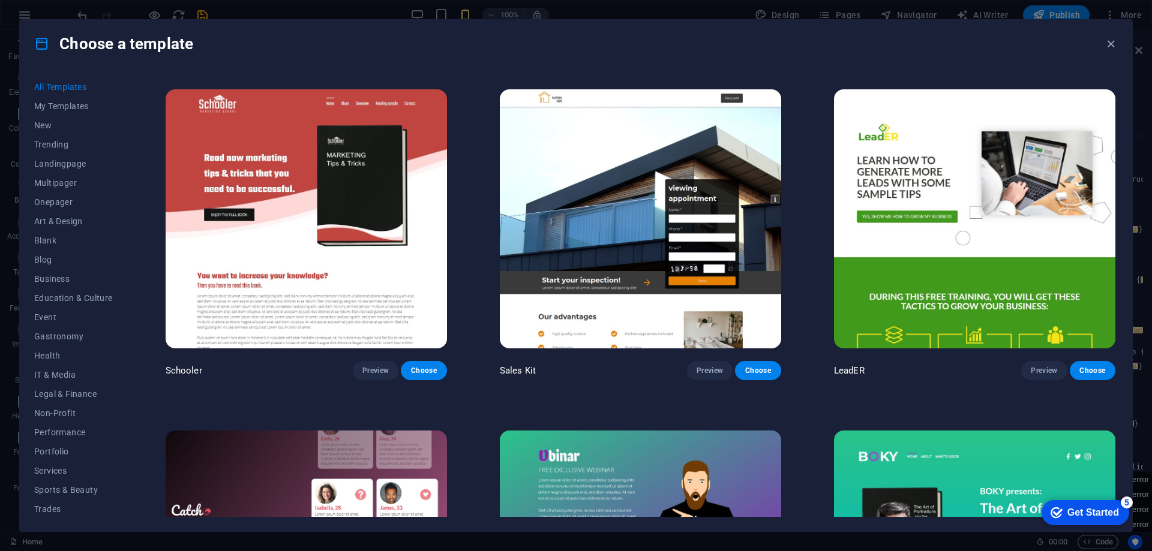
scroll to position [17142, 0]
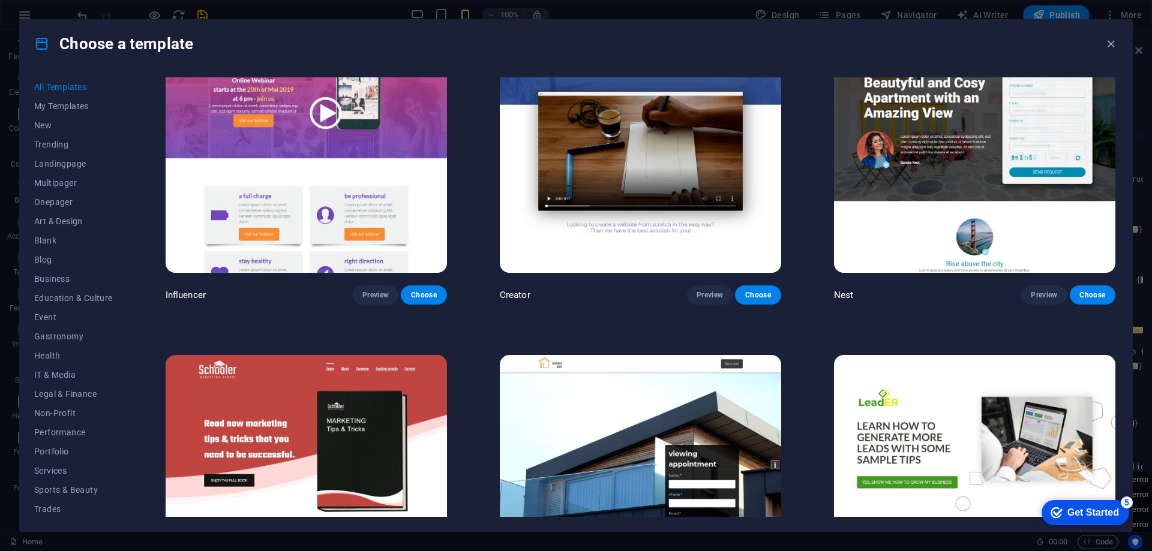
click at [83, 83] on span "All Templates" at bounding box center [73, 87] width 79 height 10
click at [72, 83] on span "All Templates" at bounding box center [73, 87] width 79 height 10
drag, startPoint x: 1148, startPoint y: 340, endPoint x: 1151, endPoint y: 299, distance: 41.6
click at [1151, 299] on div "Choose a template All Templates My Templates New Trending Landingpage Multipage…" at bounding box center [576, 275] width 1152 height 551
drag, startPoint x: 1151, startPoint y: 304, endPoint x: 1141, endPoint y: 178, distance: 126.4
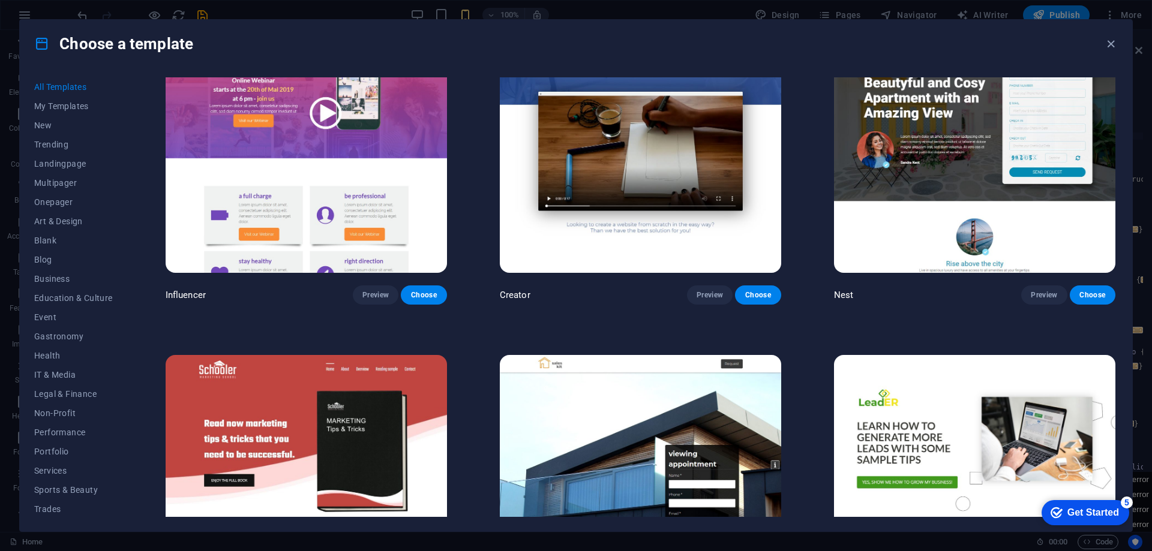
click at [1142, 179] on div "Choose a template All Templates My Templates New Trending Landingpage Multipage…" at bounding box center [576, 275] width 1152 height 551
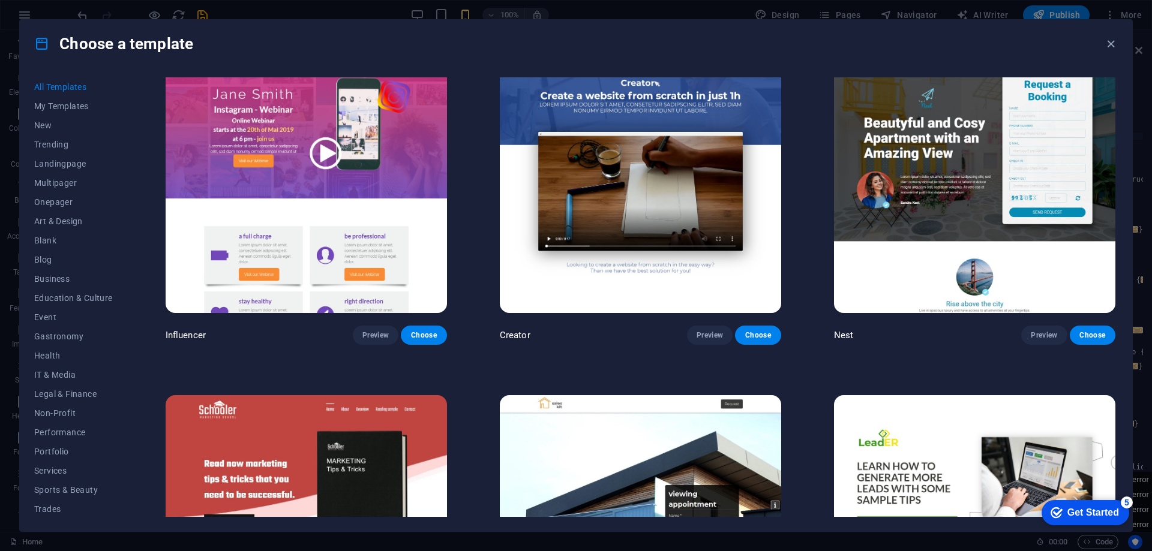
scroll to position [17082, 0]
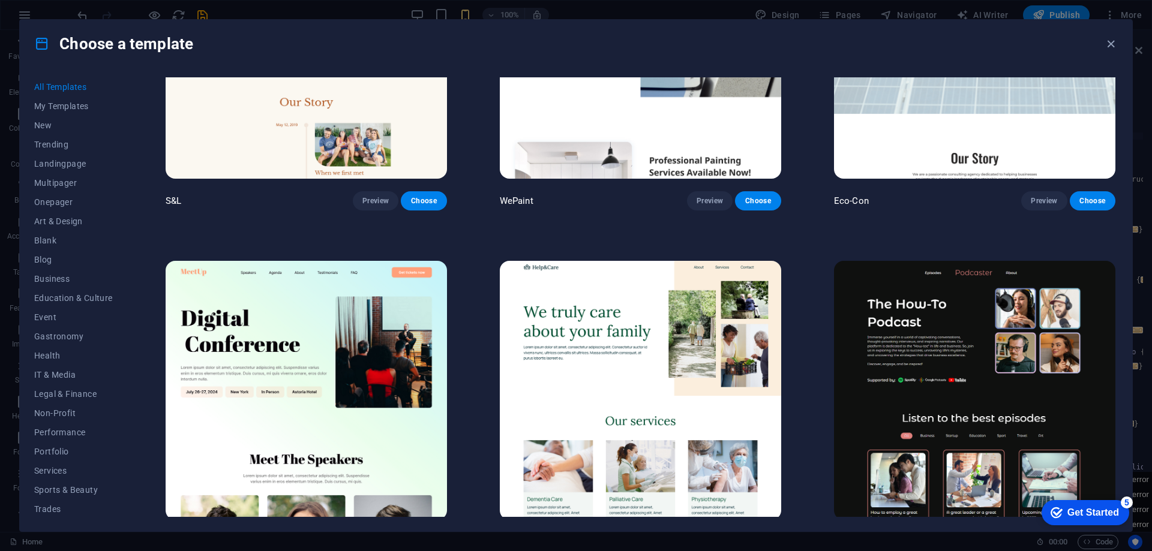
scroll to position [0, 0]
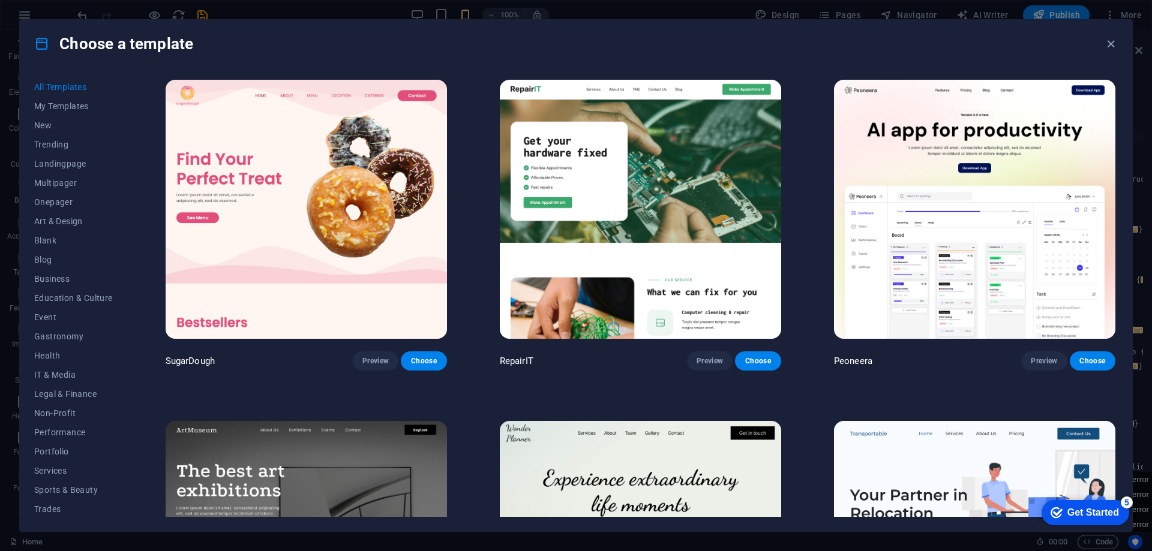
drag, startPoint x: 798, startPoint y: 158, endPoint x: 797, endPoint y: -11, distance: 168.6
click at [83, 84] on span "All Templates" at bounding box center [73, 87] width 79 height 10
click at [80, 101] on span "My Templates" at bounding box center [73, 106] width 79 height 10
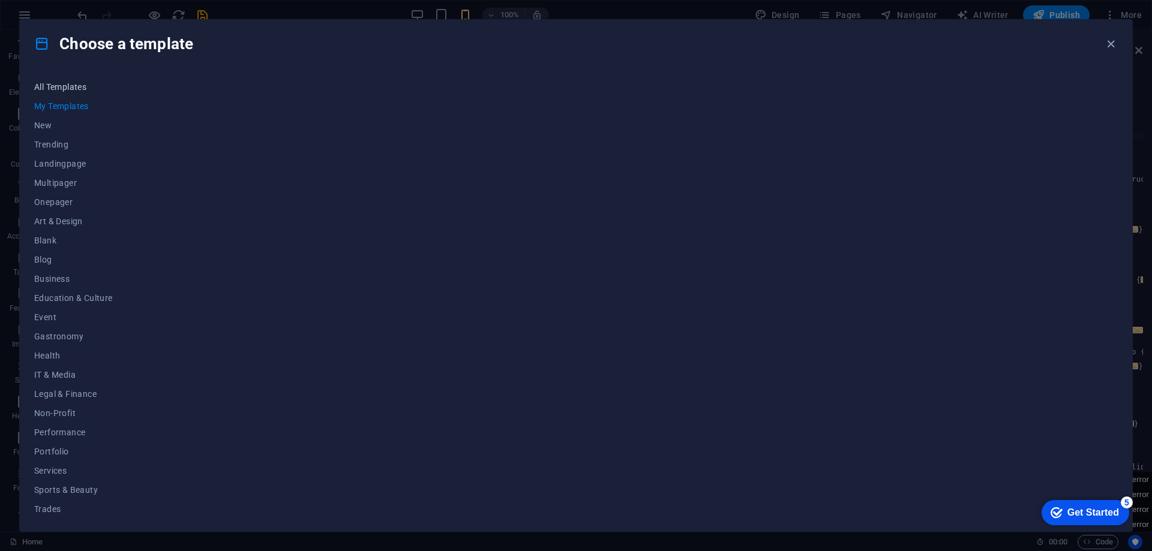
click at [82, 80] on button "All Templates" at bounding box center [73, 86] width 79 height 19
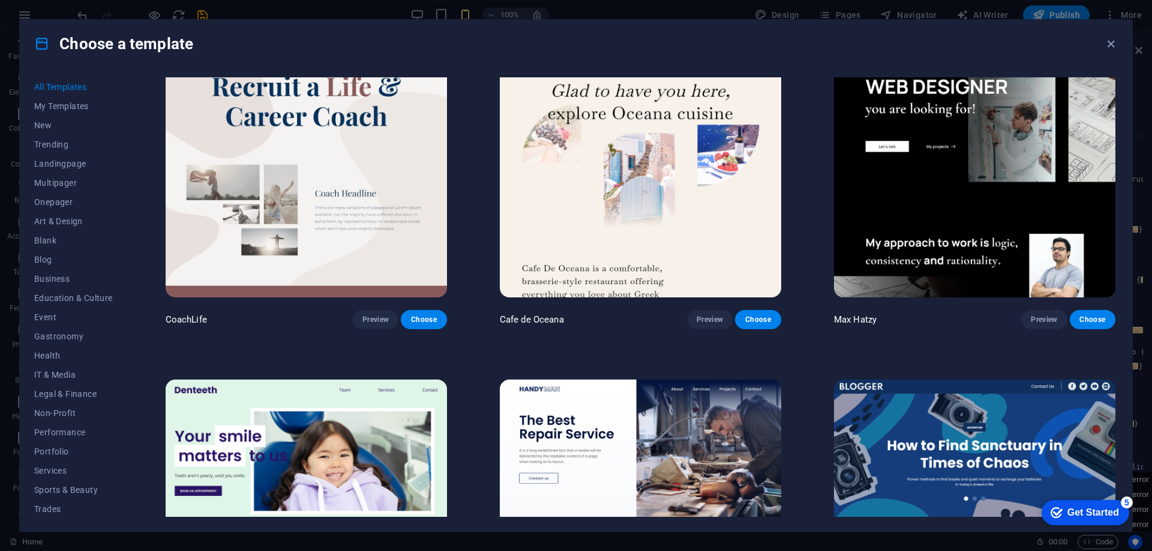
scroll to position [4080, 0]
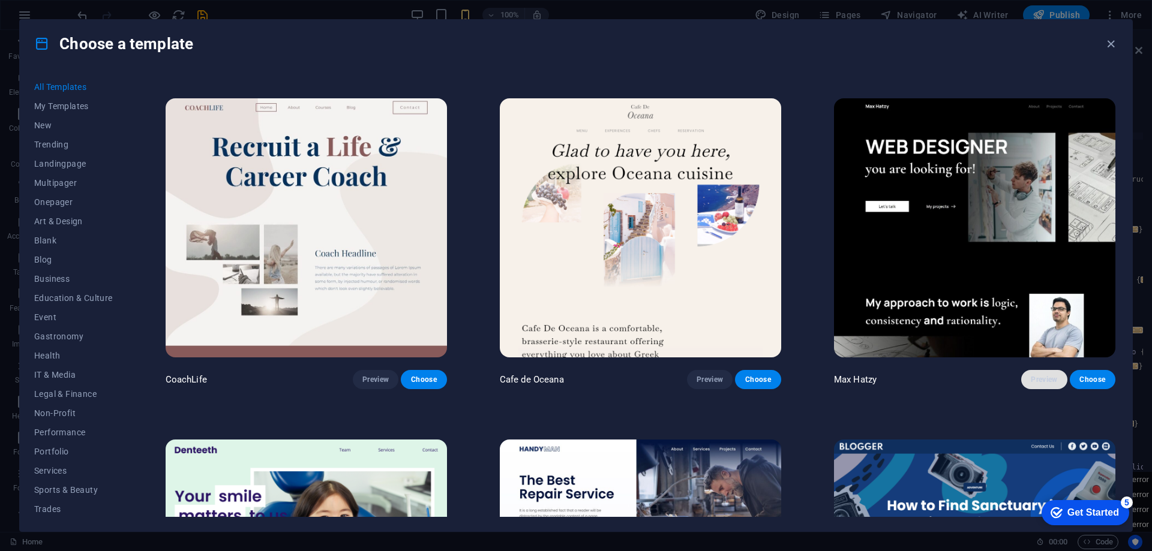
click at [1035, 375] on span "Preview" at bounding box center [1044, 380] width 26 height 10
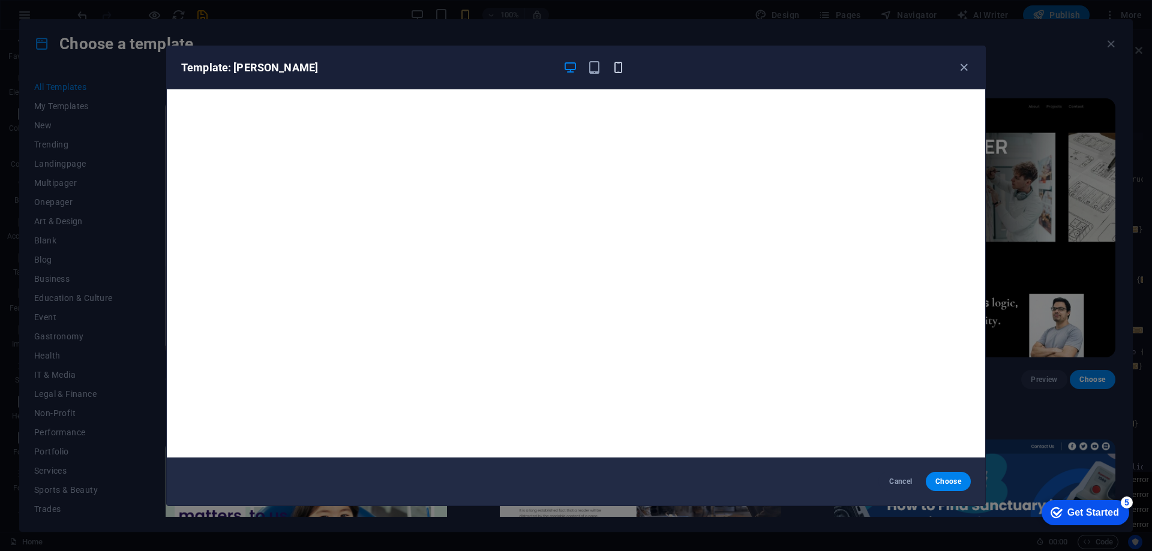
click at [617, 65] on icon "button" at bounding box center [618, 68] width 14 height 14
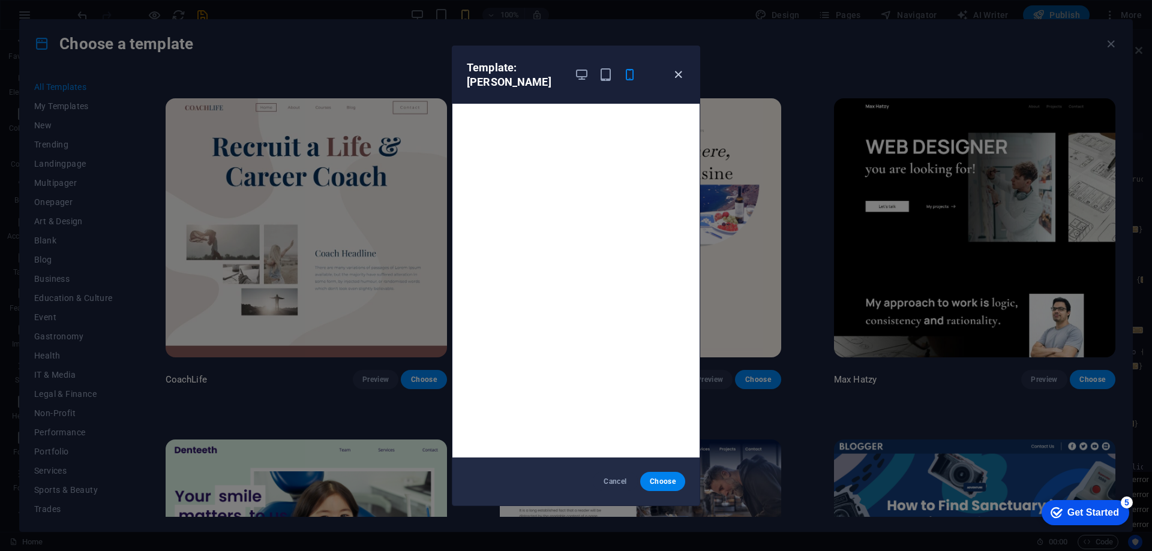
click at [680, 71] on icon "button" at bounding box center [678, 75] width 14 height 14
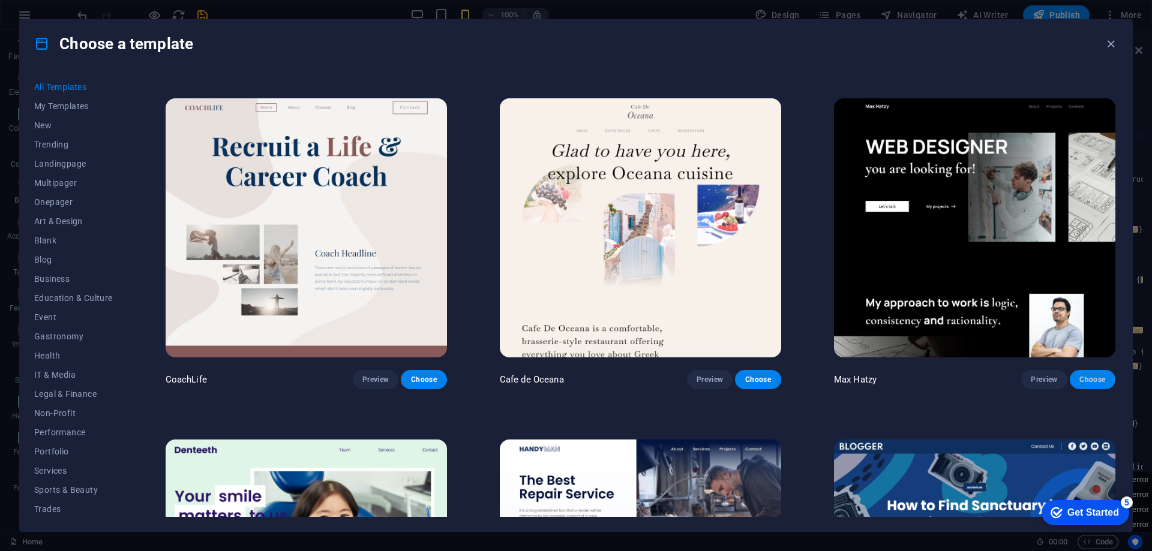
click at [1089, 375] on span "Choose" at bounding box center [1092, 380] width 26 height 10
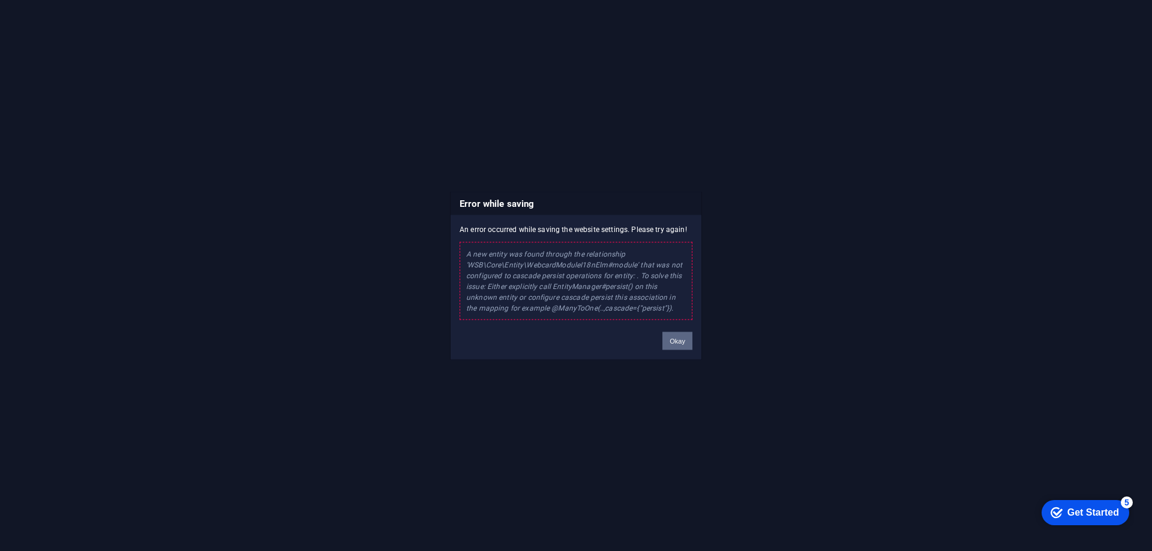
click at [679, 339] on button "Okay" at bounding box center [677, 341] width 30 height 18
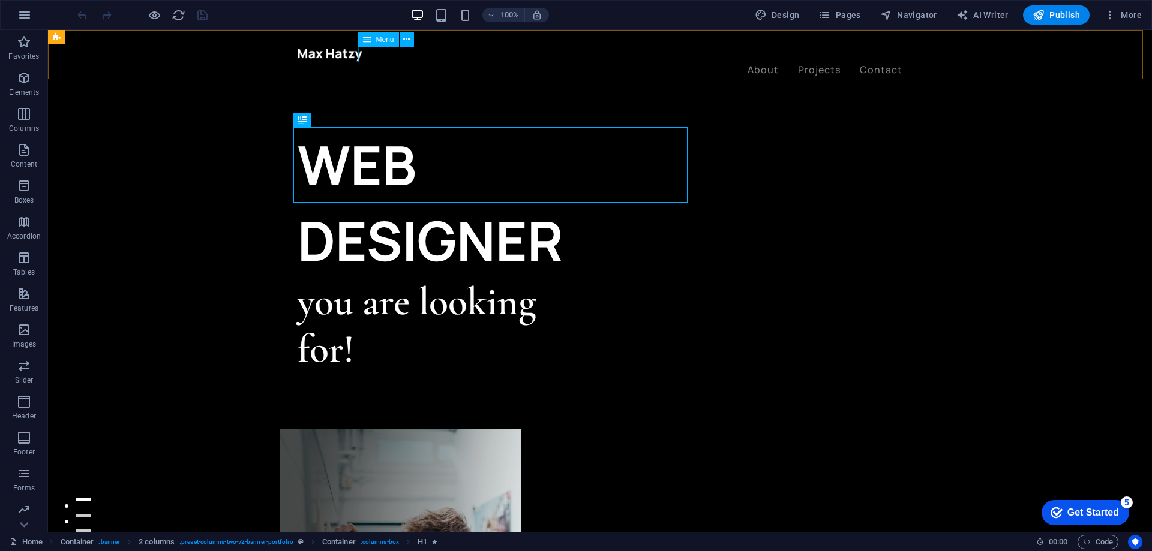
click at [758, 62] on nav "About Projects Contact" at bounding box center [600, 70] width 605 height 16
select select "1"
select select
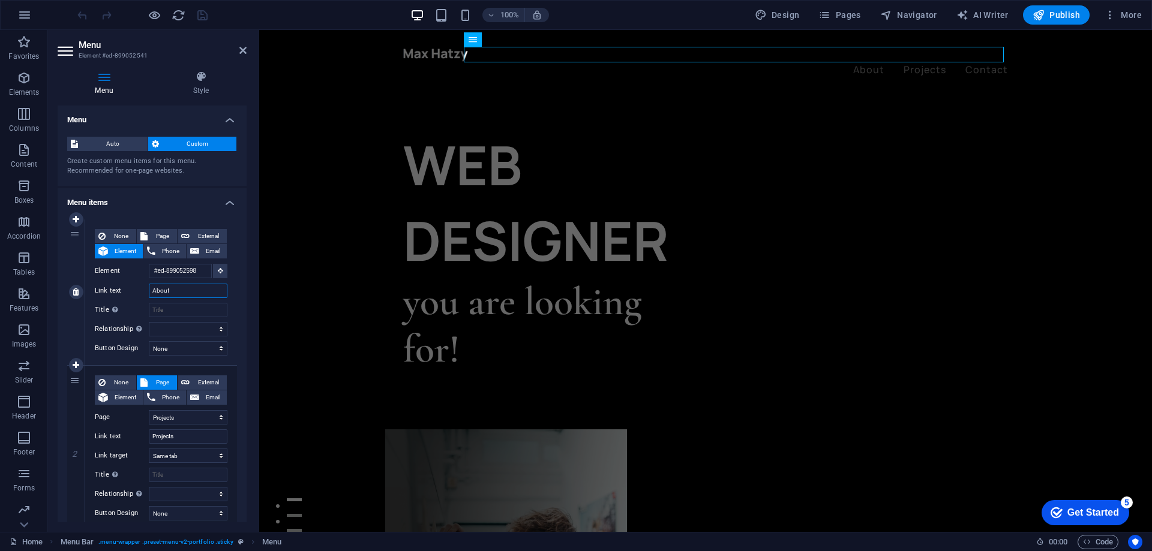
click at [190, 289] on input "About" at bounding box center [188, 291] width 79 height 14
type input "Nos"
select select
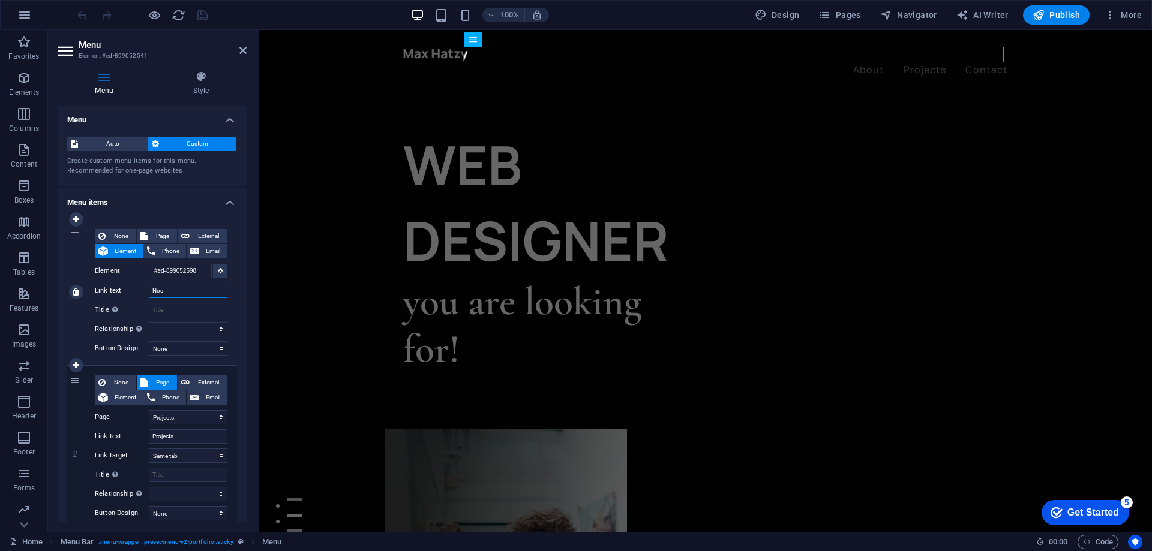
select select
type input "Nosotros"
select select
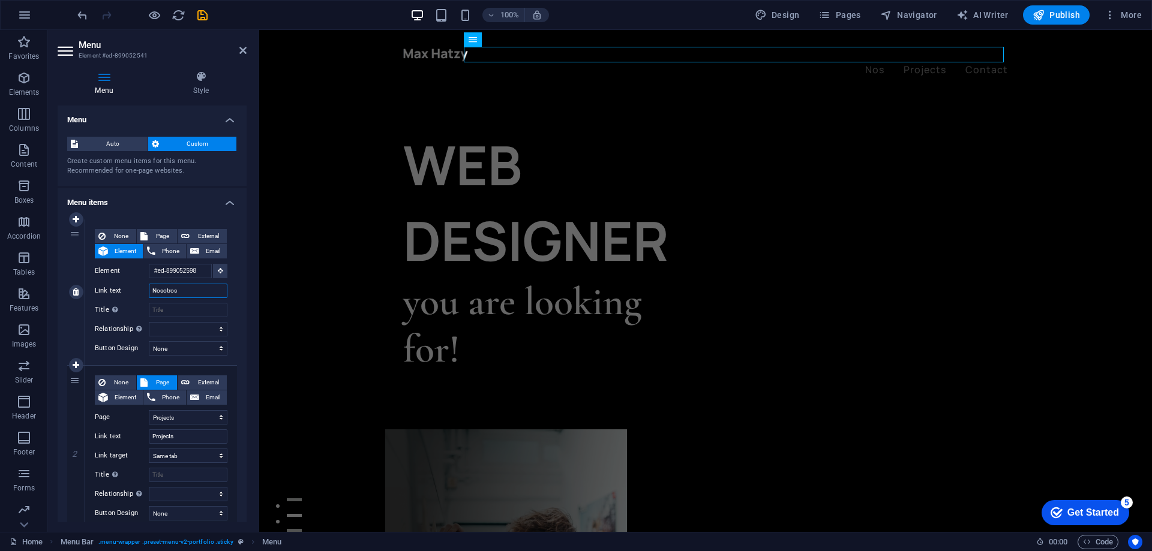
select select
type input "Nosotros"
click at [188, 436] on input "Projects" at bounding box center [188, 437] width 79 height 14
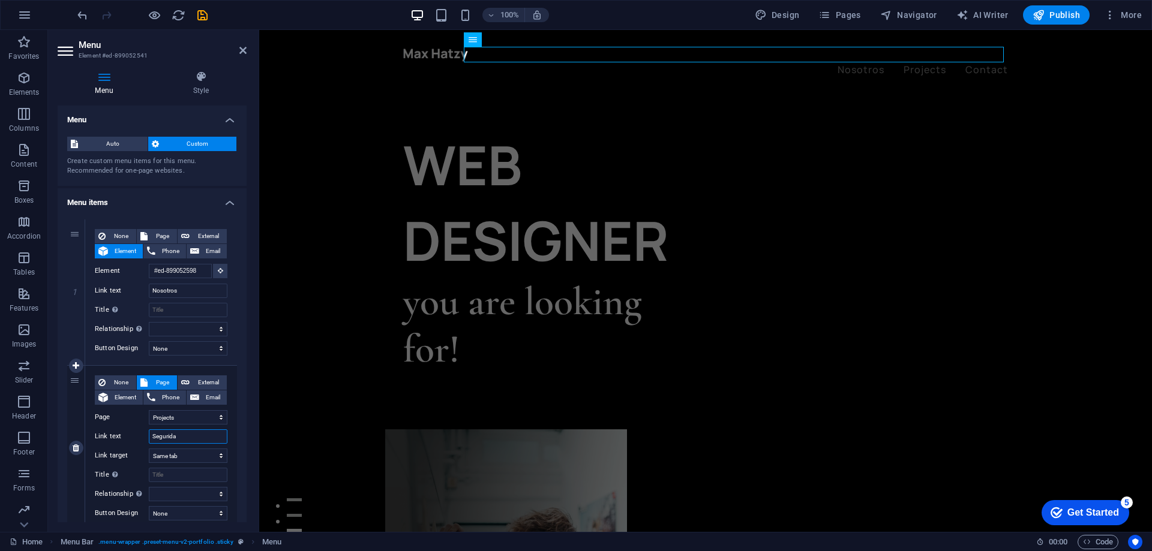
type input "Seguridad"
select select
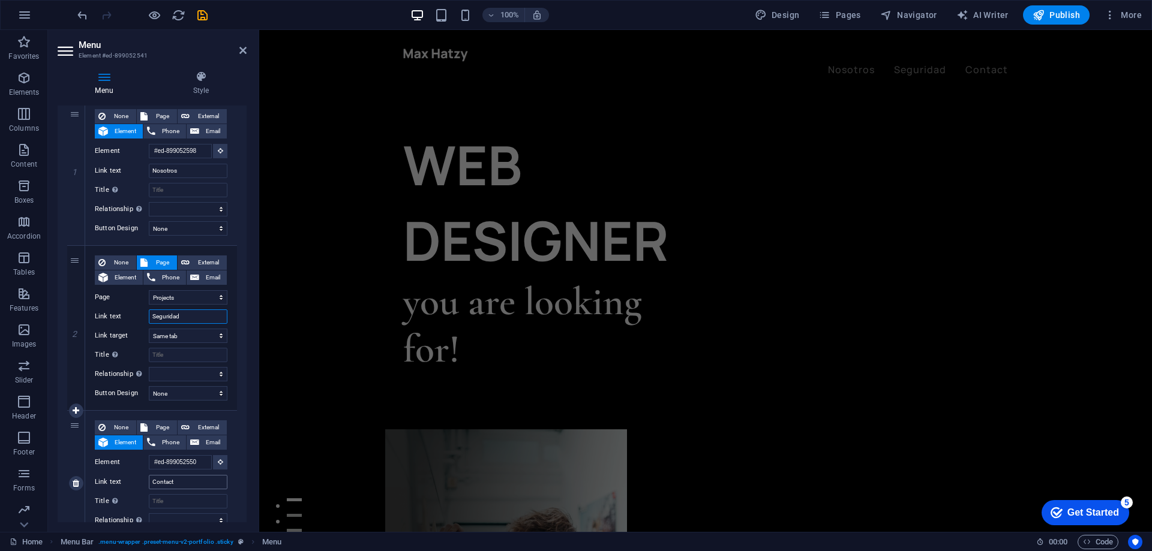
type input "Seguridad"
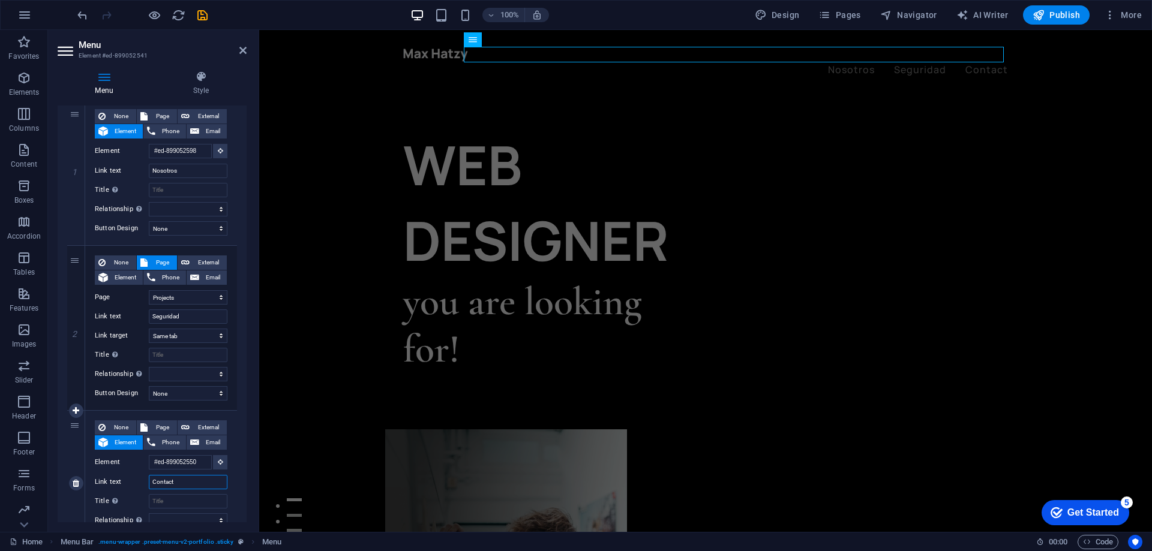
click at [179, 481] on input "Contact" at bounding box center [188, 482] width 79 height 14
type input "Contacto"
select select
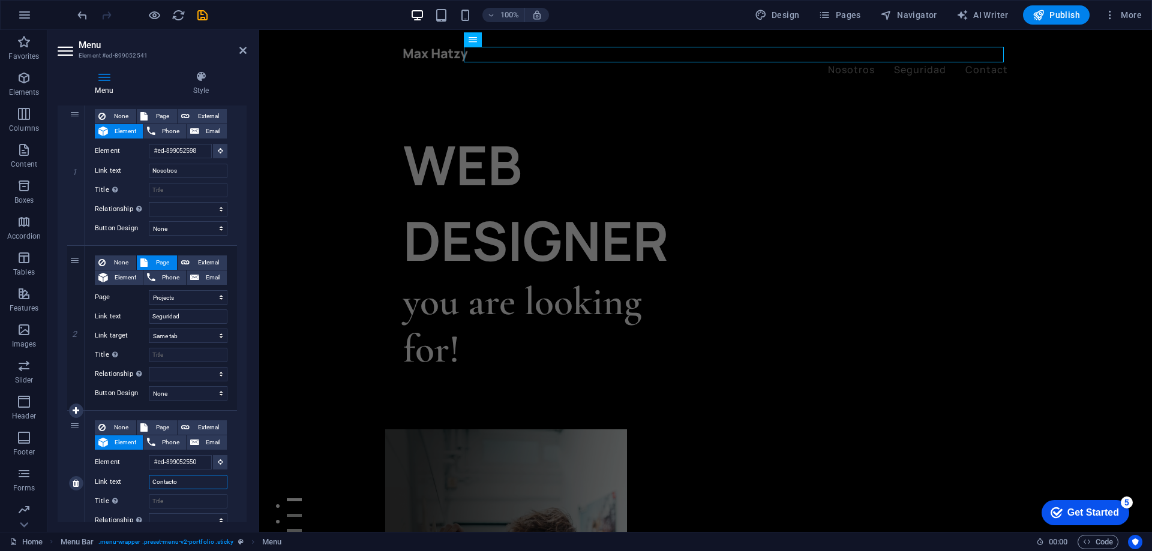
select select
type input "Contacto"
click at [448, 184] on div "WEB DESIGNER" at bounding box center [554, 202] width 302 height 151
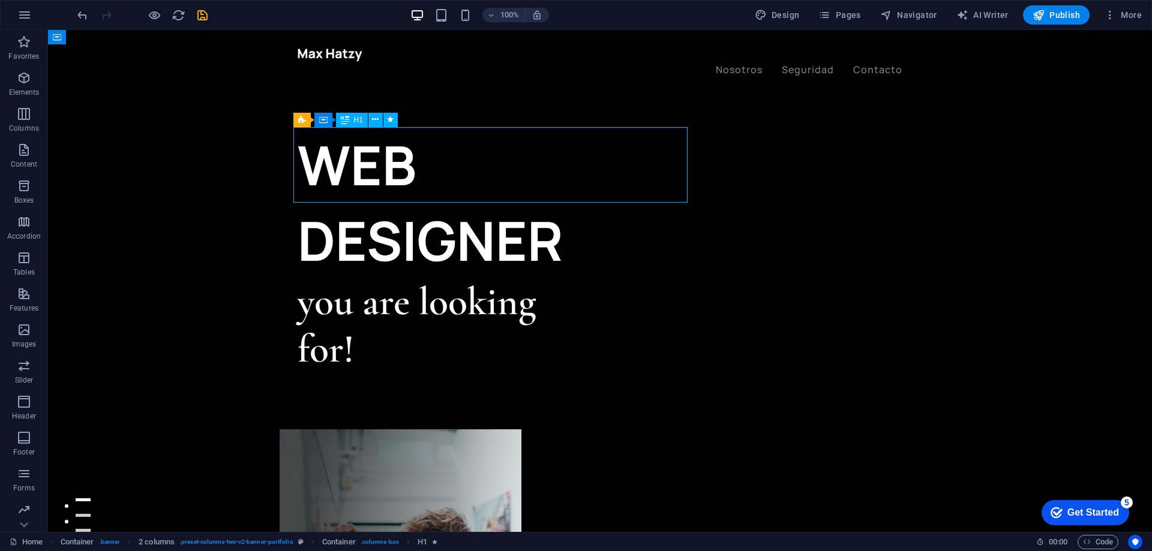
click at [450, 170] on div "WEB DESIGNER" at bounding box center [449, 202] width 302 height 151
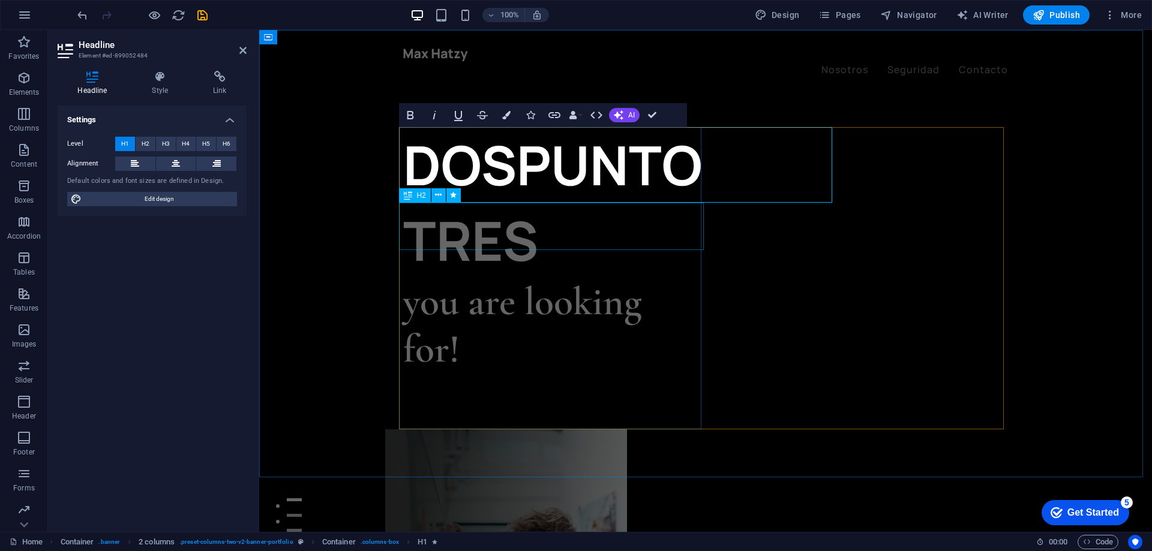
click at [491, 278] on div "you are looking for!" at bounding box center [554, 325] width 302 height 95
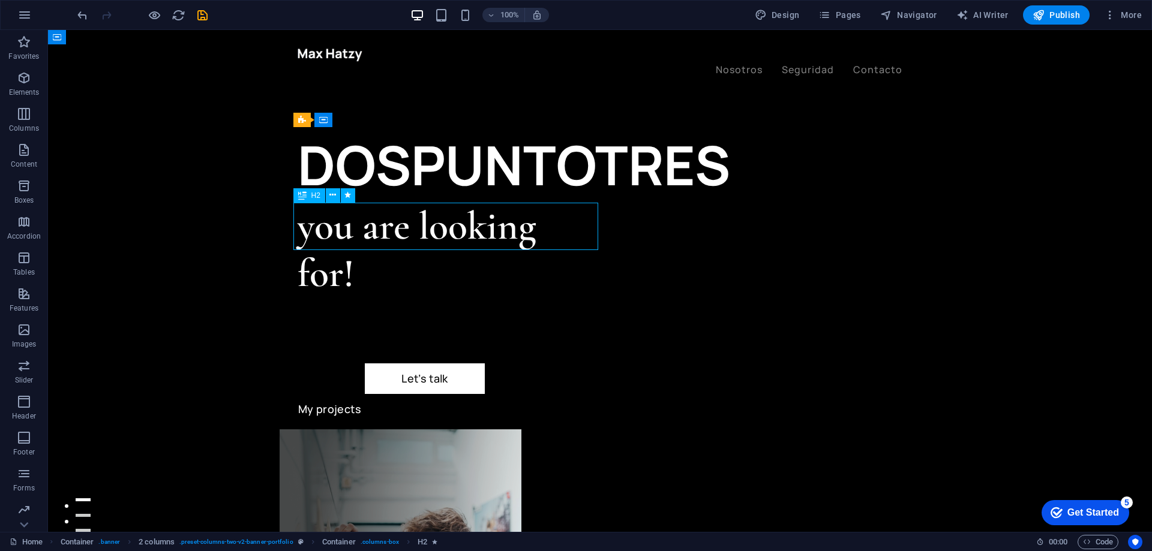
click at [491, 227] on div "you are looking for!" at bounding box center [449, 250] width 302 height 95
click at [442, 224] on div "you are looking for!" at bounding box center [449, 250] width 302 height 95
click at [298, 224] on h2 "you are looking for!" at bounding box center [449, 250] width 302 height 95
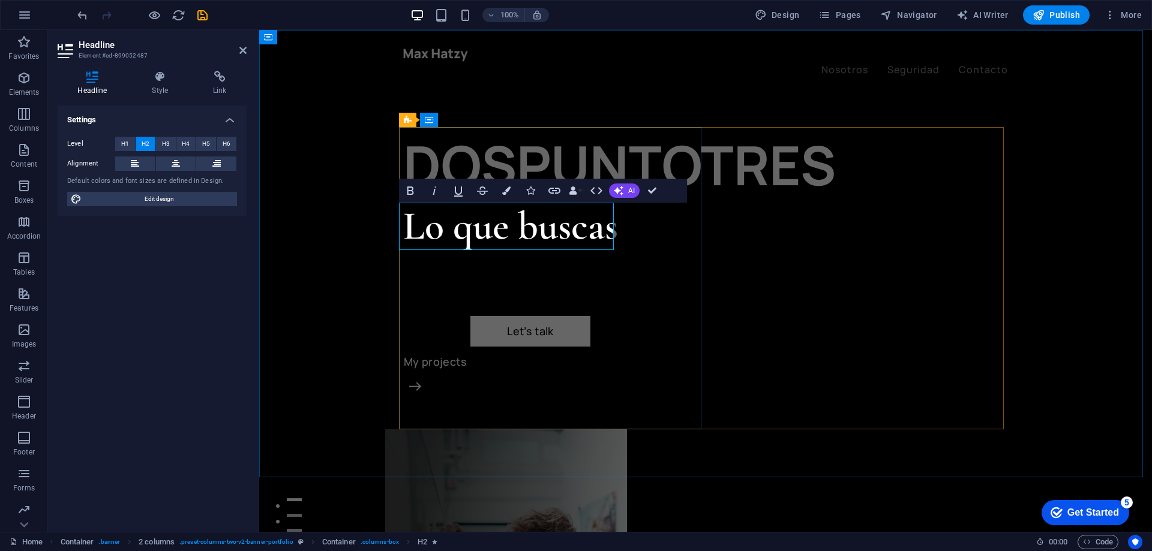
click at [487, 233] on h2 "​Lo que buscas" at bounding box center [554, 226] width 302 height 47
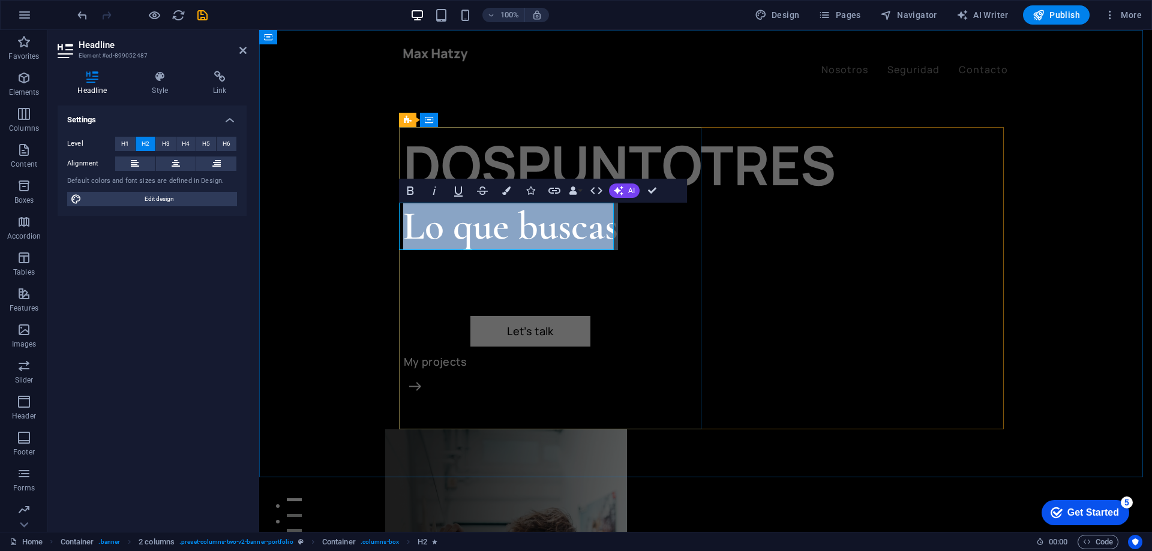
click at [487, 233] on h2 "​Lo que buscas" at bounding box center [554, 226] width 302 height 47
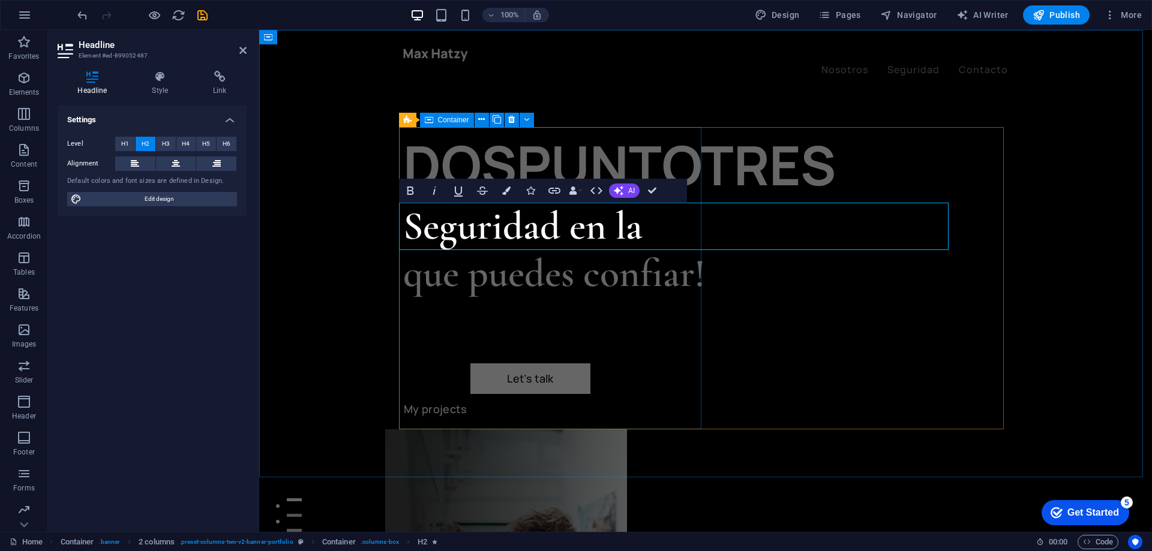
click at [518, 273] on div "DOSPUNTOTRES ​Seguridad en la que puedes confiar! Let’s talk My projects" at bounding box center [554, 278] width 302 height 302
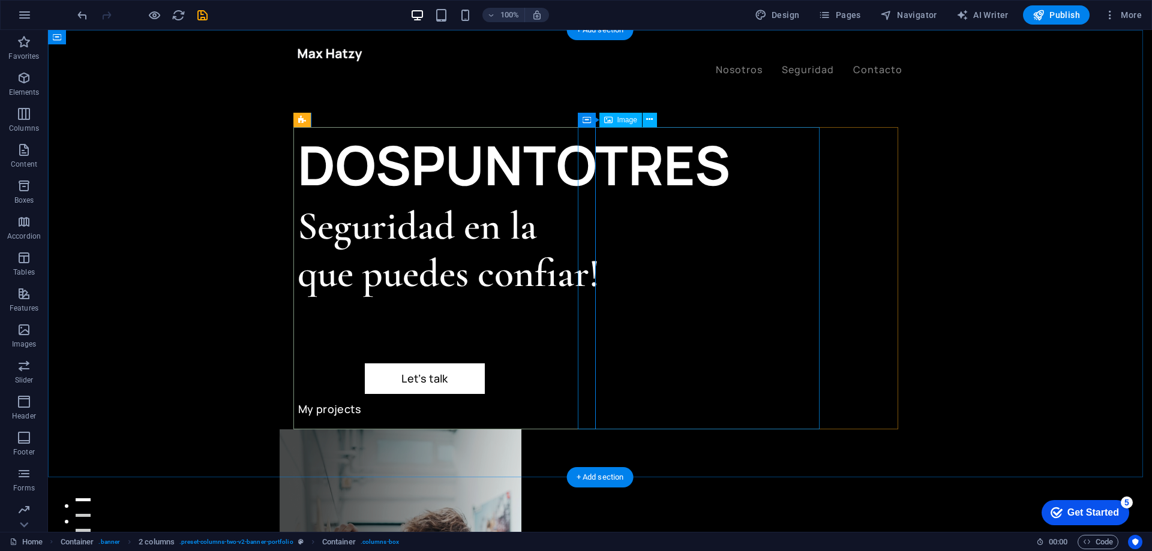
select select "%"
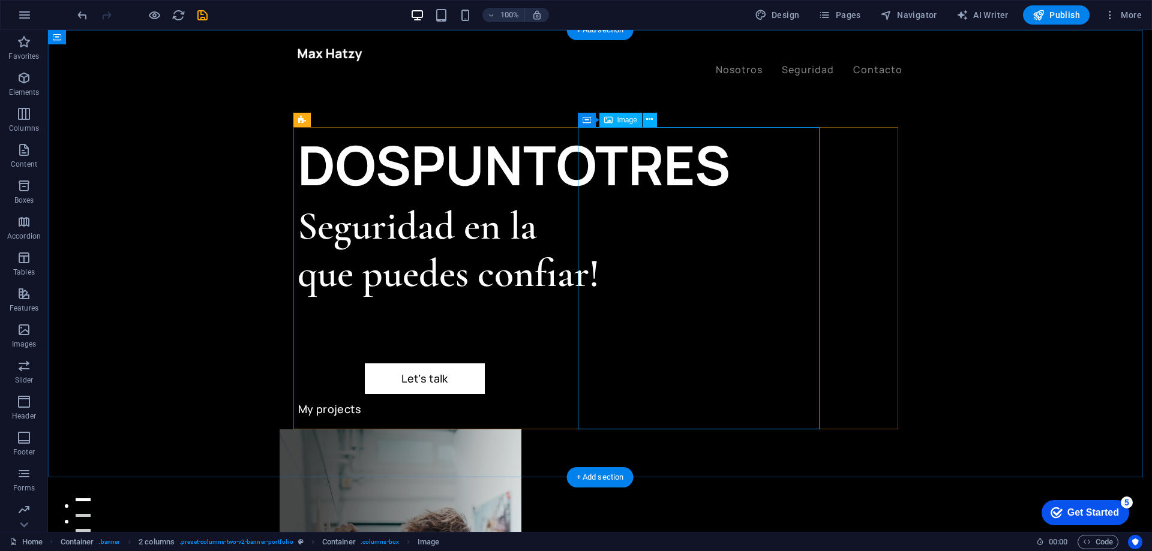
select select "px"
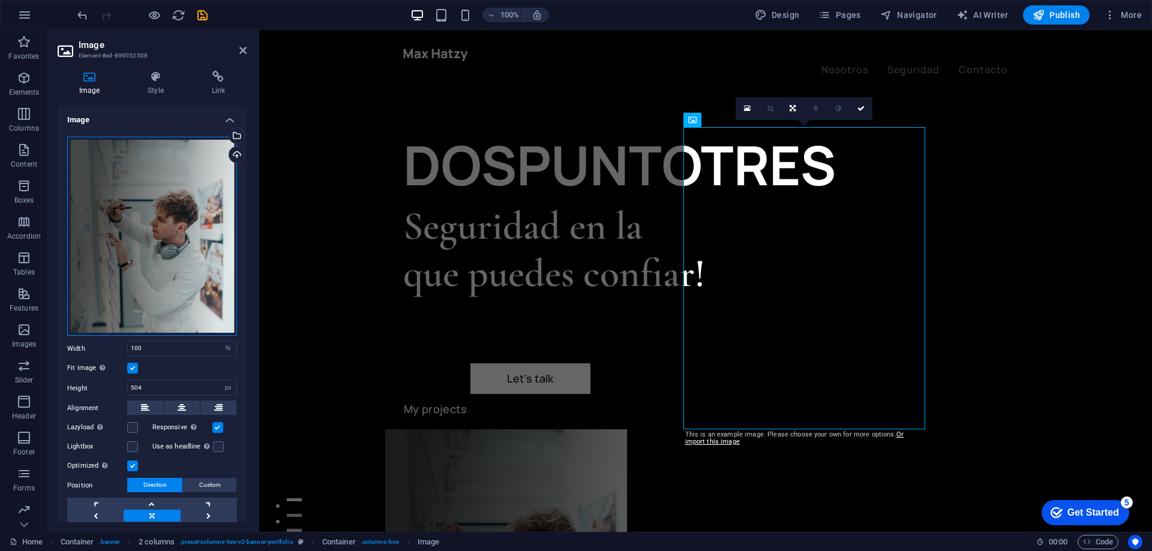
click at [167, 239] on div "Drag files here, click to choose files or select files from Files or our free s…" at bounding box center [152, 237] width 170 height 200
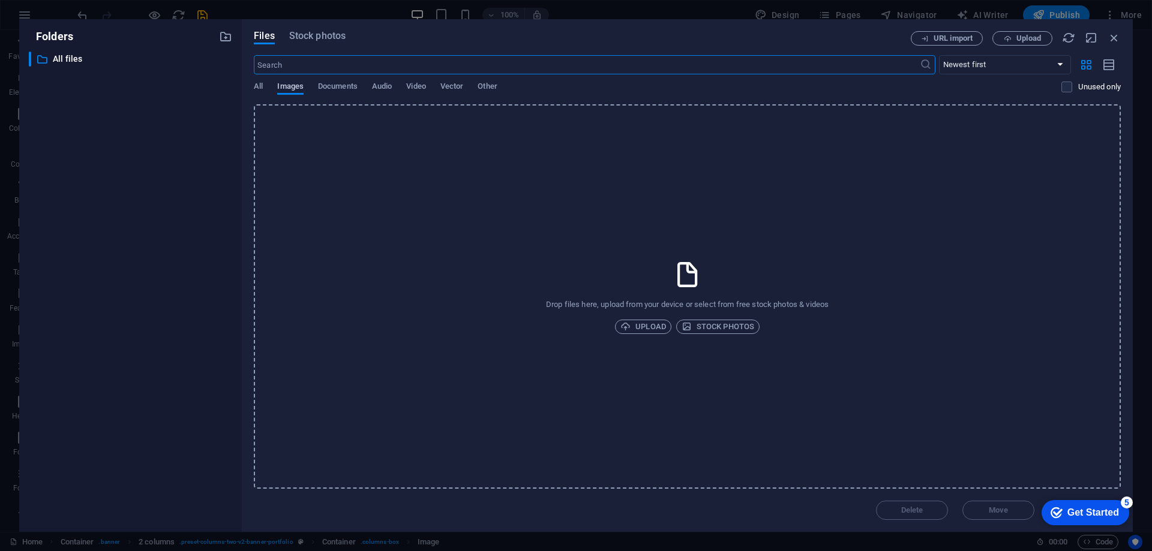
click at [290, 88] on span "Images" at bounding box center [290, 87] width 26 height 17
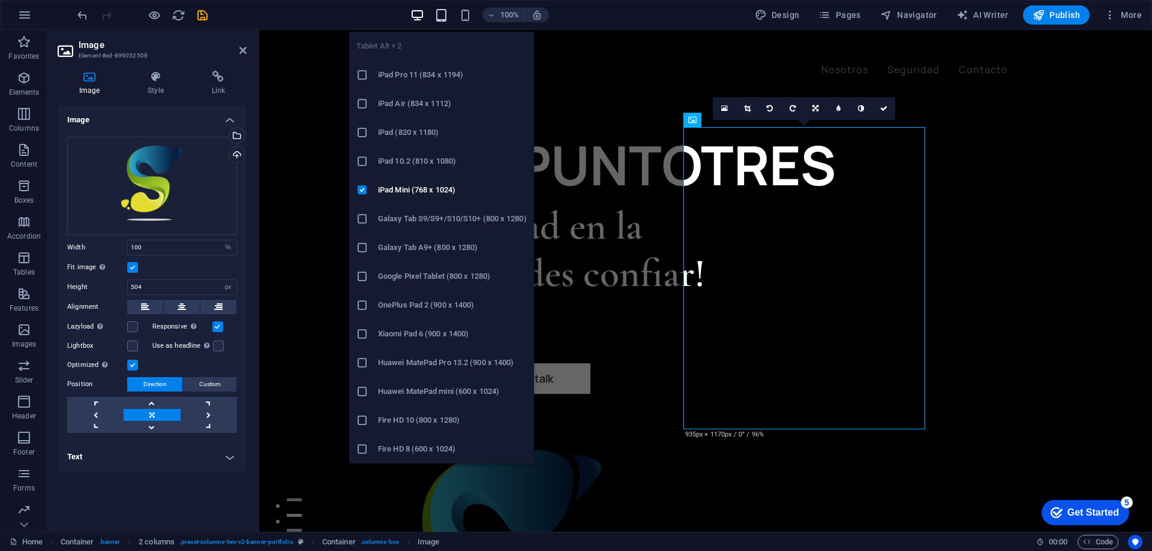
click at [442, 14] on icon "button" at bounding box center [441, 15] width 14 height 14
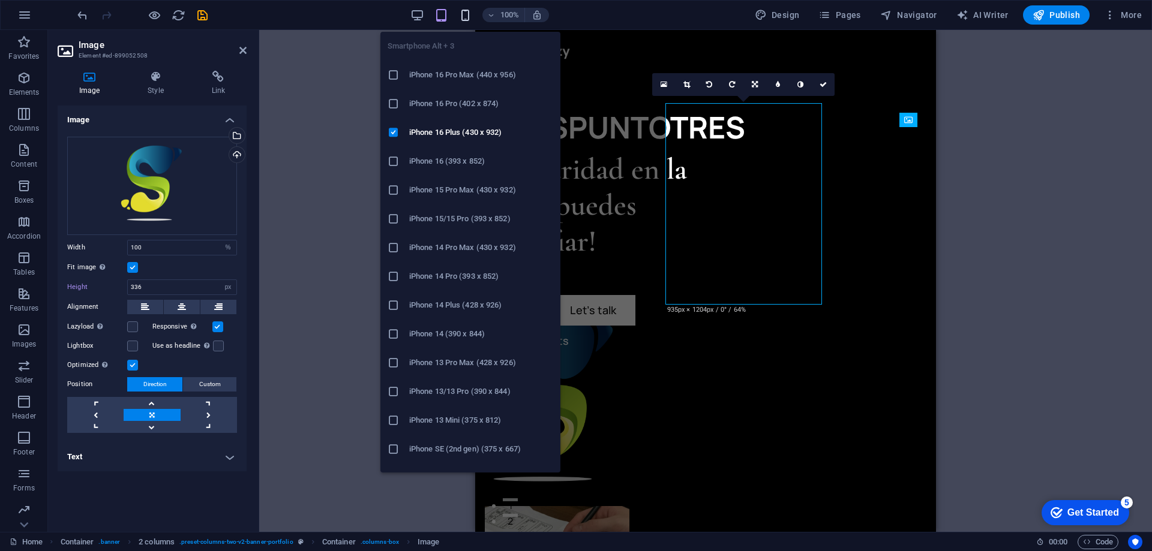
click at [465, 13] on icon "button" at bounding box center [465, 15] width 14 height 14
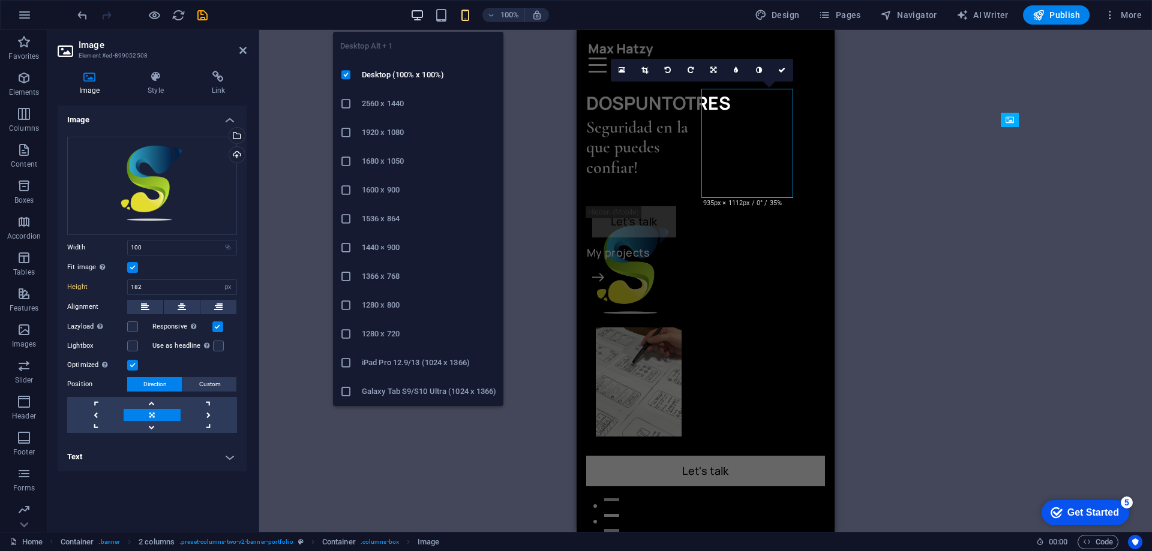
click at [418, 11] on icon "button" at bounding box center [417, 15] width 14 height 14
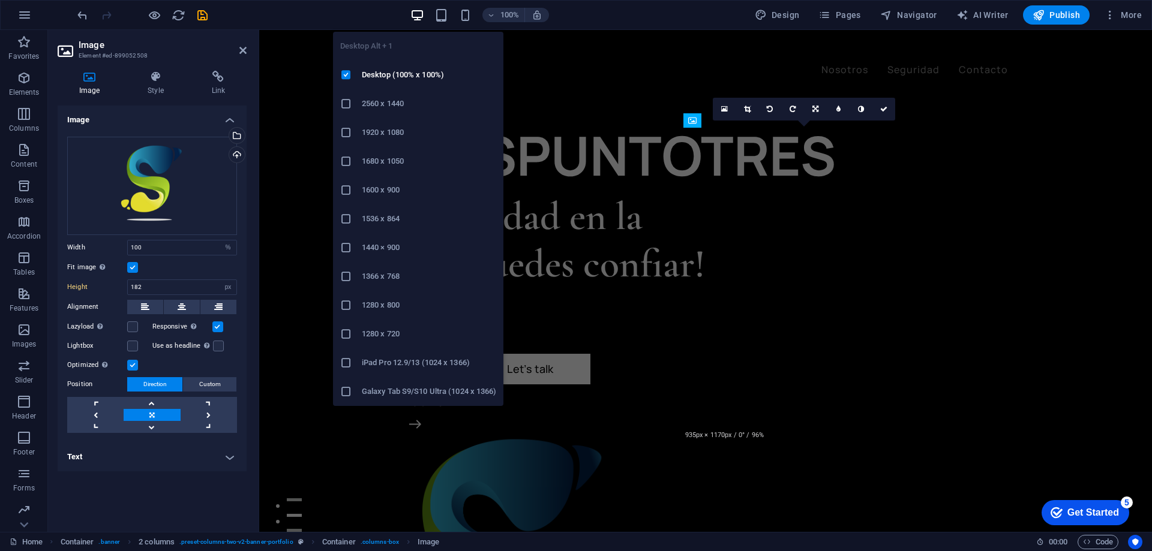
type input "504"
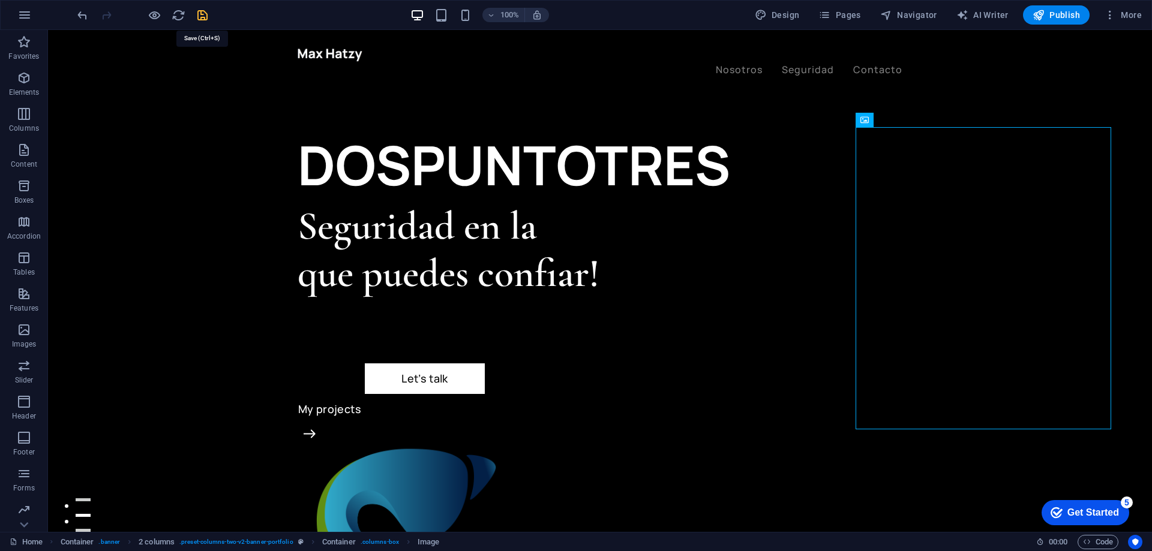
click at [199, 13] on icon "save" at bounding box center [203, 15] width 14 height 14
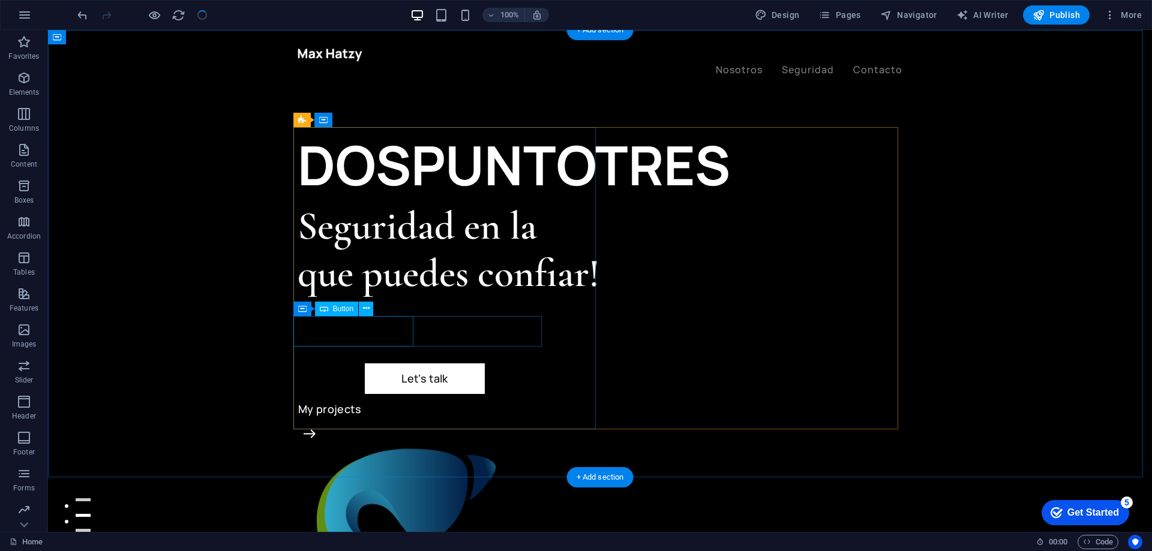
click at [358, 364] on div "Let’s talk" at bounding box center [425, 379] width 254 height 31
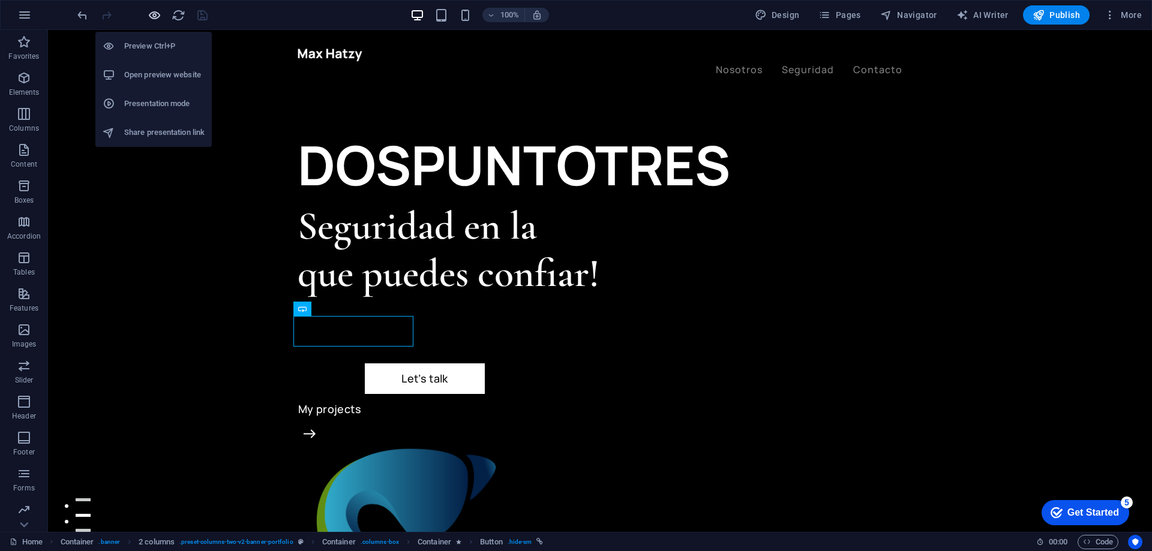
click at [158, 12] on icon "button" at bounding box center [155, 15] width 14 height 14
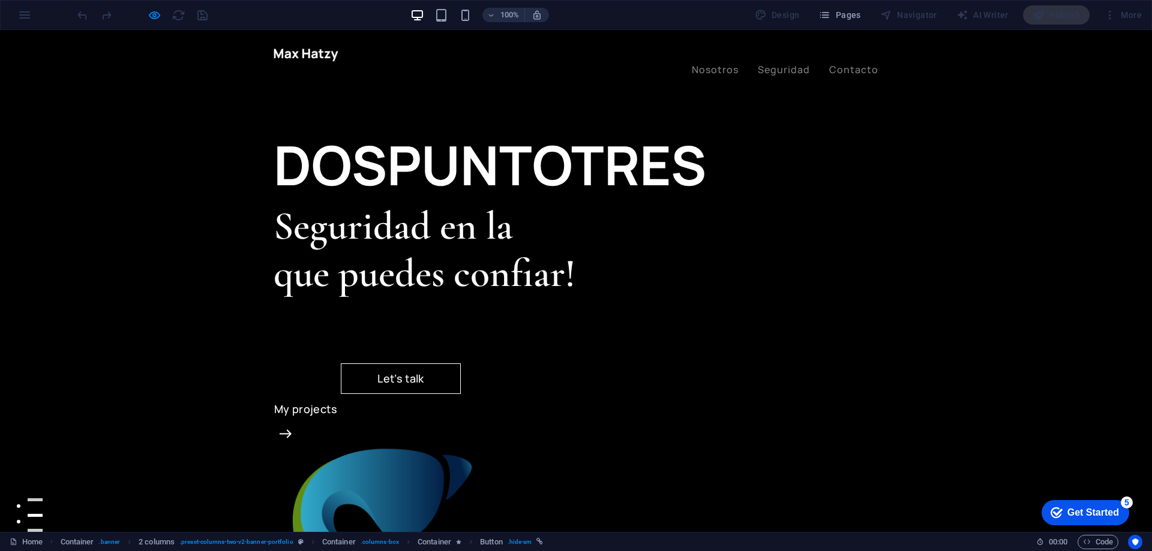
click at [341, 364] on link "Let’s talk" at bounding box center [401, 379] width 120 height 31
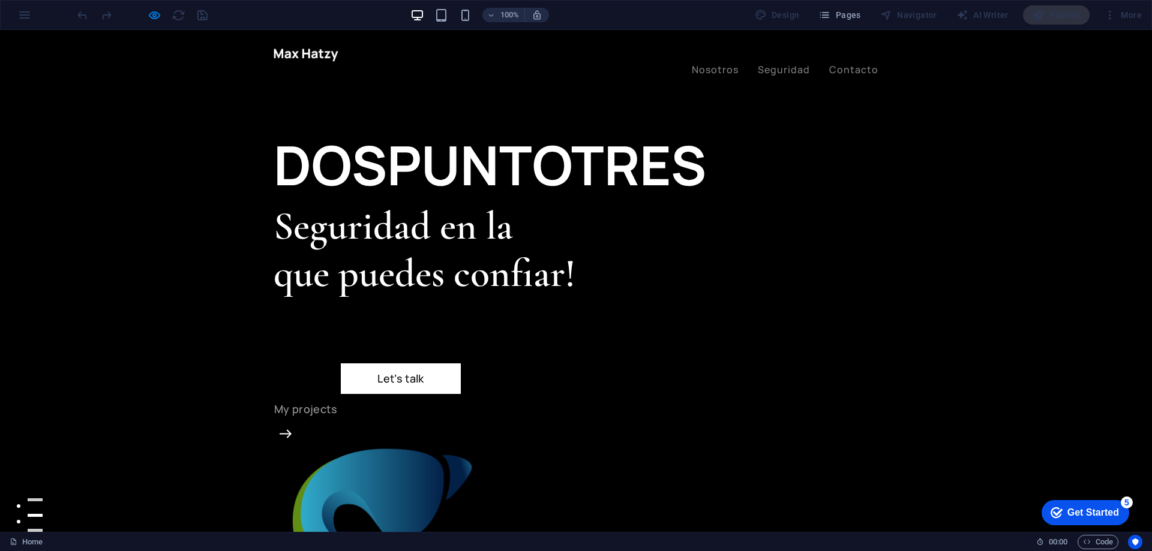
click at [338, 394] on link "My projects" at bounding box center [306, 409] width 64 height 31
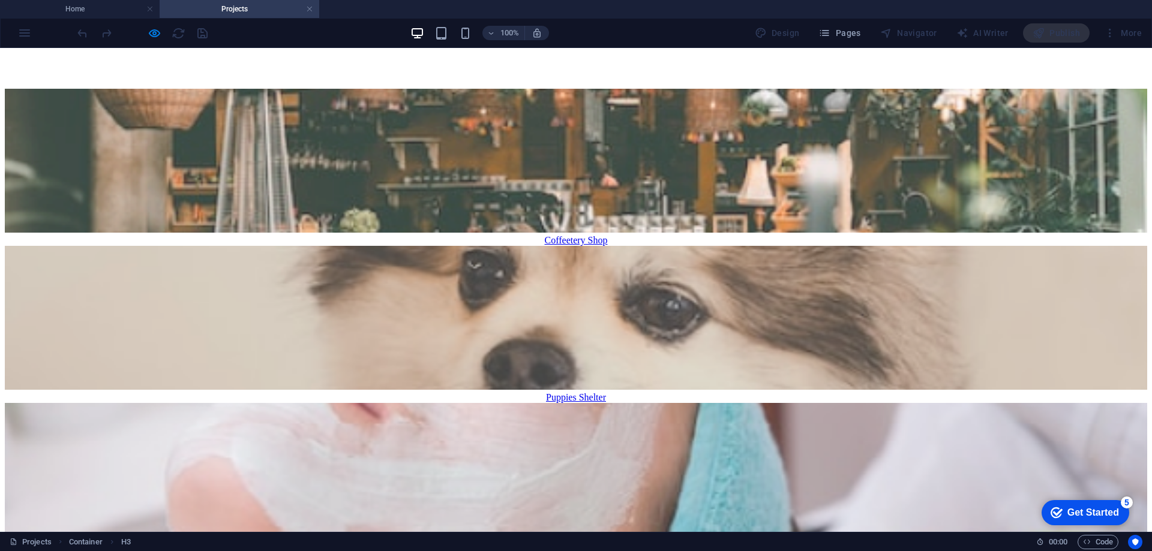
scroll to position [180, 0]
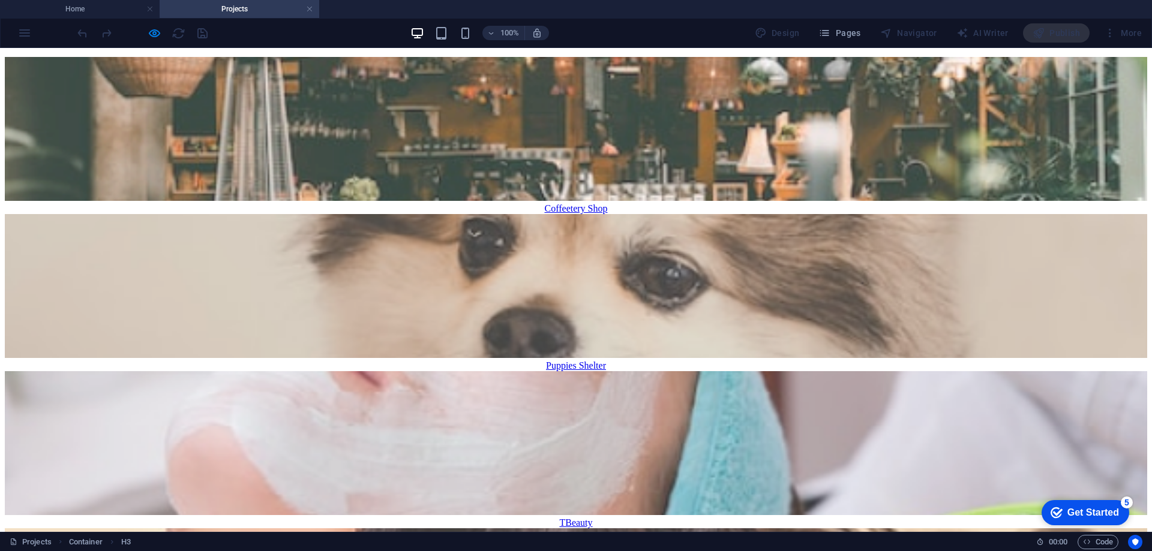
click at [382, 203] on figure at bounding box center [576, 130] width 1142 height 146
click at [385, 214] on div "Coffeetery Shop" at bounding box center [576, 208] width 1142 height 11
click at [381, 159] on figure at bounding box center [576, 130] width 1142 height 146
click at [635, 214] on figure at bounding box center [576, 287] width 1142 height 146
click at [784, 371] on figure at bounding box center [576, 444] width 1142 height 146
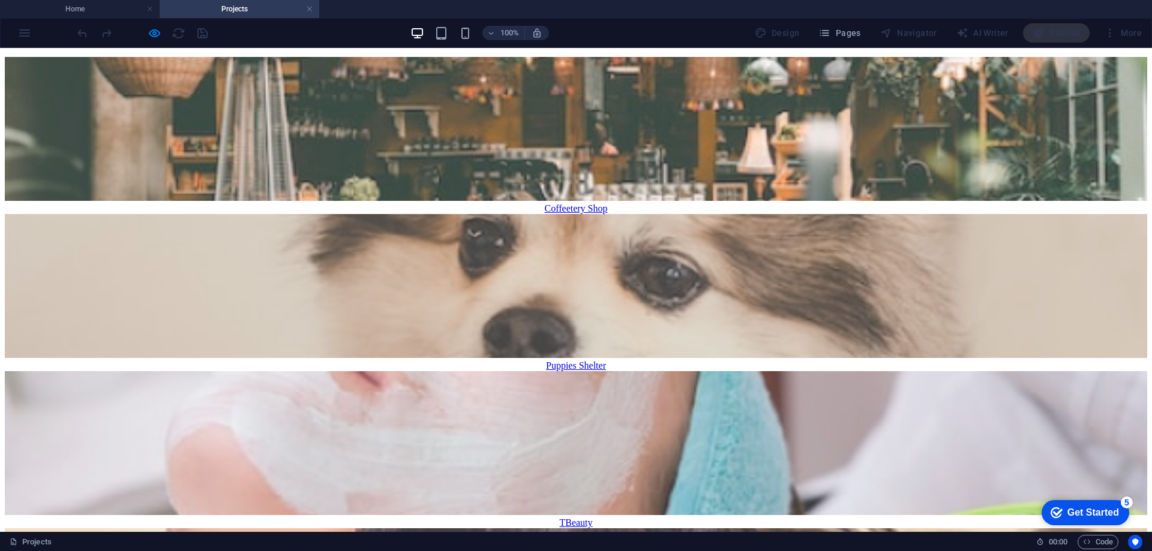
drag, startPoint x: 649, startPoint y: 390, endPoint x: 663, endPoint y: 387, distance: 14.1
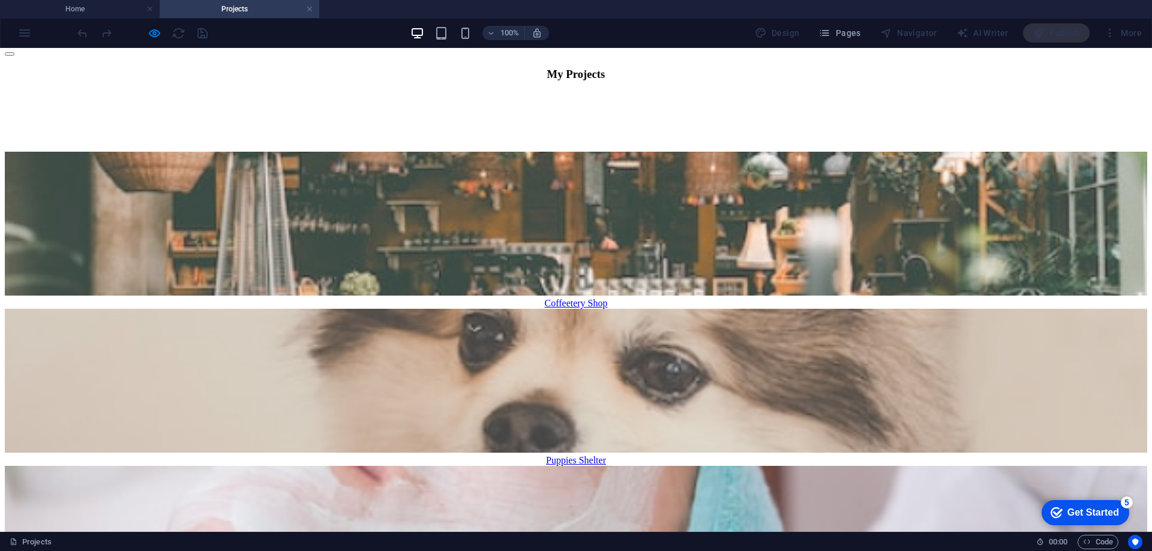
scroll to position [0, 0]
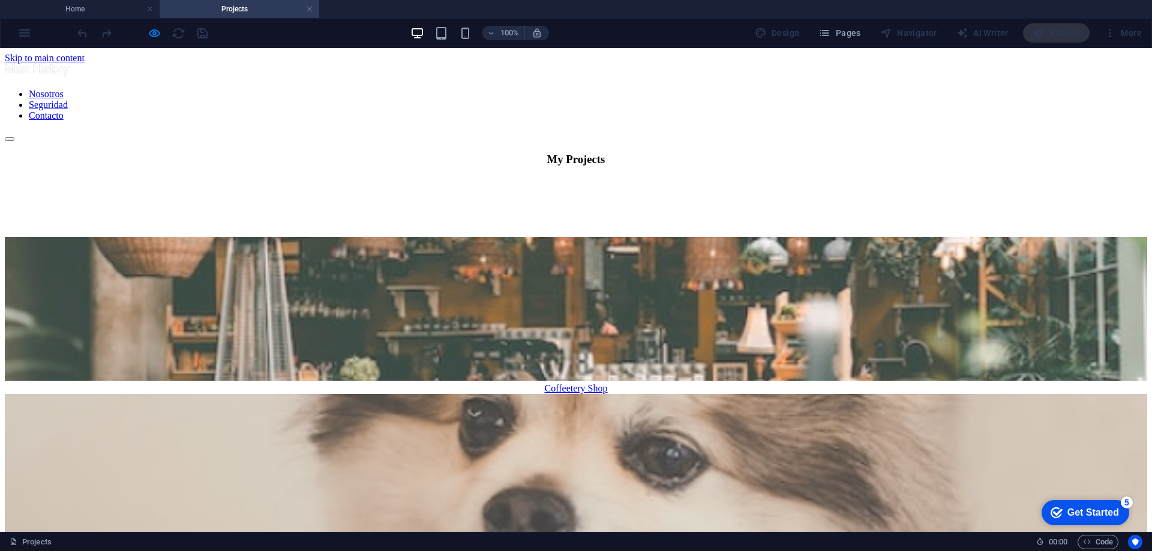
click at [775, 89] on nav "Nosotros Seguridad Contacto" at bounding box center [576, 105] width 1142 height 32
click at [707, 89] on nav "Nosotros Seguridad Contacto" at bounding box center [576, 105] width 1142 height 32
click at [311, 11] on link at bounding box center [309, 9] width 7 height 11
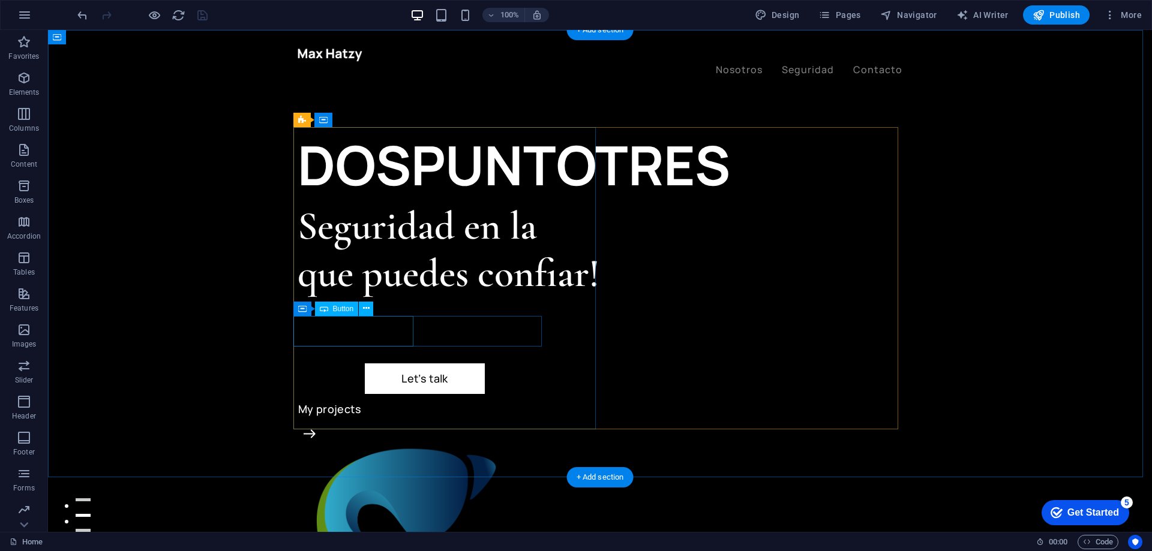
click at [359, 364] on div "Let’s talk" at bounding box center [425, 379] width 254 height 31
select select "px"
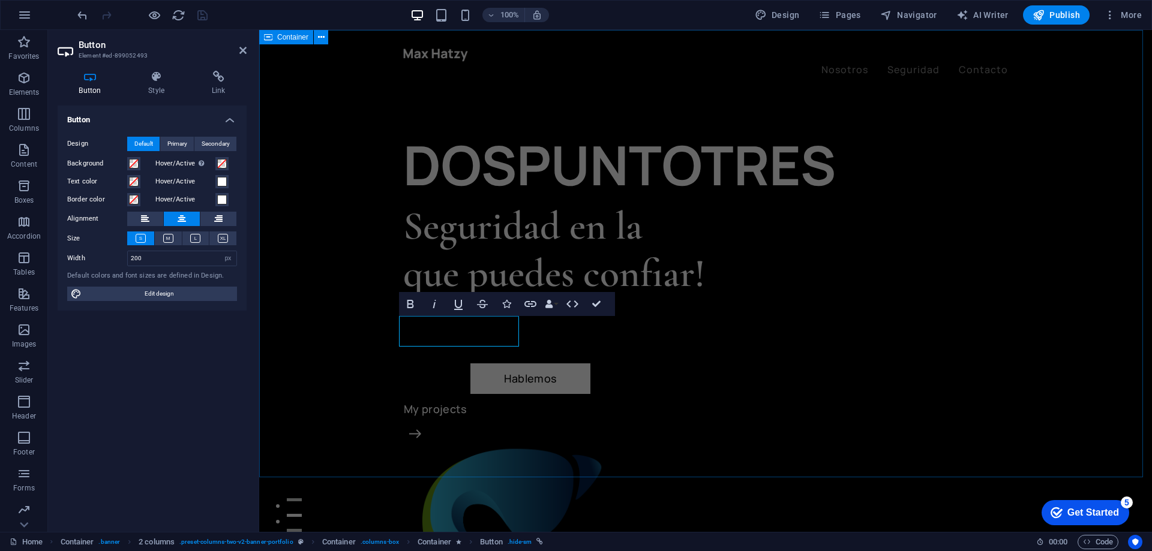
click at [331, 287] on div "DOSPUNTOTRES Seguridad en la que puedes confiar! Hablemos My projects" at bounding box center [705, 556] width 893 height 1052
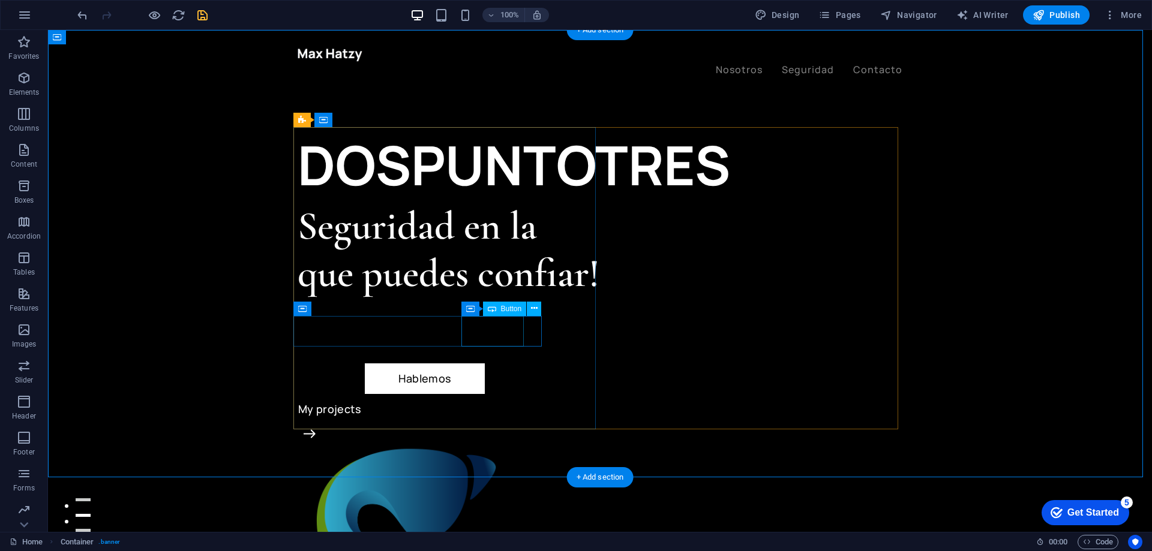
click at [479, 394] on div "My projects" at bounding box center [449, 409] width 302 height 31
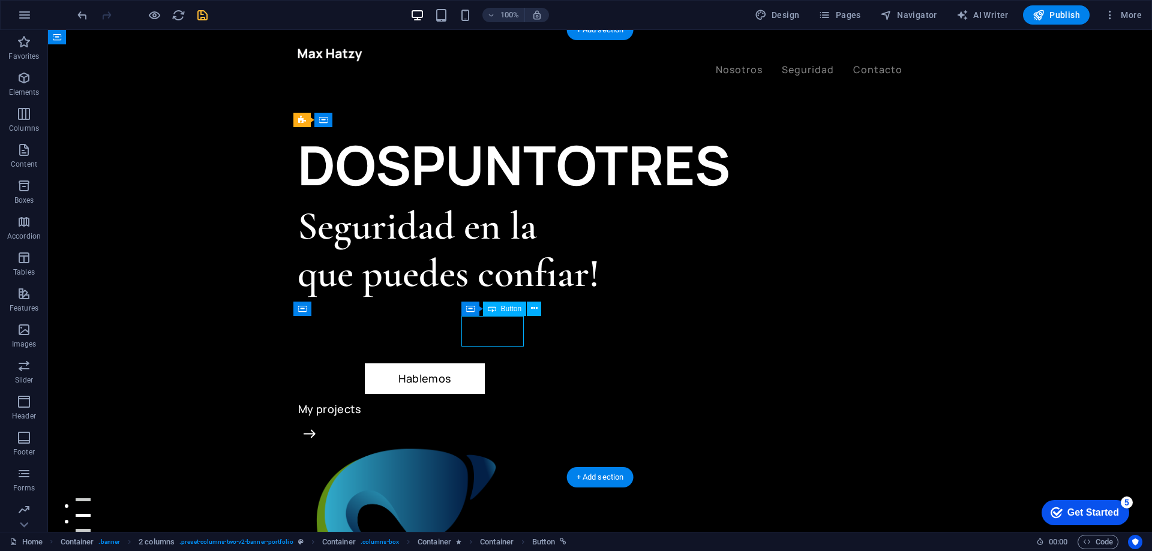
click at [479, 394] on div "My projects" at bounding box center [449, 409] width 302 height 31
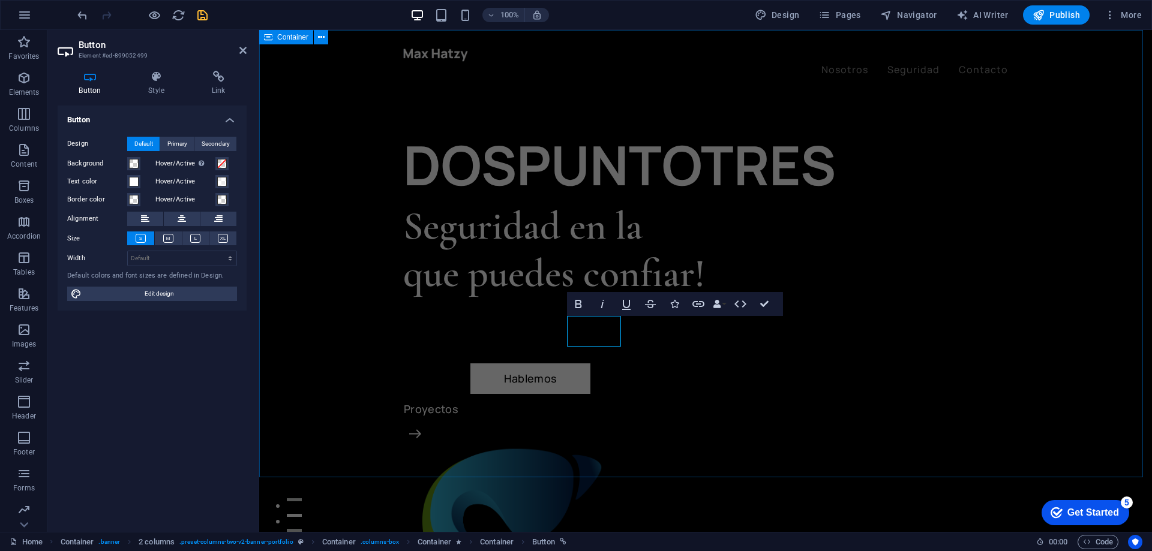
click at [314, 327] on div "DOSPUNTOTRES Seguridad en la que puedes confiar! Hablemos Proyectos" at bounding box center [705, 556] width 893 height 1052
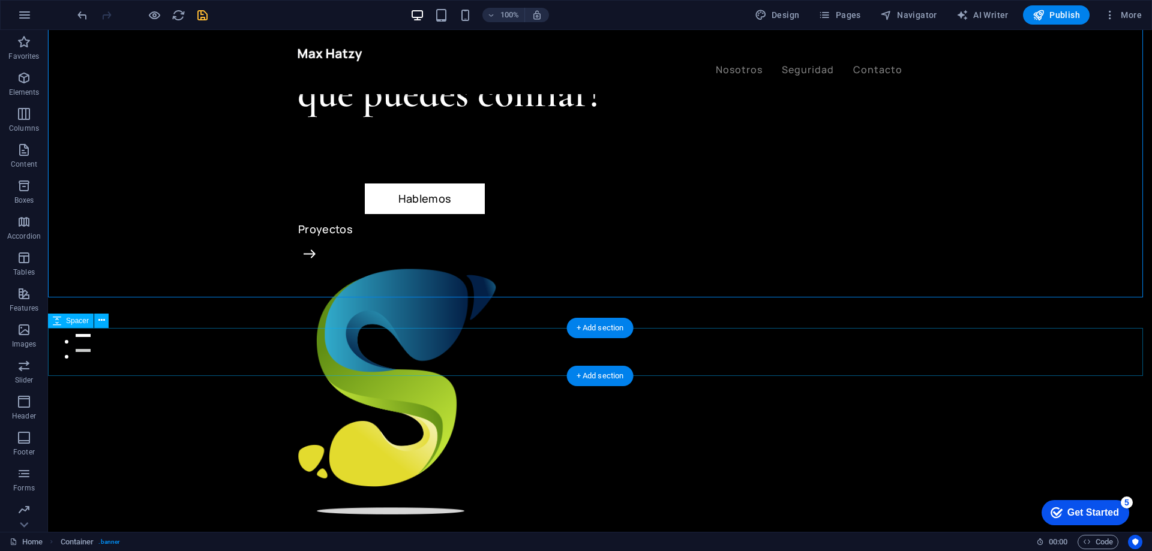
scroll to position [240, 0]
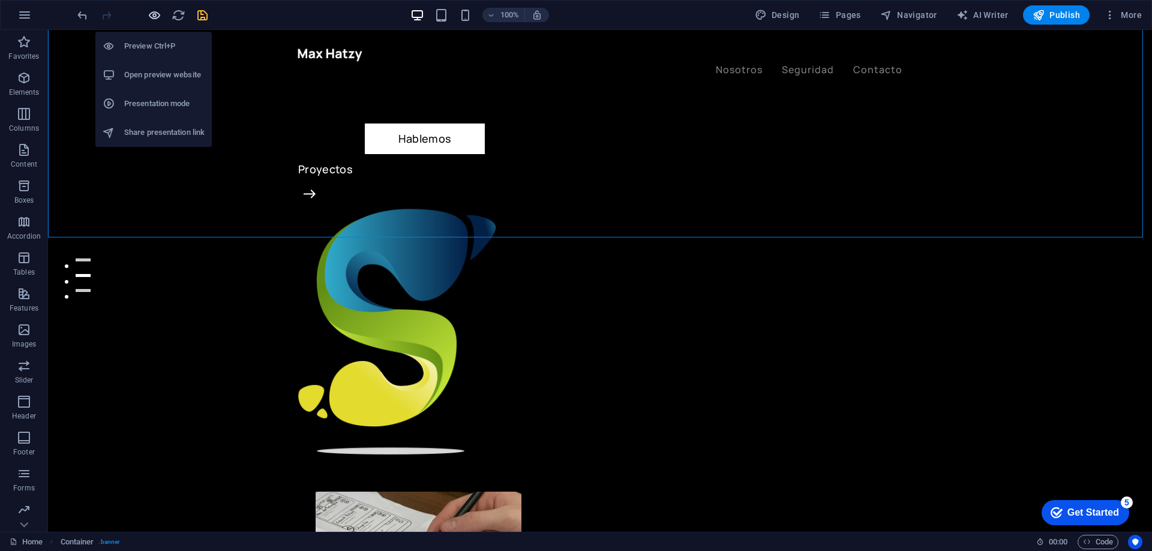
click at [150, 17] on icon "button" at bounding box center [155, 15] width 14 height 14
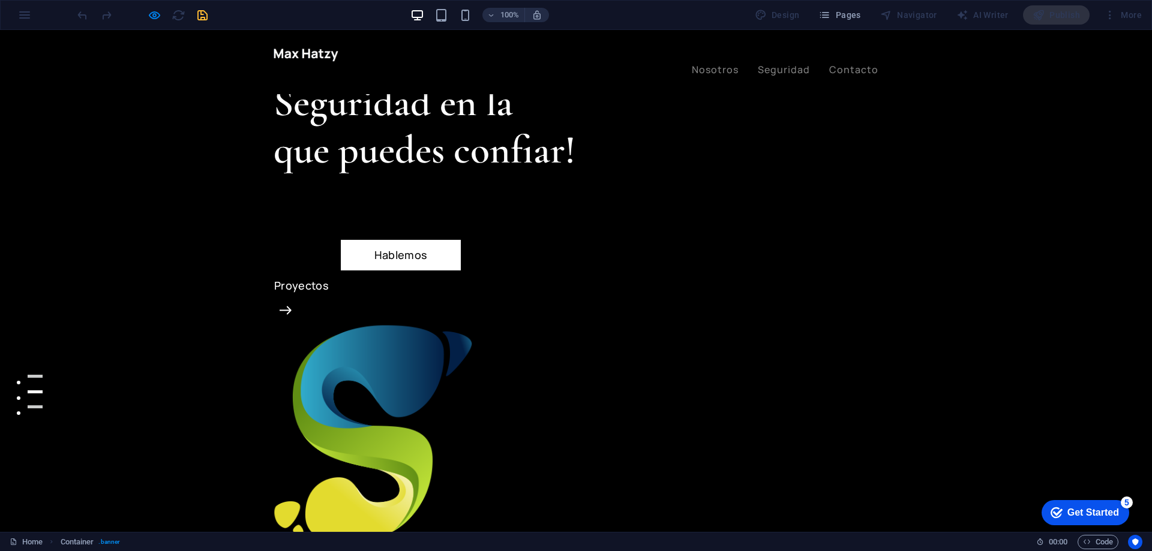
scroll to position [0, 0]
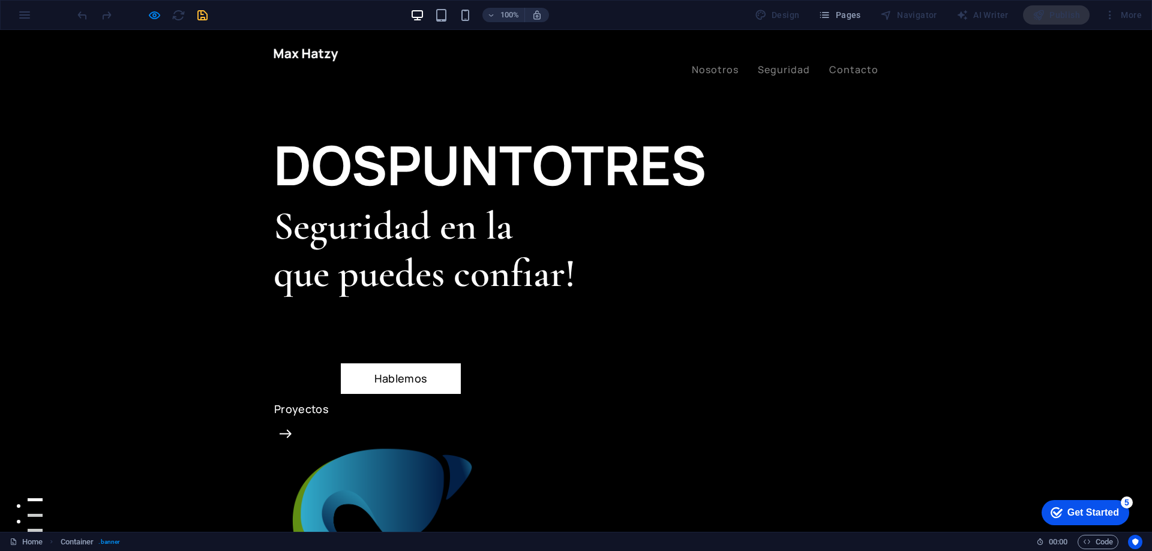
click at [206, 13] on div at bounding box center [142, 14] width 134 height 19
